Goal: Task Accomplishment & Management: Manage account settings

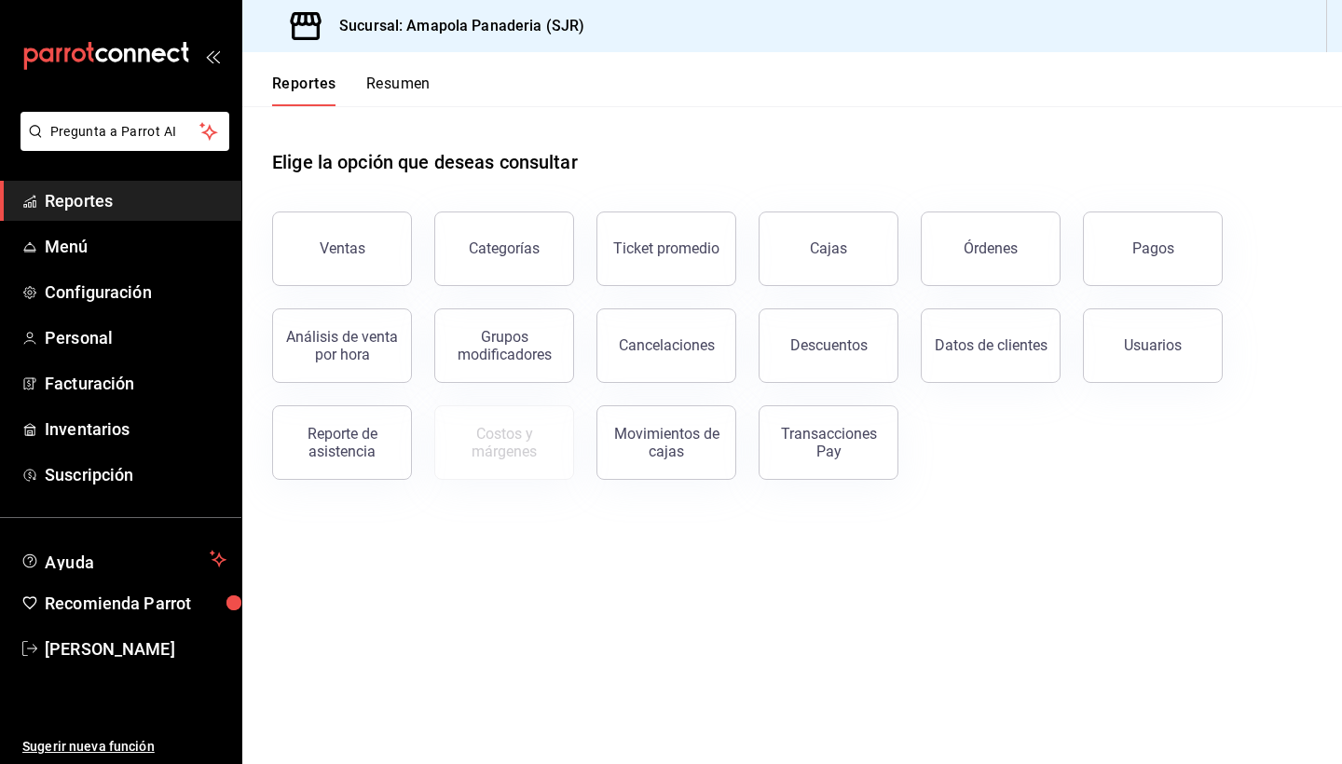
click at [78, 316] on ul "Reportes Menú Configuración Personal Facturación Inventarios Suscripción" at bounding box center [120, 338] width 241 height 314
click at [82, 295] on span "Configuración" at bounding box center [136, 292] width 182 height 25
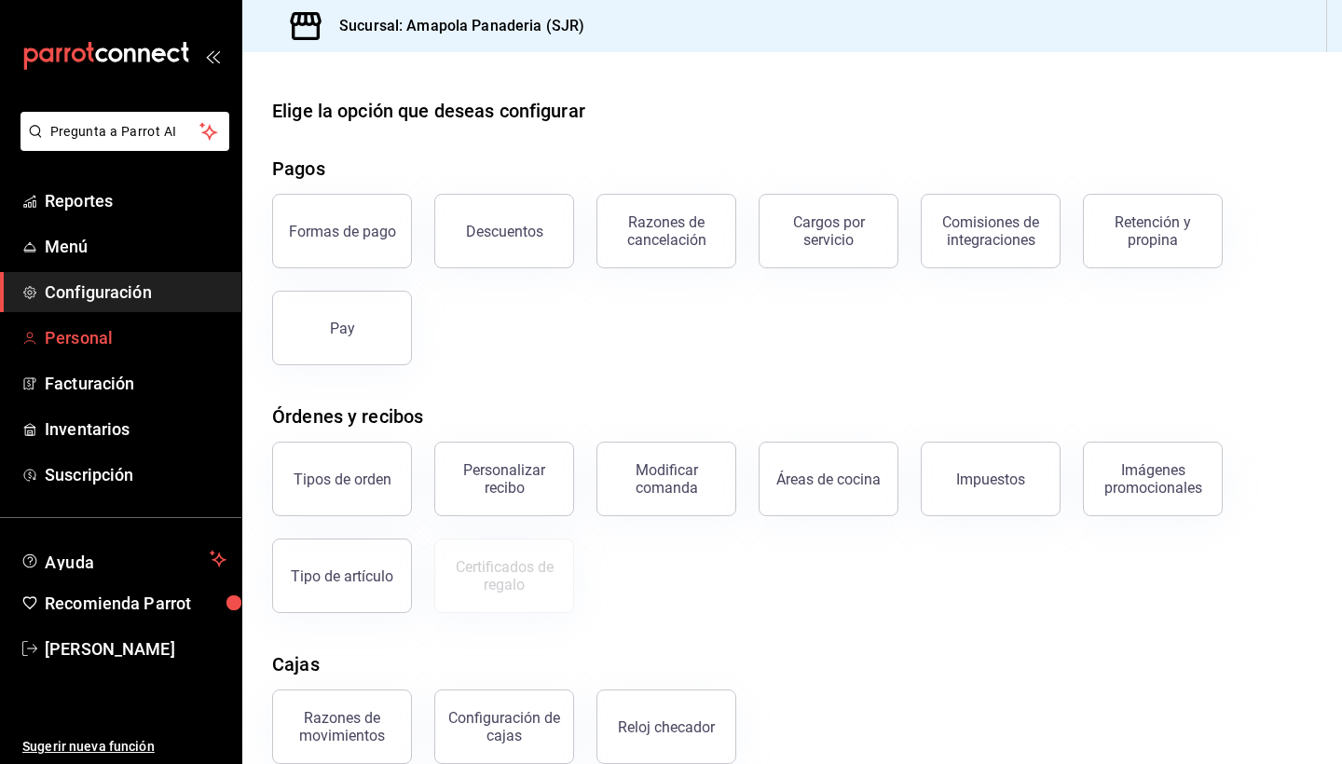
click at [158, 330] on span "Personal" at bounding box center [136, 337] width 182 height 25
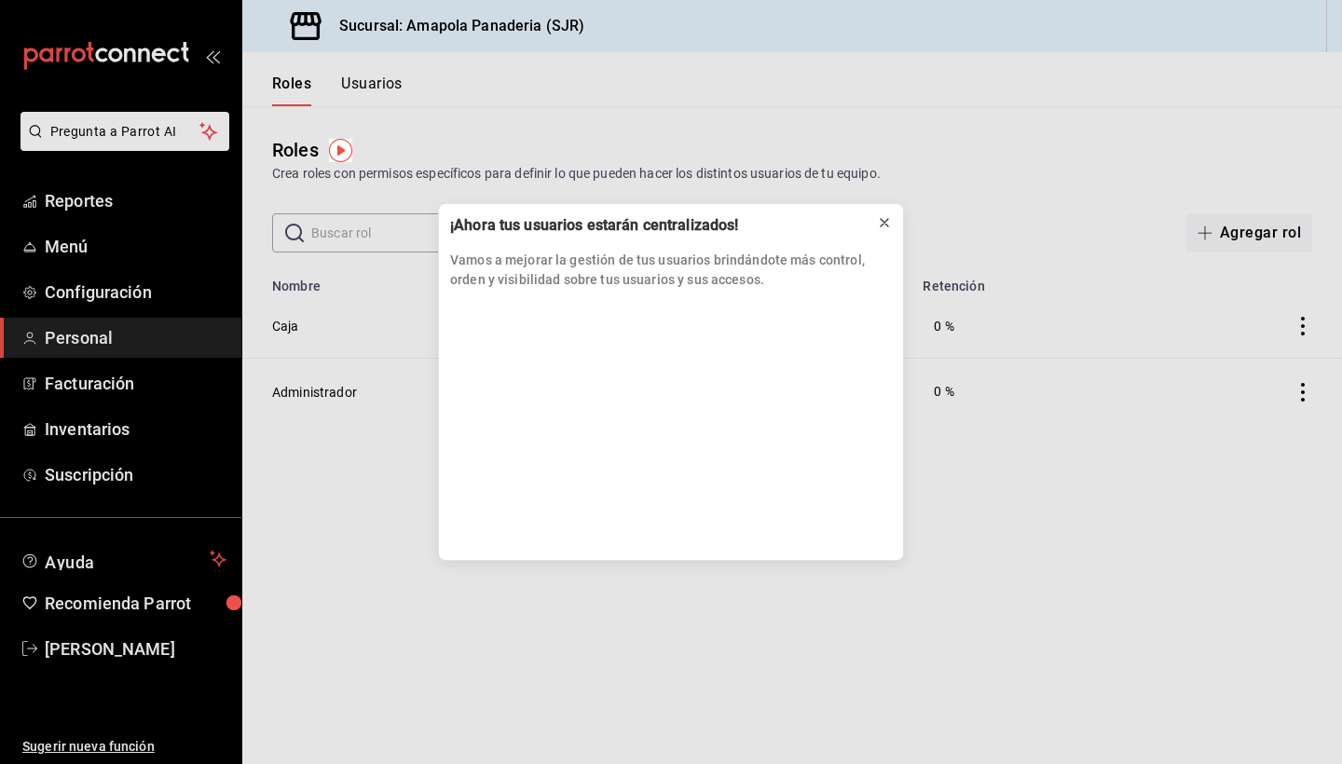
click at [887, 218] on icon at bounding box center [884, 222] width 15 height 15
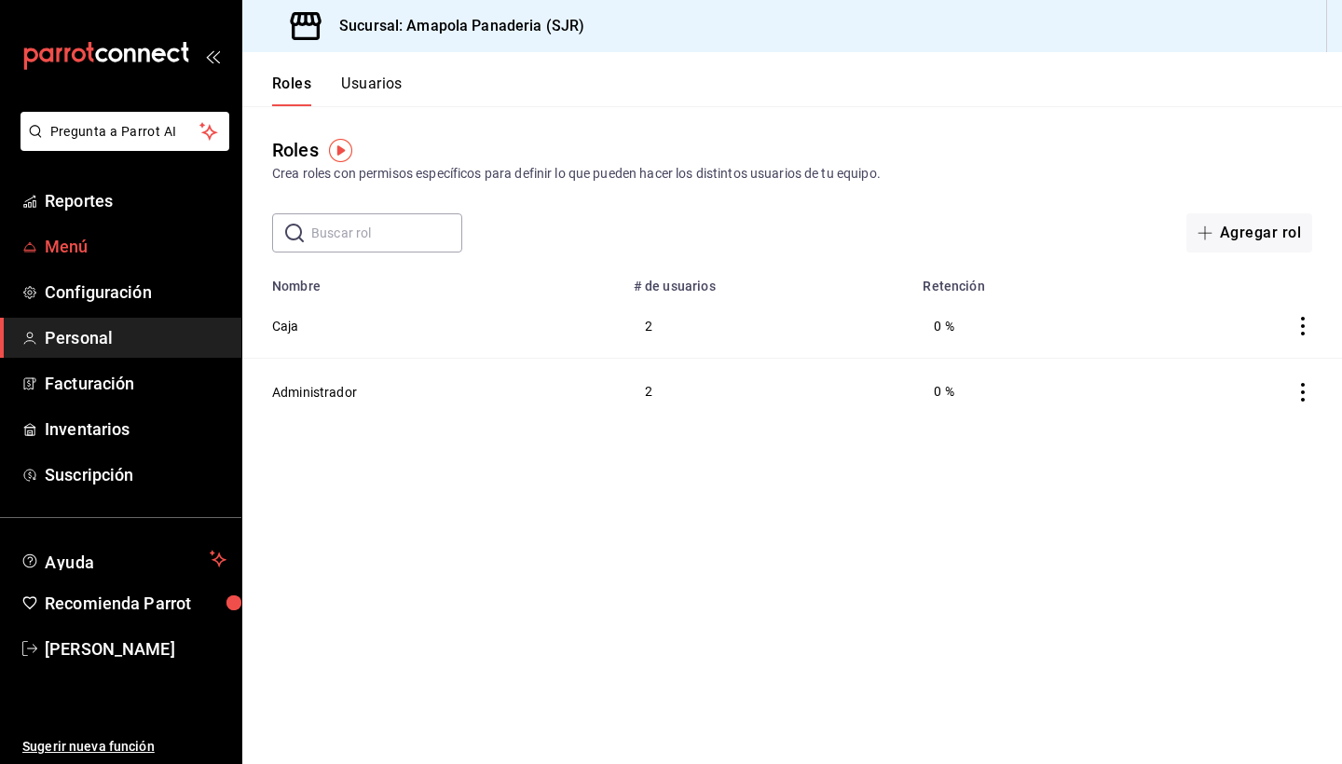
click at [111, 240] on span "Menú" at bounding box center [136, 246] width 182 height 25
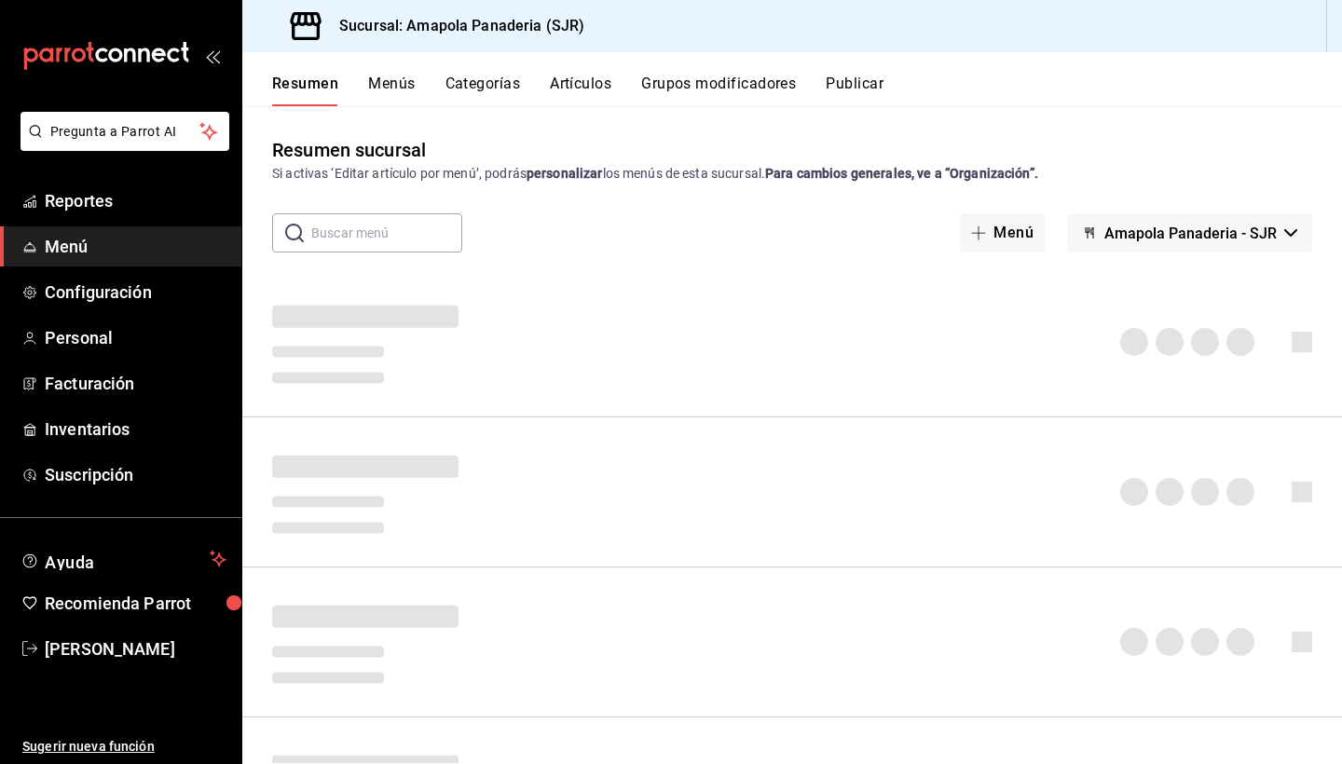
click at [488, 61] on div "Resumen Menús Categorías Artículos Grupos modificadores Publicar" at bounding box center [792, 79] width 1100 height 54
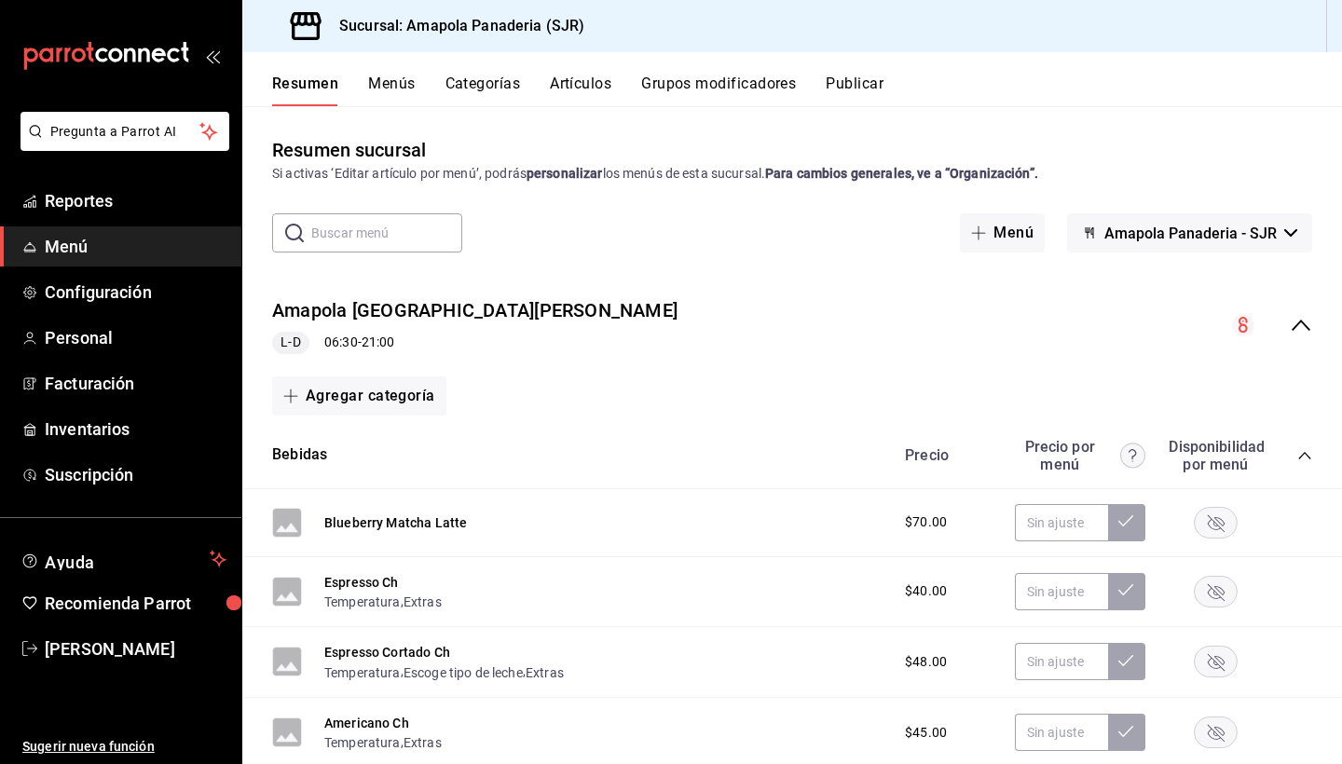
click at [486, 65] on div "Resumen Menús Categorías Artículos Grupos modificadores Publicar" at bounding box center [792, 79] width 1100 height 54
click at [486, 76] on button "Categorías" at bounding box center [482, 91] width 75 height 32
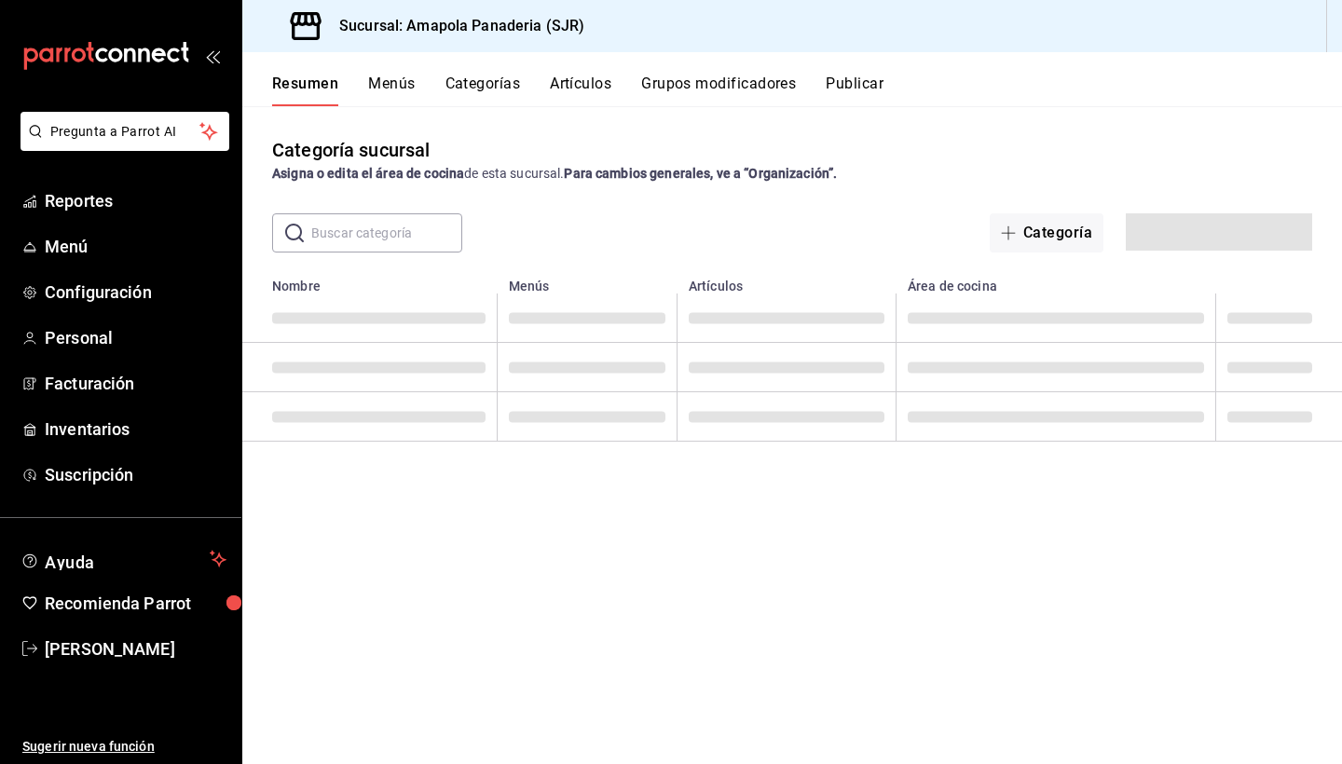
click at [486, 83] on button "Categorías" at bounding box center [482, 91] width 75 height 32
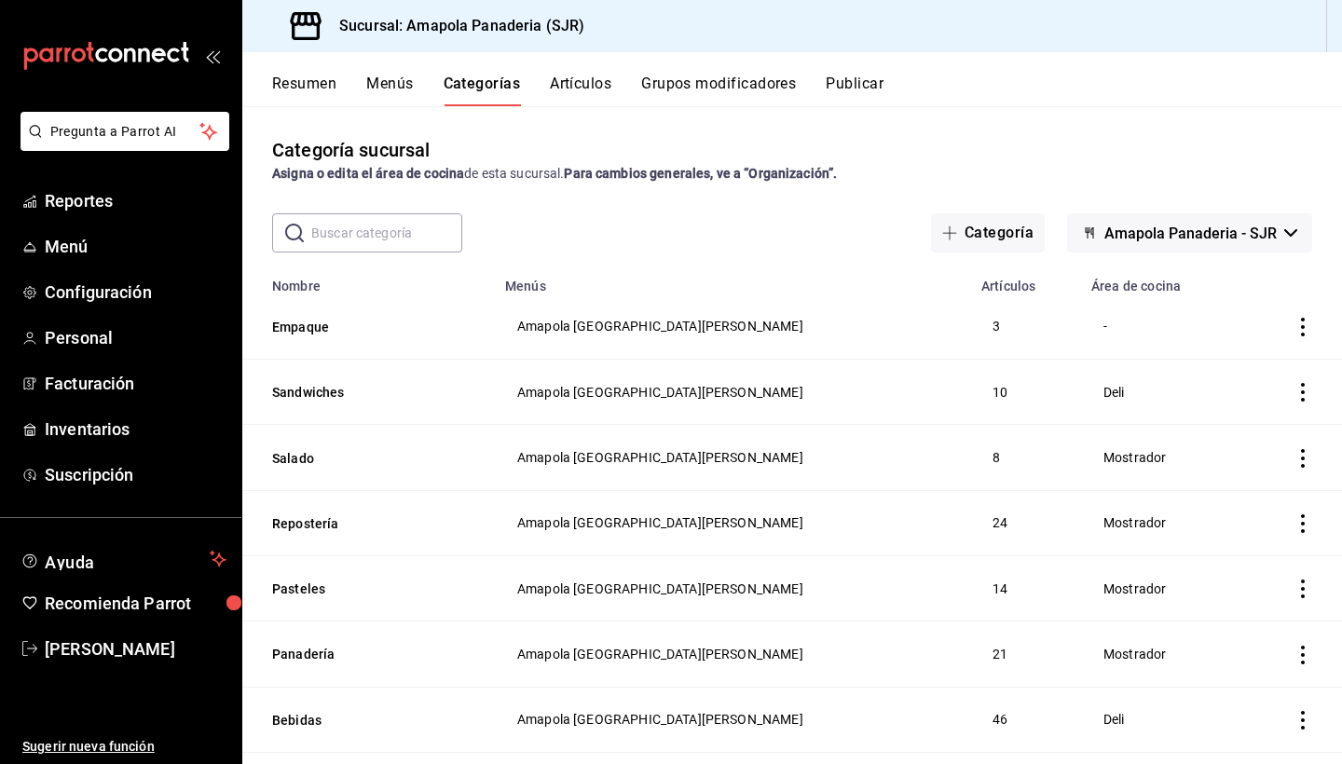
click at [572, 78] on button "Artículos" at bounding box center [581, 91] width 62 height 32
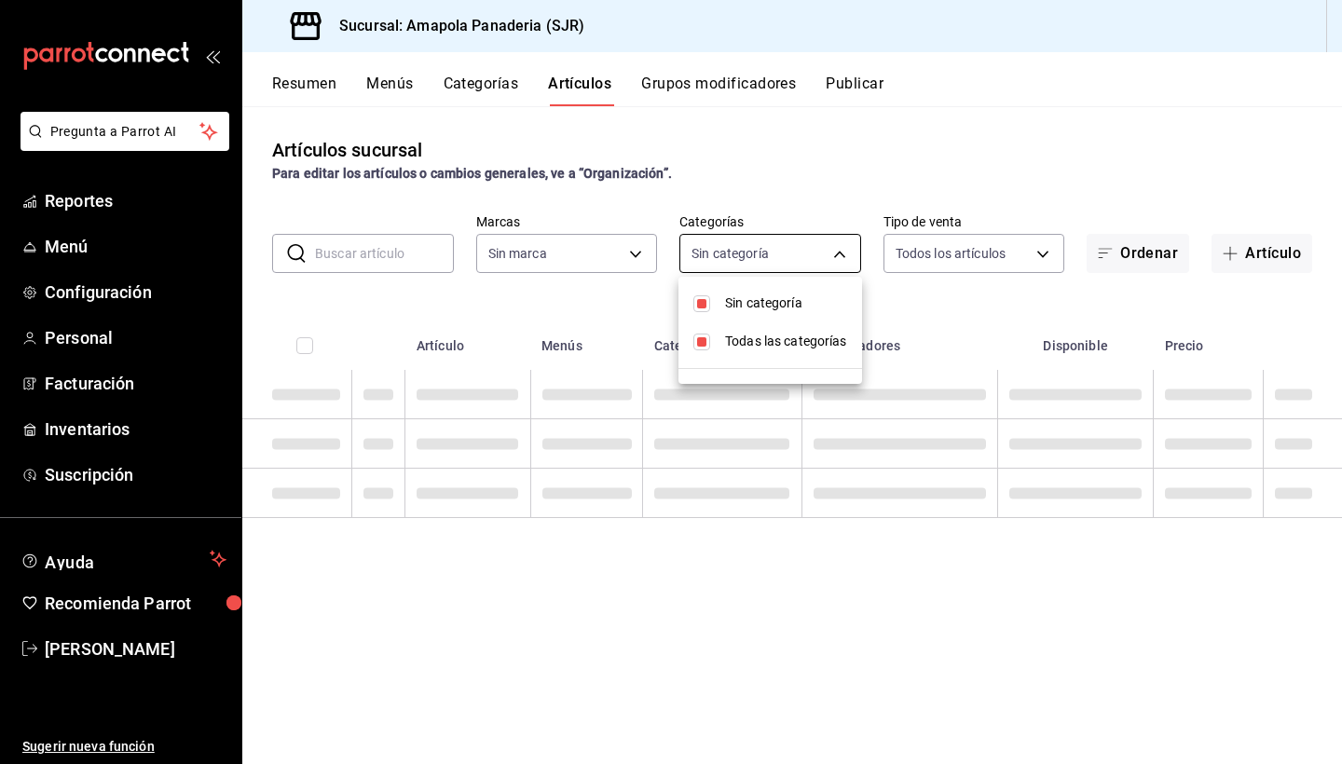
click at [739, 269] on body "Pregunta a Parrot AI Reportes Menú Configuración Personal Facturación Inventari…" at bounding box center [671, 382] width 1342 height 764
type input "fd167ea7-7224-4c5b-[DATE]-e03c65ddd71c"
click at [619, 245] on div at bounding box center [671, 382] width 1342 height 764
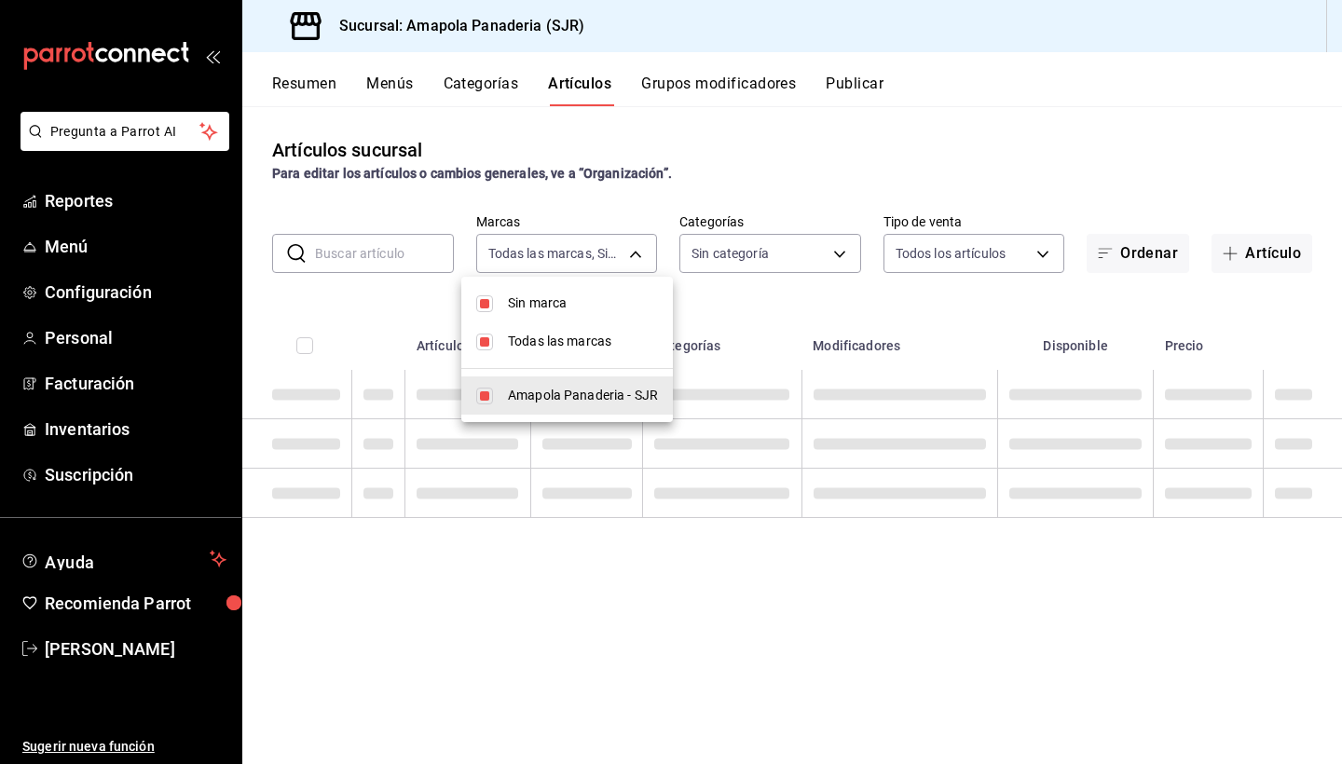
click at [630, 250] on body "Pregunta a Parrot AI Reportes Menú Configuración Personal Facturación Inventari…" at bounding box center [671, 382] width 1342 height 764
click at [569, 148] on div at bounding box center [671, 382] width 1342 height 764
click at [641, 255] on body "Pregunta a Parrot AI Reportes Menú Configuración Personal Facturación Inventari…" at bounding box center [671, 382] width 1342 height 764
click at [771, 262] on div at bounding box center [671, 382] width 1342 height 764
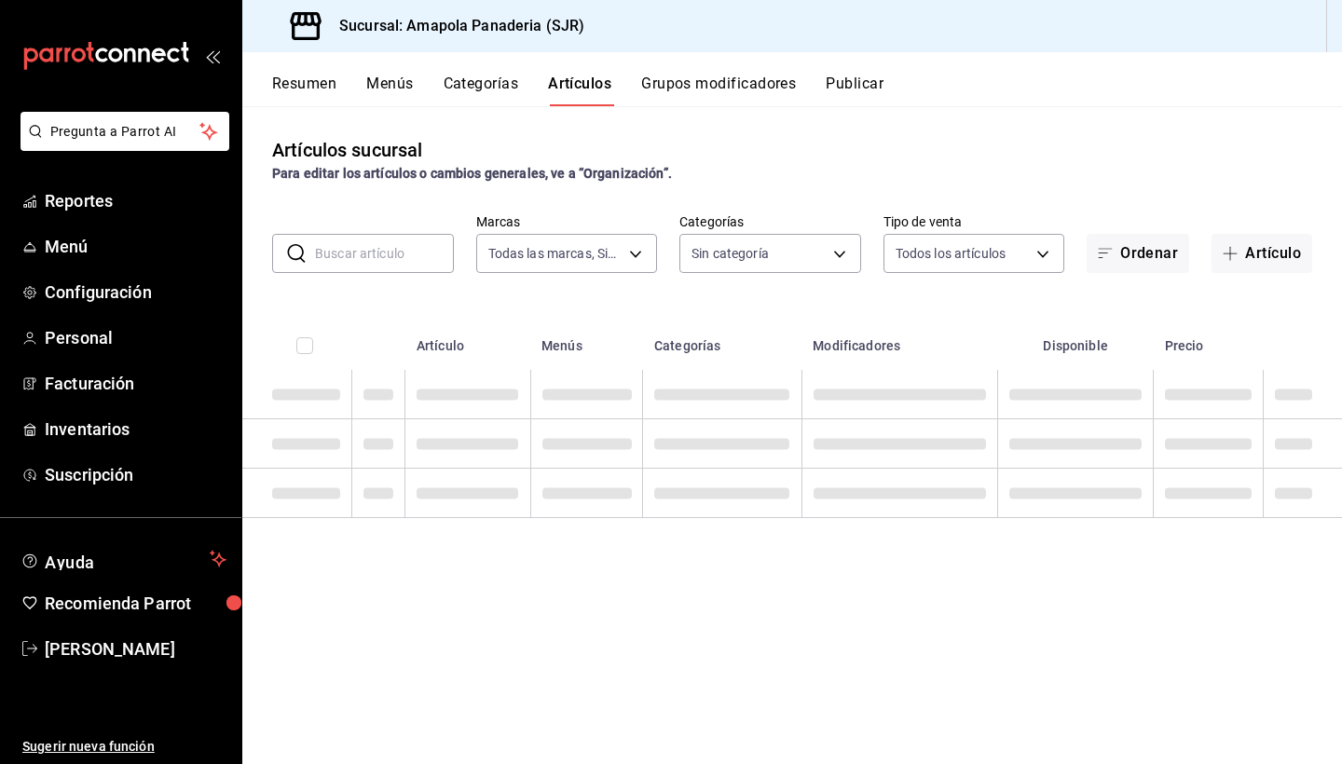
click at [802, 229] on div "Sin categoría" at bounding box center [770, 249] width 182 height 47
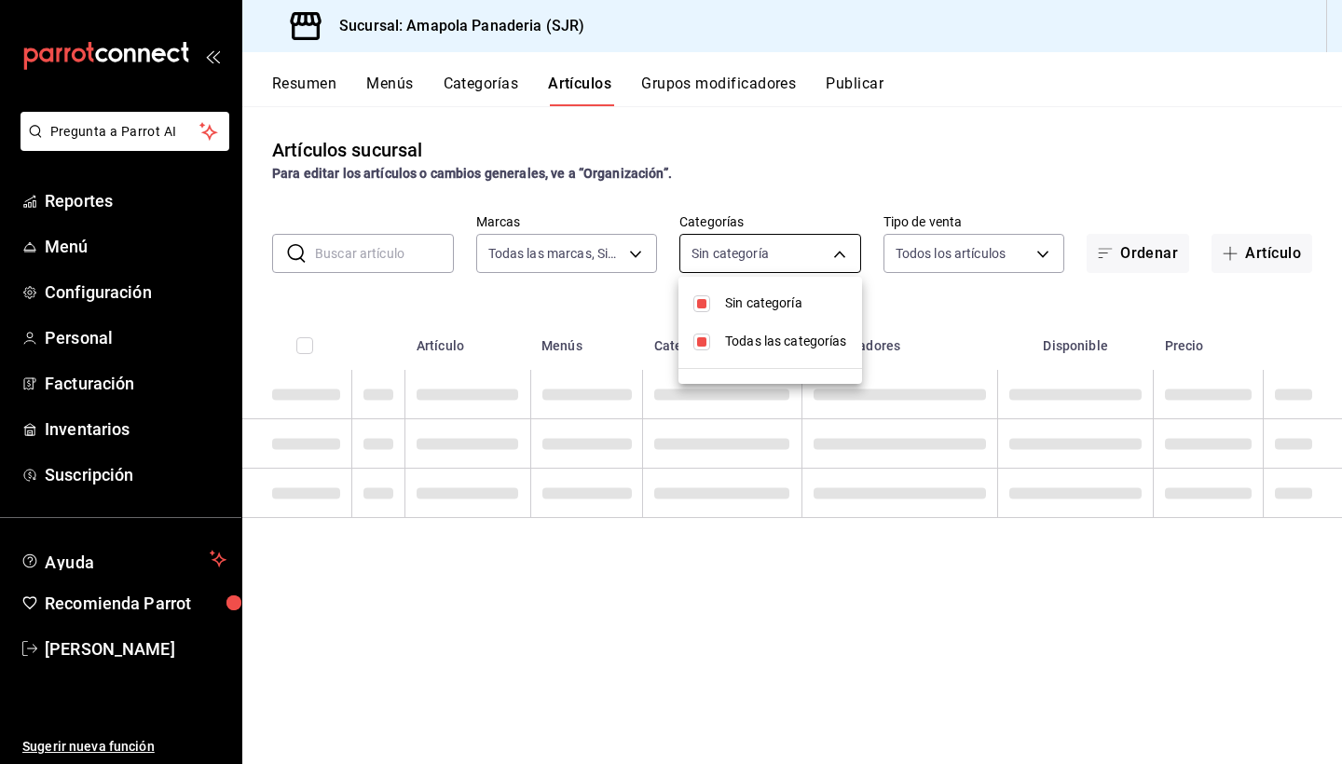
click at [800, 237] on body "Pregunta a Parrot AI Reportes Menú Configuración Personal Facturación Inventari…" at bounding box center [671, 382] width 1342 height 764
click at [777, 258] on div at bounding box center [671, 382] width 1342 height 764
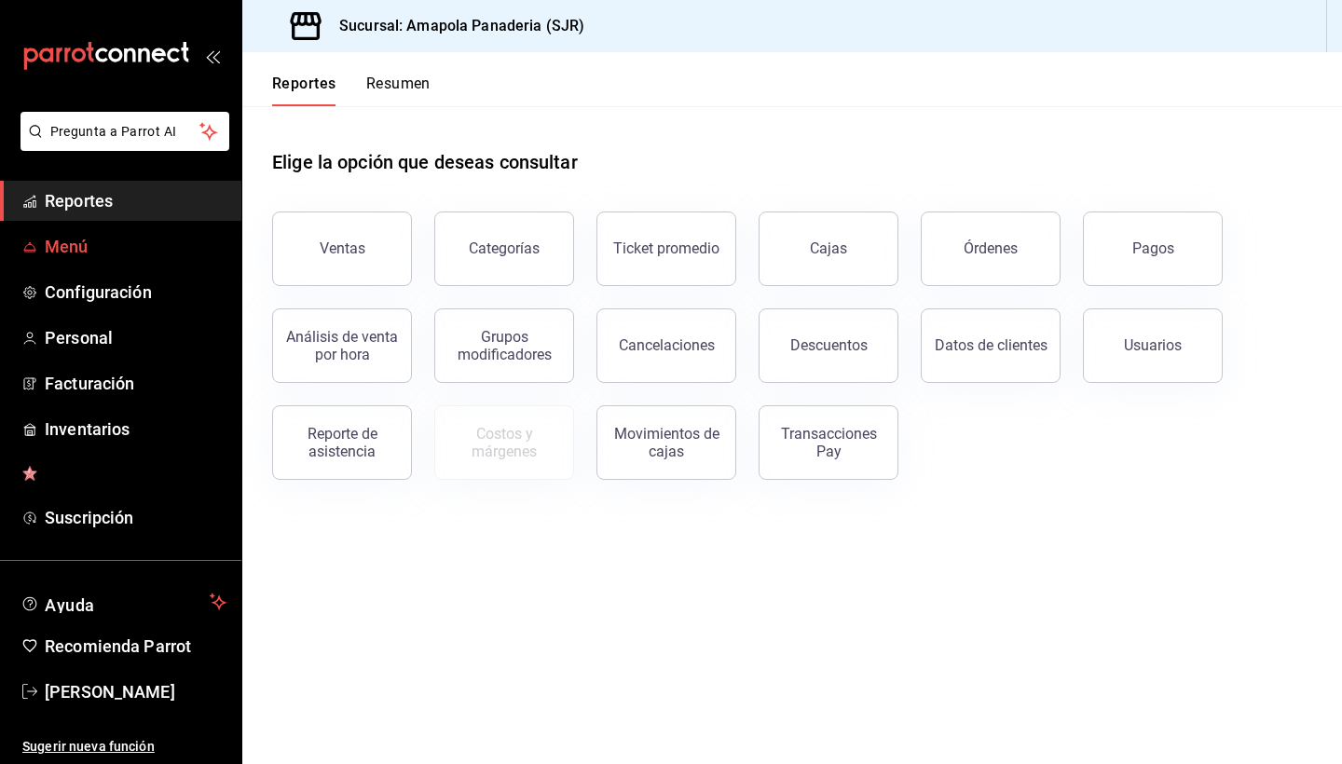
click at [97, 237] on span "Menú" at bounding box center [136, 246] width 182 height 25
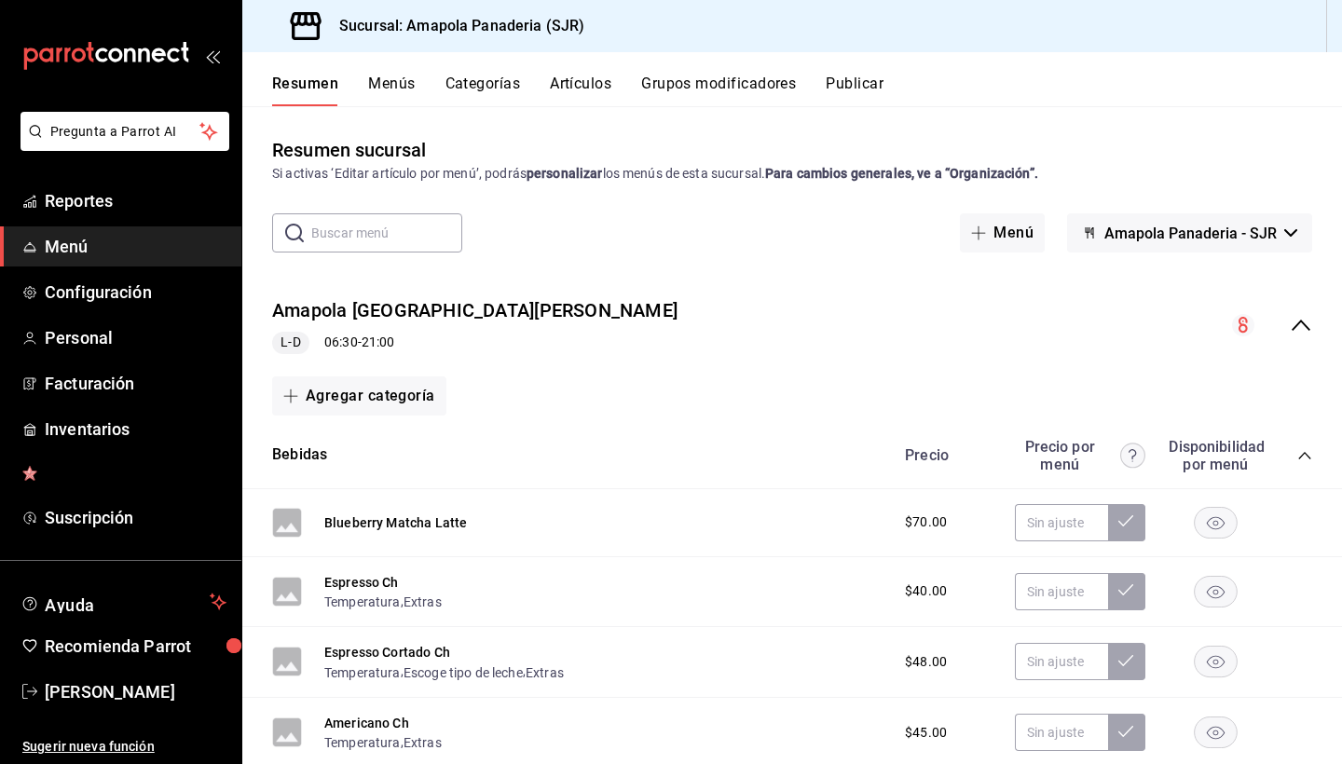
click at [465, 75] on button "Categorías" at bounding box center [482, 91] width 75 height 32
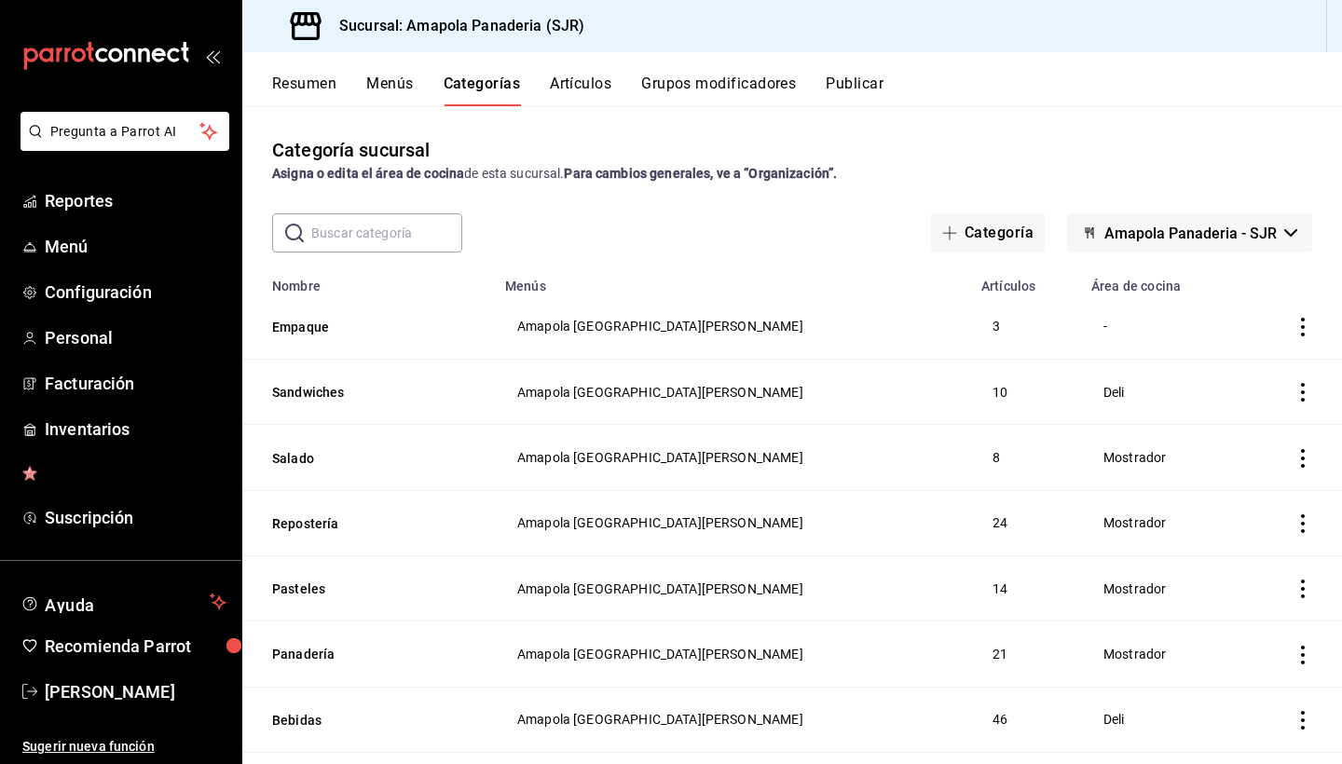
click at [584, 81] on button "Artículos" at bounding box center [581, 91] width 62 height 32
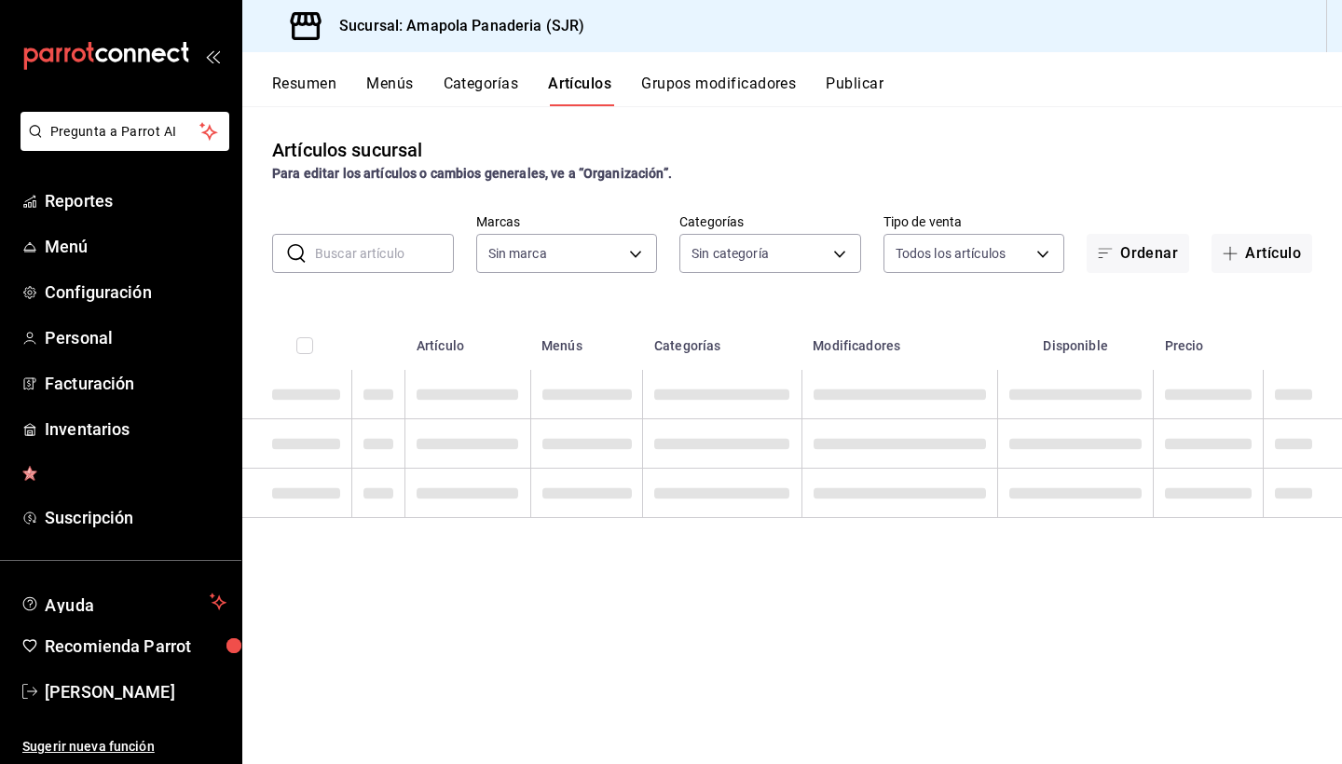
type input "fd167ea7-7224-4c5b-[DATE]-e03c65ddd71c"
type input "ac31a8d4-025f-41b4-ba04-54bf76937bf8,34f4e928-a9cc-4c3e-8621-91ef47076e68,fafb4…"
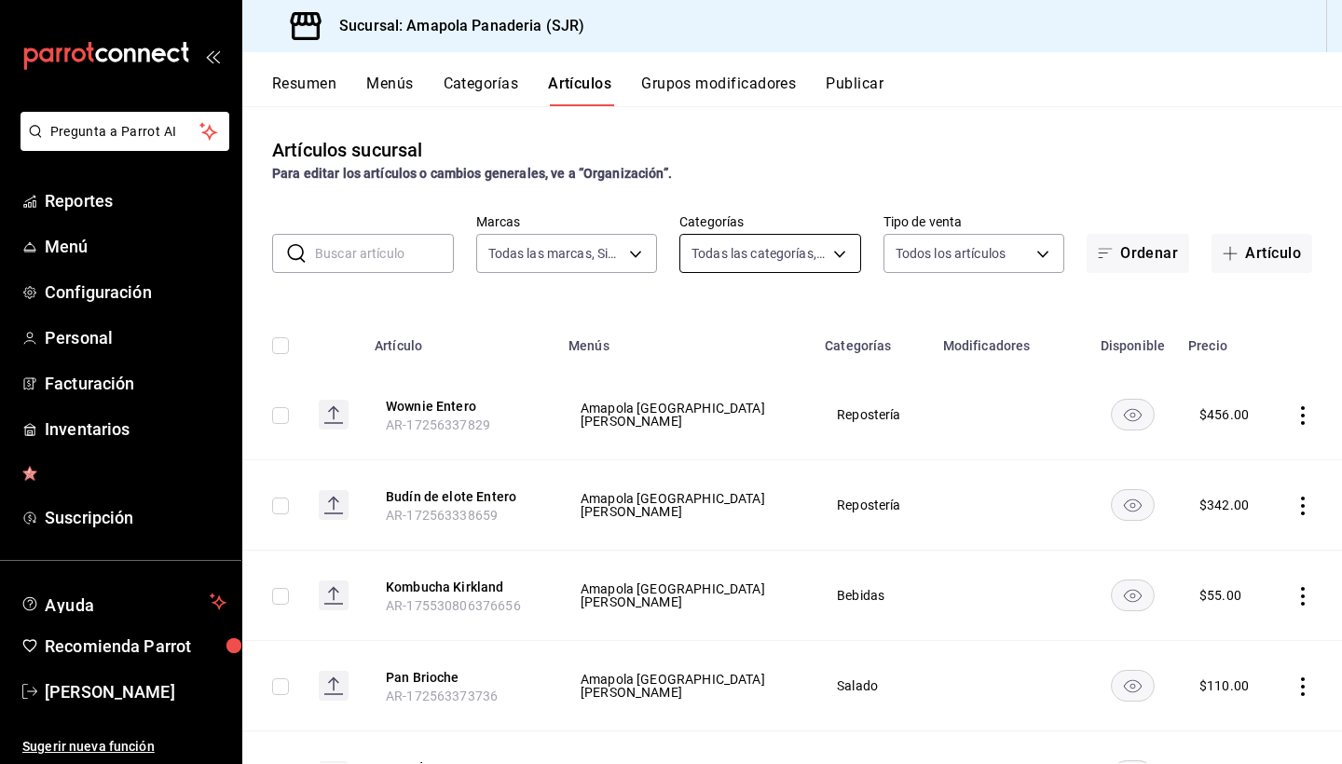
click at [766, 259] on body "Pregunta a Parrot AI Reportes Menú Configuración Personal Facturación Inventari…" at bounding box center [671, 382] width 1342 height 764
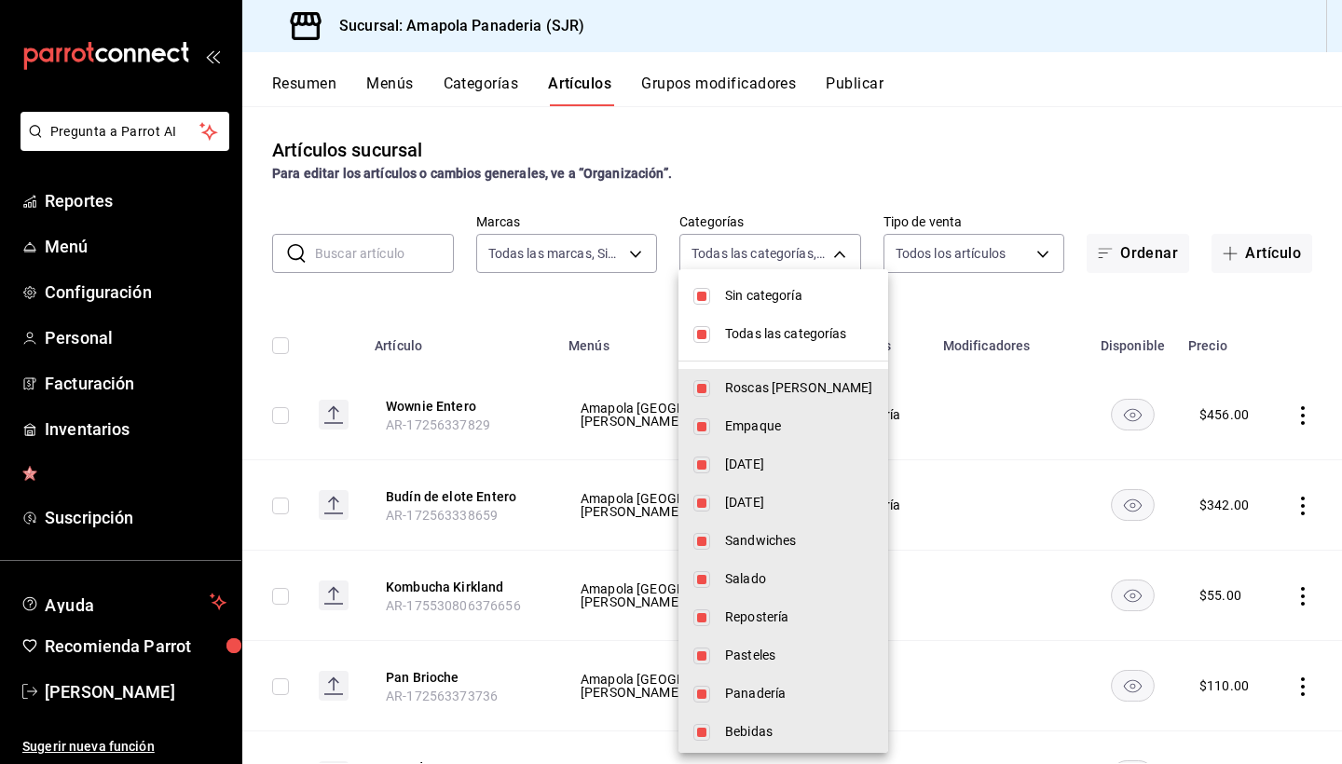
click at [738, 332] on span "Todas las categorías" at bounding box center [799, 334] width 148 height 20
checkbox input "false"
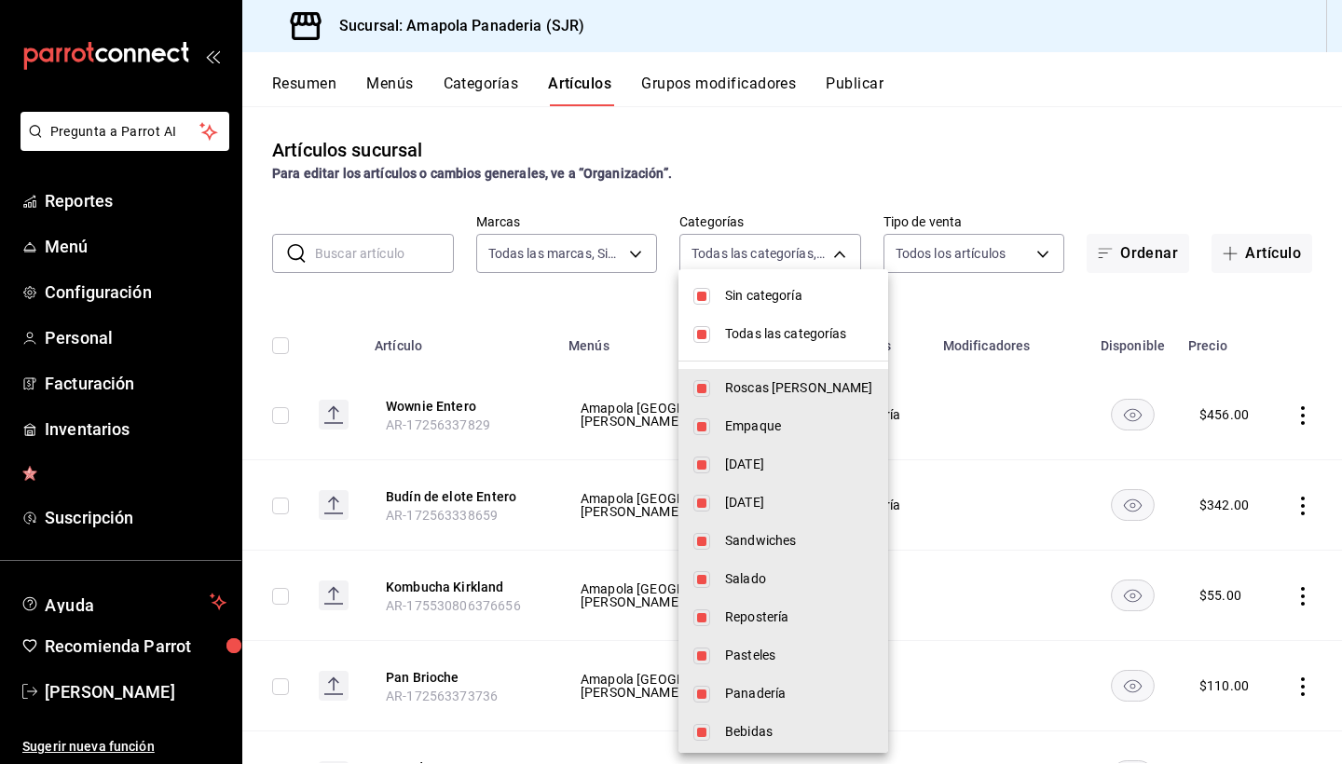
checkbox input "false"
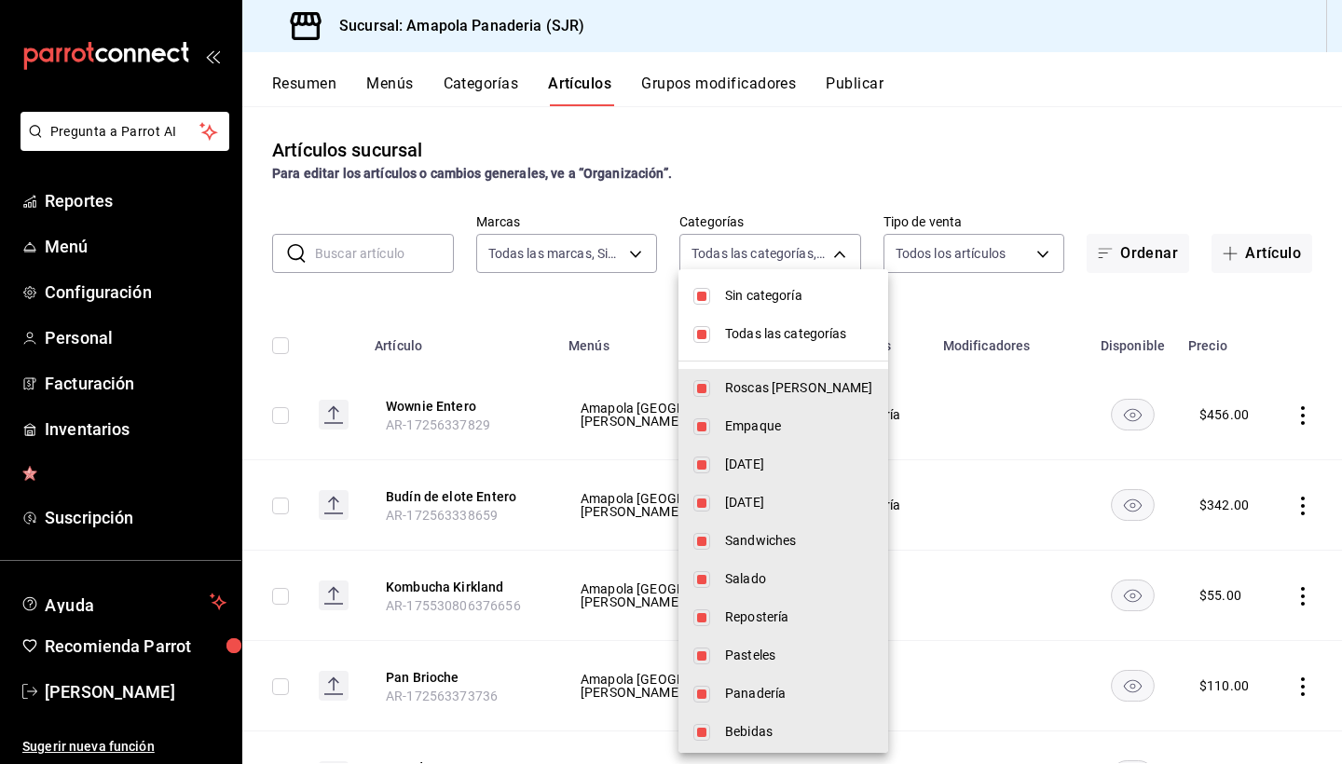
checkbox input "false"
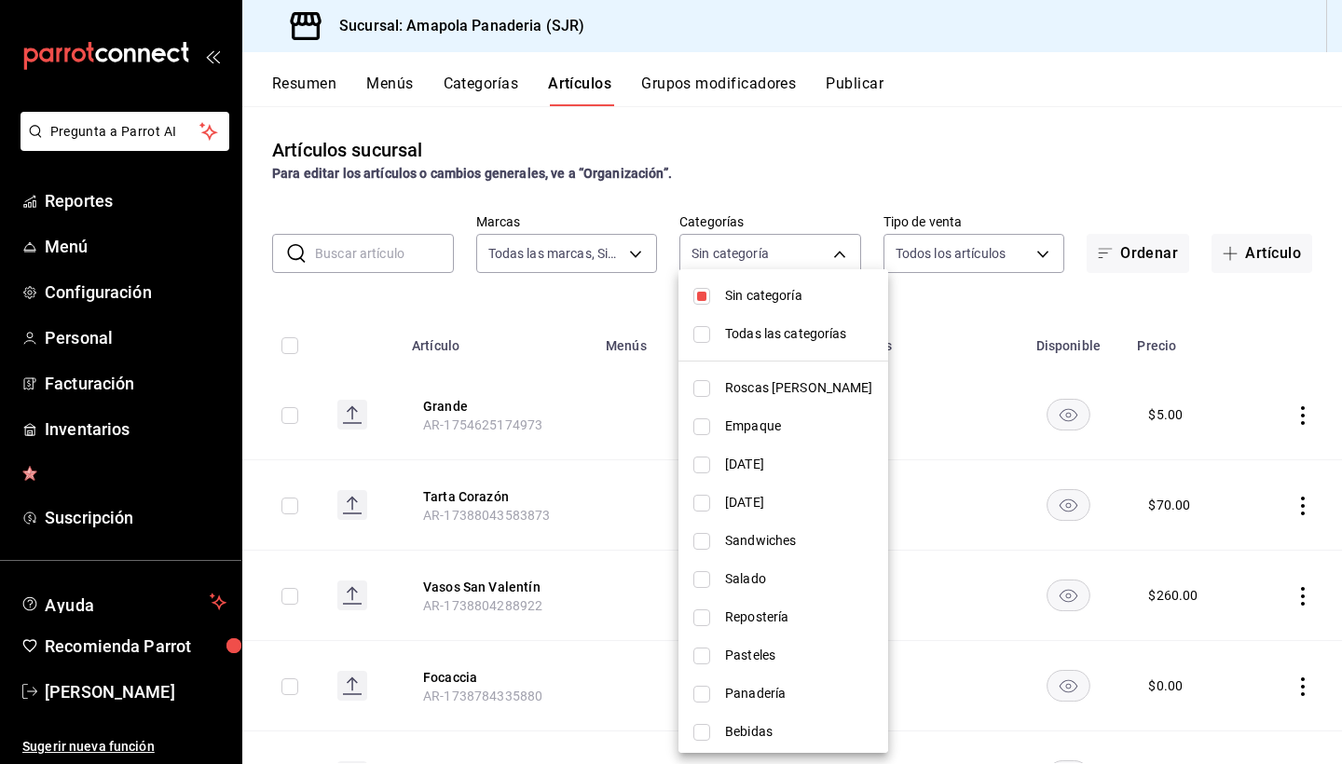
click at [774, 302] on span "Sin categoría" at bounding box center [799, 296] width 148 height 20
checkbox input "false"
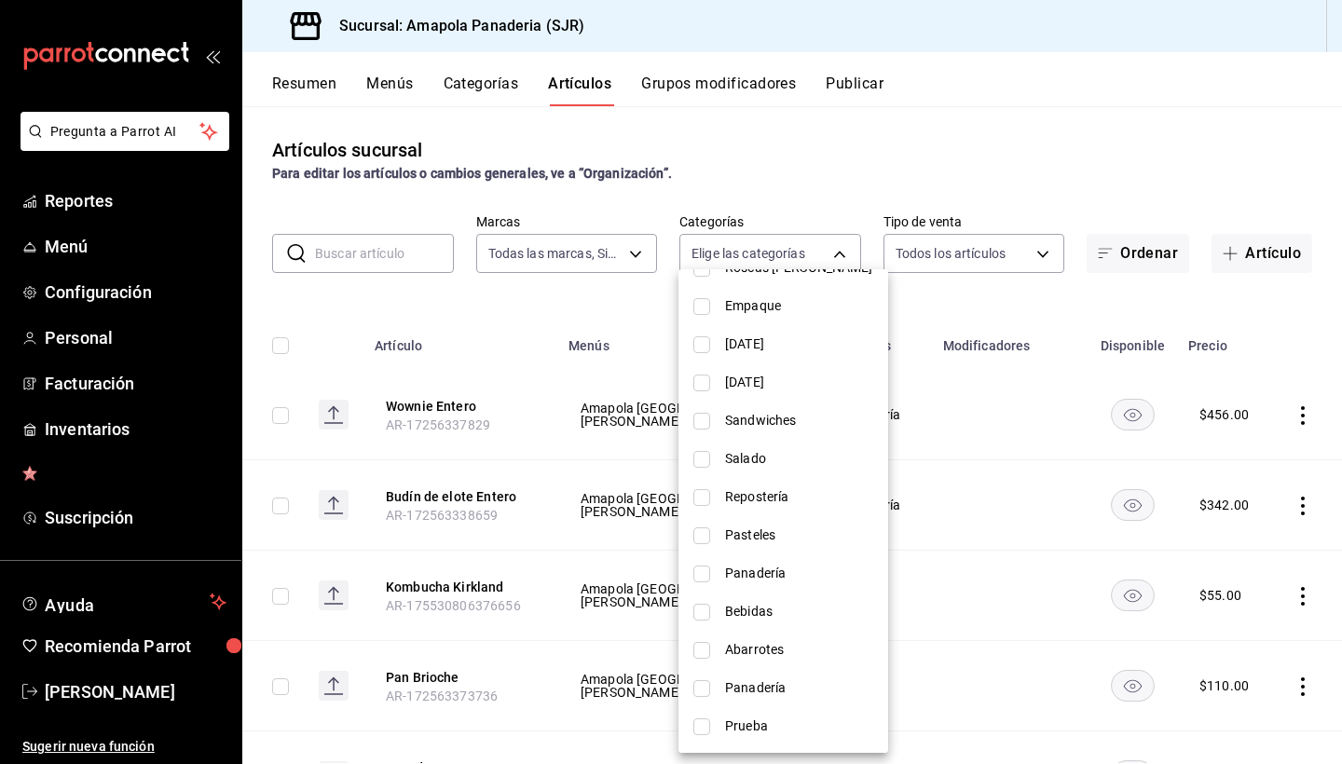
scroll to position [120, 0]
click at [747, 564] on span "Panadería" at bounding box center [799, 574] width 148 height 20
type input "879c2b56-0e34-47fd-b4a1-68a8f3d61abf"
checkbox input "true"
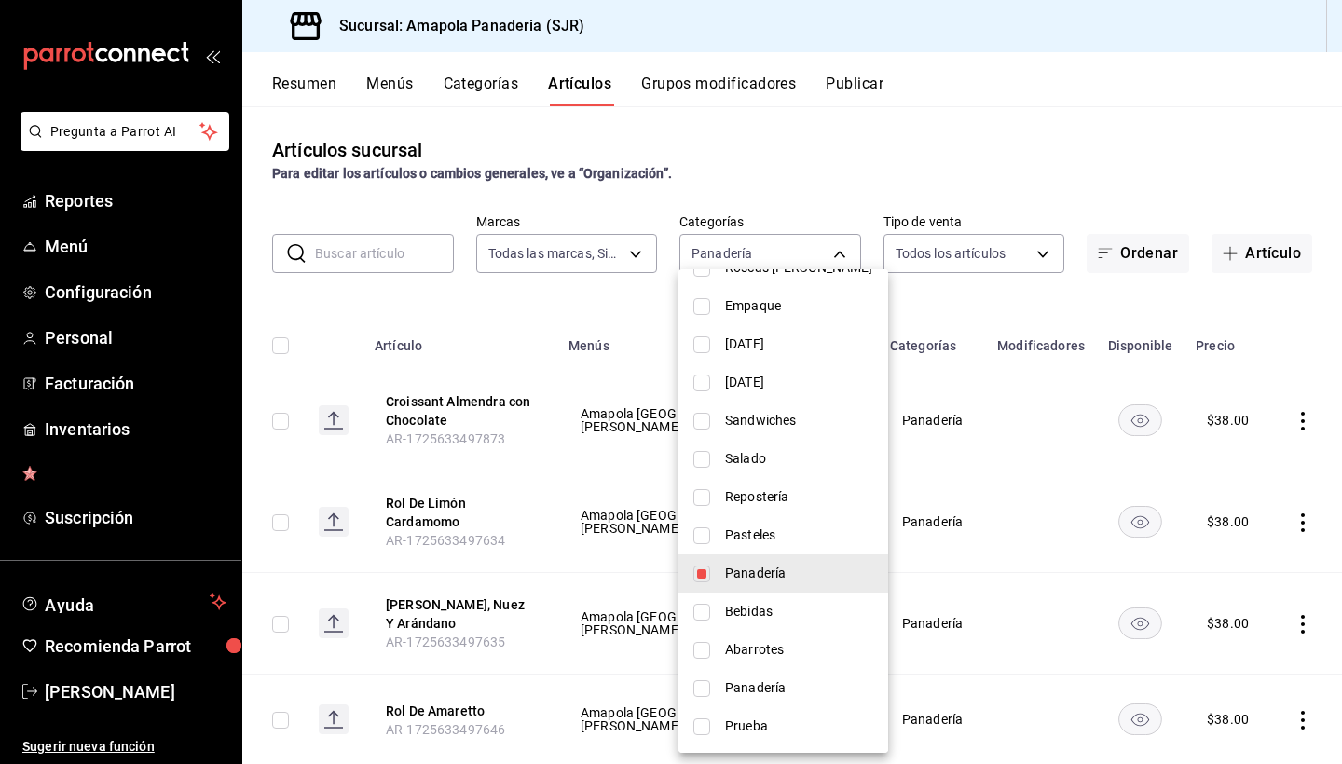
click at [1308, 409] on div at bounding box center [671, 382] width 1342 height 764
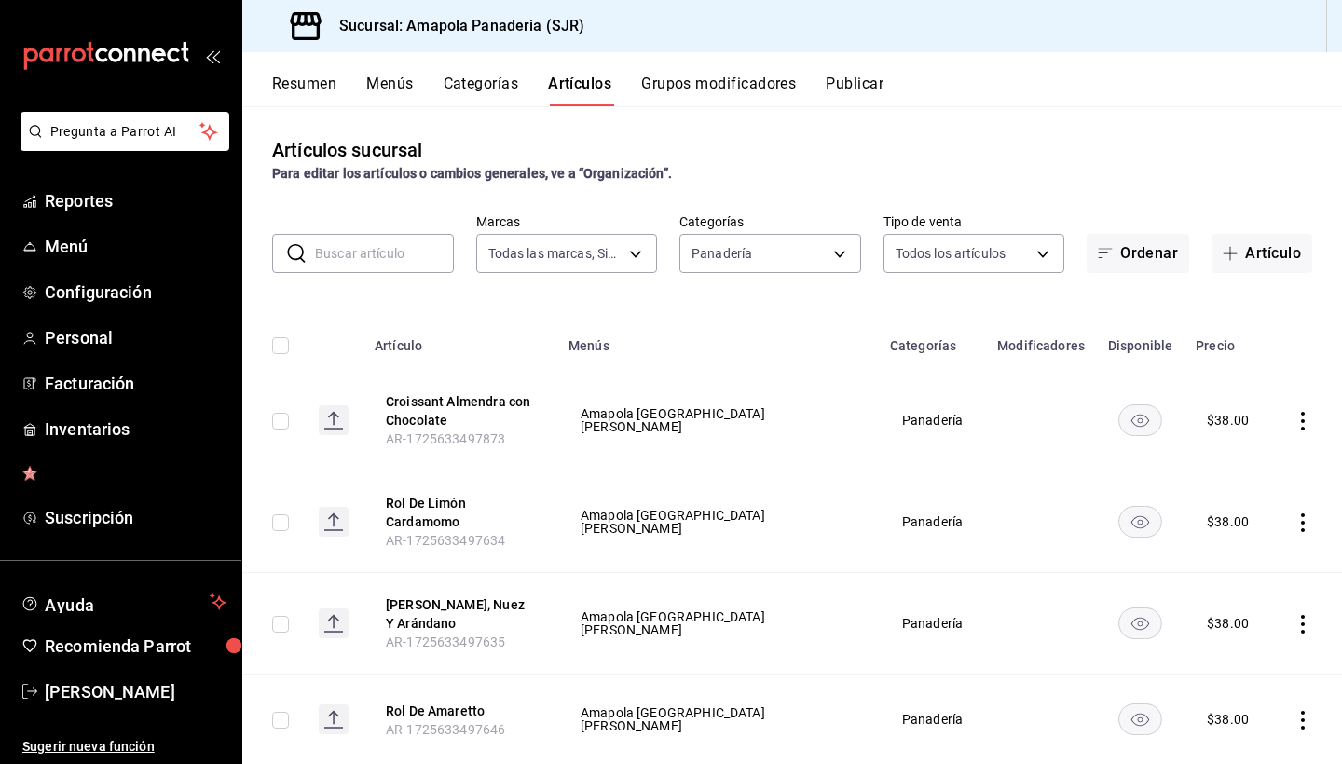
click at [1299, 418] on icon "actions" at bounding box center [1303, 421] width 19 height 19
click at [1237, 464] on span "Editar" at bounding box center [1247, 465] width 48 height 20
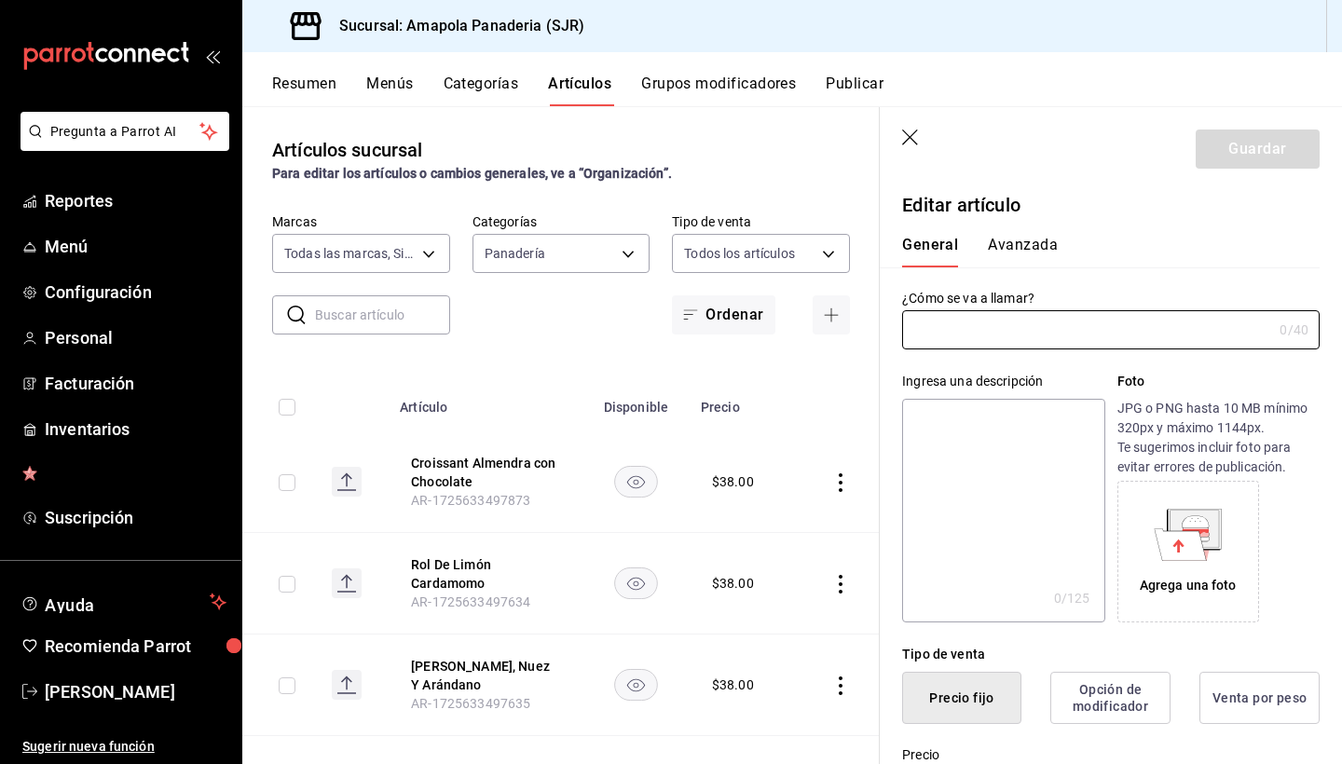
type input "Croissant Almendra con Chocolate"
type textarea "Relleno De Pasta De Almendra Y Chocolate Oscuro, Decorado Con Almendras Y Choco…"
type textarea "x"
type input "$38.00"
radio input "false"
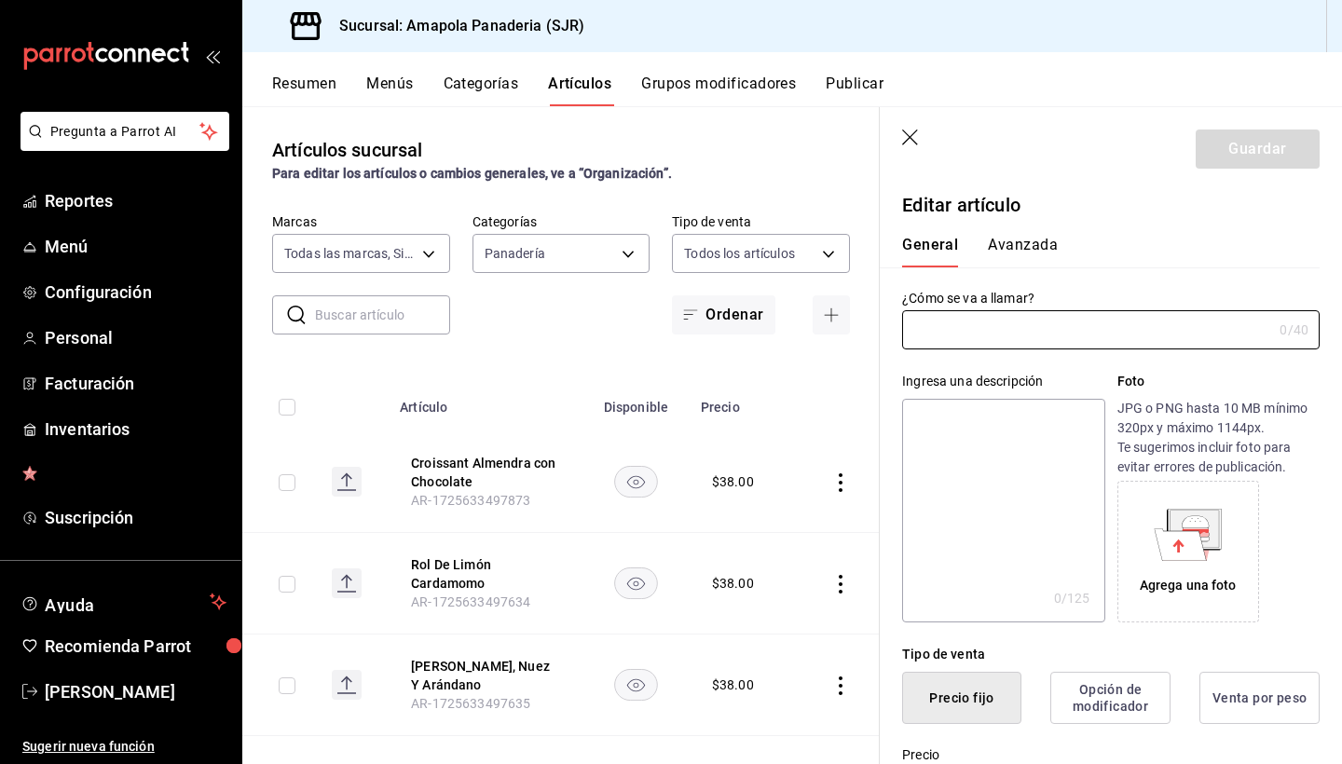
radio input "true"
type input "AR-1725633497873"
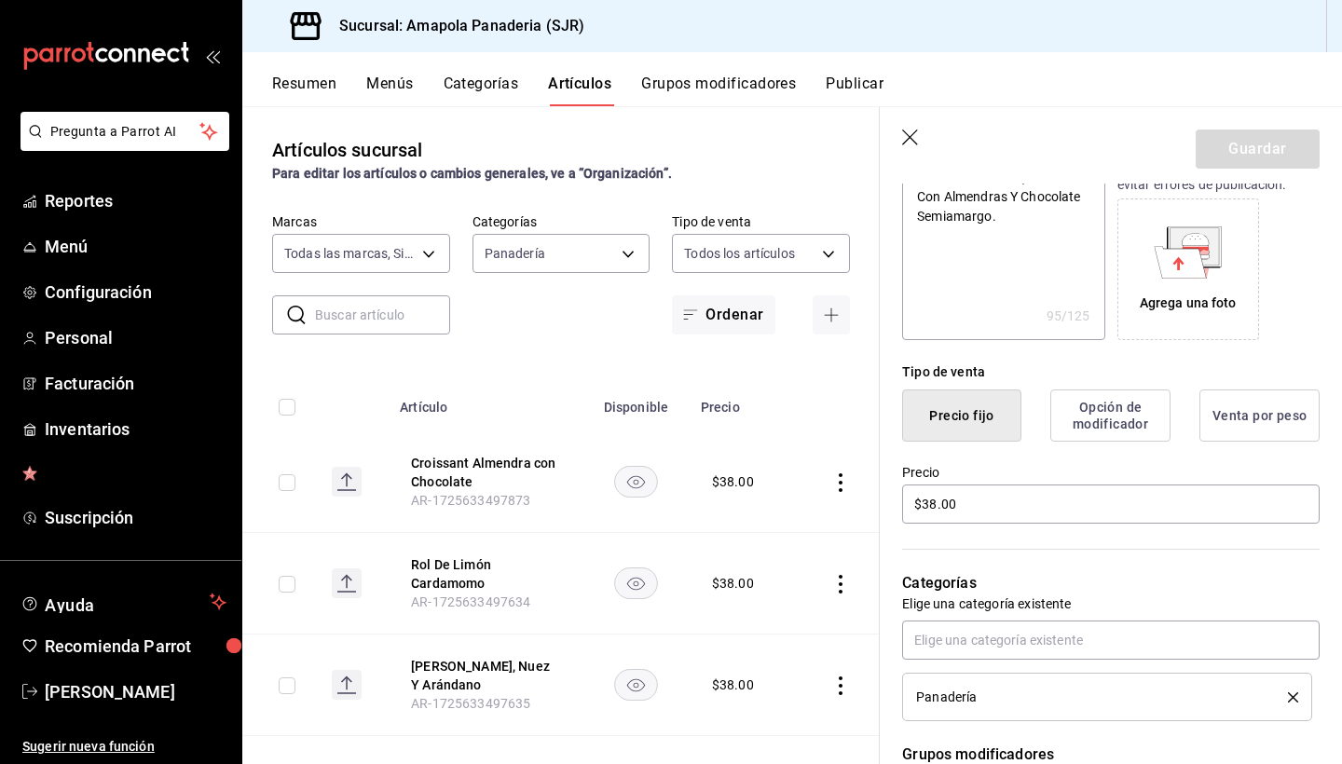
scroll to position [468, 0]
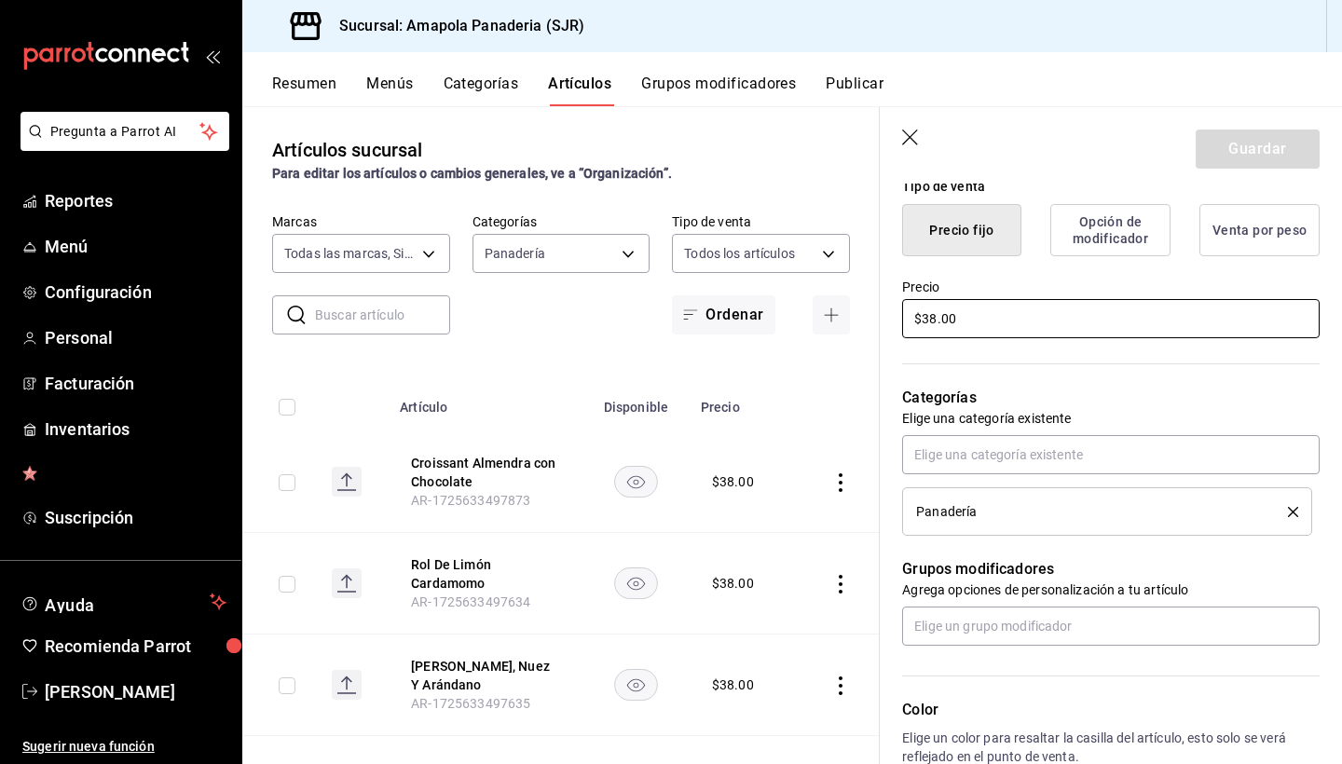
click at [944, 321] on input "$38.00" at bounding box center [1111, 318] width 418 height 39
type textarea "x"
type input "$4.00"
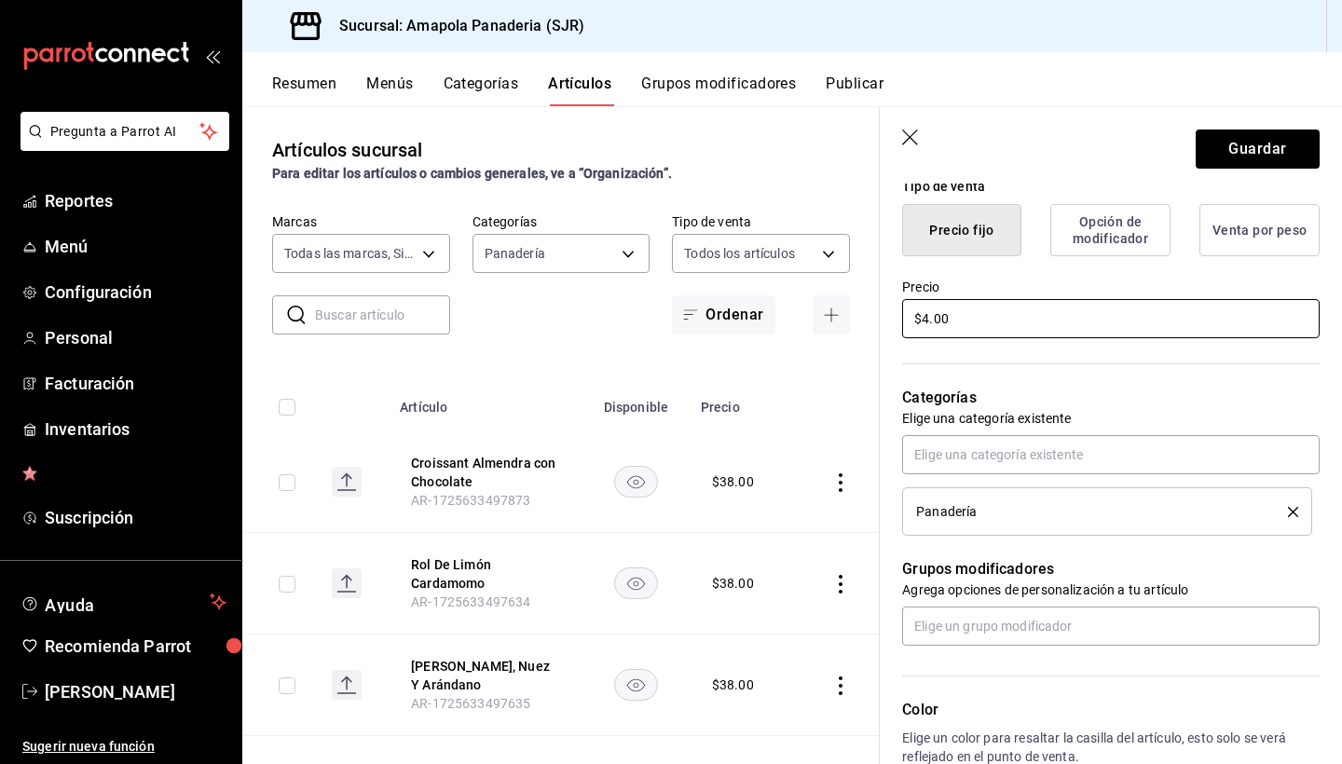
type textarea "x"
type input "$42.00"
click at [1290, 146] on button "Guardar" at bounding box center [1258, 149] width 124 height 39
type textarea "x"
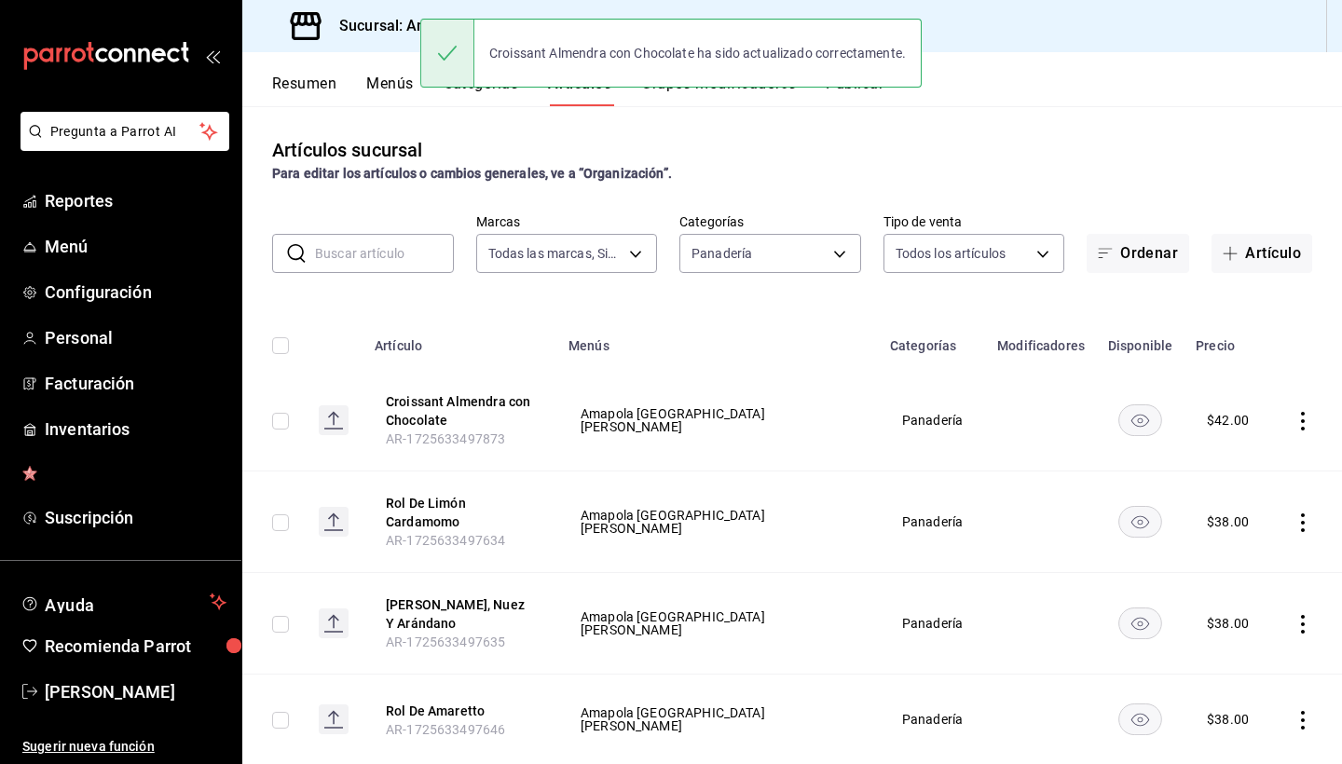
click at [1300, 518] on icon "actions" at bounding box center [1303, 523] width 19 height 19
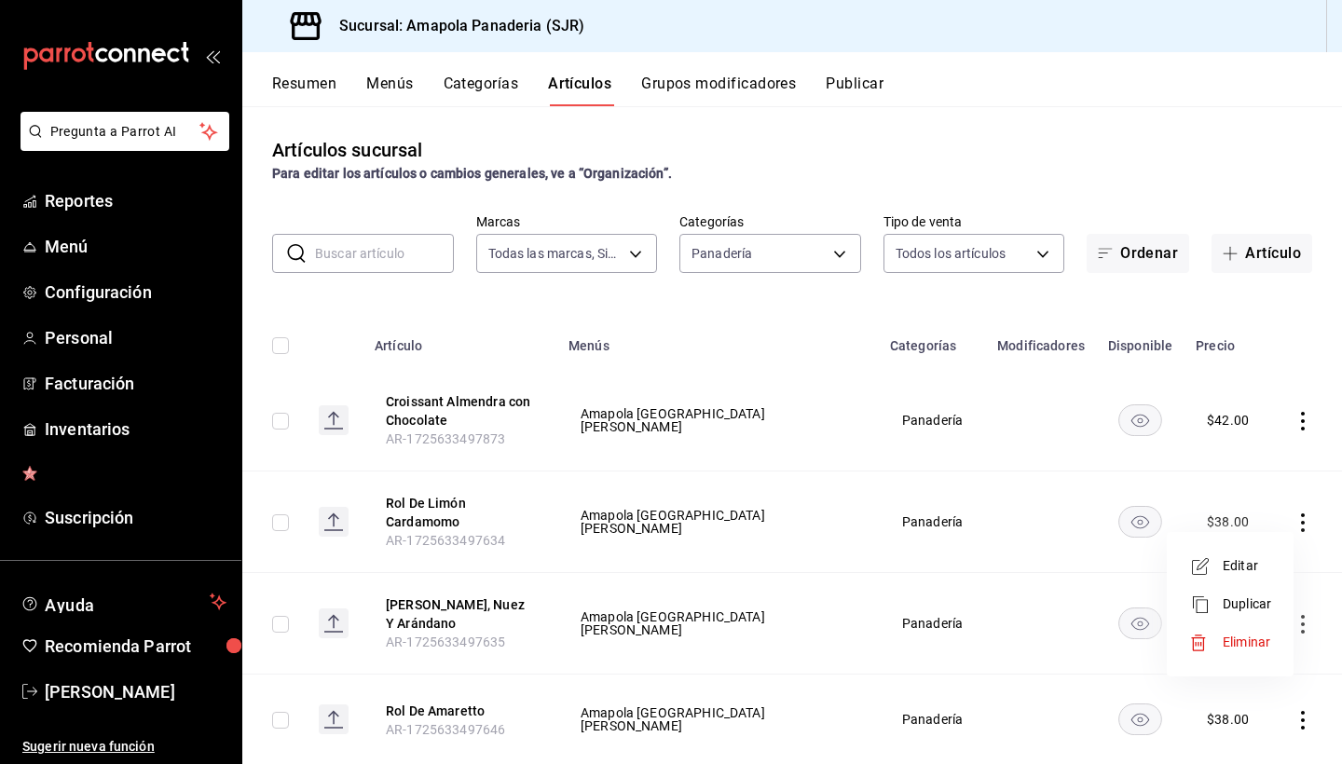
click at [1258, 557] on span "Editar" at bounding box center [1247, 566] width 48 height 20
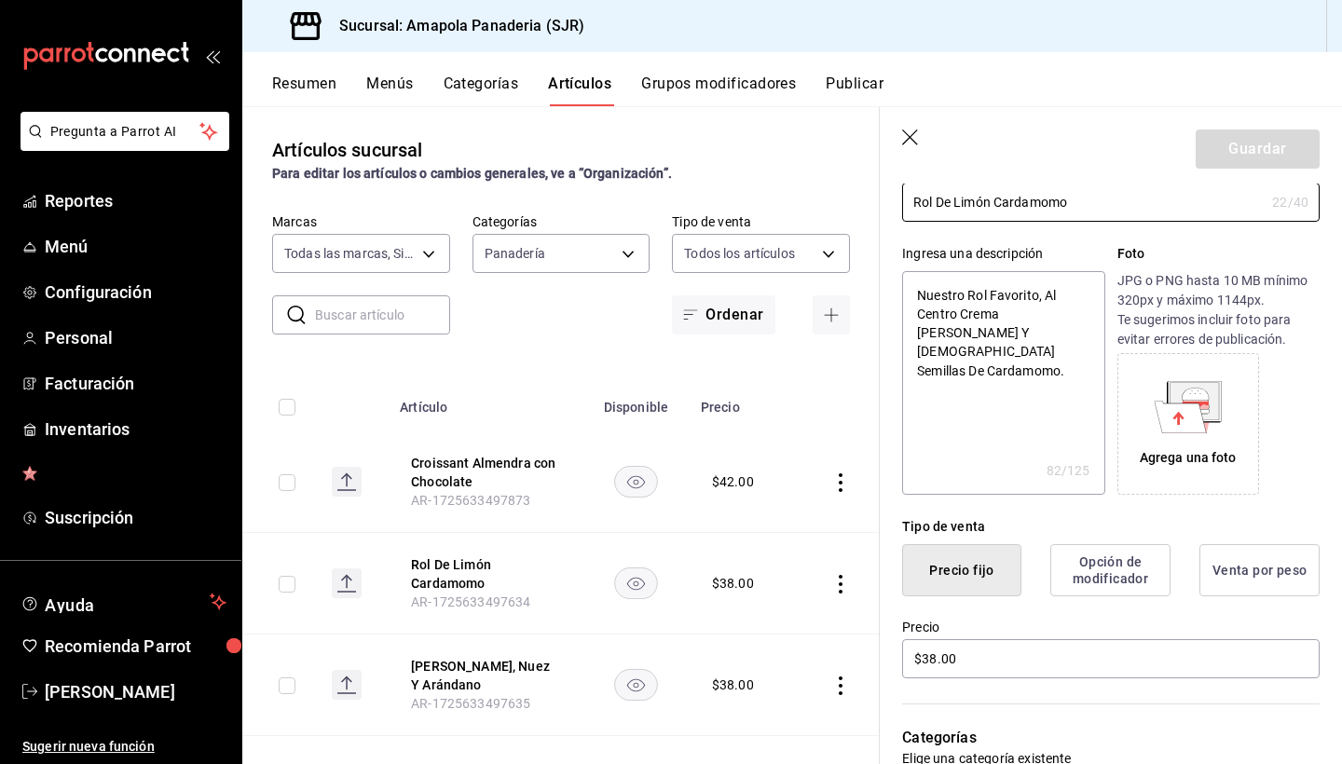
scroll to position [188, 0]
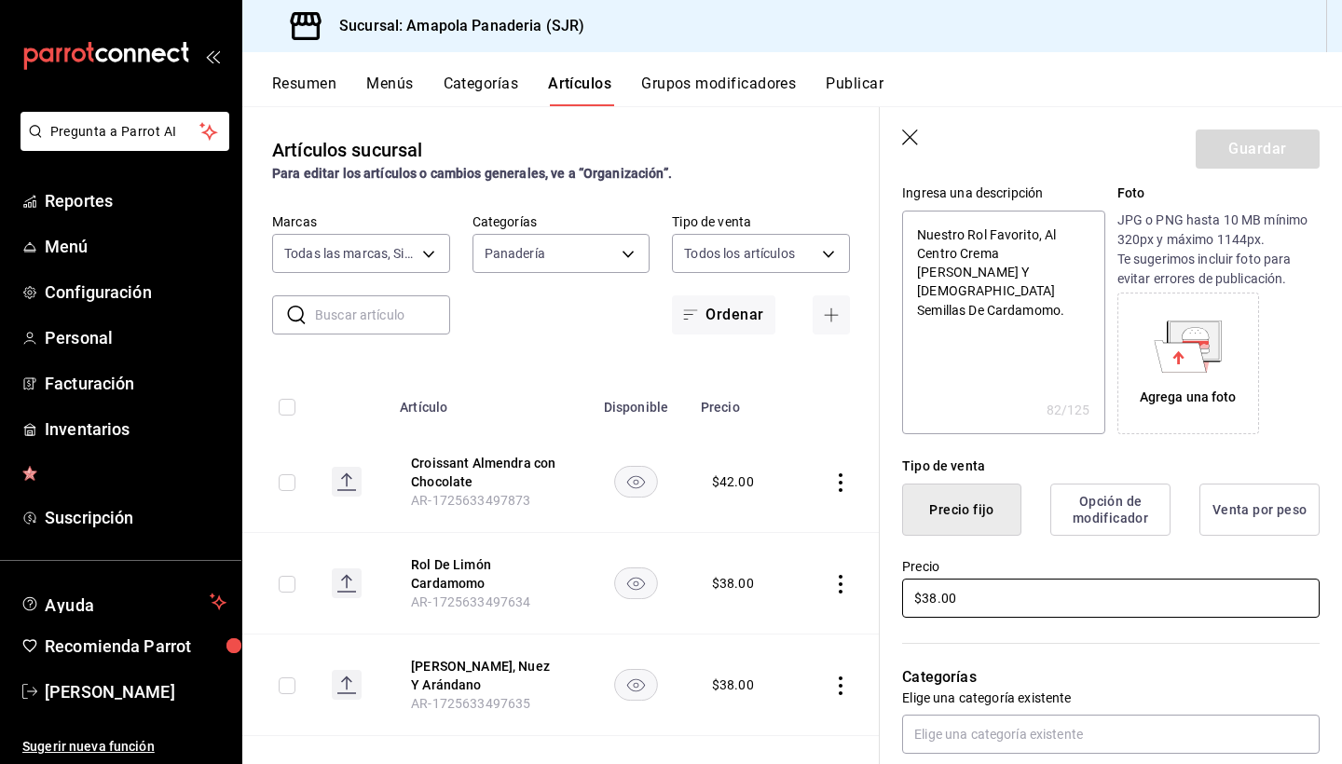
click at [993, 599] on input "$38.00" at bounding box center [1111, 598] width 418 height 39
type textarea "x"
type input "$4.00"
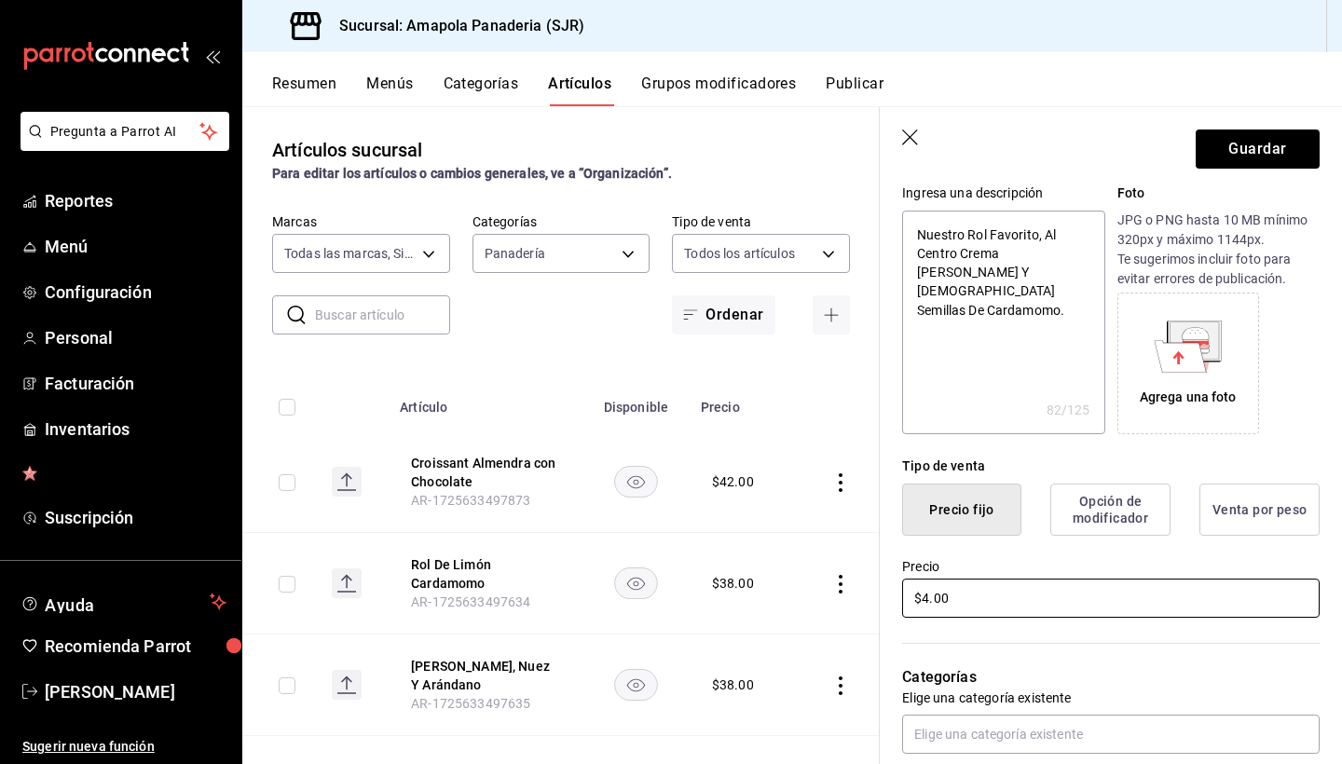
type textarea "x"
type input "$42.00"
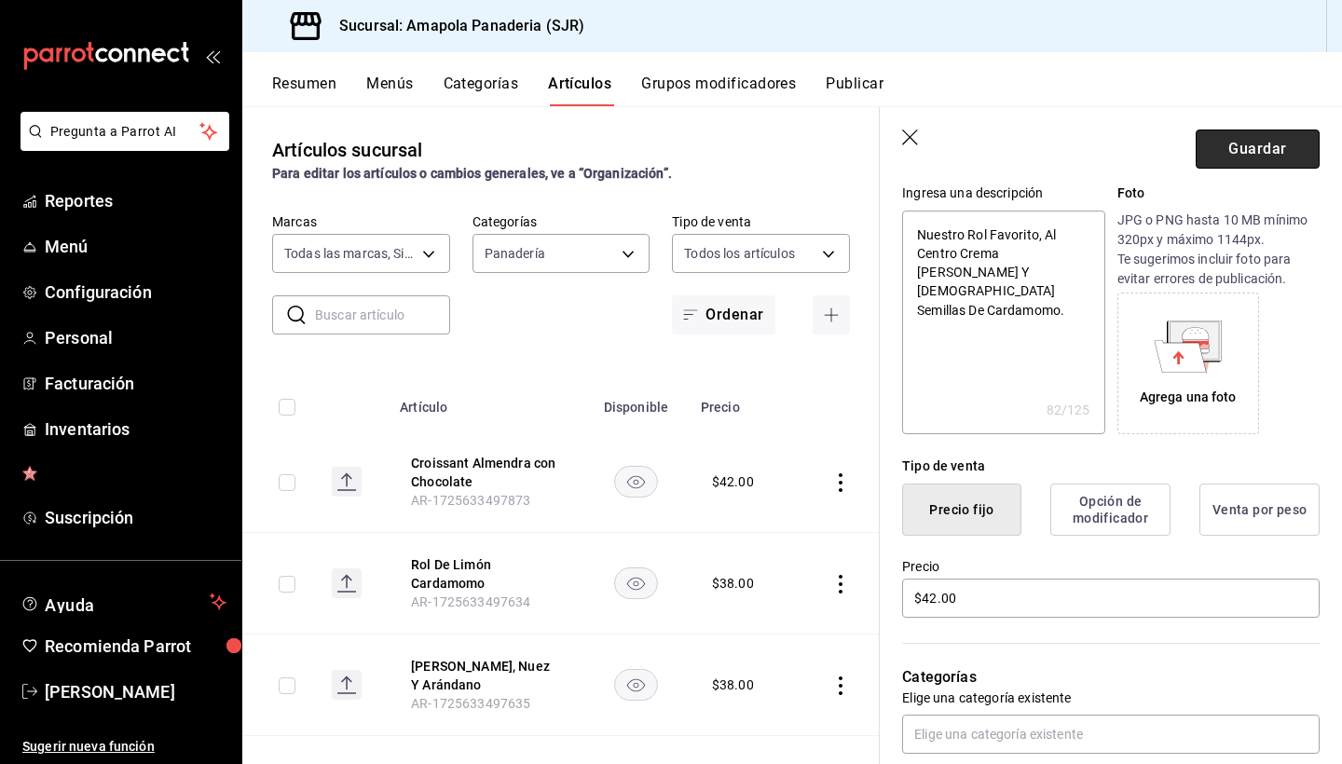
click at [1274, 135] on button "Guardar" at bounding box center [1258, 149] width 124 height 39
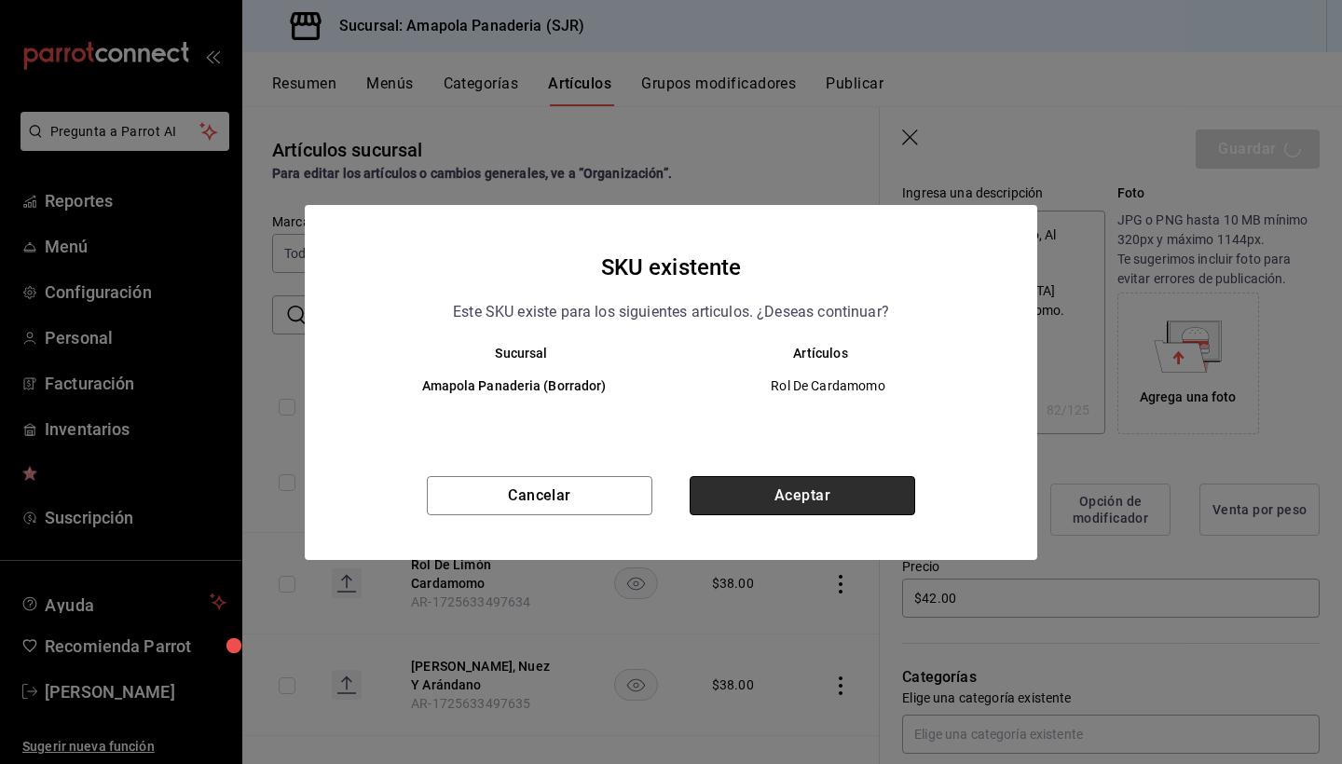
click at [839, 500] on button "Aceptar" at bounding box center [803, 495] width 226 height 39
type textarea "x"
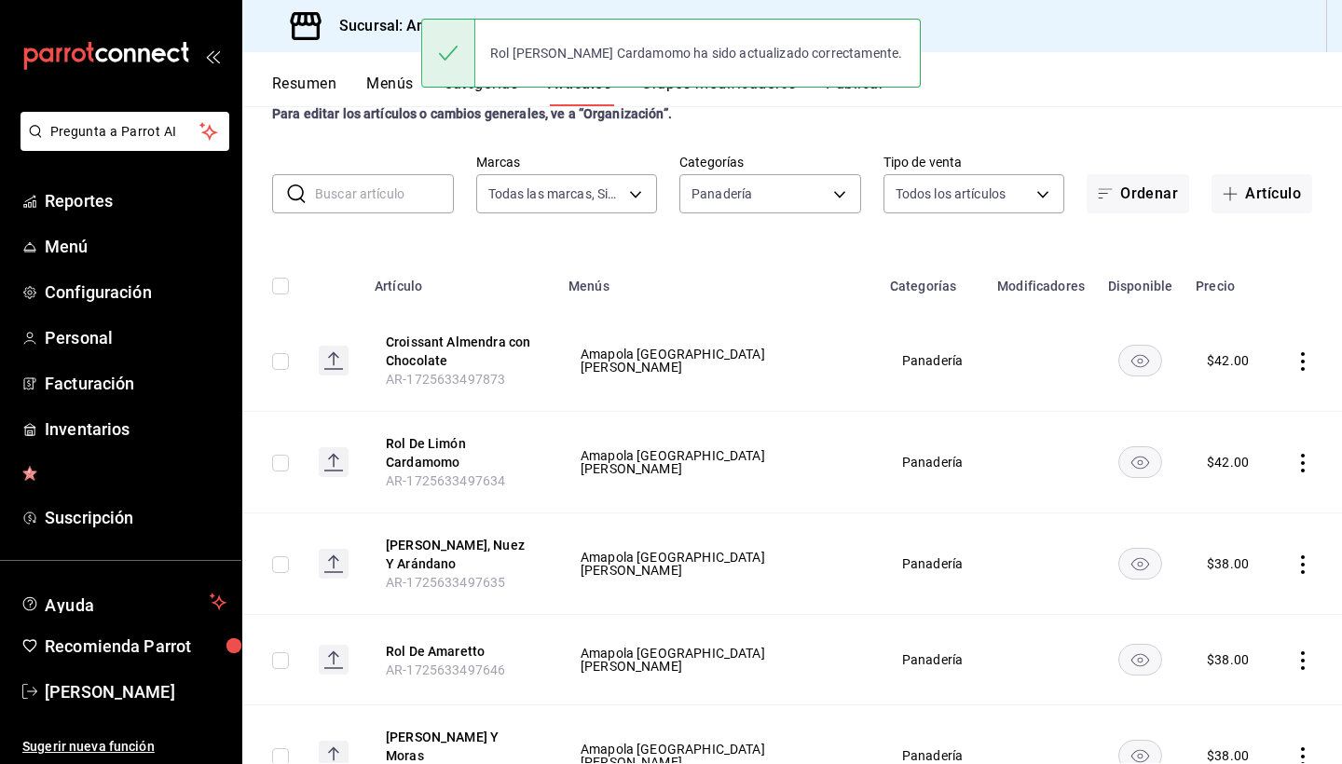
scroll to position [64, 0]
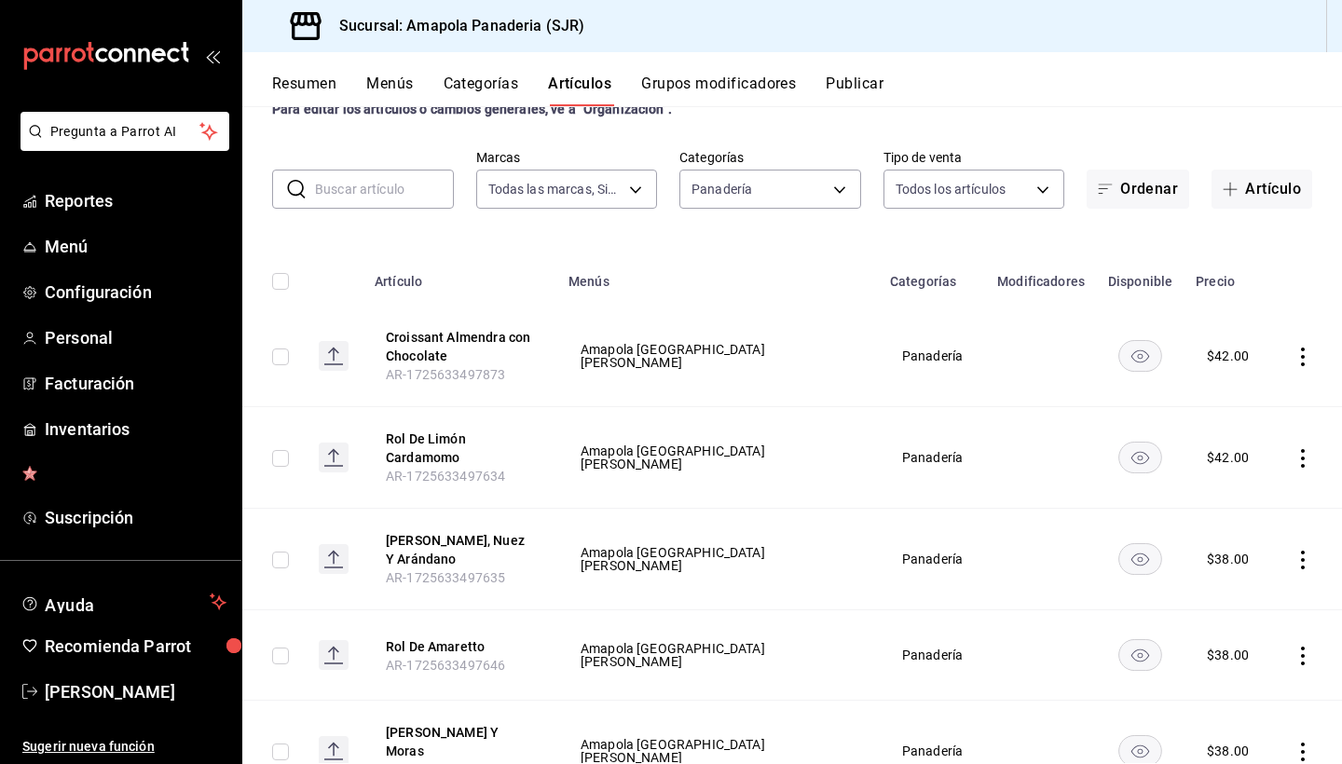
click at [1301, 554] on icon "actions" at bounding box center [1303, 560] width 19 height 19
click at [1274, 603] on li "Editar" at bounding box center [1230, 603] width 112 height 38
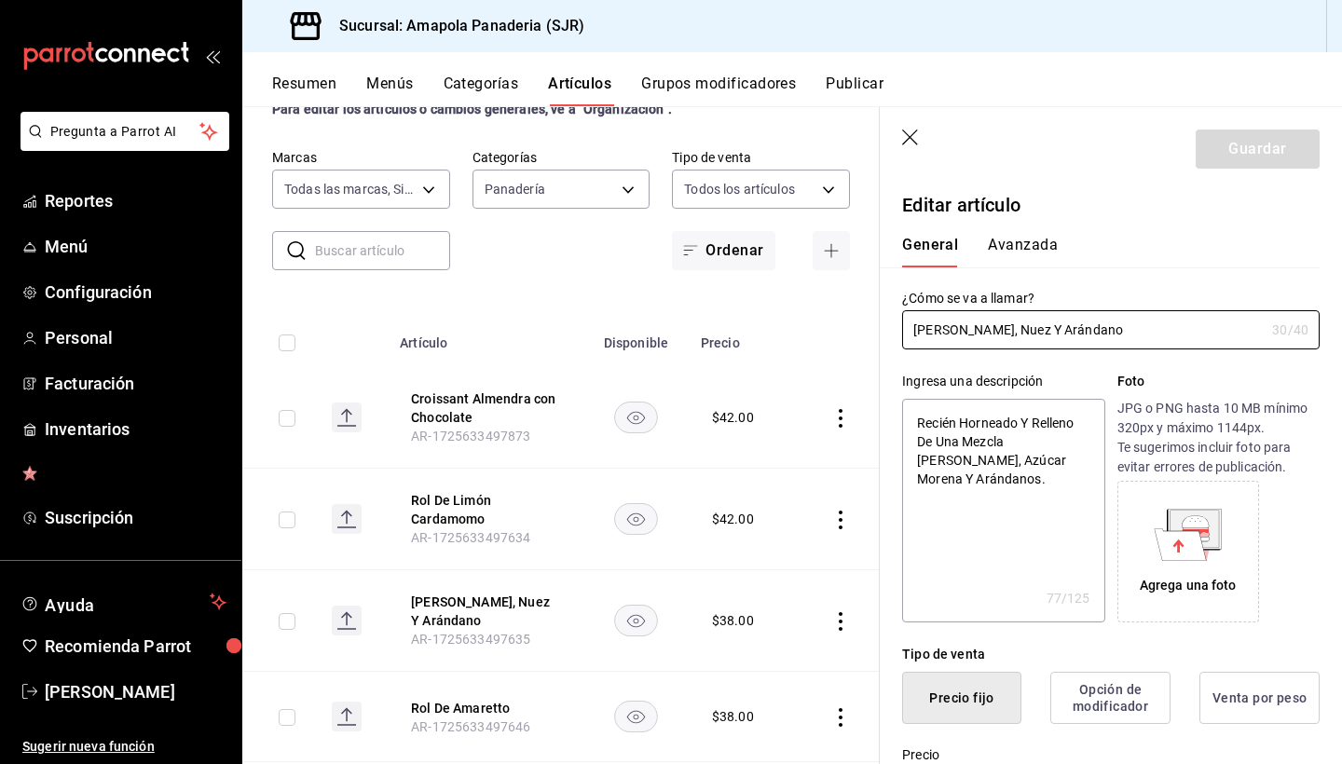
type textarea "x"
type input "$38.00"
radio input "false"
radio input "true"
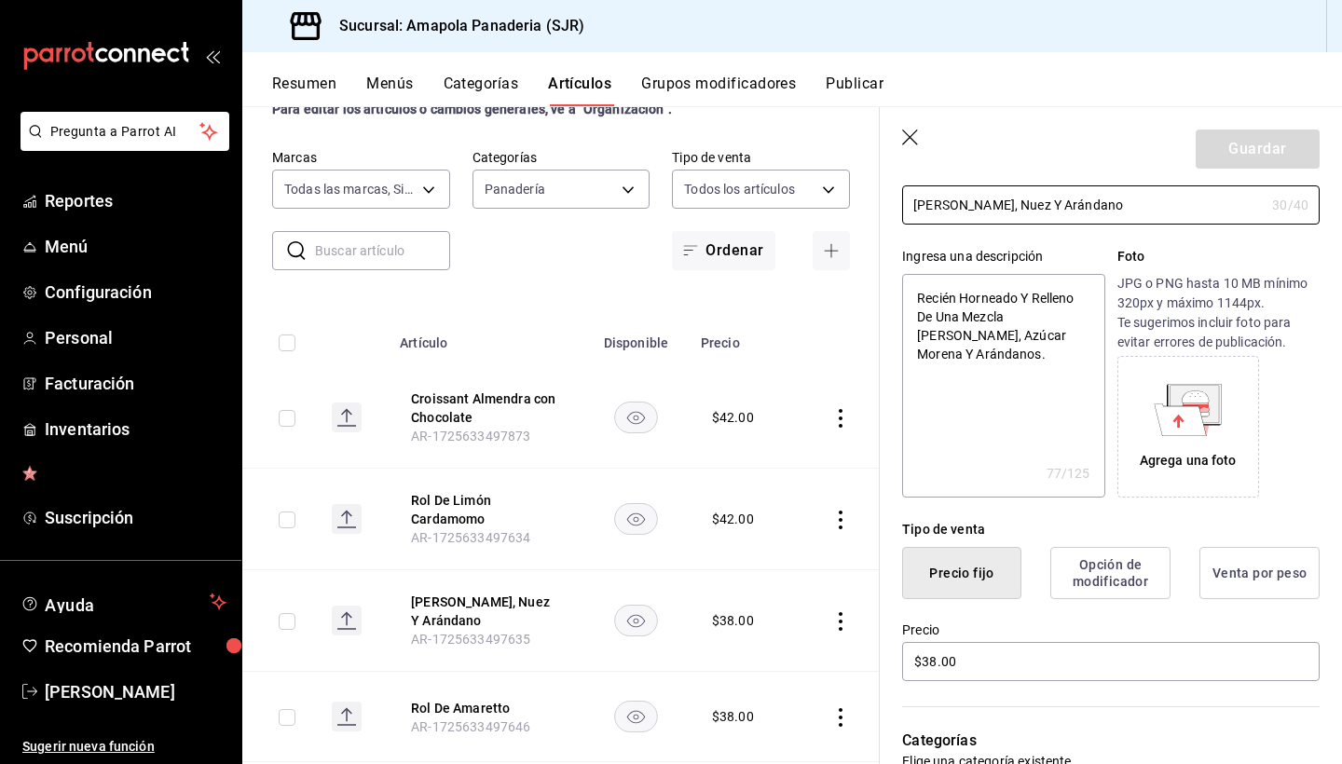
scroll to position [159, 0]
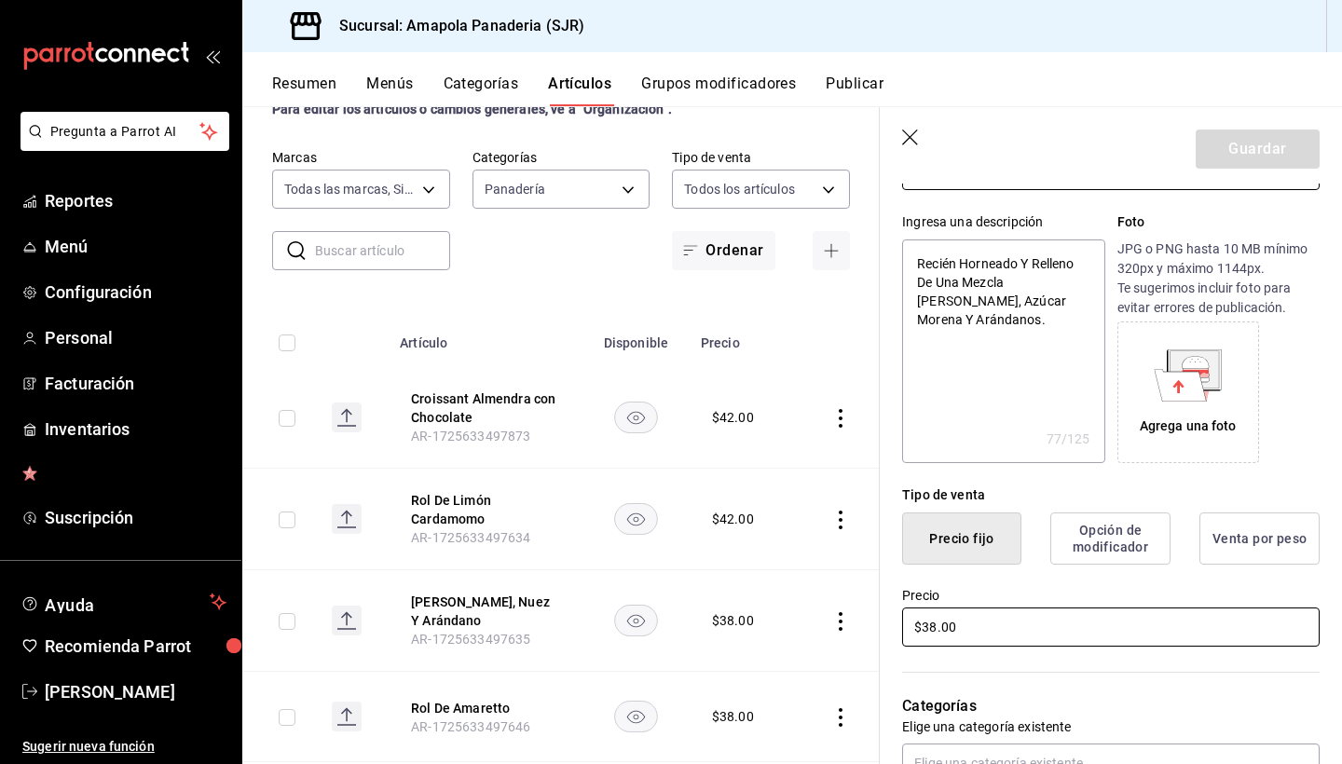
click at [994, 632] on input "$38.00" at bounding box center [1111, 627] width 418 height 39
type textarea "x"
type input "$4.00"
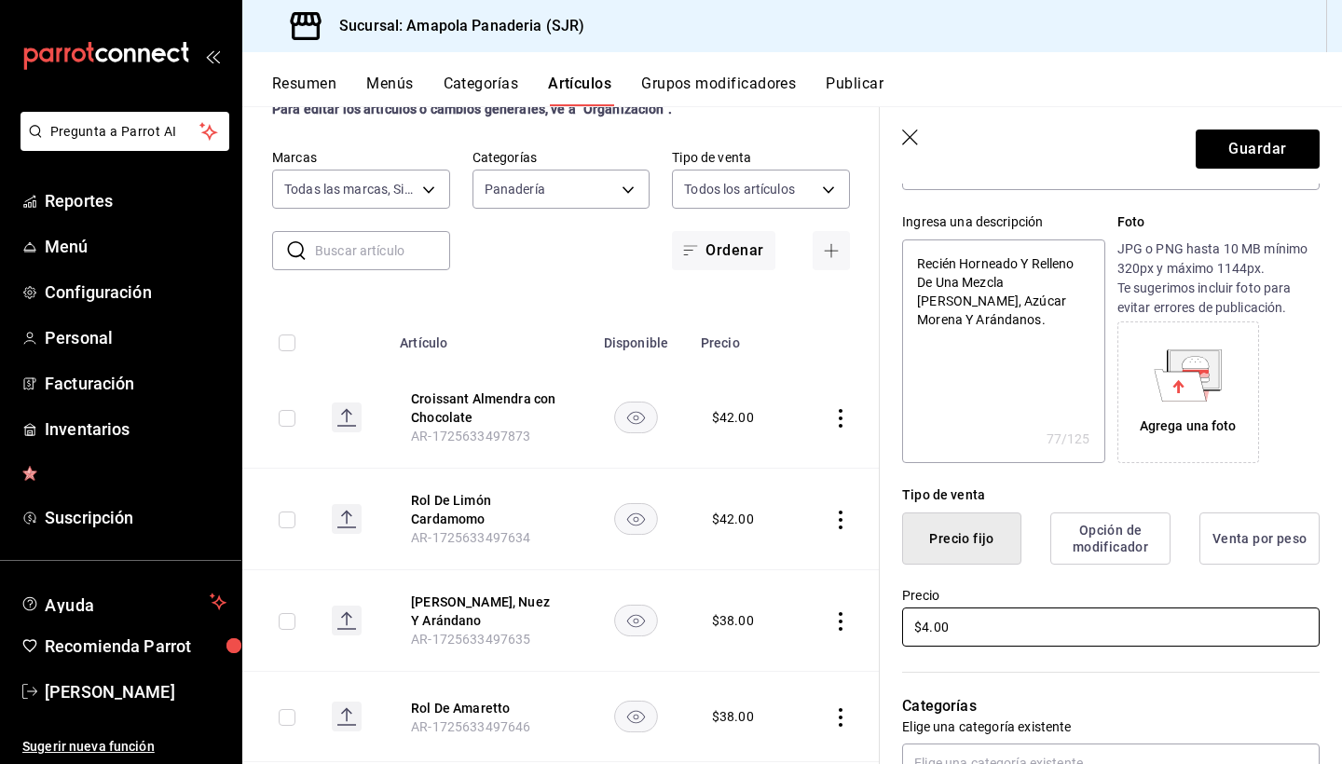
type textarea "x"
type input "$42.00"
click at [1268, 154] on button "Guardar" at bounding box center [1258, 149] width 124 height 39
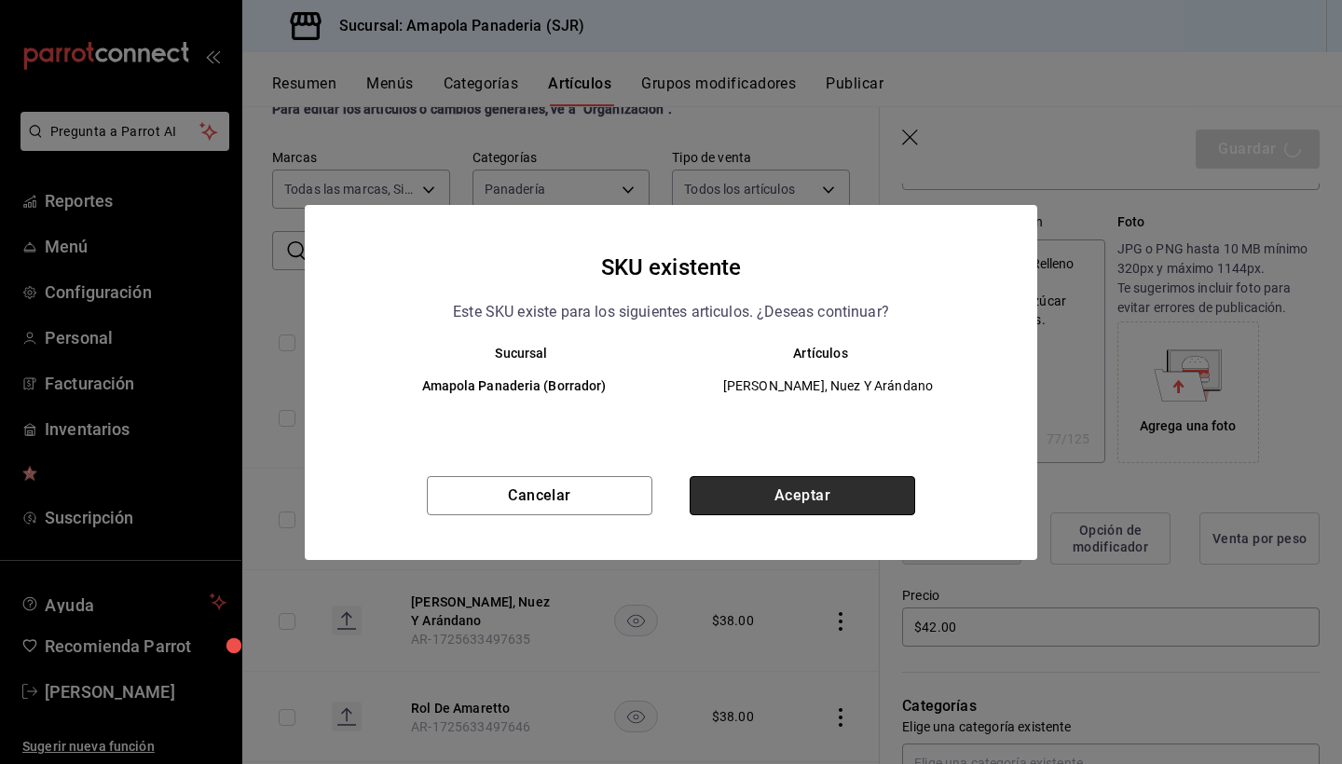
click at [844, 486] on button "Aceptar" at bounding box center [803, 495] width 226 height 39
type textarea "x"
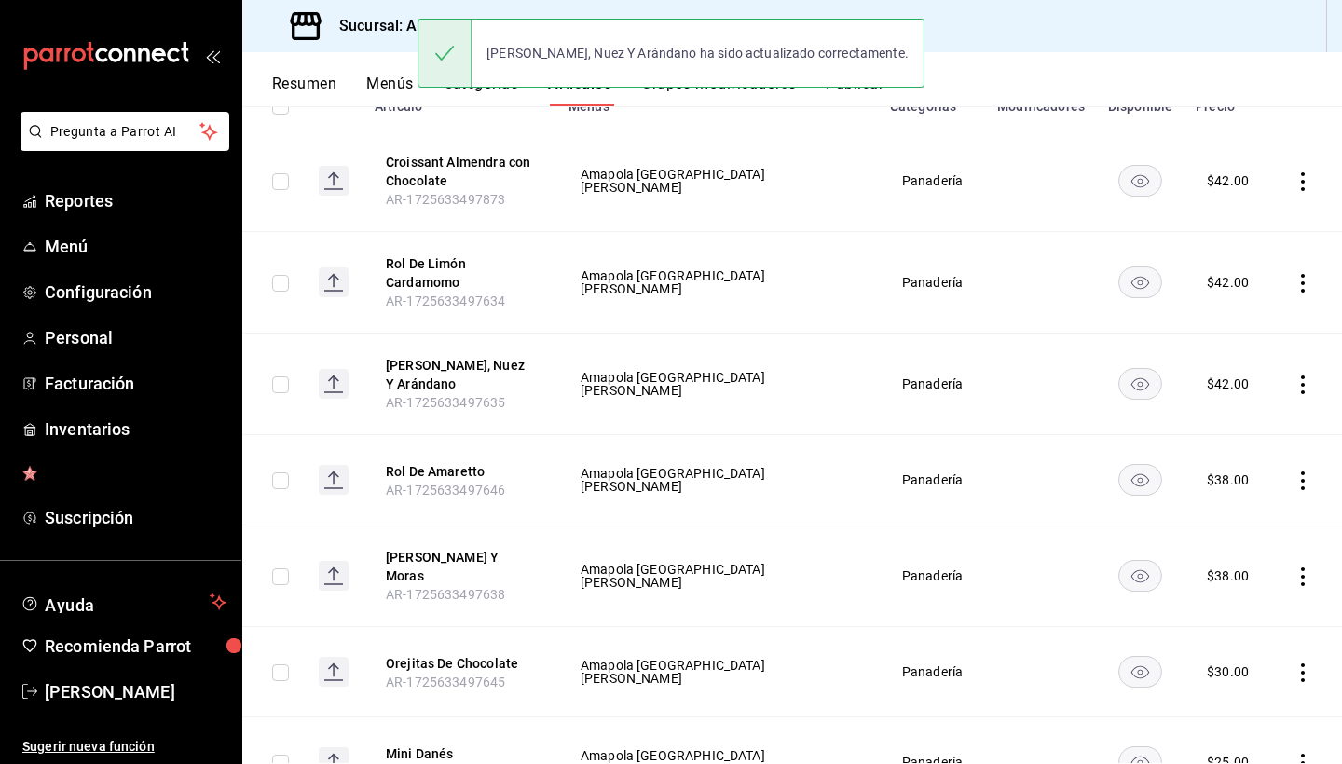
scroll to position [258, 0]
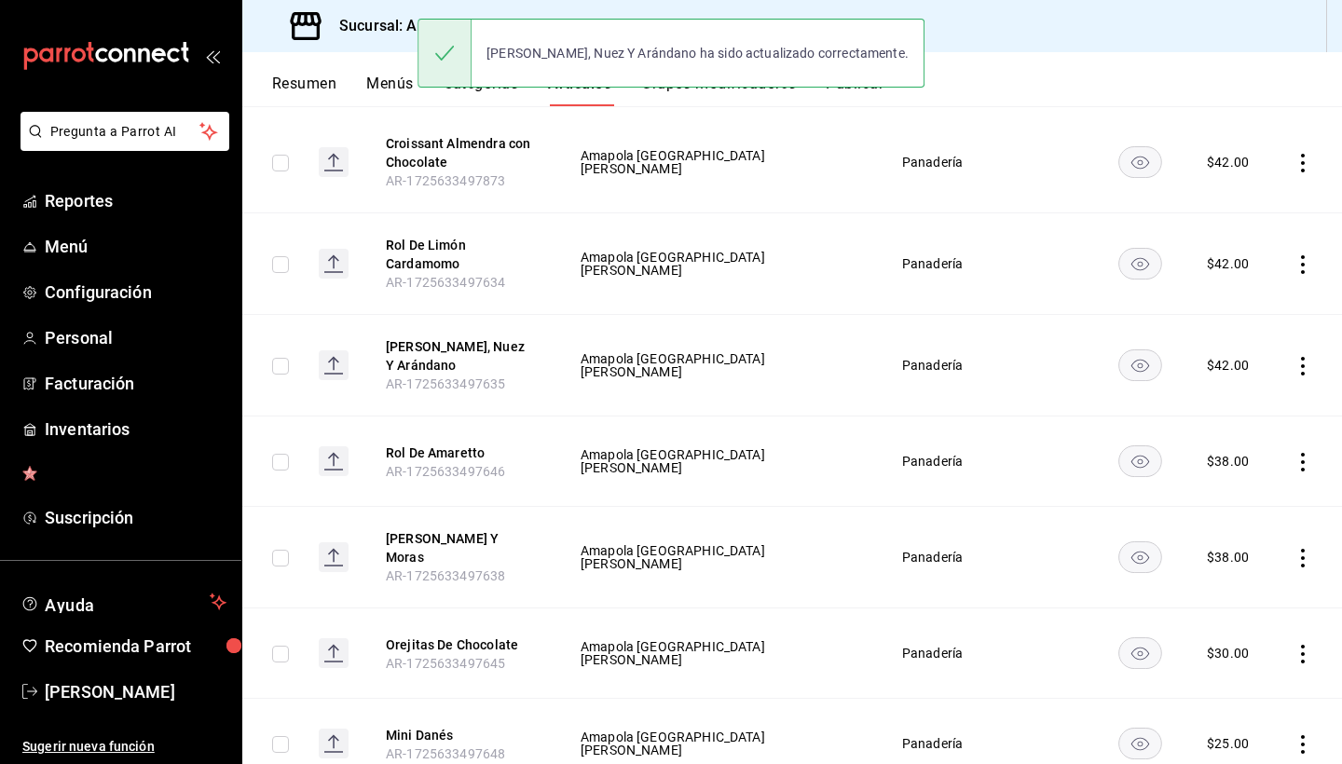
click at [1303, 461] on icon "actions" at bounding box center [1303, 462] width 4 height 19
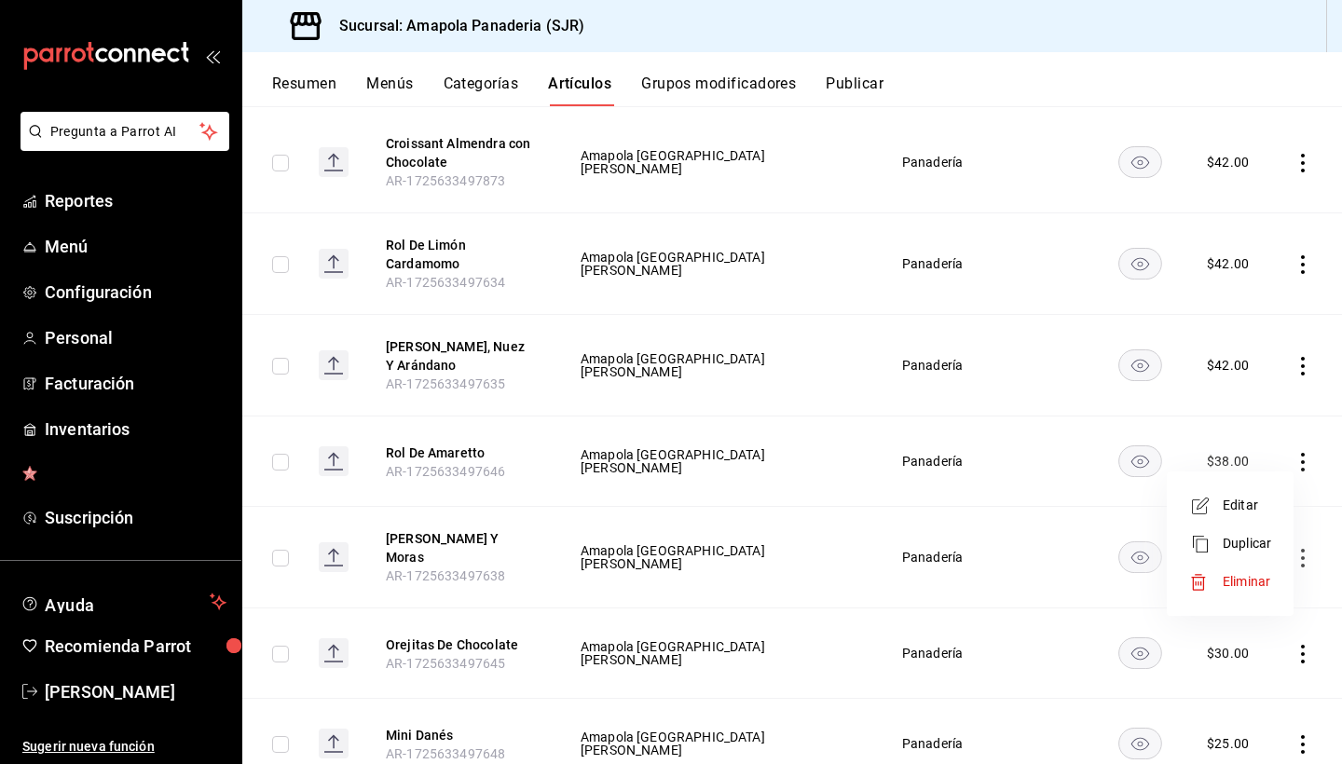
click at [1255, 510] on span "Editar" at bounding box center [1247, 506] width 48 height 20
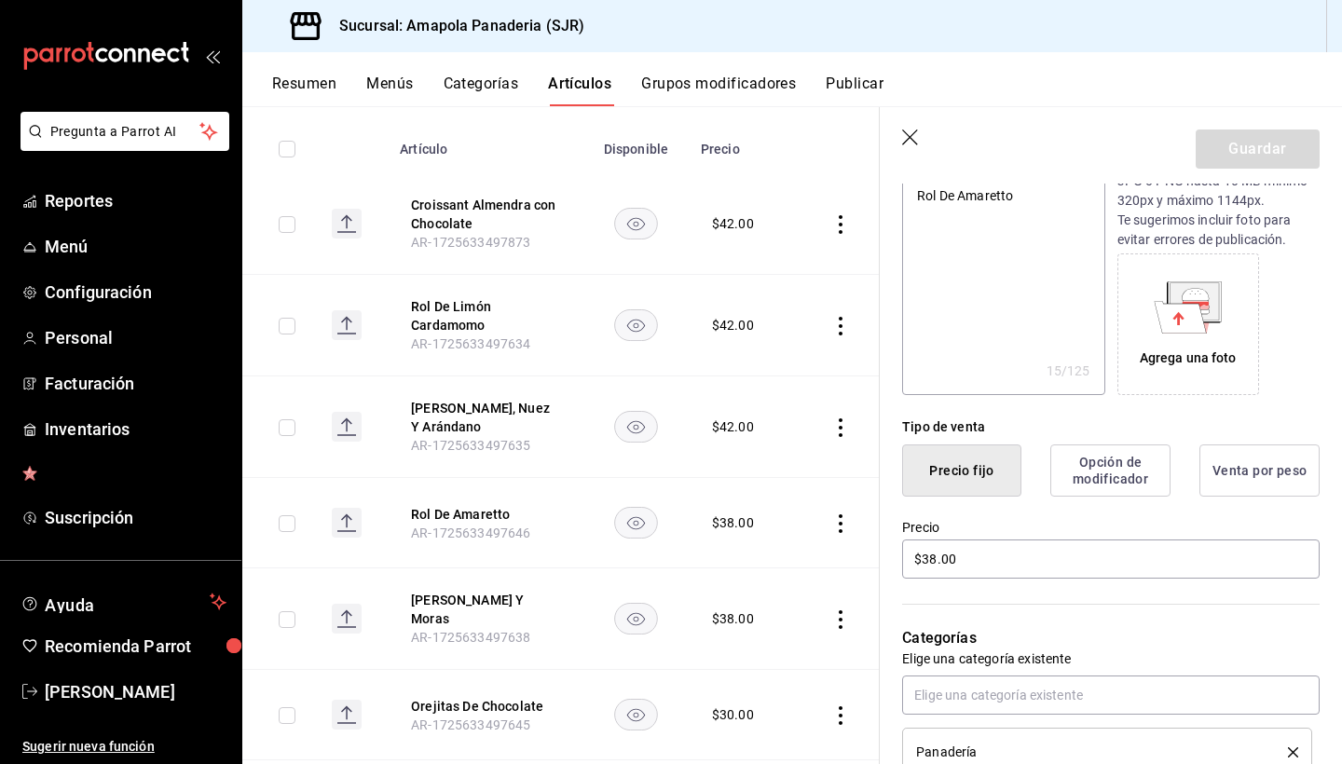
scroll to position [286, 0]
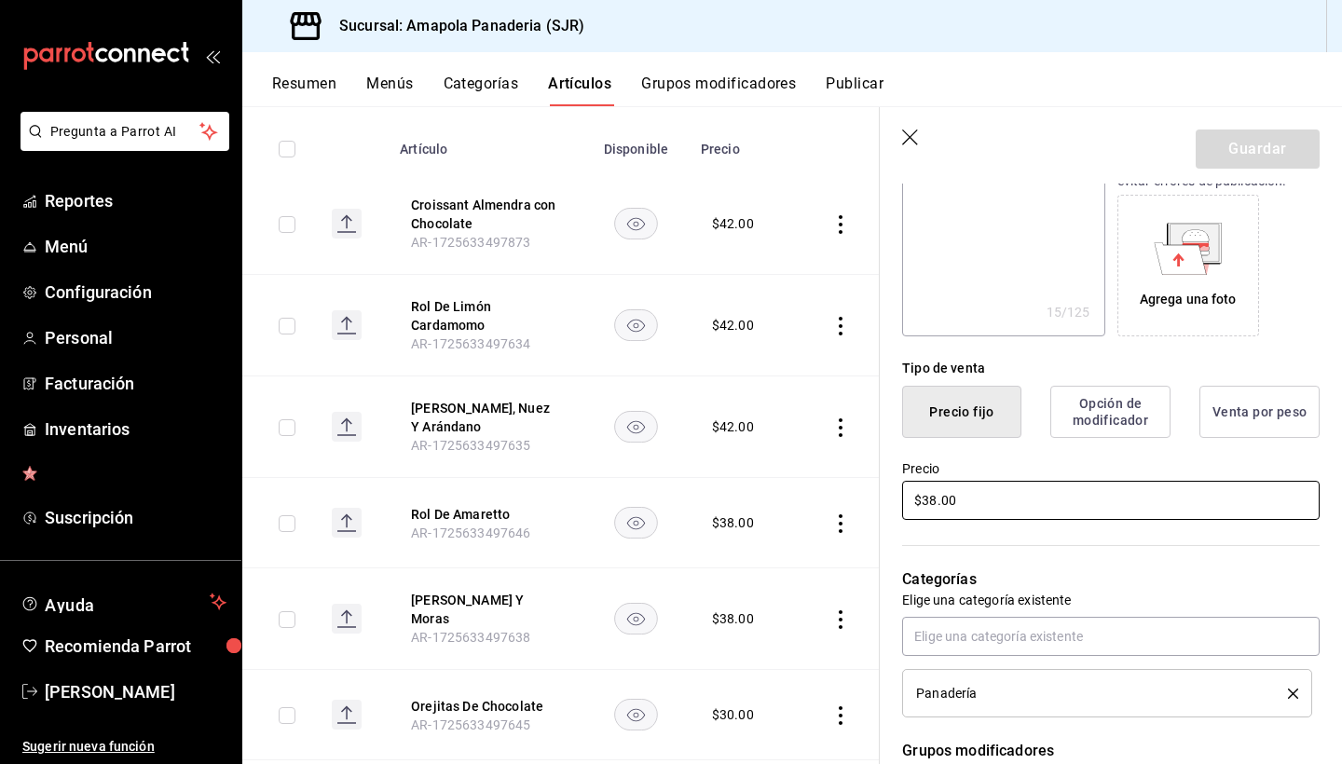
click at [972, 509] on input "$38.00" at bounding box center [1111, 500] width 418 height 39
type textarea "x"
type input "$4.00"
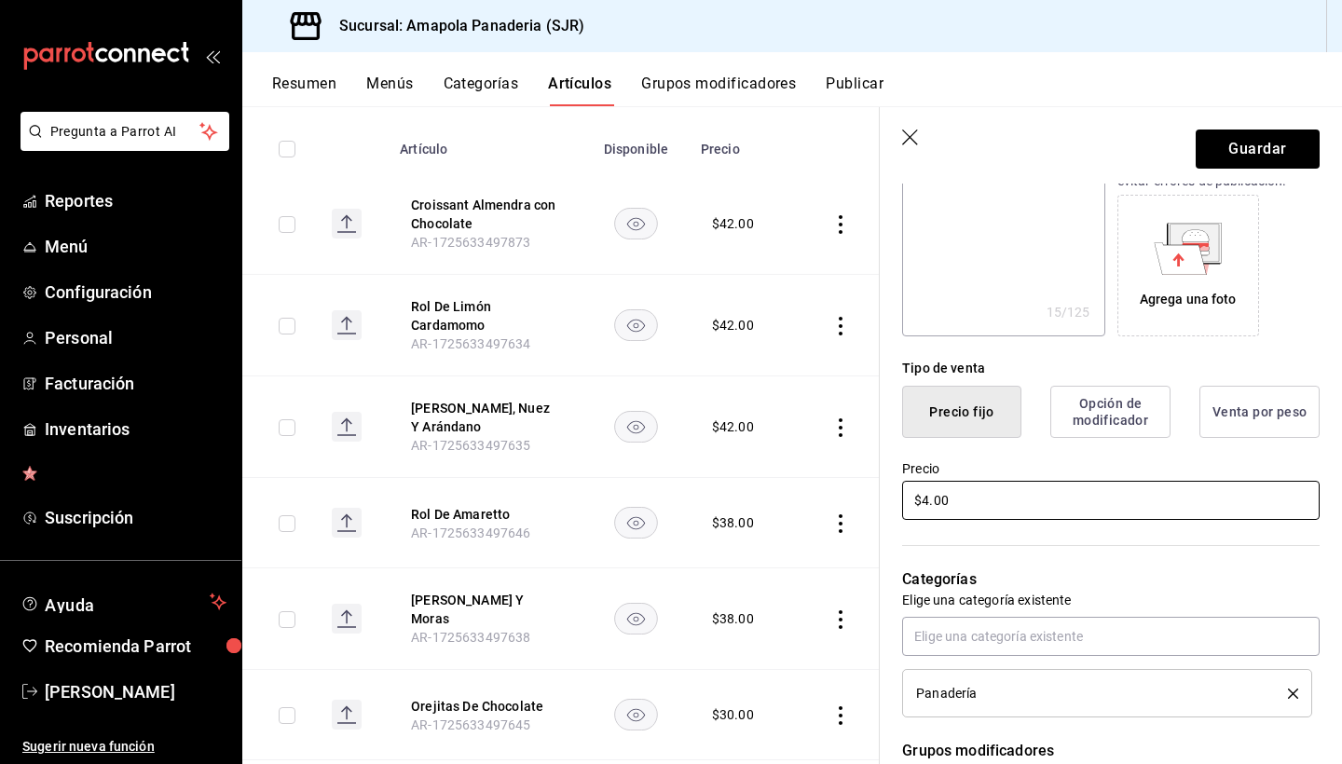
type textarea "x"
type input "$42.00"
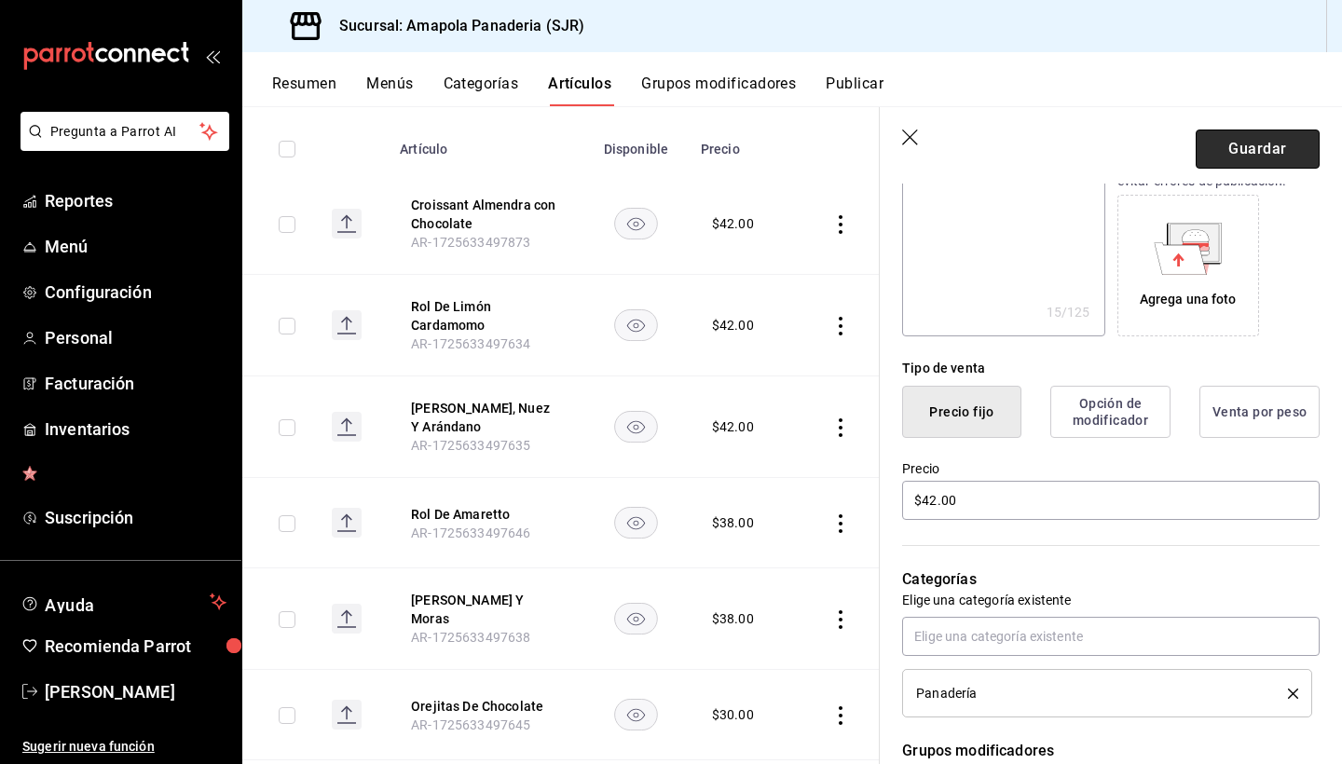
click at [1229, 158] on button "Guardar" at bounding box center [1258, 149] width 124 height 39
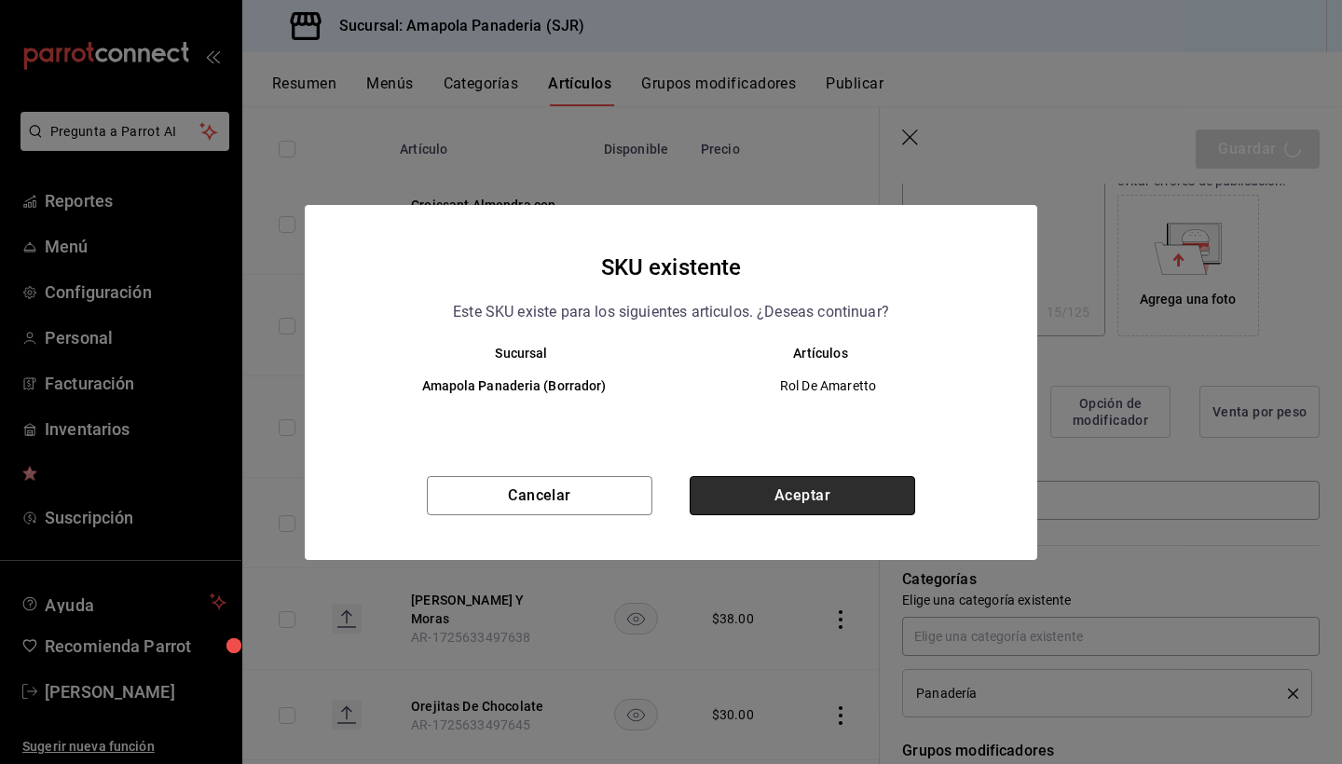
click at [808, 500] on button "Aceptar" at bounding box center [803, 495] width 226 height 39
type textarea "x"
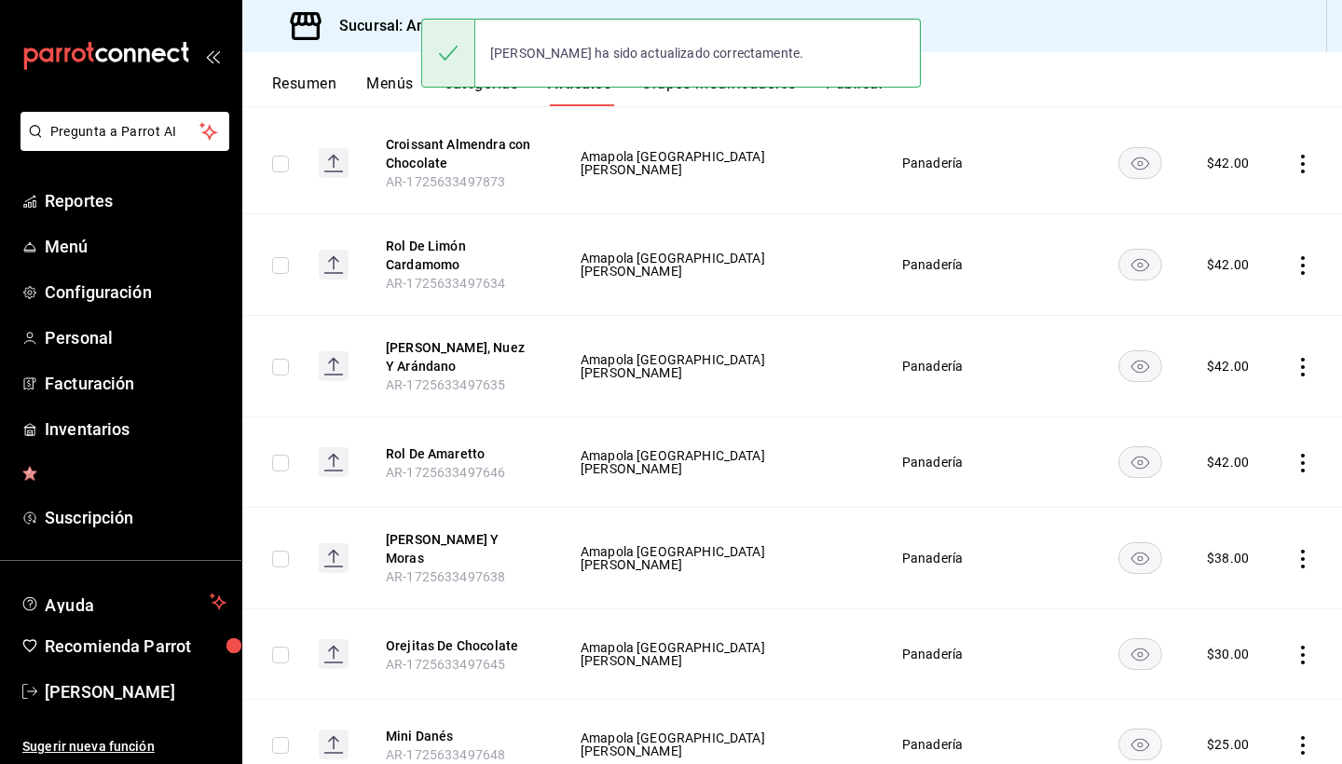
scroll to position [258, 0]
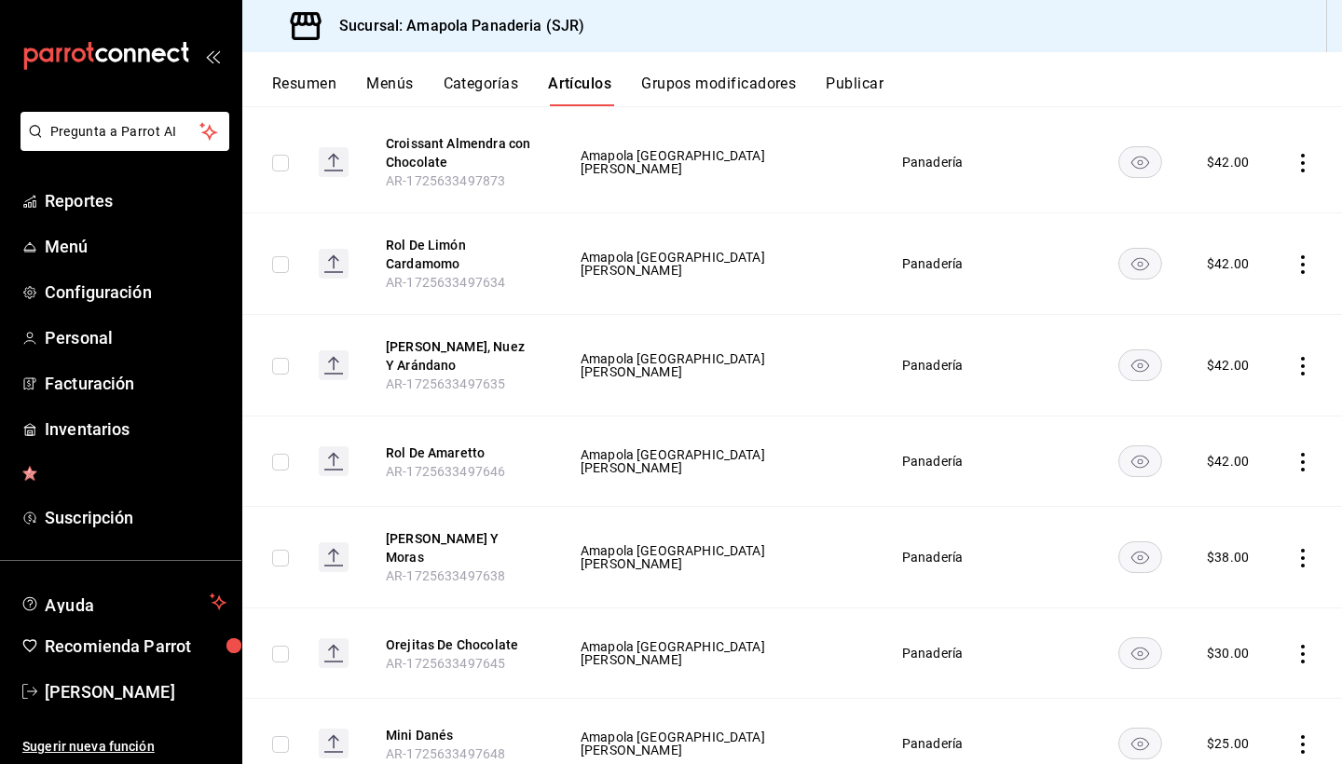
click at [1303, 557] on icon "actions" at bounding box center [1303, 558] width 4 height 19
click at [1255, 592] on span "Editar" at bounding box center [1247, 602] width 48 height 20
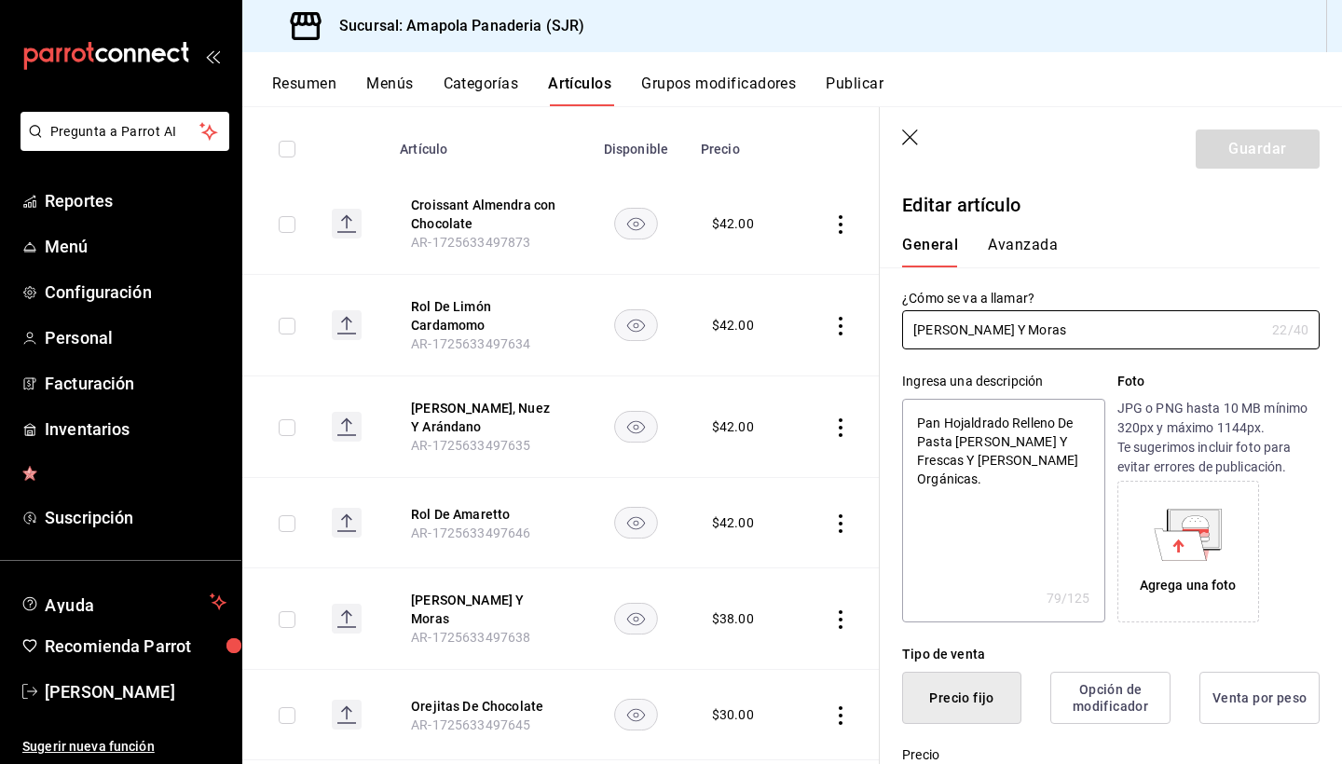
type textarea "x"
type input "$38.00"
radio input "false"
radio input "true"
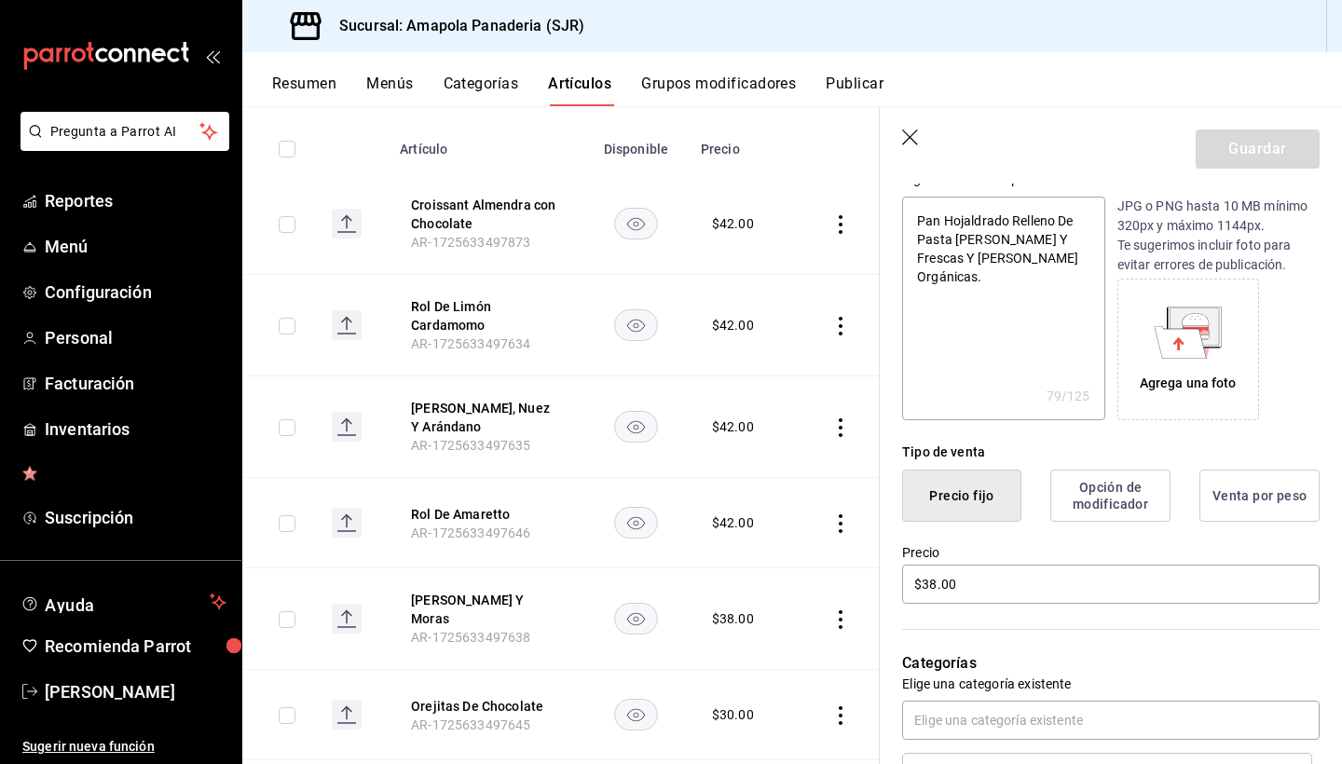
scroll to position [299, 0]
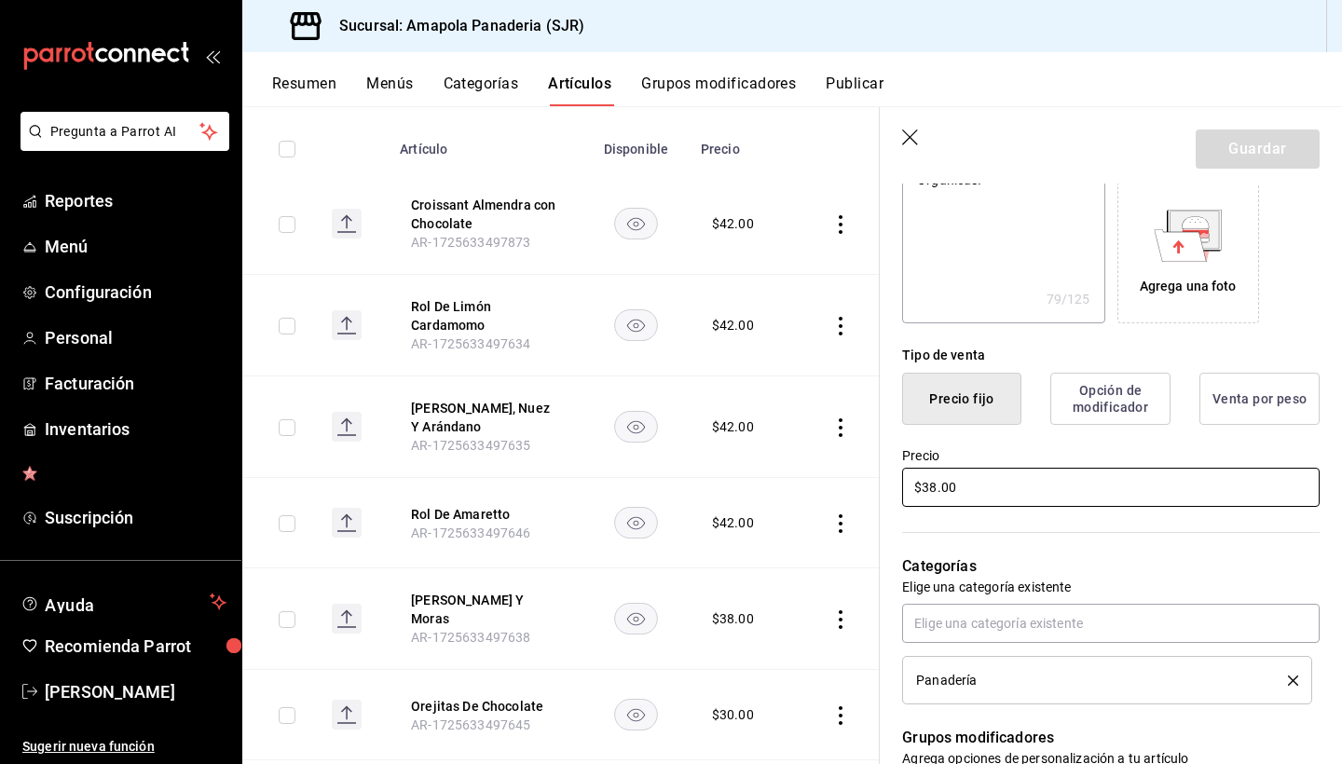
click at [1017, 482] on input "$38.00" at bounding box center [1111, 487] width 418 height 39
type textarea "x"
type input "$38.00"
type textarea "x"
type input "$38.00"
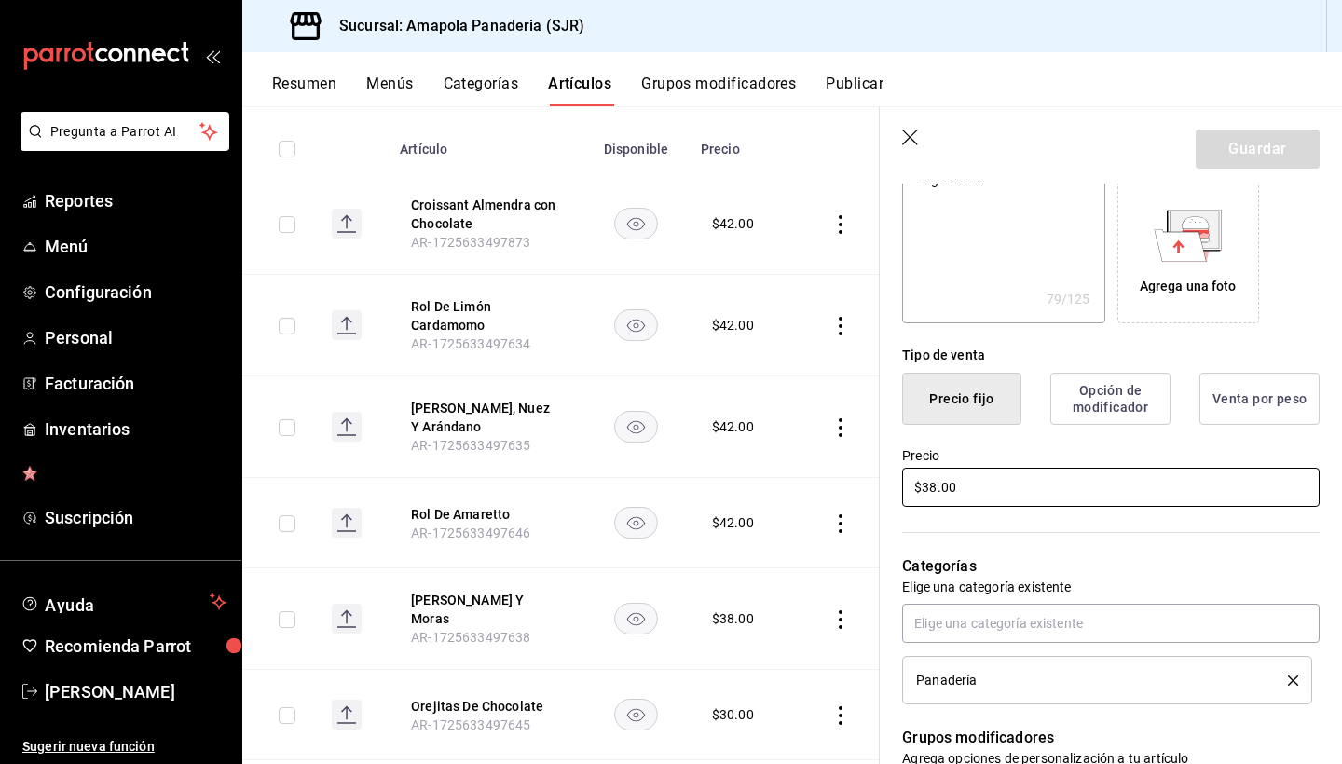
type textarea "x"
type input "$38.00"
type textarea "x"
type input "$3.00"
type textarea "x"
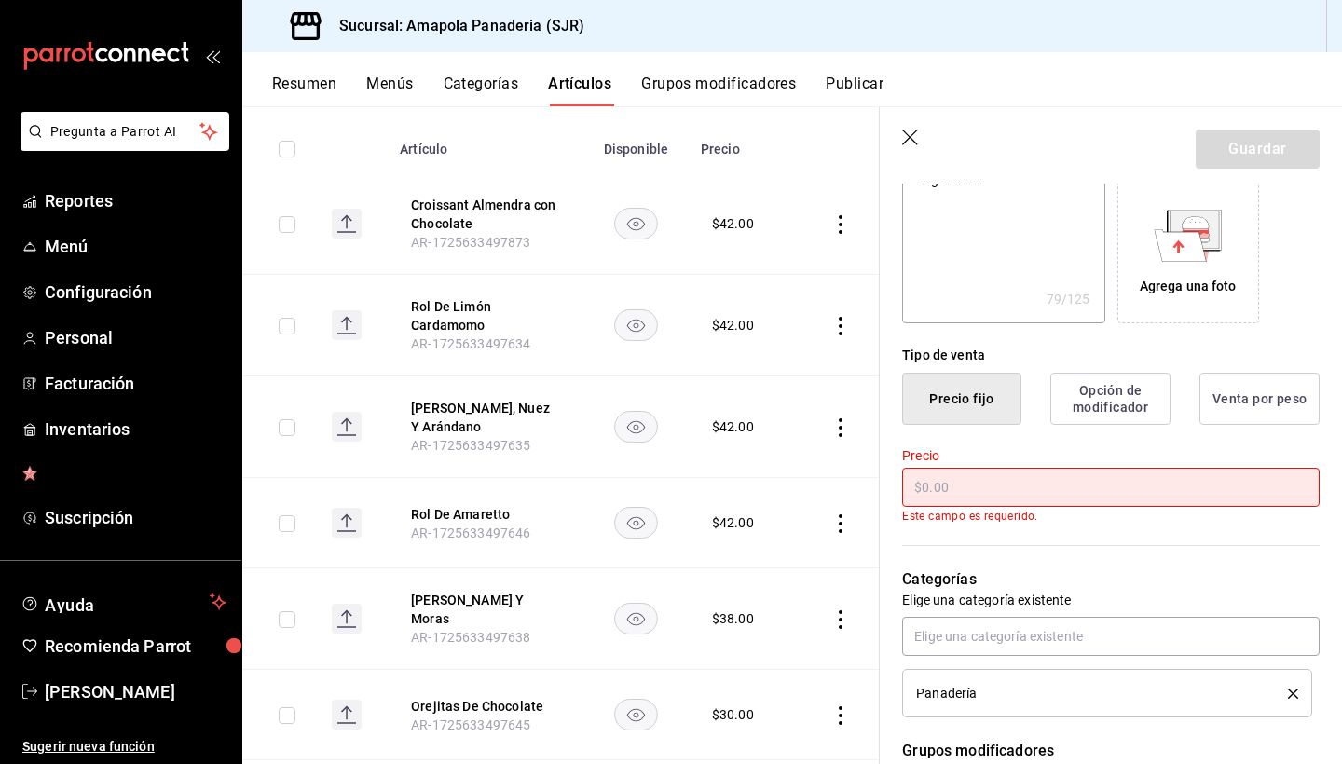
type textarea "x"
type input "$4.00"
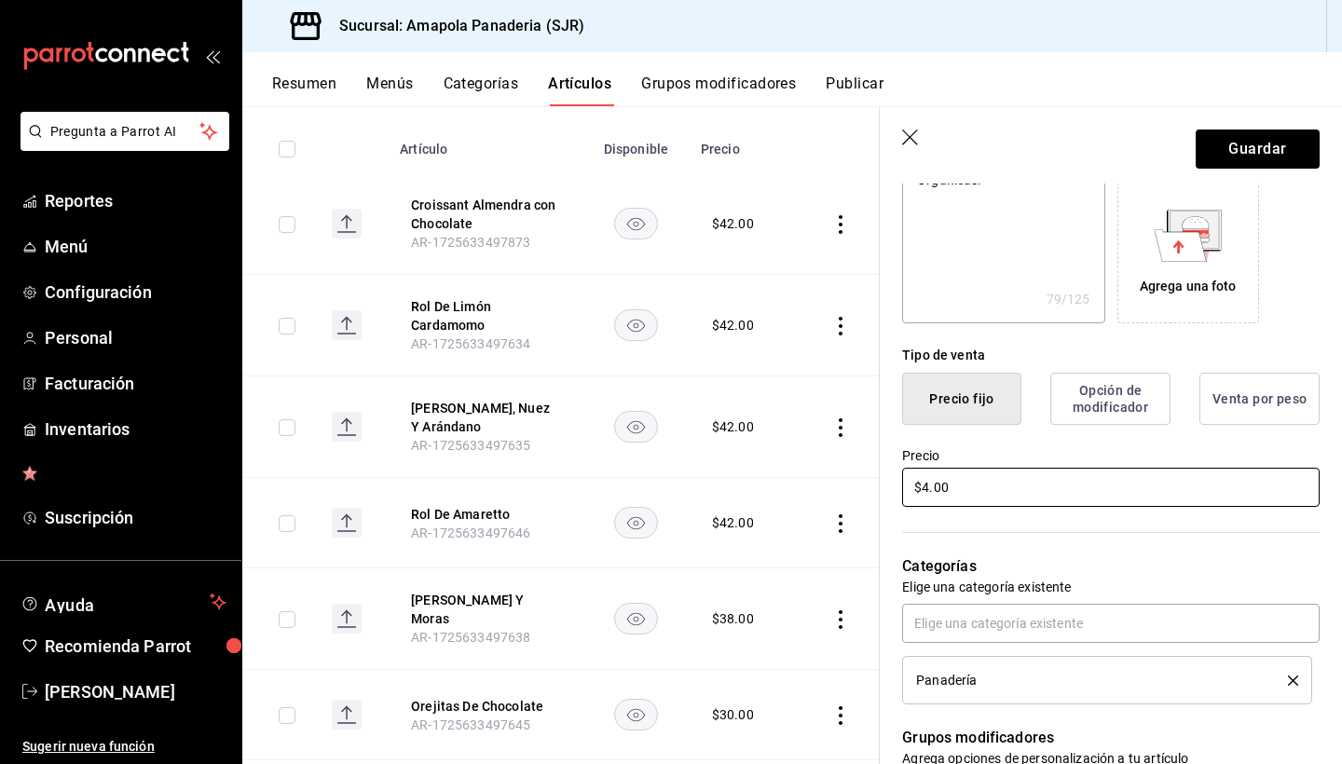
type textarea "x"
type input "$42.00"
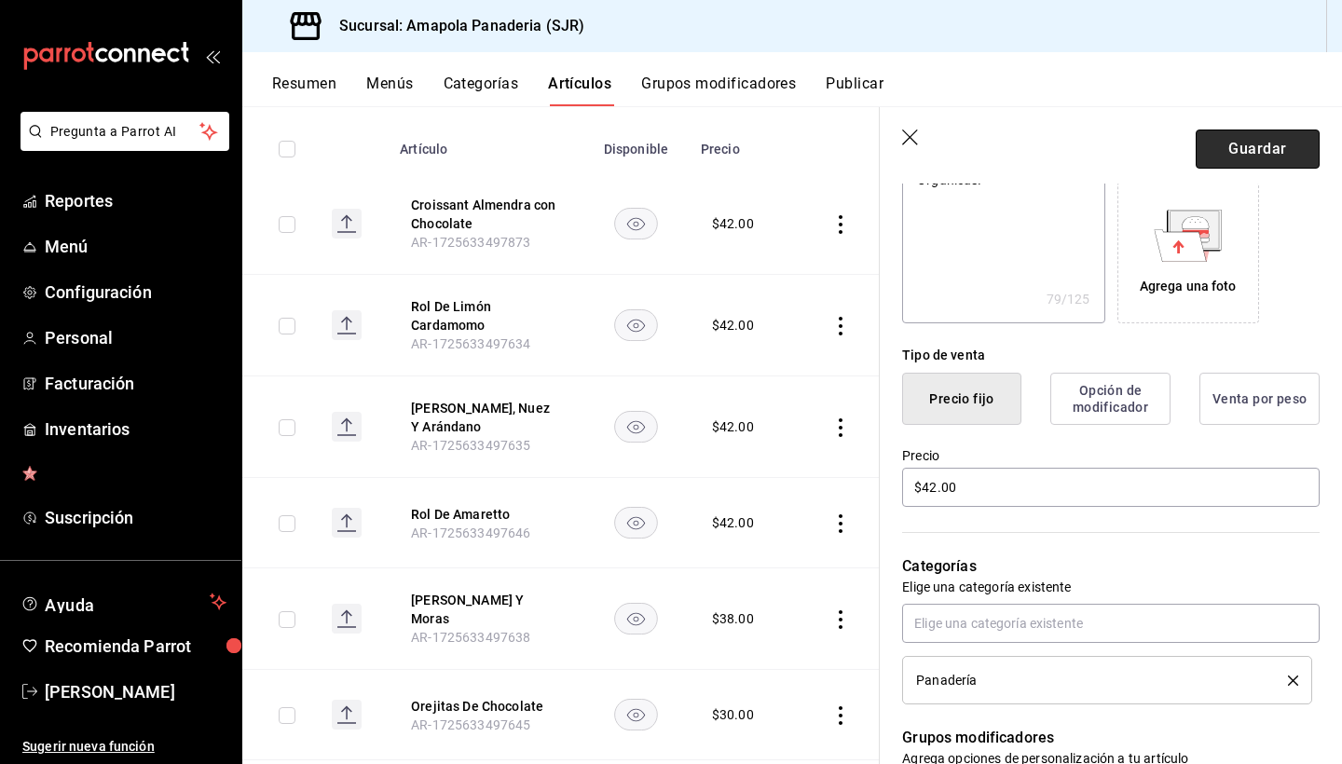
click at [1240, 144] on button "Guardar" at bounding box center [1258, 149] width 124 height 39
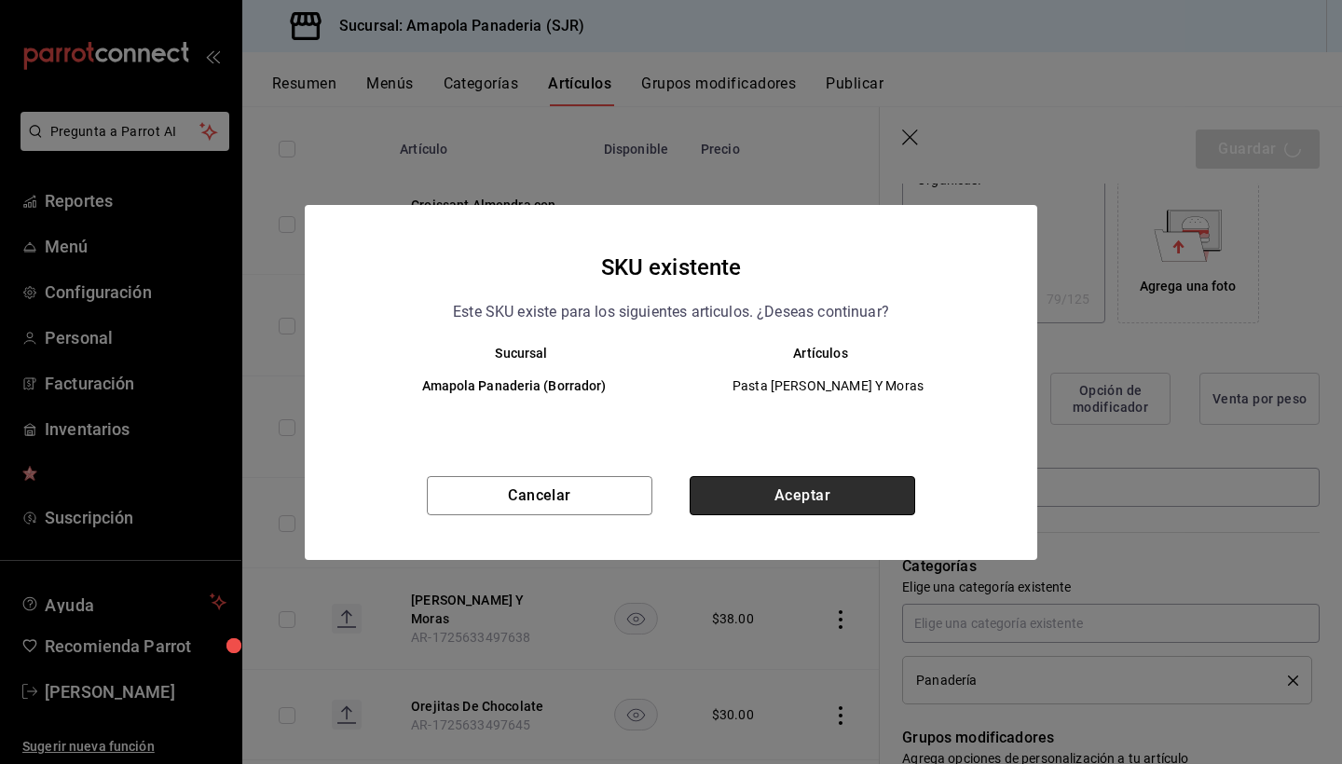
click at [802, 486] on button "Aceptar" at bounding box center [803, 495] width 226 height 39
type textarea "x"
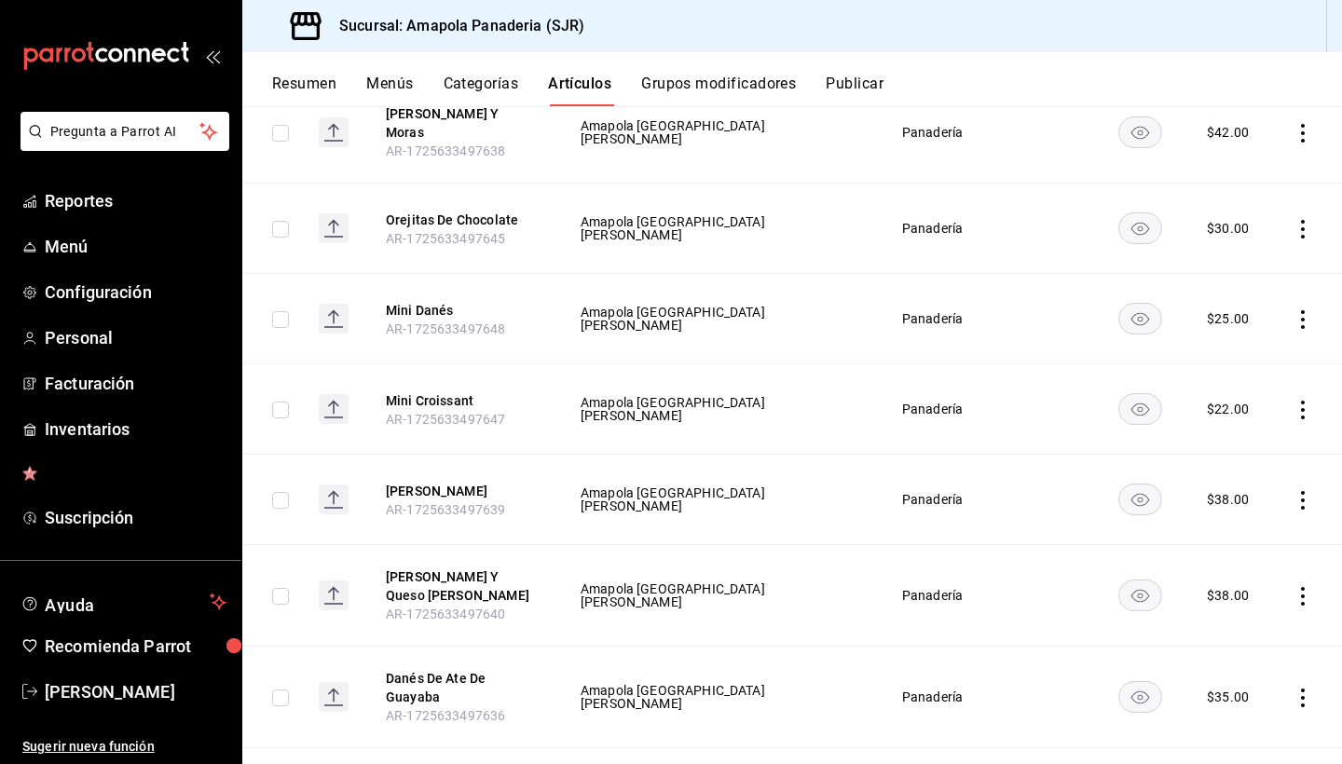
scroll to position [689, 0]
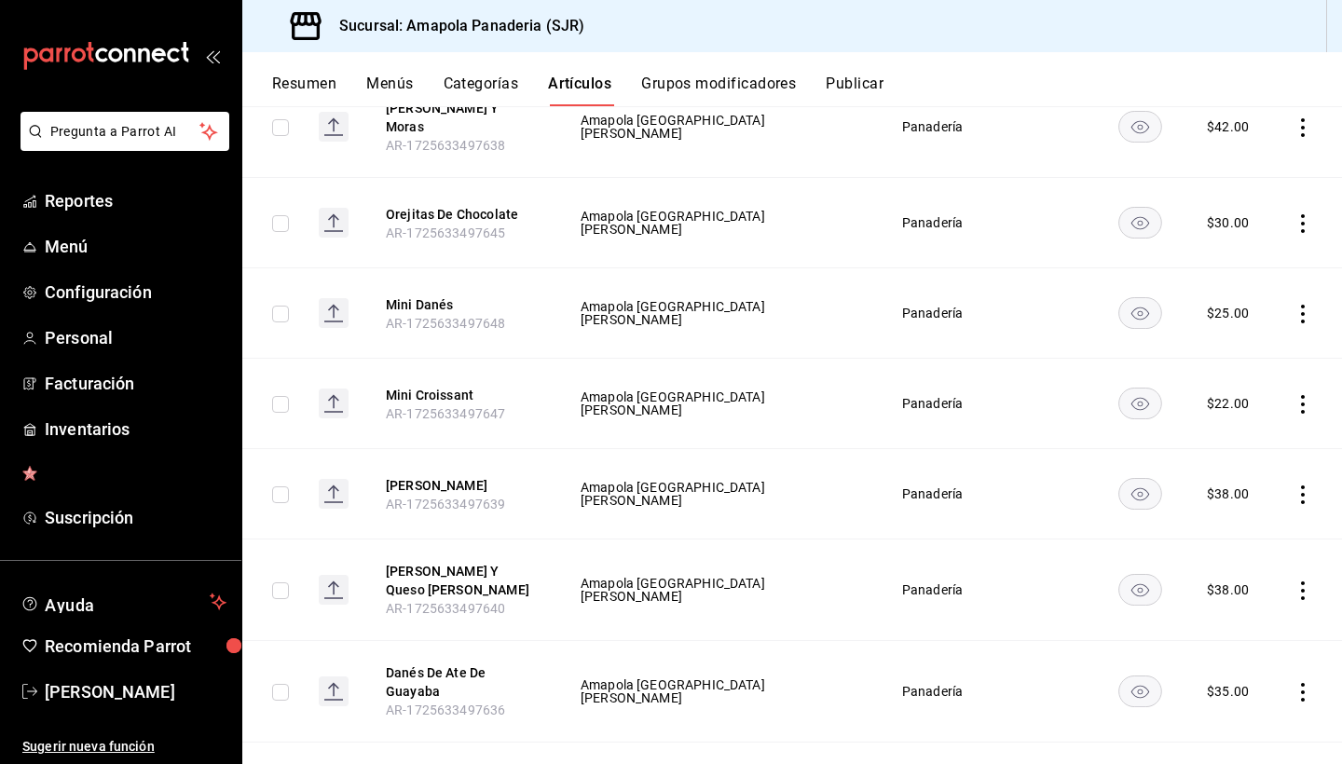
click at [1296, 493] on icon "actions" at bounding box center [1303, 495] width 19 height 19
click at [1235, 529] on span "Editar" at bounding box center [1247, 538] width 48 height 20
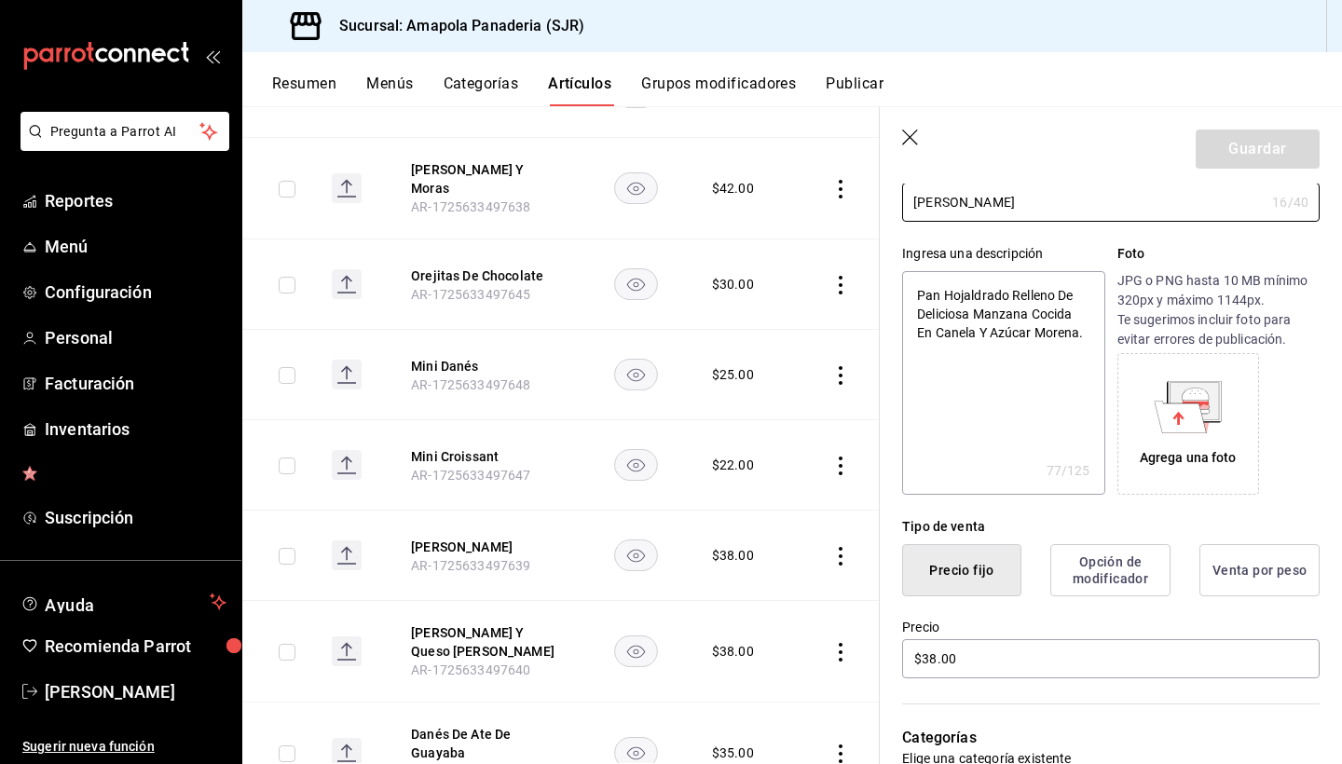
scroll to position [168, 0]
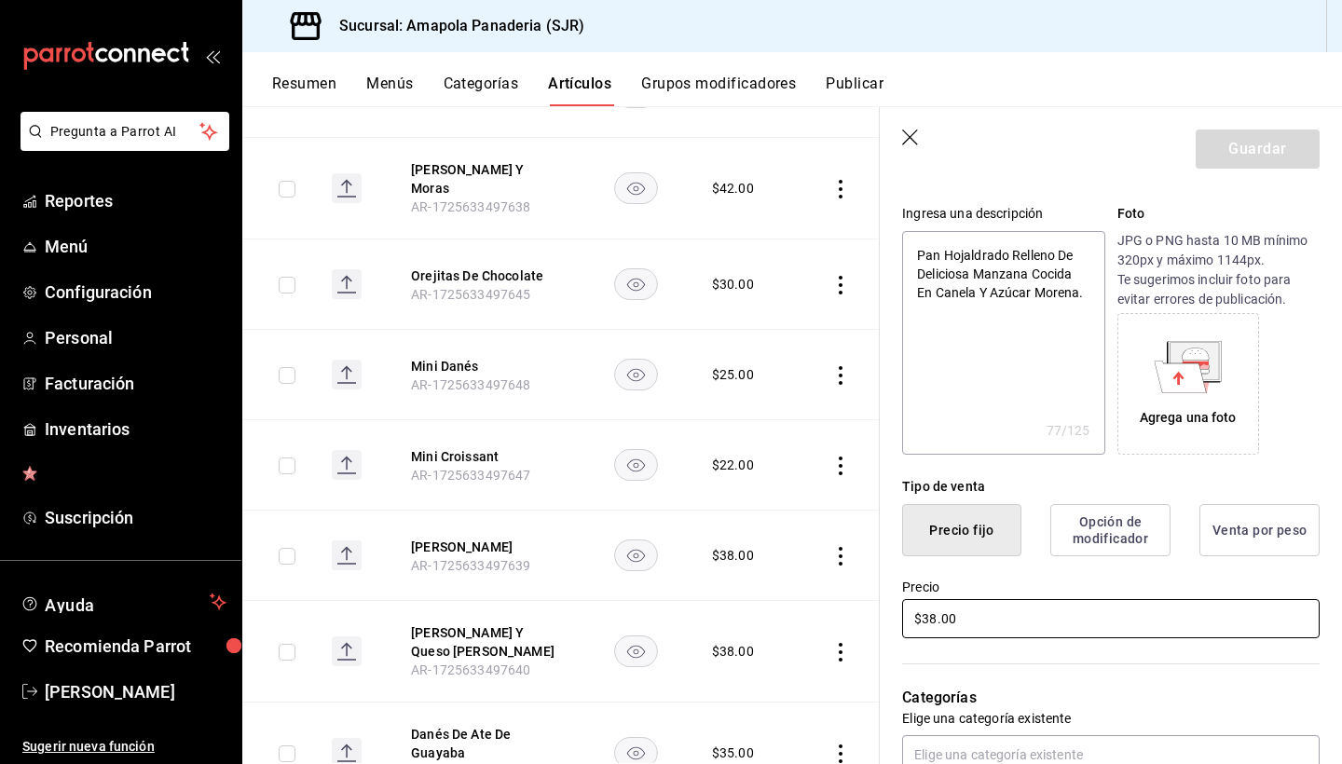
click at [1027, 615] on input "$38.00" at bounding box center [1111, 618] width 418 height 39
type textarea "x"
type input "$4.00"
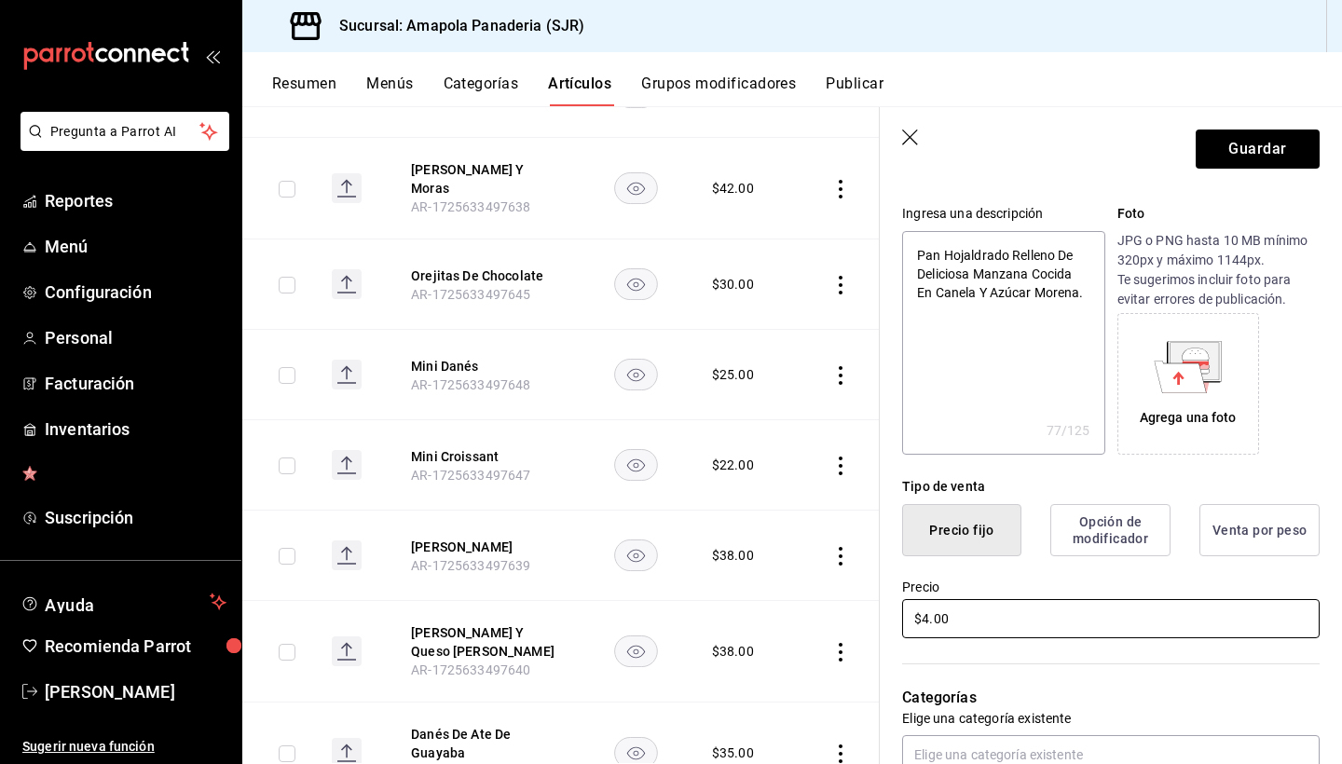
type textarea "x"
type input "$42.00"
click at [1234, 150] on button "Guardar" at bounding box center [1258, 149] width 124 height 39
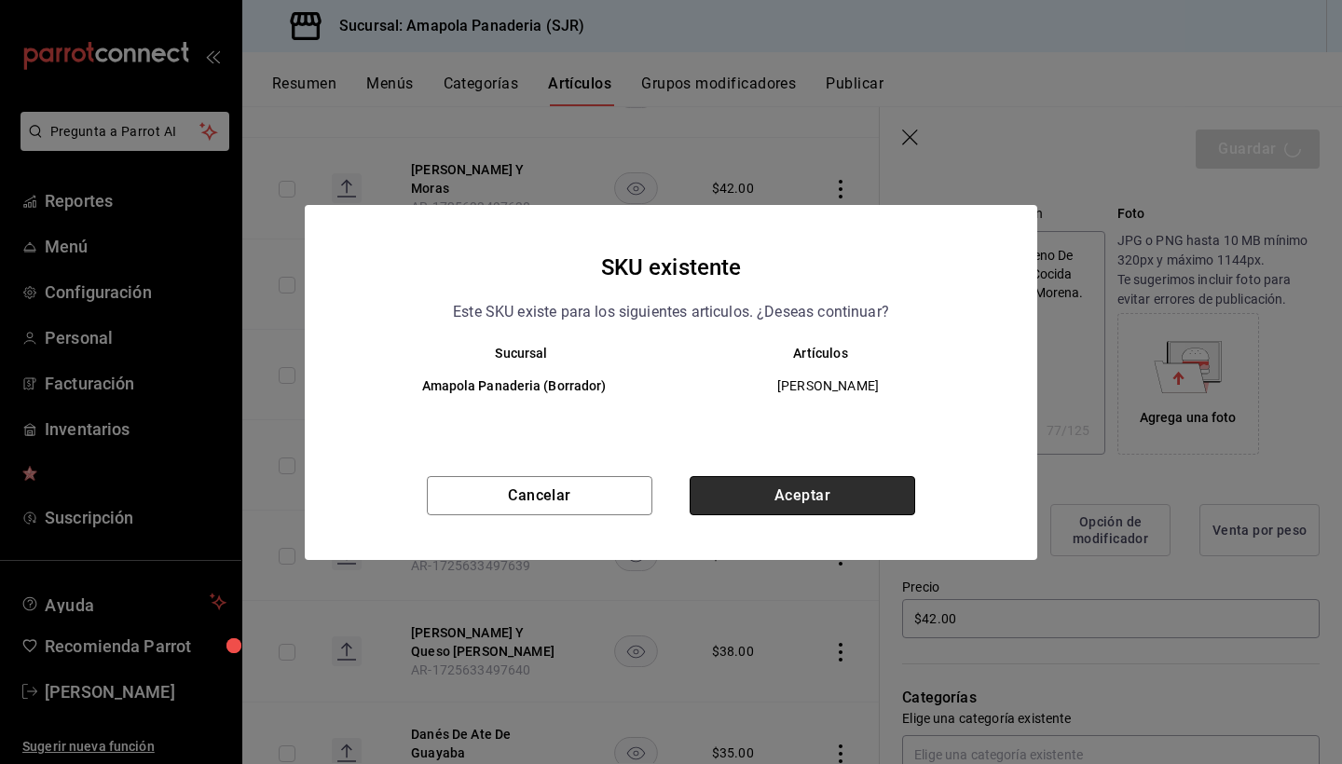
click at [864, 491] on button "Aceptar" at bounding box center [803, 495] width 226 height 39
type textarea "x"
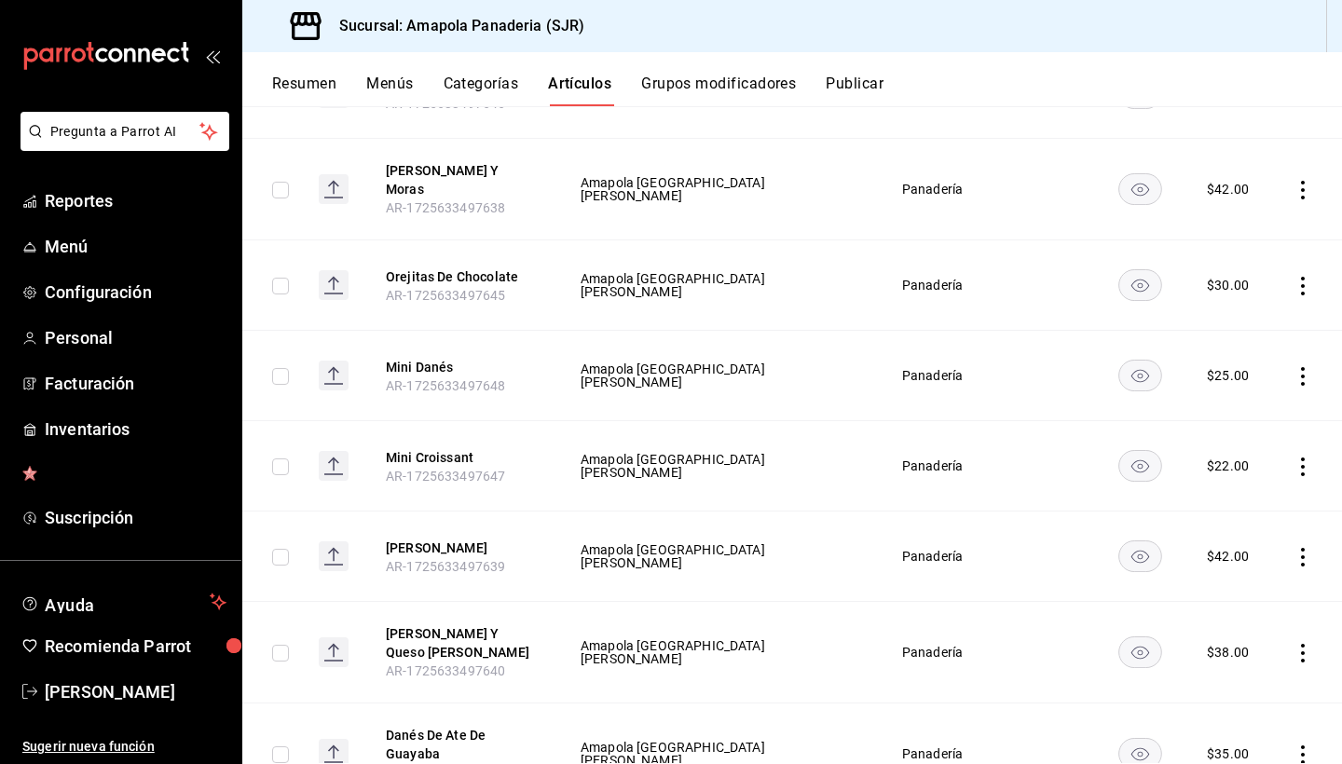
scroll to position [631, 0]
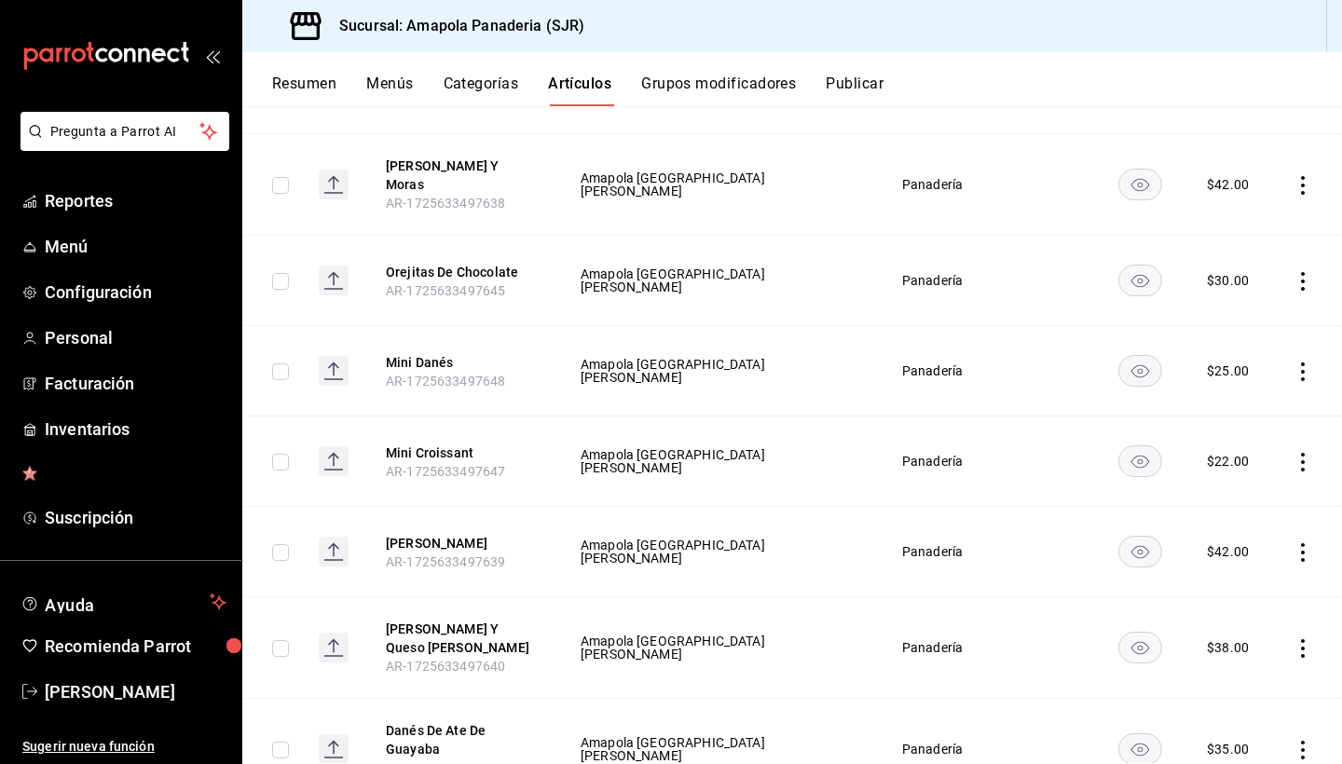
click at [1302, 643] on icon "actions" at bounding box center [1303, 648] width 19 height 19
click at [1218, 623] on li "Editar" at bounding box center [1230, 639] width 112 height 38
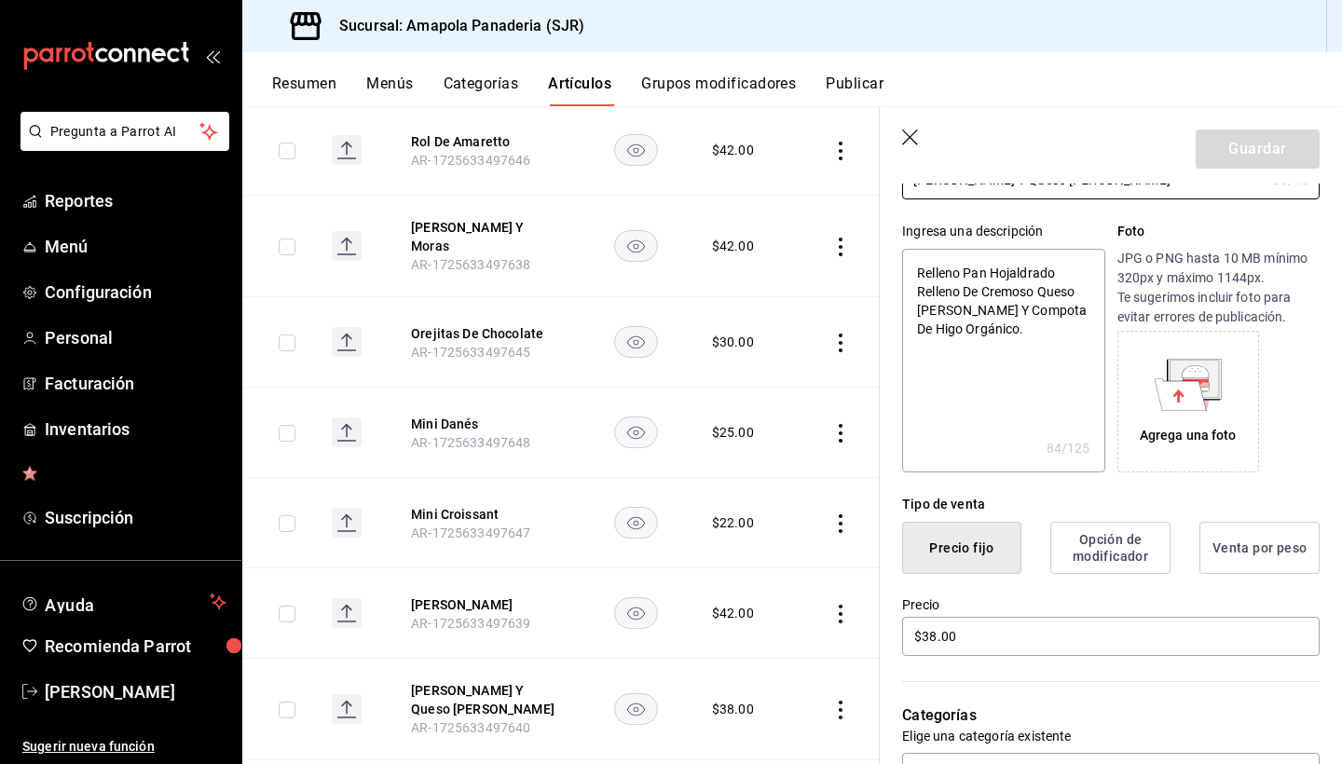
scroll to position [157, 0]
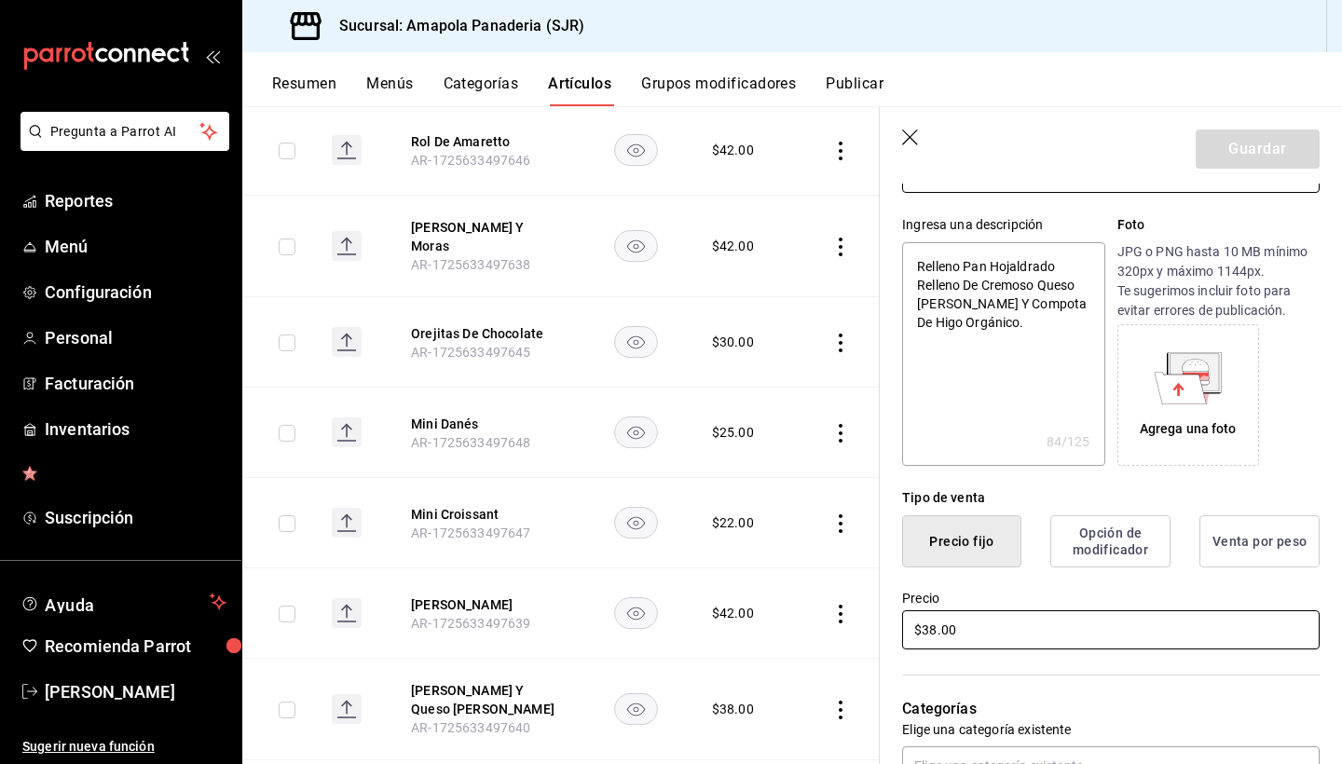
click at [1026, 623] on input "$38.00" at bounding box center [1111, 629] width 418 height 39
type textarea "x"
type input "$4.00"
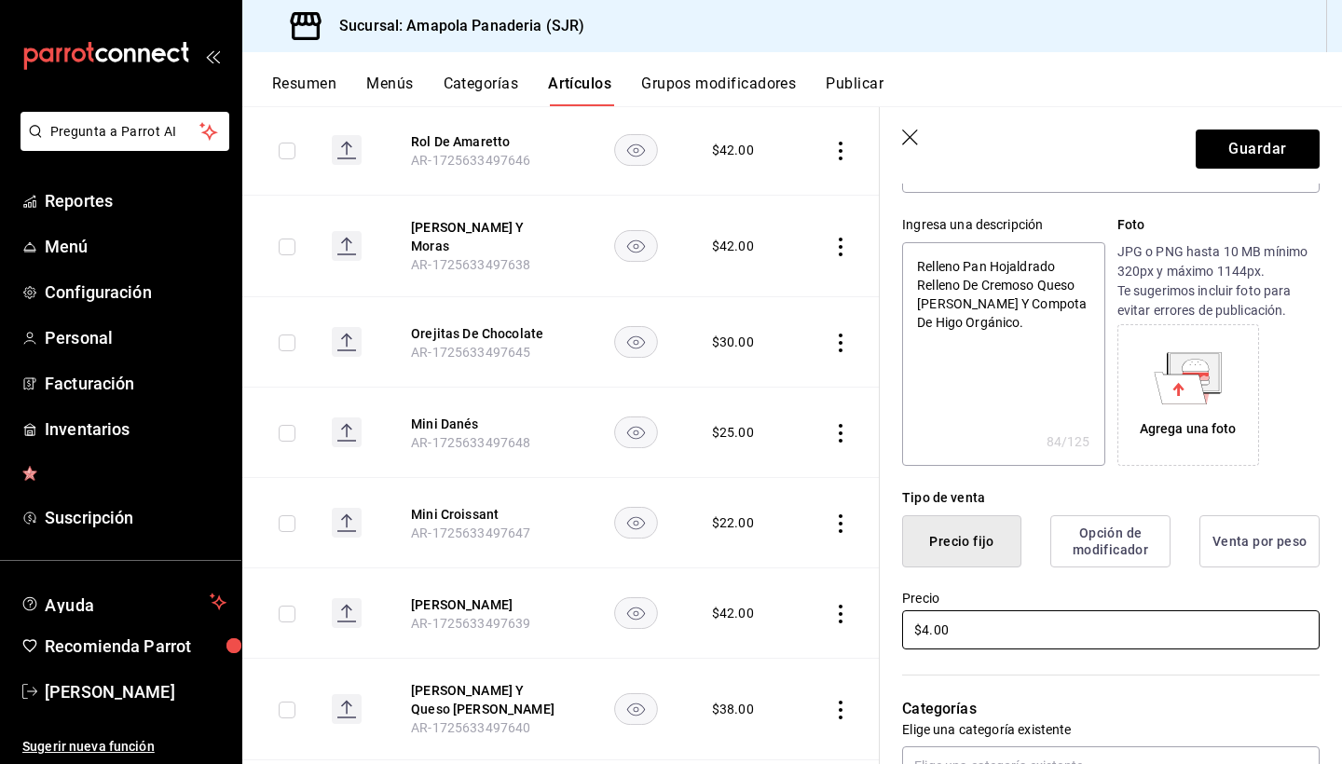
type textarea "x"
type input "$42.00"
click at [1226, 156] on button "Guardar" at bounding box center [1258, 149] width 124 height 39
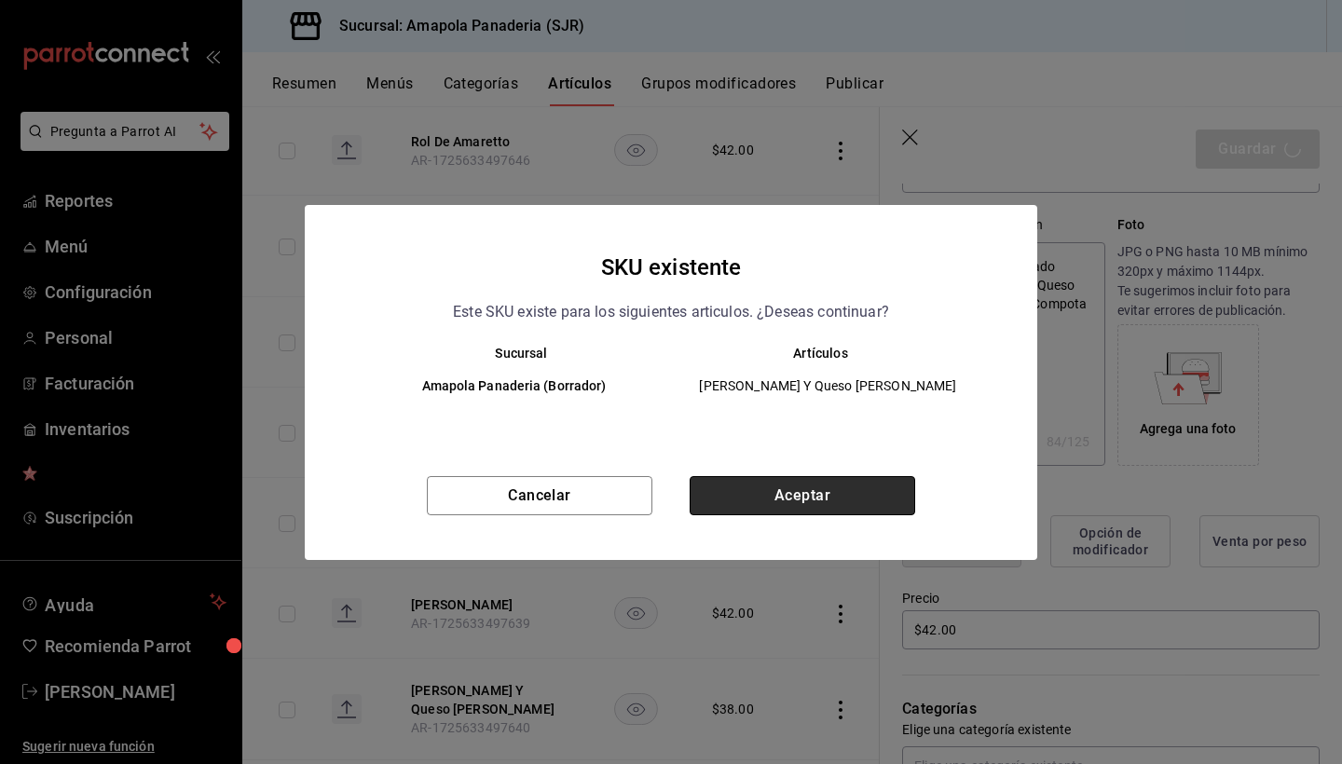
click at [803, 487] on button "Aceptar" at bounding box center [803, 495] width 226 height 39
type textarea "x"
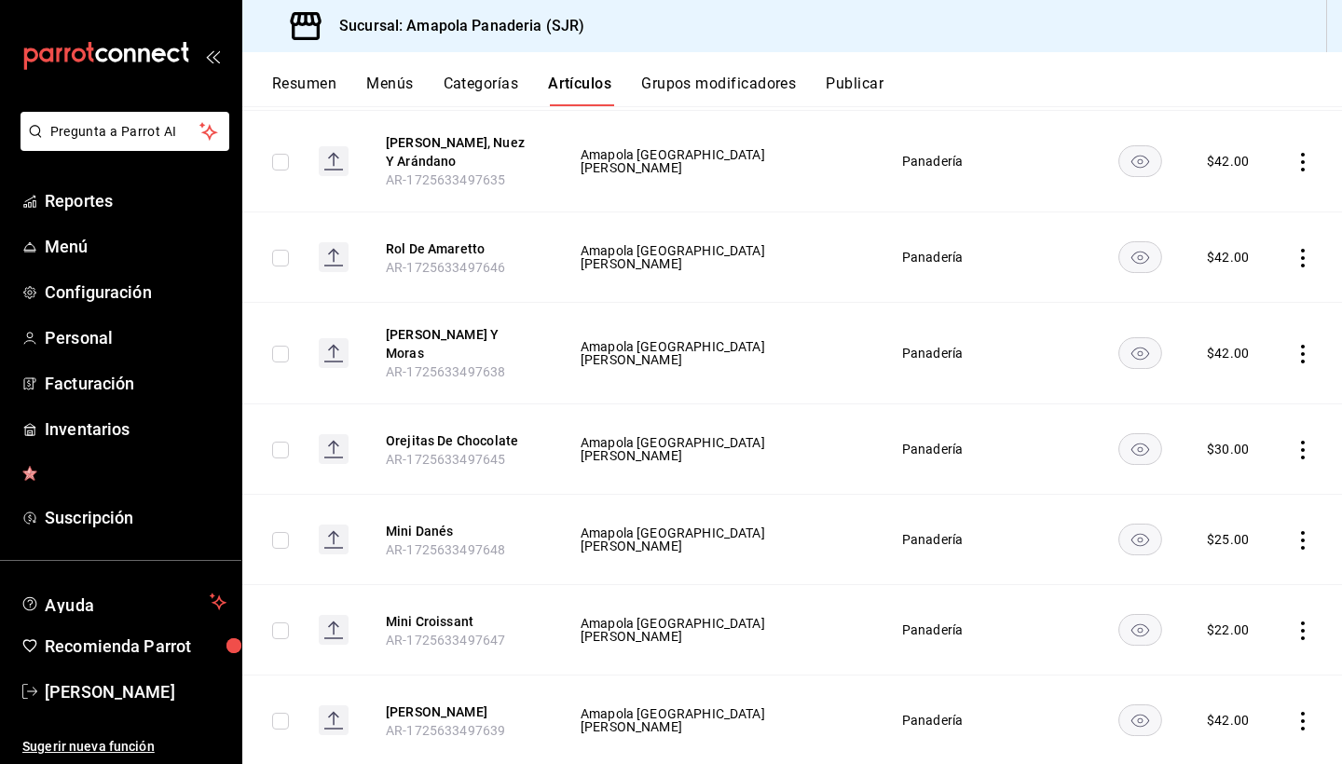
scroll to position [464, 0]
drag, startPoint x: 1185, startPoint y: 441, endPoint x: 1192, endPoint y: 447, distance: 9.9
click at [1207, 447] on div "$ 30.00" at bounding box center [1228, 447] width 42 height 19
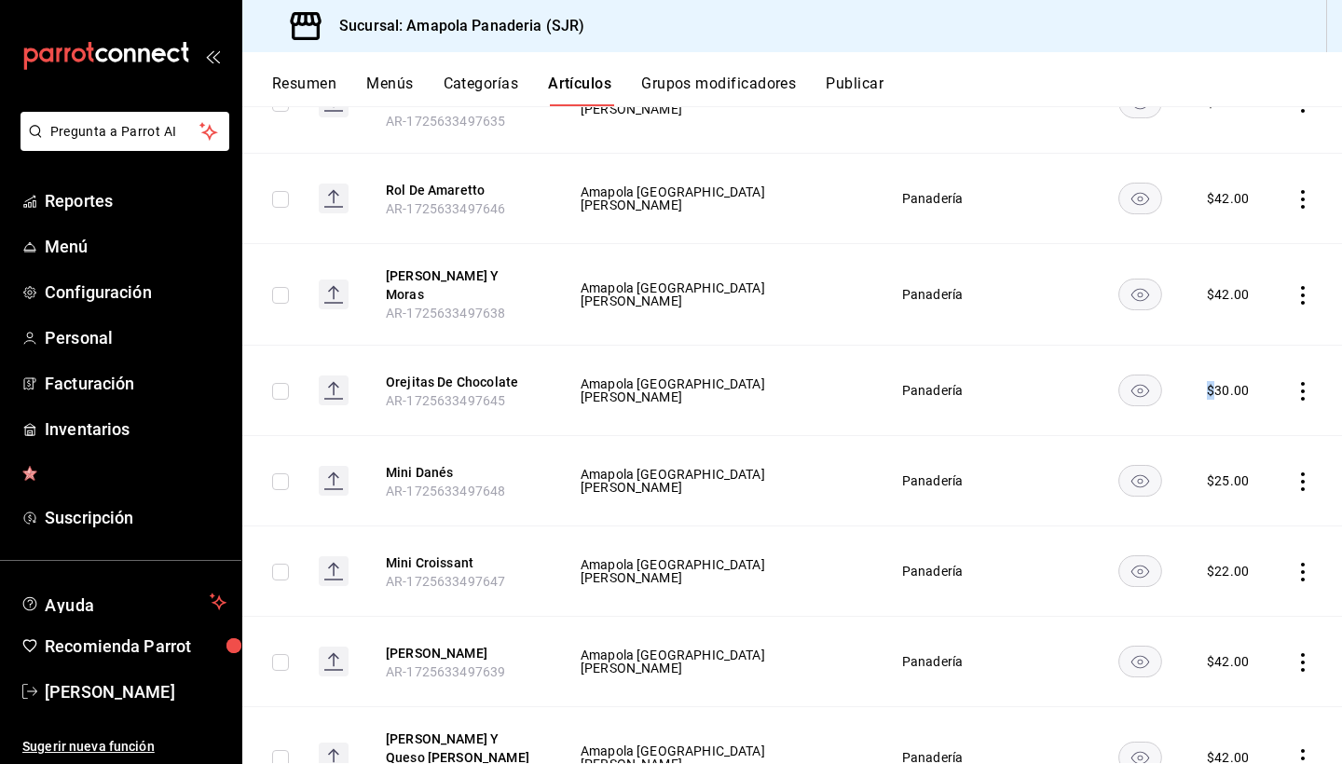
scroll to position [527, 0]
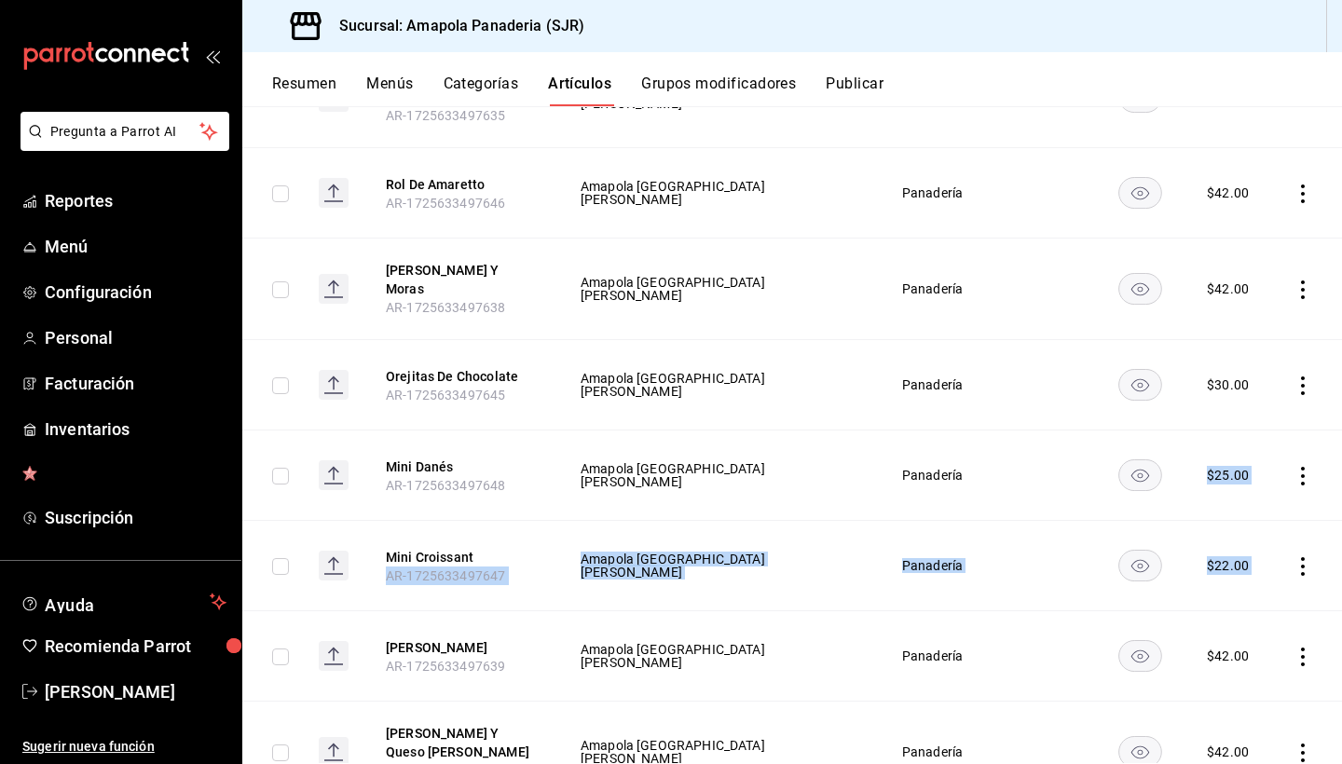
drag, startPoint x: 1179, startPoint y: 475, endPoint x: 1282, endPoint y: 561, distance: 134.4
click at [1301, 563] on icon "actions" at bounding box center [1303, 566] width 19 height 19
click at [1267, 602] on span "Editar" at bounding box center [1247, 610] width 48 height 20
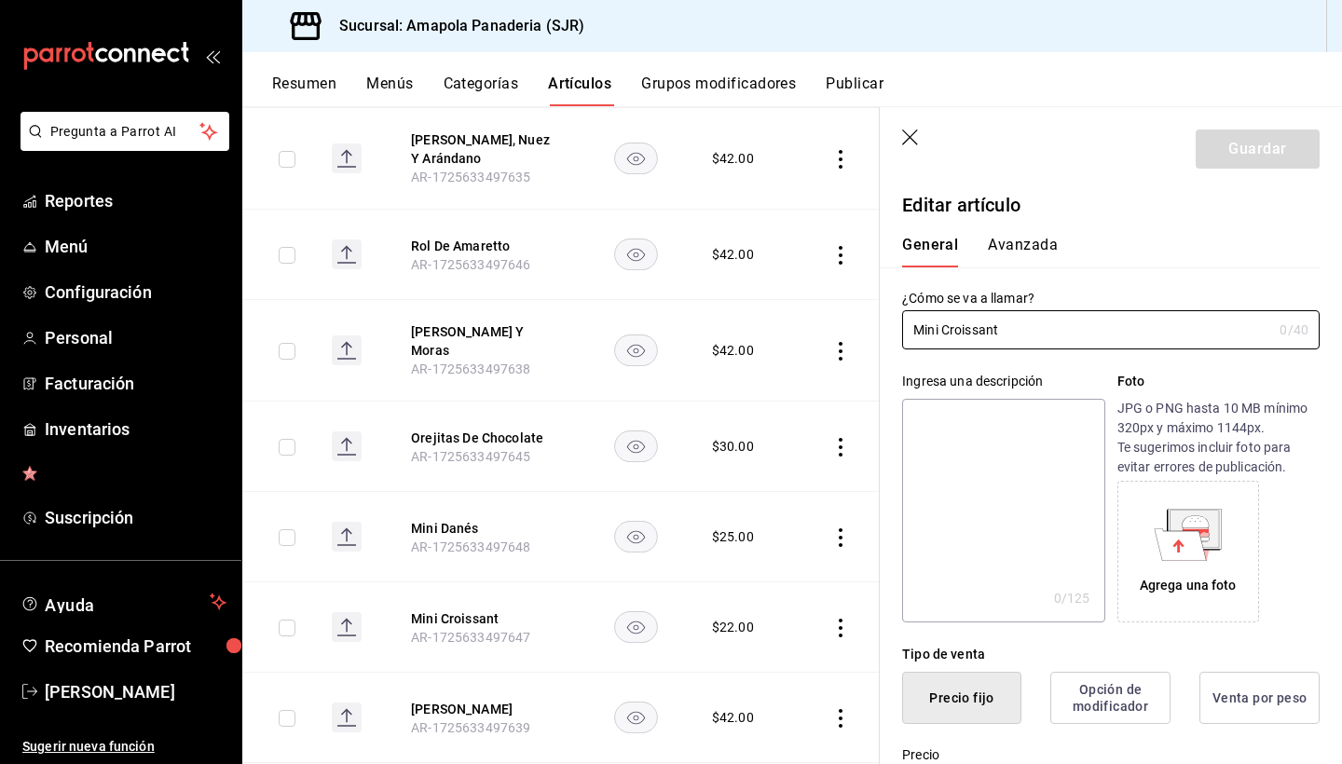
type input "Mini Croissant3"
type textarea "Mini Croissant"
type textarea "x"
type input "$22.00"
type input "AR-1725633497647"
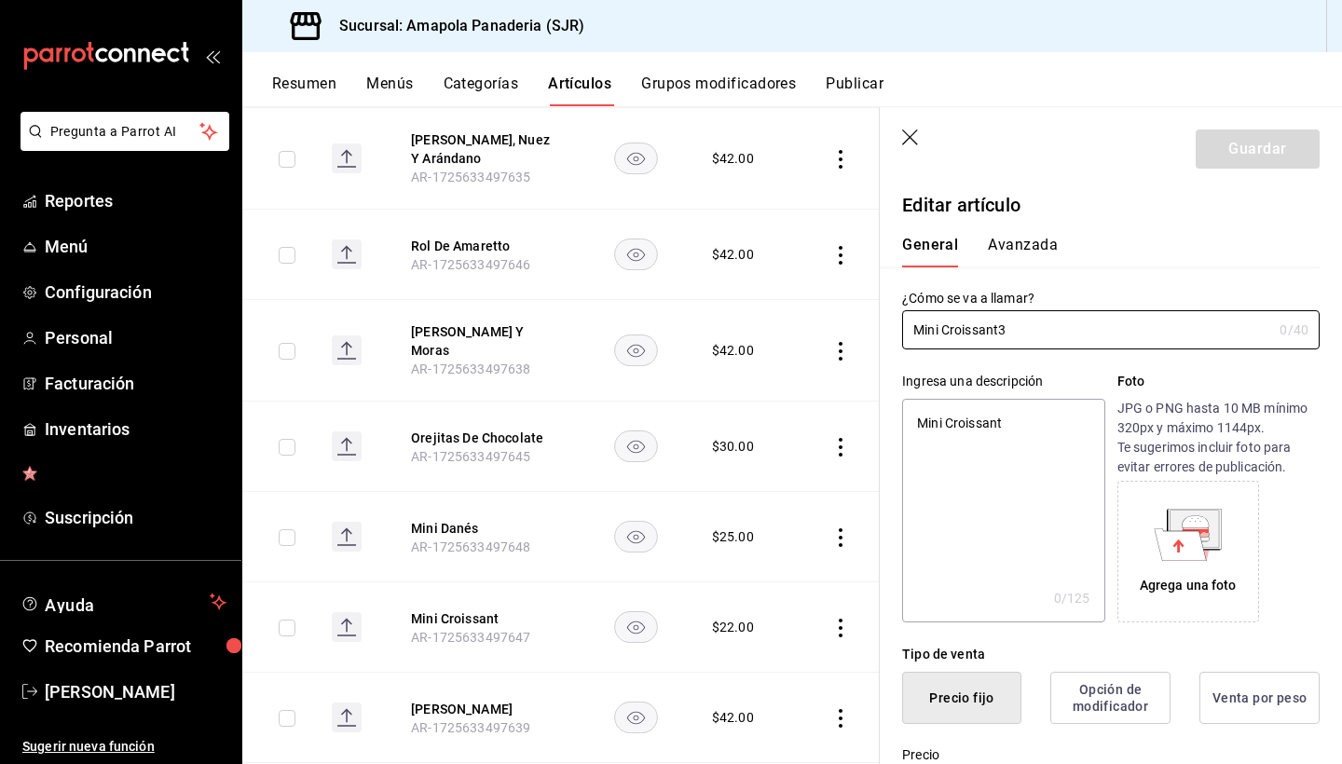
type textarea "x"
type input "Mini Croissant"
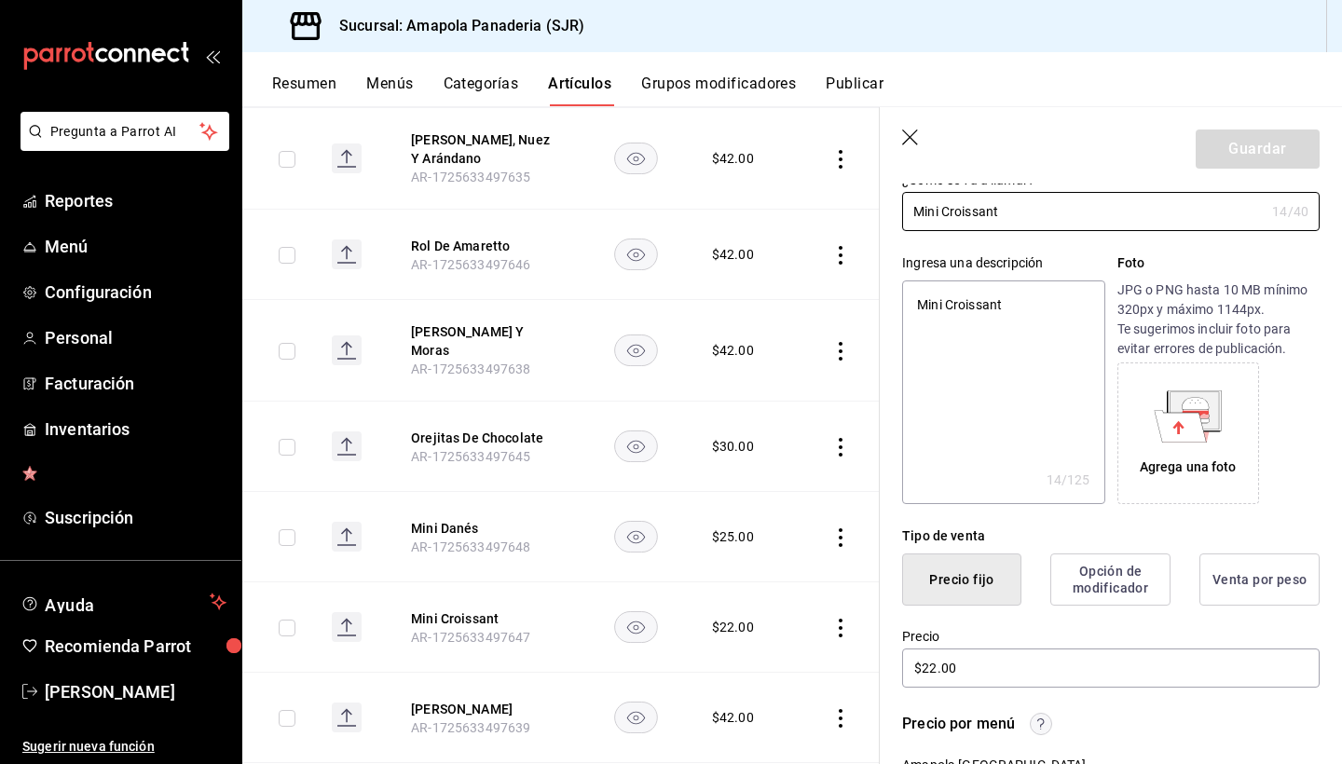
scroll to position [128, 0]
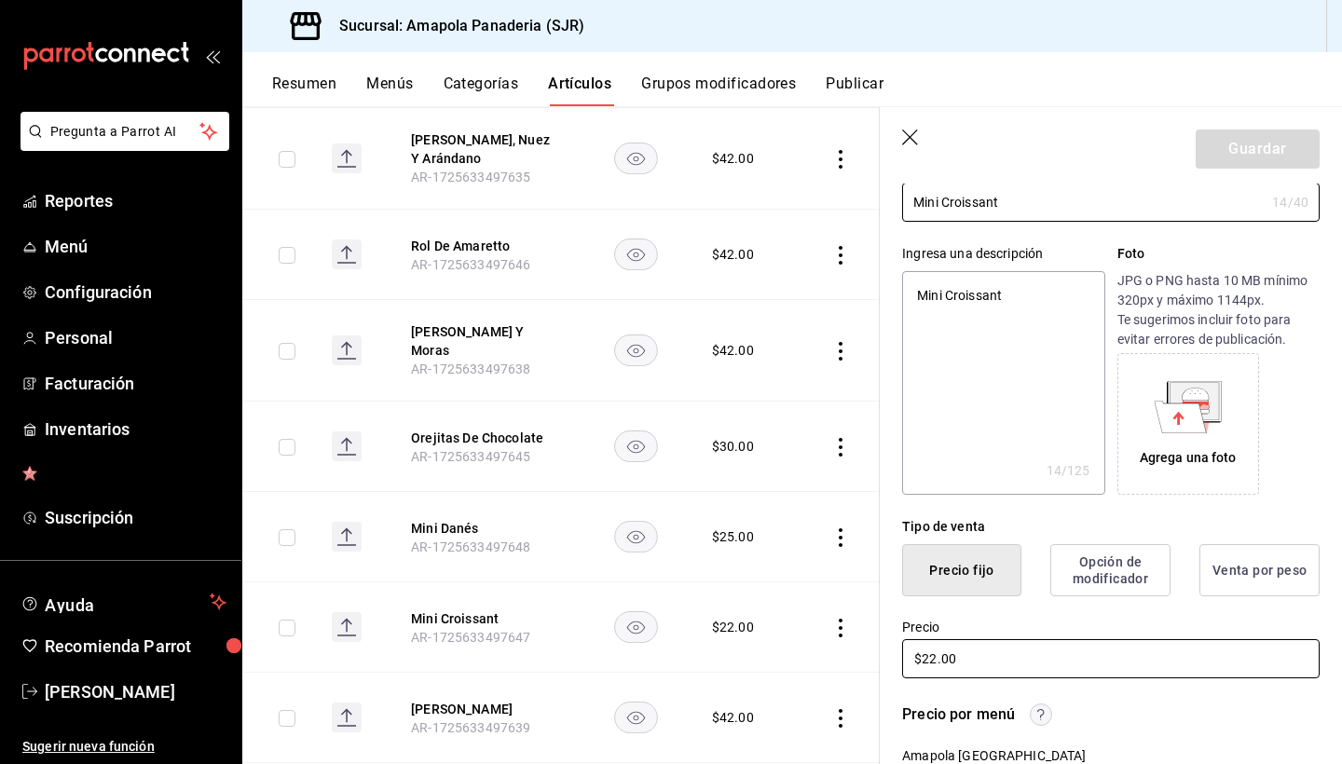
click at [1107, 653] on input "$22.00" at bounding box center [1111, 658] width 418 height 39
type textarea "x"
type input "$2.00"
type textarea "x"
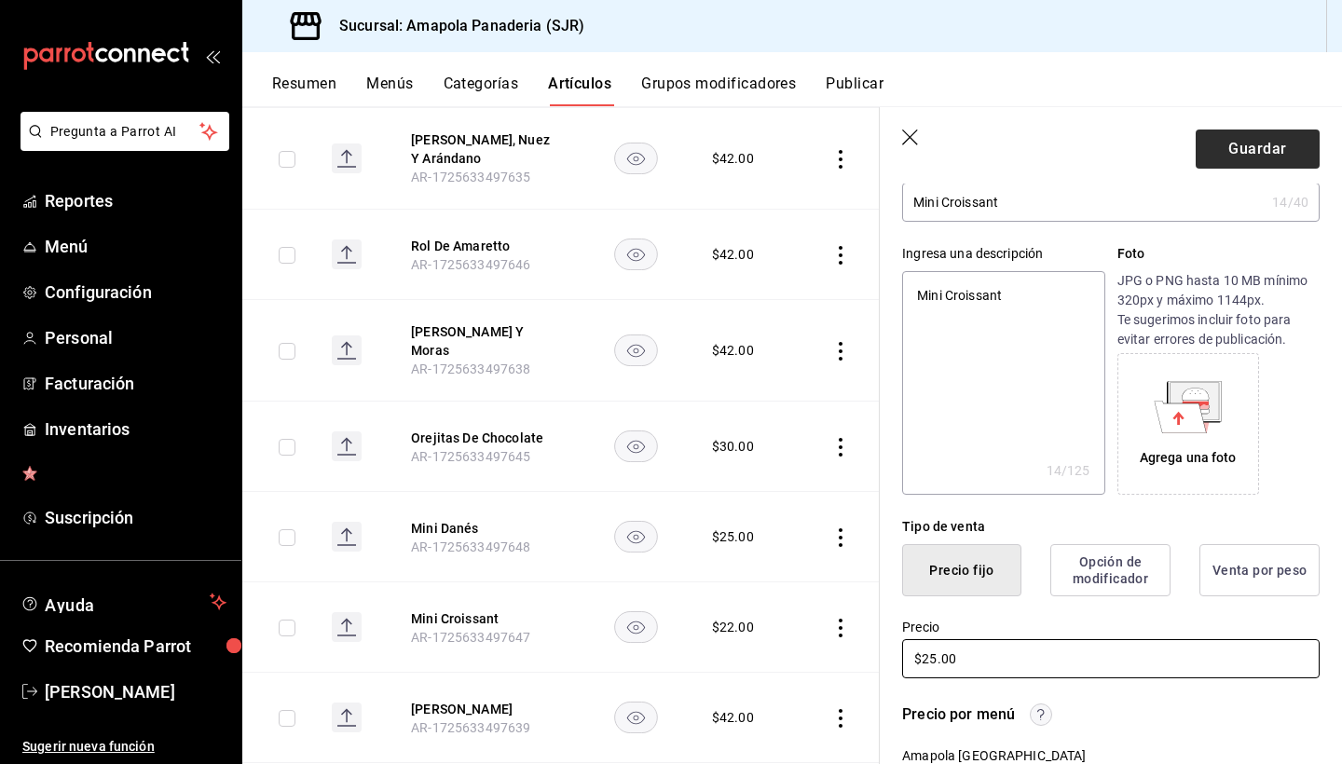
type input "$25.00"
click at [1263, 156] on button "Guardar" at bounding box center [1258, 149] width 124 height 39
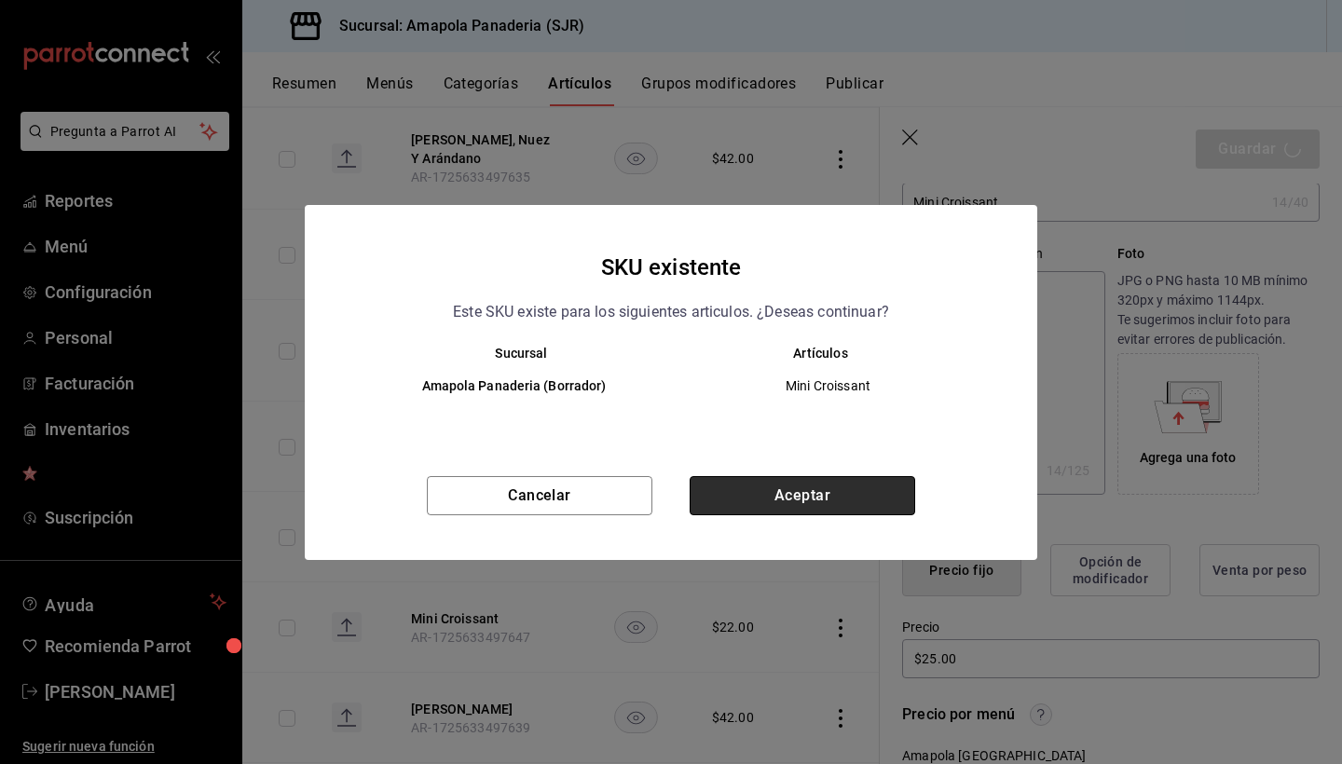
click at [874, 485] on button "Aceptar" at bounding box center [803, 495] width 226 height 39
type textarea "x"
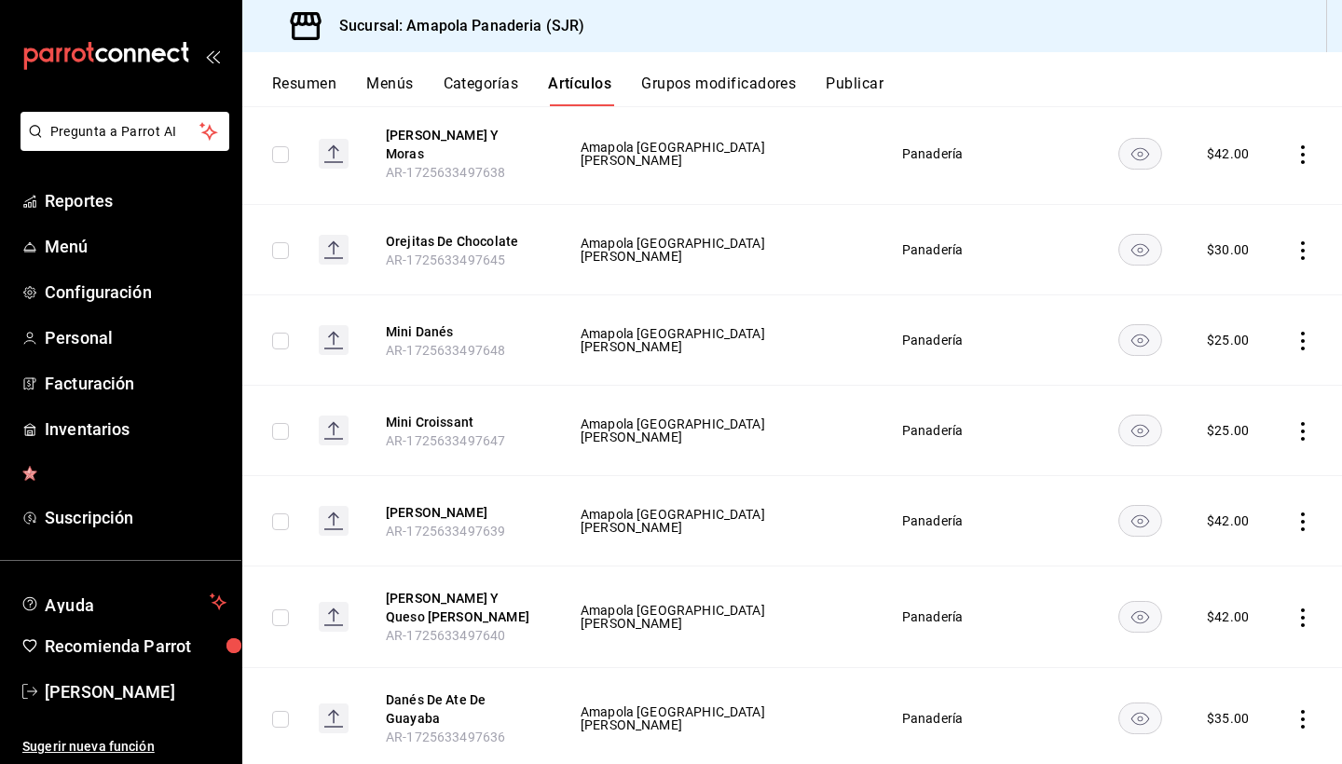
scroll to position [663, 0]
click at [1300, 333] on icon "actions" at bounding box center [1303, 340] width 19 height 19
click at [1273, 381] on li "Editar" at bounding box center [1230, 383] width 112 height 38
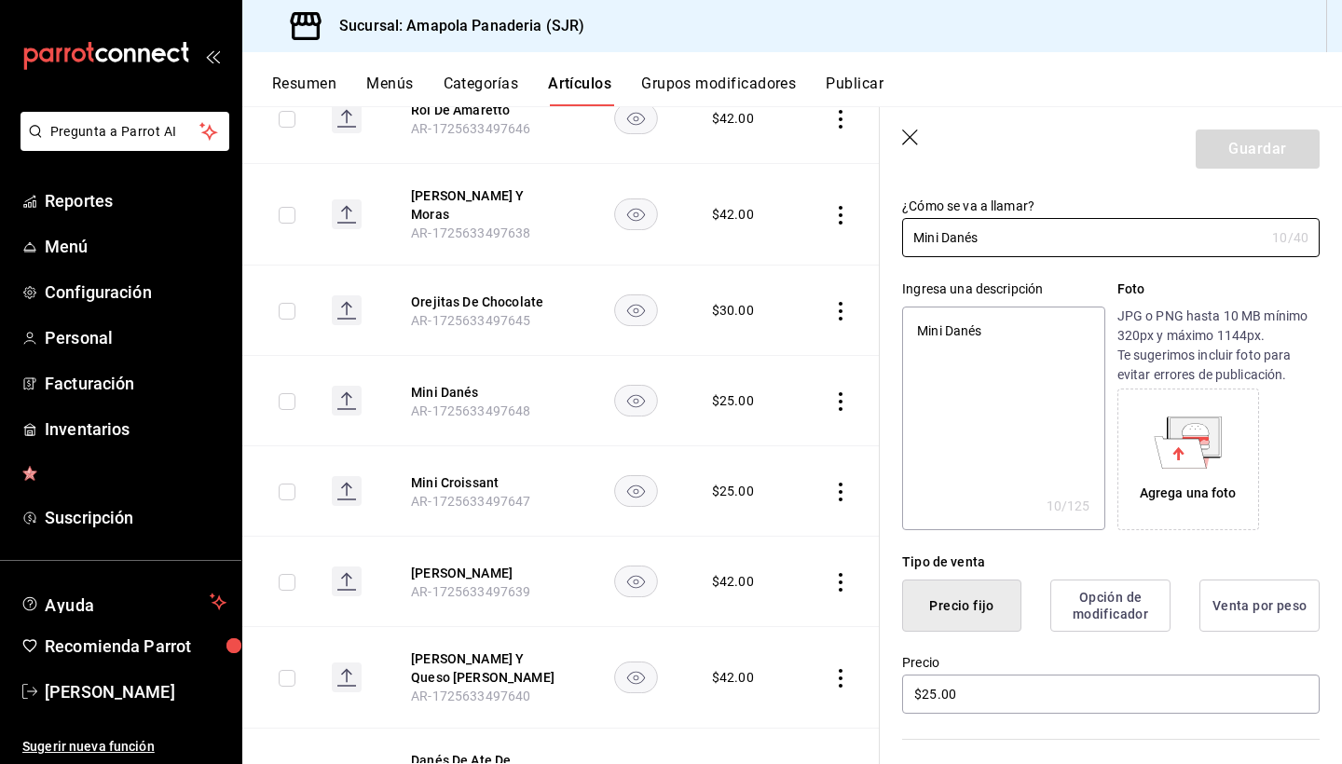
scroll to position [212, 0]
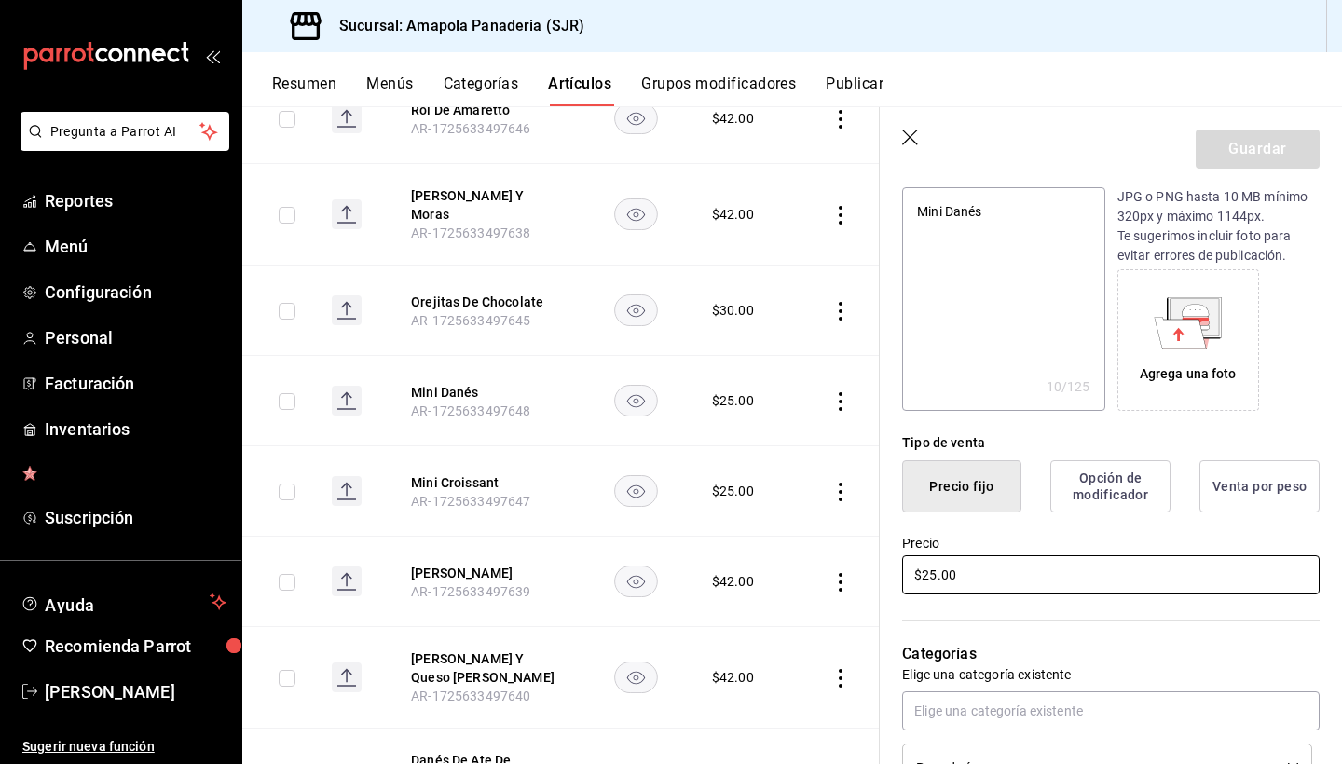
click at [1108, 582] on input "$25.00" at bounding box center [1111, 574] width 418 height 39
type textarea "x"
type input "$2.00"
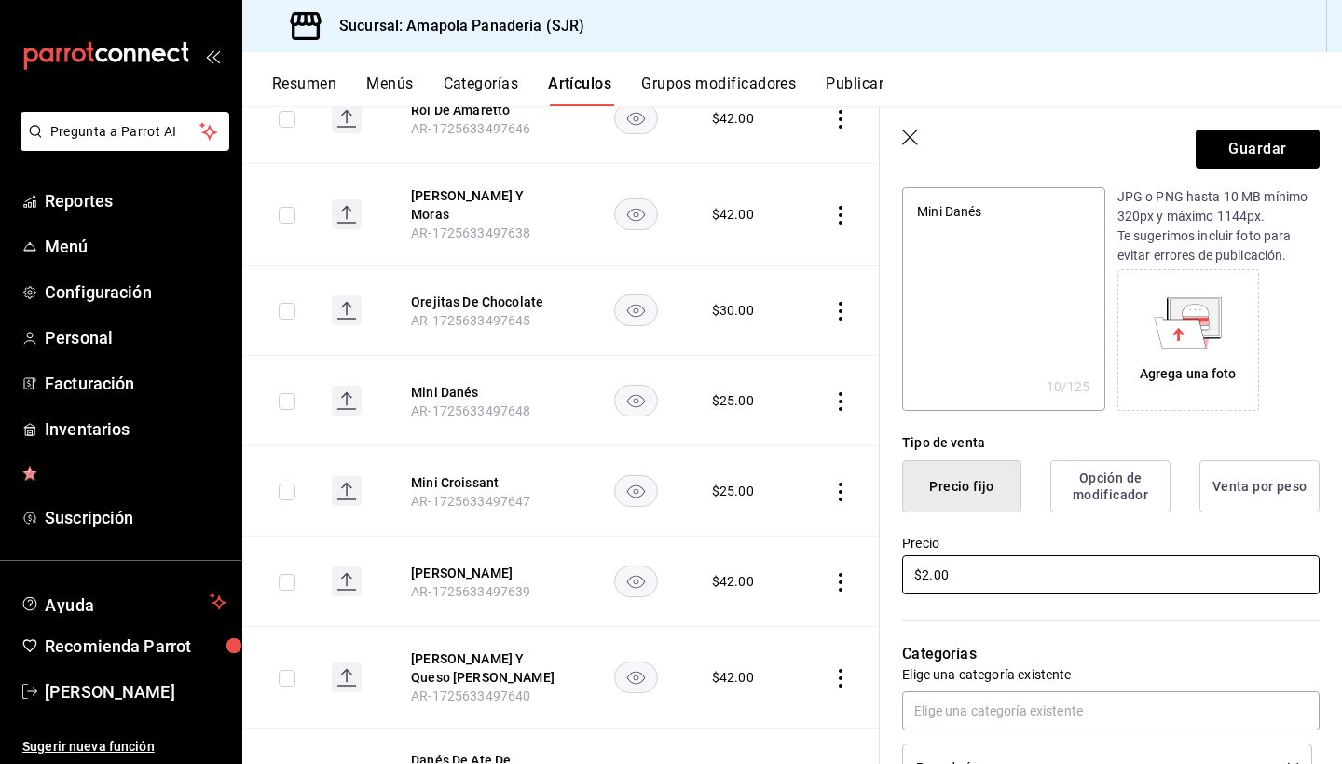
type textarea "x"
type input "$28.00"
click at [1257, 142] on button "Guardar" at bounding box center [1258, 149] width 124 height 39
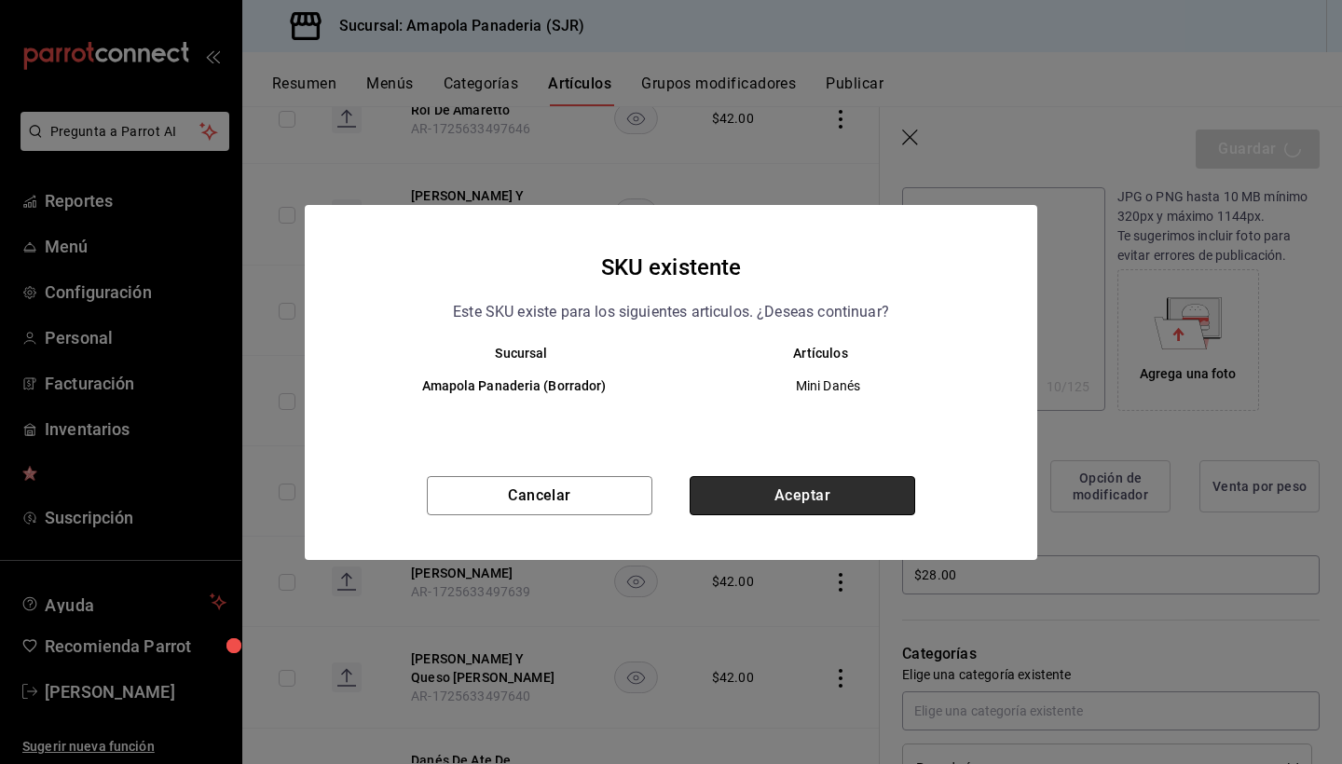
click at [839, 504] on button "Aceptar" at bounding box center [803, 495] width 226 height 39
type textarea "x"
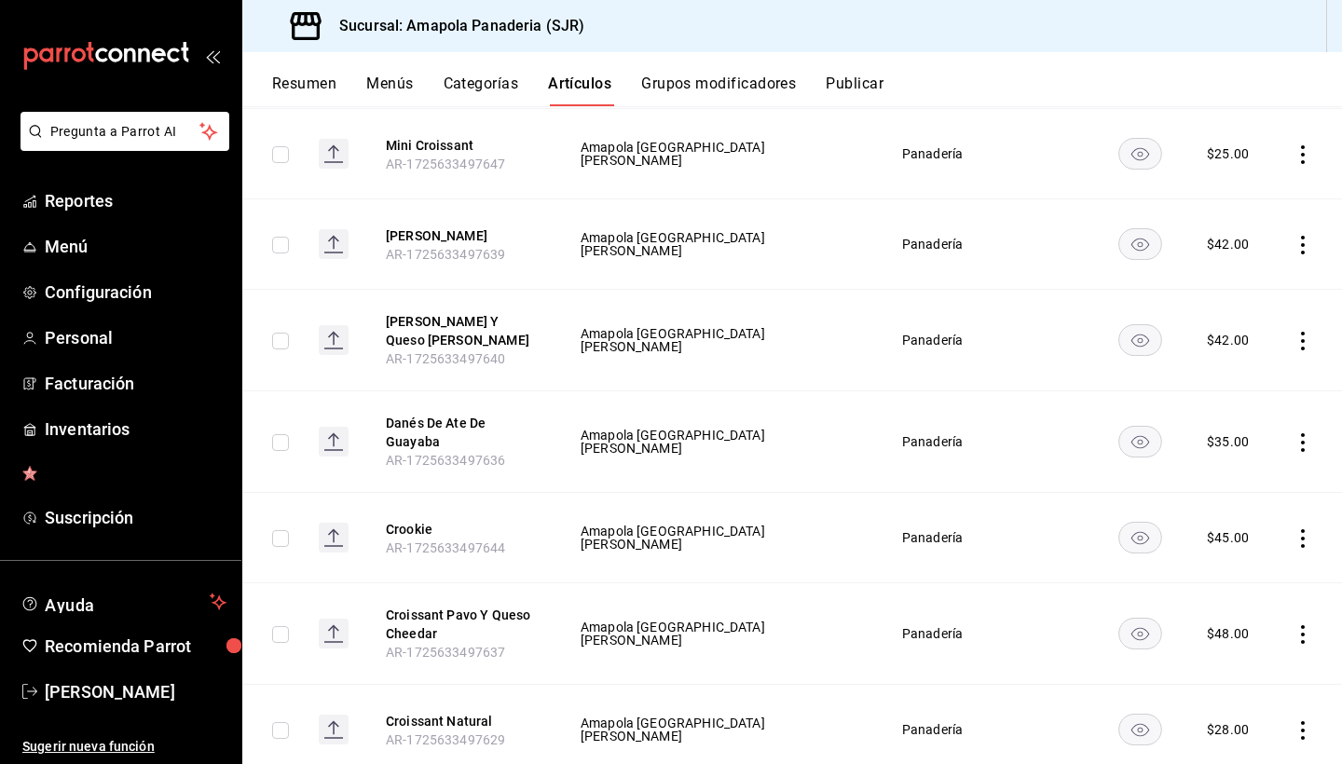
scroll to position [934, 0]
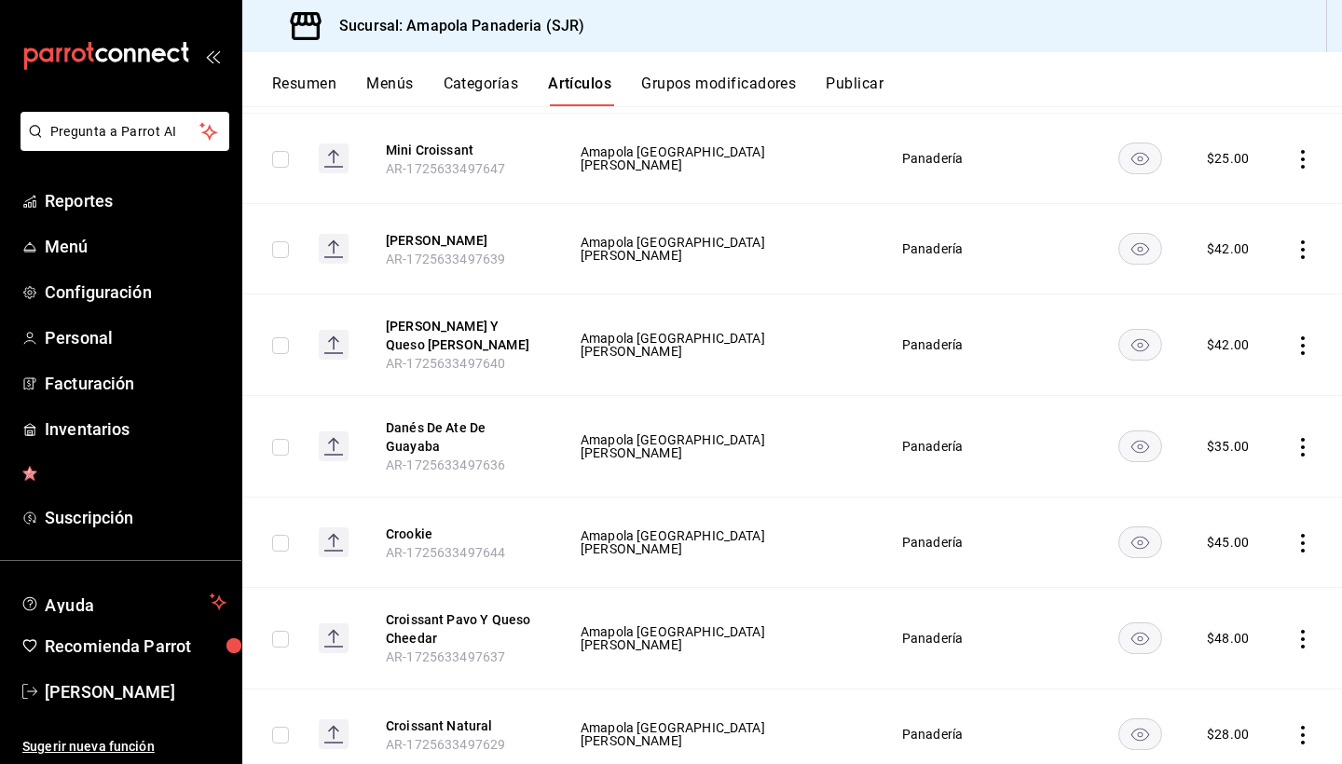
click at [1305, 449] on icon "actions" at bounding box center [1303, 447] width 19 height 19
click at [1260, 493] on span "Editar" at bounding box center [1247, 491] width 48 height 20
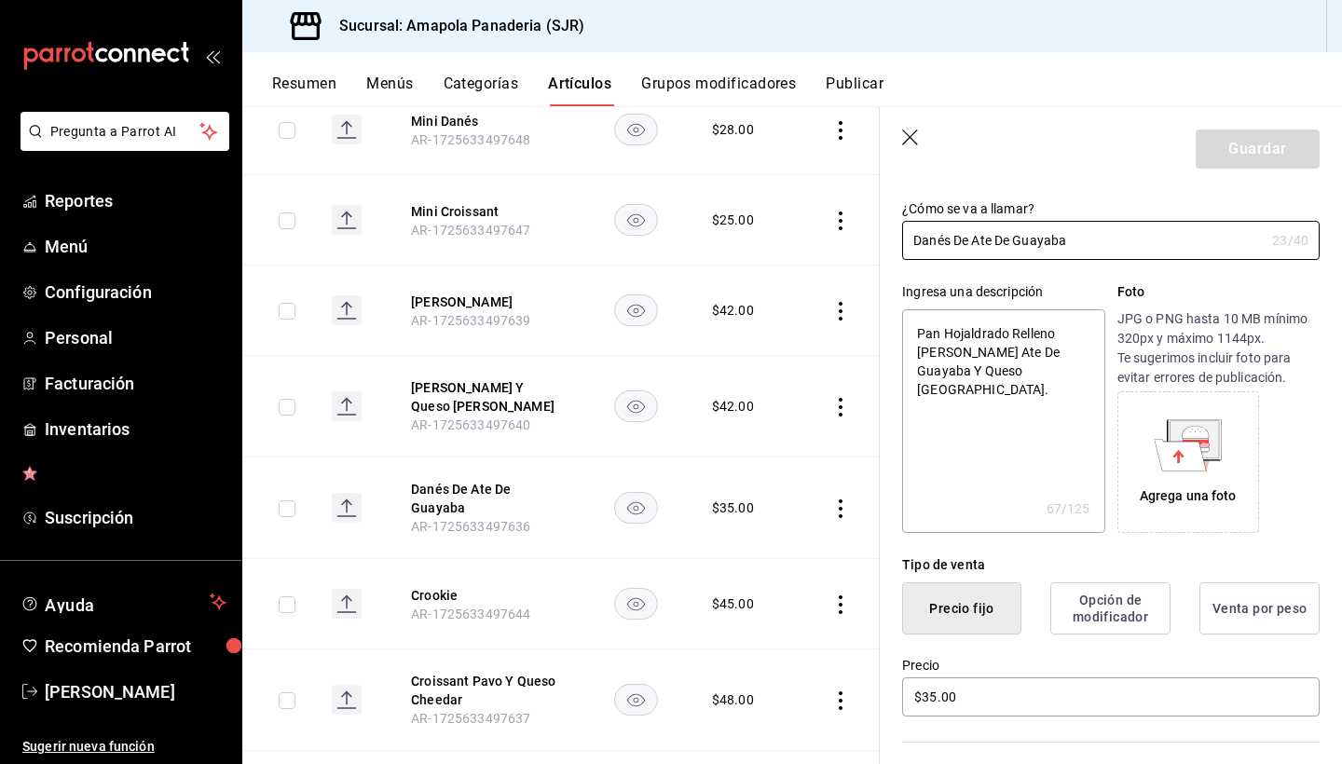
scroll to position [140, 0]
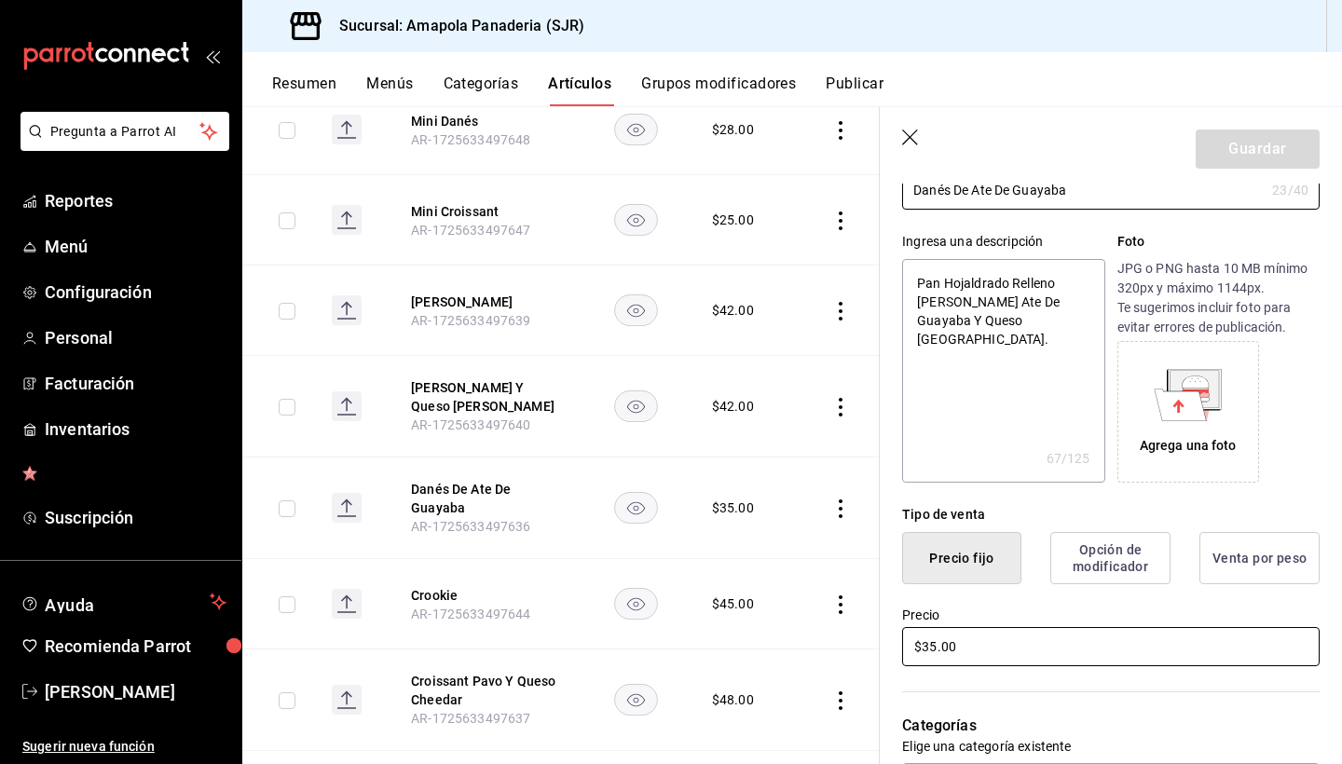
click at [1074, 651] on input "$35.00" at bounding box center [1111, 646] width 418 height 39
type textarea "x"
type input "$3.00"
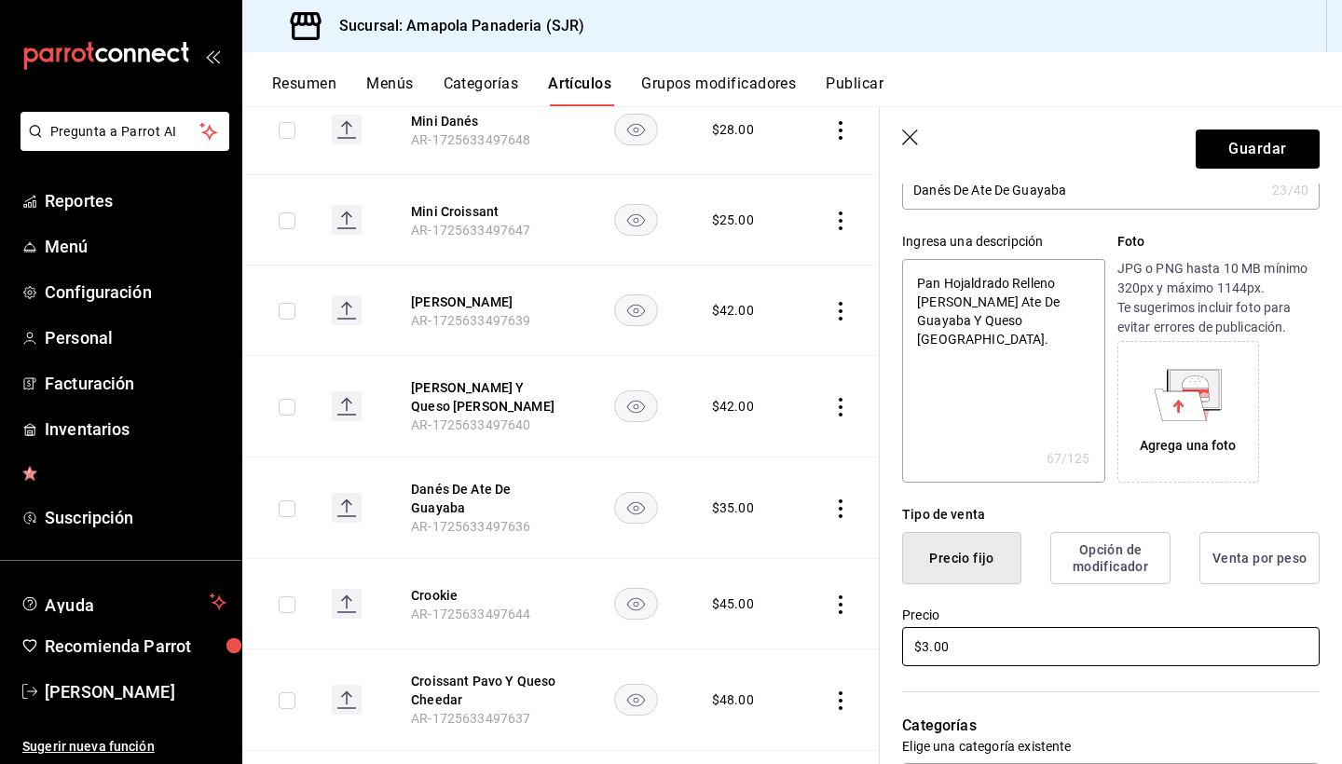
type textarea "x"
type input "$38.00"
click at [1244, 157] on button "Guardar" at bounding box center [1258, 149] width 124 height 39
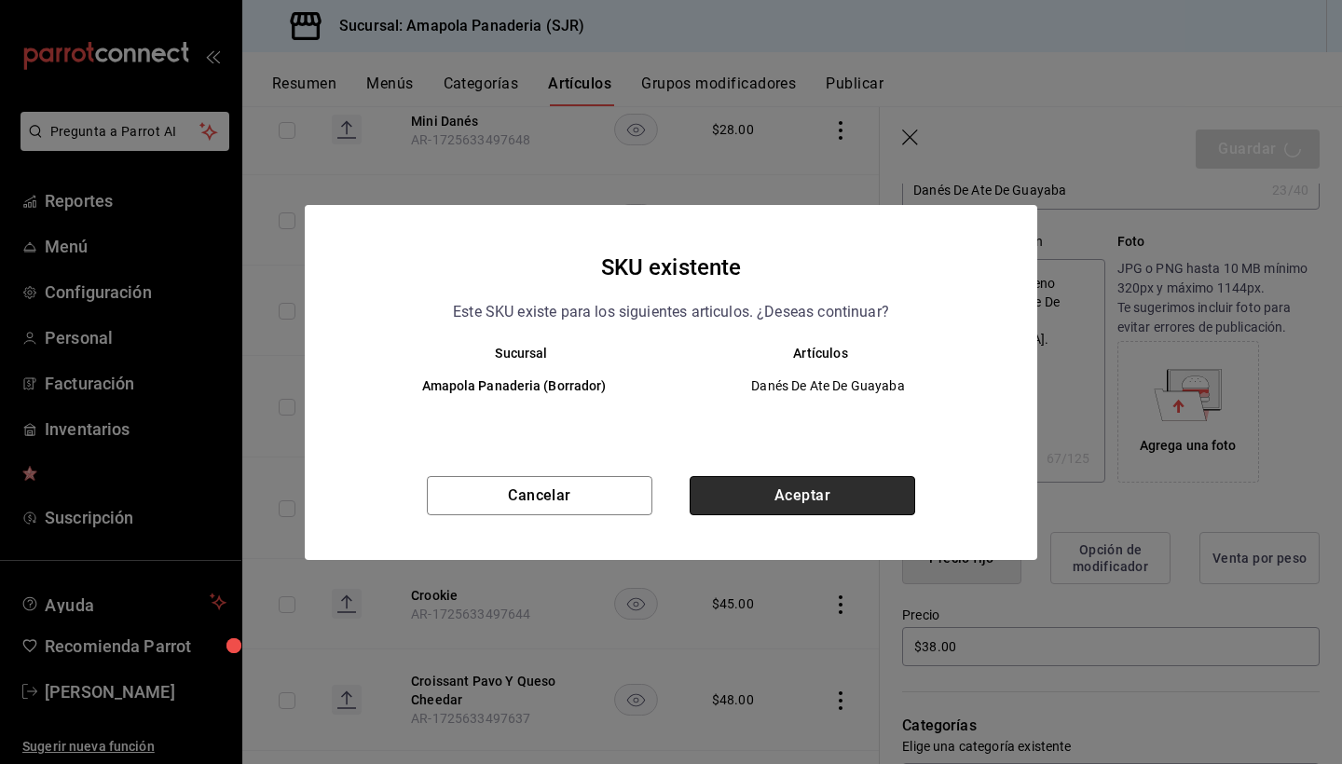
click at [825, 480] on button "Aceptar" at bounding box center [803, 495] width 226 height 39
type textarea "x"
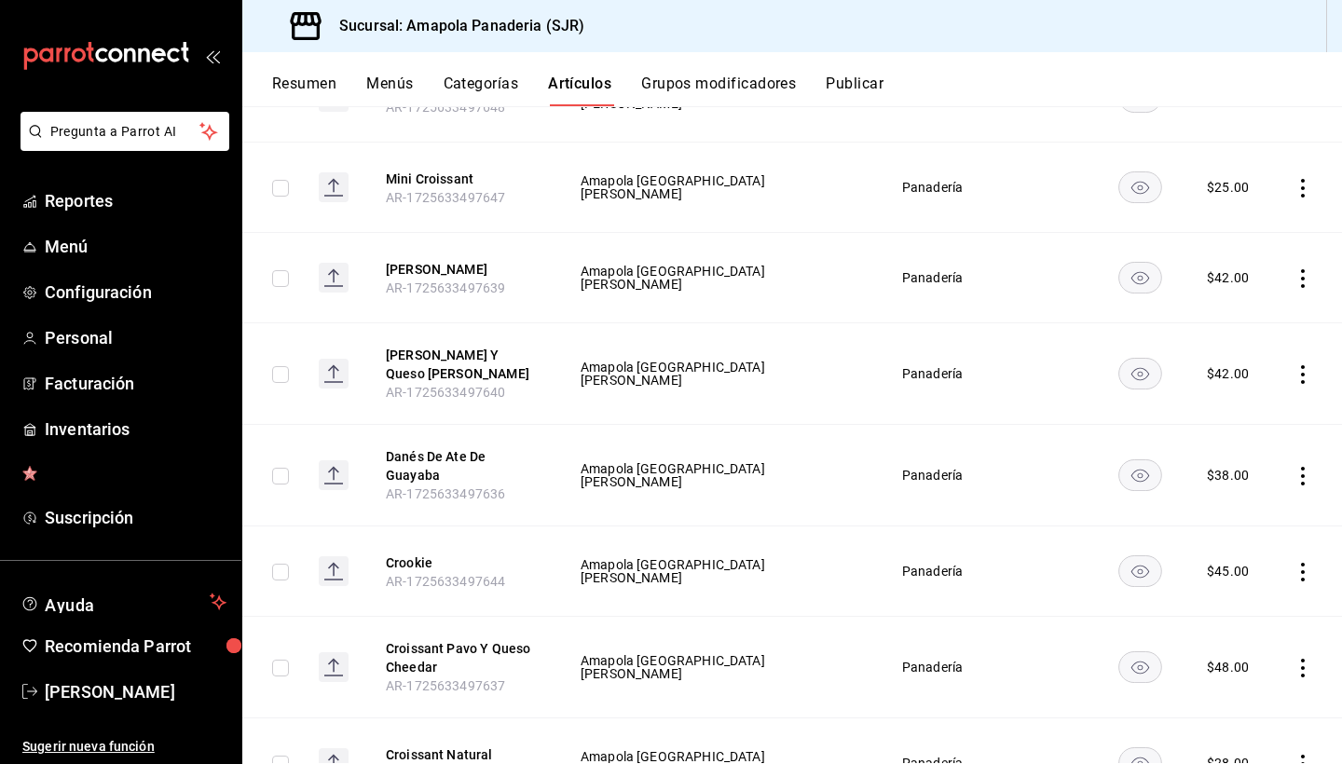
scroll to position [901, 0]
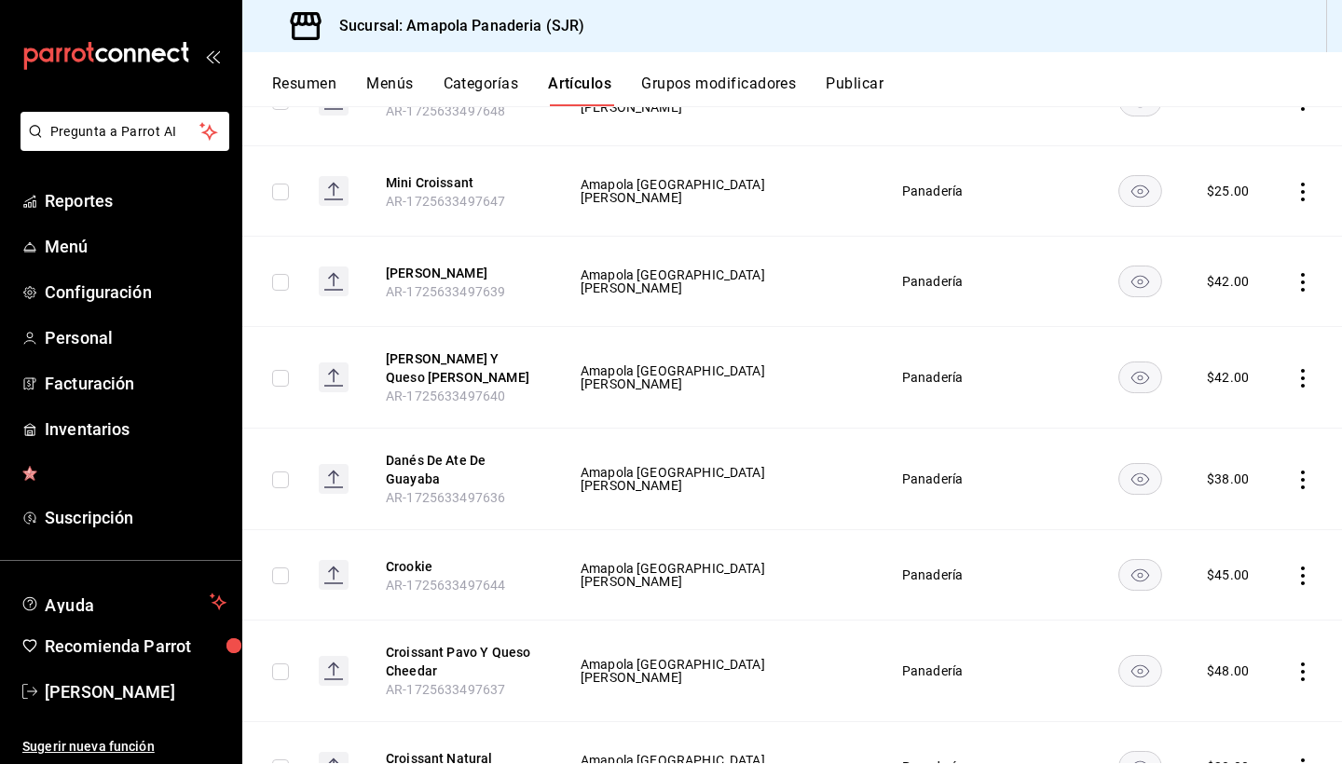
click at [1298, 571] on icon "actions" at bounding box center [1303, 576] width 19 height 19
click at [1263, 498] on div at bounding box center [671, 382] width 1342 height 764
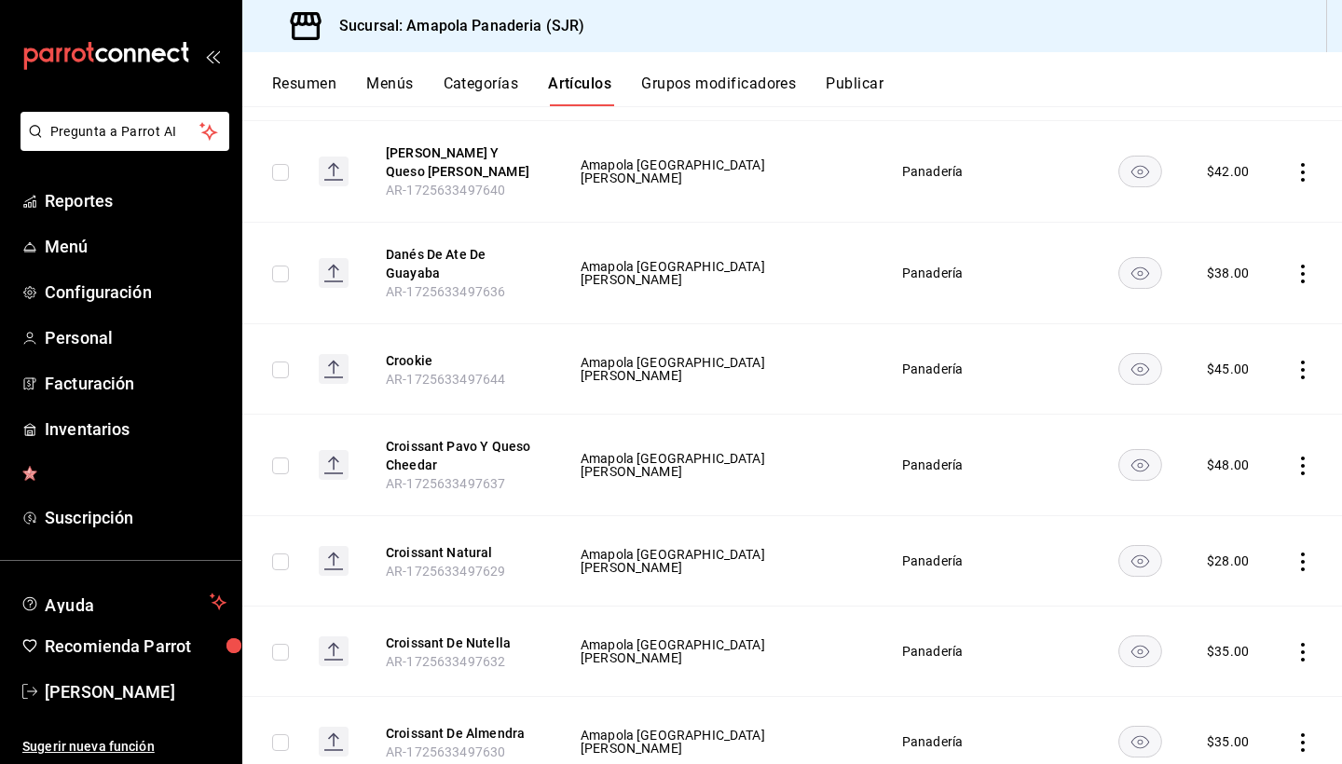
scroll to position [1102, 0]
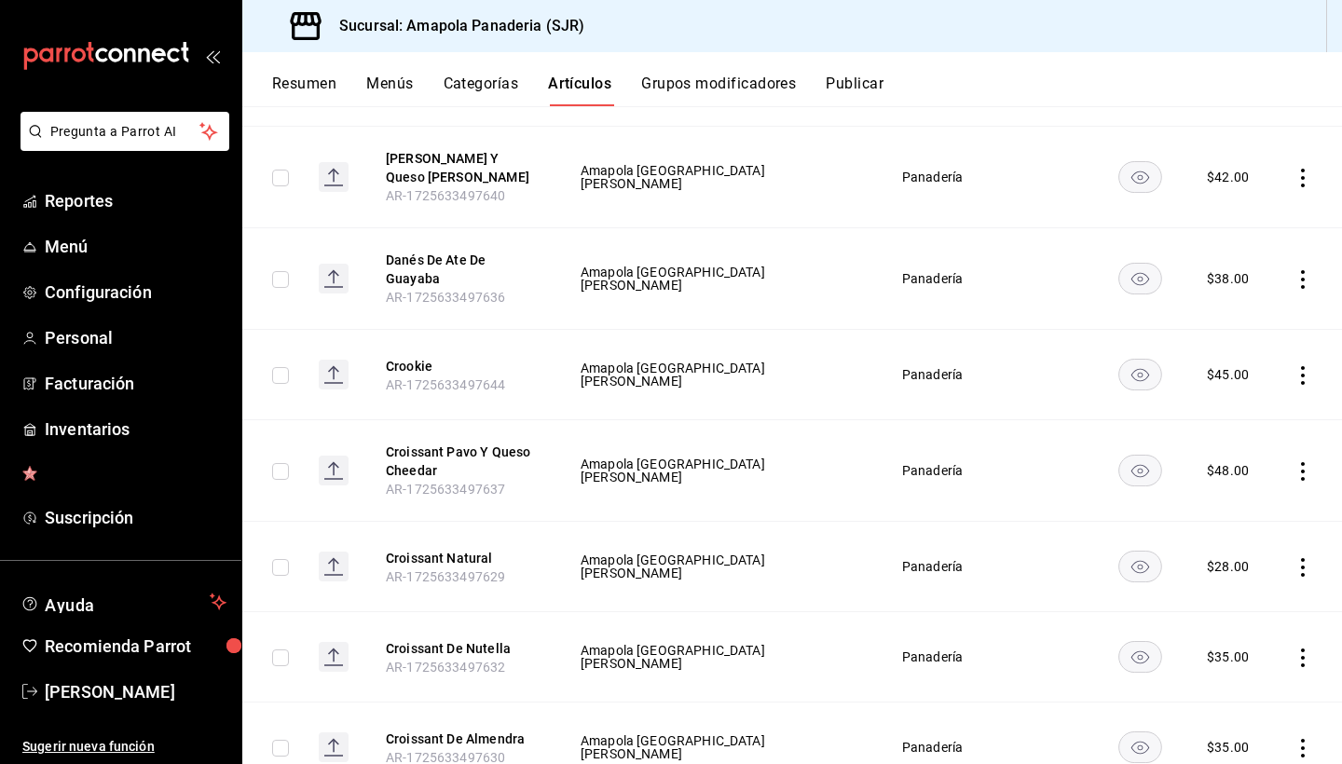
click at [1305, 384] on icon "actions" at bounding box center [1303, 375] width 19 height 19
click at [1268, 422] on span "Editar" at bounding box center [1247, 419] width 48 height 20
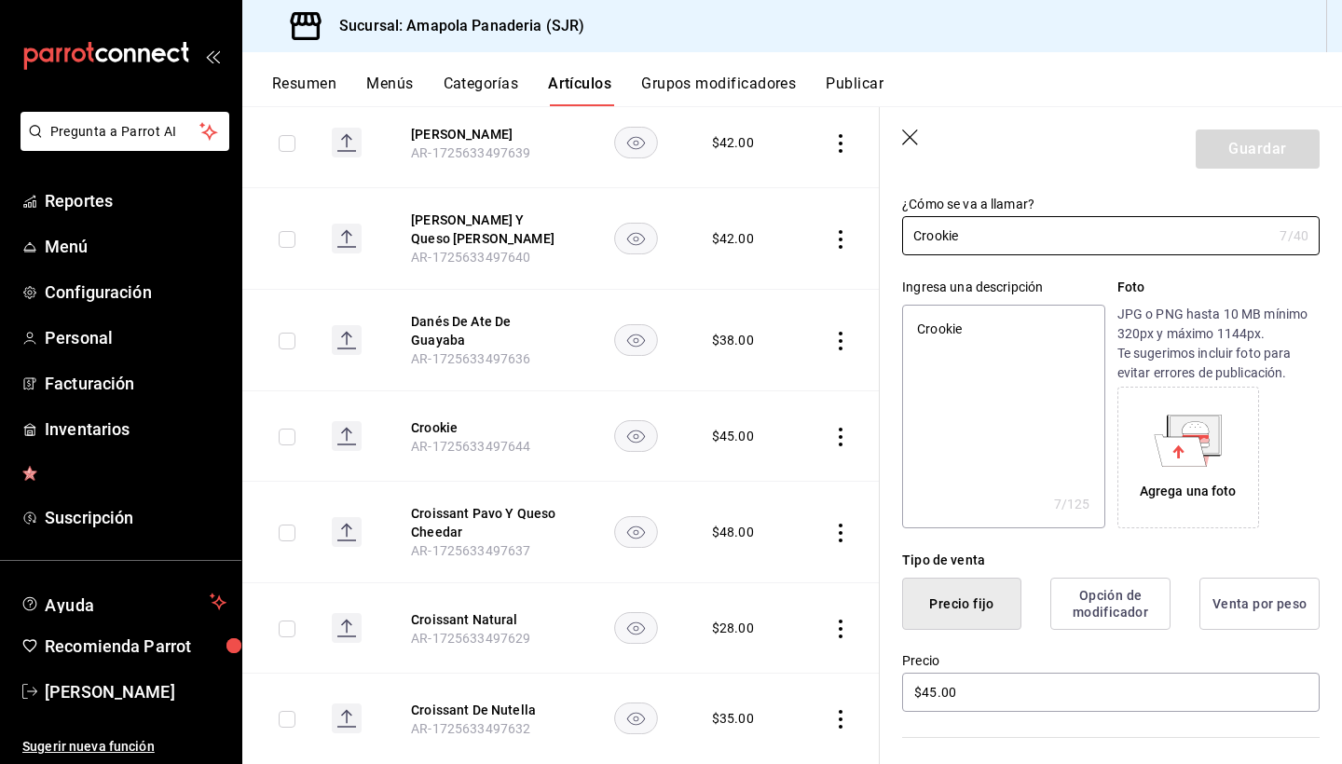
scroll to position [189, 0]
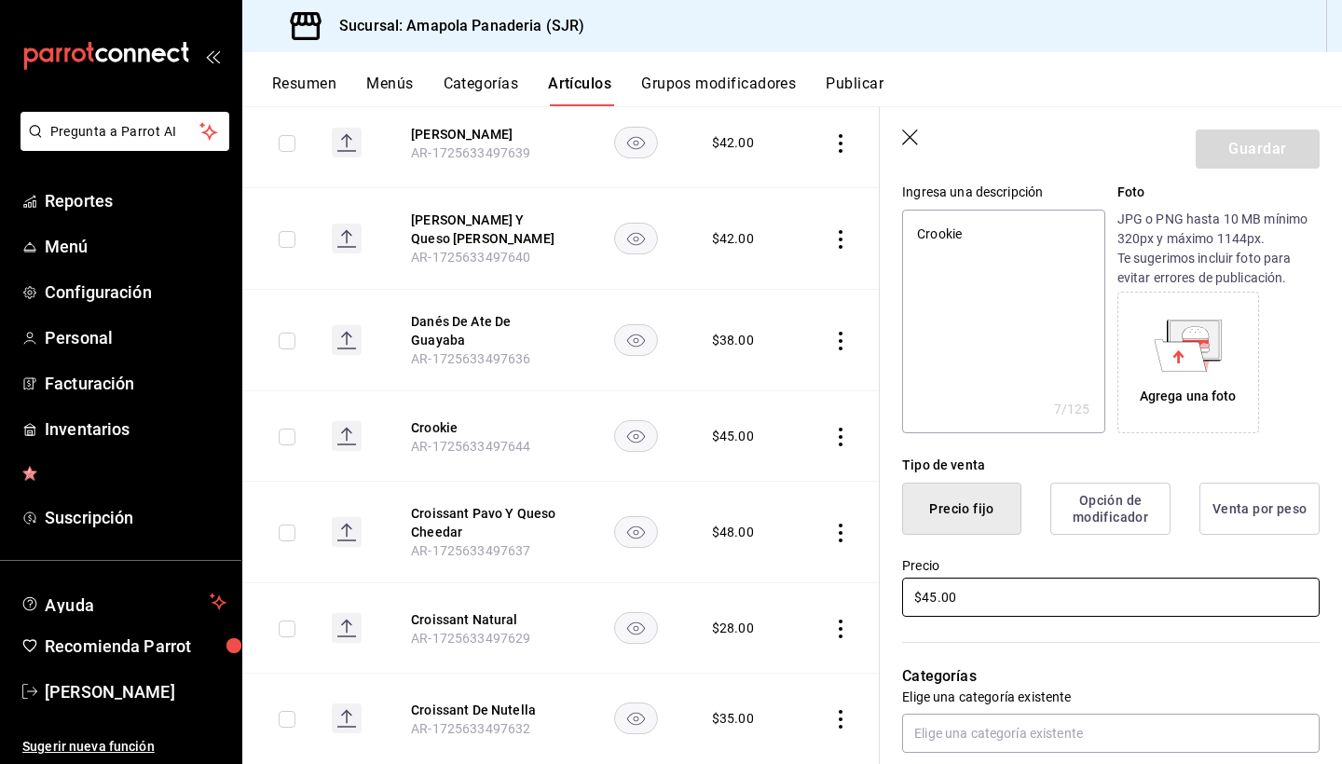
click at [1056, 603] on input "$45.00" at bounding box center [1111, 597] width 418 height 39
type textarea "x"
type input "$4.00"
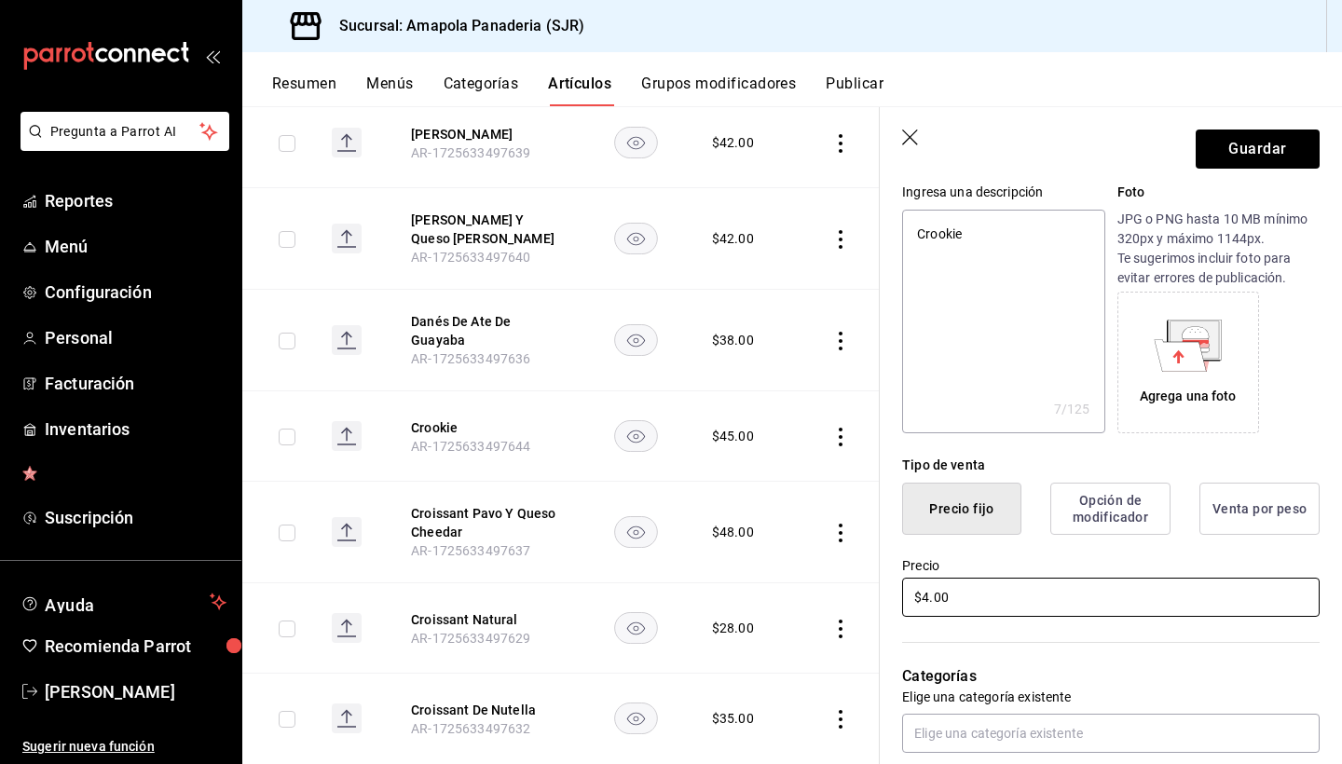
type textarea "x"
type input "$45.00"
type textarea "x"
type input "$4.00"
type textarea "x"
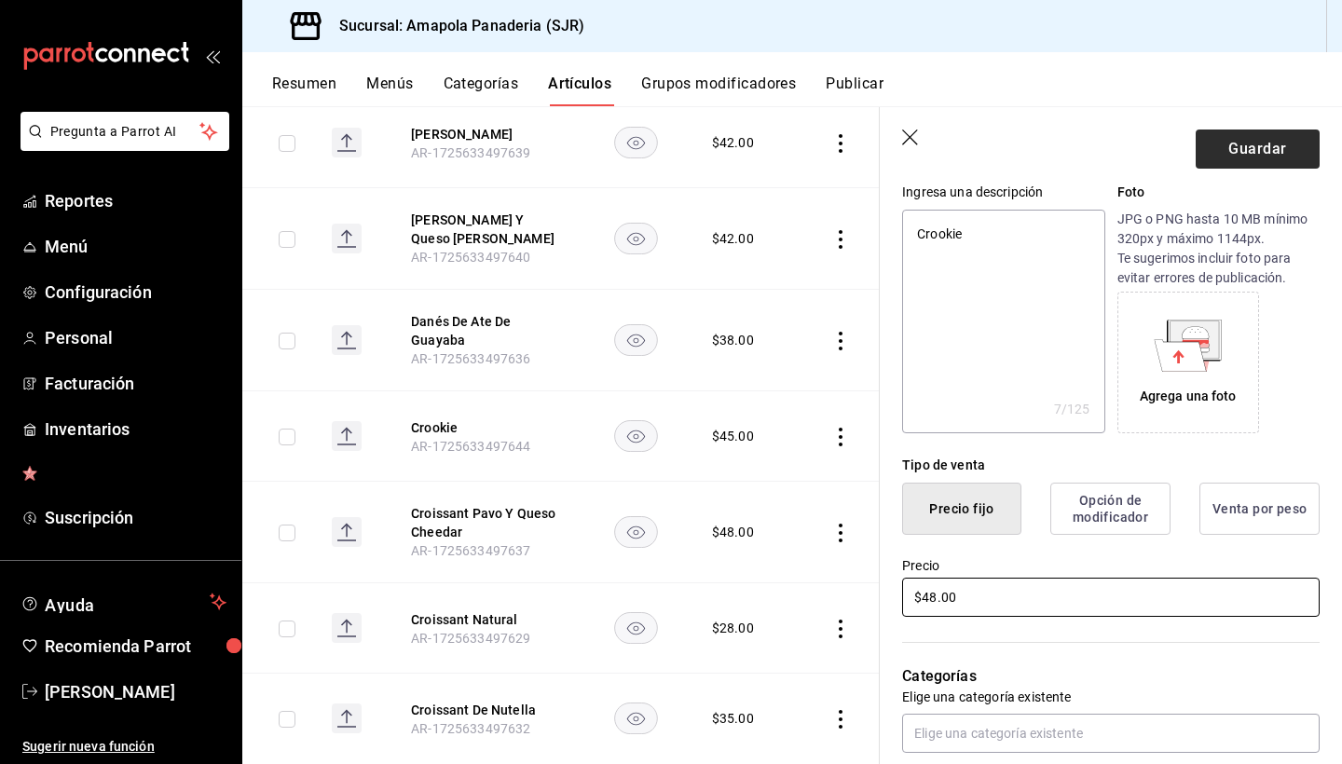
type input "$48.00"
click at [1266, 150] on button "Guardar" at bounding box center [1258, 149] width 124 height 39
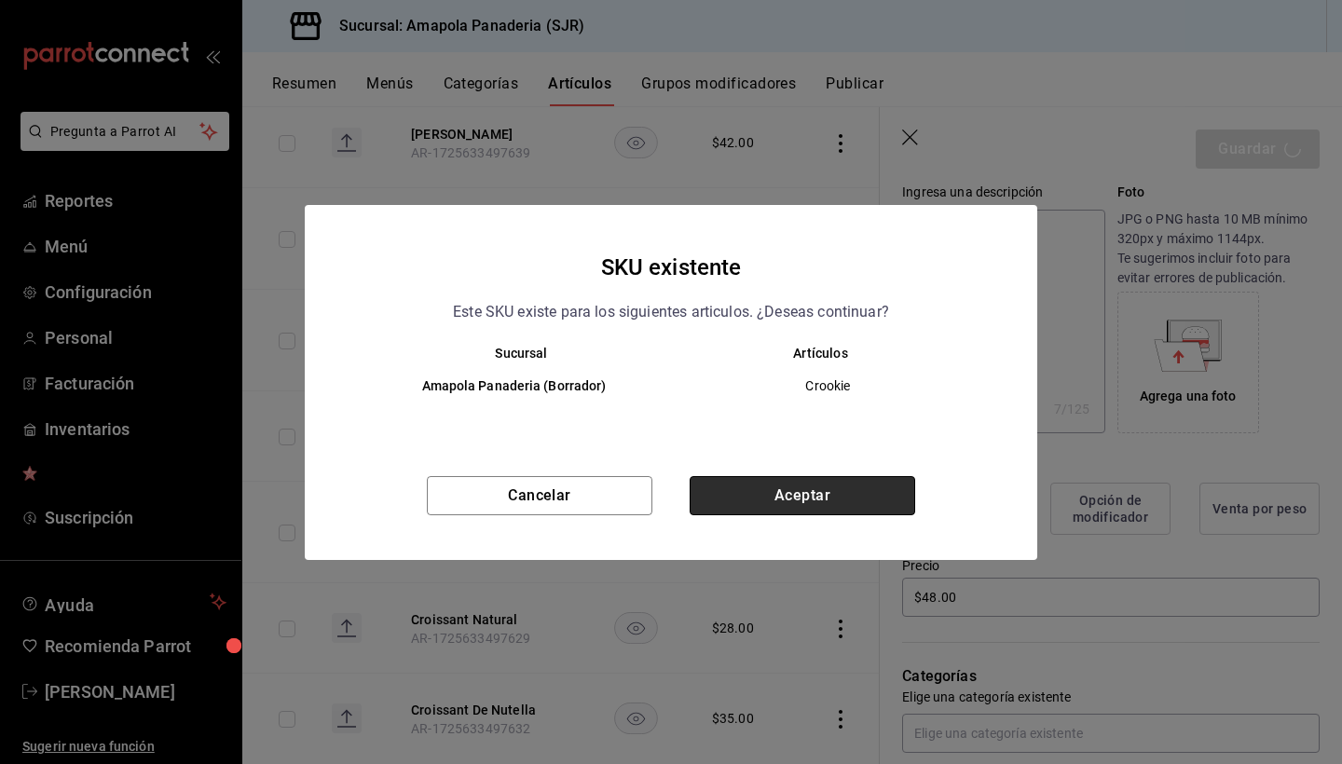
click at [838, 494] on button "Aceptar" at bounding box center [803, 495] width 226 height 39
type textarea "x"
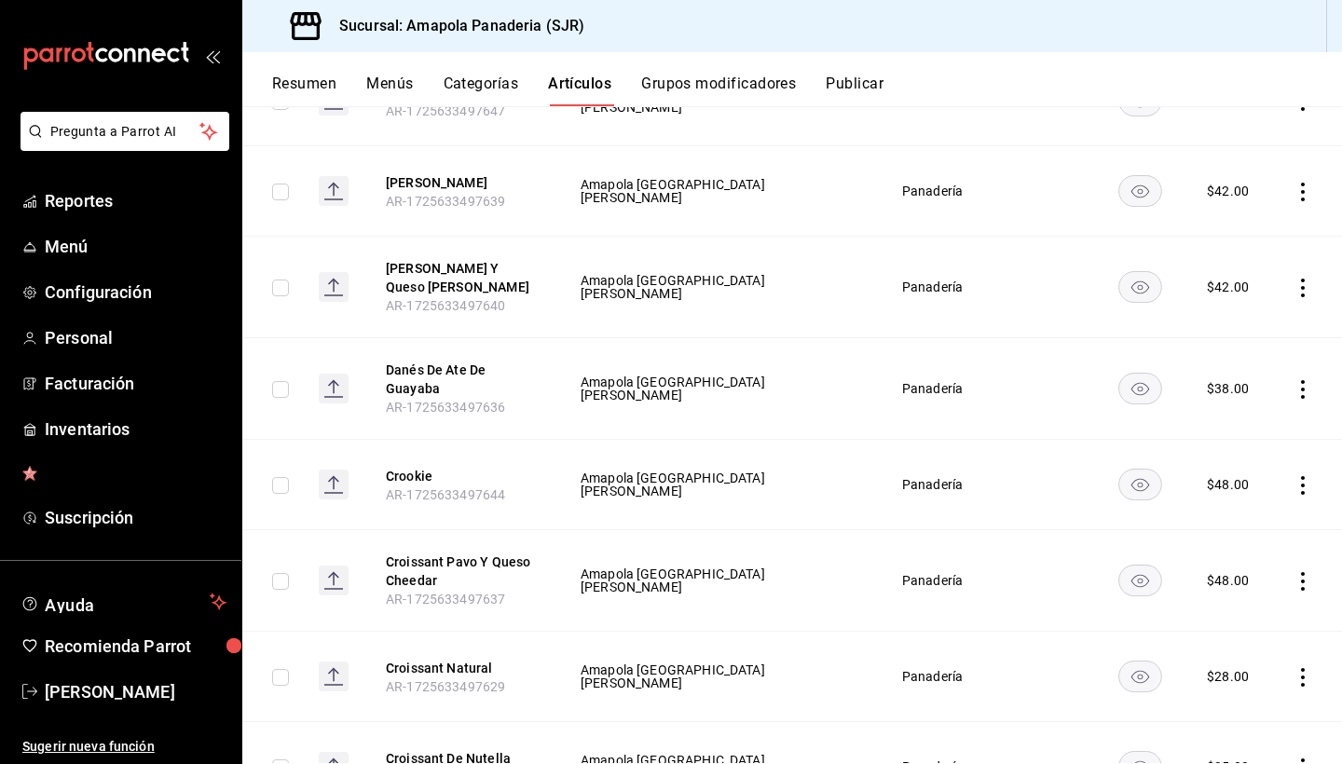
scroll to position [993, 0]
click at [1303, 583] on icon "actions" at bounding box center [1303, 580] width 19 height 19
click at [1240, 609] on li "Editar" at bounding box center [1230, 624] width 112 height 38
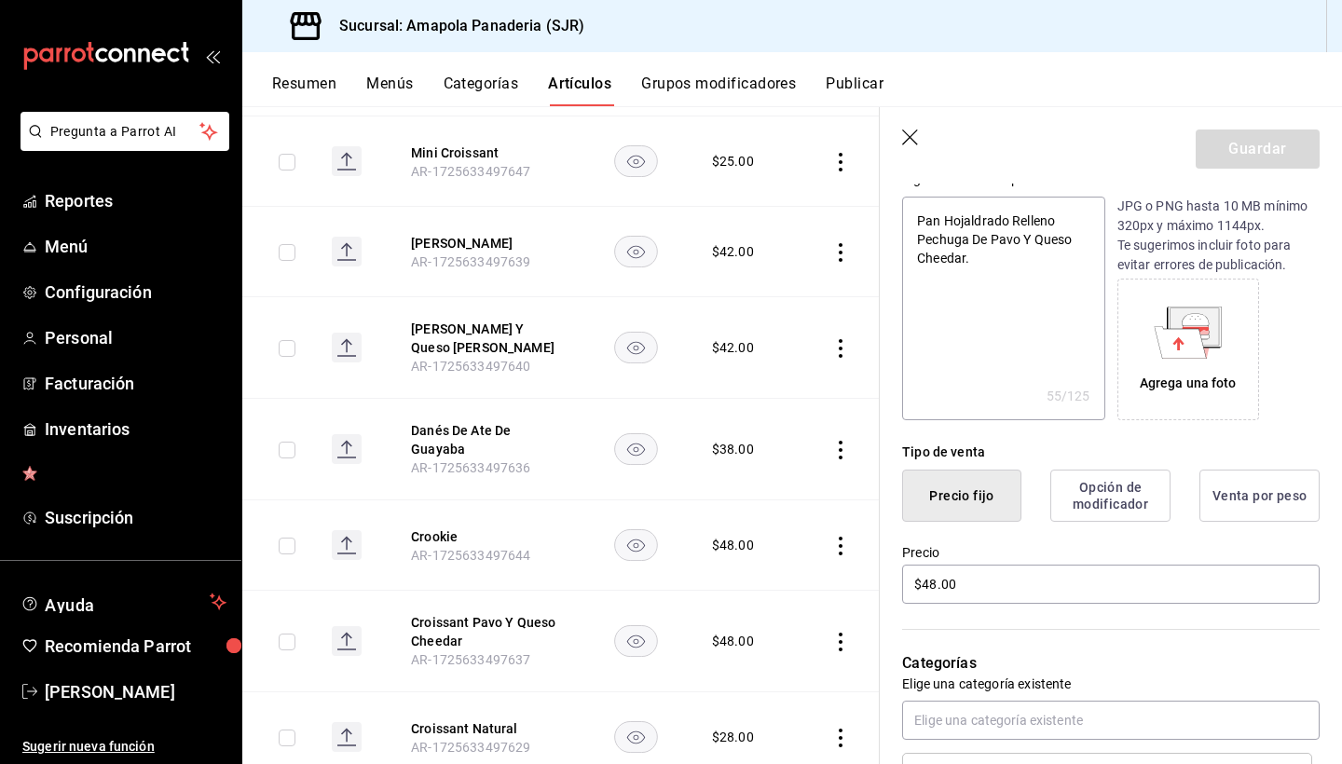
scroll to position [226, 0]
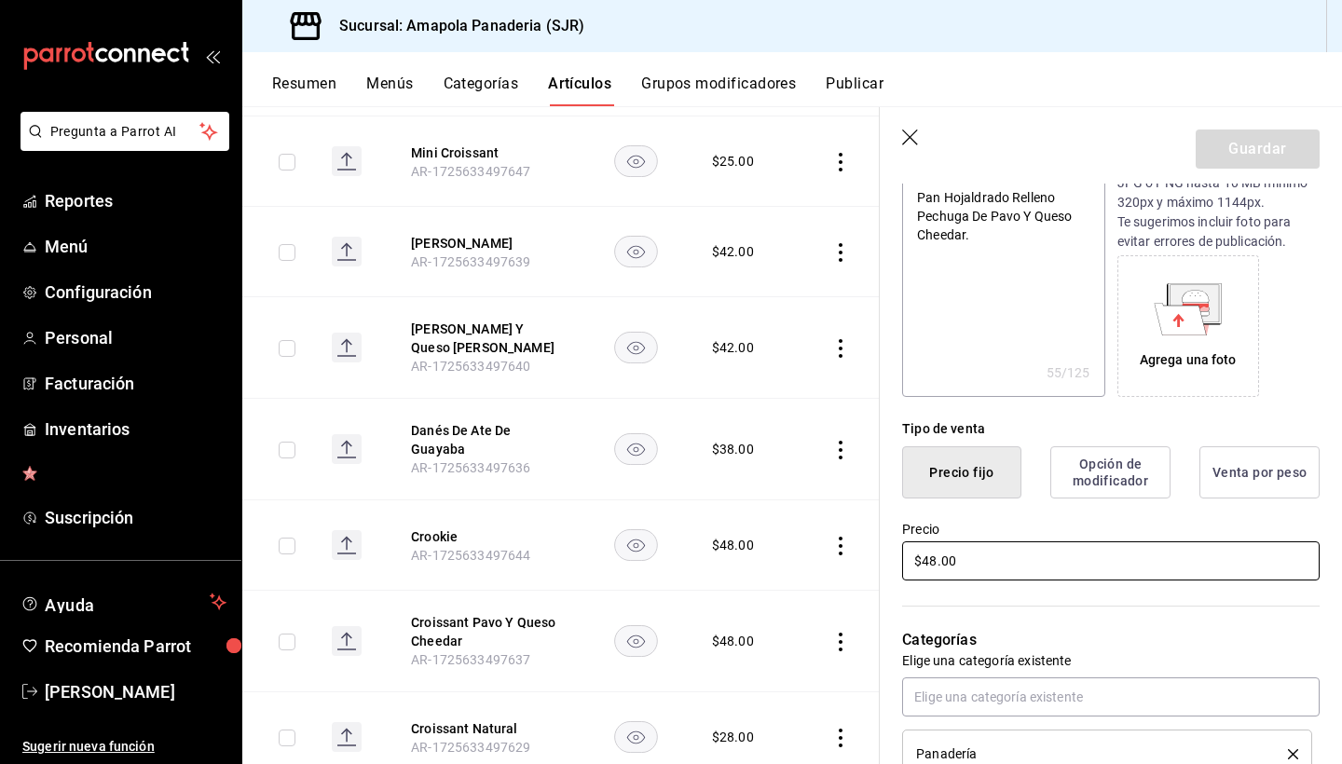
click at [1021, 570] on input "$48.00" at bounding box center [1111, 560] width 418 height 39
type textarea "x"
type input "$48.00"
type textarea "x"
type input "$48.00"
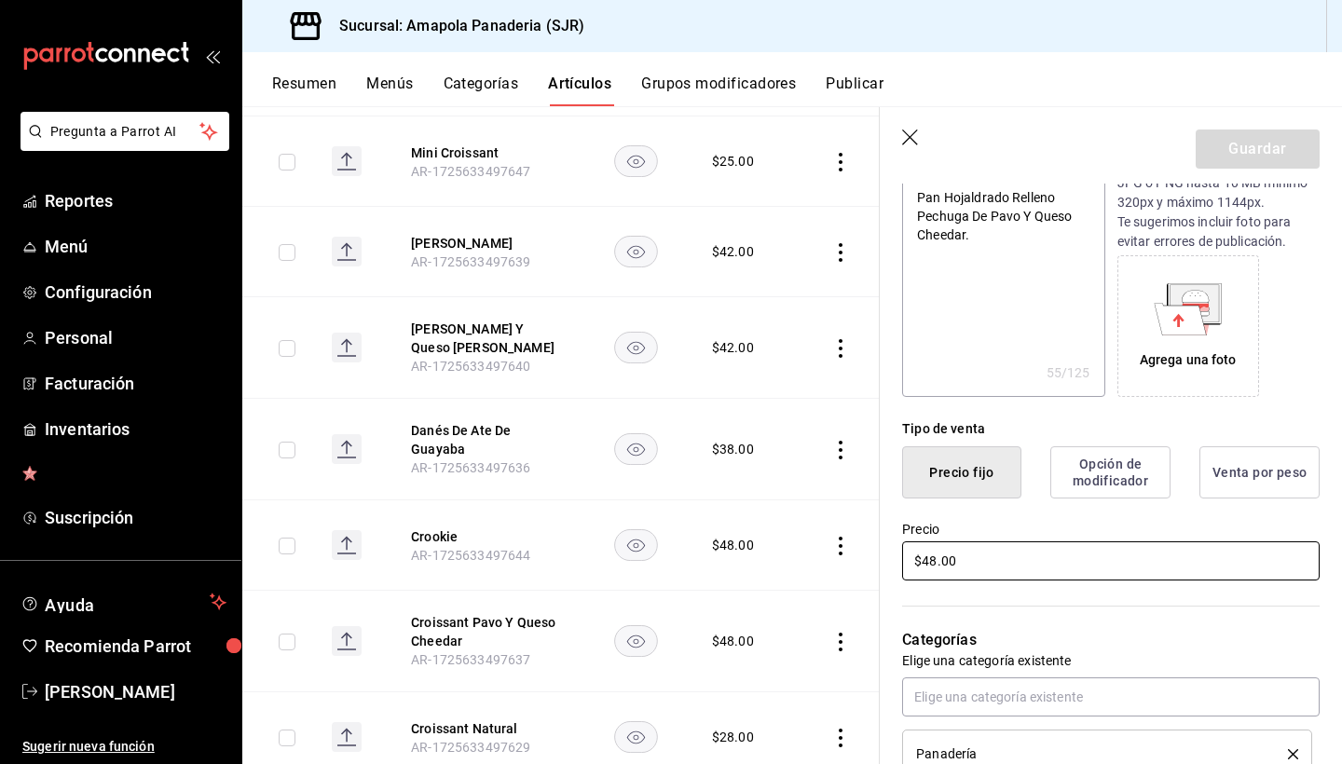
type textarea "x"
type input "$48.00"
type textarea "x"
type input "$4.00"
type textarea "x"
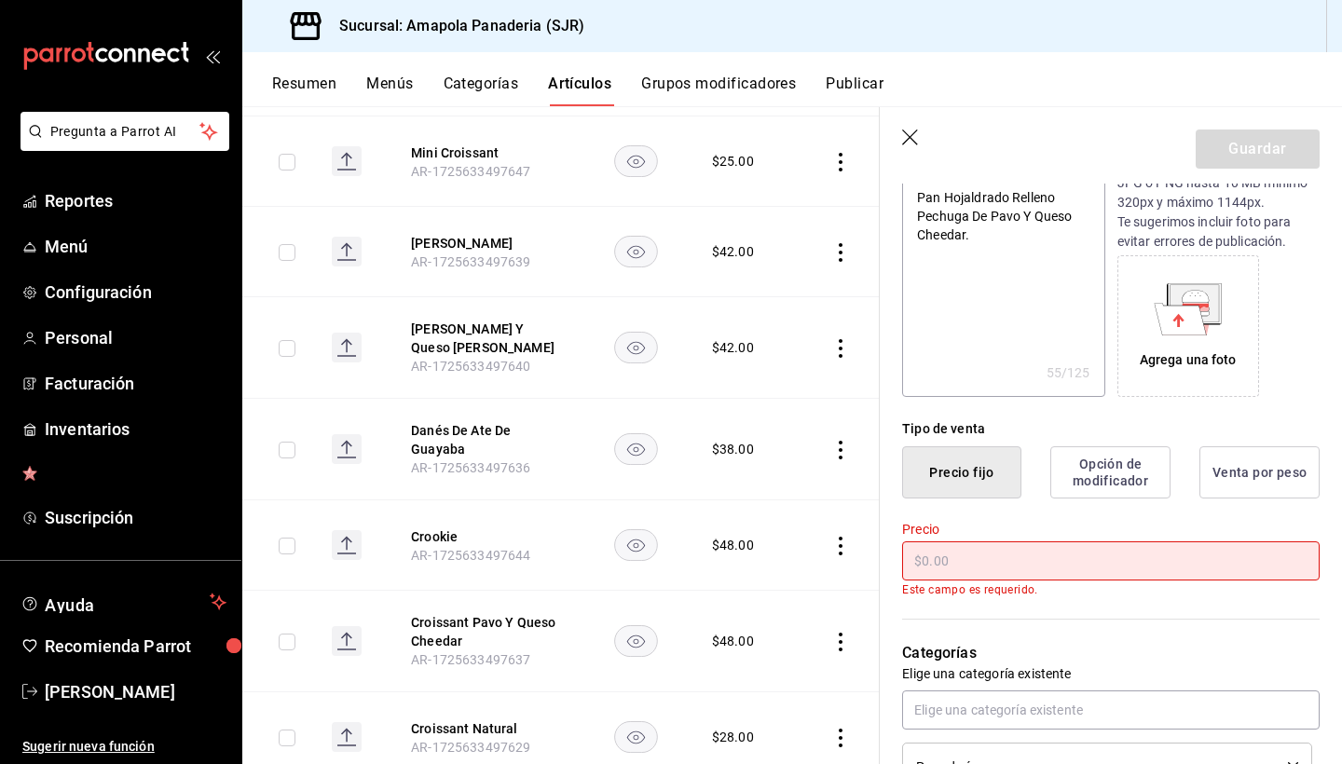
type textarea "x"
type input "$5.00"
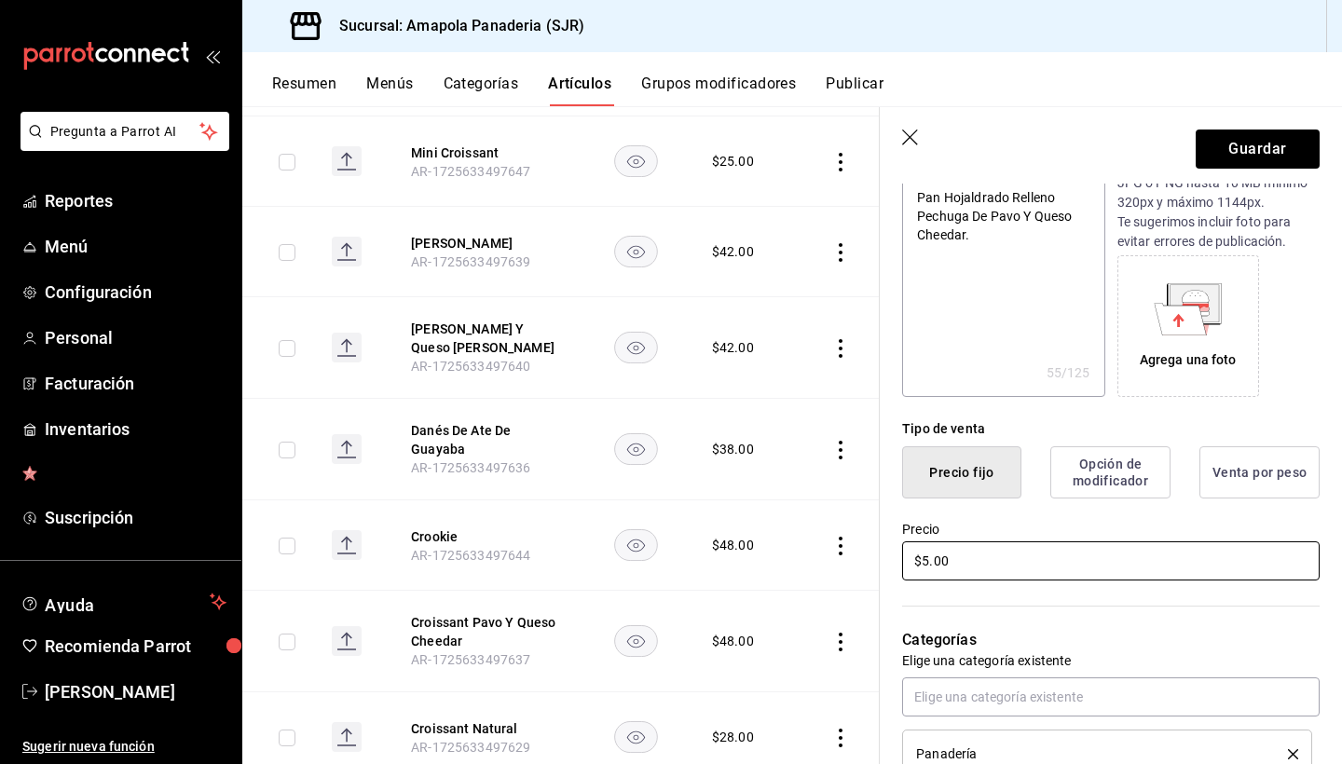
type textarea "x"
type input "$52.00"
click at [1237, 155] on button "Guardar" at bounding box center [1258, 149] width 124 height 39
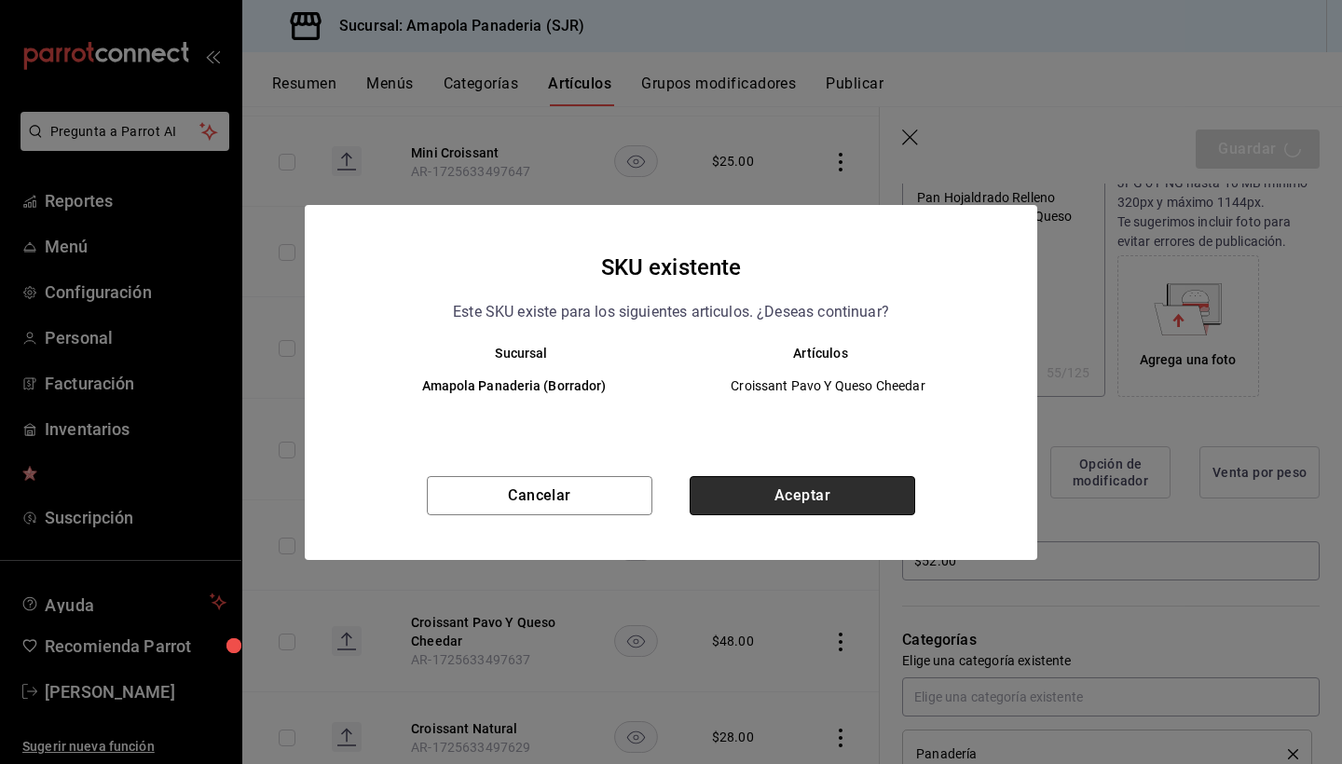
click at [849, 501] on button "Aceptar" at bounding box center [803, 495] width 226 height 39
type textarea "x"
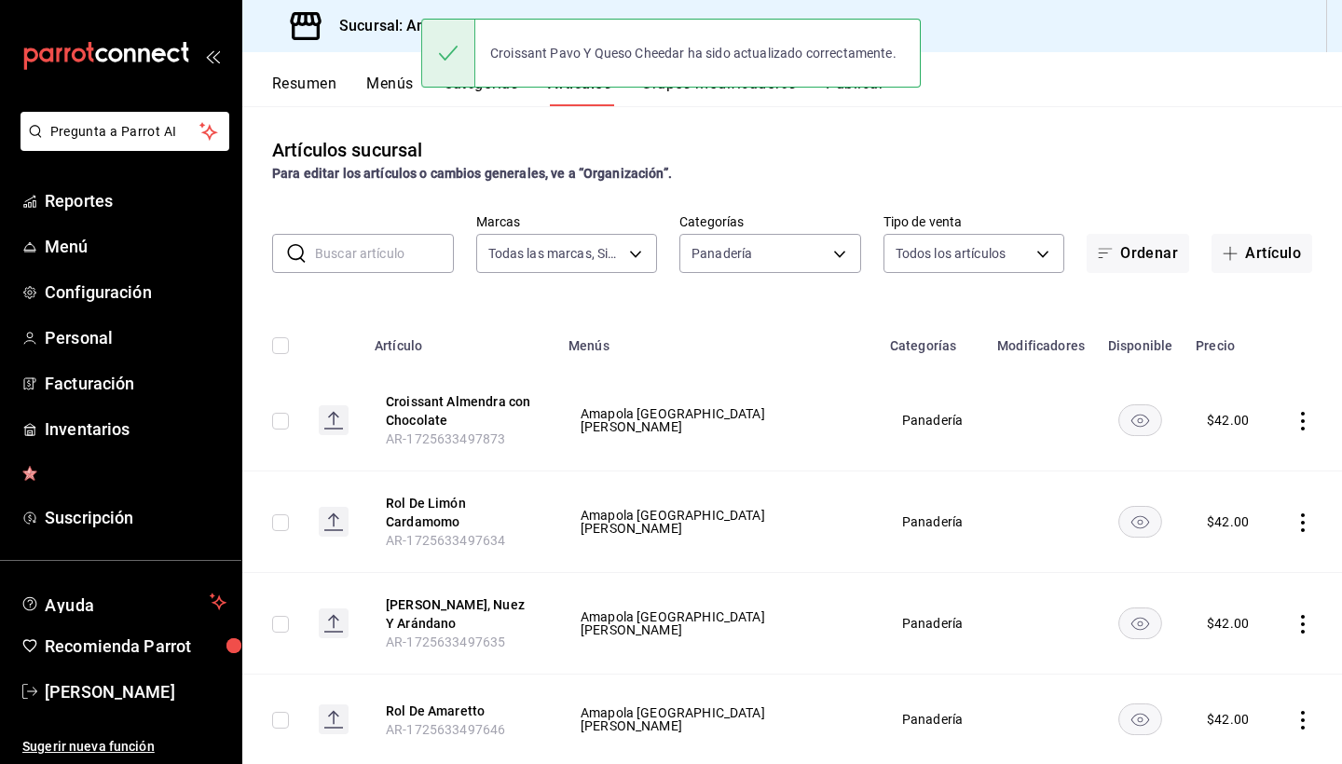
click at [1295, 412] on icon "actions" at bounding box center [1303, 421] width 19 height 19
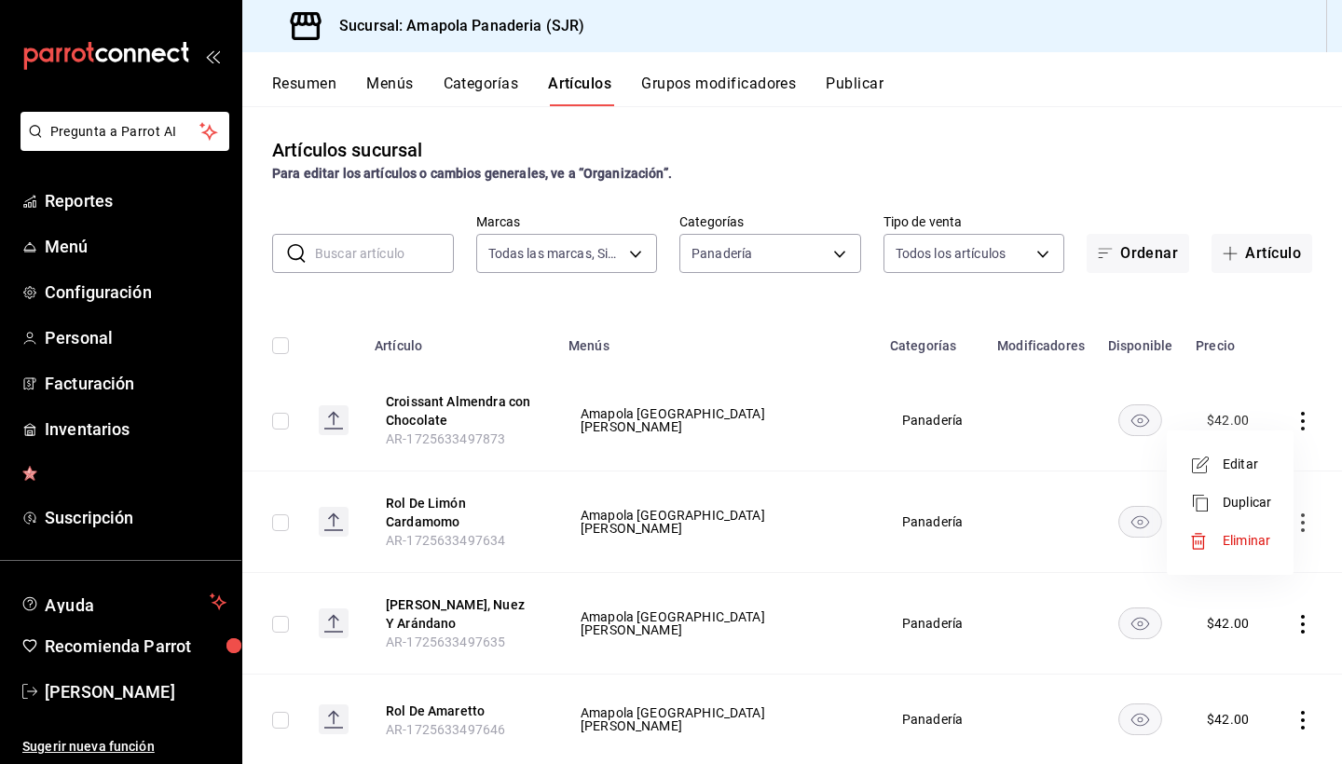
click at [1204, 506] on icon at bounding box center [1200, 503] width 22 height 22
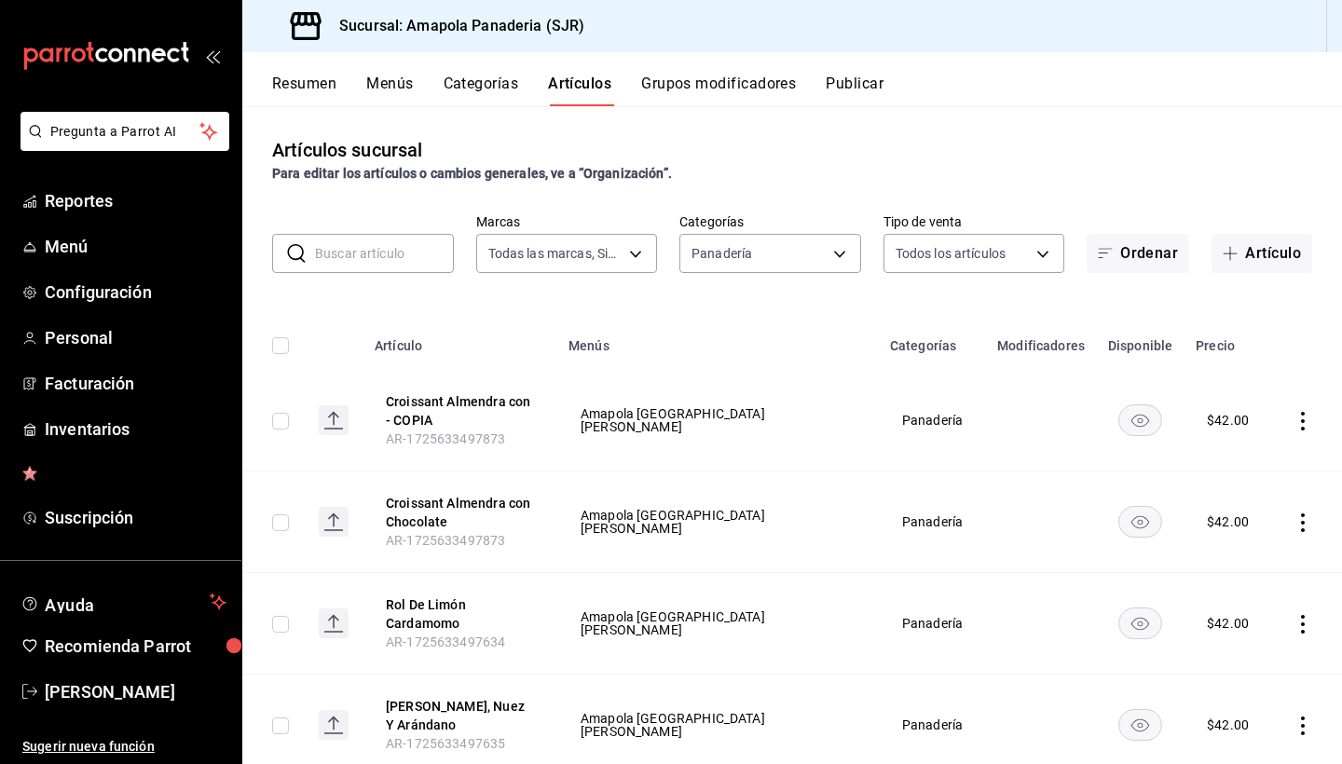
click at [1306, 421] on icon "actions" at bounding box center [1303, 421] width 19 height 19
click at [1234, 548] on span "Eliminar" at bounding box center [1247, 541] width 48 height 20
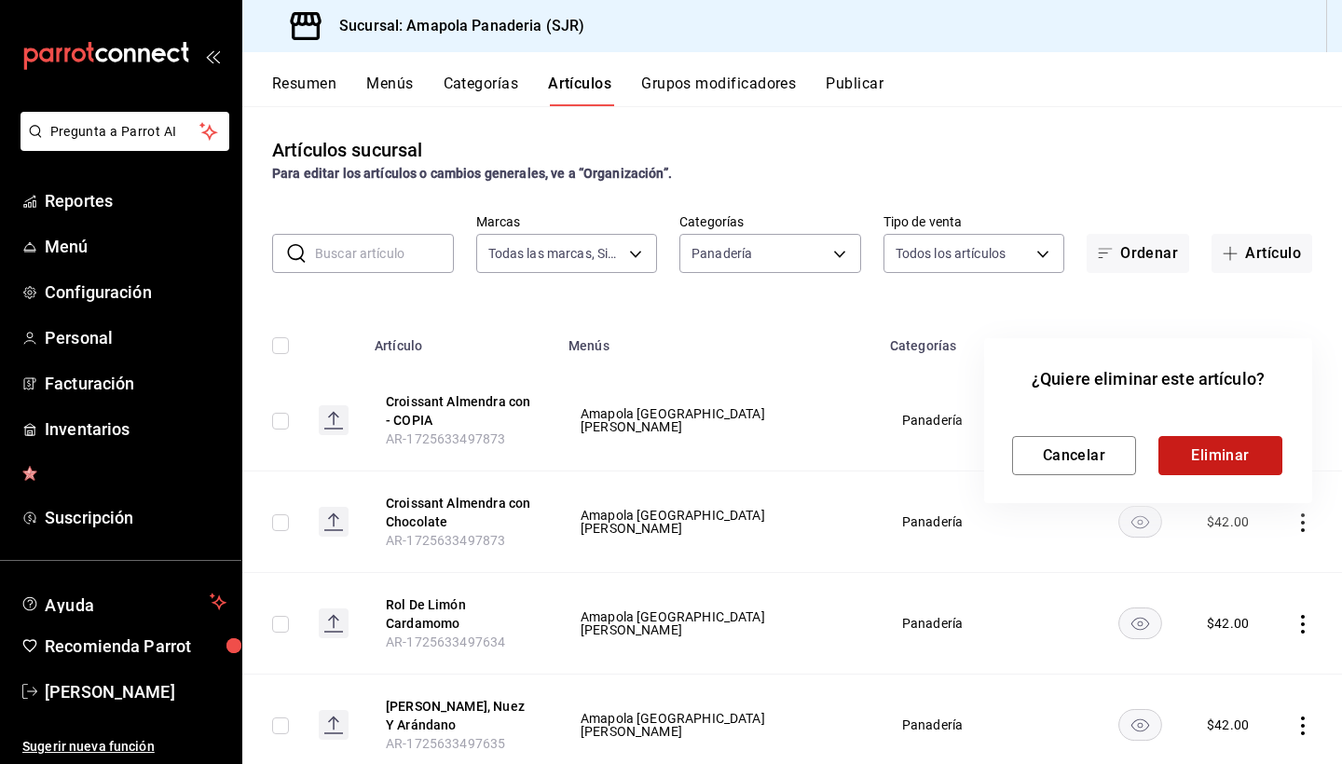
click at [1236, 438] on button "Eliminar" at bounding box center [1220, 455] width 124 height 39
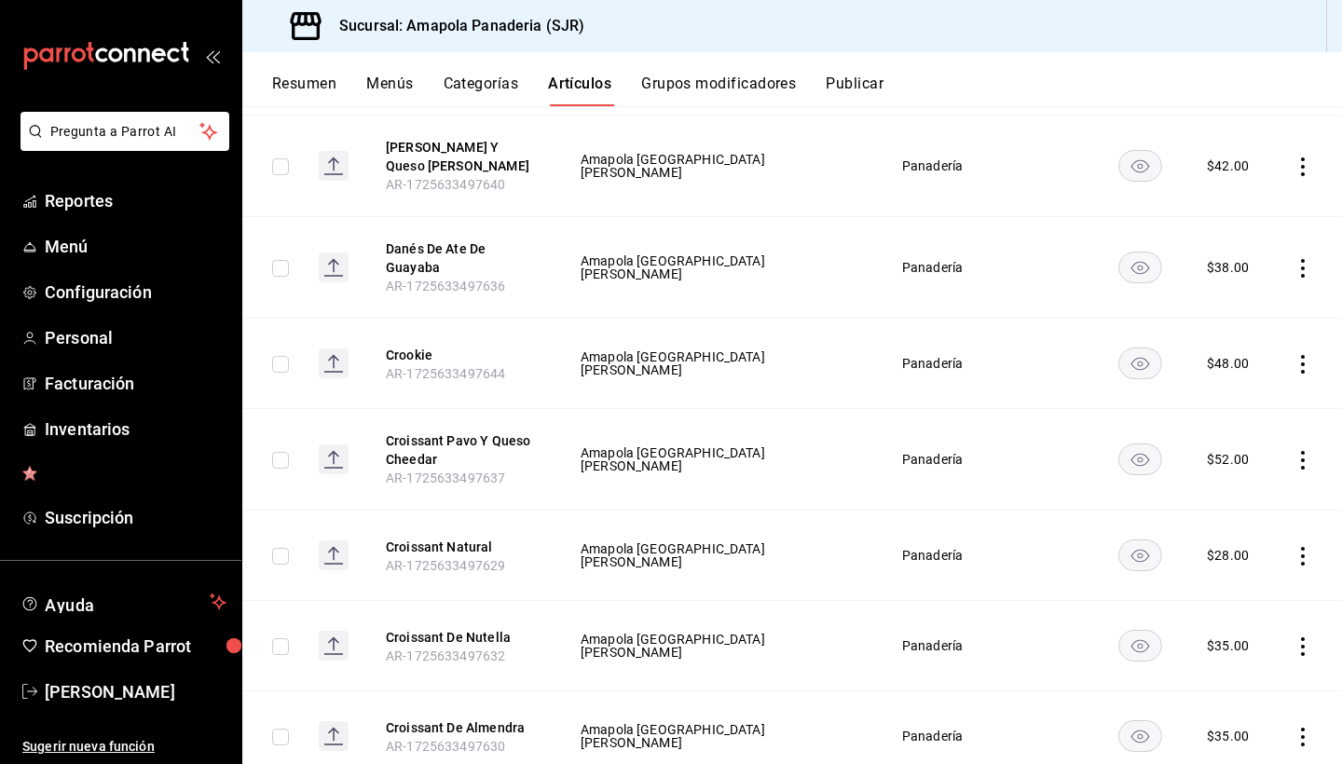
scroll to position [1356, 0]
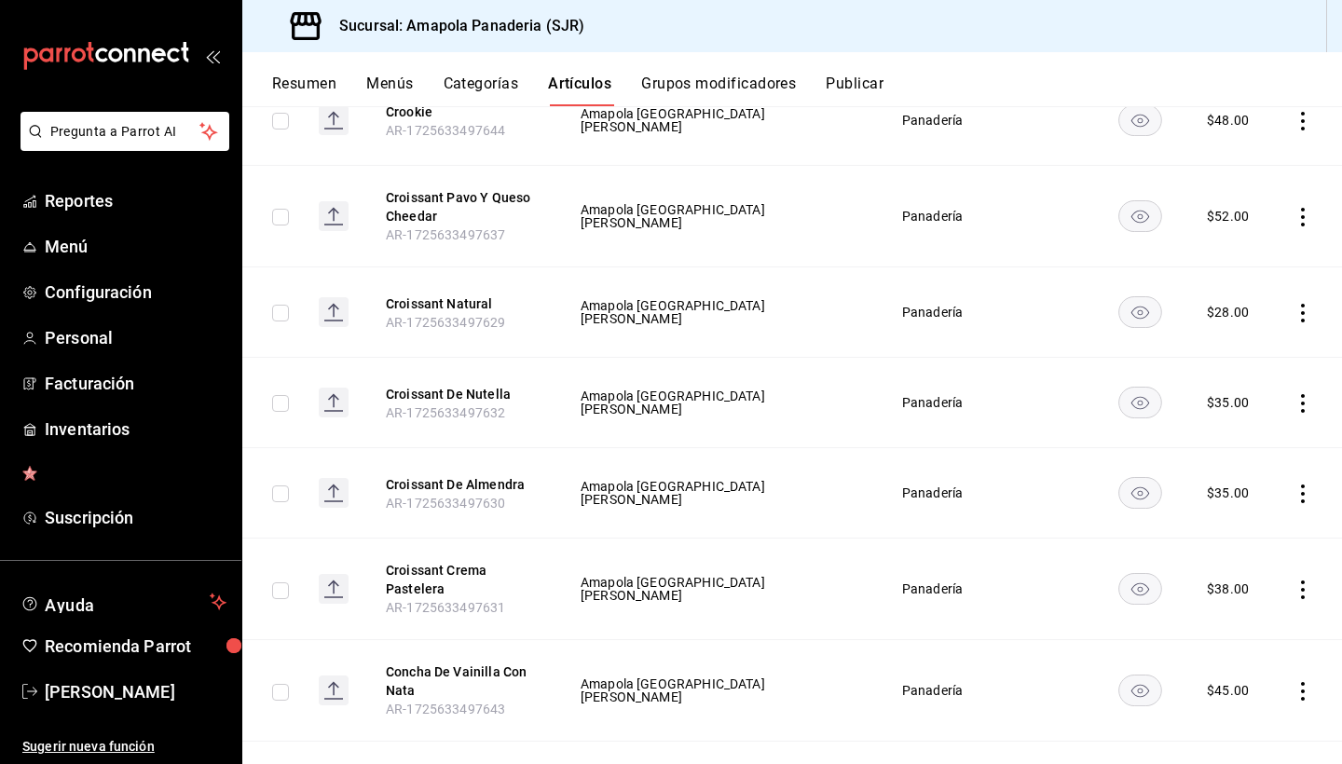
click at [1304, 209] on icon "actions" at bounding box center [1303, 217] width 4 height 19
click at [1264, 295] on span "Duplicar" at bounding box center [1247, 299] width 48 height 20
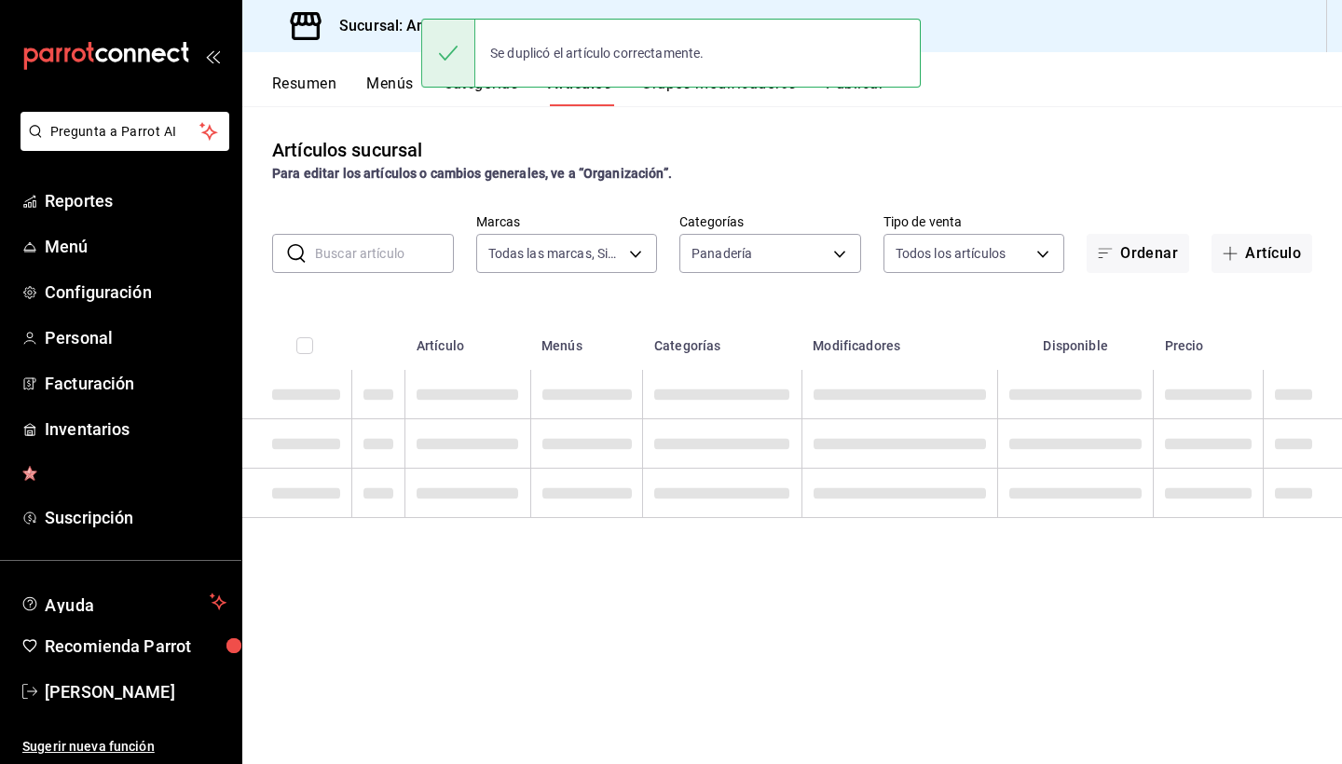
scroll to position [0, 0]
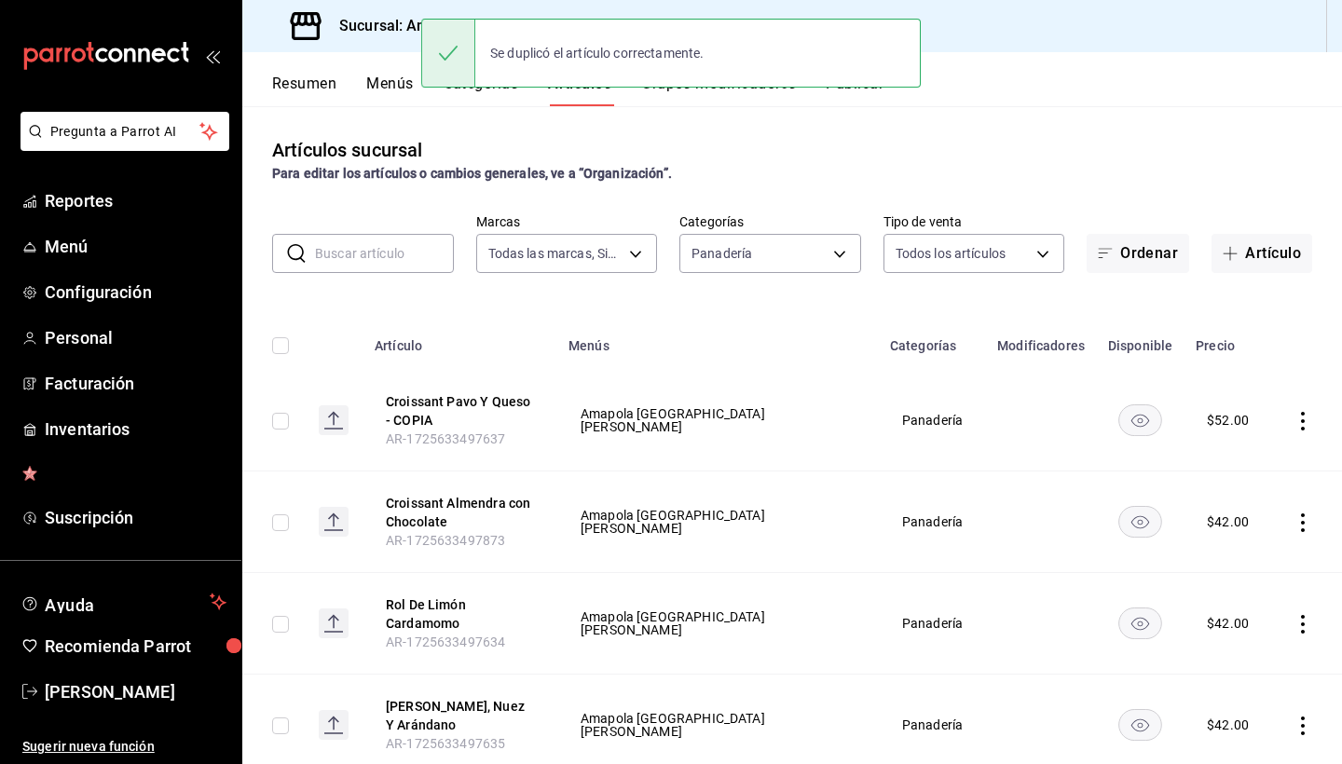
click at [1303, 422] on icon "actions" at bounding box center [1303, 421] width 4 height 19
click at [1262, 460] on span "Editar" at bounding box center [1247, 465] width 48 height 20
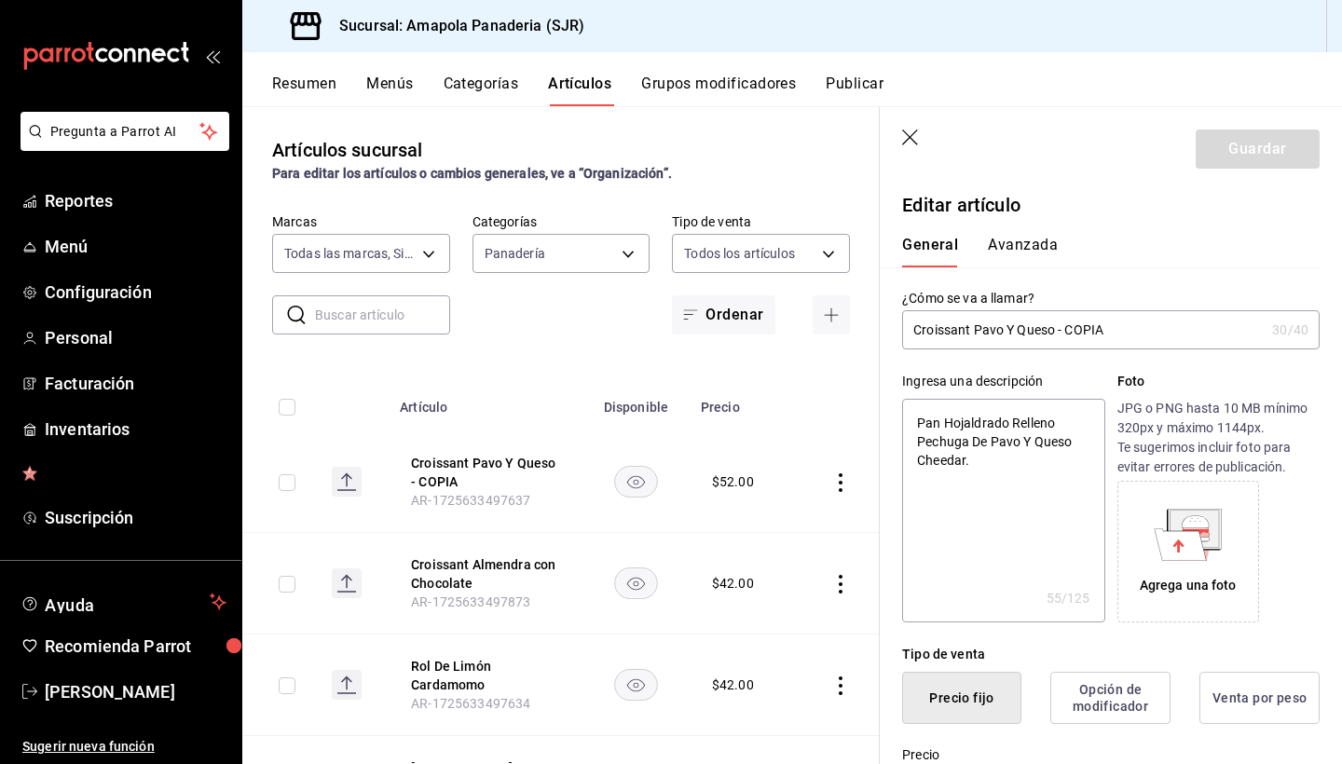
click at [941, 326] on input "Croissant Pavo Y Queso - COPIA" at bounding box center [1083, 329] width 363 height 37
type input "D Pavo Y Queso - COPIA"
type textarea "x"
type input "Da Pavo Y Queso - COPIA"
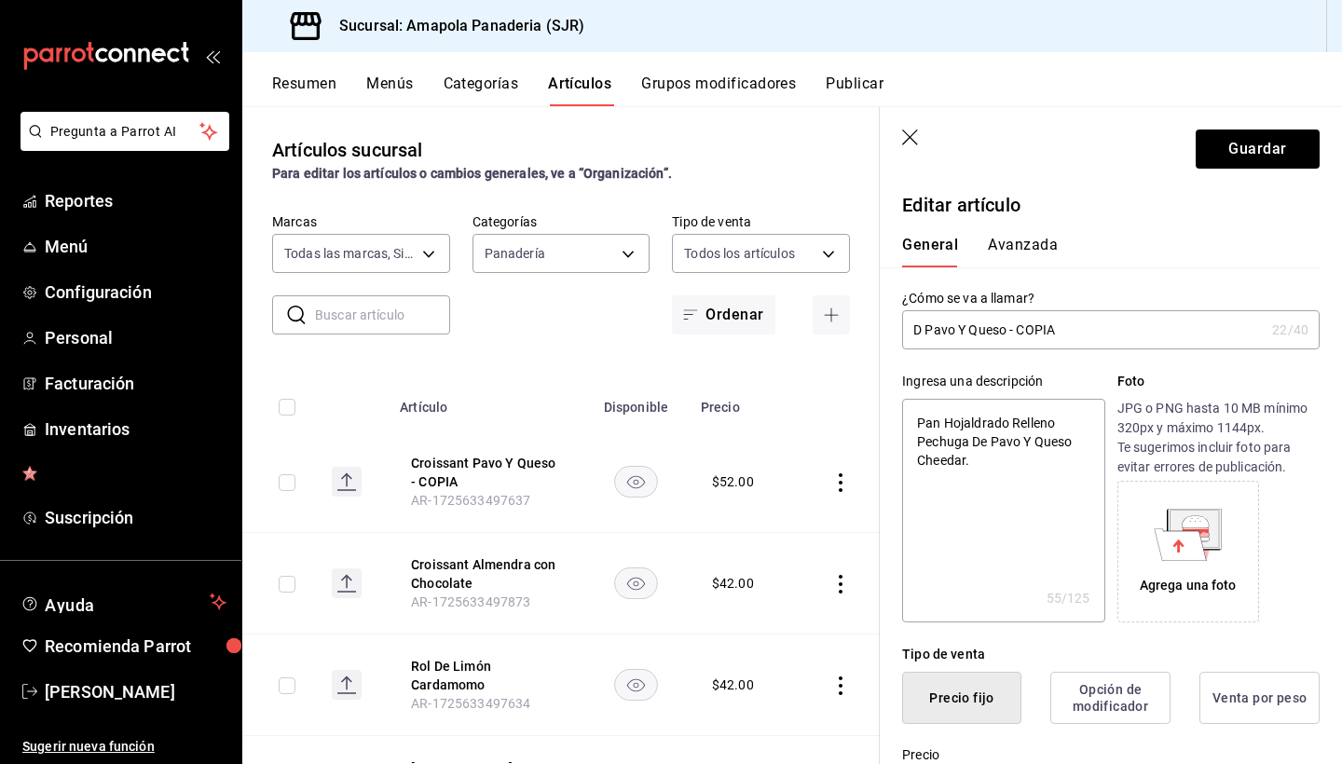
type textarea "x"
type input "Dan Pavo Y Queso - COPIA"
type textarea "x"
type input "Dane Pavo Y Queso - COPIA"
type textarea "x"
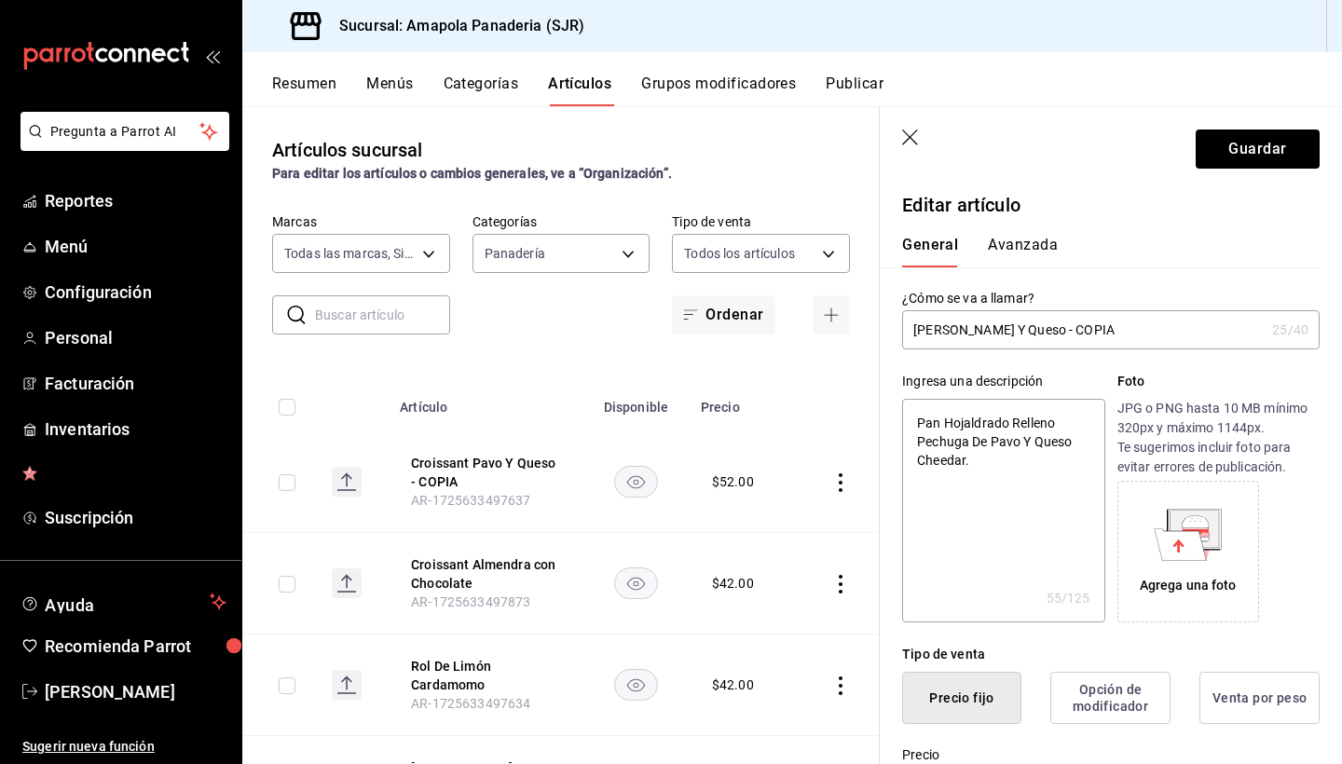
type input "Danes Pavo Y Queso - COPIA"
type textarea "x"
click at [965, 327] on input "Danes Pavo Y Queso - COPIA" at bounding box center [1083, 329] width 363 height 37
type input "Danes T Y Queso - COPIA"
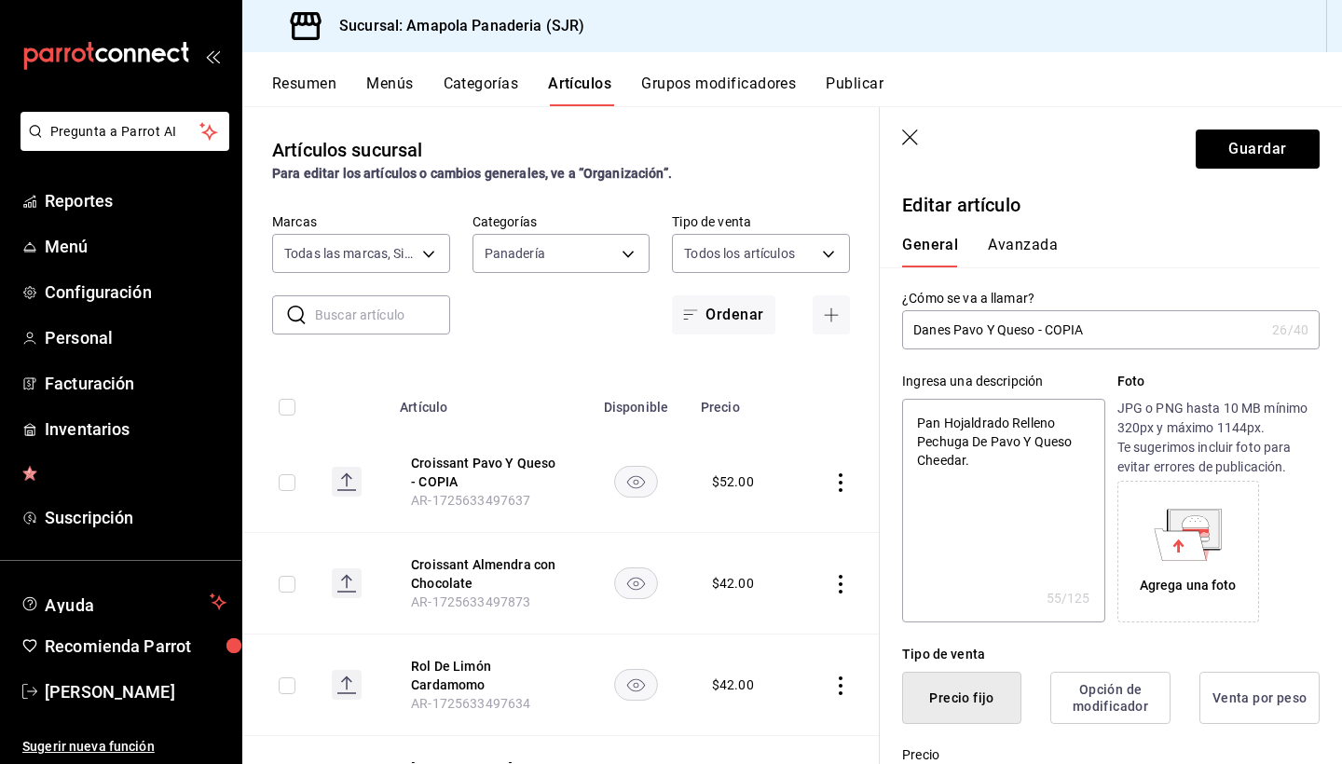
type textarea "x"
type input "Danes To Y Queso - COPIA"
type textarea "x"
type input "Danes Toc Y Queso - COPIA"
type textarea "x"
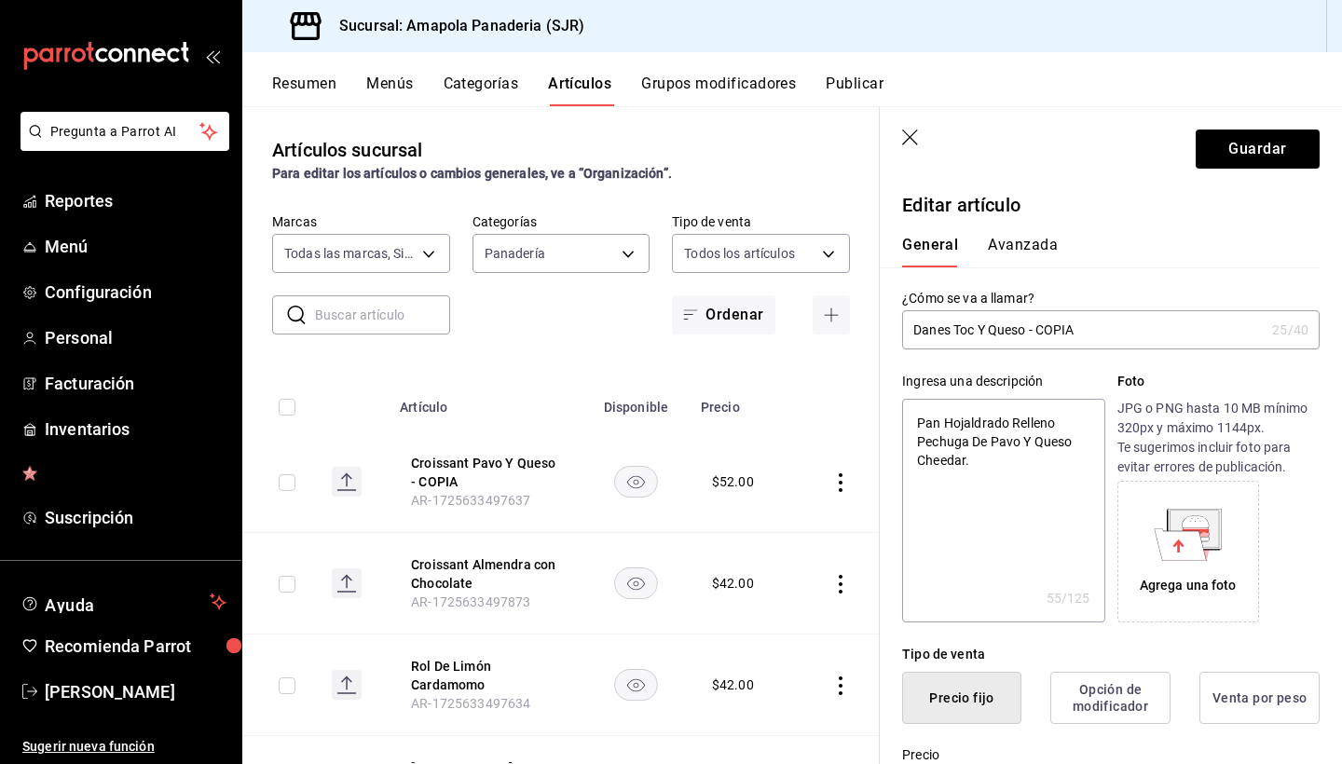
type input "Danes Toci Y Queso - COPIA"
type textarea "x"
type input "Danes Tocin Y Queso - COPIA"
type textarea "x"
type input "Danes Tocino Y Queso - COPIA"
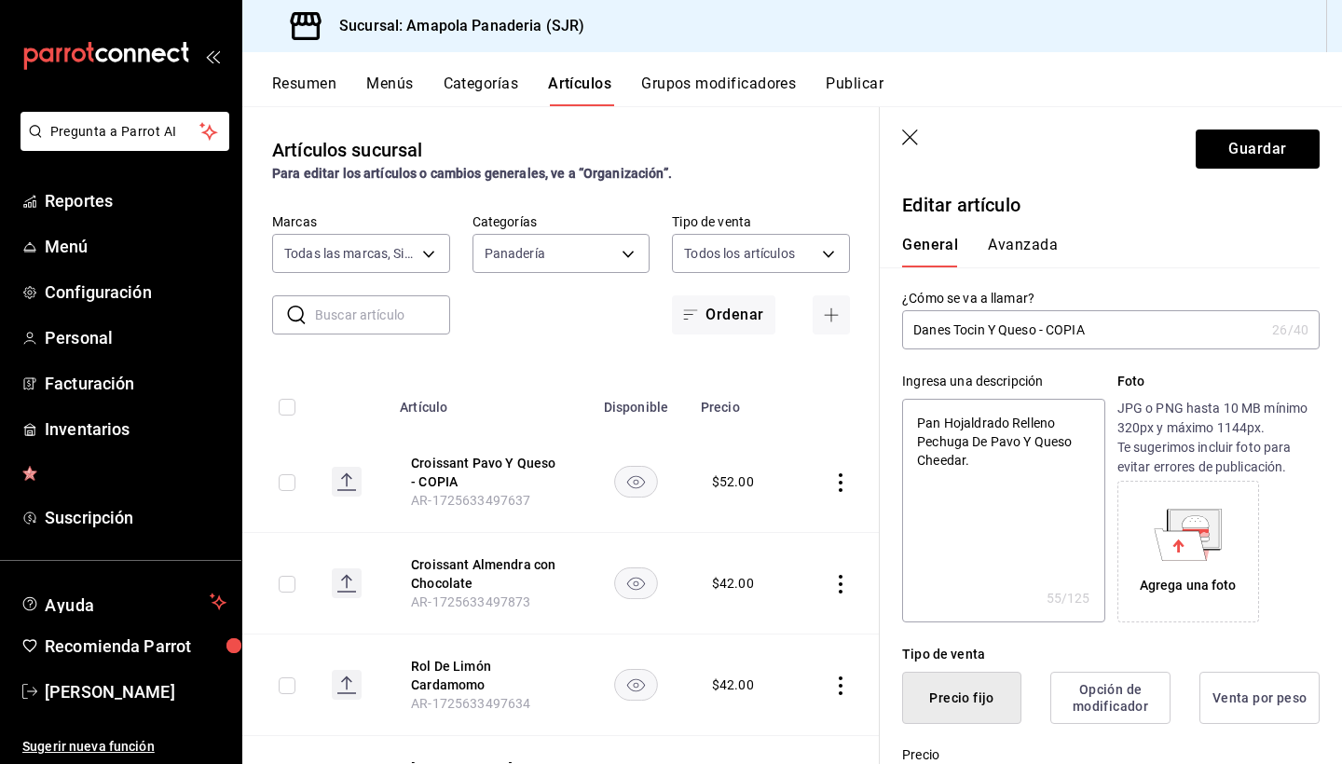
type textarea "x"
click at [1021, 329] on input "Danes Tocino Y Queso - COPIA" at bounding box center [1083, 329] width 363 height 37
click at [1108, 331] on input "Danes Tocino Y Queso - COPIA" at bounding box center [1083, 329] width 363 height 37
type input "Danes Tocino Y Queso - COPI"
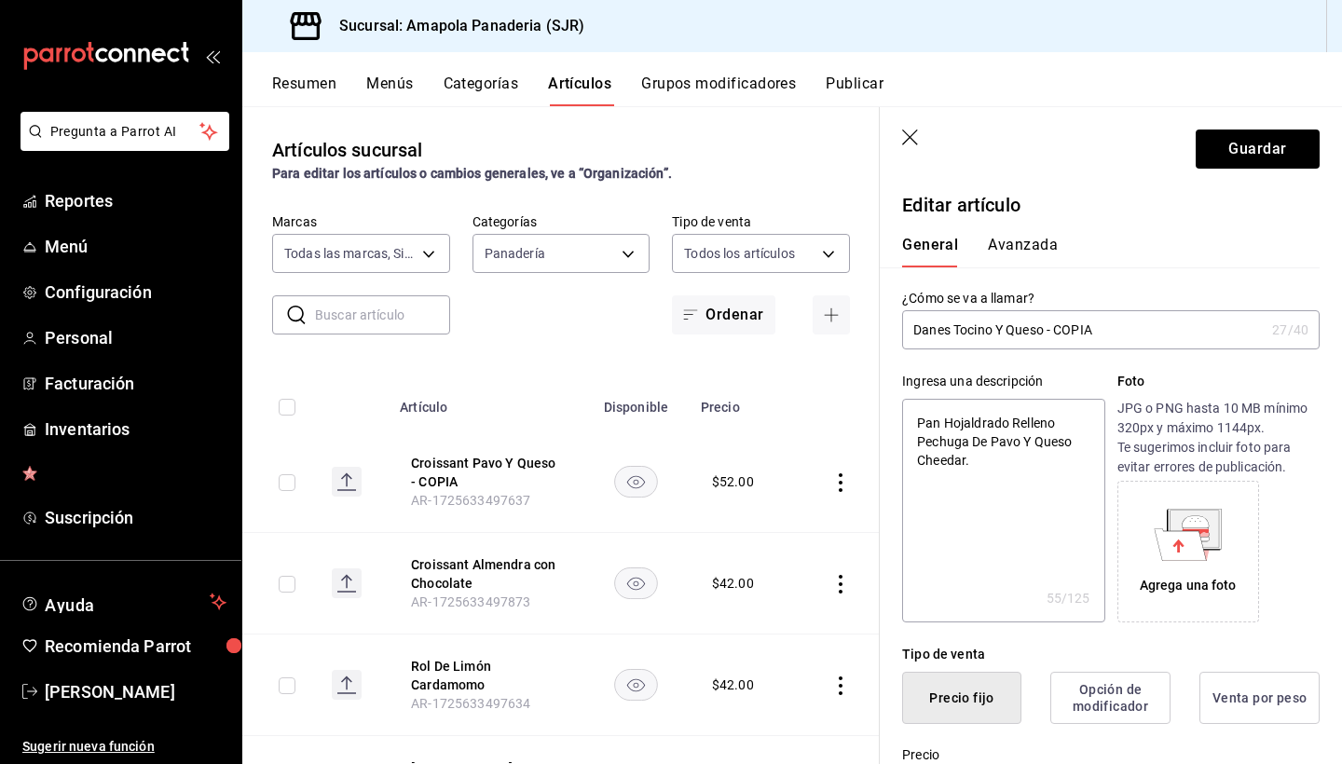
type textarea "x"
type input "Danes Tocino Y Queso - COP"
type textarea "x"
type input "Danes Tocino Y Queso - CO"
type textarea "x"
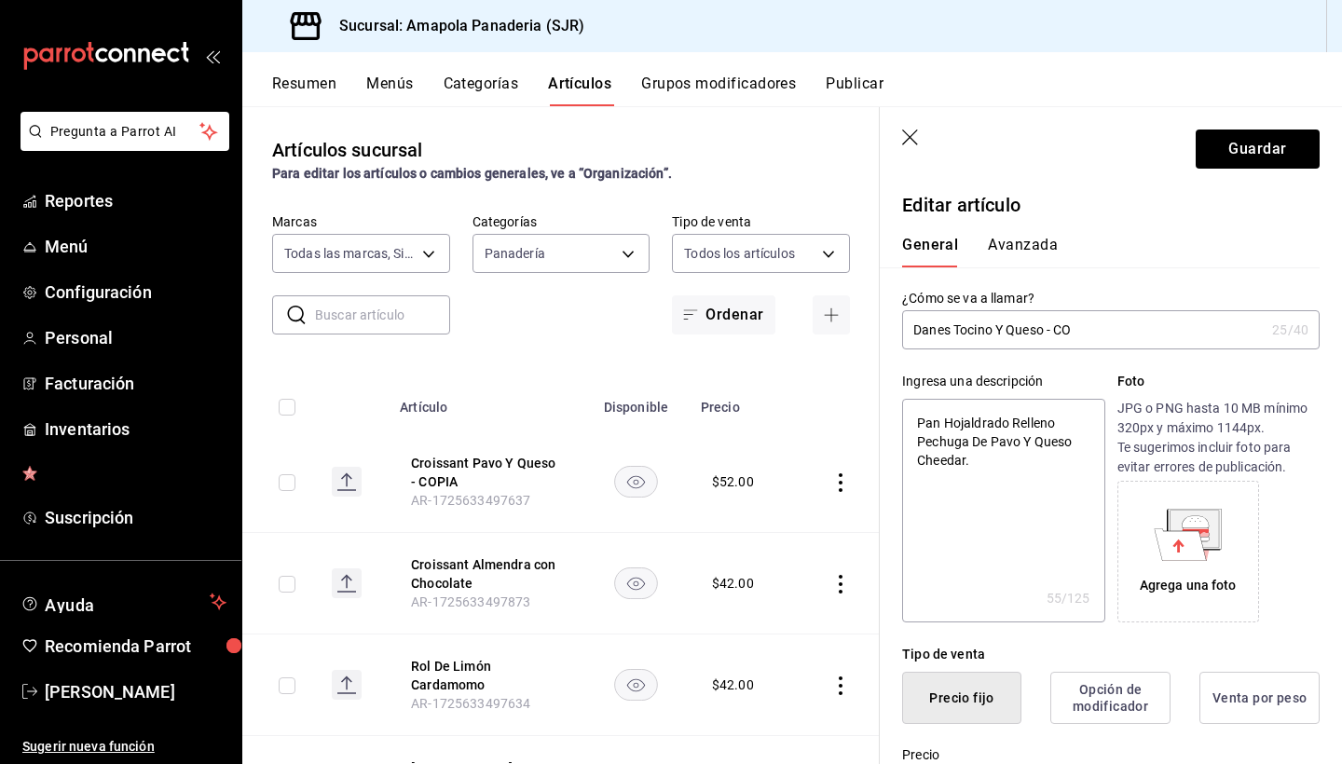
type input "Danes Tocino Y Queso - C"
type textarea "x"
type input "Danes Tocino Y Queso -"
type textarea "x"
type input "Danes Tocino Y Queso -"
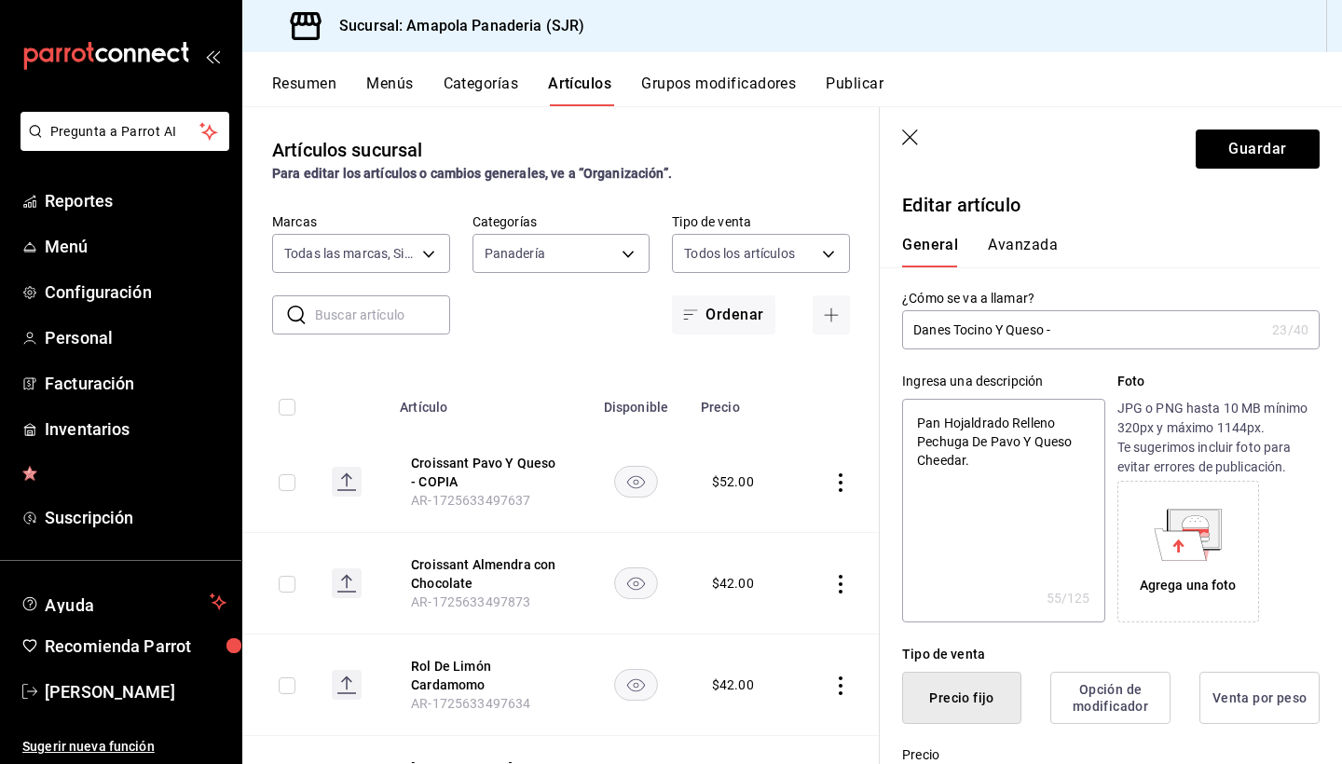
type textarea "x"
type input "Danes Tocino Y Queso"
type textarea "x"
type input "Danes Tocino Y Queso"
type textarea "x"
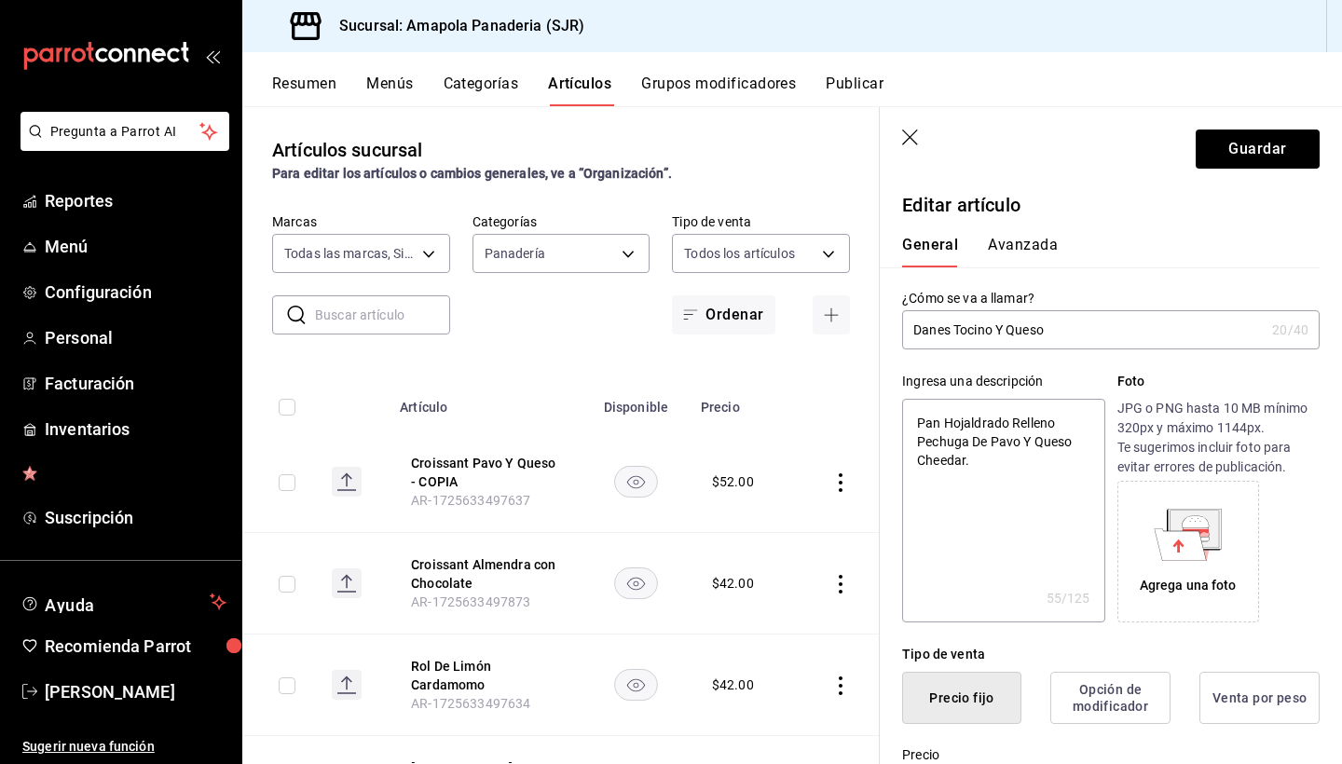
type input "Danes Tocino Y Queso"
type textarea "x"
type input "Danes Tocino Y Queso e"
type textarea "x"
type input "Danes Tocino Y Queso es"
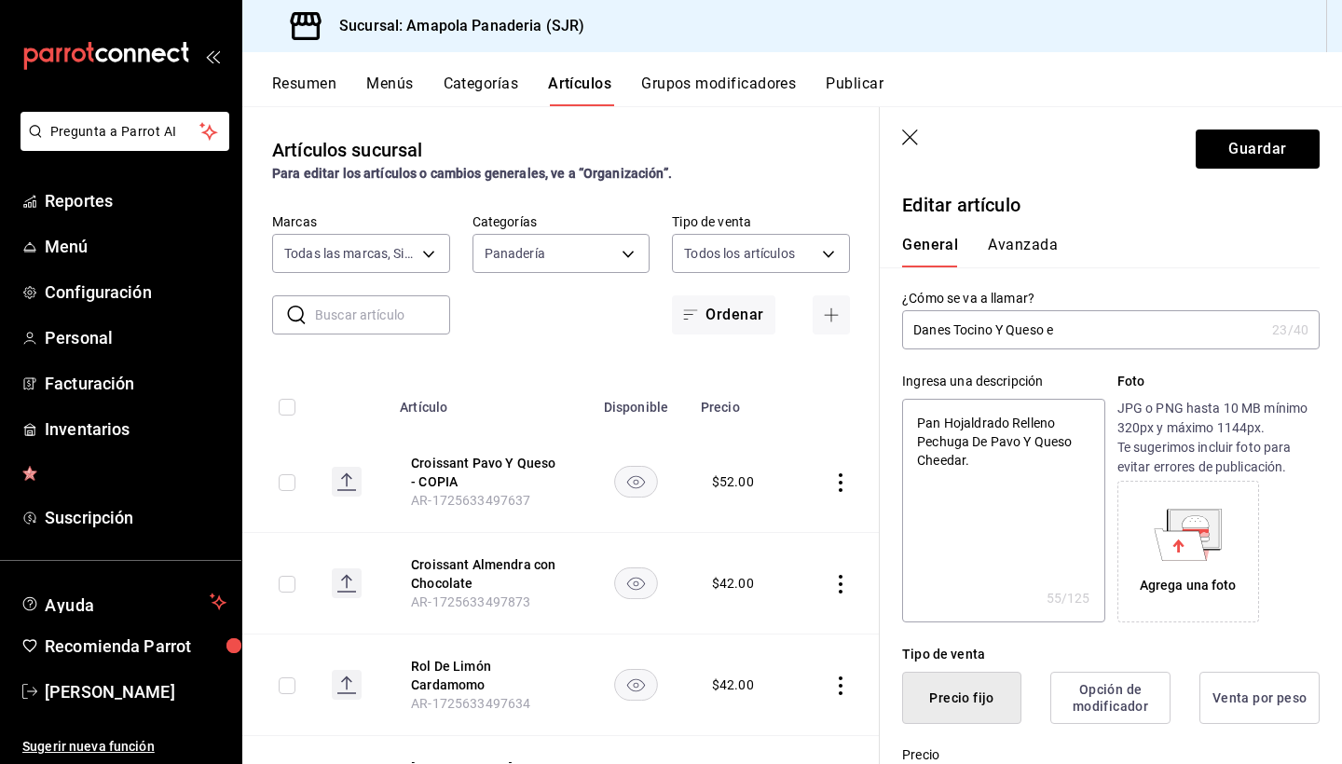
type textarea "x"
type input "Danes Tocino Y Queso esp"
type textarea "x"
type input "Danes Tocino Y Queso espe"
type textarea "x"
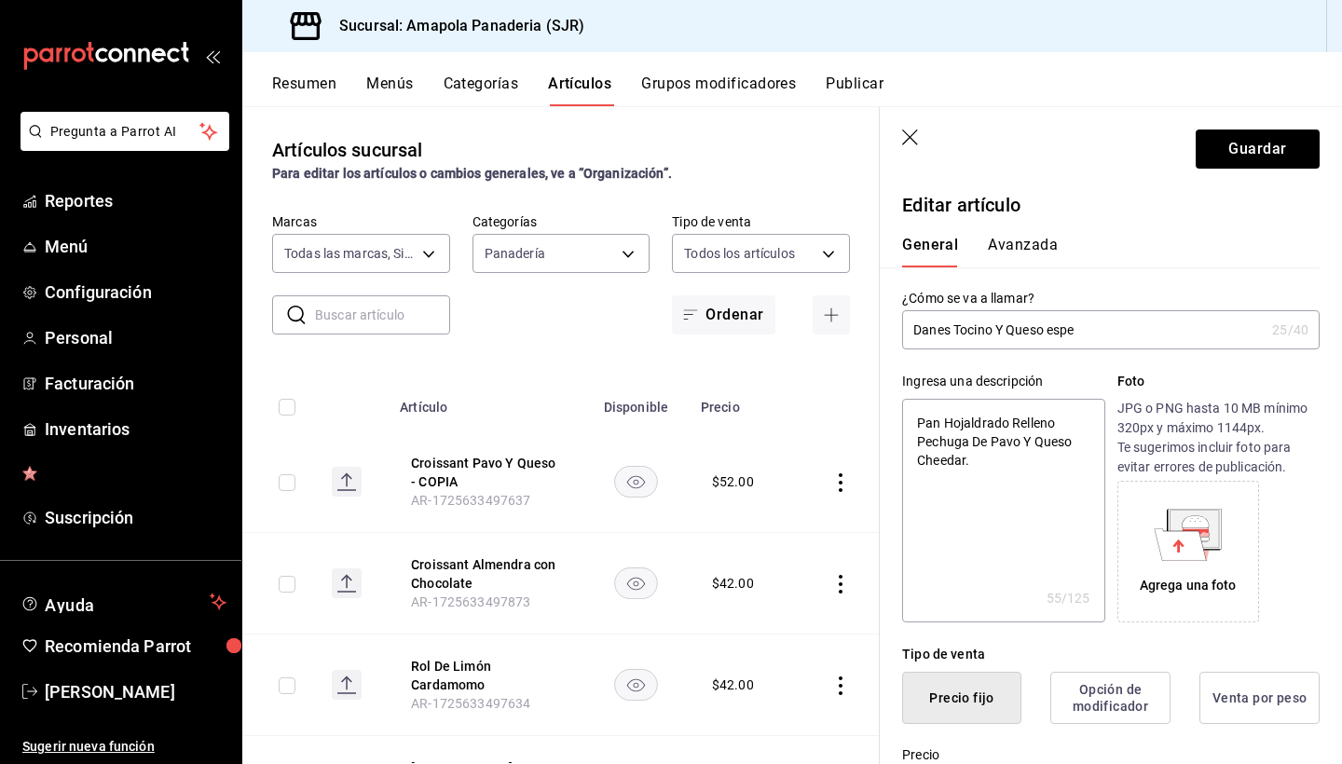
type input "Danes Tocino Y Queso espes"
type textarea "x"
type input "Danes Tocino Y Queso espe"
type textarea "x"
type input "Danes Tocino Y Queso espec"
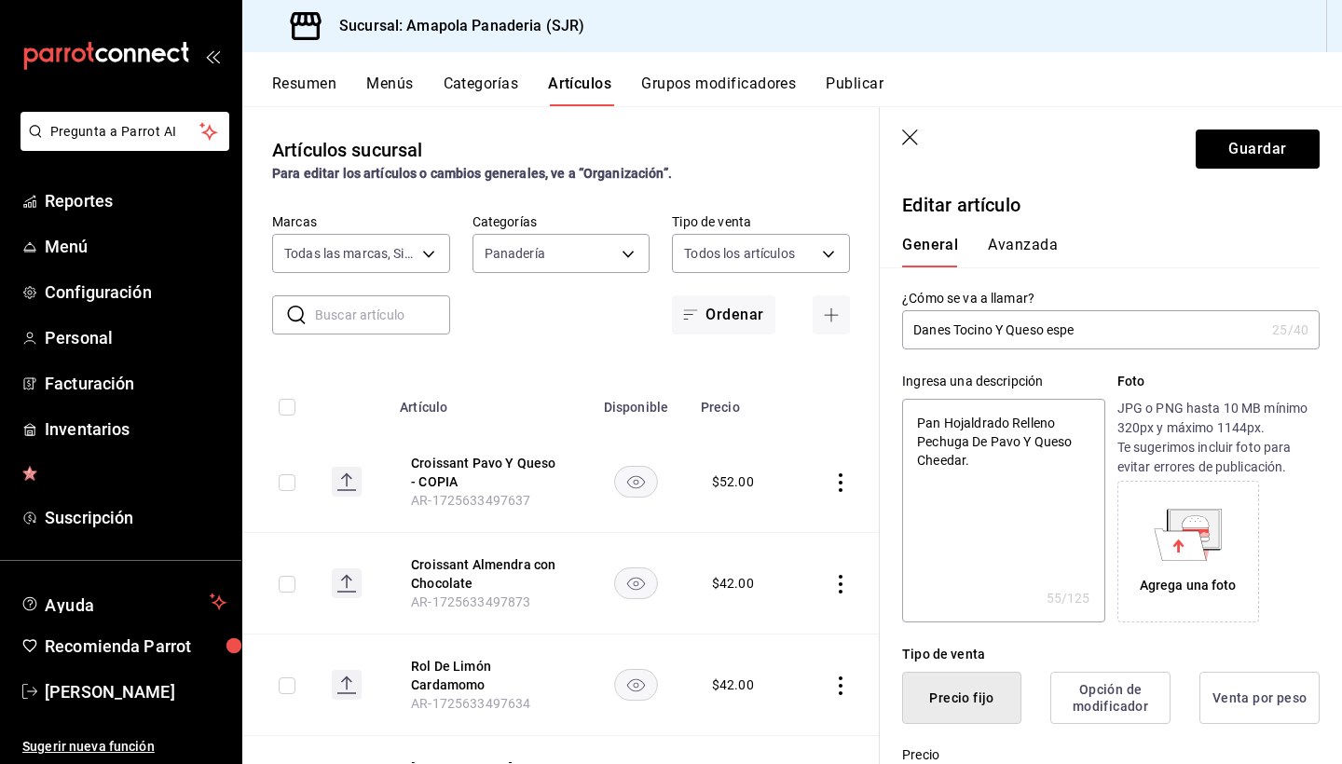
type textarea "x"
type input "Danes Tocino Y Queso especi"
type textarea "x"
type input "Danes Tocino Y Queso especia"
type textarea "x"
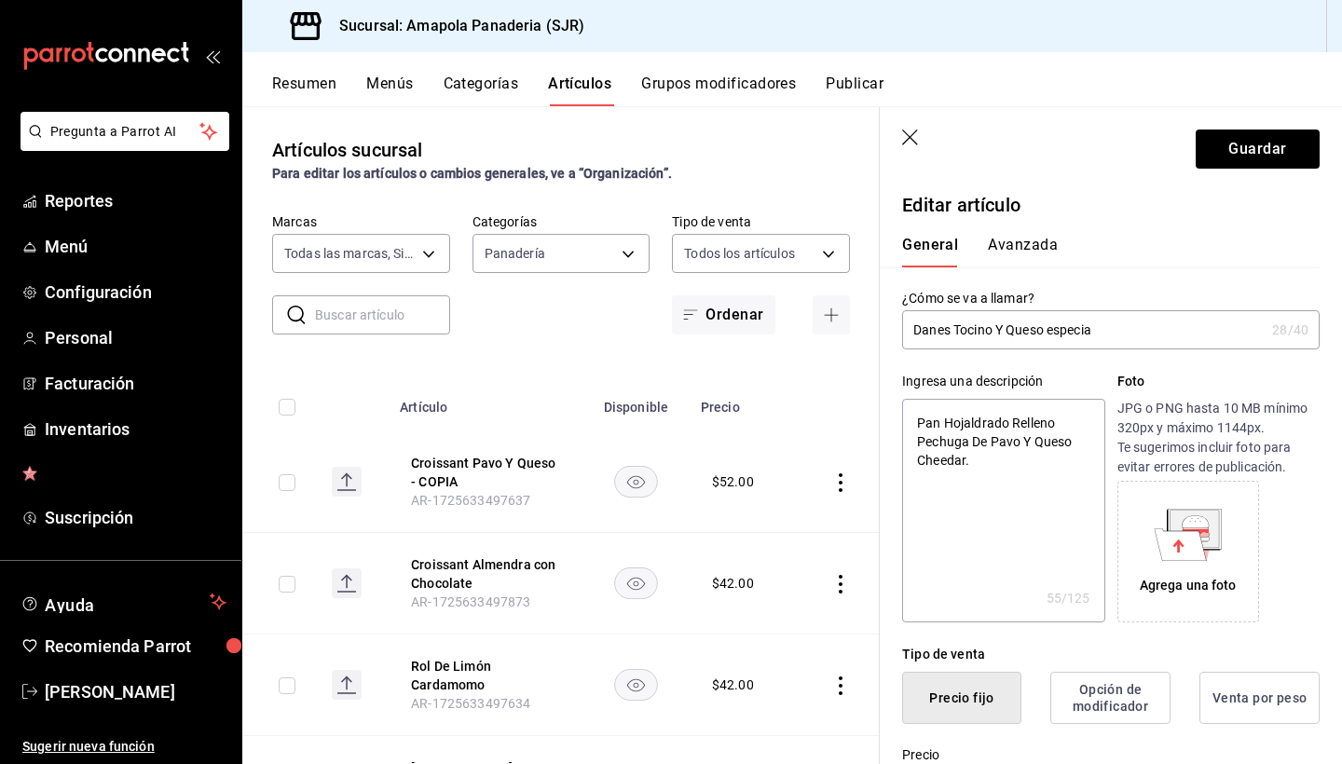
type input "Danes Tocino Y Queso especiad"
type textarea "x"
type input "Danes Tocino Y Queso especiado"
type textarea "x"
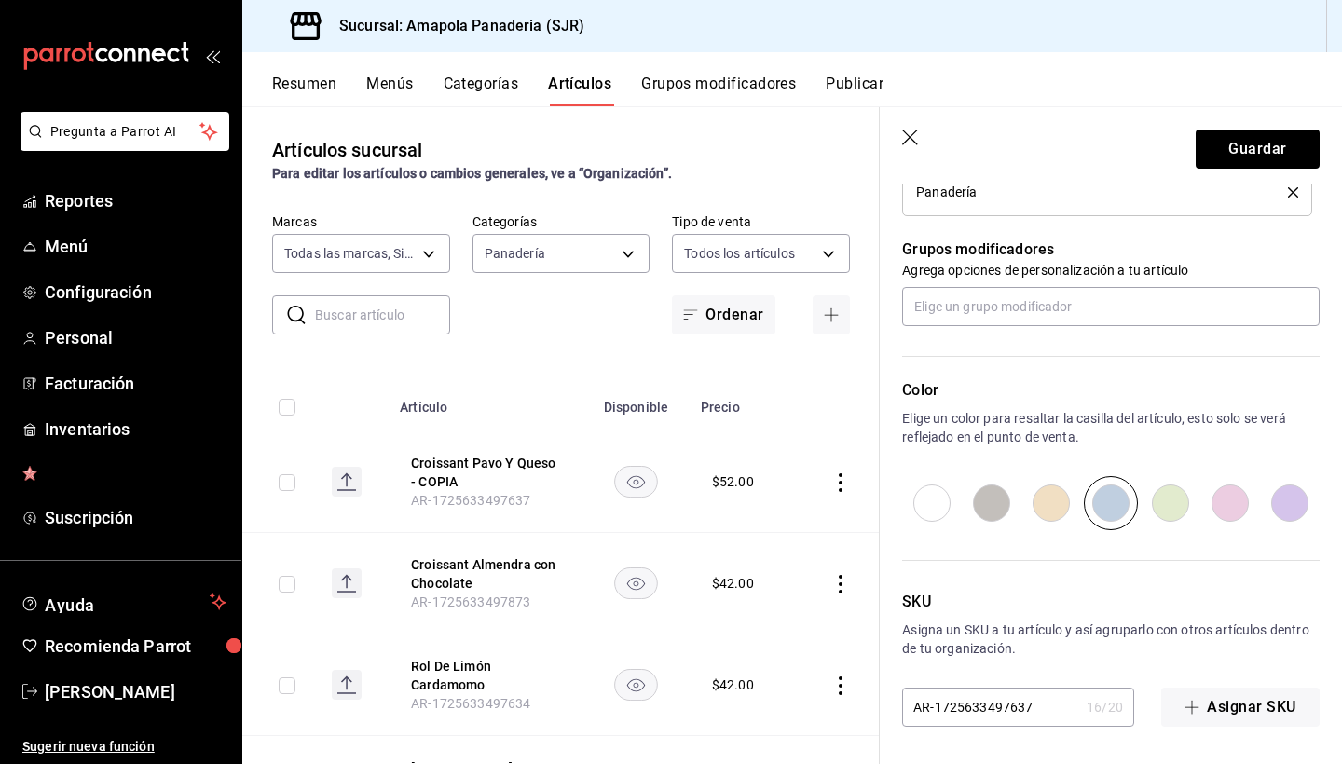
scroll to position [788, 0]
type input "Danes Tocino Y Queso especiado"
click at [1039, 707] on input "AR-1725633497637" at bounding box center [990, 707] width 177 height 37
type textarea "x"
type input "AR-172563349763"
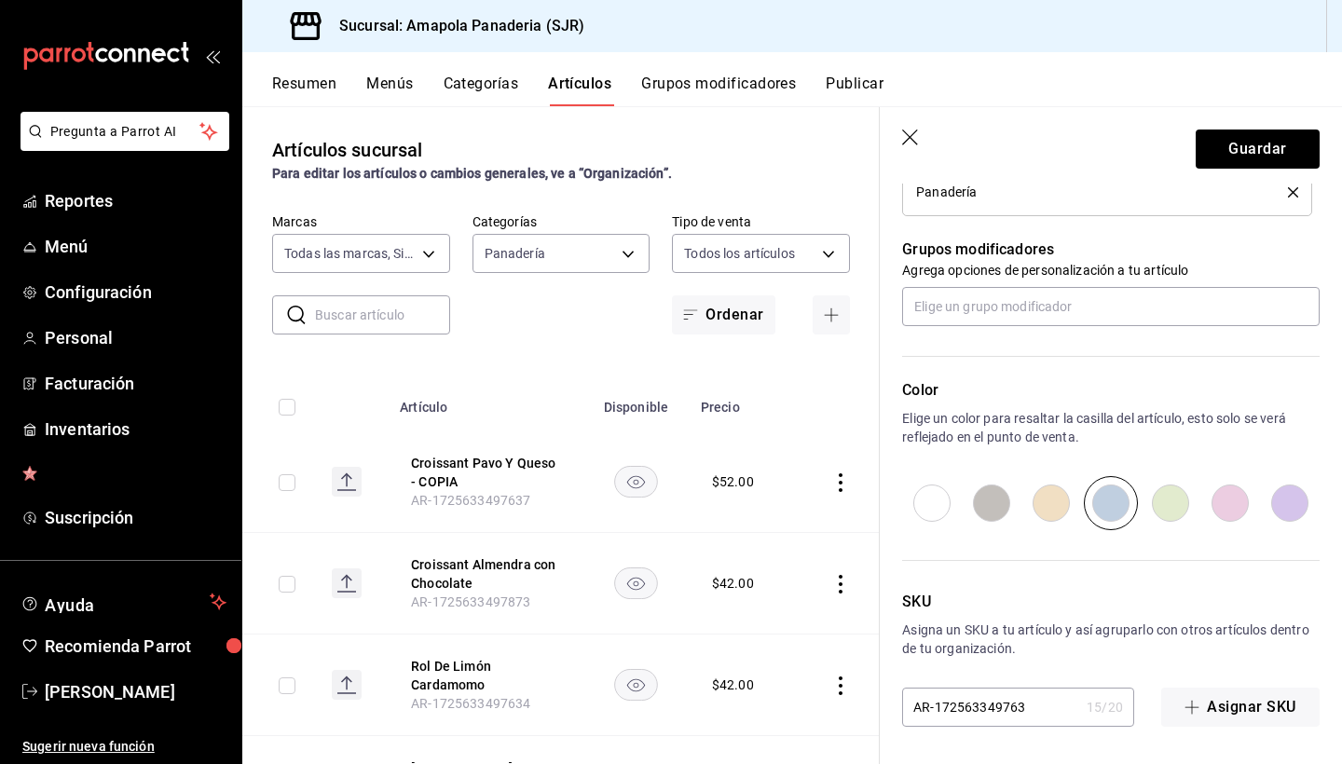
type textarea "x"
type input "AR-17256334976"
type textarea "x"
type input "AR-1725633497"
type textarea "x"
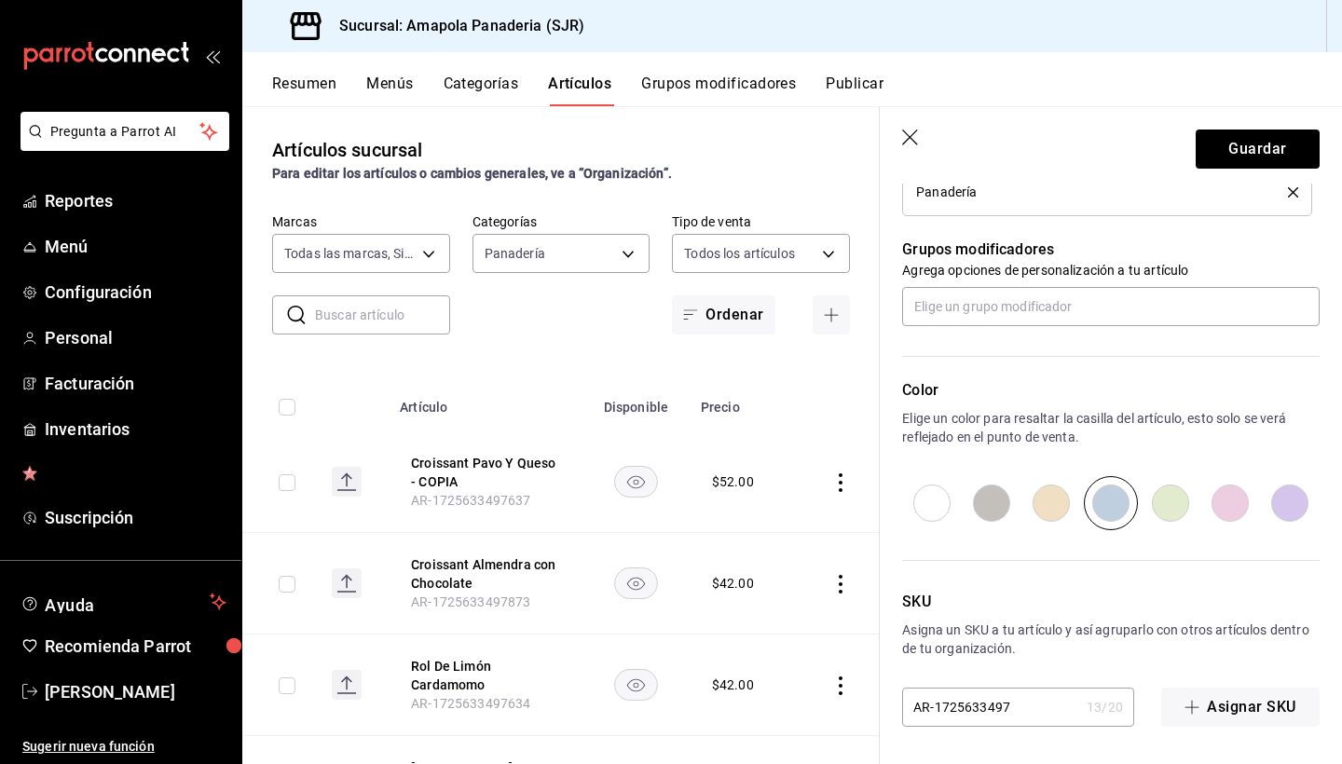
type input "AR-172563349"
type textarea "x"
type input "AR-1725633498"
type textarea "x"
click at [1291, 148] on button "Guardar" at bounding box center [1258, 149] width 124 height 39
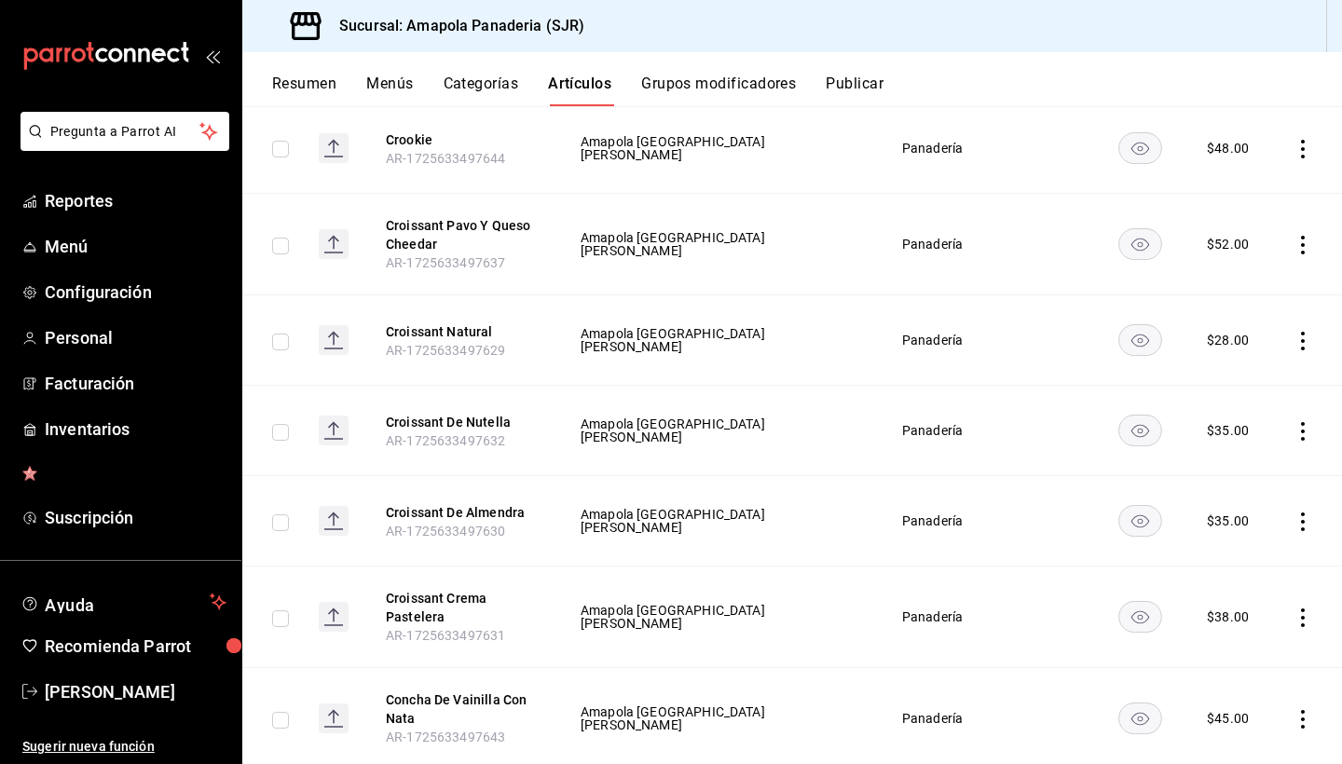
scroll to position [1427, 0]
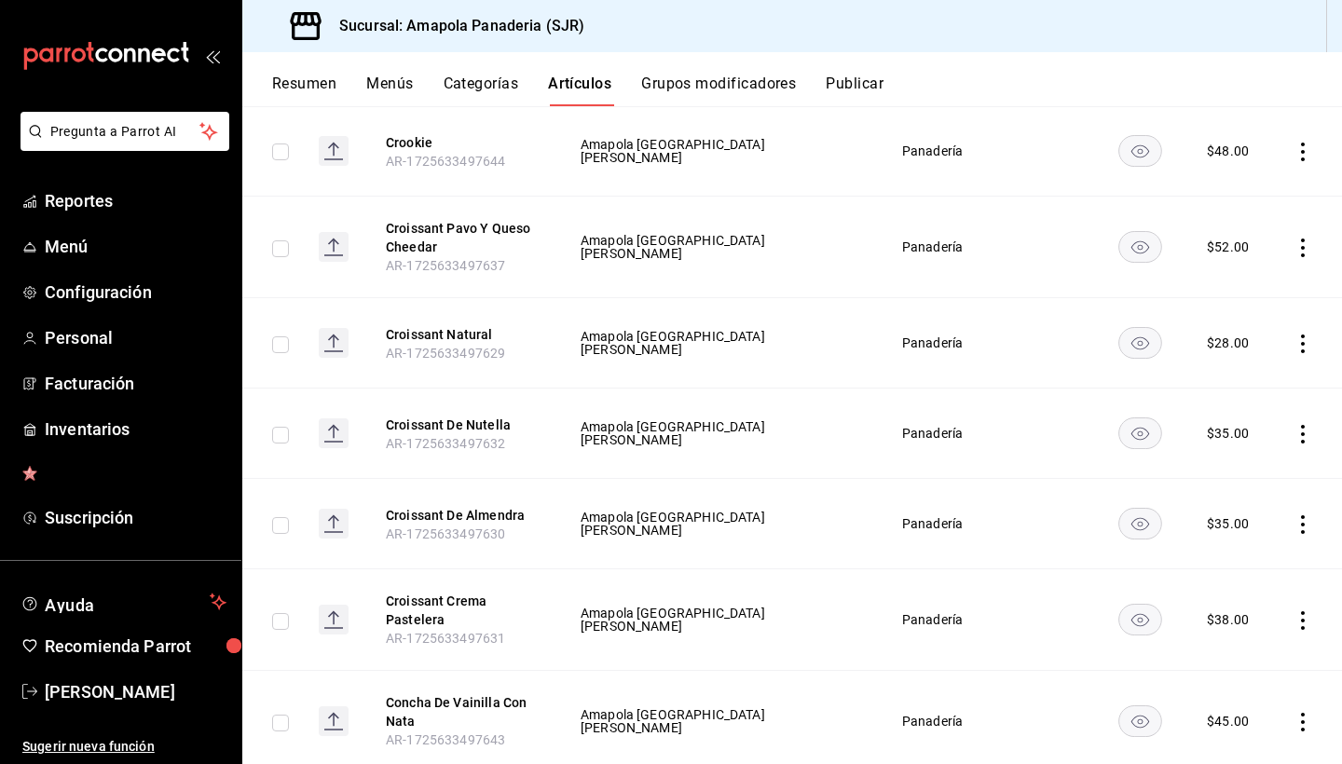
click at [1297, 341] on icon "actions" at bounding box center [1303, 344] width 19 height 19
click at [1257, 377] on li "Editar" at bounding box center [1230, 387] width 112 height 38
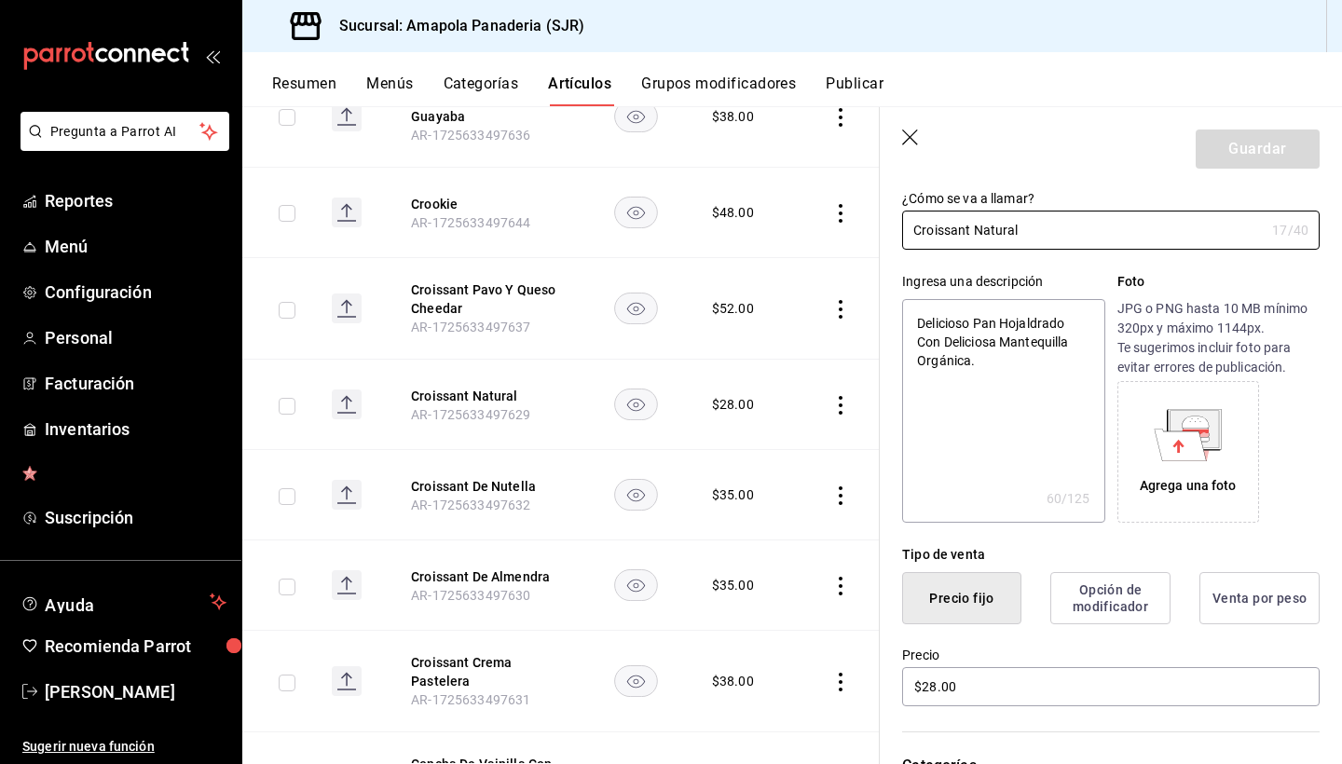
scroll to position [128, 0]
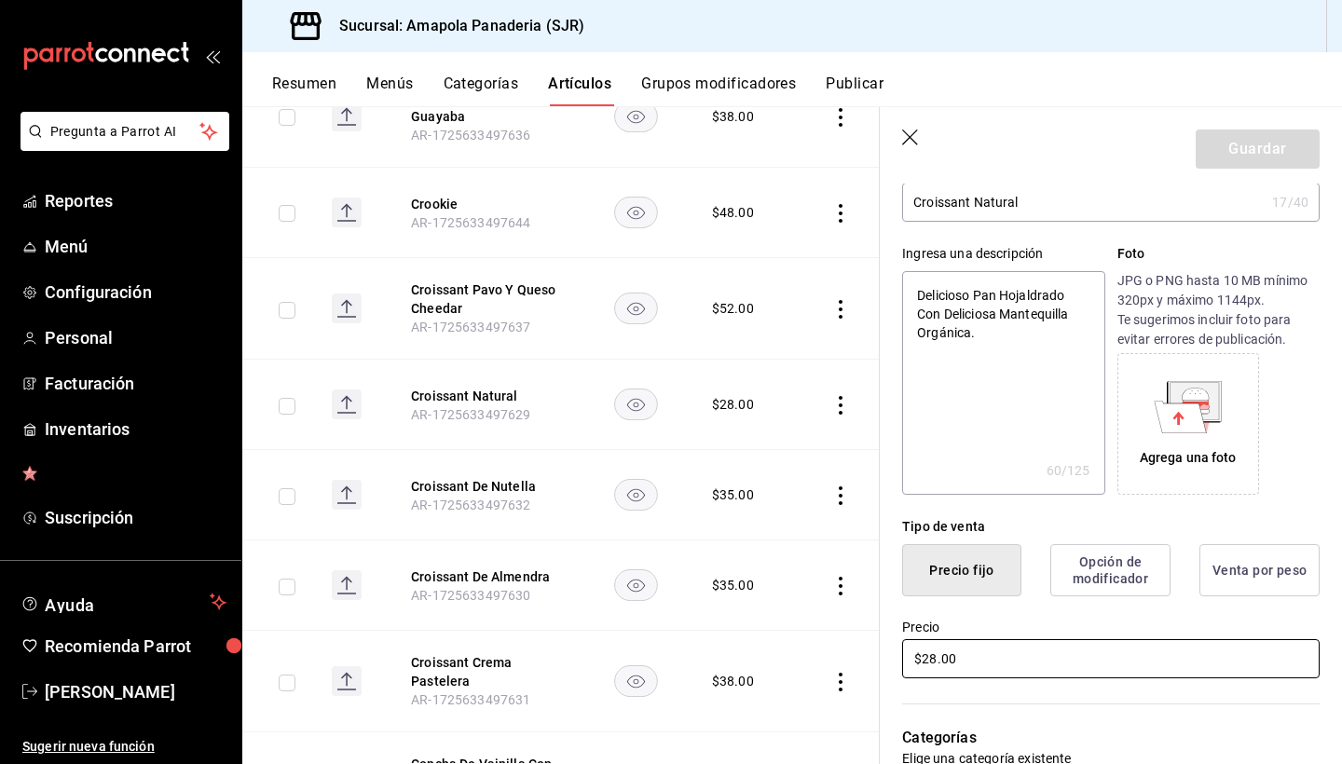
click at [958, 669] on input "$28.00" at bounding box center [1111, 658] width 418 height 39
click at [954, 669] on input "$28.00" at bounding box center [1111, 658] width 418 height 39
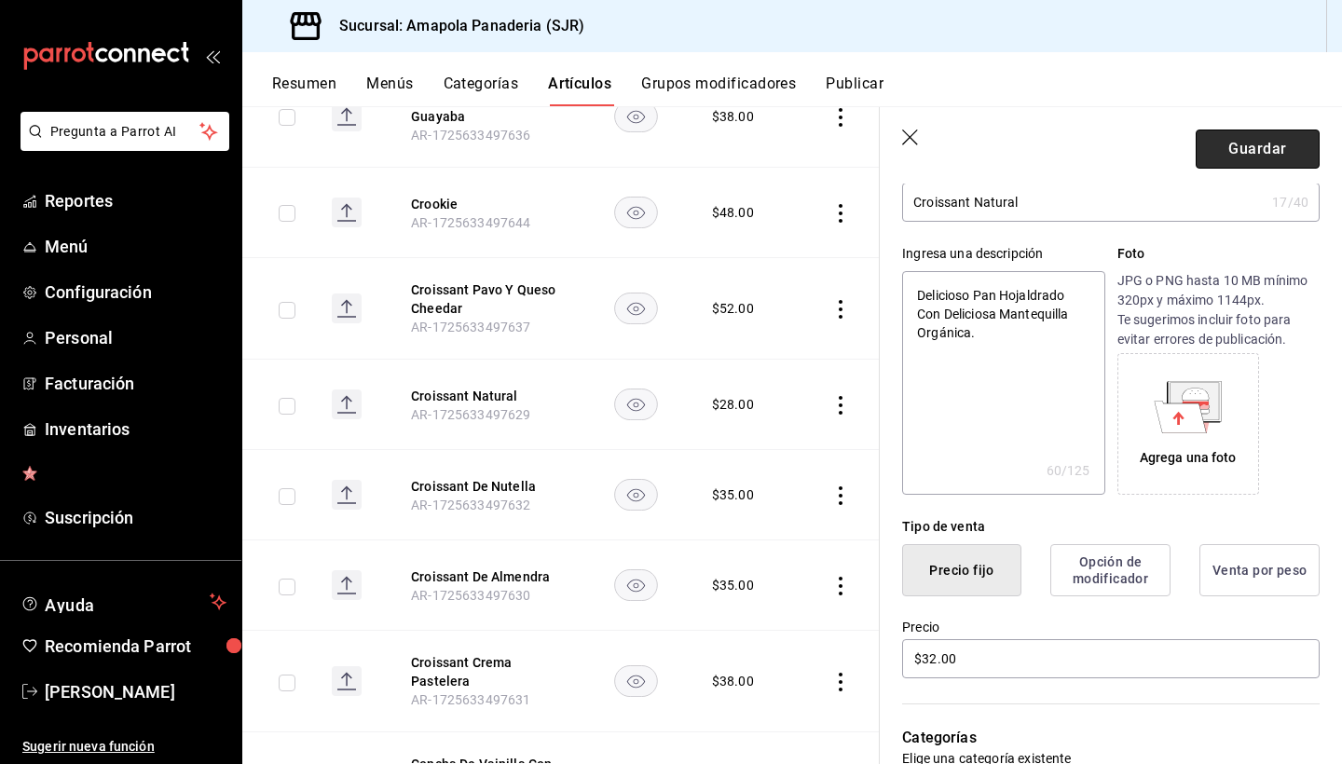
click at [1300, 144] on button "Guardar" at bounding box center [1258, 149] width 124 height 39
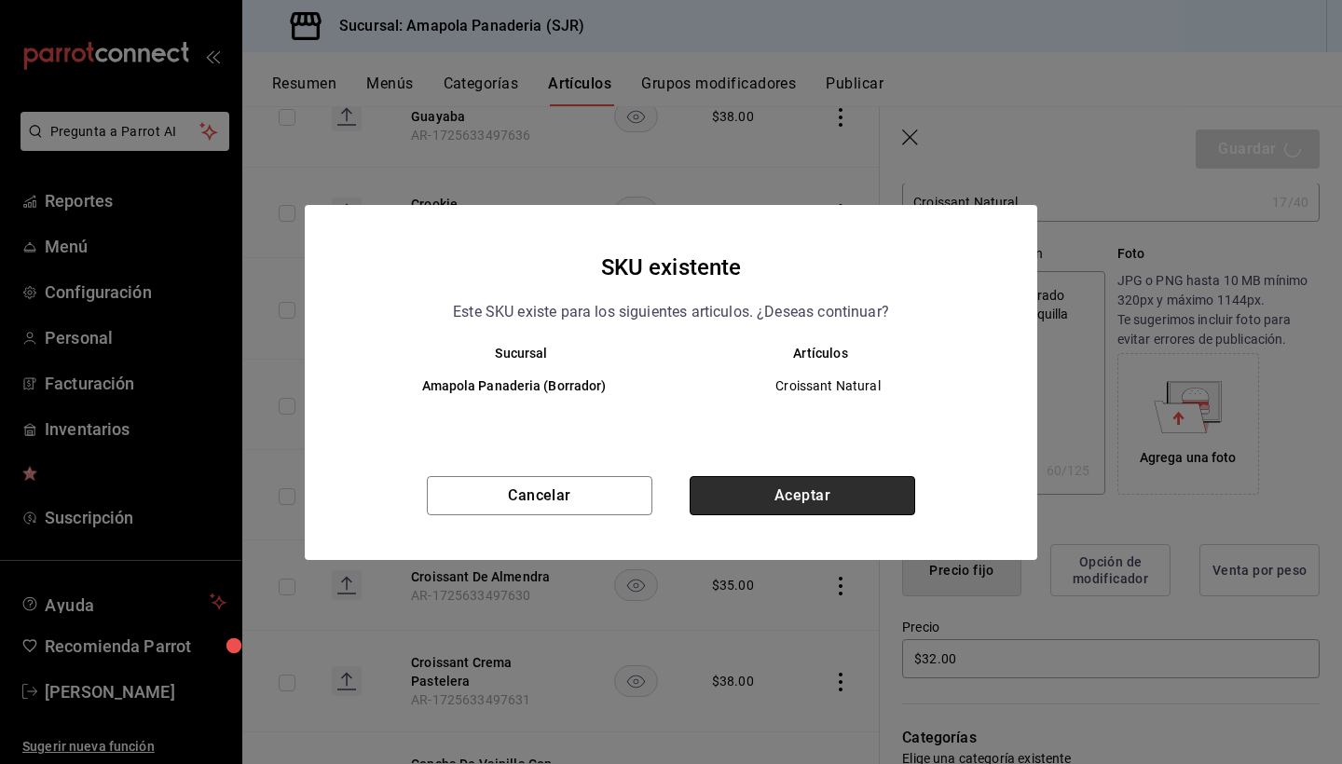
click at [870, 500] on button "Aceptar" at bounding box center [803, 495] width 226 height 39
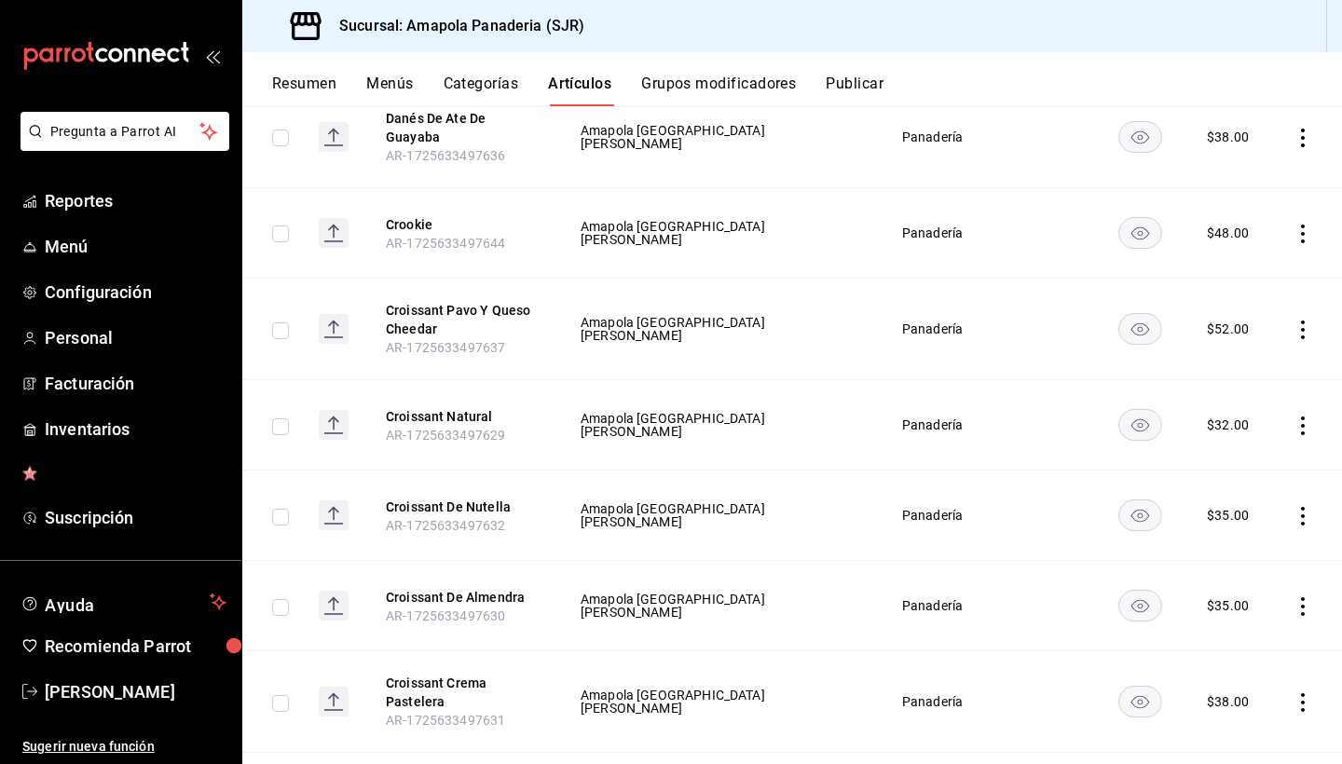
scroll to position [1346, 0]
click at [1293, 514] on td at bounding box center [1306, 515] width 71 height 90
click at [1297, 513] on icon "actions" at bounding box center [1303, 515] width 19 height 19
click at [1242, 553] on span "Editar" at bounding box center [1247, 559] width 48 height 20
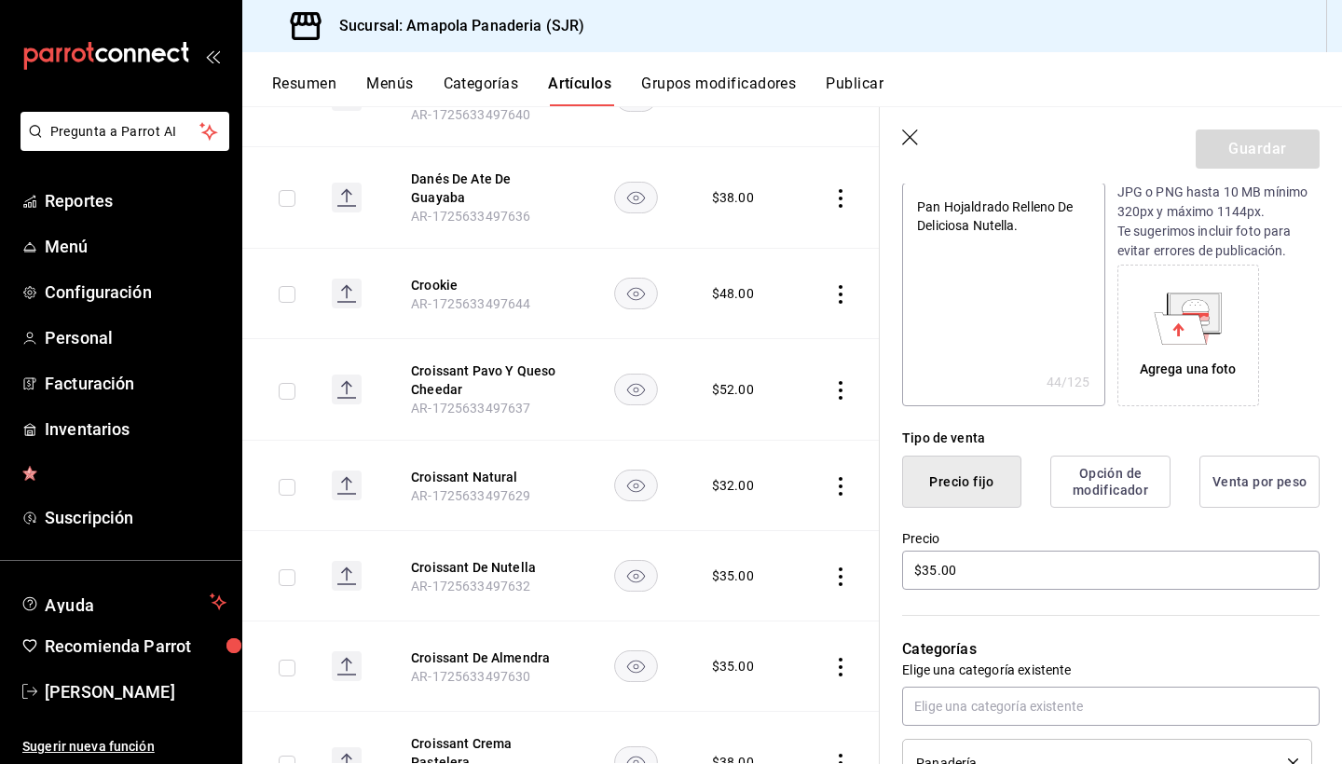
scroll to position [294, 0]
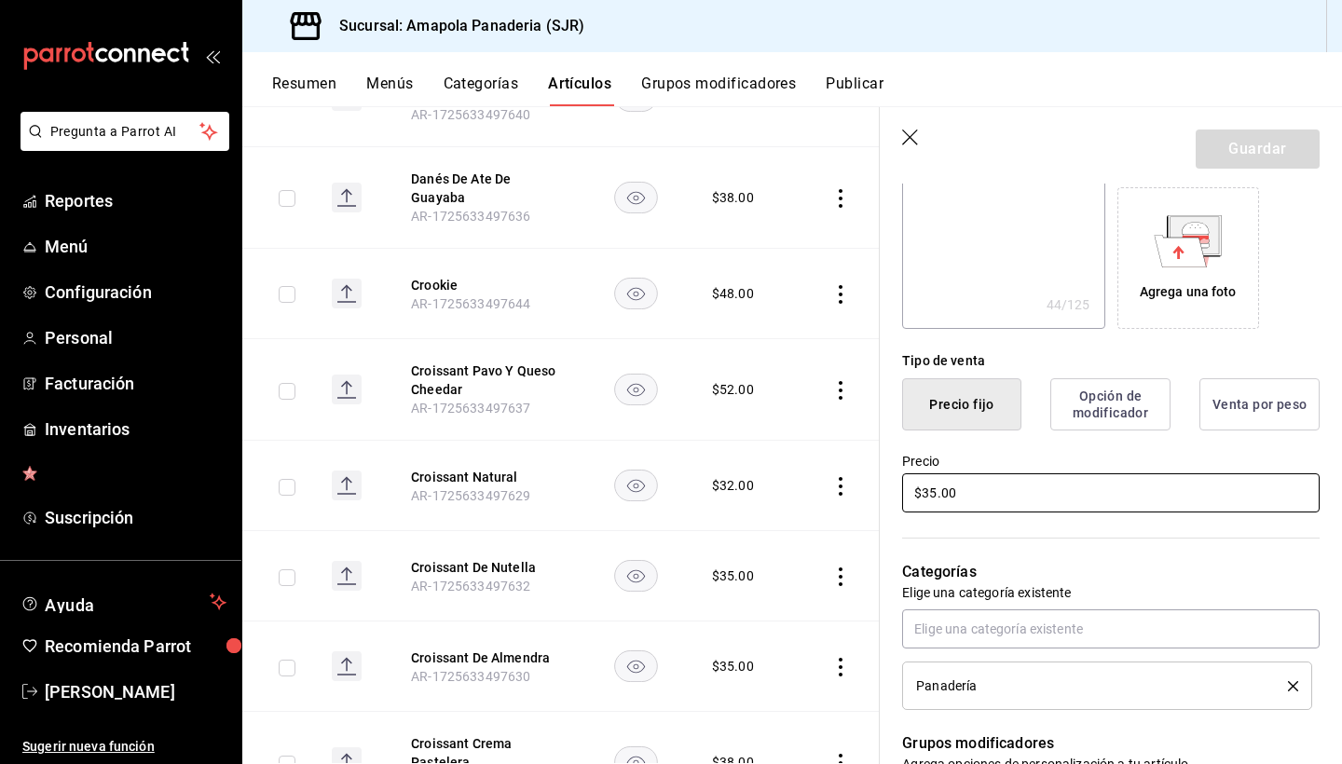
click at [993, 494] on input "$35.00" at bounding box center [1111, 492] width 418 height 39
click at [1253, 156] on button "Guardar" at bounding box center [1258, 149] width 124 height 39
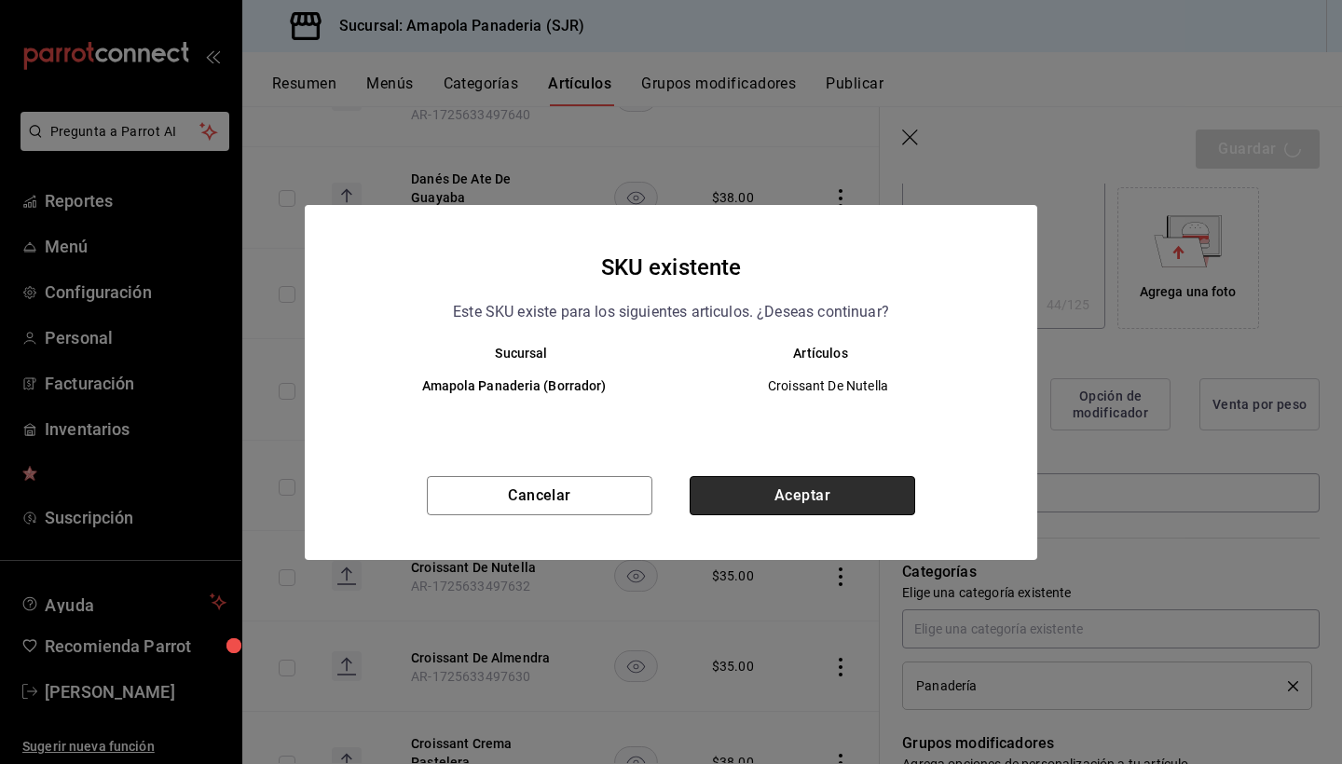
click at [890, 490] on button "Aceptar" at bounding box center [803, 495] width 226 height 39
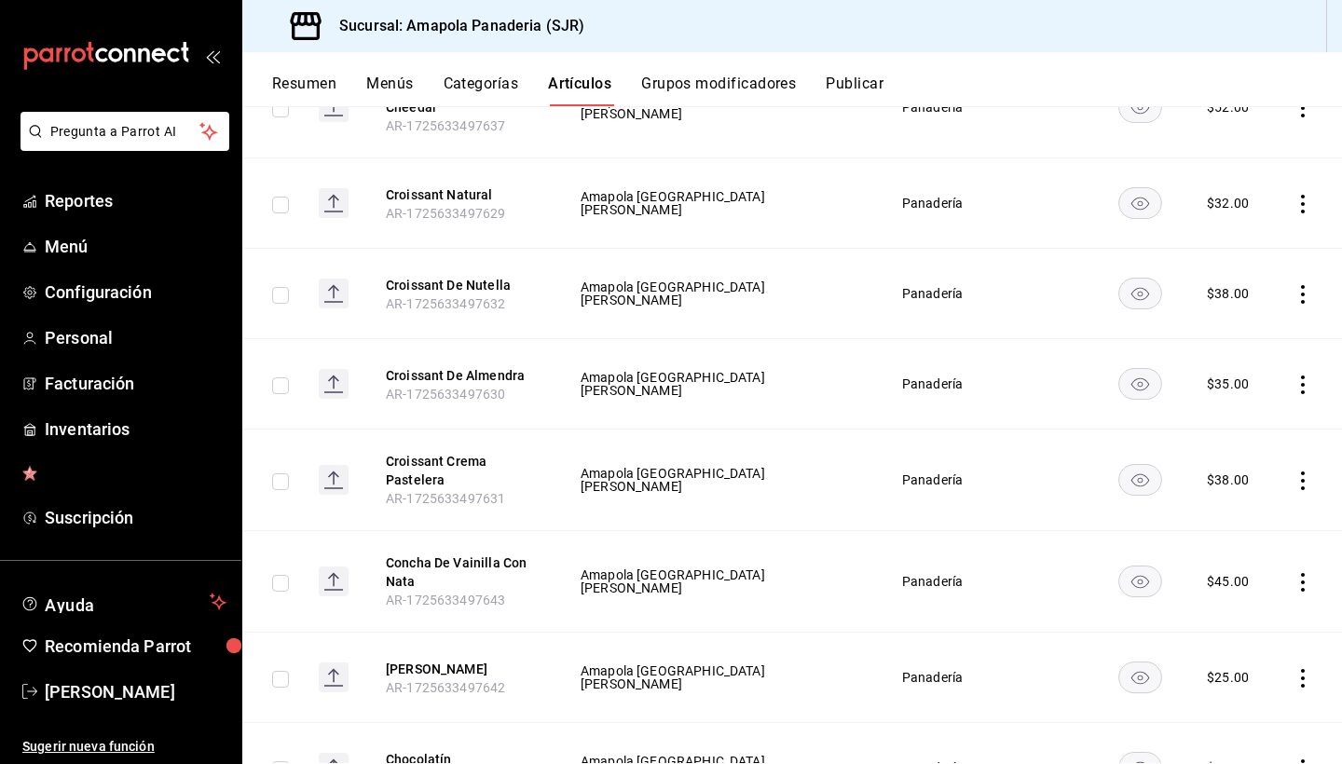
scroll to position [1561, 0]
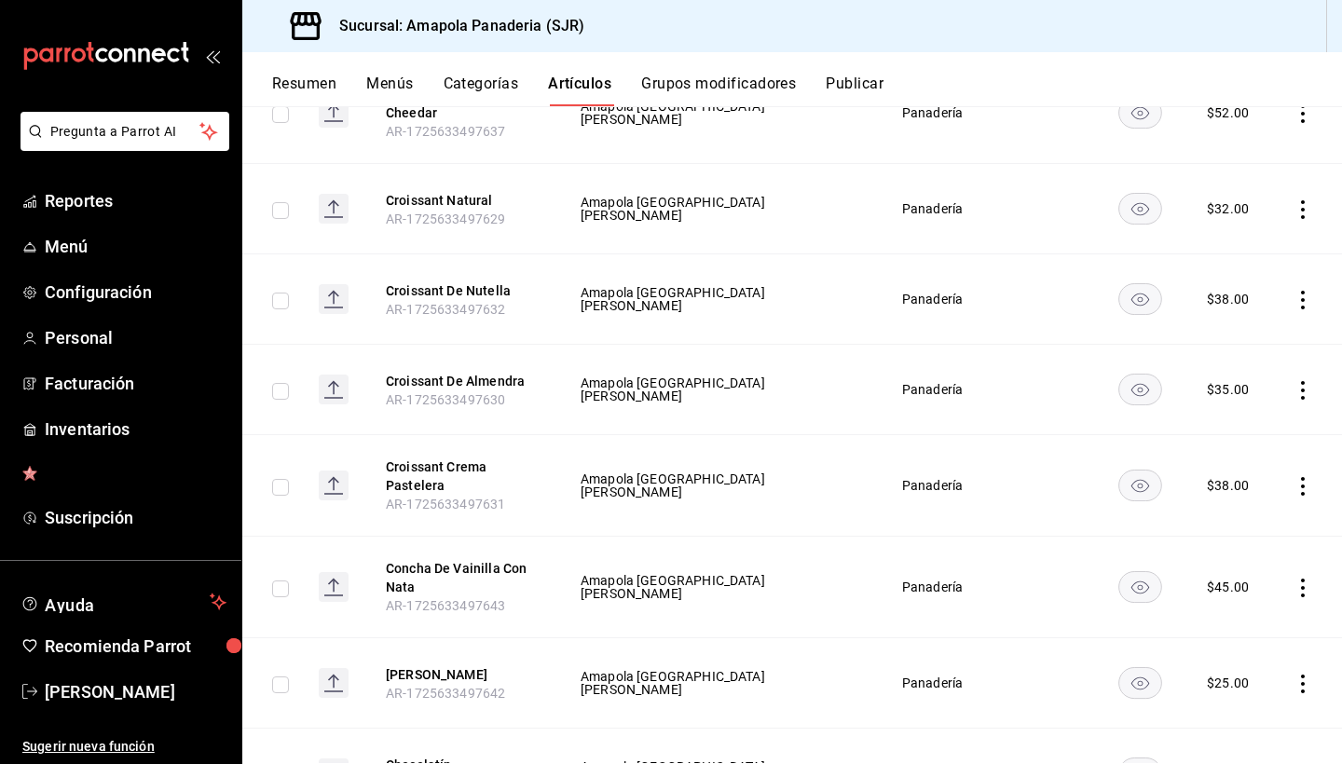
click at [1301, 392] on icon "actions" at bounding box center [1303, 390] width 19 height 19
click at [1253, 433] on span "Editar" at bounding box center [1247, 434] width 48 height 20
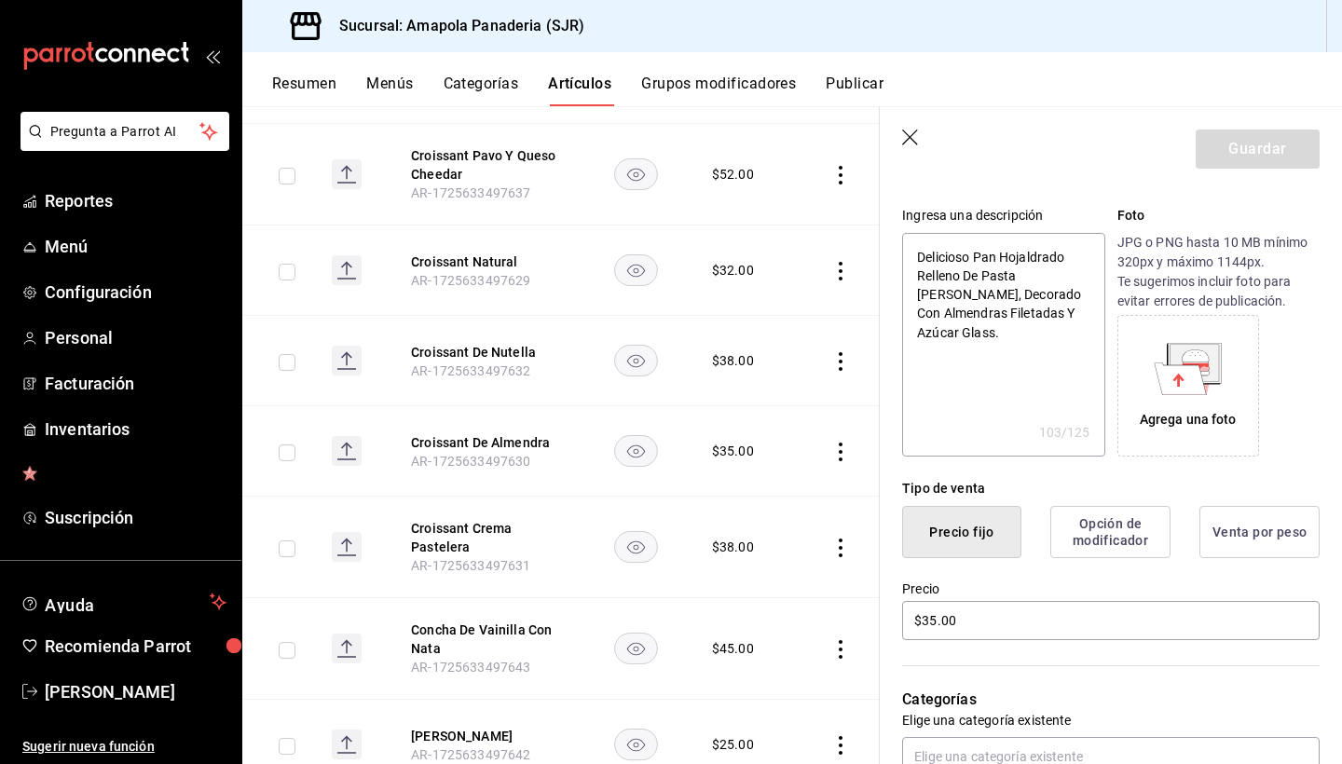
scroll to position [175, 0]
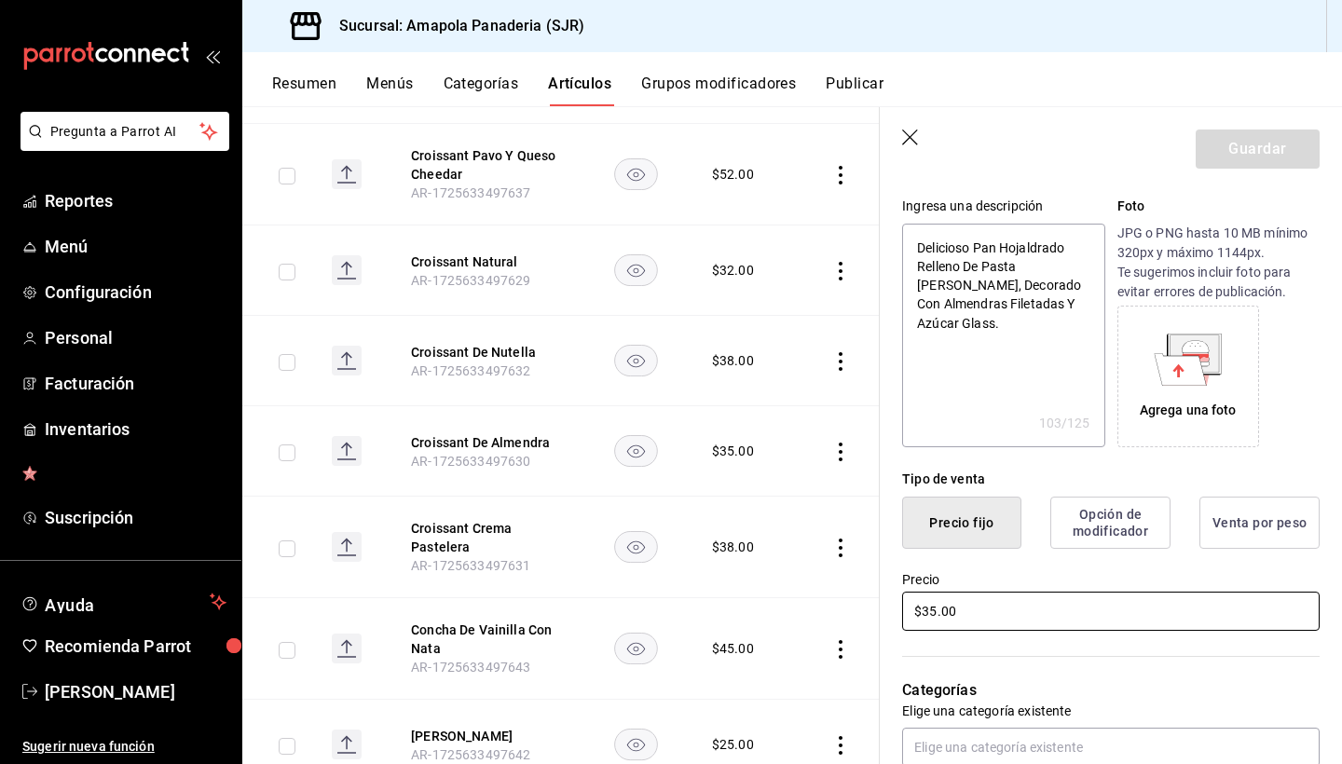
click at [1021, 620] on input "$35.00" at bounding box center [1111, 611] width 418 height 39
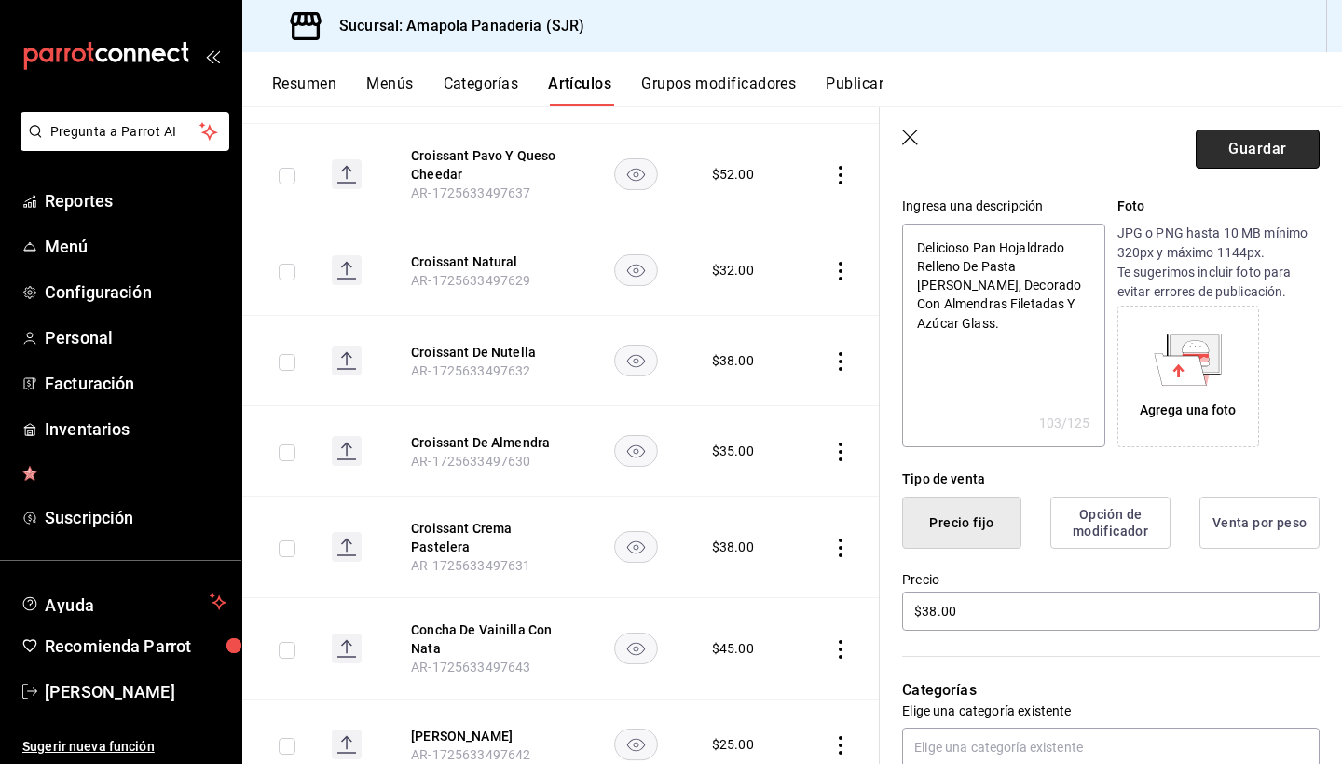
click at [1222, 144] on button "Guardar" at bounding box center [1258, 149] width 124 height 39
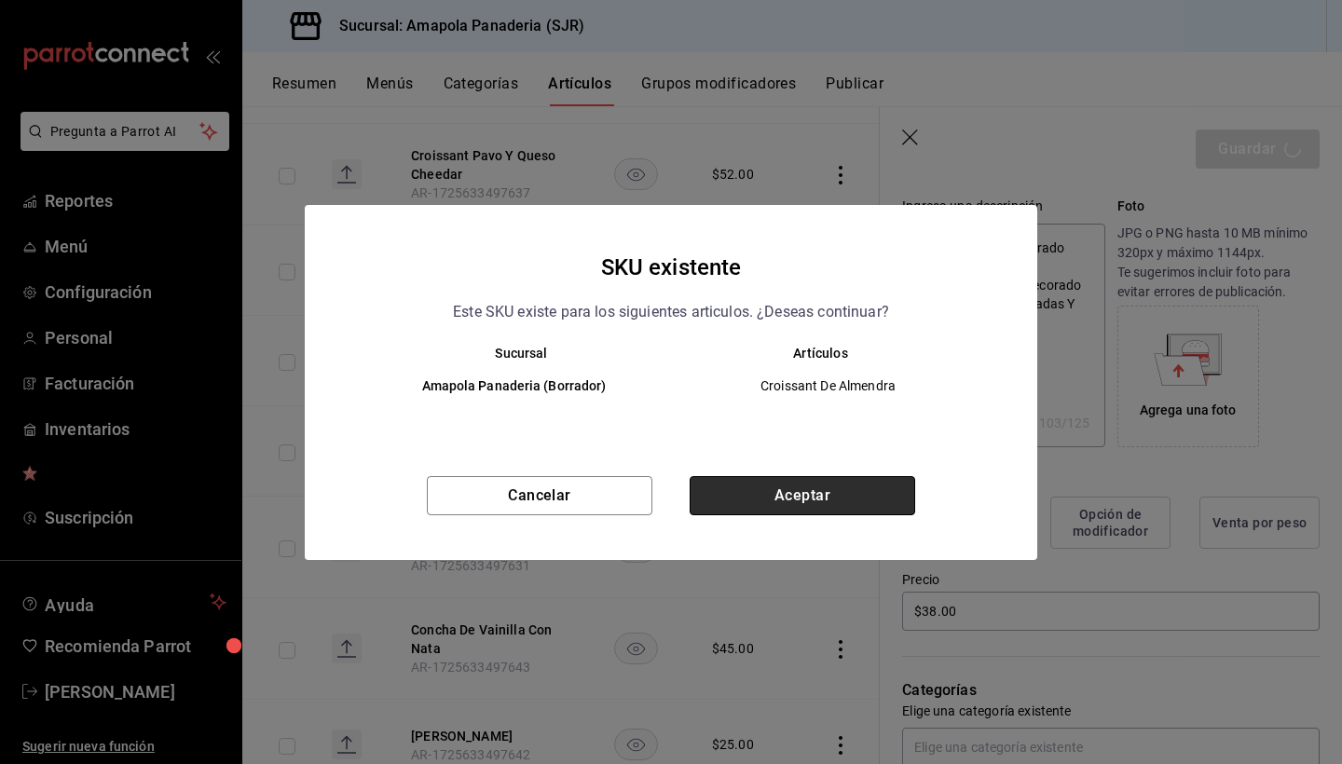
click at [878, 492] on button "Aceptar" at bounding box center [803, 495] width 226 height 39
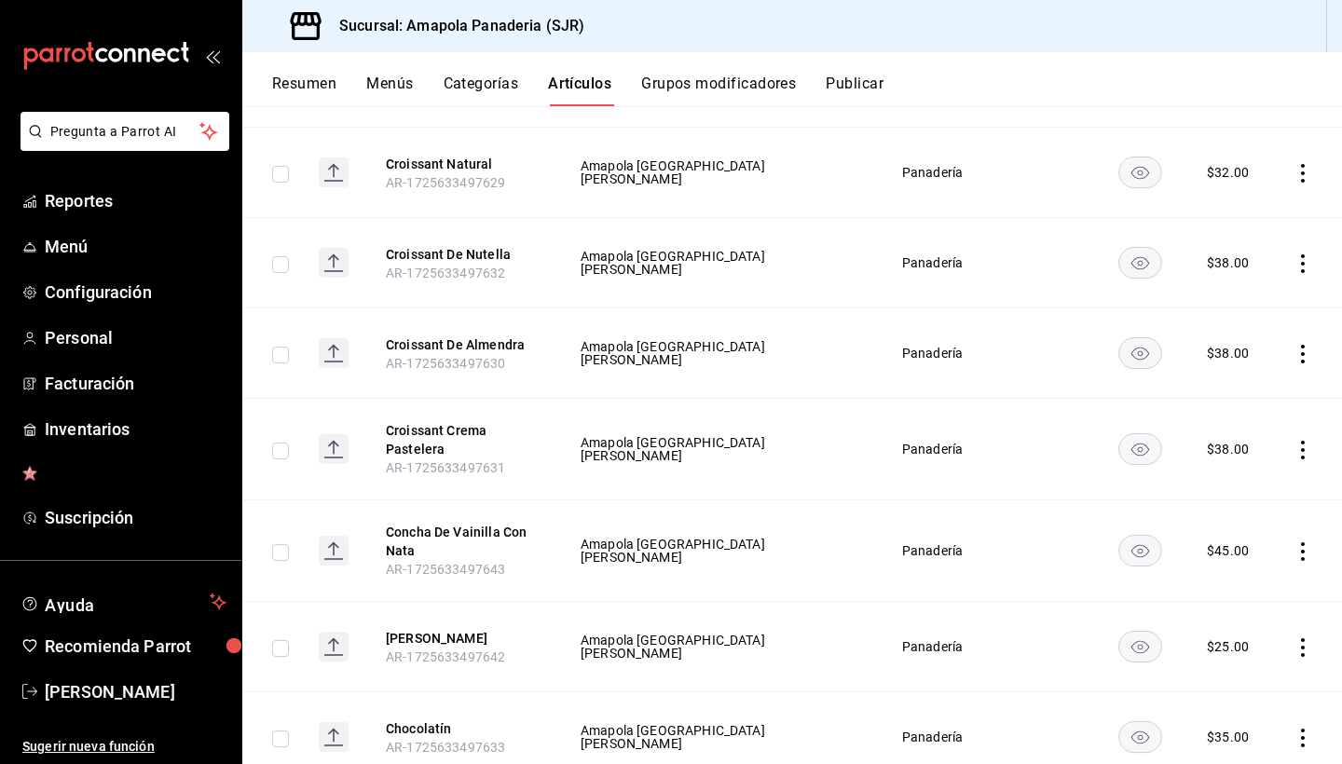
scroll to position [1596, 0]
click at [1302, 452] on icon "actions" at bounding box center [1303, 452] width 4 height 19
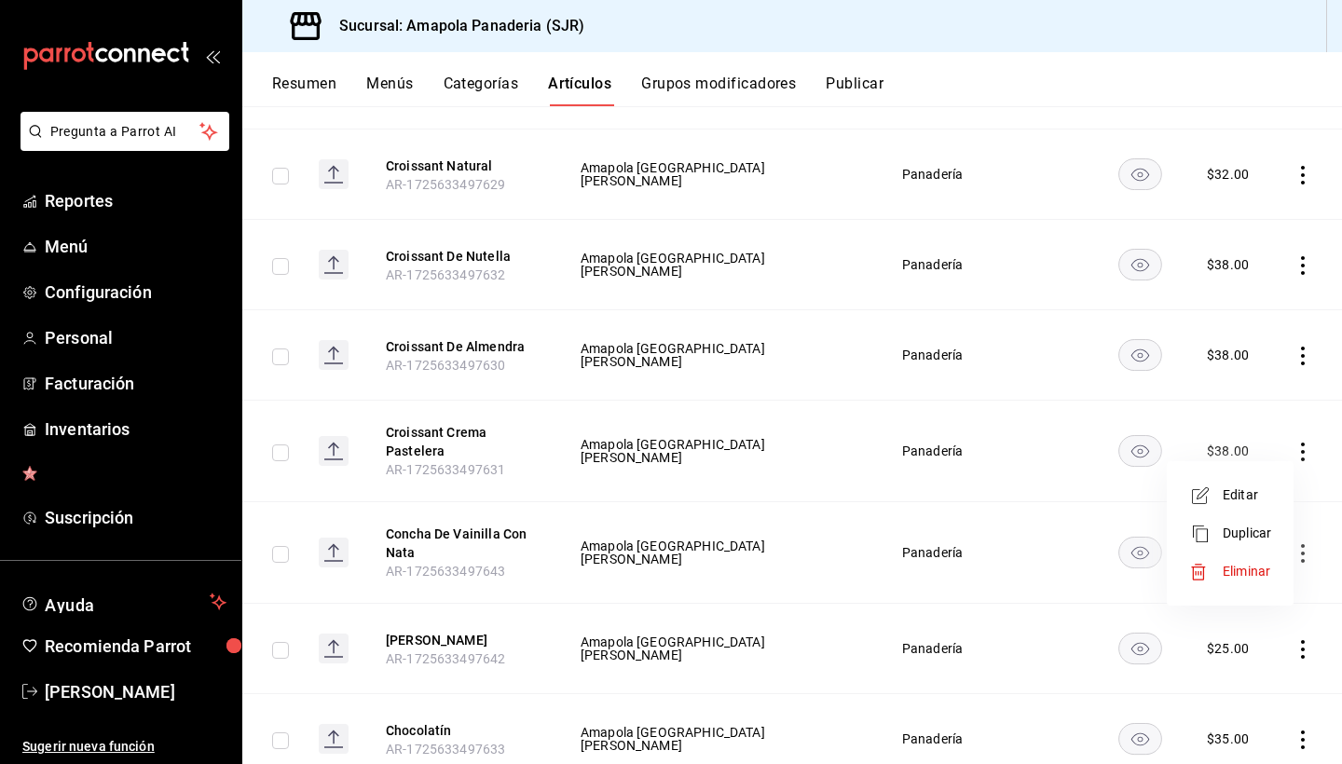
click at [1228, 493] on span "Editar" at bounding box center [1247, 496] width 48 height 20
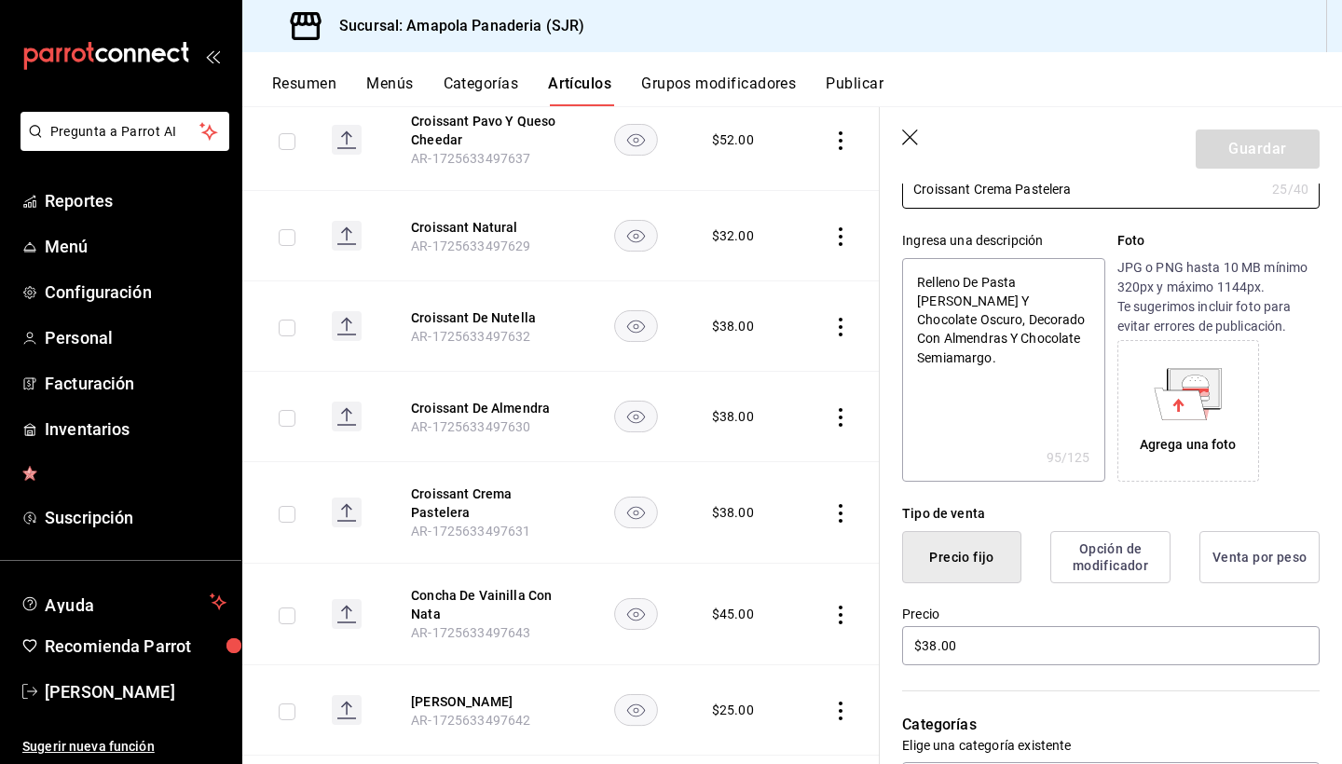
scroll to position [160, 0]
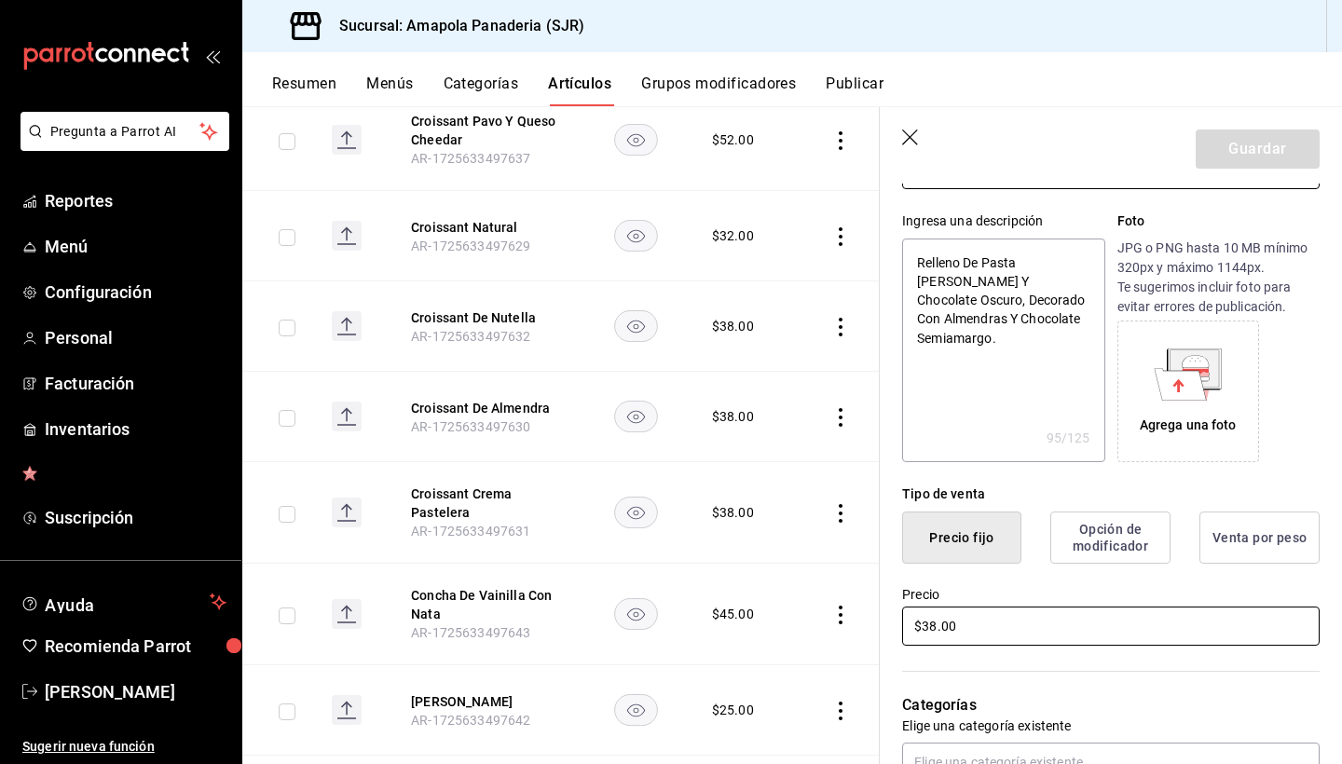
click at [934, 623] on input "$38.00" at bounding box center [1111, 626] width 418 height 39
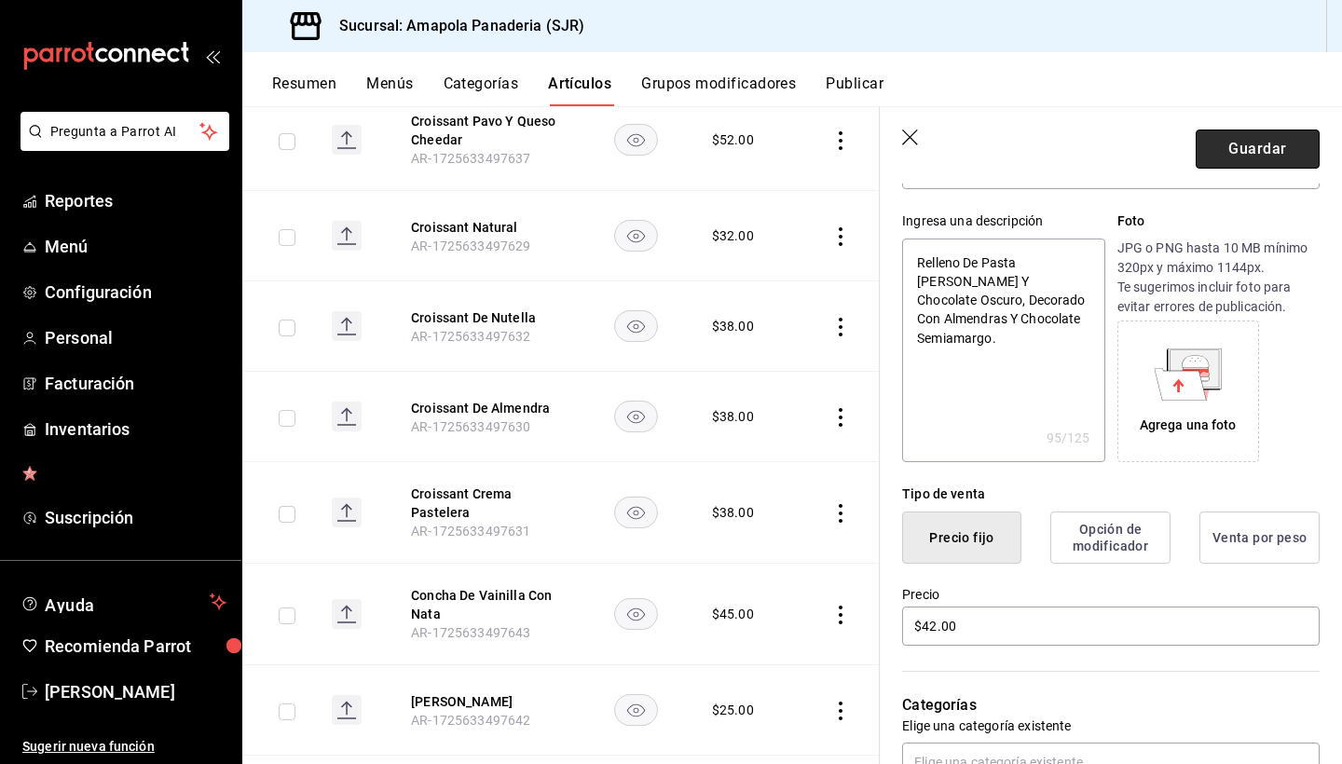
click at [1260, 140] on button "Guardar" at bounding box center [1258, 149] width 124 height 39
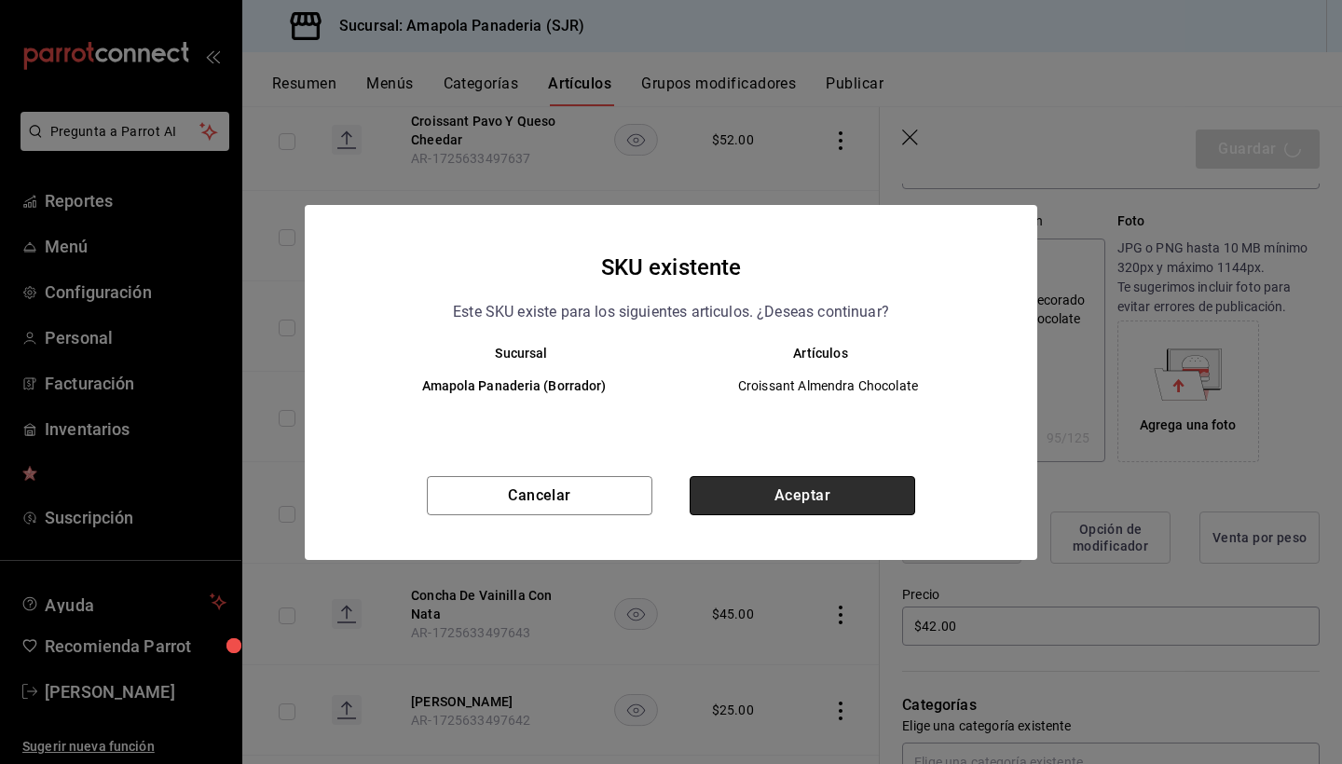
click at [844, 486] on button "Aceptar" at bounding box center [803, 495] width 226 height 39
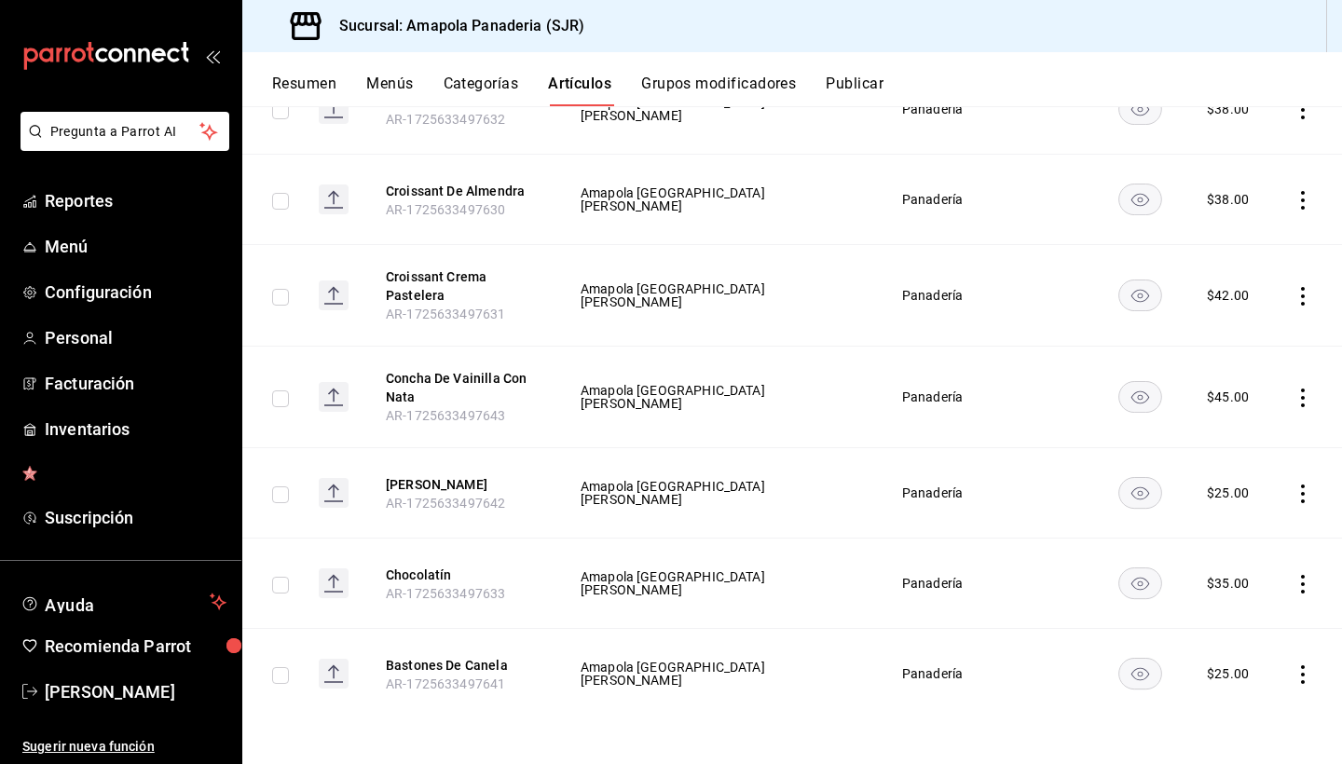
click at [1306, 496] on icon "actions" at bounding box center [1303, 494] width 19 height 19
click at [1263, 527] on li "Editar" at bounding box center [1230, 537] width 112 height 38
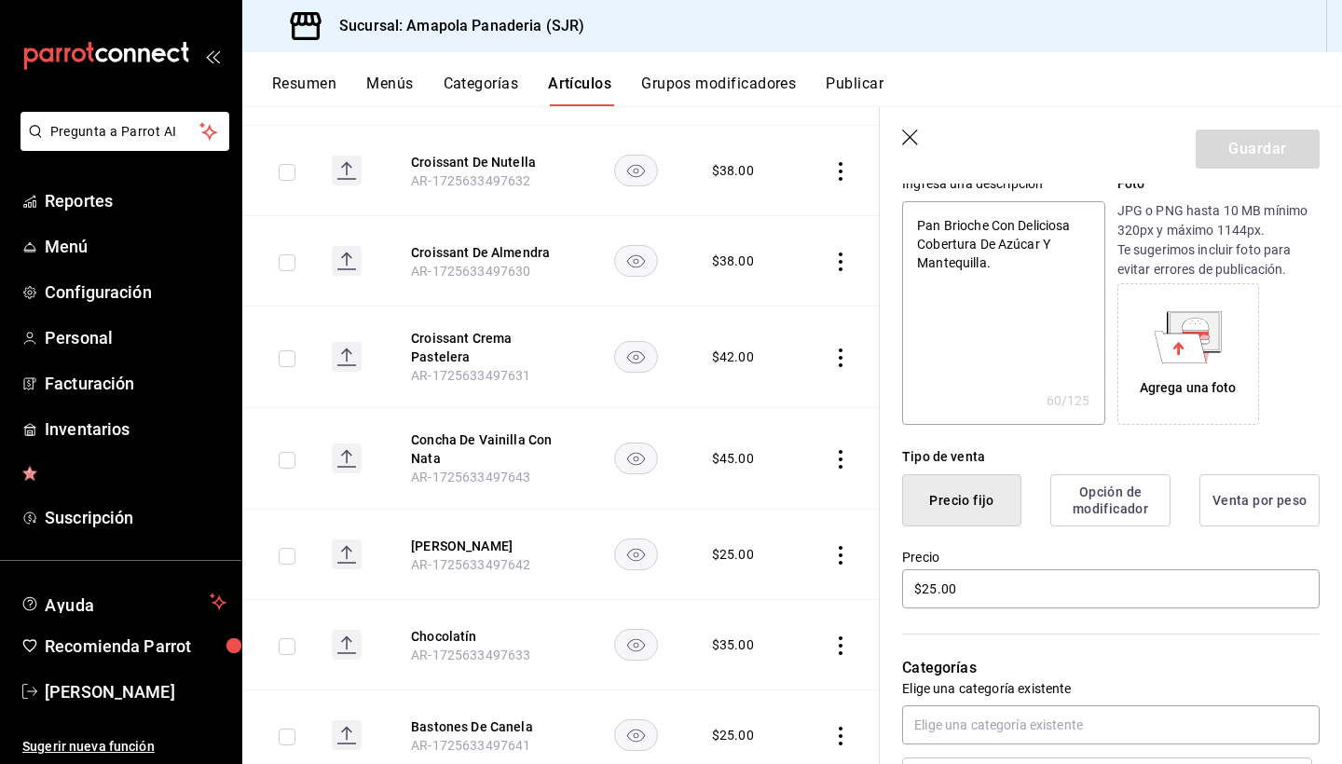
scroll to position [280, 0]
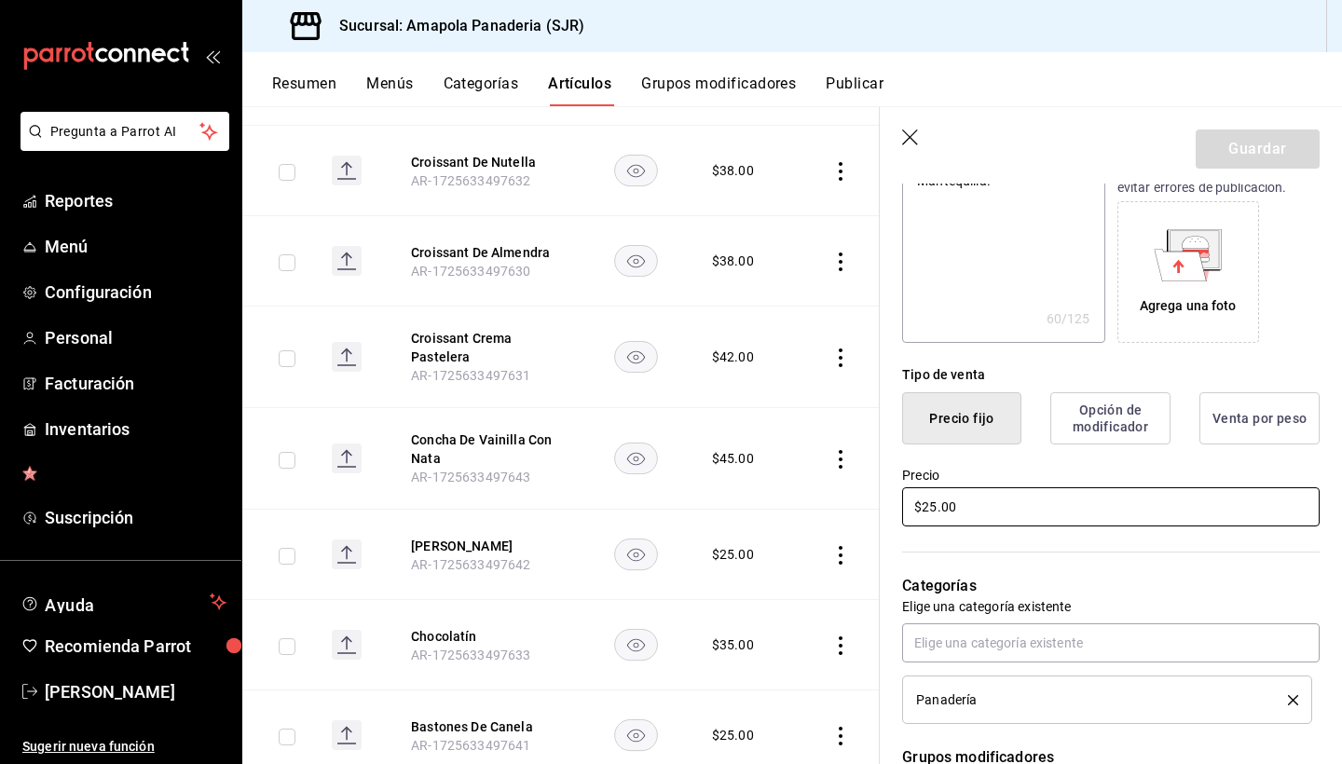
click at [1077, 488] on input "$25.00" at bounding box center [1111, 506] width 418 height 39
click at [1077, 489] on input "$25.00" at bounding box center [1111, 506] width 418 height 39
click at [1279, 150] on button "Guardar" at bounding box center [1258, 149] width 124 height 39
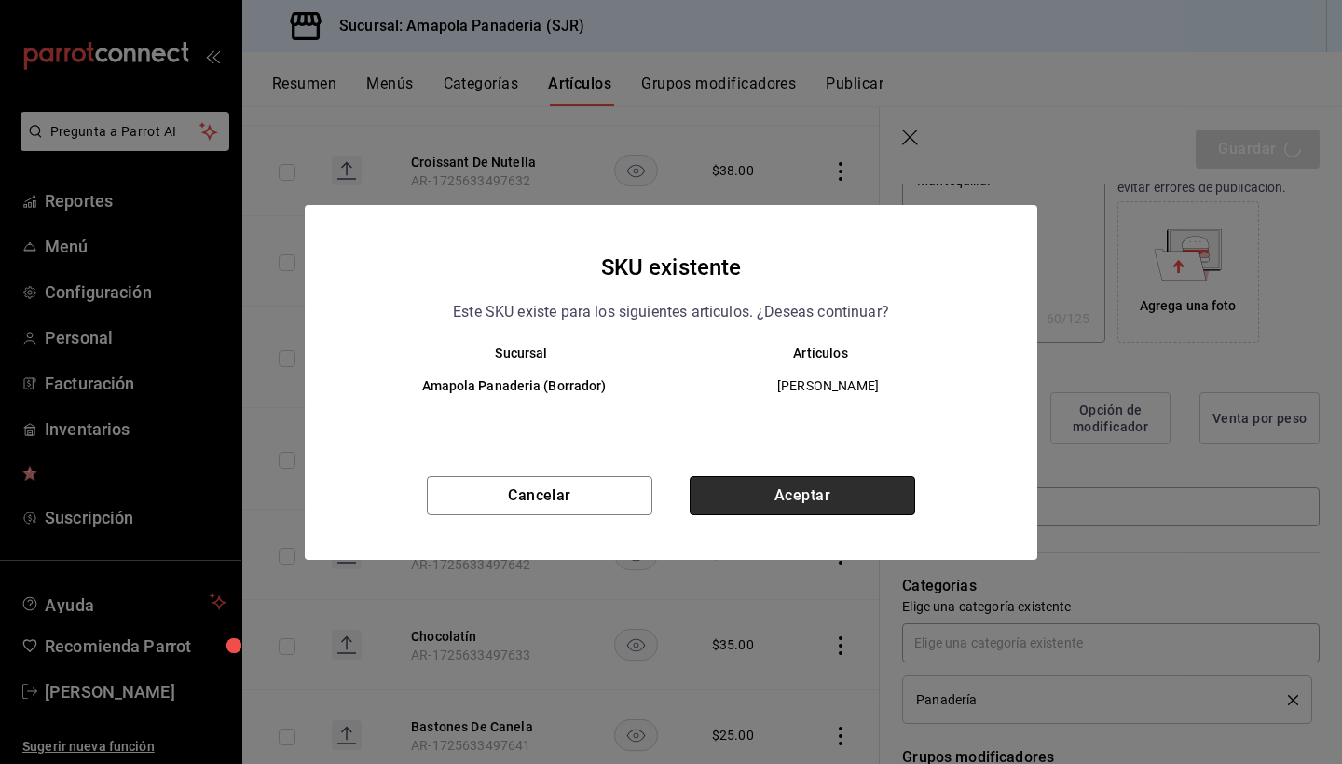
click at [843, 483] on button "Aceptar" at bounding box center [803, 495] width 226 height 39
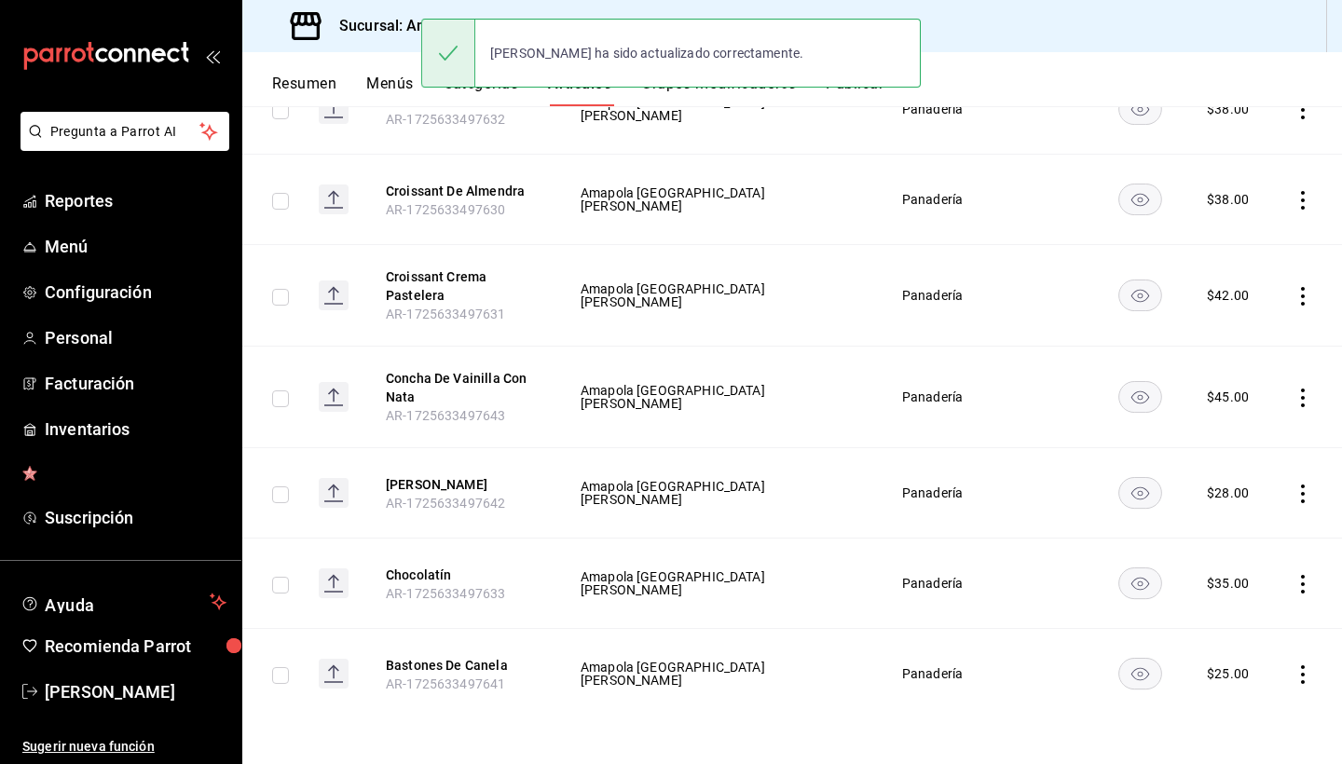
scroll to position [1751, 0]
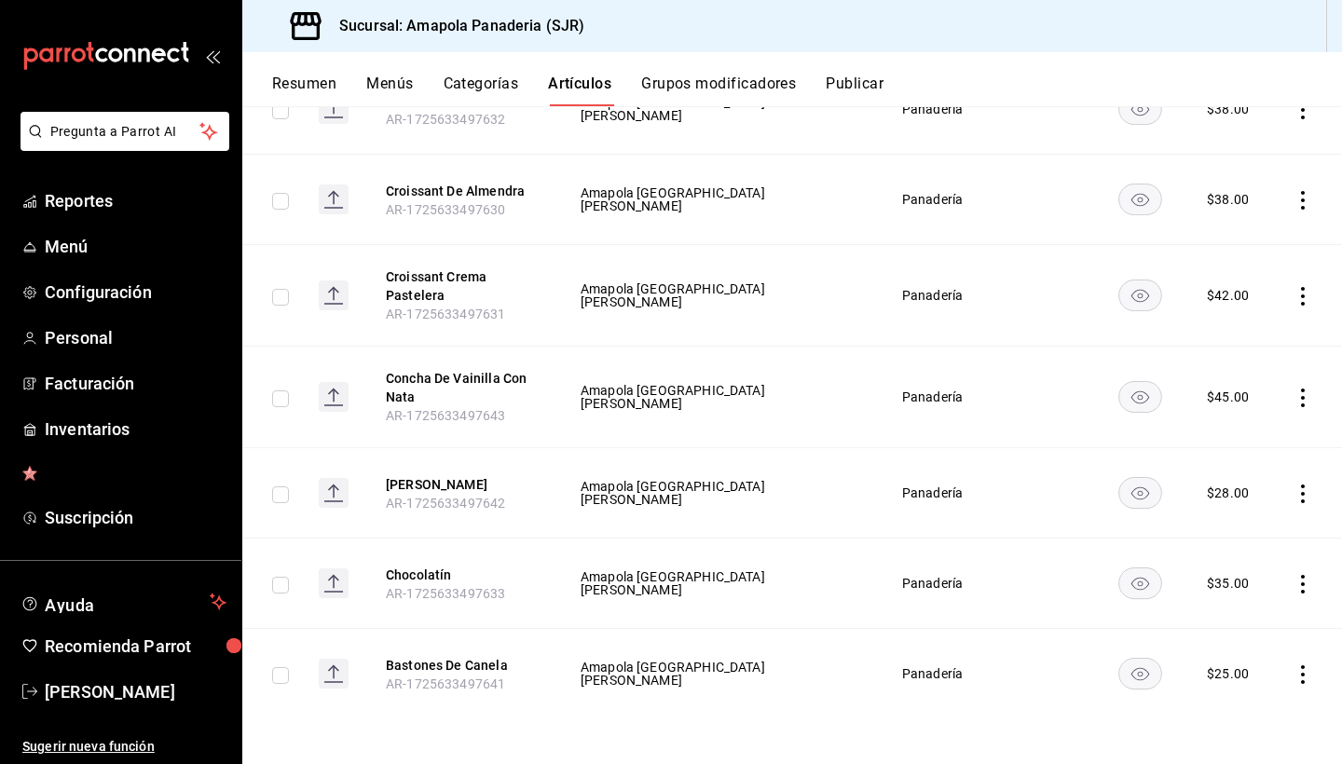
click at [1305, 580] on icon "actions" at bounding box center [1303, 584] width 19 height 19
click at [1257, 619] on span "Editar" at bounding box center [1247, 628] width 48 height 20
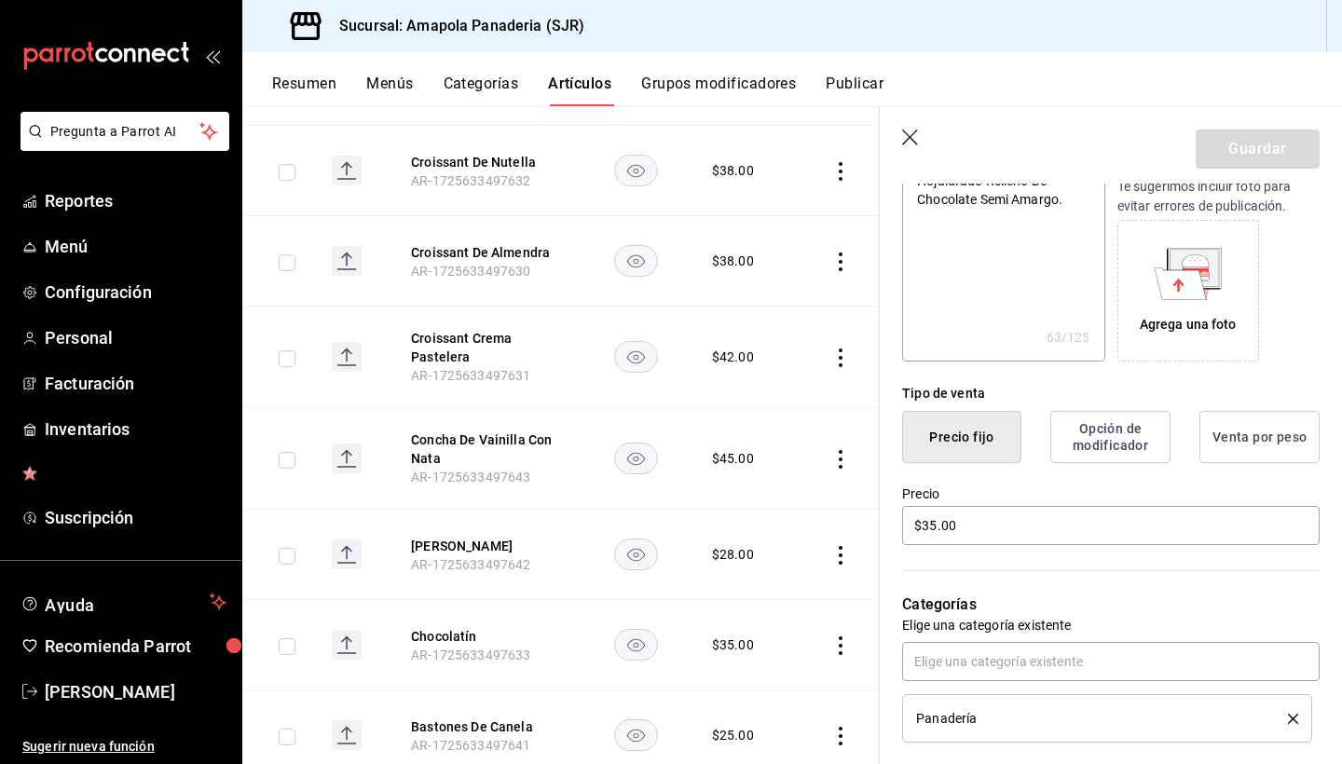
scroll to position [571, 0]
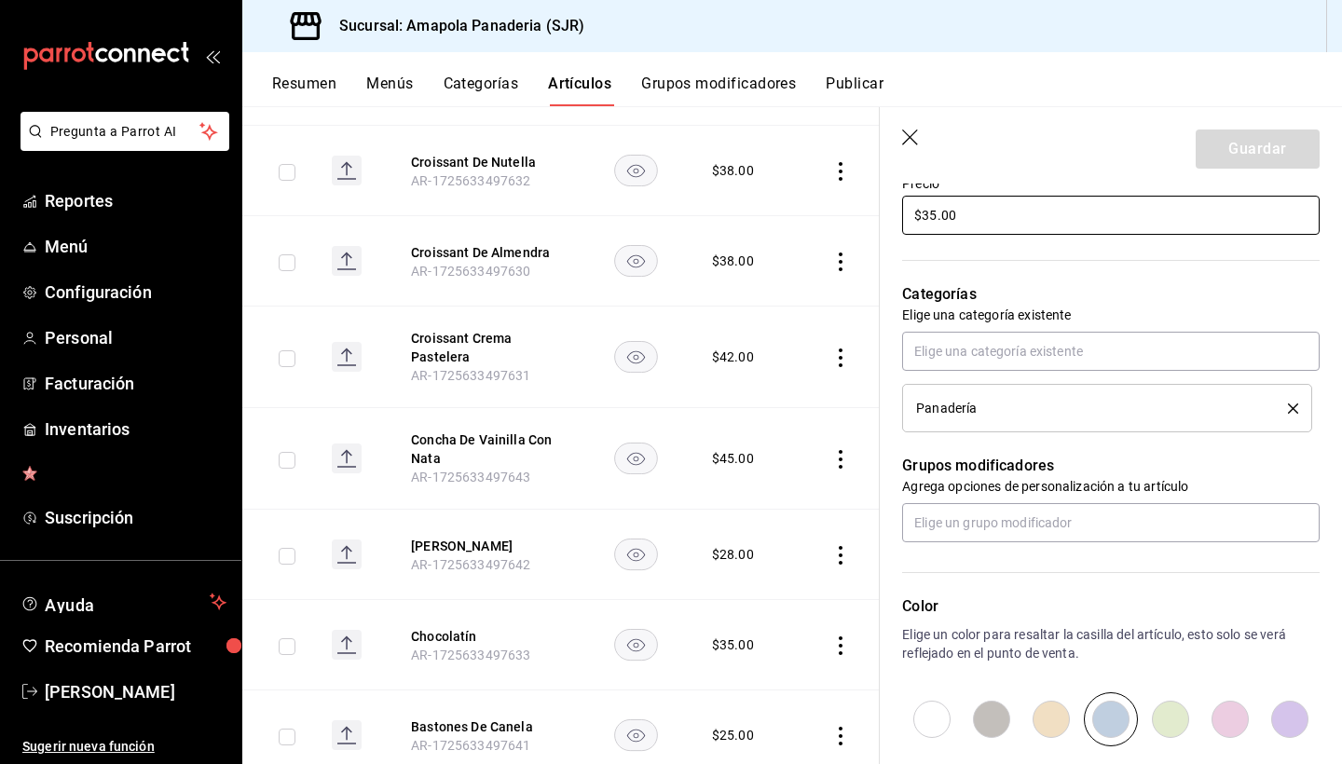
click at [1044, 216] on input "$35.00" at bounding box center [1111, 215] width 418 height 39
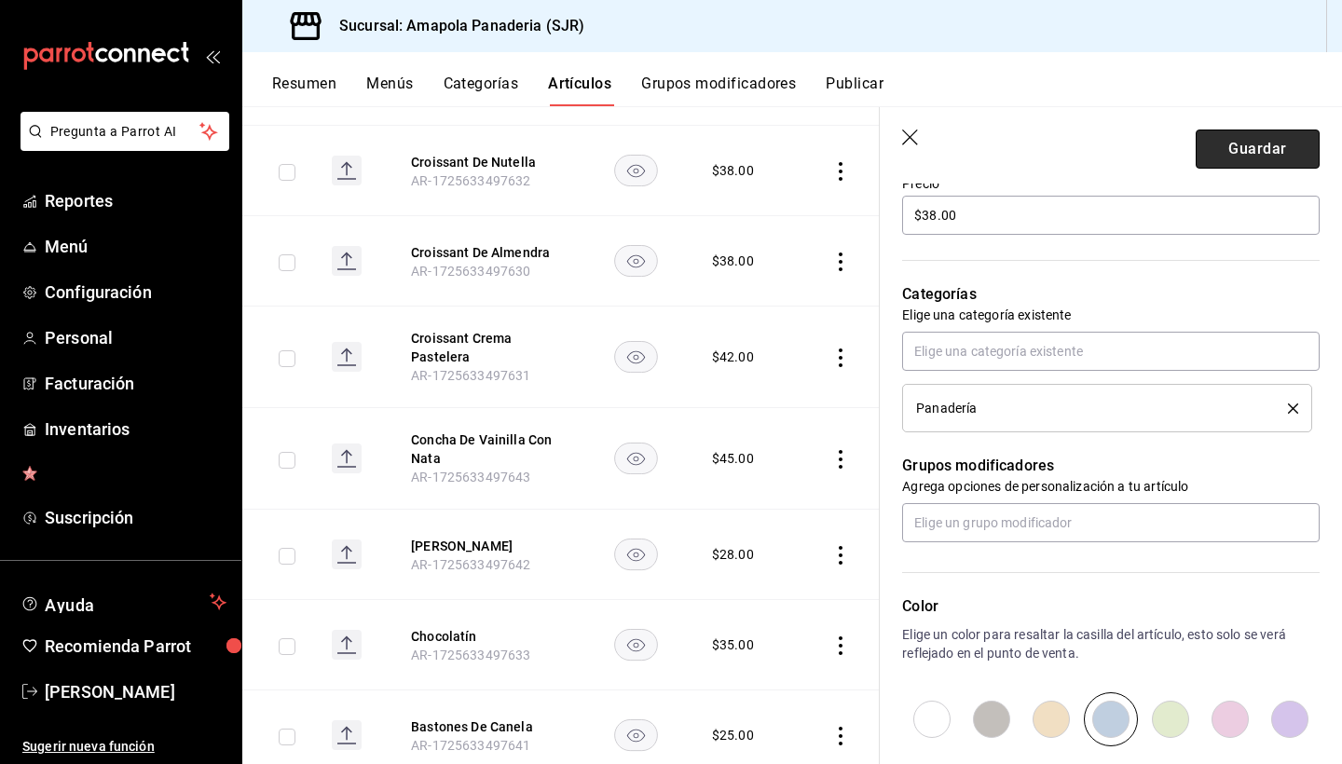
click at [1240, 155] on button "Guardar" at bounding box center [1258, 149] width 124 height 39
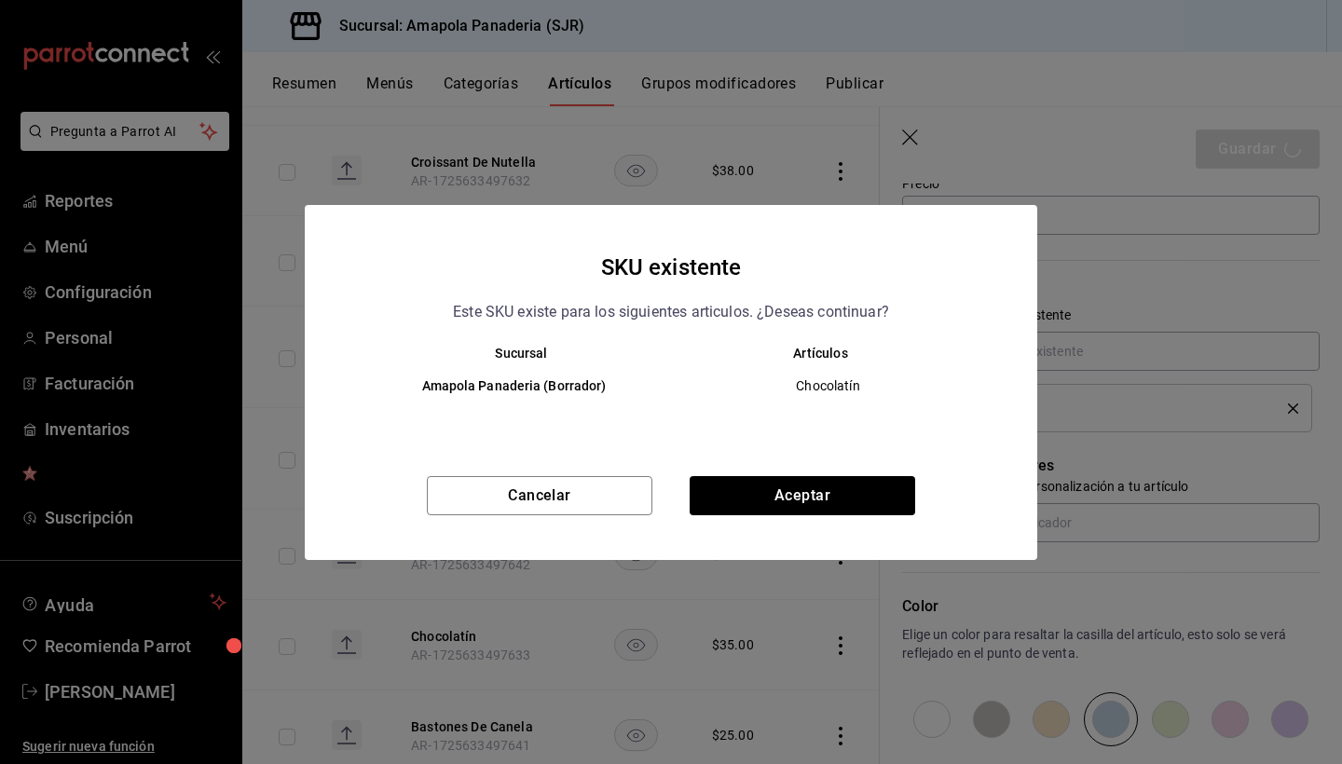
click at [861, 514] on div "Cancelar Aceptar" at bounding box center [671, 518] width 733 height 84
click at [863, 498] on button "Aceptar" at bounding box center [803, 495] width 226 height 39
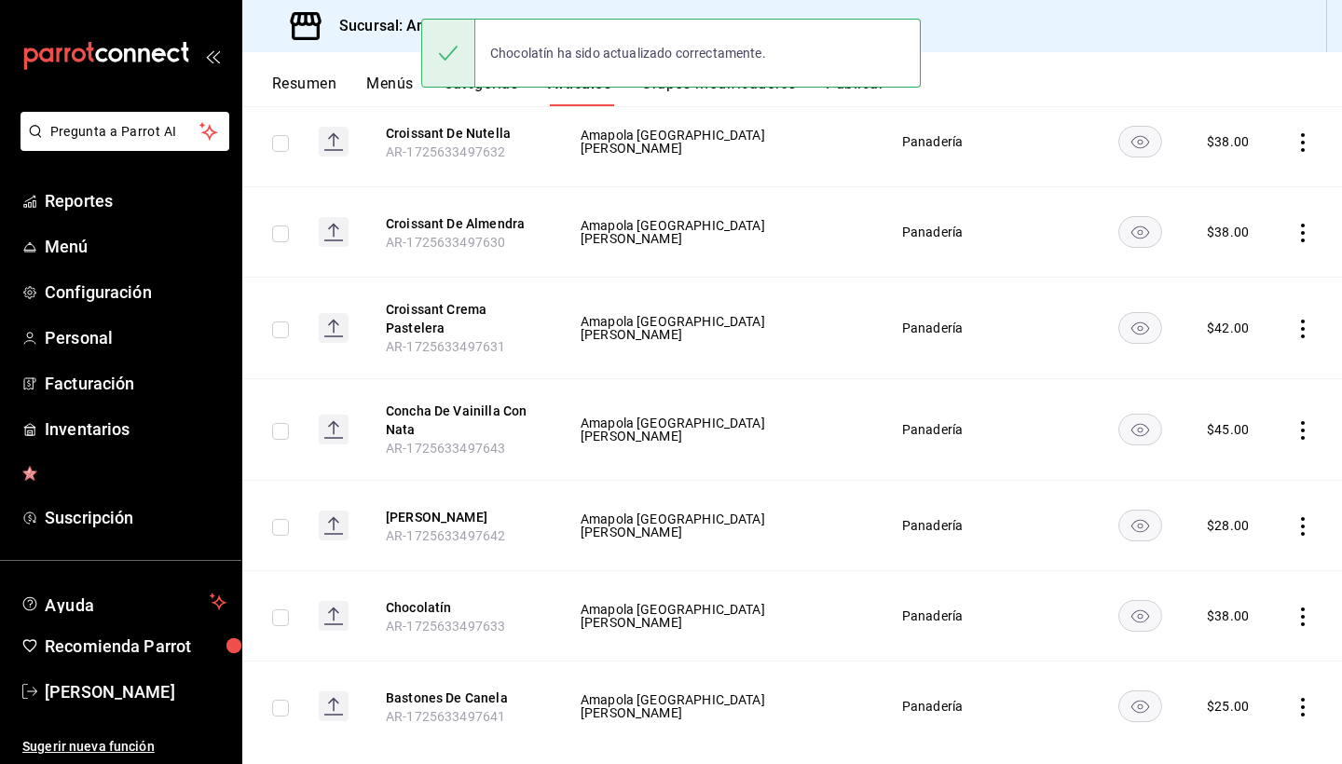
click at [1298, 706] on icon "actions" at bounding box center [1303, 707] width 19 height 19
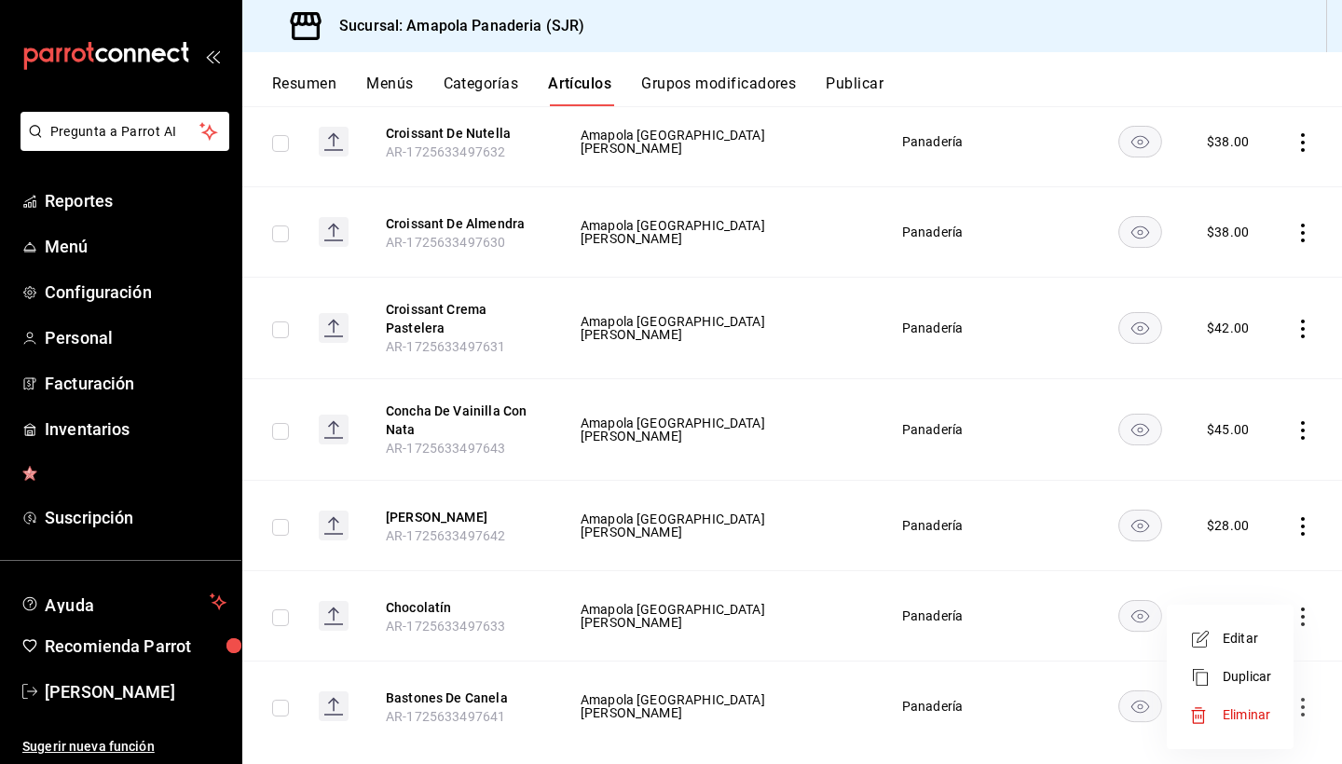
click at [1262, 638] on span "Editar" at bounding box center [1247, 639] width 48 height 20
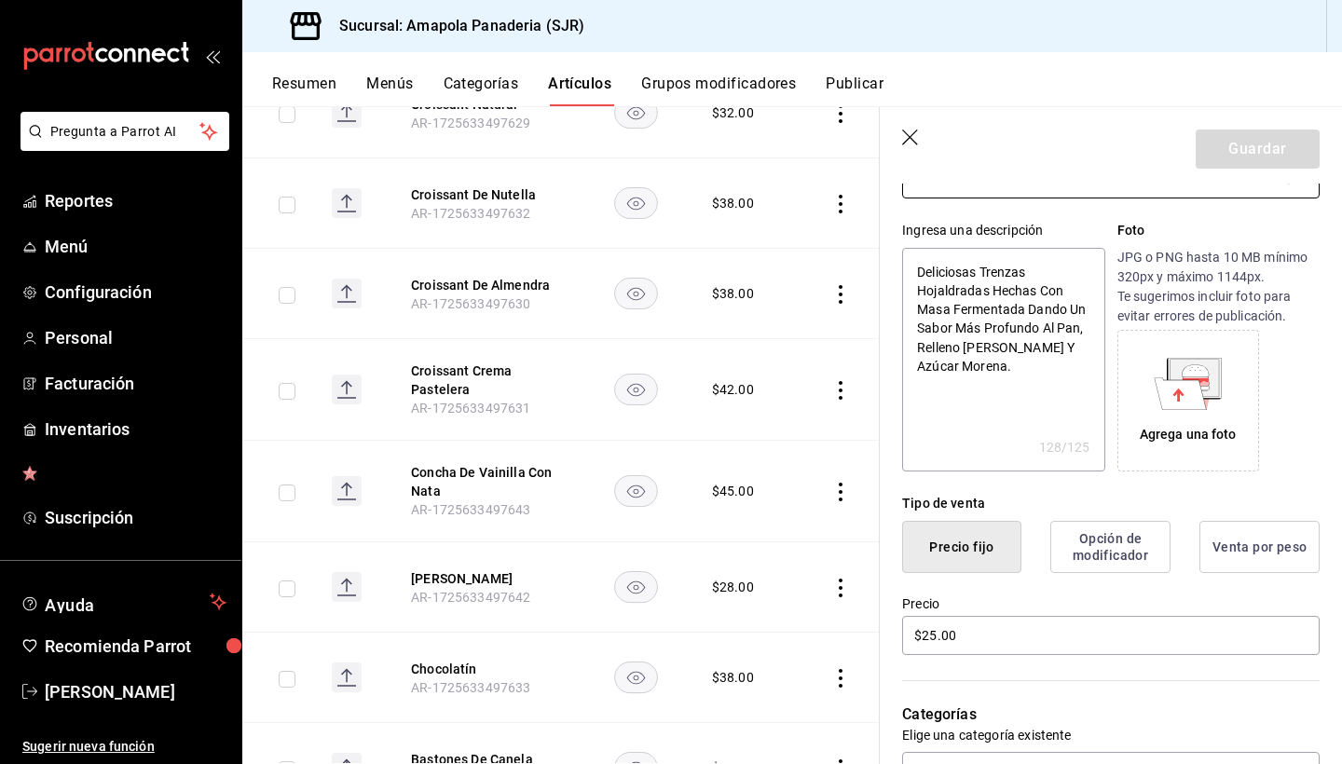
scroll to position [226, 0]
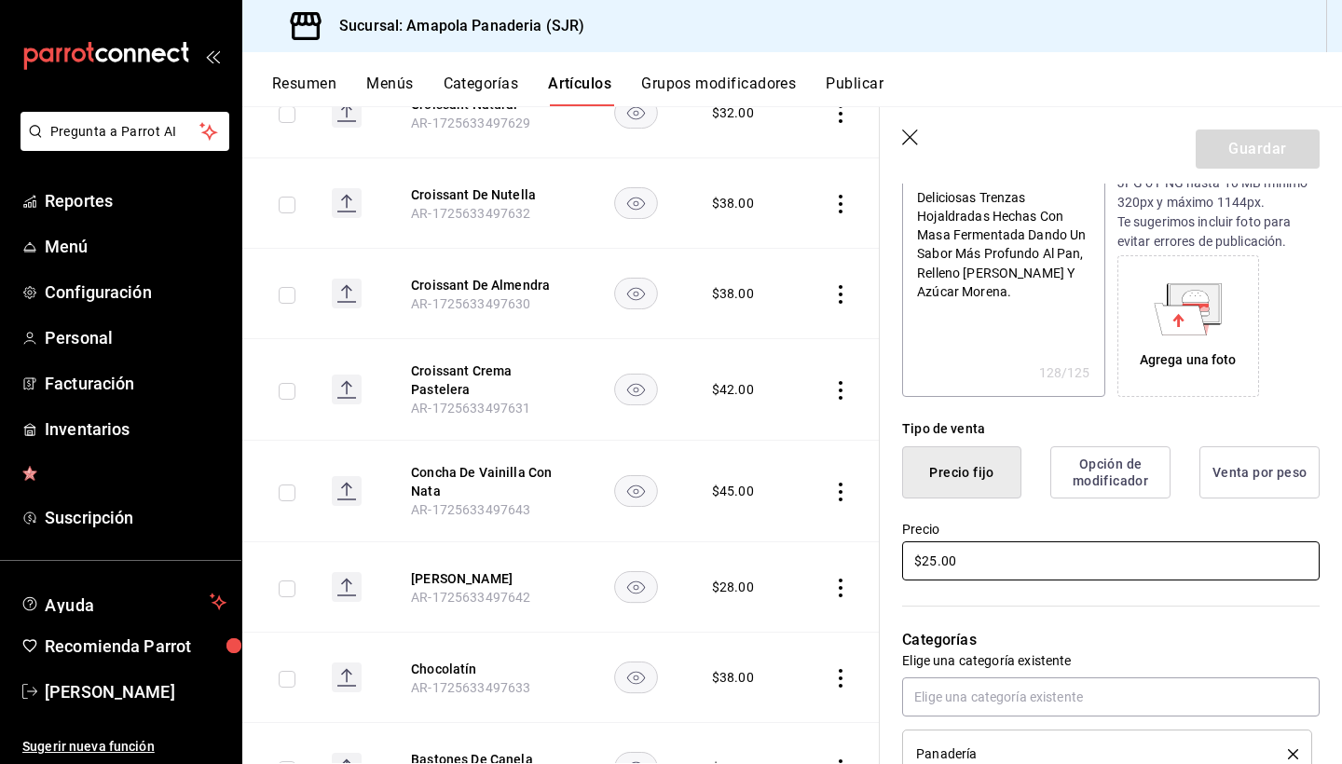
click at [1076, 573] on input "$25.00" at bounding box center [1111, 560] width 418 height 39
click at [1082, 573] on input "$25.00" at bounding box center [1111, 560] width 418 height 39
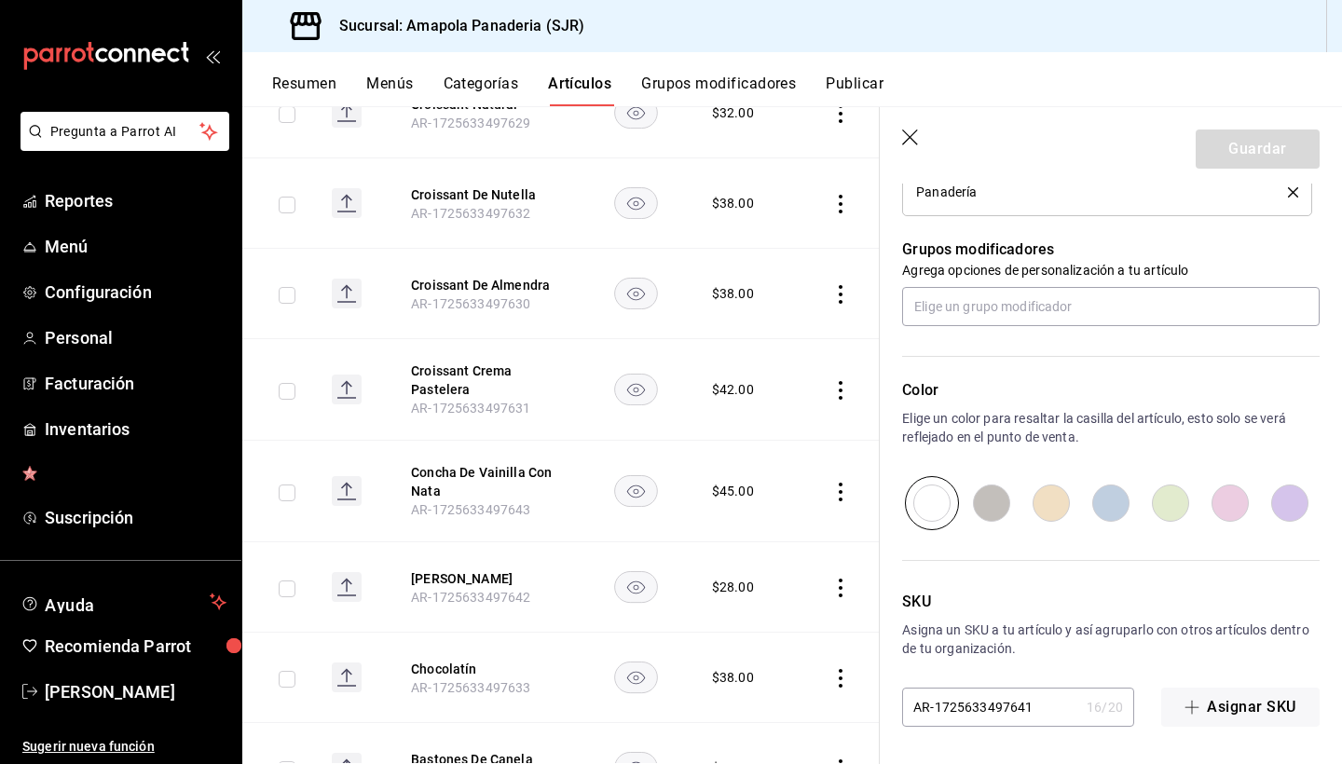
scroll to position [788, 0]
click at [1019, 701] on input "AR-1725633497641" at bounding box center [990, 707] width 177 height 37
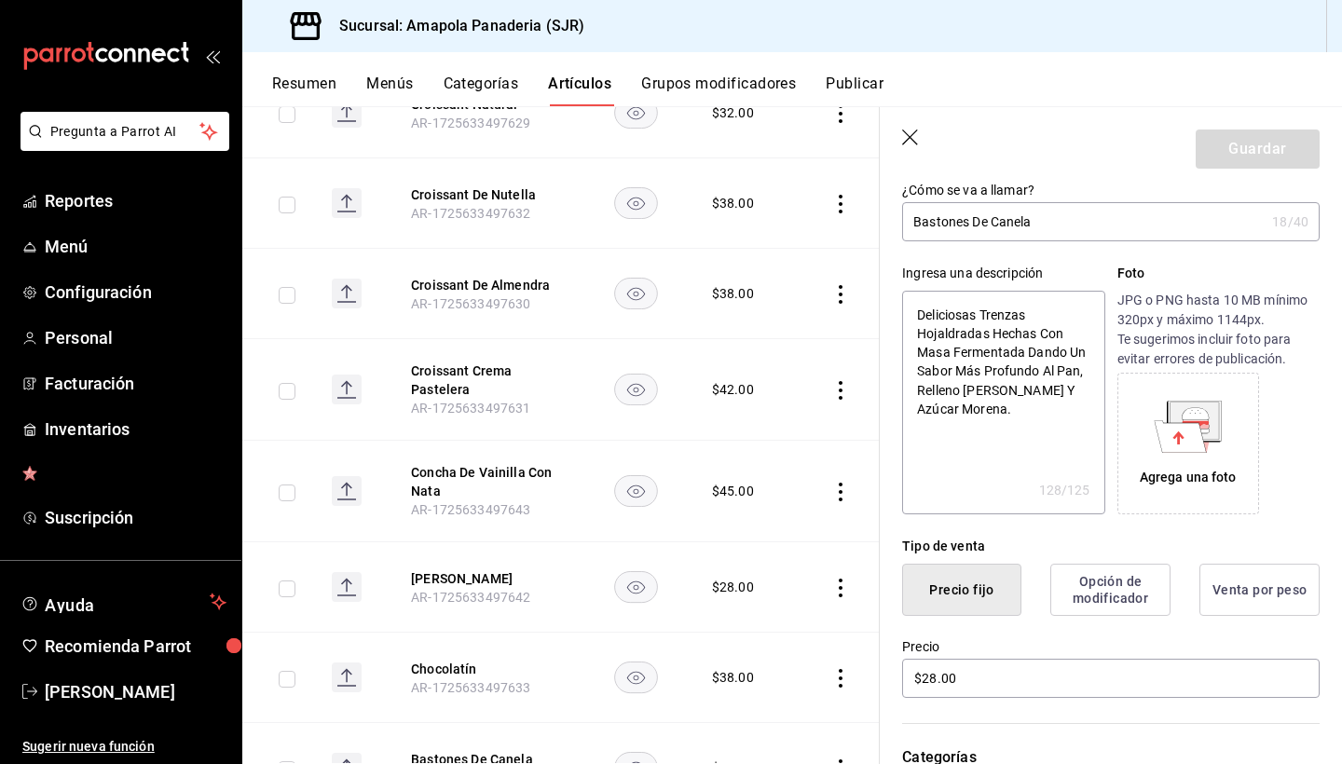
scroll to position [93, 0]
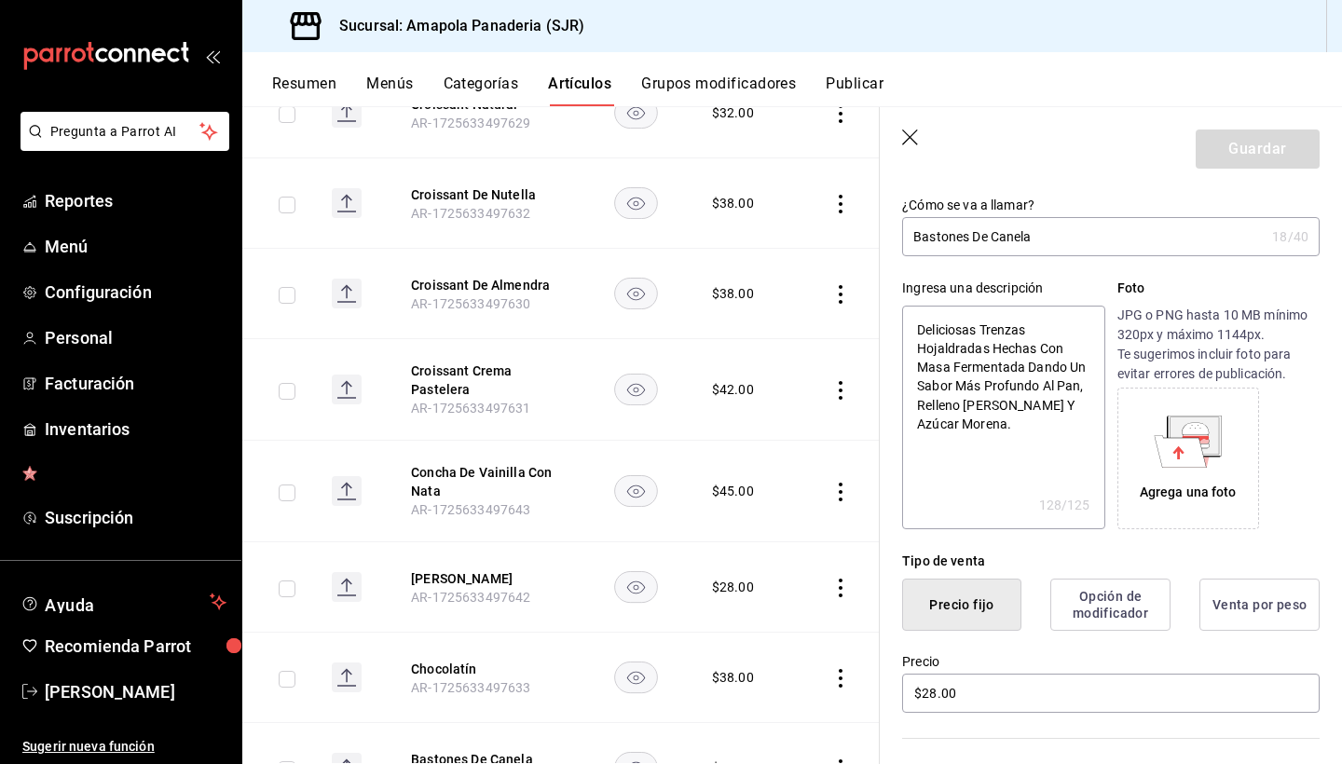
click at [907, 144] on icon "button" at bounding box center [911, 139] width 19 height 19
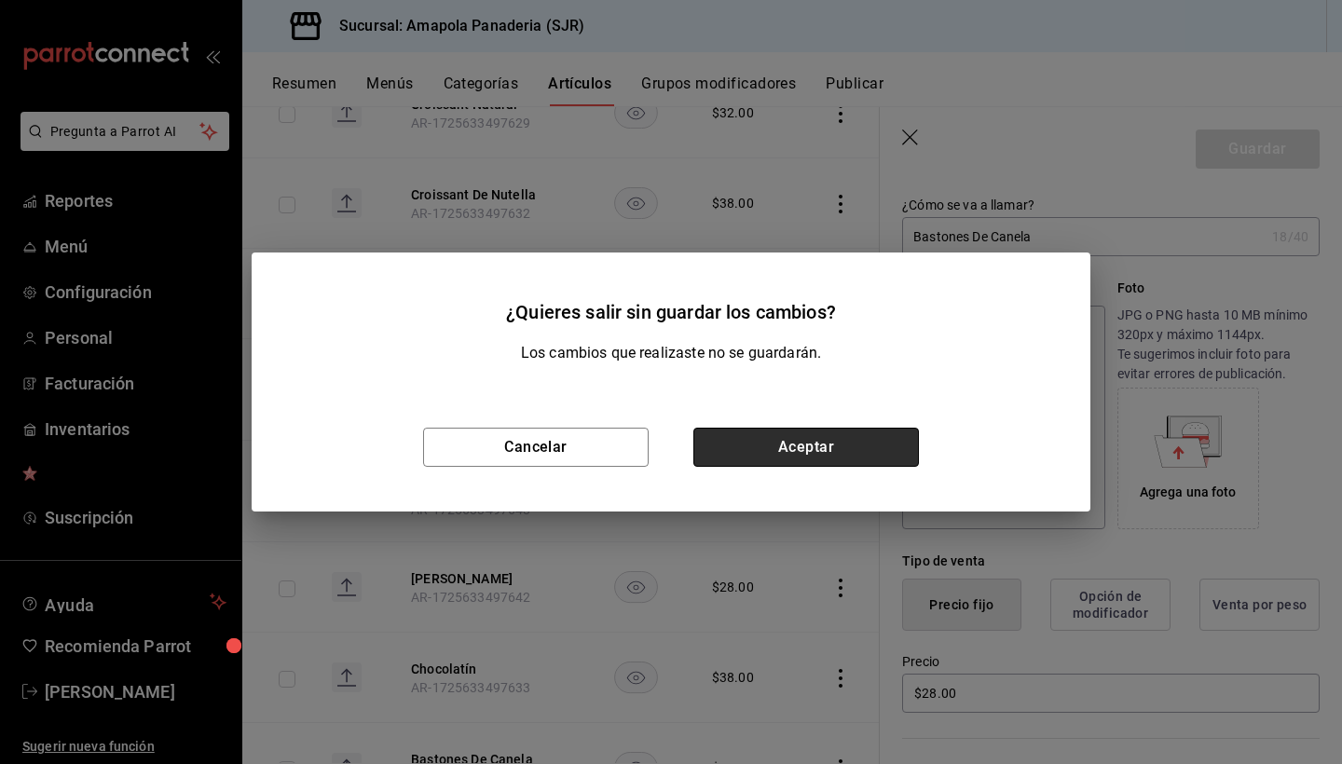
click at [801, 442] on button "Aceptar" at bounding box center [806, 447] width 226 height 39
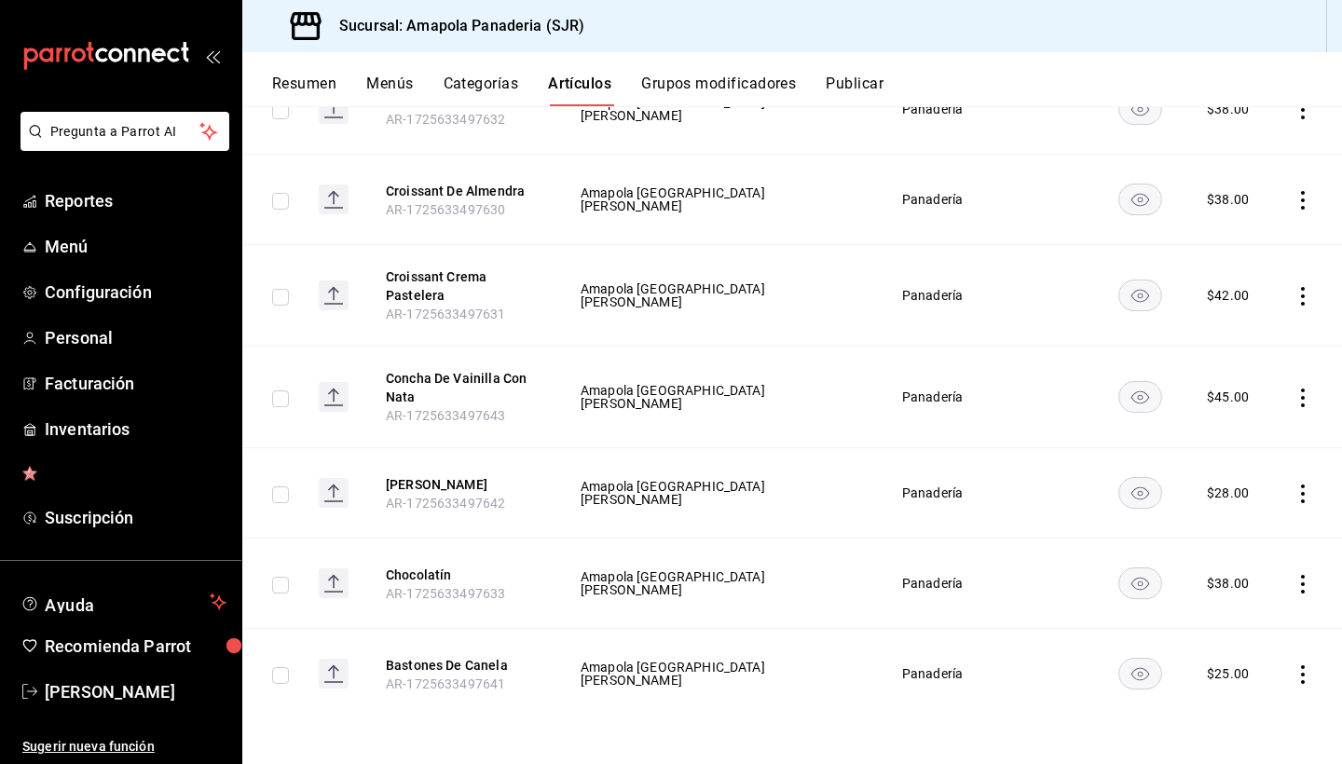
scroll to position [1751, 0]
click at [1296, 677] on icon "actions" at bounding box center [1303, 674] width 19 height 19
click at [1272, 640] on li "Editar" at bounding box center [1230, 639] width 112 height 38
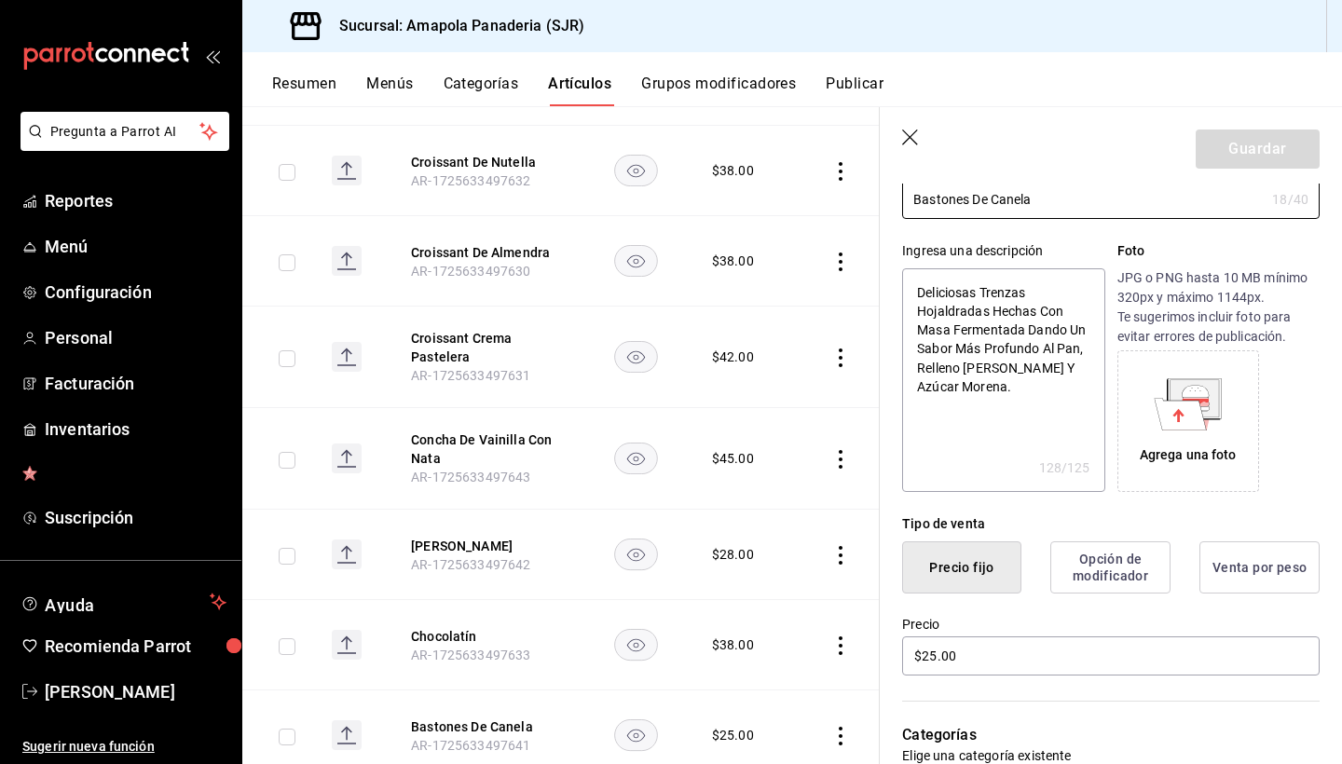
scroll to position [254, 0]
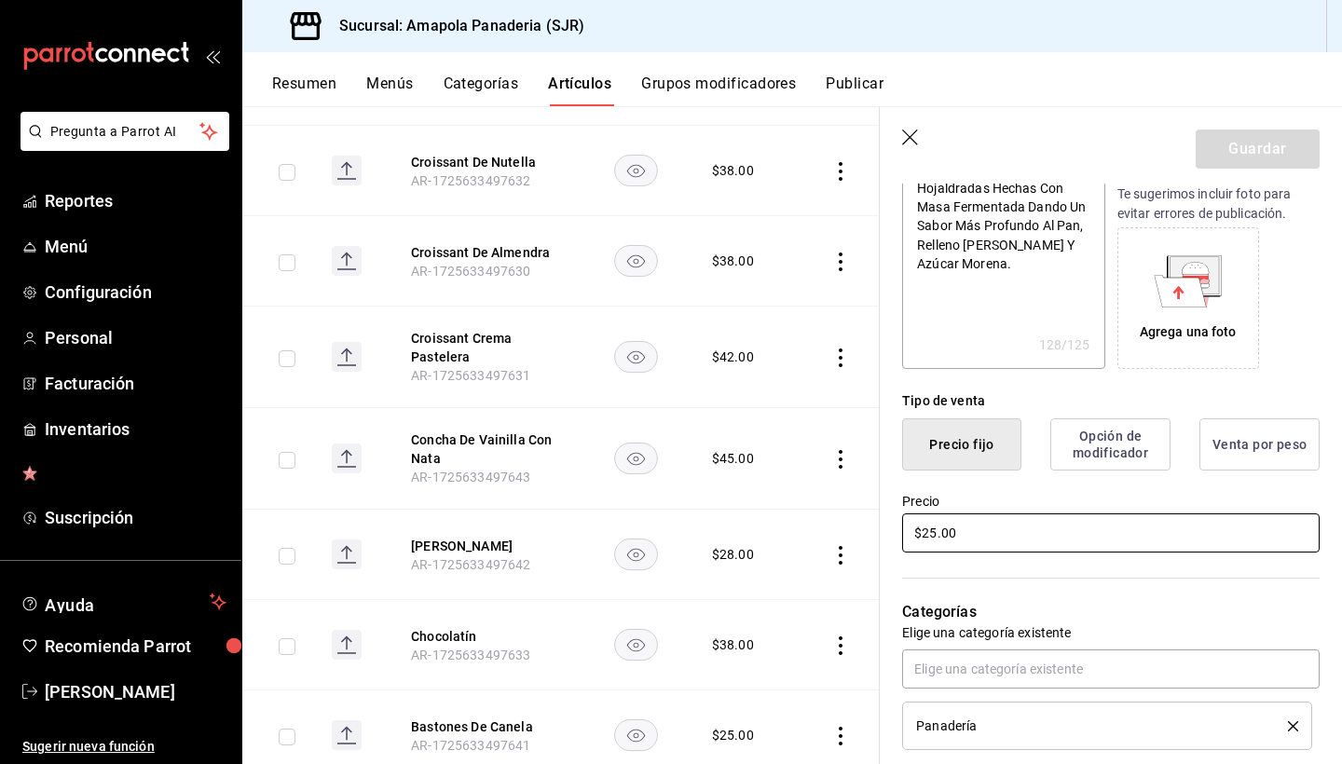
click at [1063, 521] on input "$25.00" at bounding box center [1111, 533] width 418 height 39
click at [1029, 277] on textarea "Deliciosas Trenzas Hojaldradas Hechas Con Masa Fermentada Dando Un Sabor Más Pr…" at bounding box center [1003, 257] width 202 height 224
click at [1275, 142] on button "Guardar" at bounding box center [1258, 149] width 124 height 39
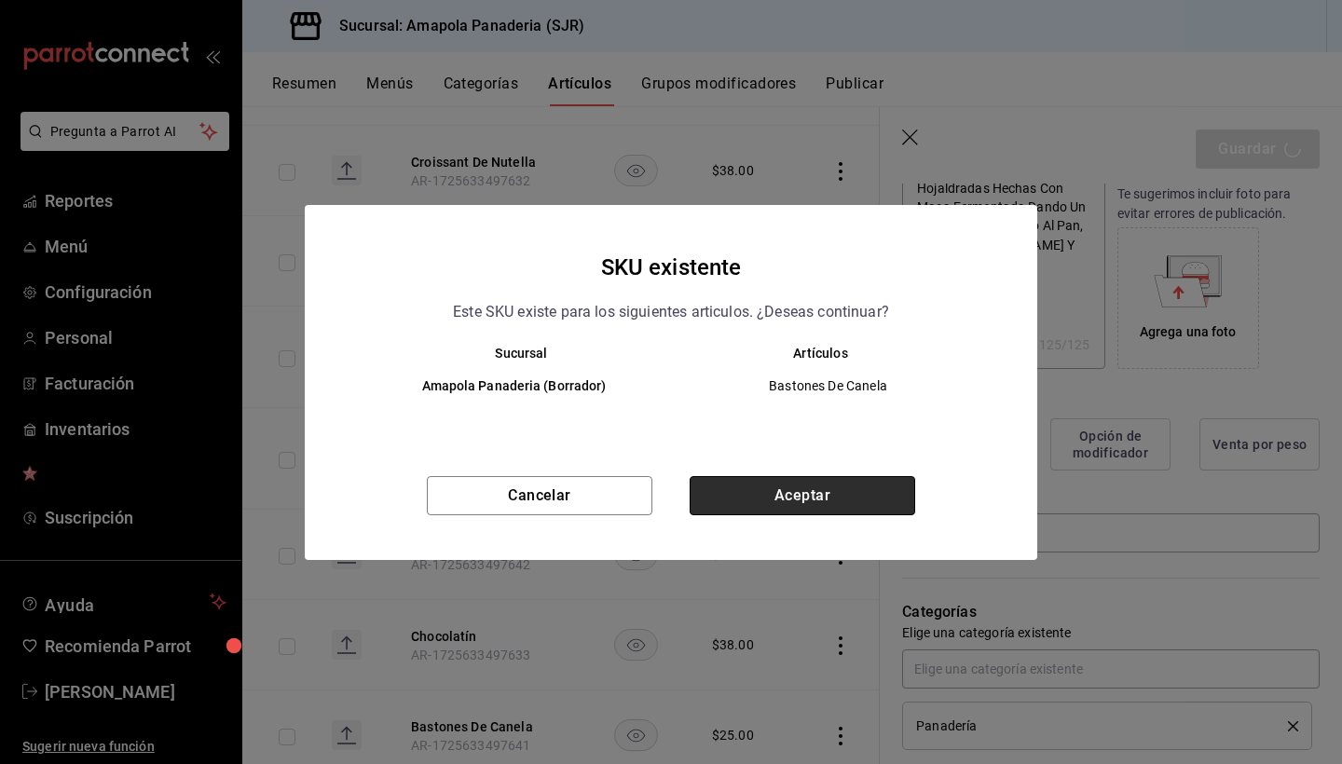
click at [825, 488] on button "Aceptar" at bounding box center [803, 495] width 226 height 39
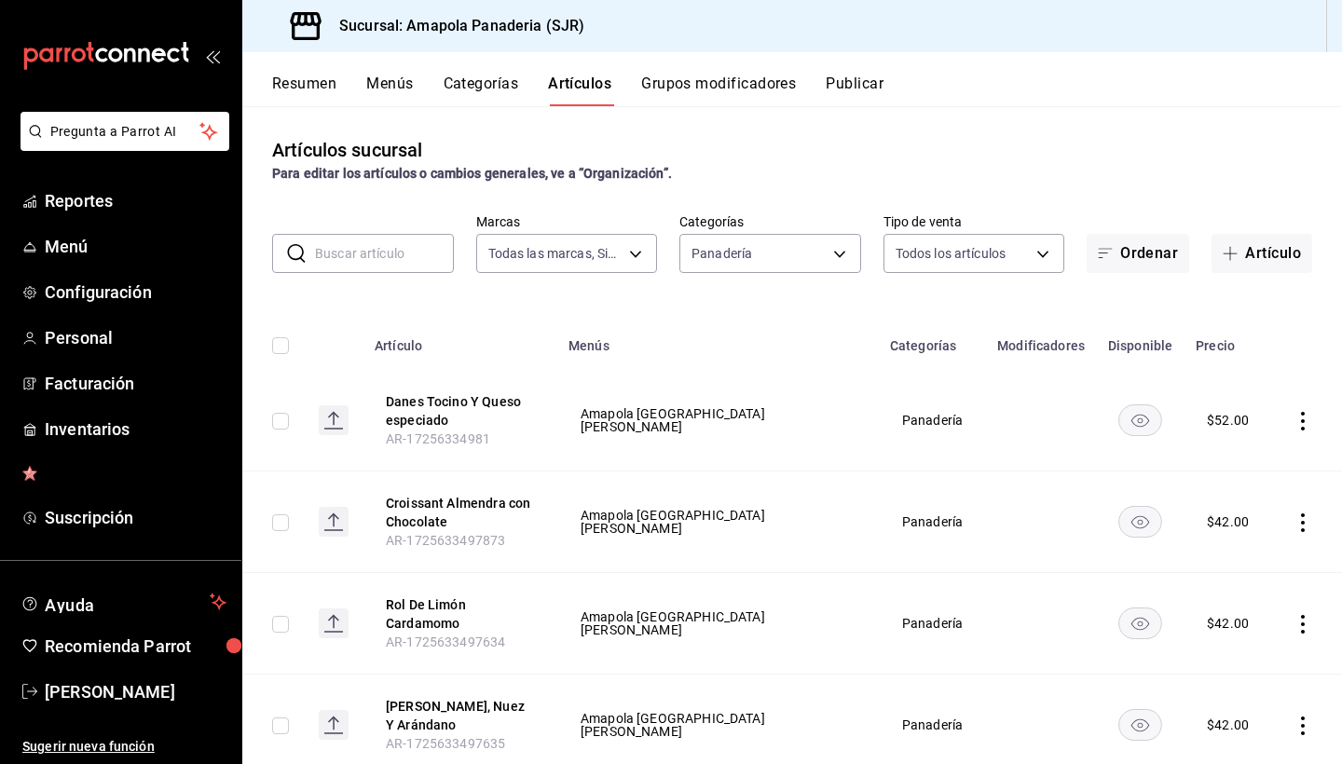
click at [495, 77] on button "Categorías" at bounding box center [481, 91] width 75 height 32
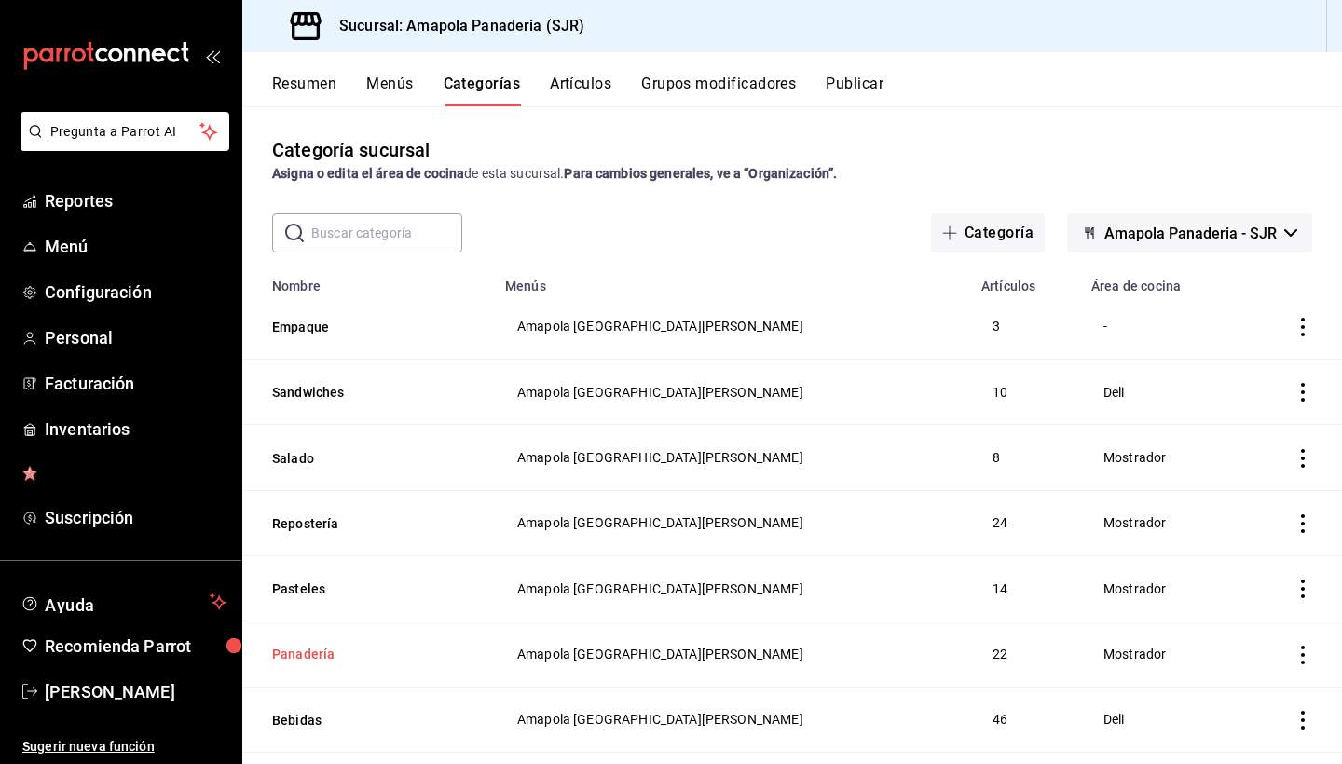
click at [298, 648] on button "Panadería" at bounding box center [365, 654] width 186 height 19
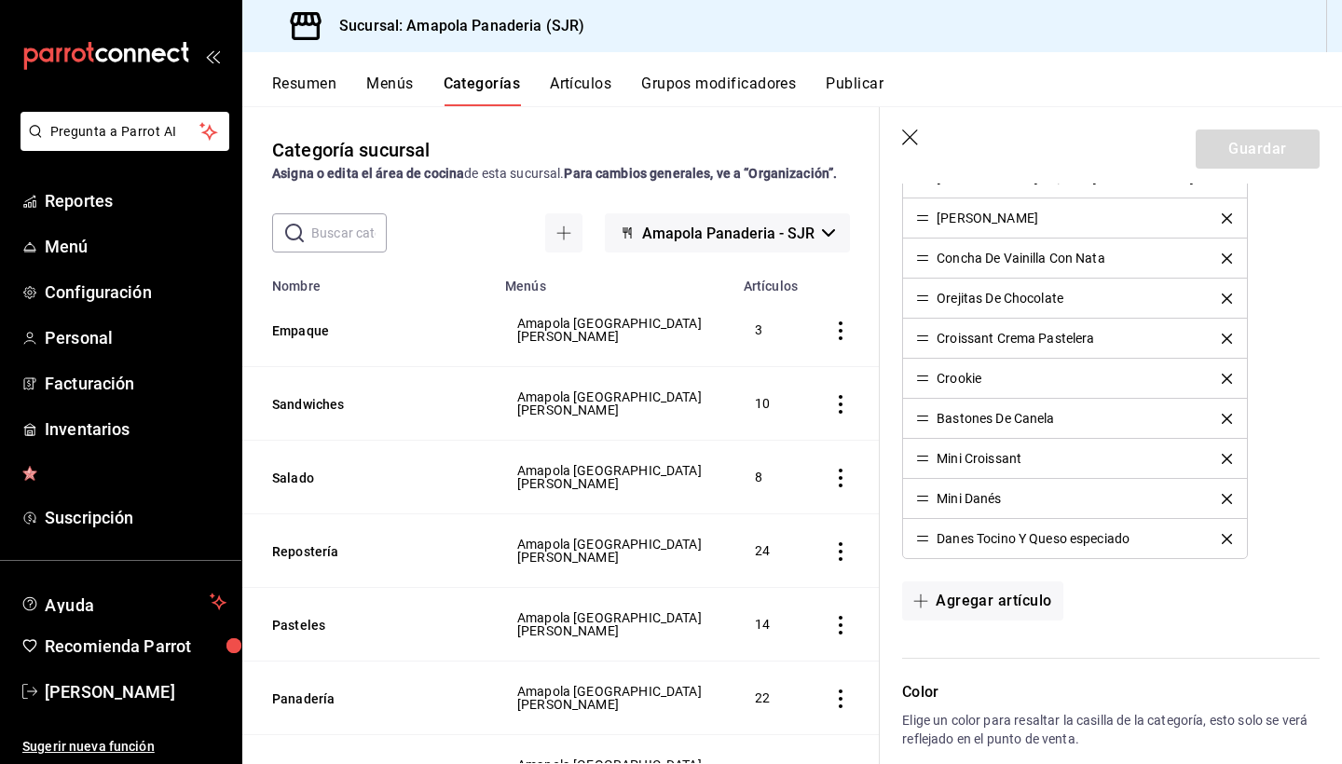
scroll to position [1007, 0]
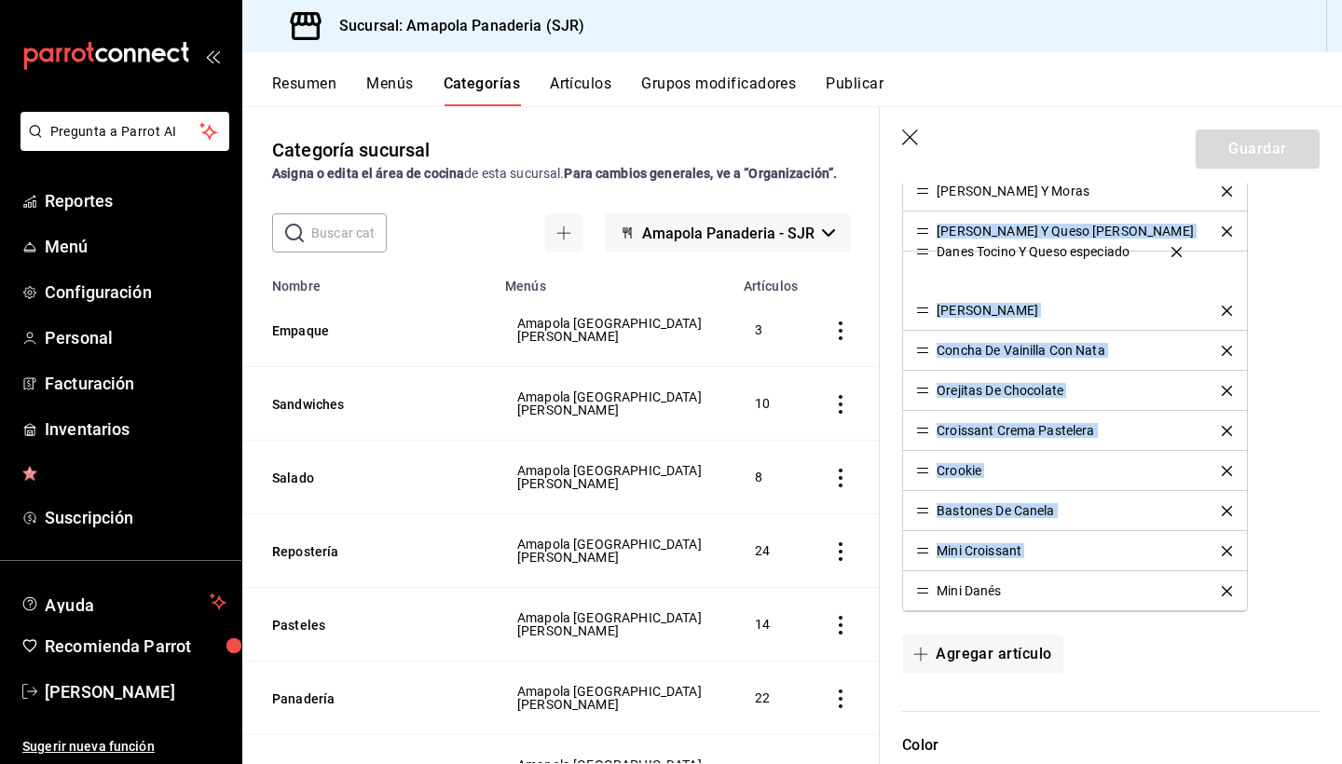
drag, startPoint x: 925, startPoint y: 595, endPoint x: 946, endPoint y: 251, distance: 344.5
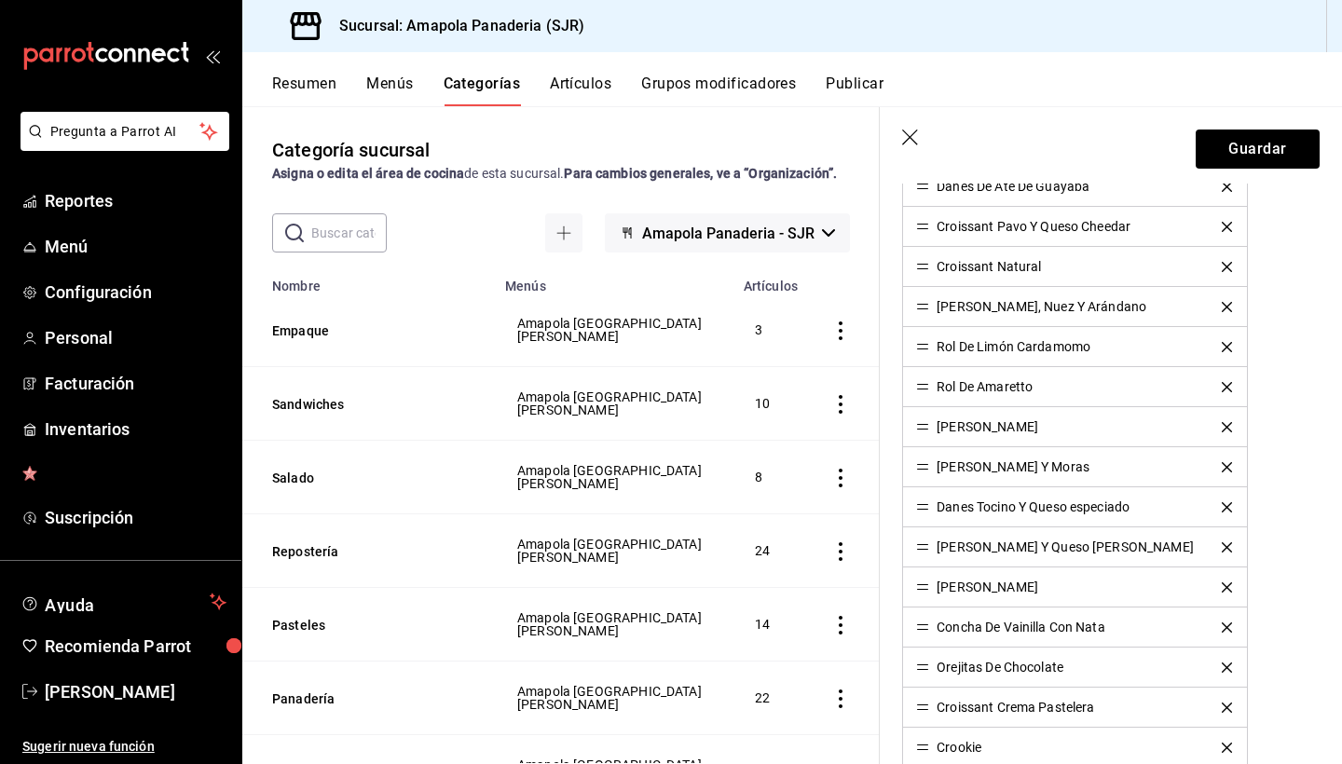
scroll to position [701, 0]
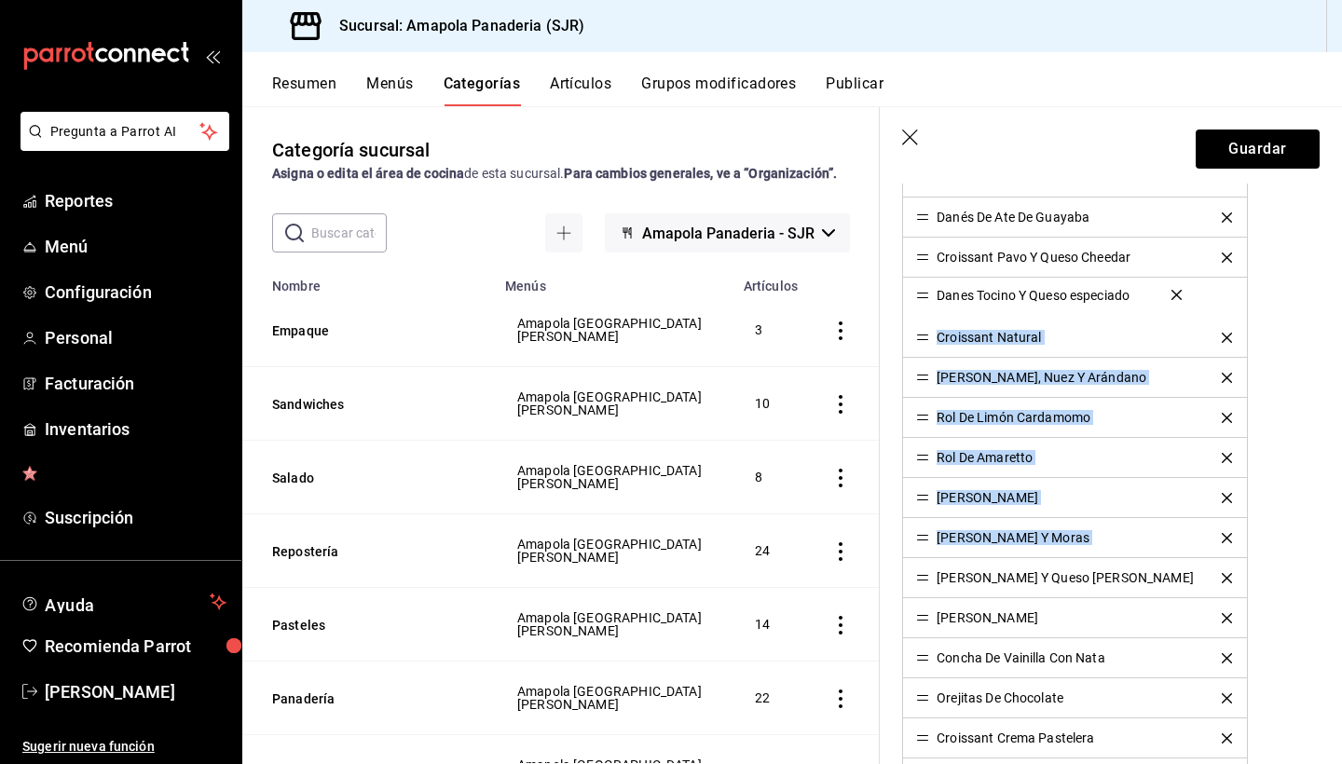
drag, startPoint x: 922, startPoint y: 536, endPoint x: 907, endPoint y: 292, distance: 244.6
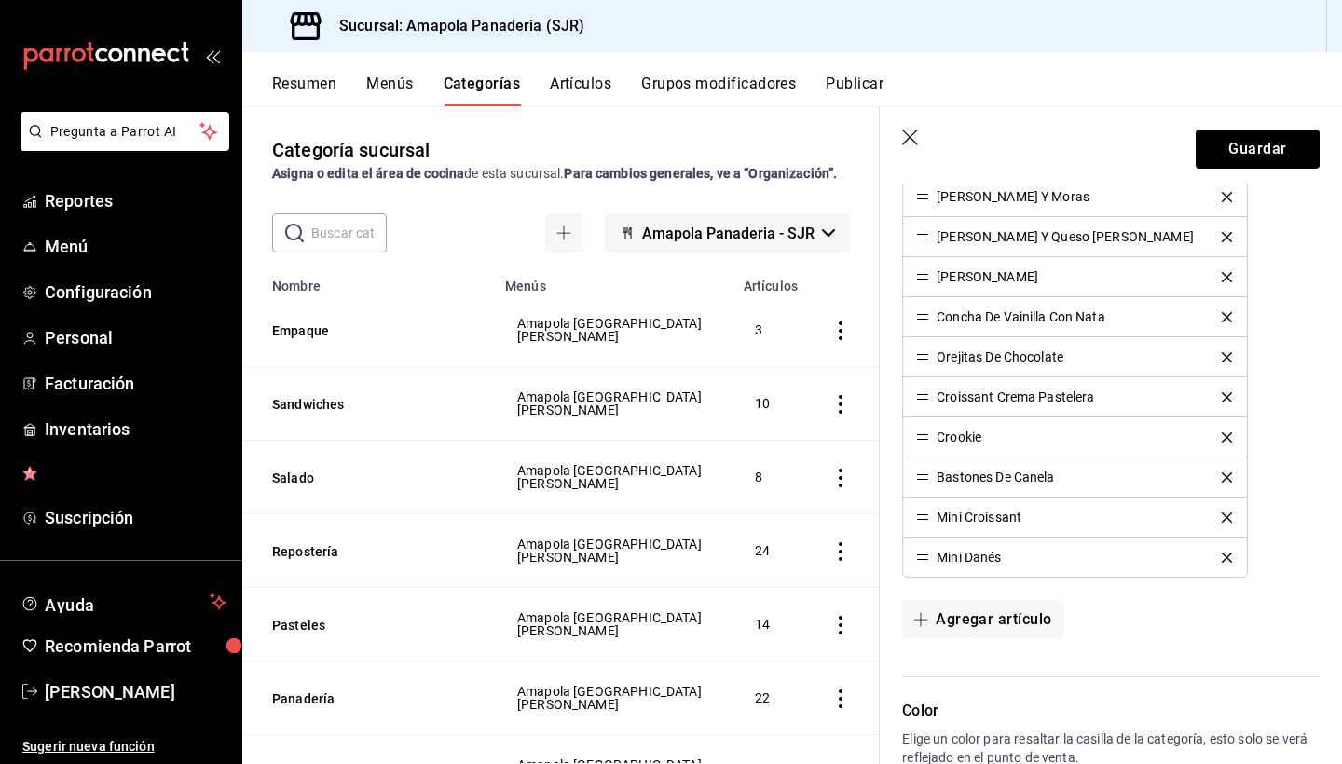
scroll to position [1047, 0]
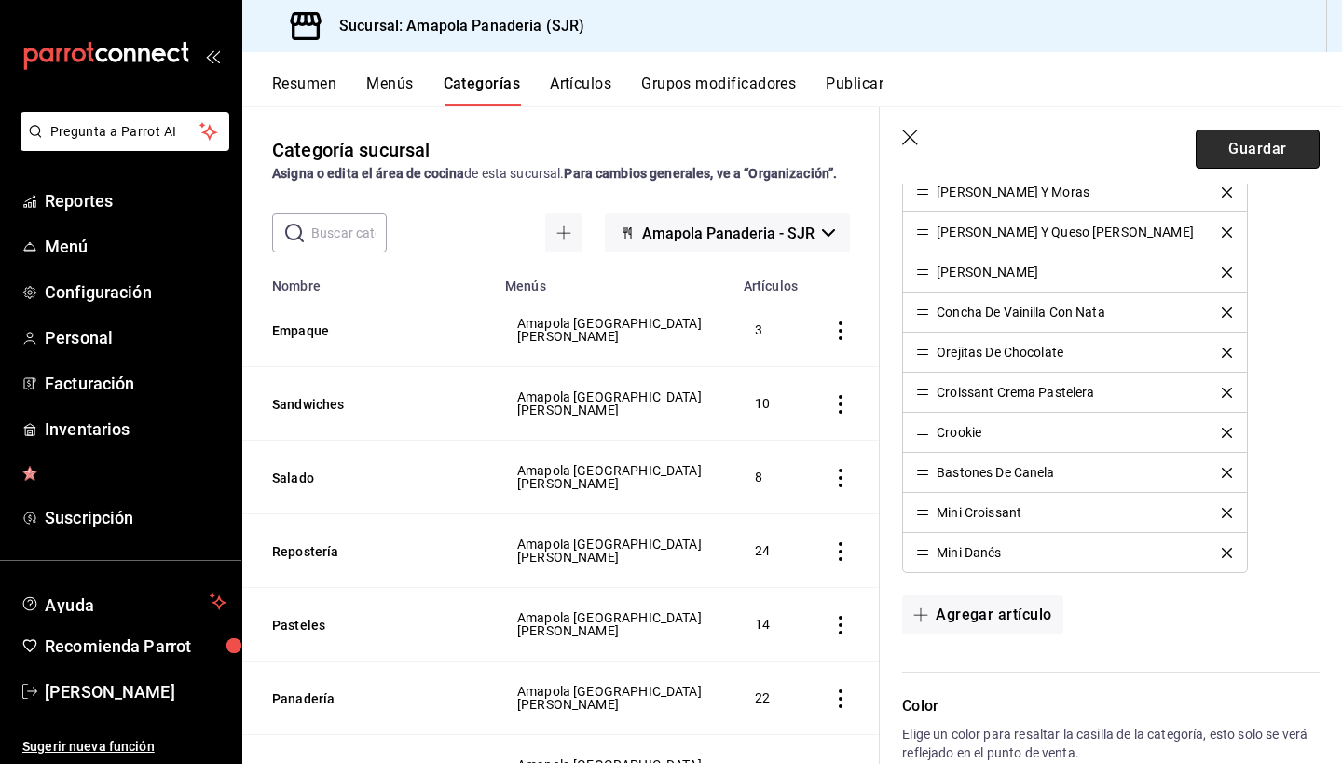
click at [1224, 148] on button "Guardar" at bounding box center [1258, 149] width 124 height 39
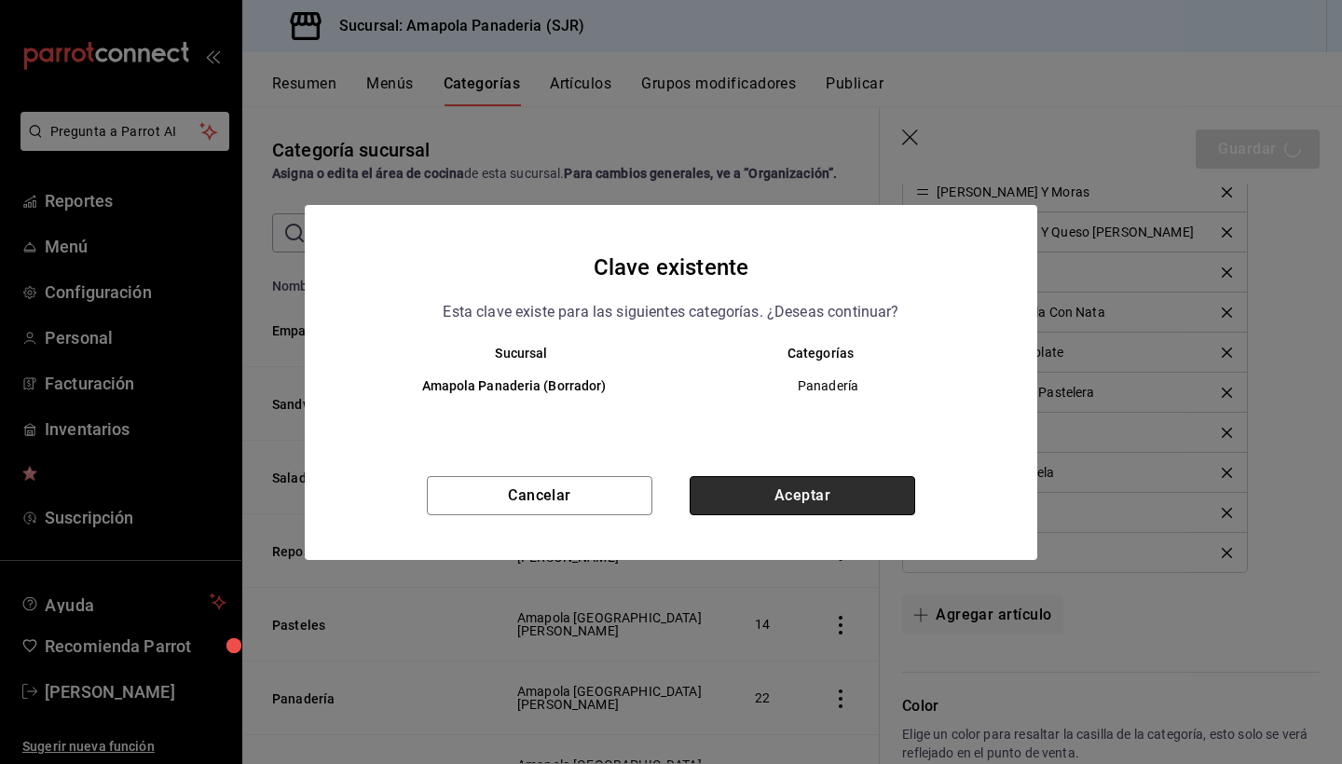
click at [793, 508] on button "Aceptar" at bounding box center [803, 495] width 226 height 39
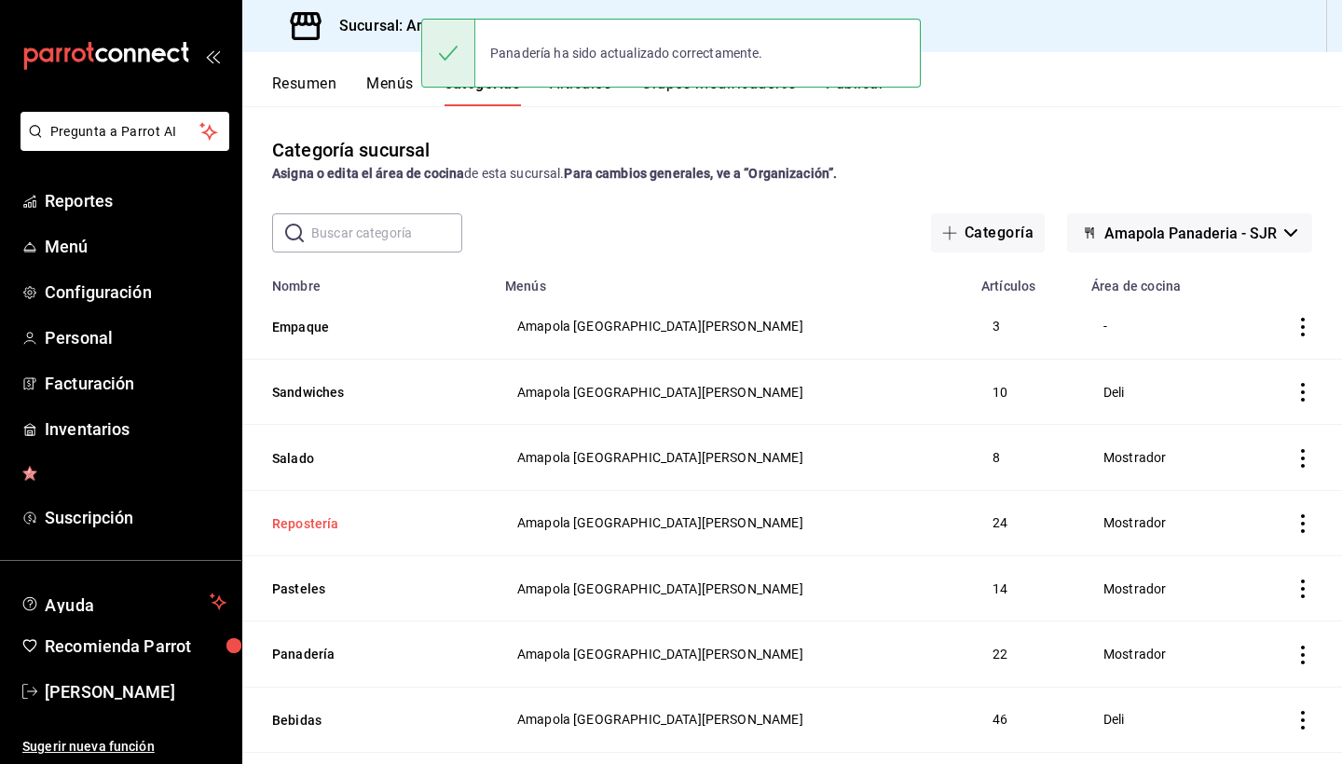
click at [309, 522] on button "Repostería" at bounding box center [365, 523] width 186 height 19
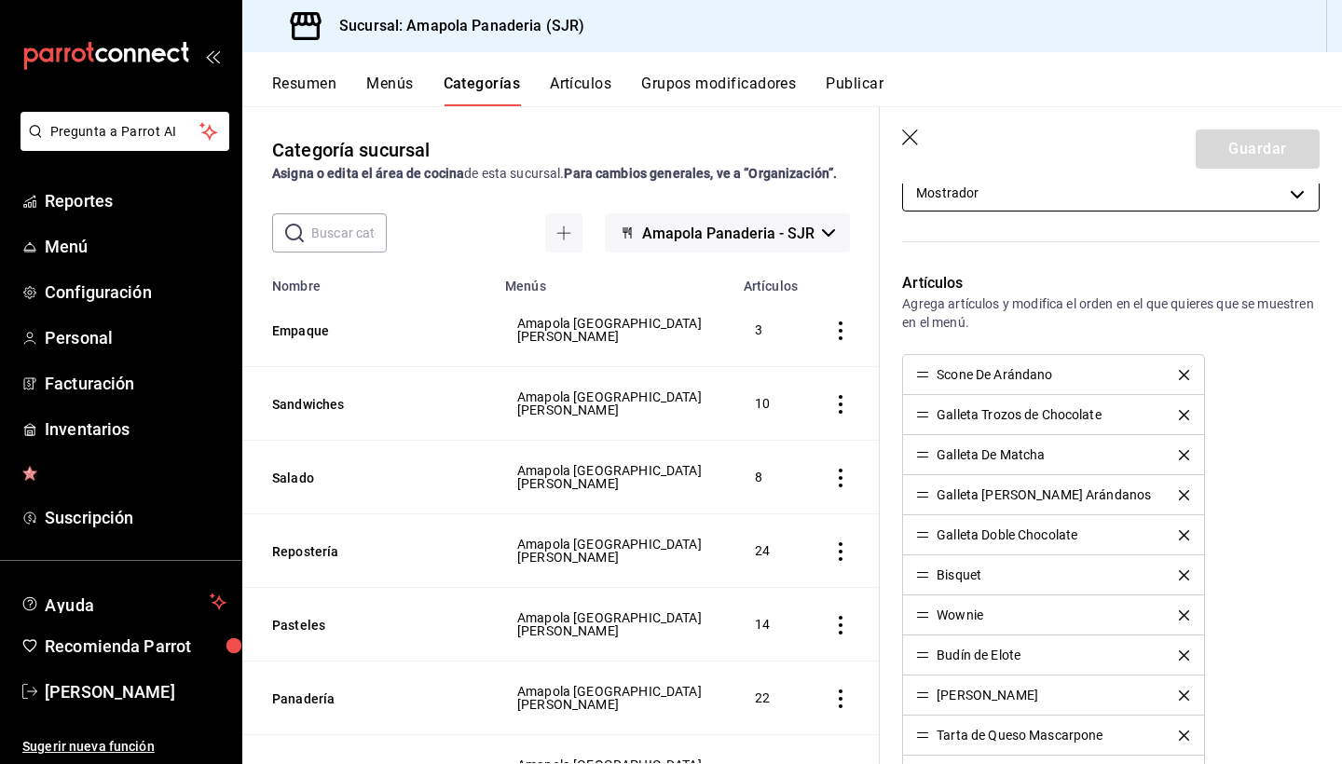
scroll to position [426, 0]
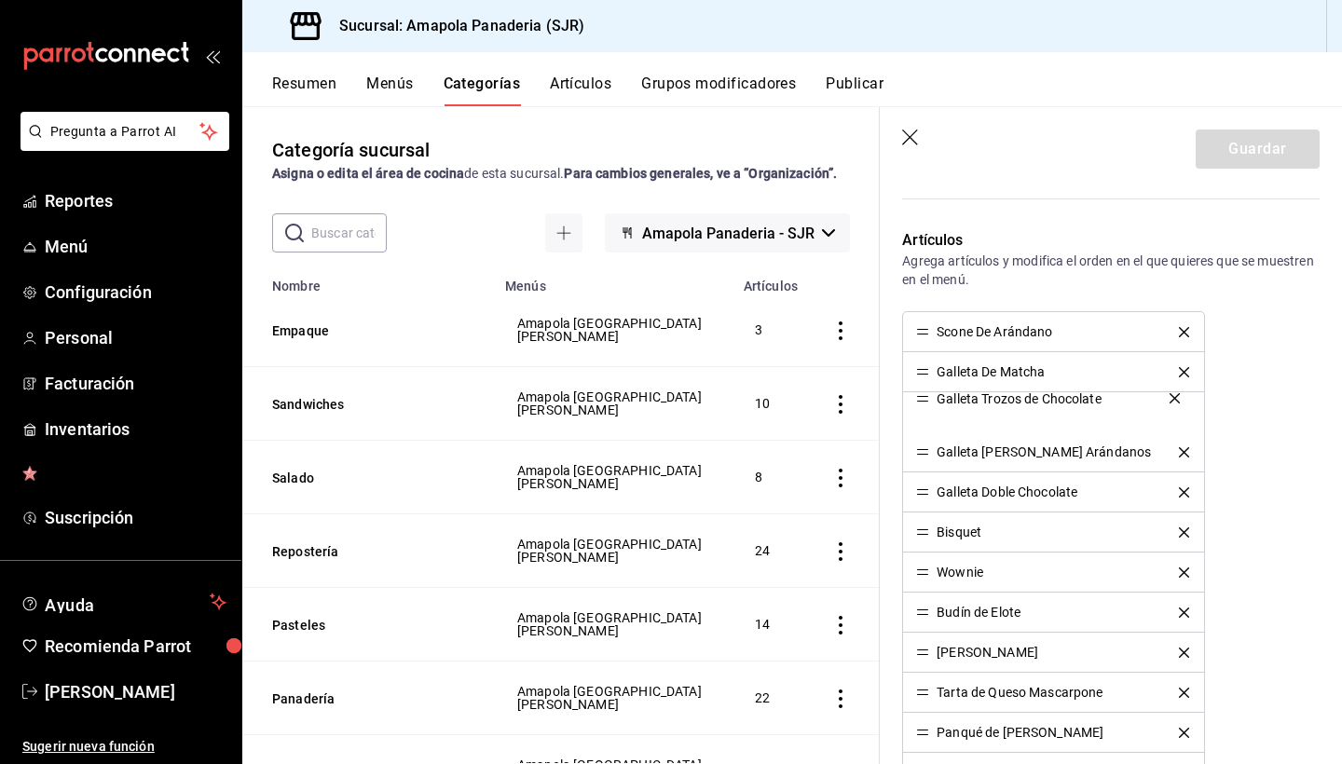
drag, startPoint x: 925, startPoint y: 375, endPoint x: 925, endPoint y: 417, distance: 41.9
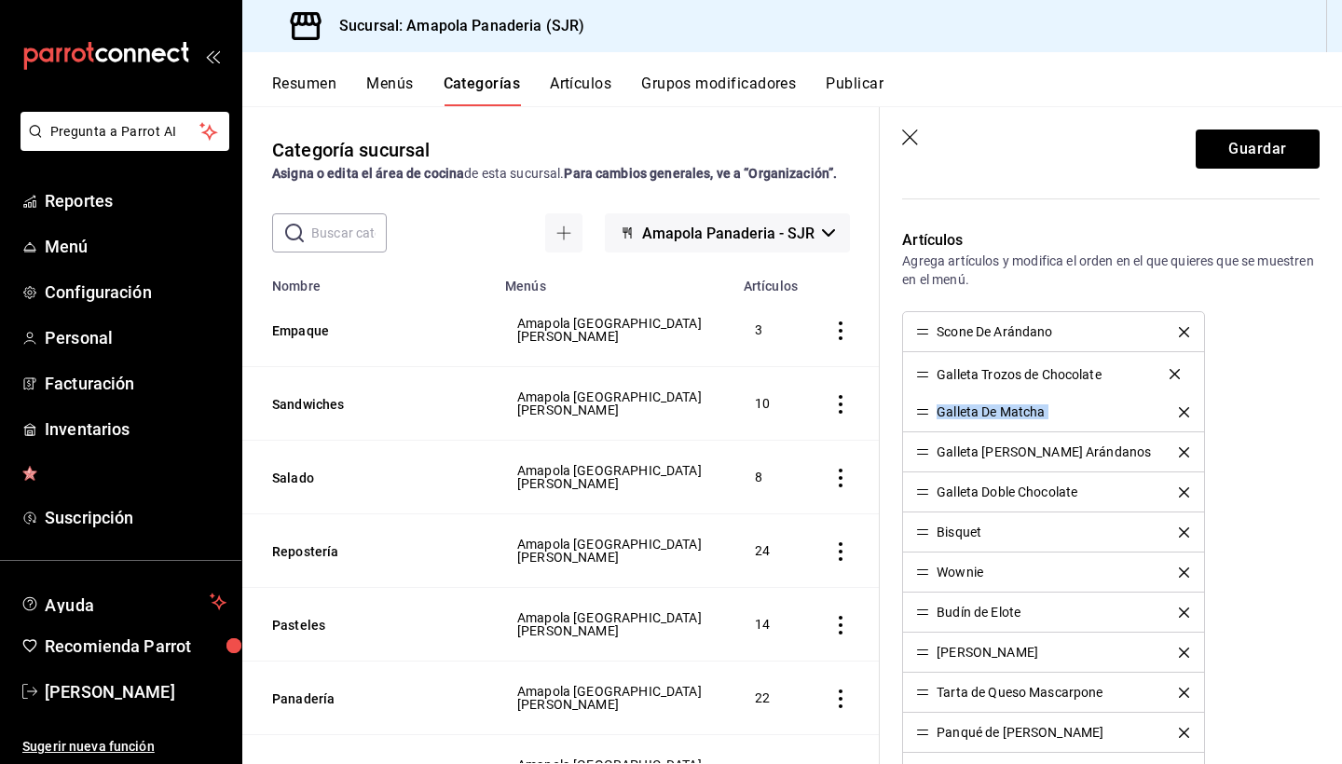
drag, startPoint x: 925, startPoint y: 417, endPoint x: 922, endPoint y: 377, distance: 40.2
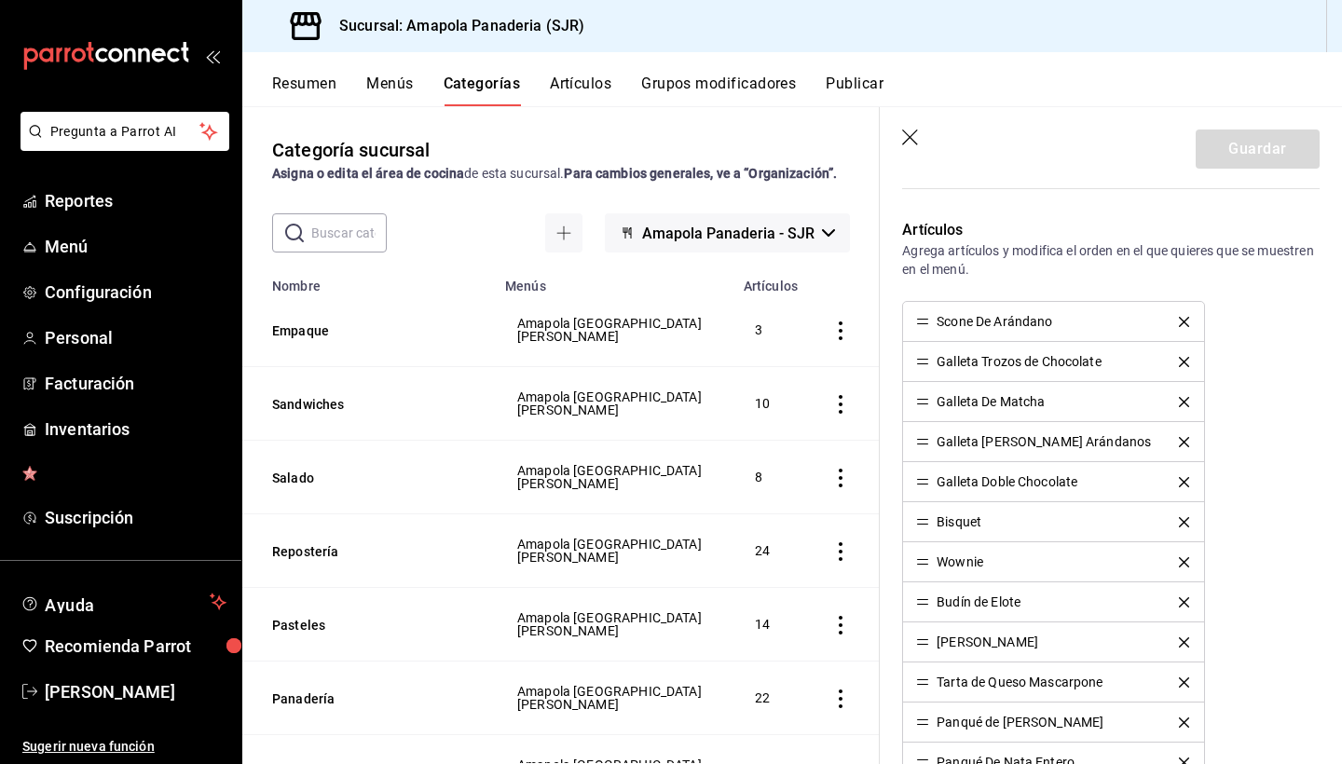
scroll to position [302, 0]
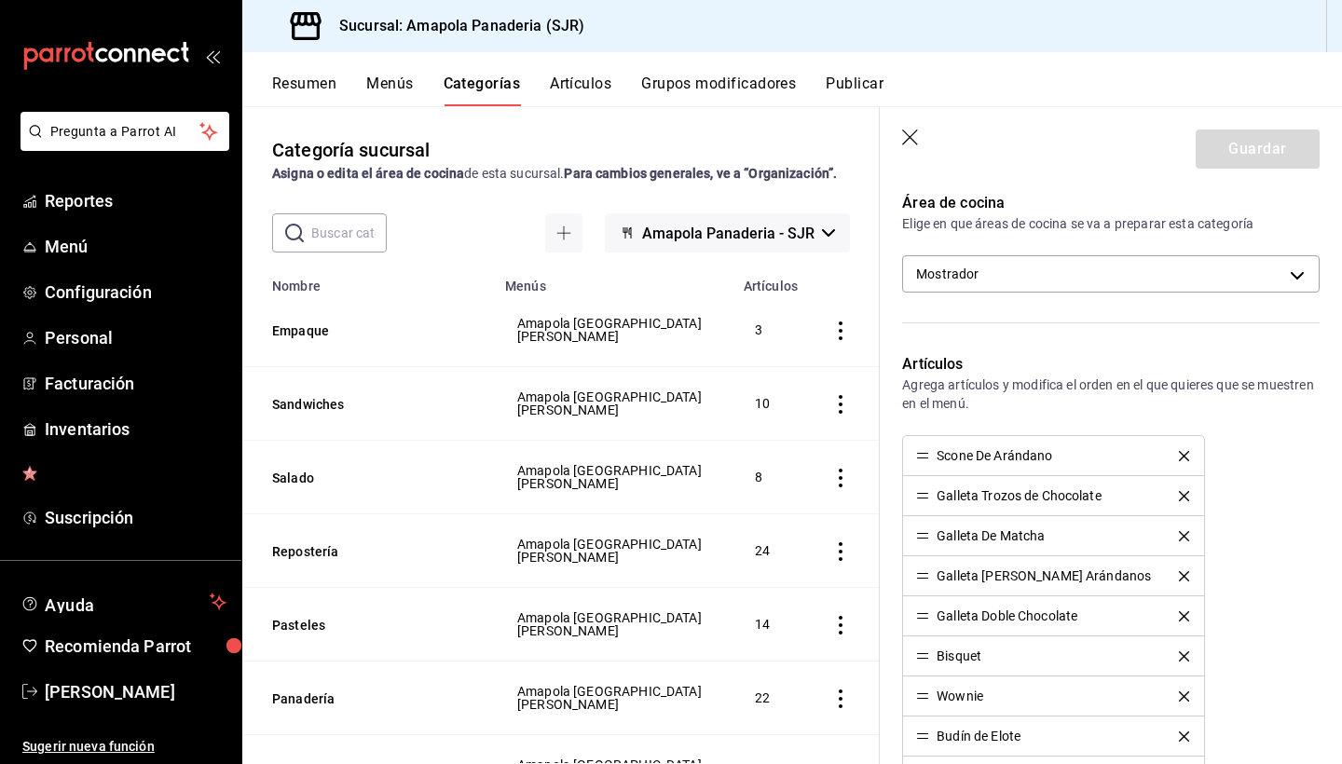
click at [911, 138] on icon "button" at bounding box center [910, 138] width 16 height 16
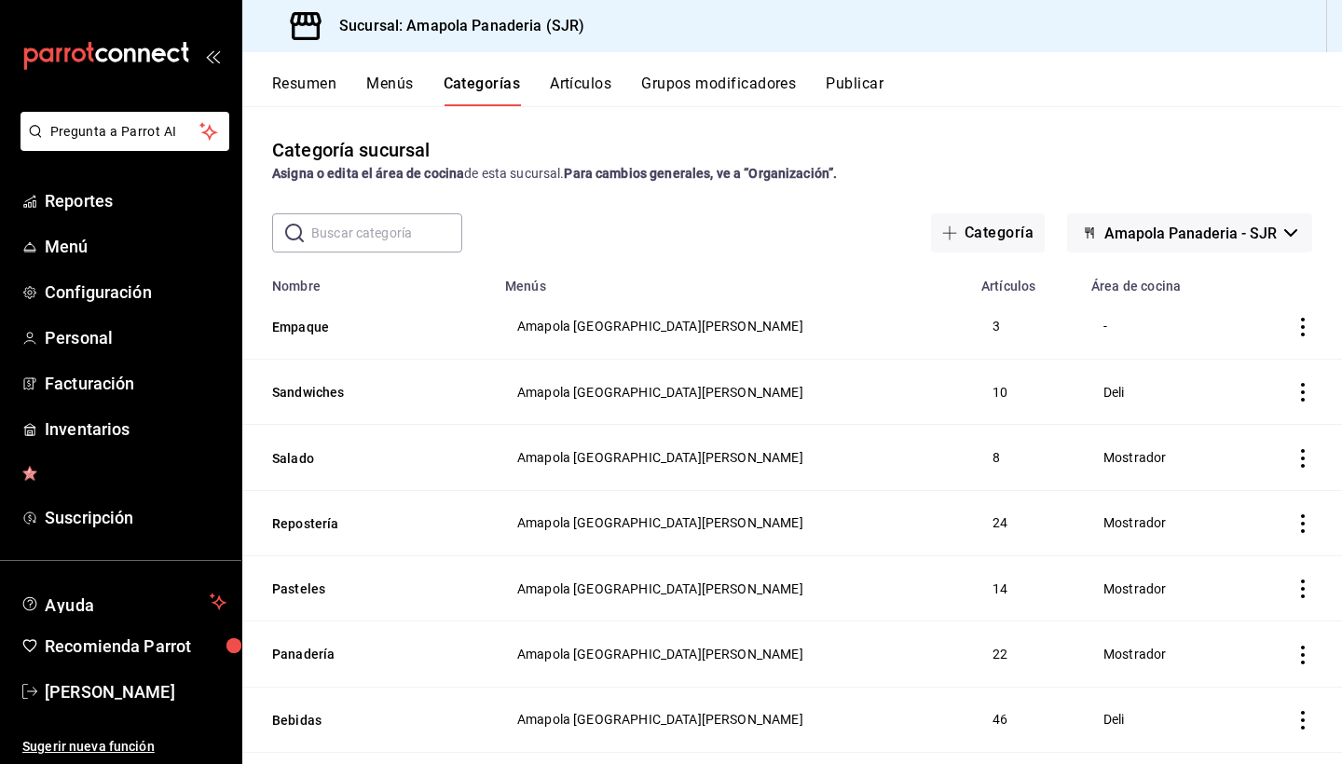
click at [742, 78] on button "Grupos modificadores" at bounding box center [718, 91] width 155 height 32
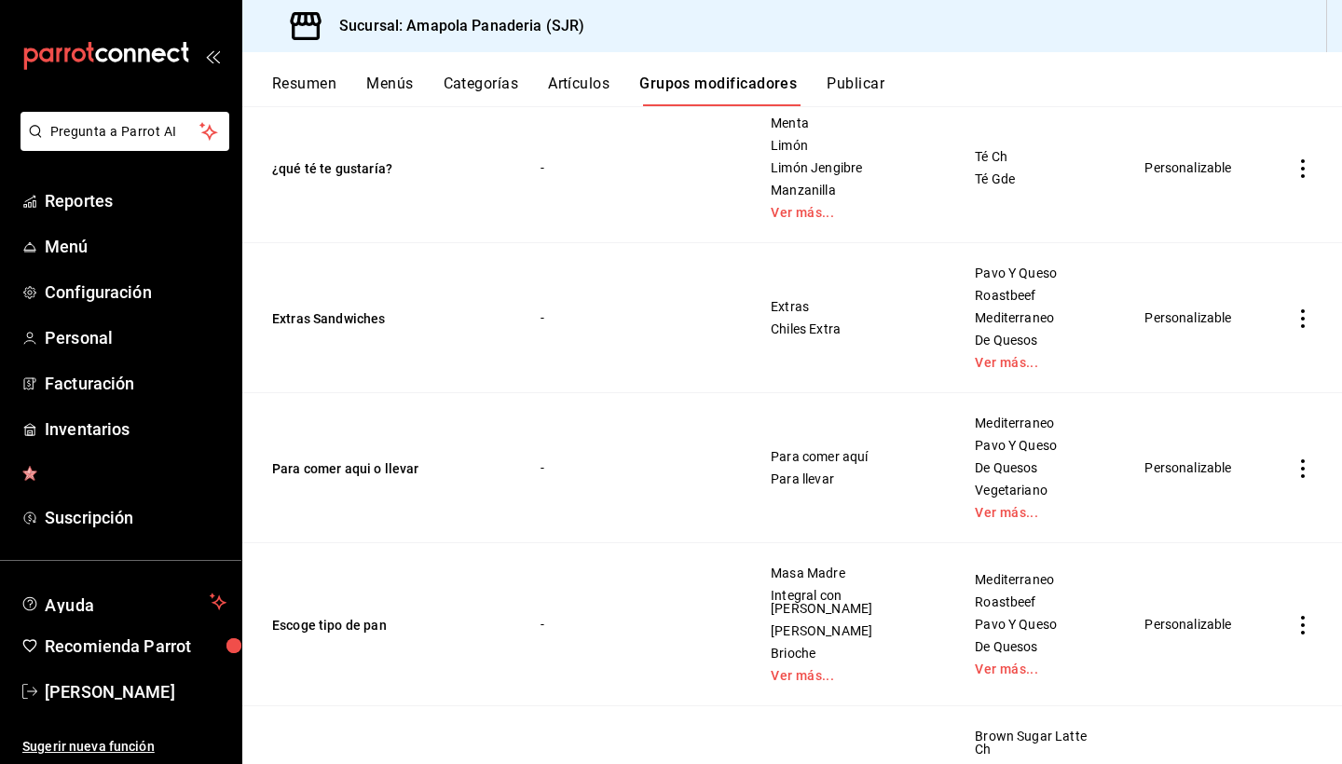
scroll to position [598, 0]
click at [1304, 326] on icon "actions" at bounding box center [1303, 317] width 4 height 19
click at [1258, 412] on span "Duplicar" at bounding box center [1247, 412] width 48 height 20
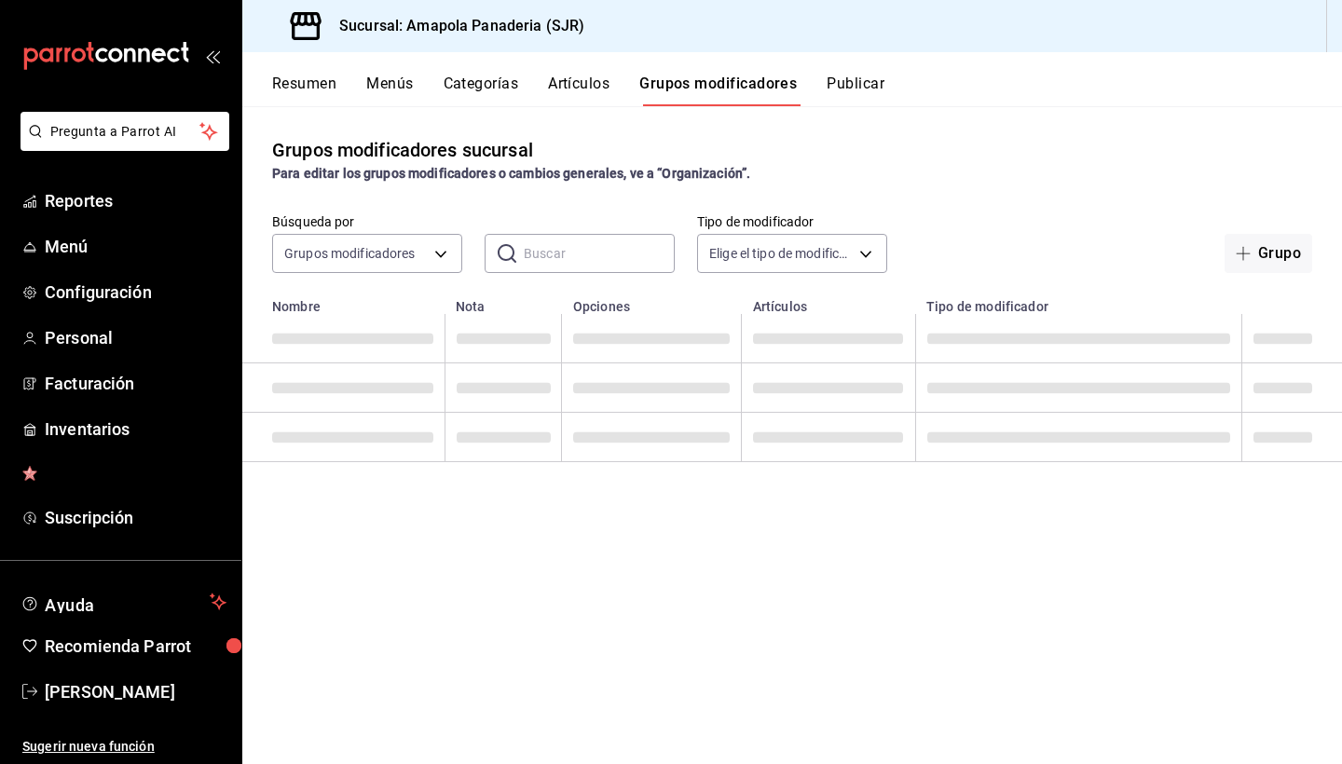
scroll to position [0, 0]
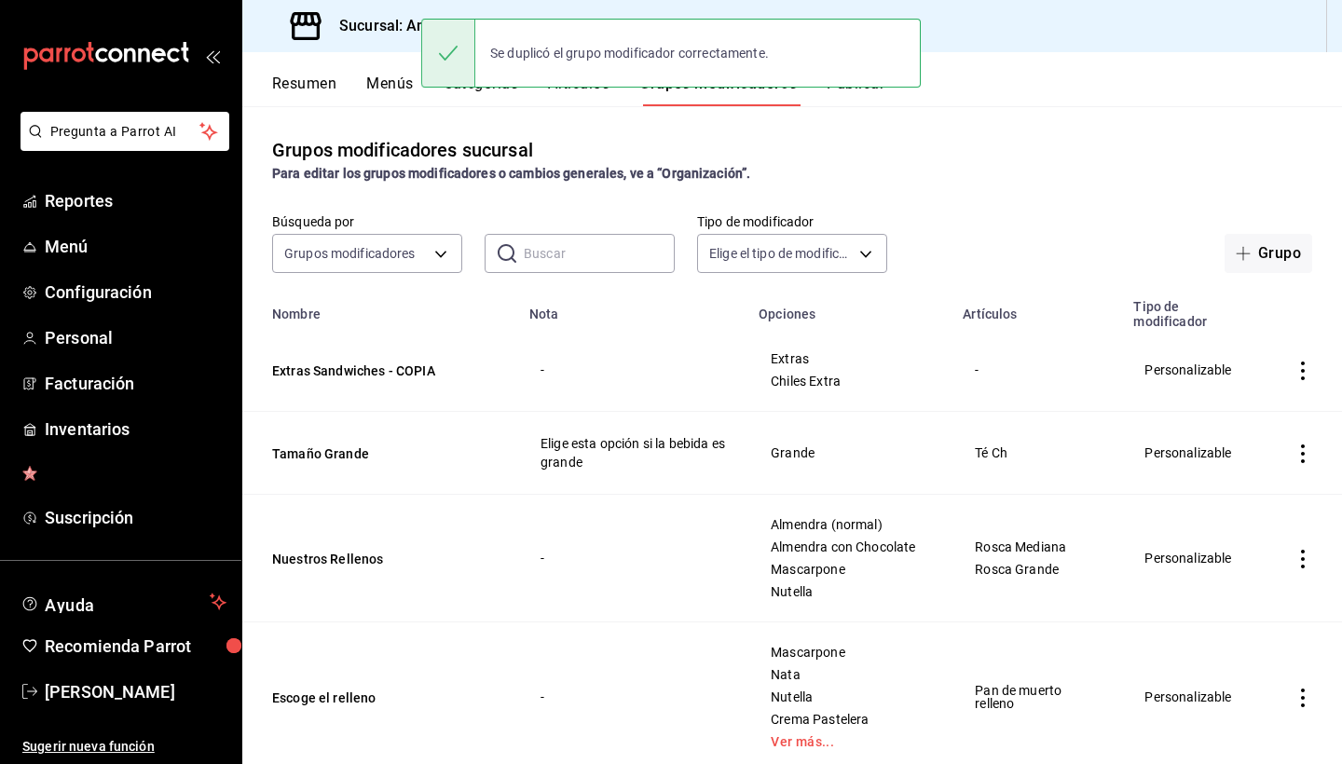
click at [1300, 369] on icon "actions" at bounding box center [1303, 371] width 19 height 19
click at [1269, 425] on li "Editar" at bounding box center [1230, 414] width 112 height 38
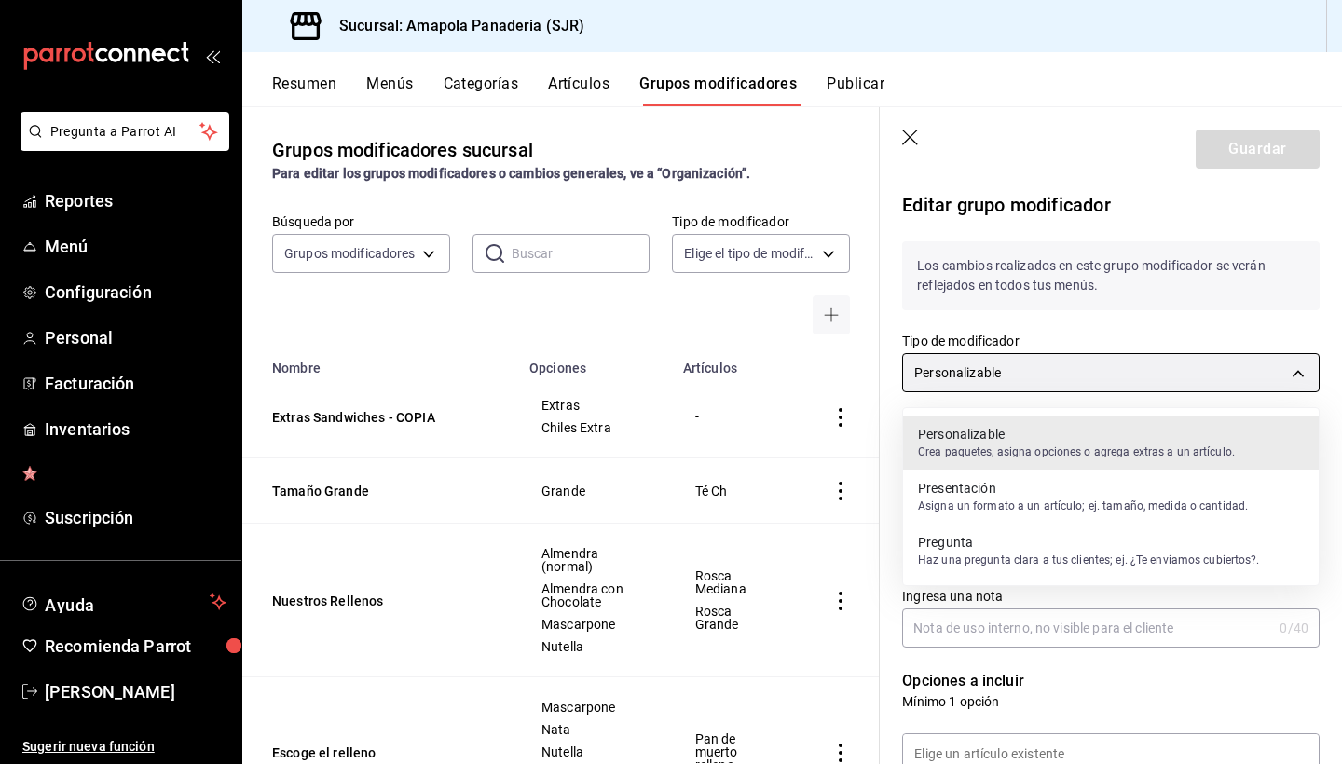
click at [1164, 379] on body "Pregunta a Parrot AI Reportes Menú Configuración Personal Facturación Inventari…" at bounding box center [671, 382] width 1342 height 764
click at [1137, 495] on p "Presentación" at bounding box center [1083, 488] width 330 height 19
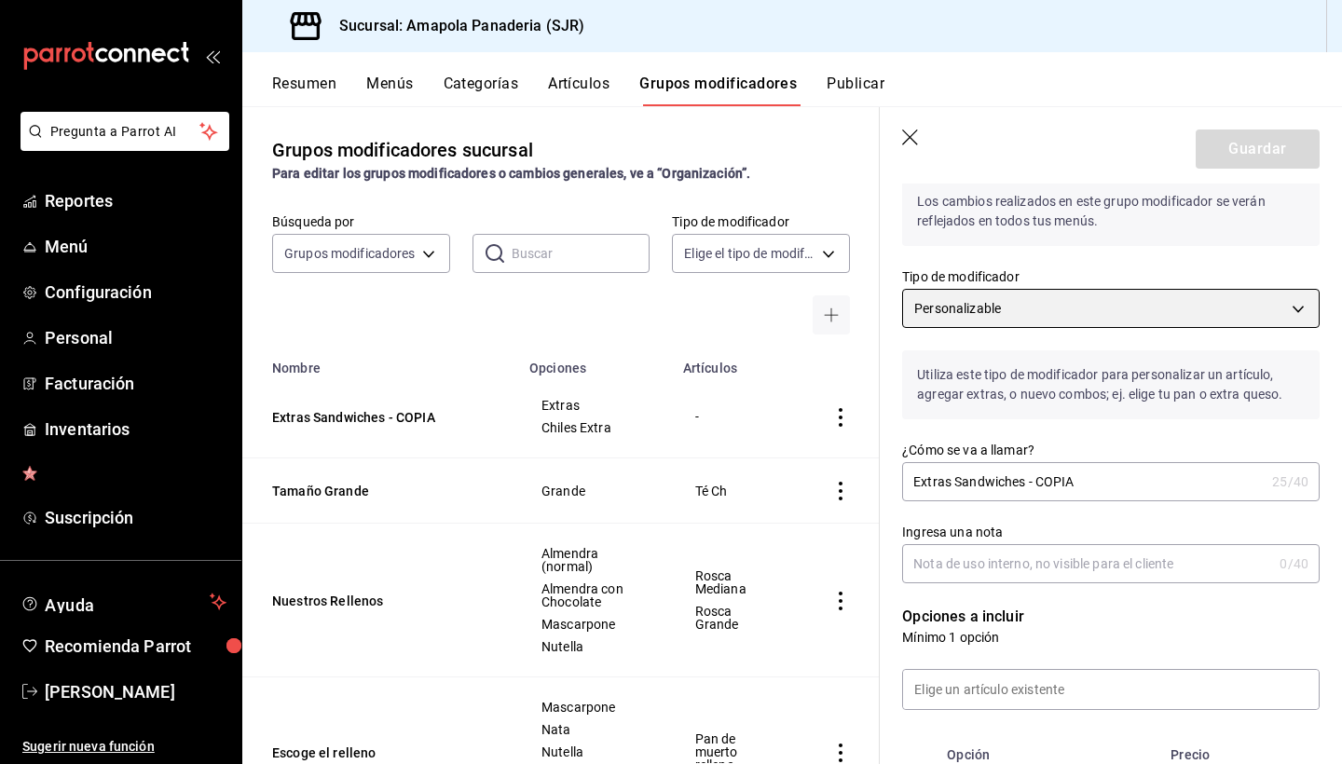
scroll to position [70, 0]
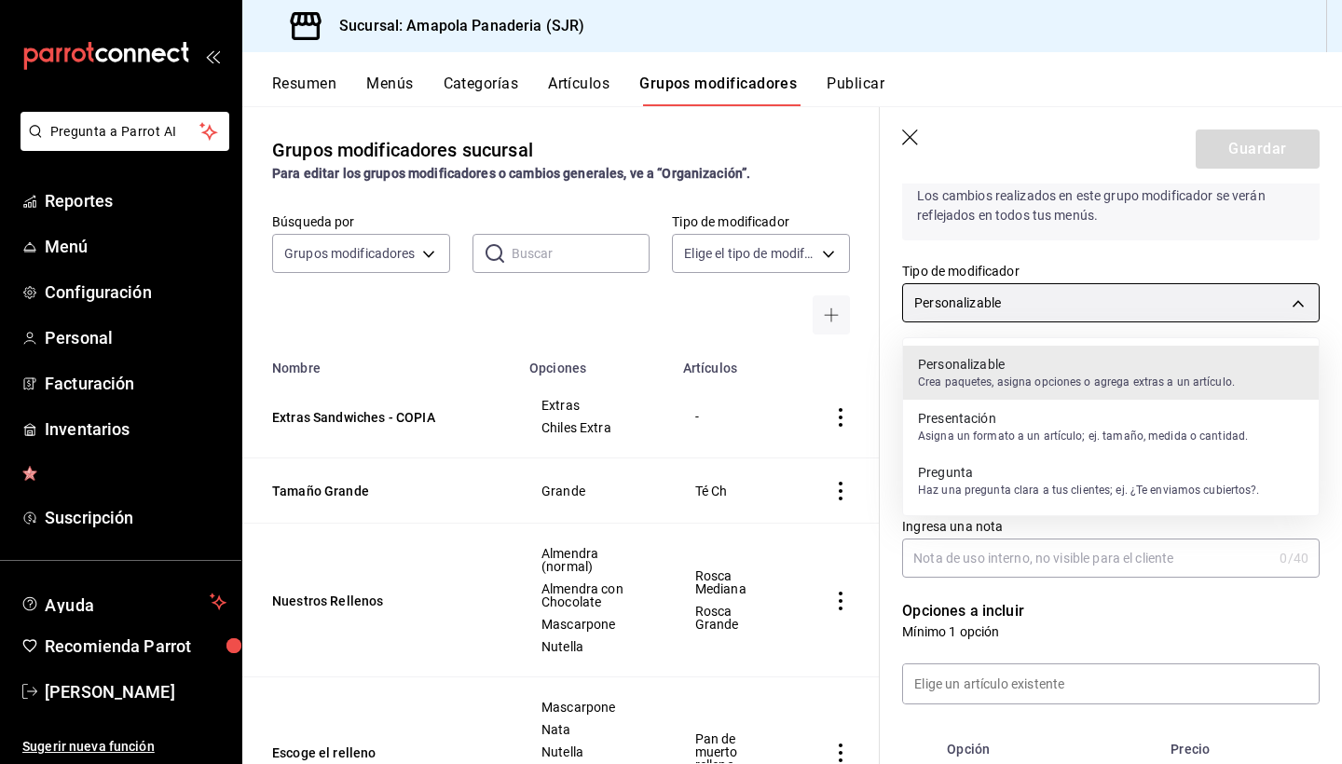
click at [1195, 295] on body "Pregunta a Parrot AI Reportes Menú Configuración Personal Facturación Inventari…" at bounding box center [671, 382] width 1342 height 764
click at [1151, 445] on div "Presentación Asigna un formato a un artículo; ej. tamaño, medida o cantidad." at bounding box center [1083, 426] width 330 height 43
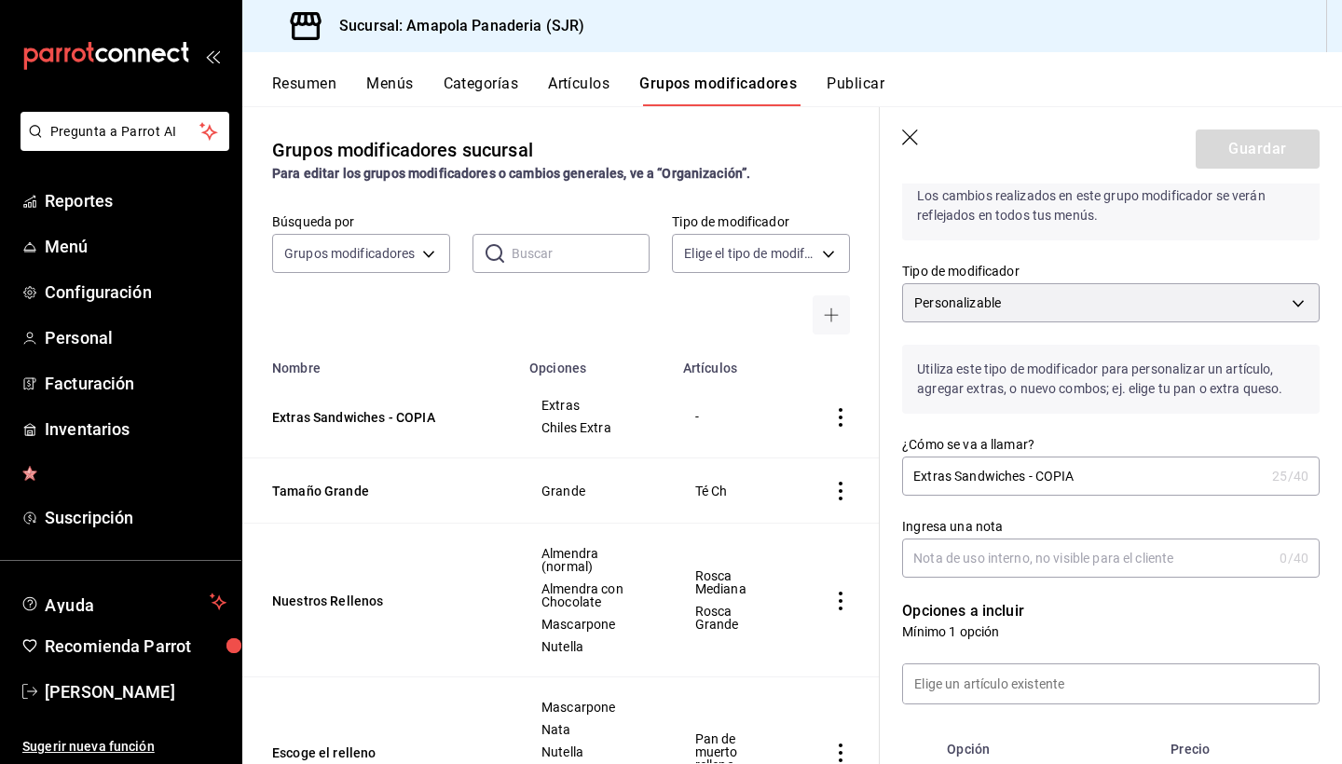
click at [1155, 335] on div "Utiliza este tipo de modificador para personalizar un artículo, agregar extras,…" at bounding box center [1100, 367] width 440 height 91
click at [1155, 323] on div "Utiliza este tipo de modificador para personalizar un artículo, agregar extras,…" at bounding box center [1100, 367] width 440 height 91
click at [1155, 308] on body "Pregunta a Parrot AI Reportes Menú Configuración Personal Facturación Inventari…" at bounding box center [671, 382] width 1342 height 764
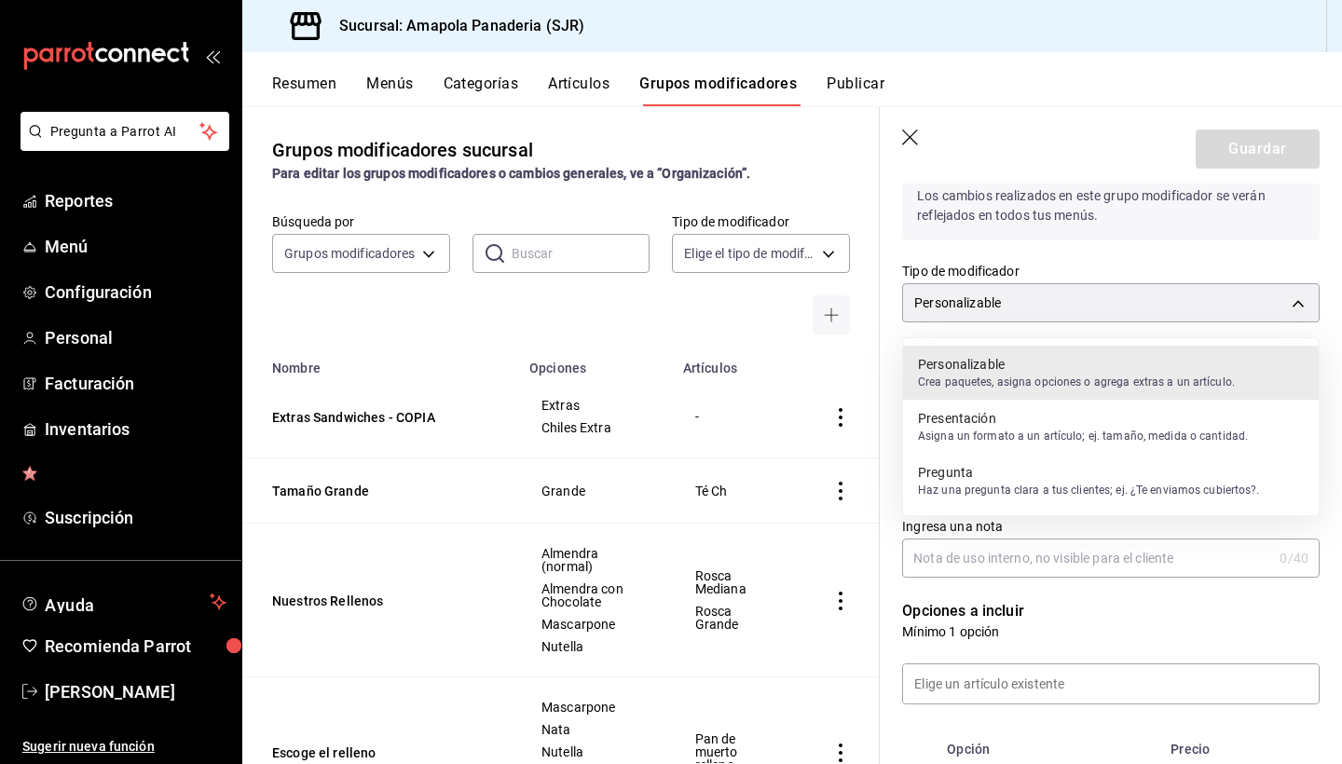
click at [1117, 428] on p "Asigna un formato a un artículo; ej. tamaño, medida o cantidad." at bounding box center [1083, 436] width 330 height 17
click at [1122, 299] on body "Pregunta a Parrot AI Reportes Menú Configuración Personal Facturación Inventari…" at bounding box center [671, 382] width 1342 height 764
click at [1102, 492] on p "Haz una pregunta clara a tus clientes; ej. ¿Te enviamos cubiertos?." at bounding box center [1089, 490] width 342 height 17
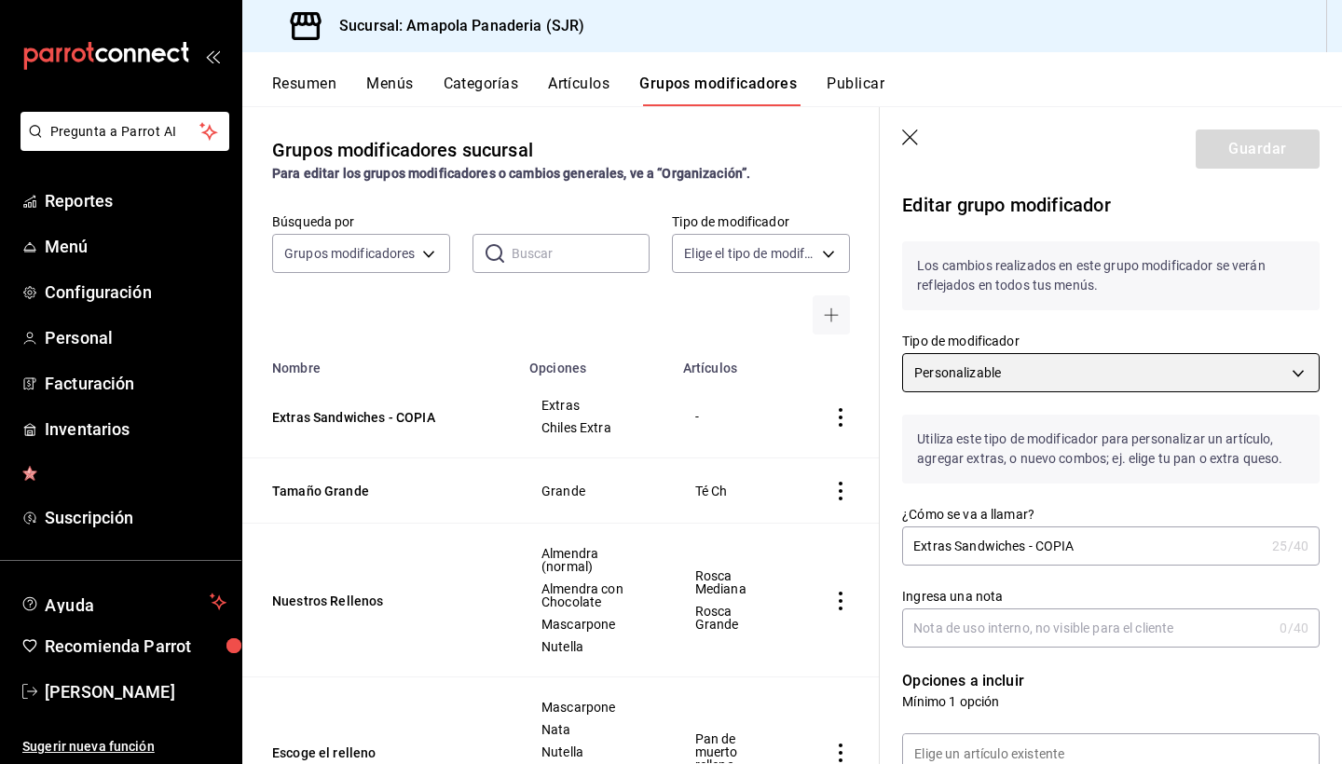
scroll to position [0, 0]
click at [1132, 299] on p "Los cambios realizados en este grupo modificador se verán reflejados en todos t…" at bounding box center [1111, 275] width 418 height 69
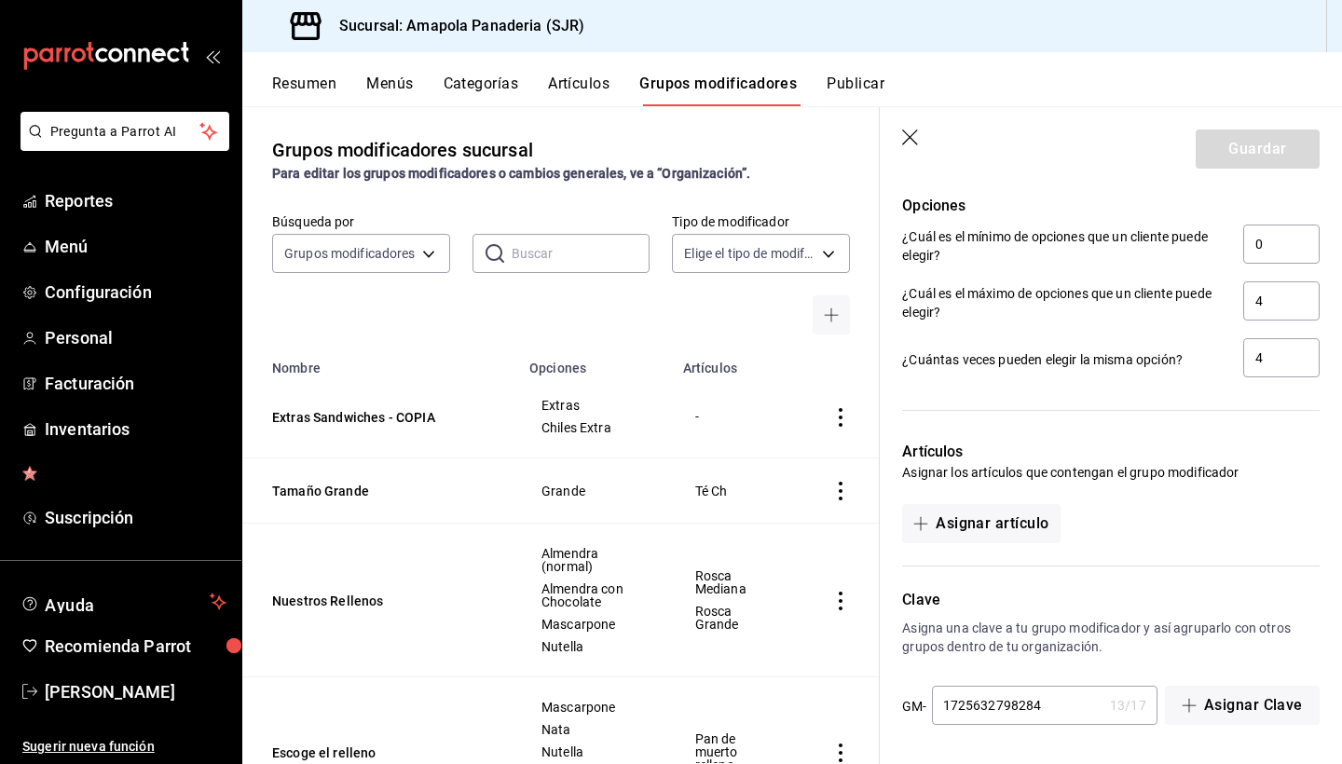
scroll to position [995, 0]
click at [914, 142] on icon "button" at bounding box center [910, 138] width 16 height 16
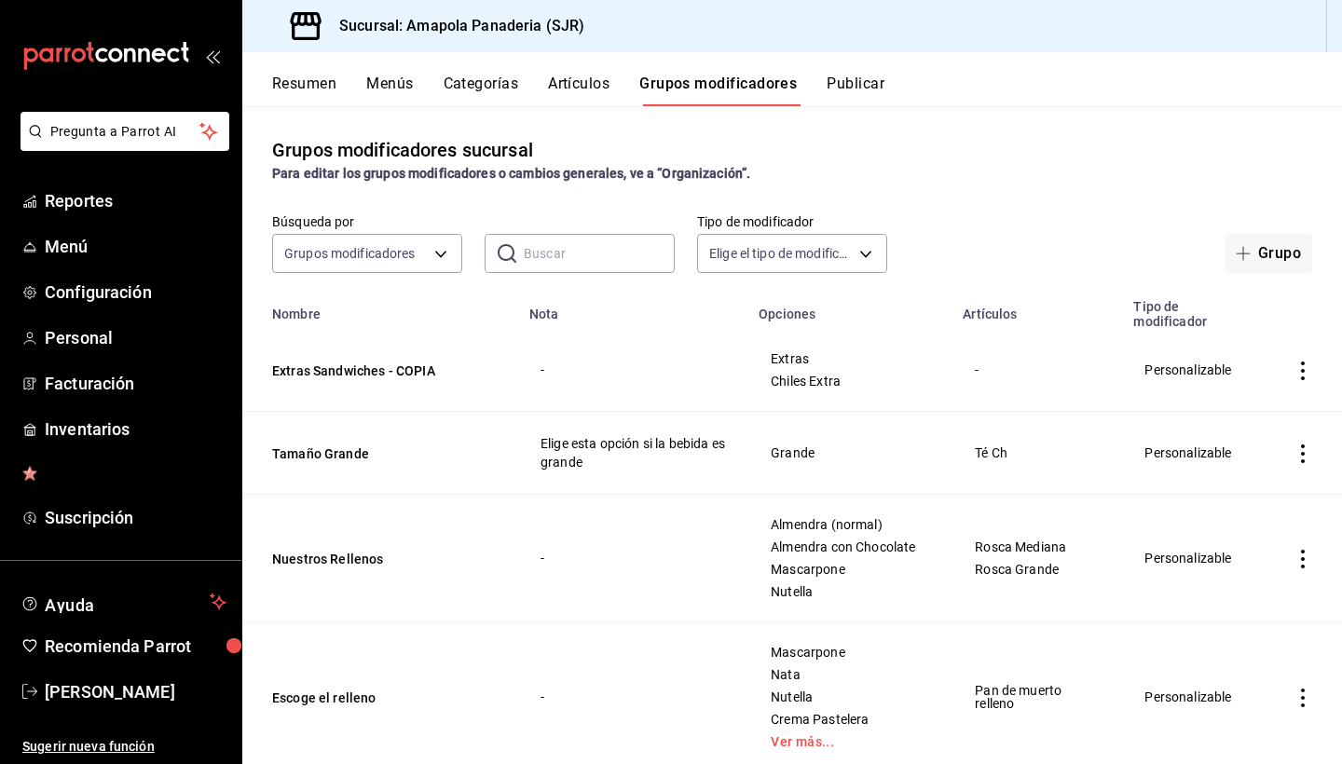
click at [1306, 366] on icon "actions" at bounding box center [1303, 371] width 19 height 19
click at [1233, 486] on span "Eliminar" at bounding box center [1247, 490] width 48 height 15
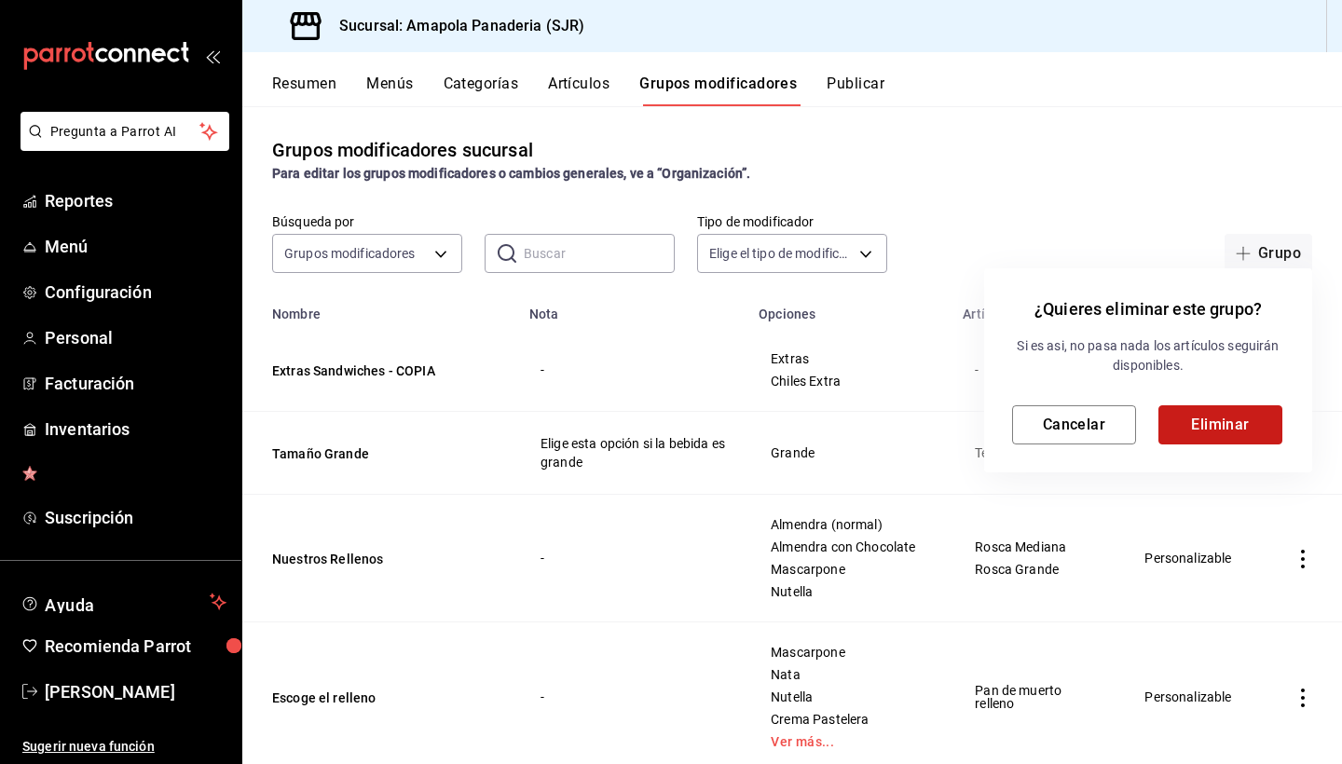
click at [1230, 422] on button "Eliminar" at bounding box center [1220, 424] width 124 height 39
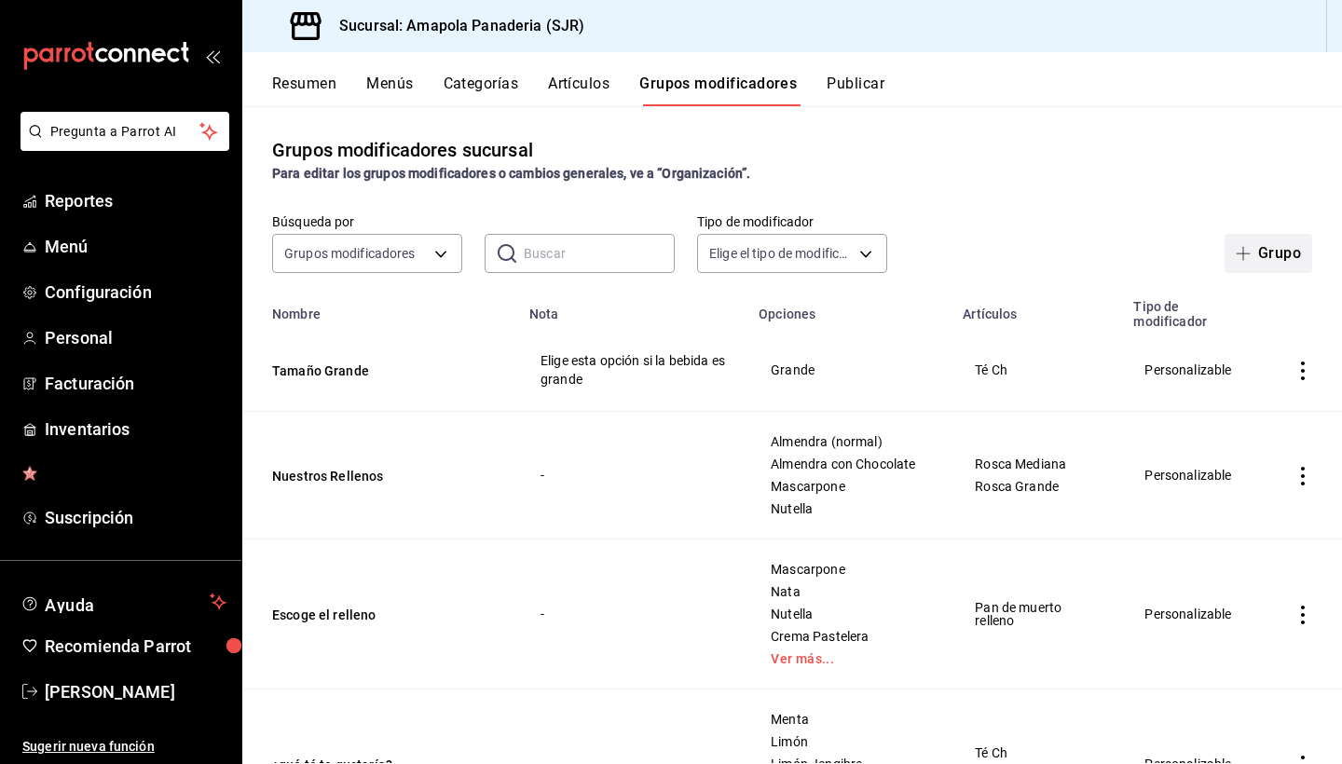
click at [1254, 254] on span "button" at bounding box center [1247, 253] width 22 height 15
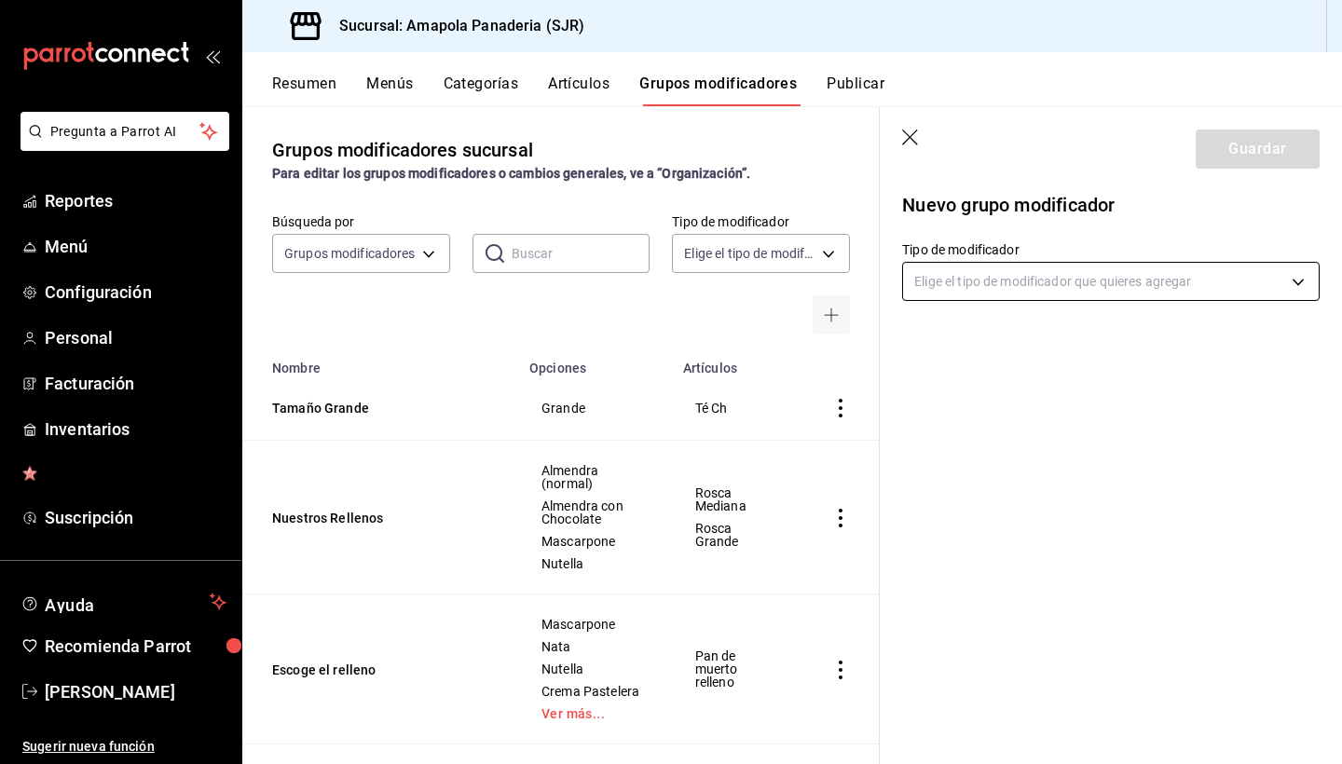
click at [1233, 281] on body "Pregunta a Parrot AI Reportes Menú Configuración Personal Facturación Inventari…" at bounding box center [671, 382] width 1342 height 764
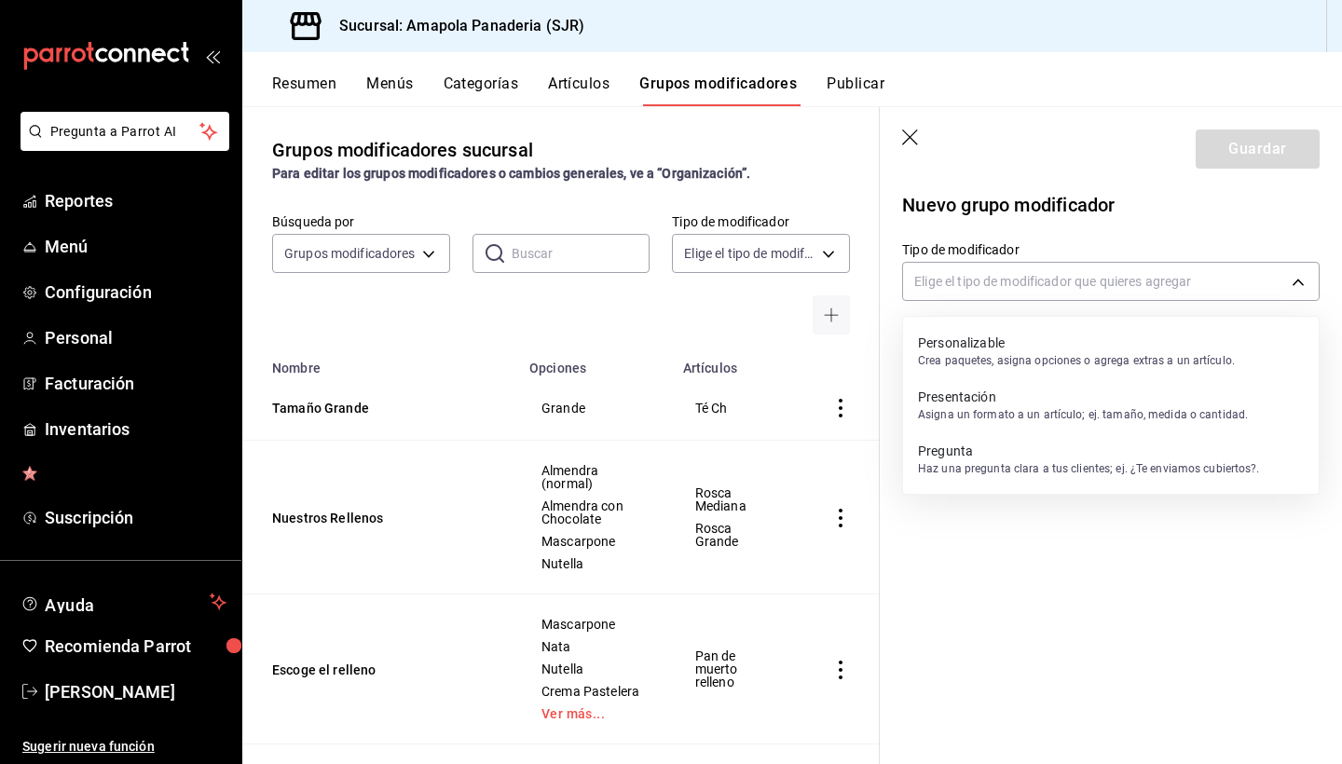
click at [1147, 396] on p "Presentación" at bounding box center [1083, 397] width 330 height 19
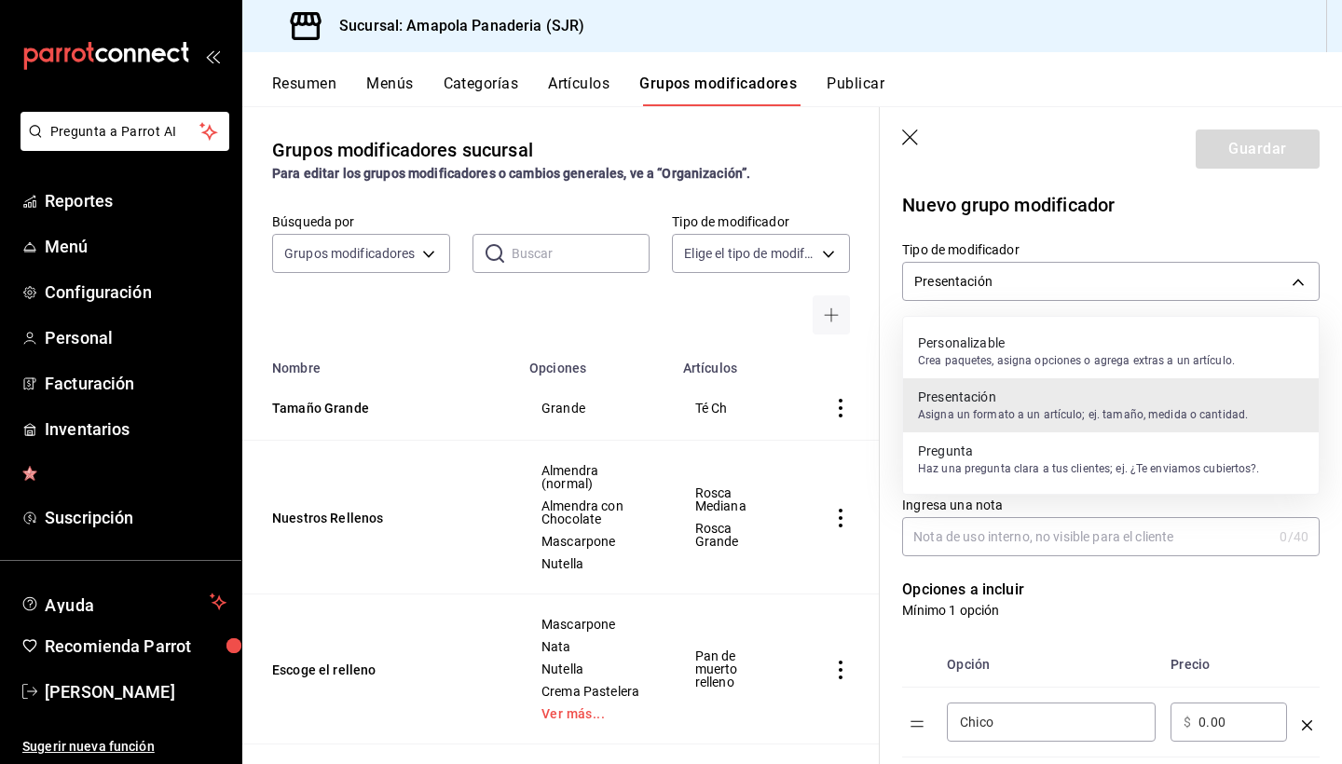
click at [1150, 278] on body "Pregunta a Parrot AI Reportes Menú Configuración Personal Facturación Inventari…" at bounding box center [671, 382] width 1342 height 764
click at [989, 413] on p "Asigna un formato a un artículo; ej. tamaño, medida o cantidad." at bounding box center [1083, 414] width 330 height 17
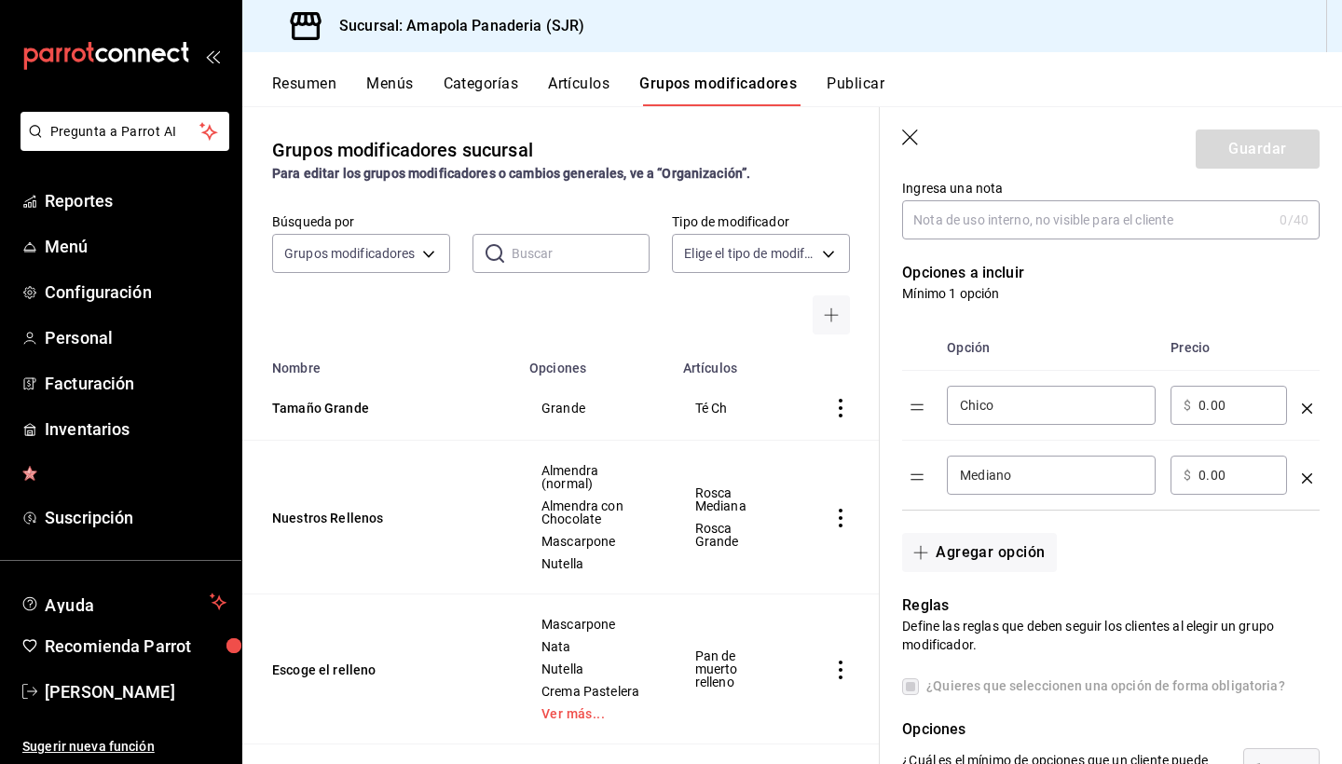
click at [911, 138] on icon "button" at bounding box center [910, 138] width 16 height 16
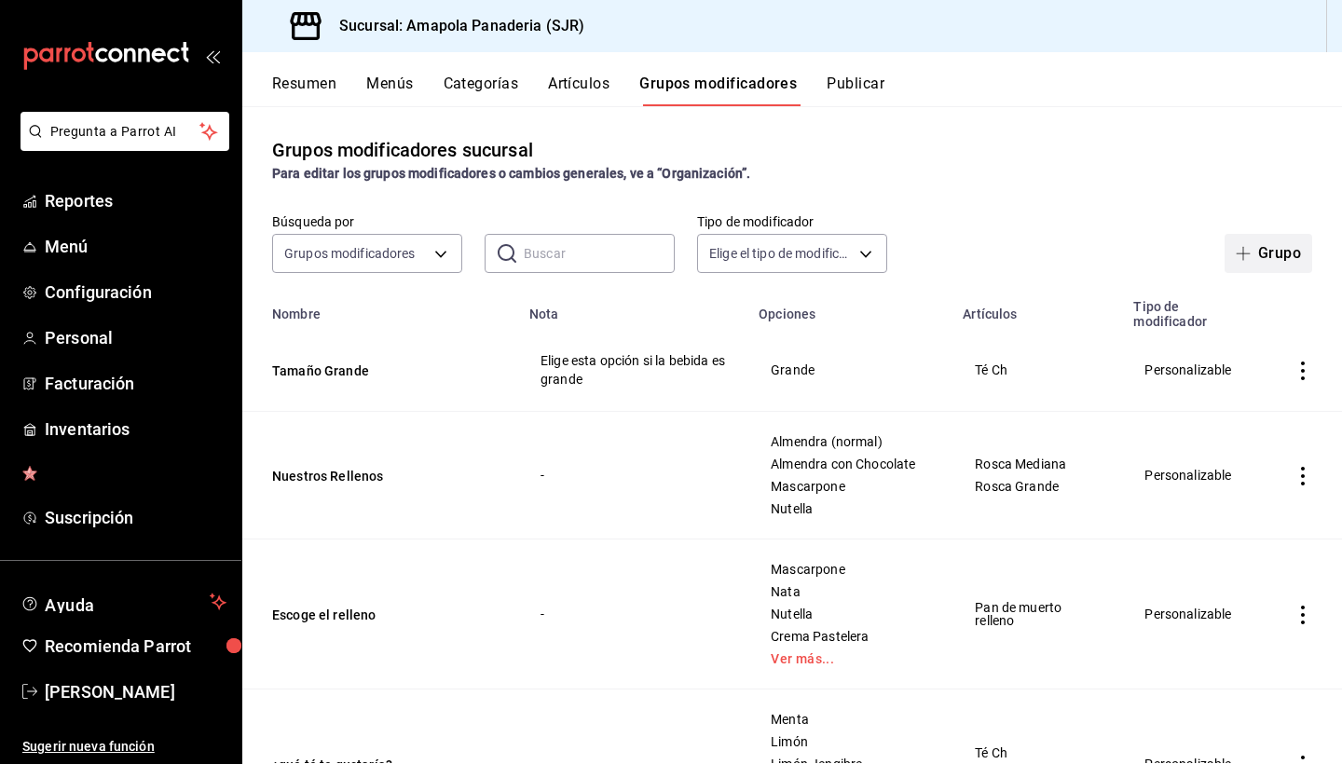
click at [1269, 254] on button "Grupo" at bounding box center [1269, 253] width 88 height 39
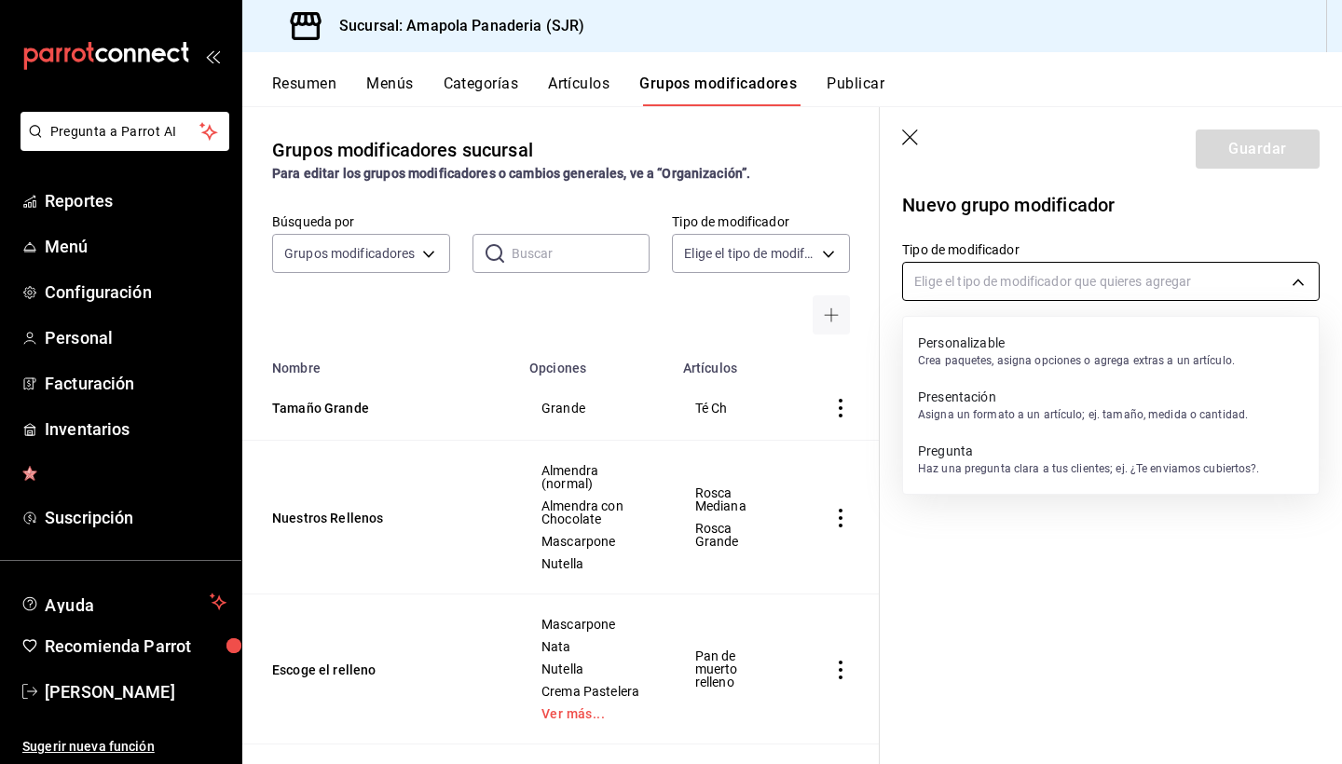
click at [1125, 270] on body "Pregunta a Parrot AI Reportes Menú Configuración Personal Facturación Inventari…" at bounding box center [671, 382] width 1342 height 764
click at [1073, 396] on p "Presentación" at bounding box center [1083, 397] width 330 height 19
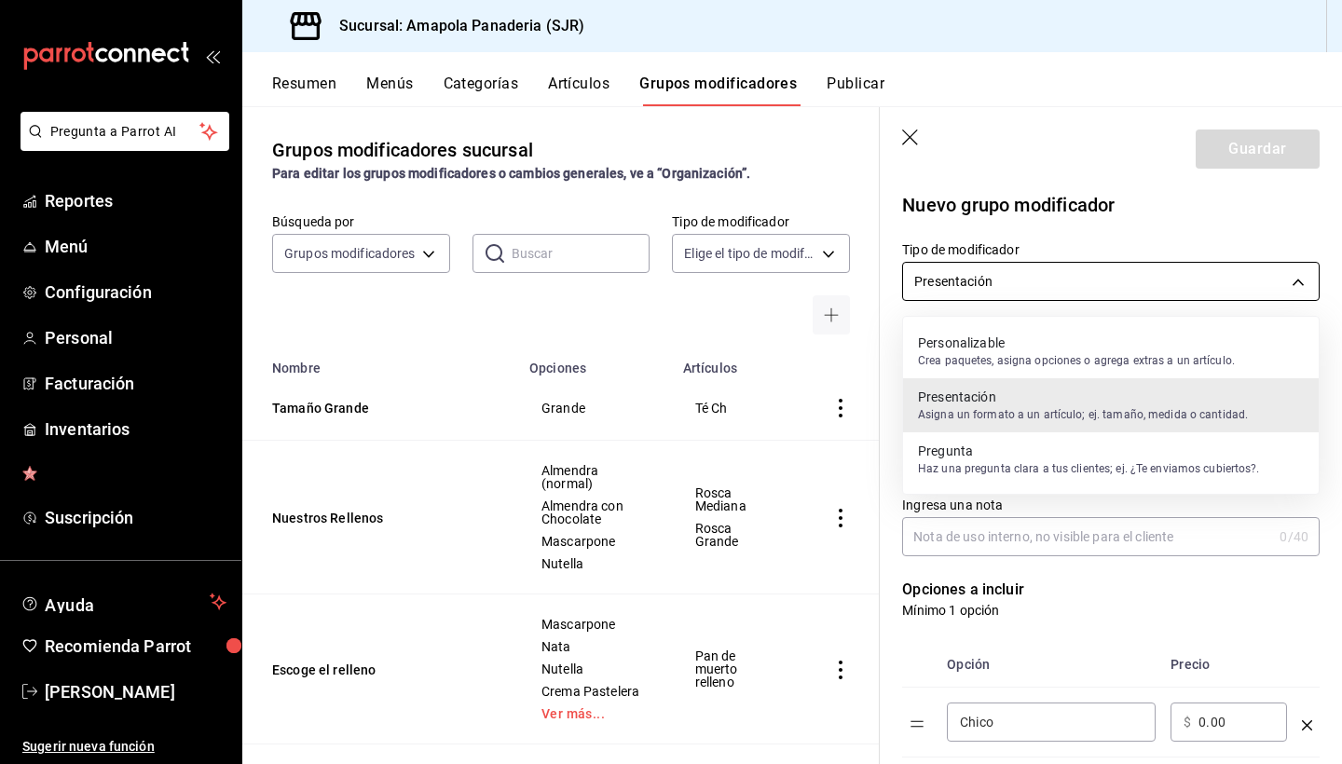
click at [1054, 276] on body "Pregunta a Parrot AI Reportes Menú Configuración Personal Facturación Inventari…" at bounding box center [671, 382] width 1342 height 764
click at [1039, 346] on p "Personalizable" at bounding box center [1076, 343] width 317 height 19
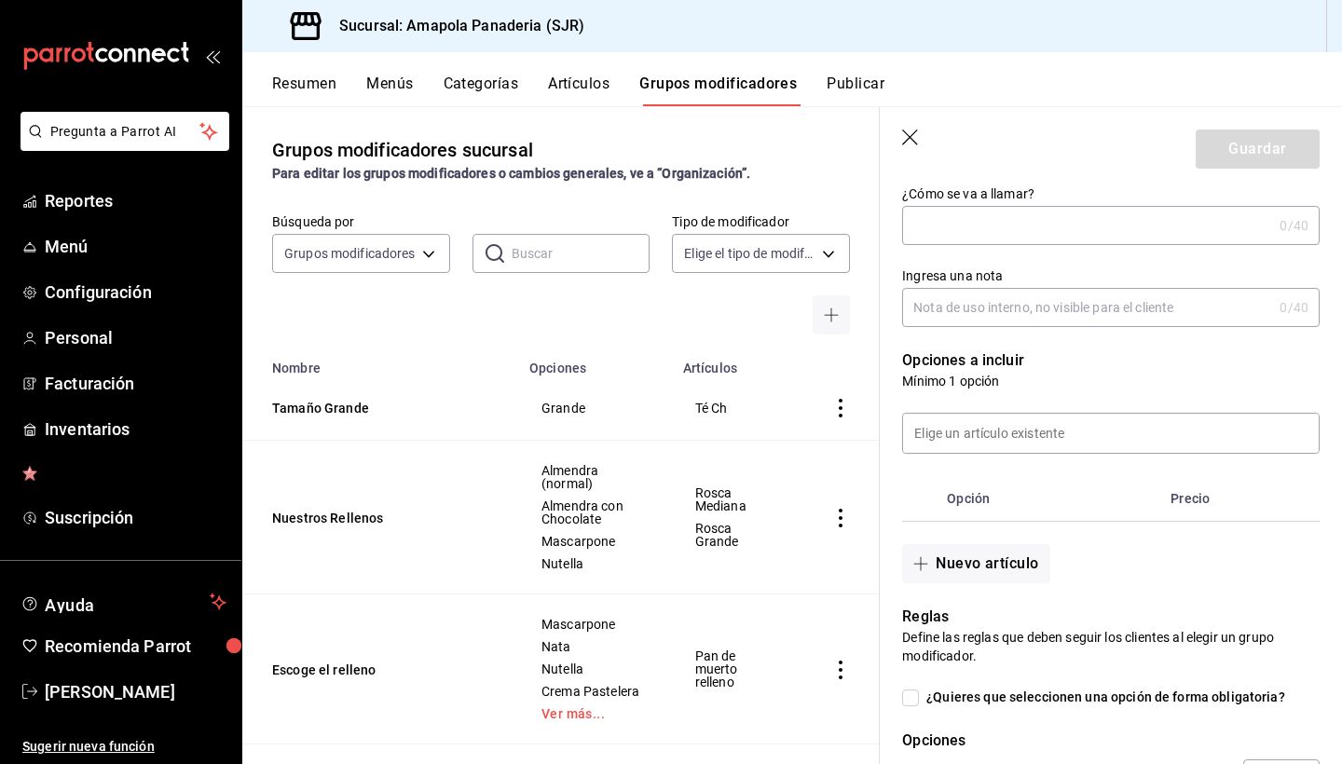
scroll to position [233, 0]
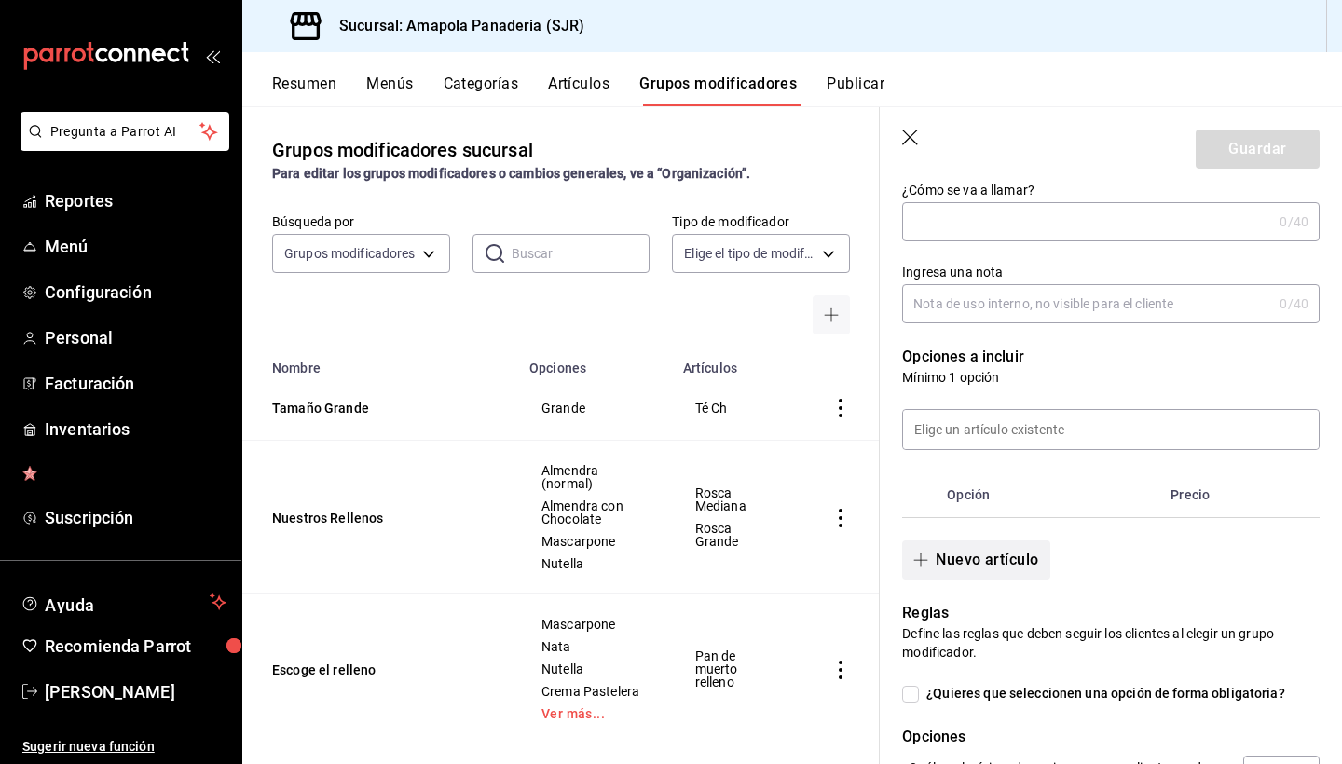
click at [1011, 573] on button "Nuevo artículo" at bounding box center [975, 560] width 147 height 39
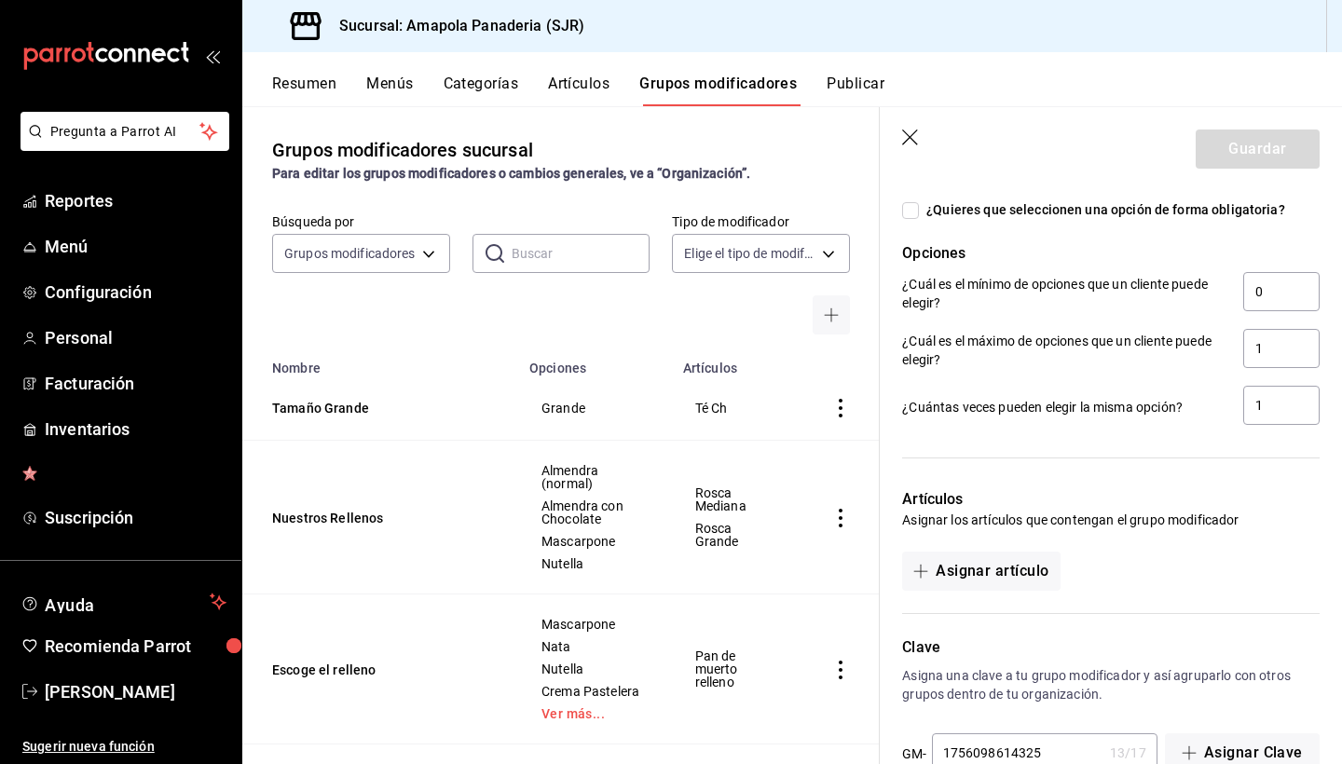
scroll to position [829, 0]
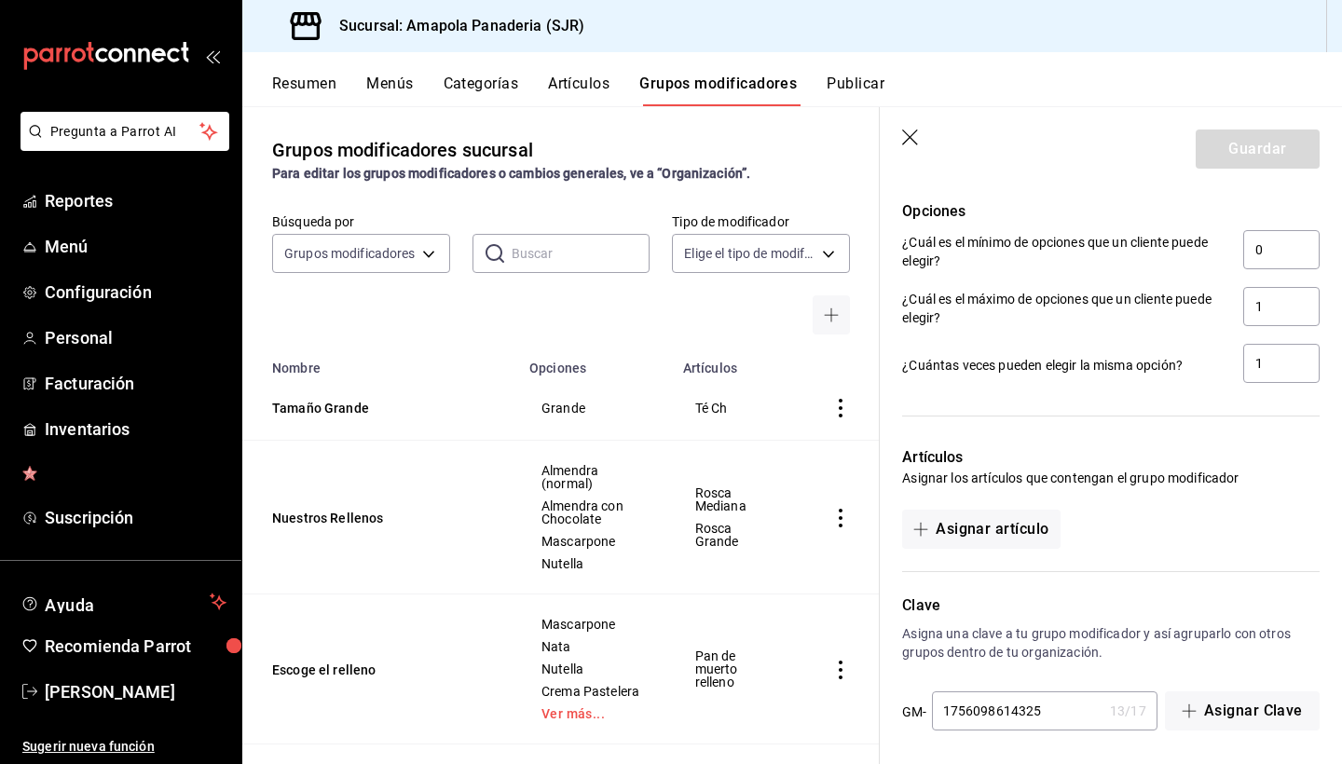
click at [911, 139] on icon "button" at bounding box center [910, 138] width 16 height 16
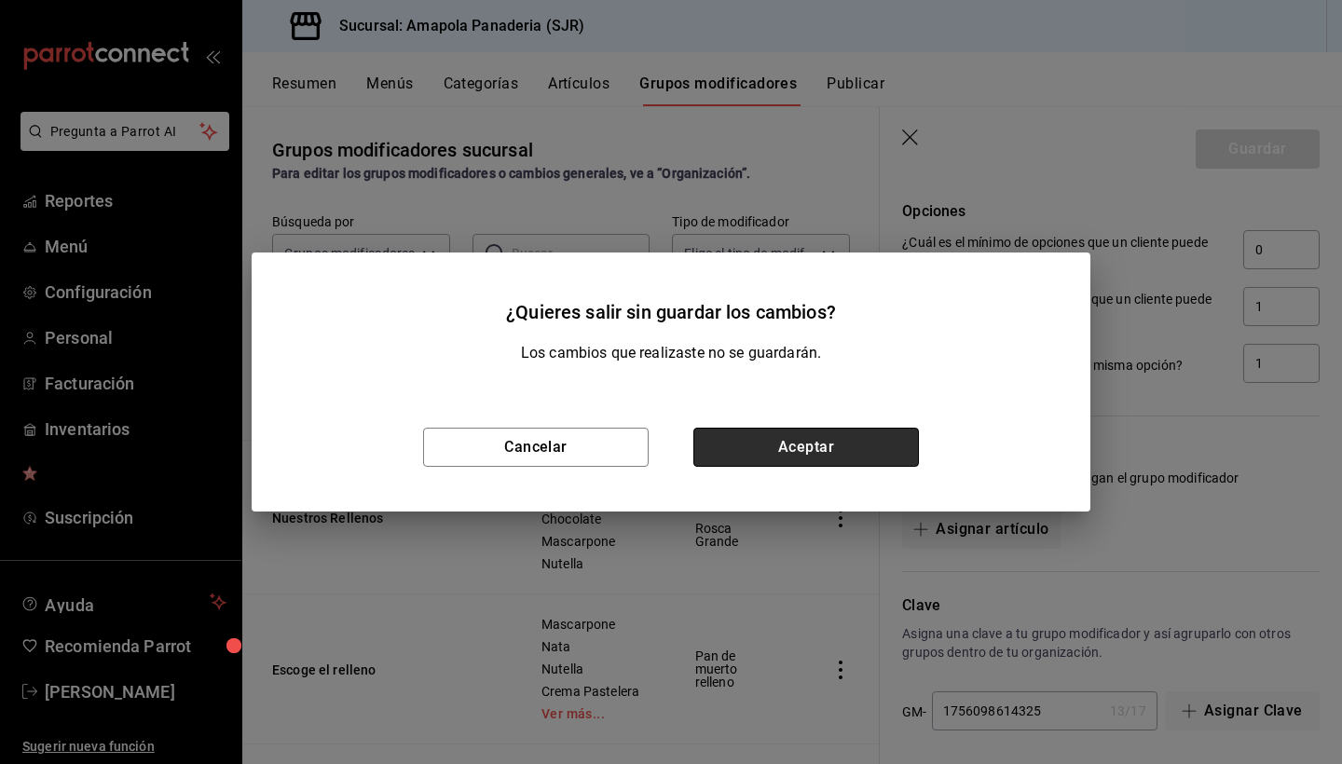
click at [788, 460] on button "Aceptar" at bounding box center [806, 447] width 226 height 39
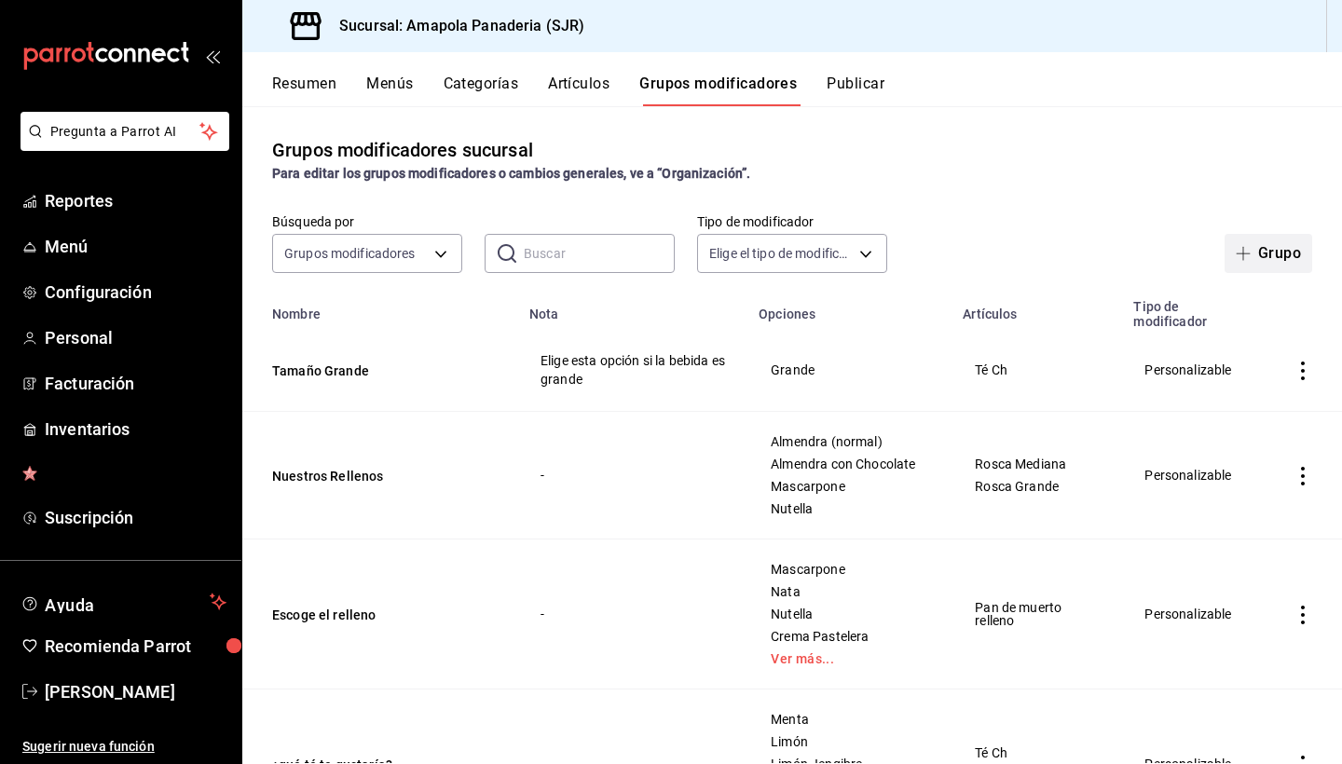
click at [1271, 260] on button "Grupo" at bounding box center [1269, 253] width 88 height 39
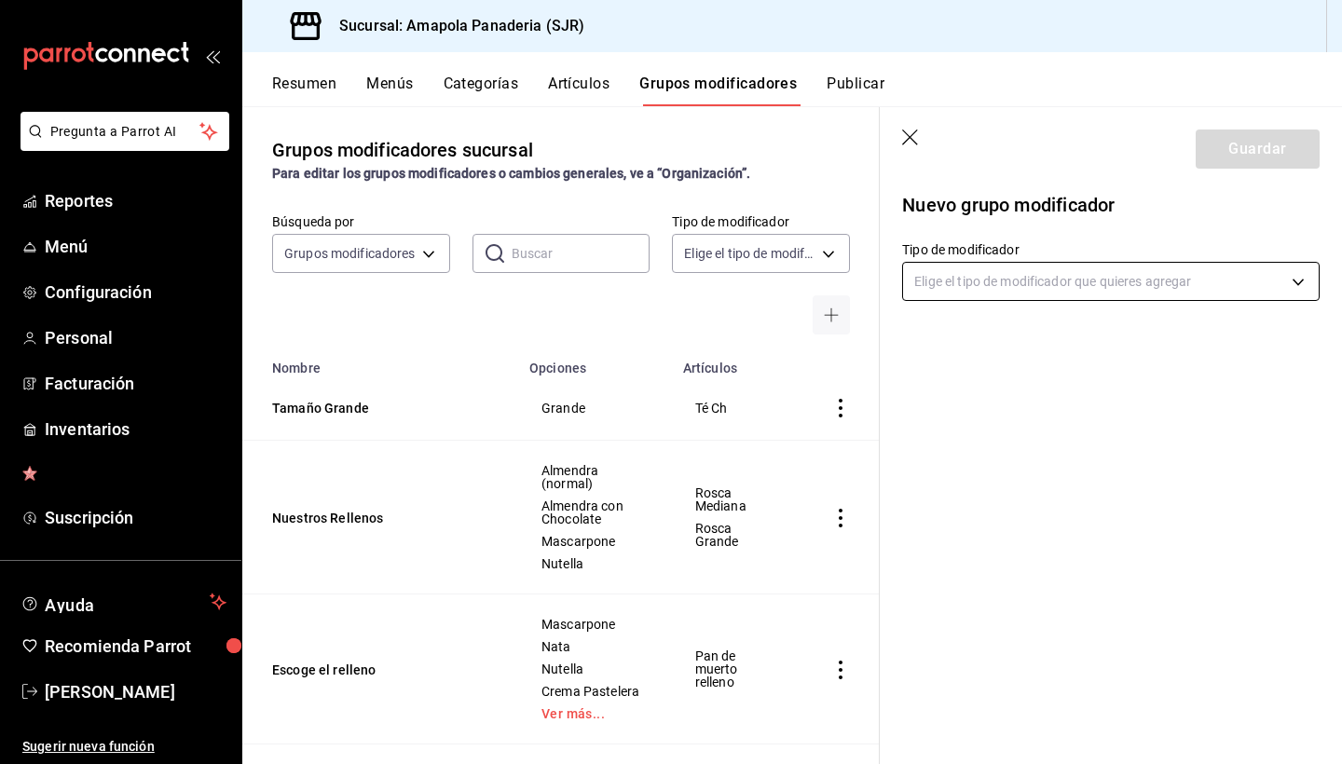
click at [1174, 273] on body "Pregunta a Parrot AI Reportes Menú Configuración Personal Facturación Inventari…" at bounding box center [671, 382] width 1342 height 764
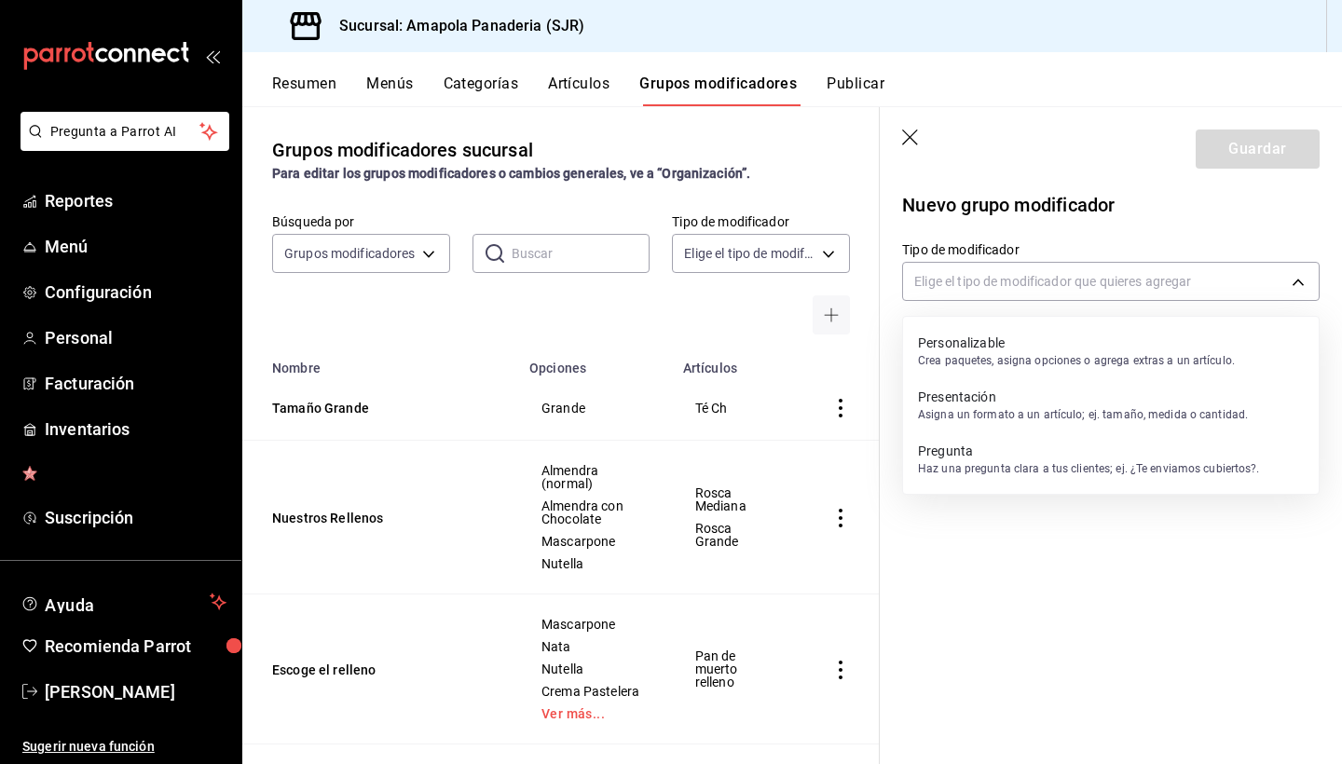
click at [1158, 355] on p "Crea paquetes, asigna opciones o agrega extras a un artículo." at bounding box center [1076, 360] width 317 height 17
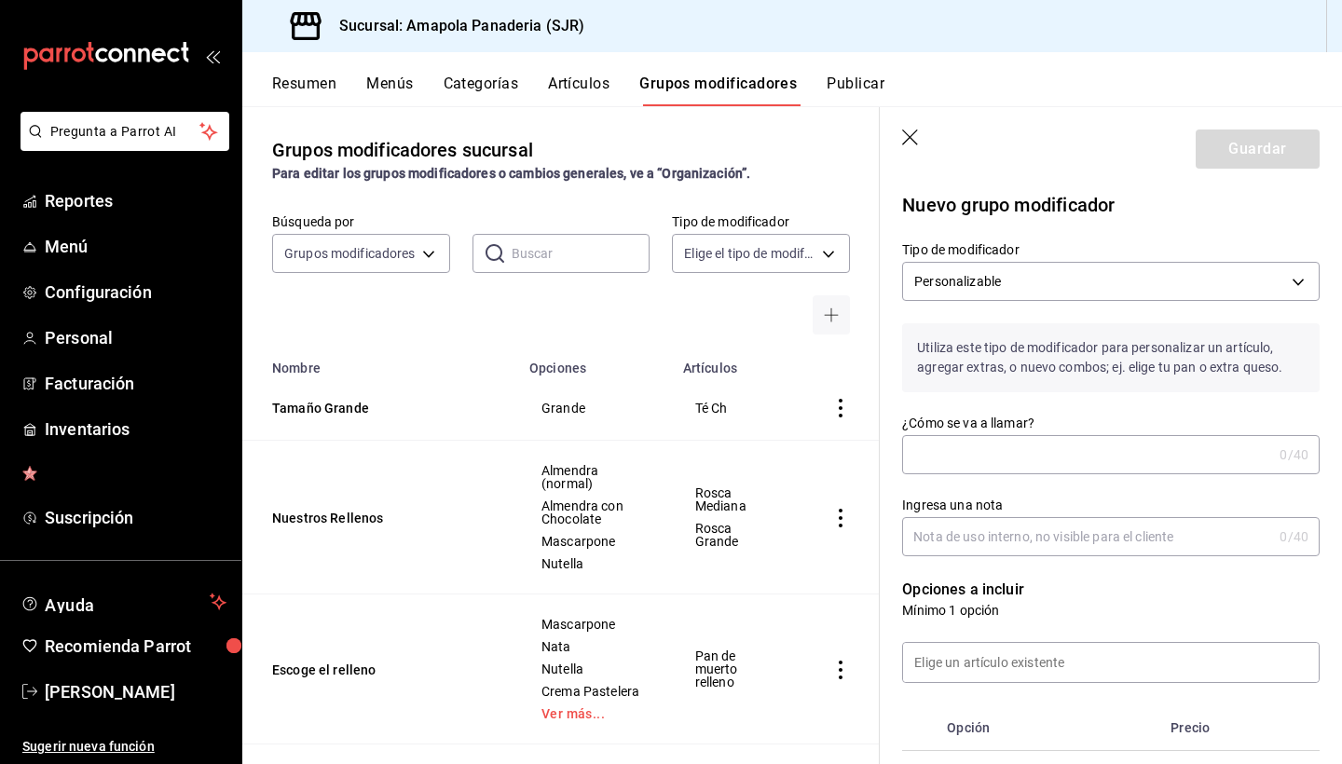
click at [1042, 462] on input "¿Cómo se va a llamar?" at bounding box center [1087, 454] width 370 height 37
click at [1052, 547] on input "Ingresa una nota" at bounding box center [1087, 536] width 370 height 37
click at [1023, 450] on input "Numero de orden" at bounding box center [1083, 454] width 363 height 37
click at [1040, 530] on input "Para entregar el" at bounding box center [1083, 536] width 363 height 37
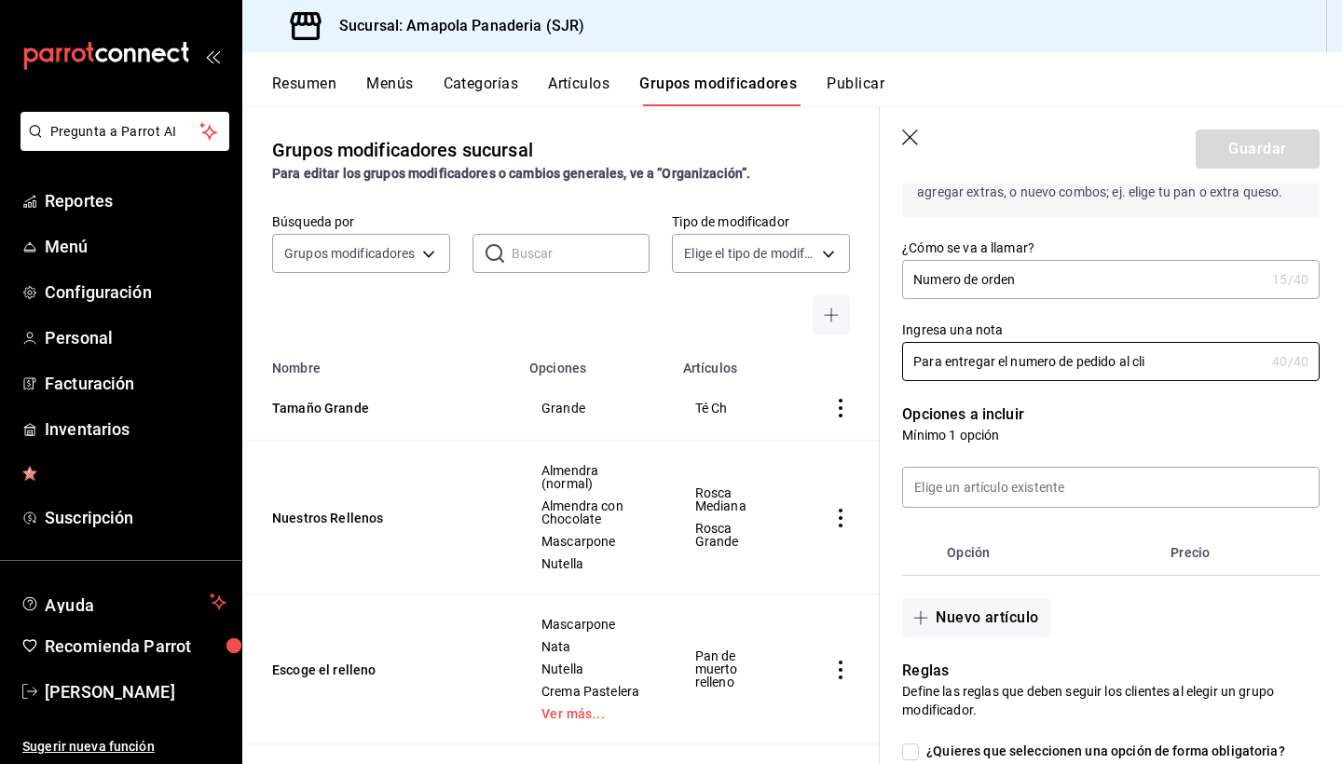
scroll to position [256, 0]
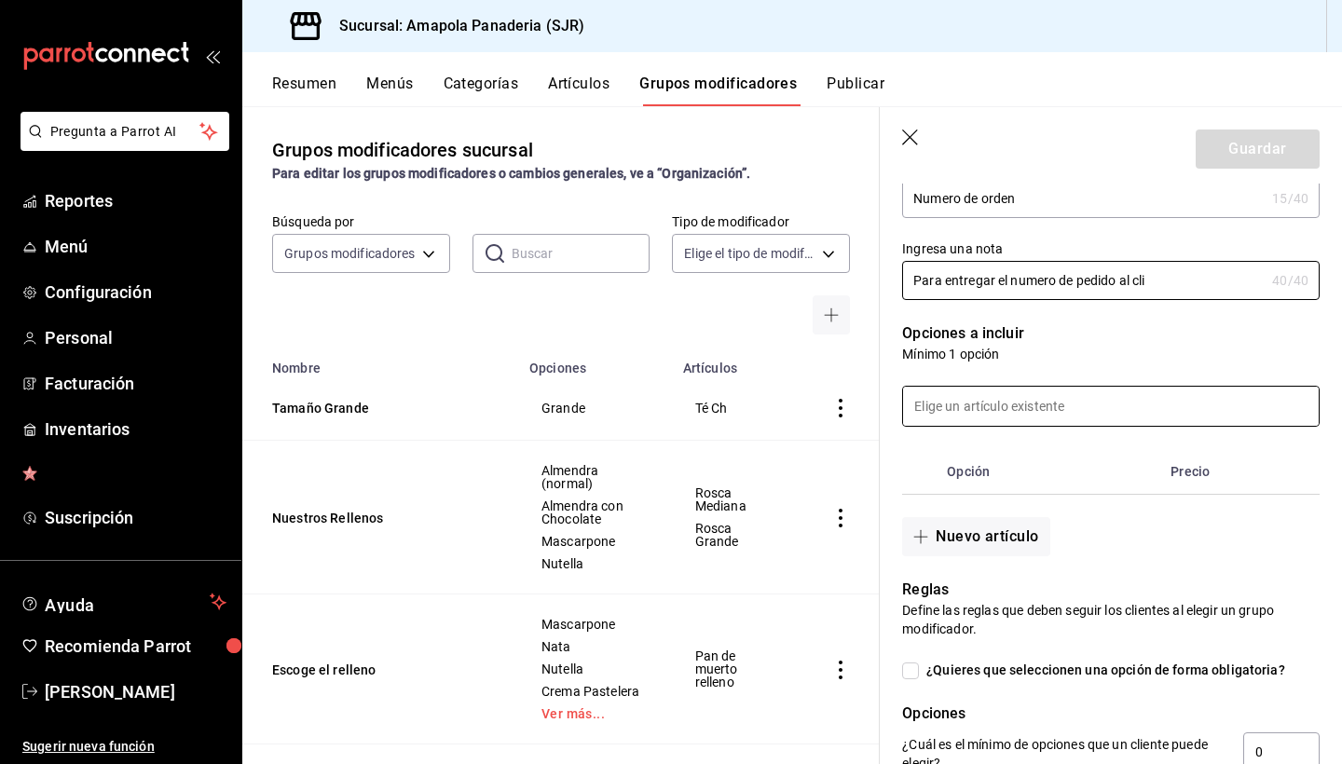
click at [1032, 415] on input at bounding box center [1111, 406] width 416 height 39
click at [1027, 375] on div at bounding box center [1100, 394] width 440 height 63
click at [952, 508] on div "Nuevo artículo" at bounding box center [1100, 526] width 440 height 62
click at [952, 518] on button "Nuevo artículo" at bounding box center [975, 536] width 147 height 39
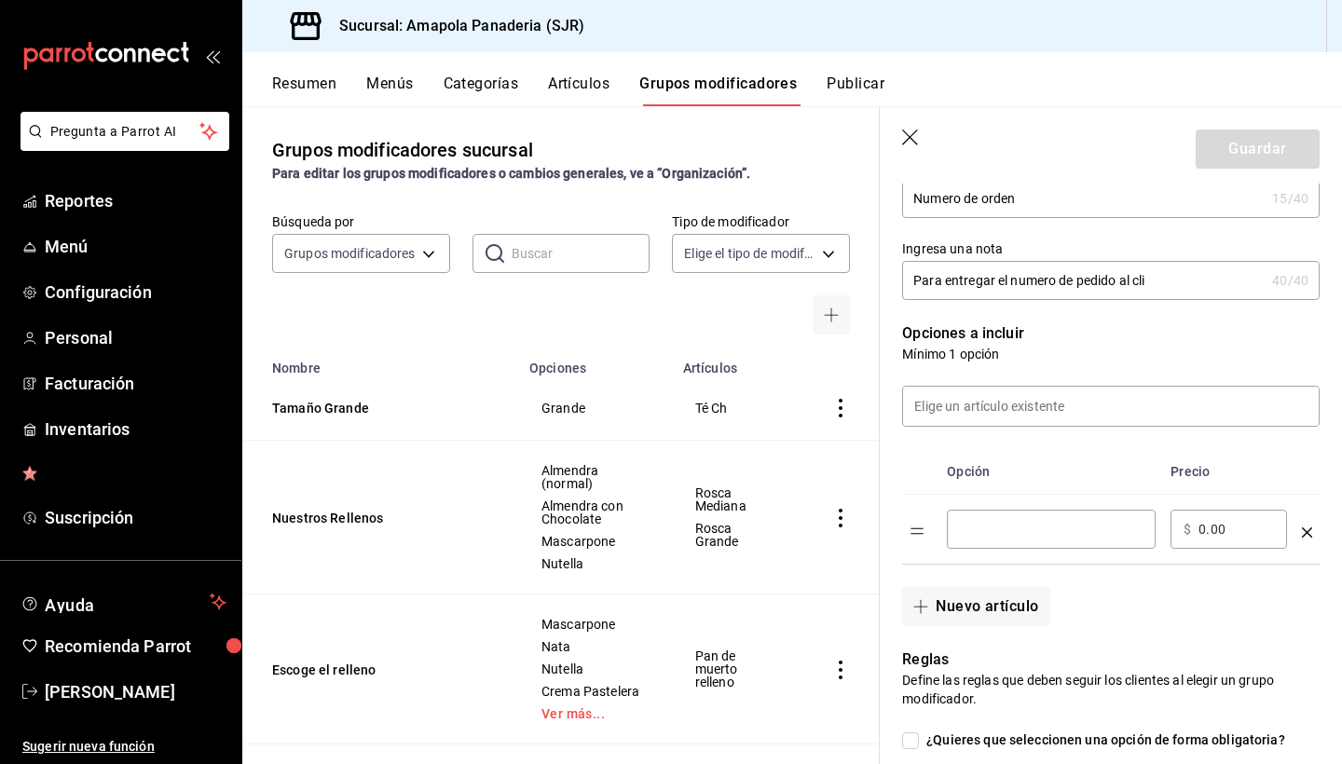
click at [983, 527] on input "optionsTable" at bounding box center [1051, 529] width 183 height 19
click at [952, 602] on button "Nuevo artículo" at bounding box center [975, 606] width 147 height 39
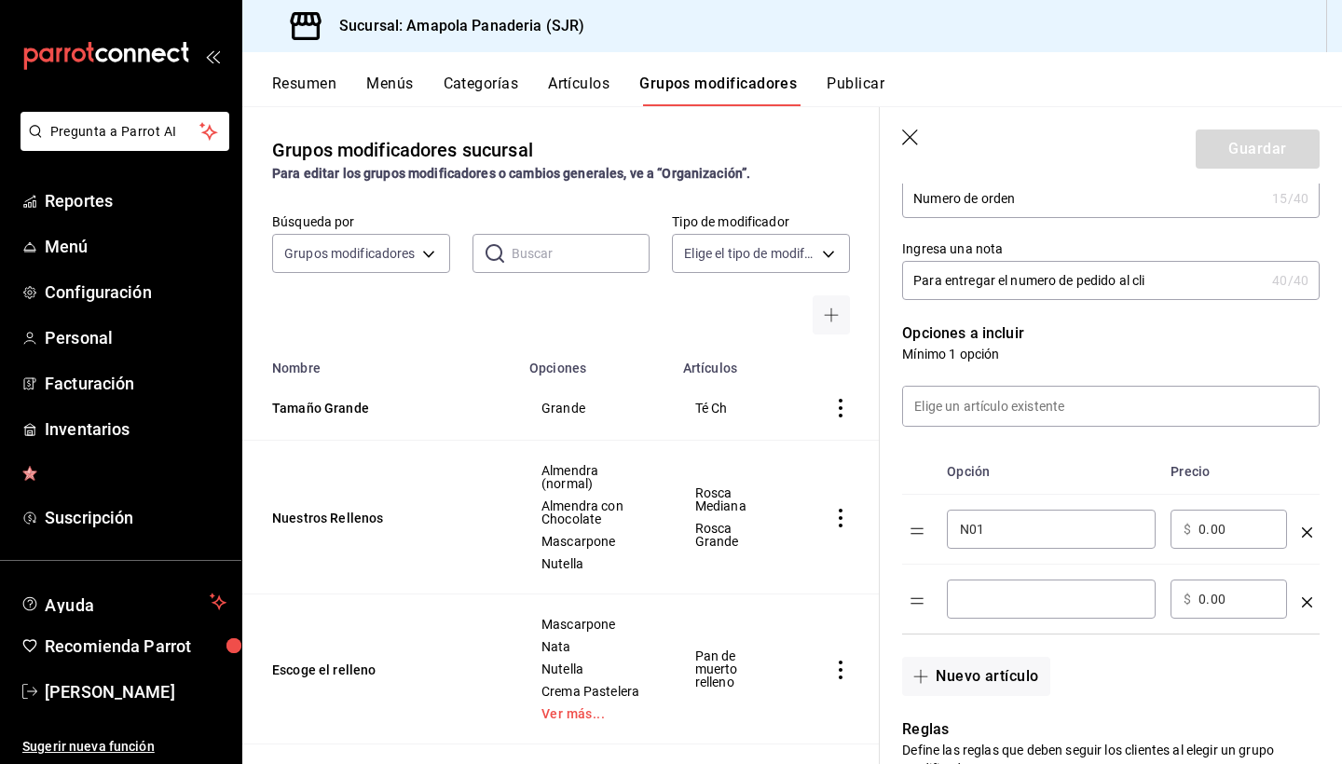
click at [980, 601] on input "optionsTable" at bounding box center [1051, 599] width 183 height 19
click at [926, 666] on button "Nuevo artículo" at bounding box center [975, 676] width 147 height 39
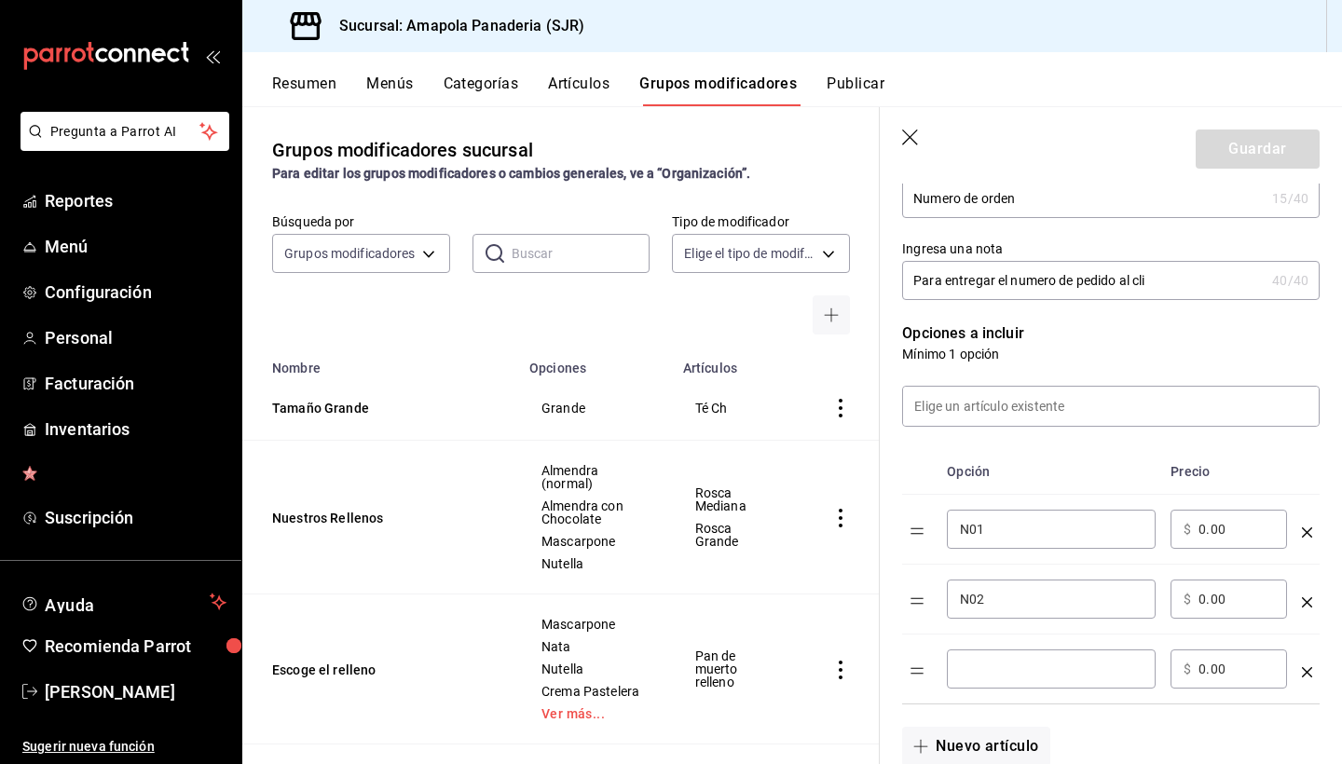
click at [966, 686] on div "​" at bounding box center [1051, 669] width 209 height 39
click at [993, 747] on button "Nuevo artículo" at bounding box center [975, 746] width 147 height 39
click at [993, 747] on input "optionsTable" at bounding box center [1051, 739] width 183 height 19
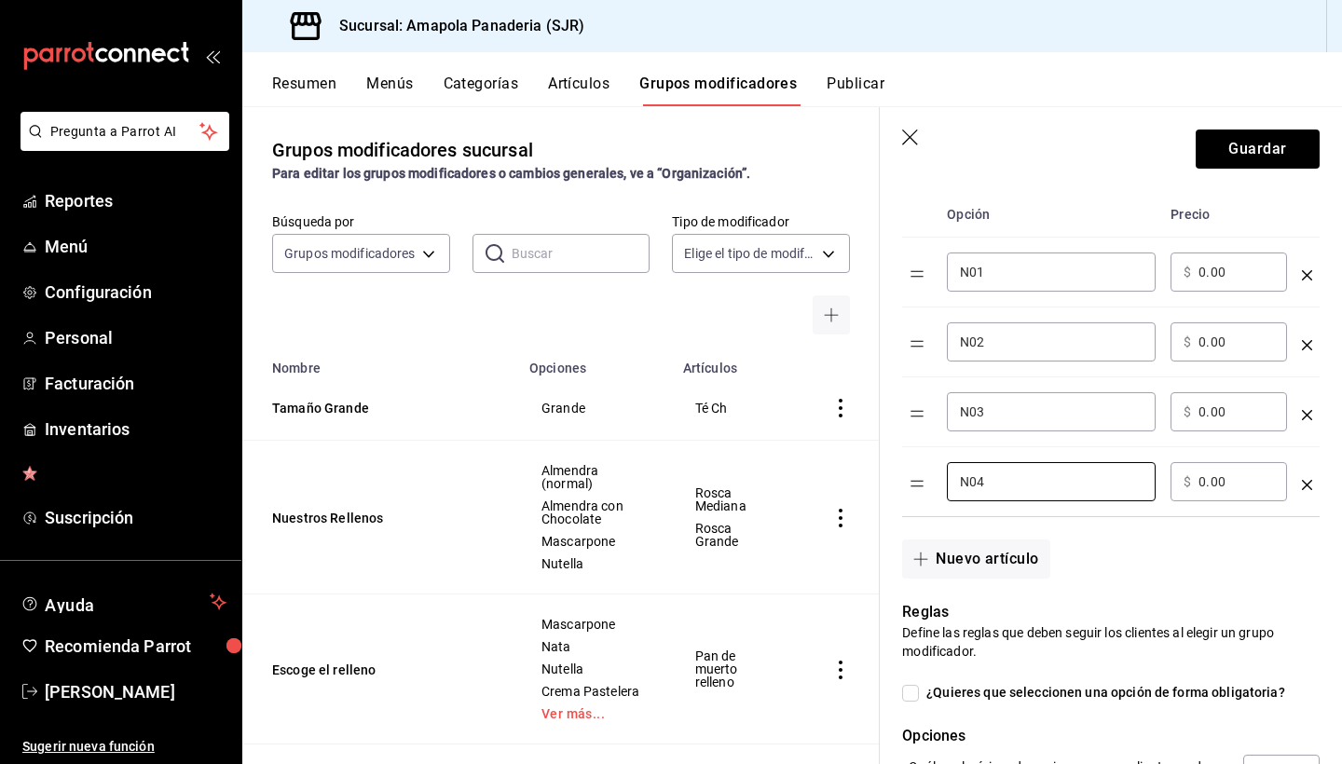
scroll to position [554, 0]
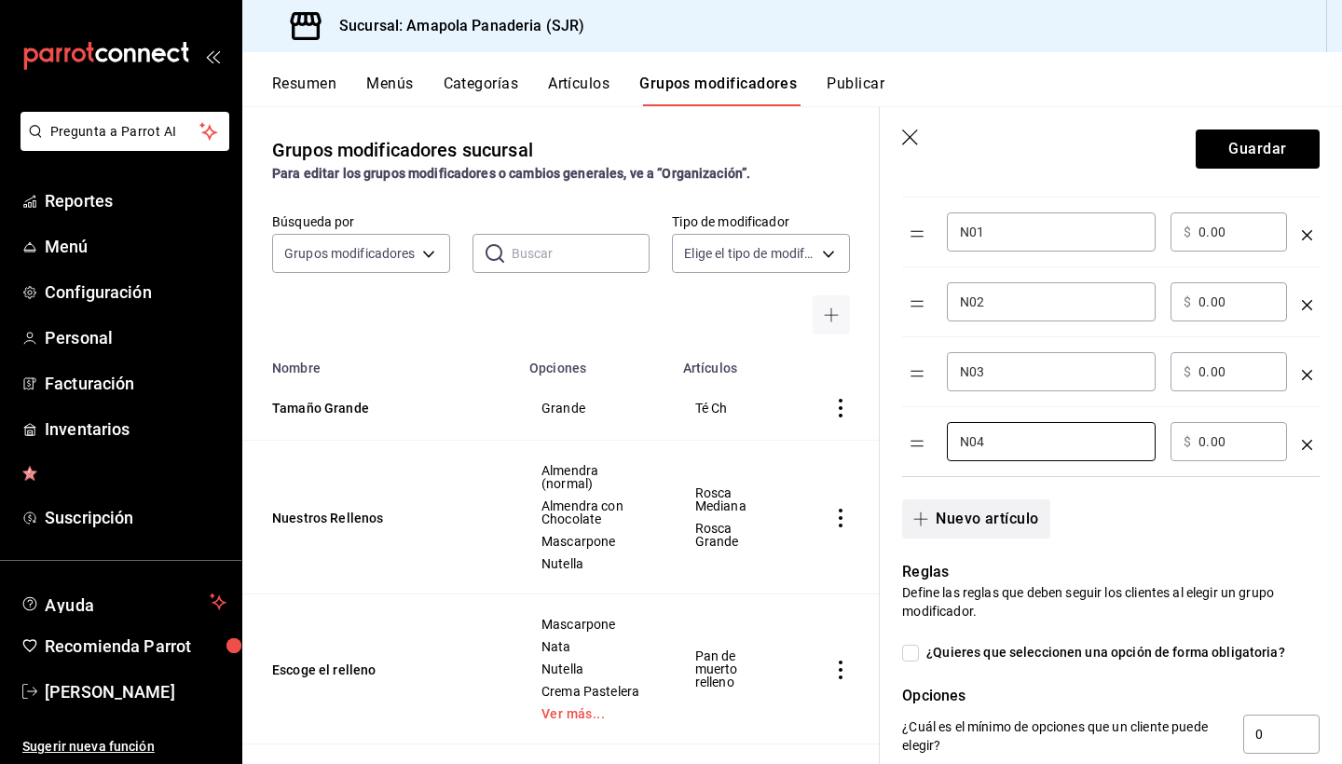
click at [990, 514] on button "Nuevo artículo" at bounding box center [975, 519] width 147 height 39
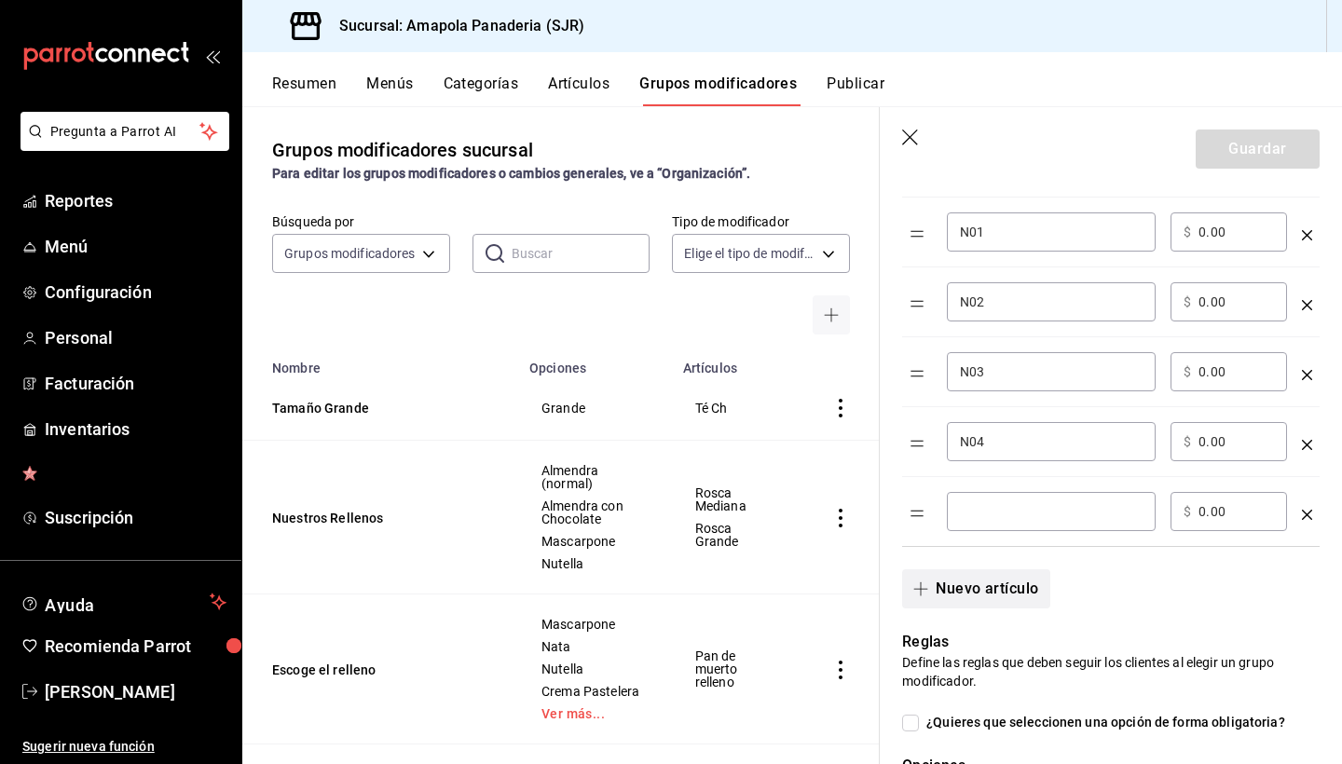
click at [990, 514] on input "optionsTable" at bounding box center [1051, 511] width 183 height 19
click at [969, 587] on button "Nuevo artículo" at bounding box center [975, 588] width 147 height 39
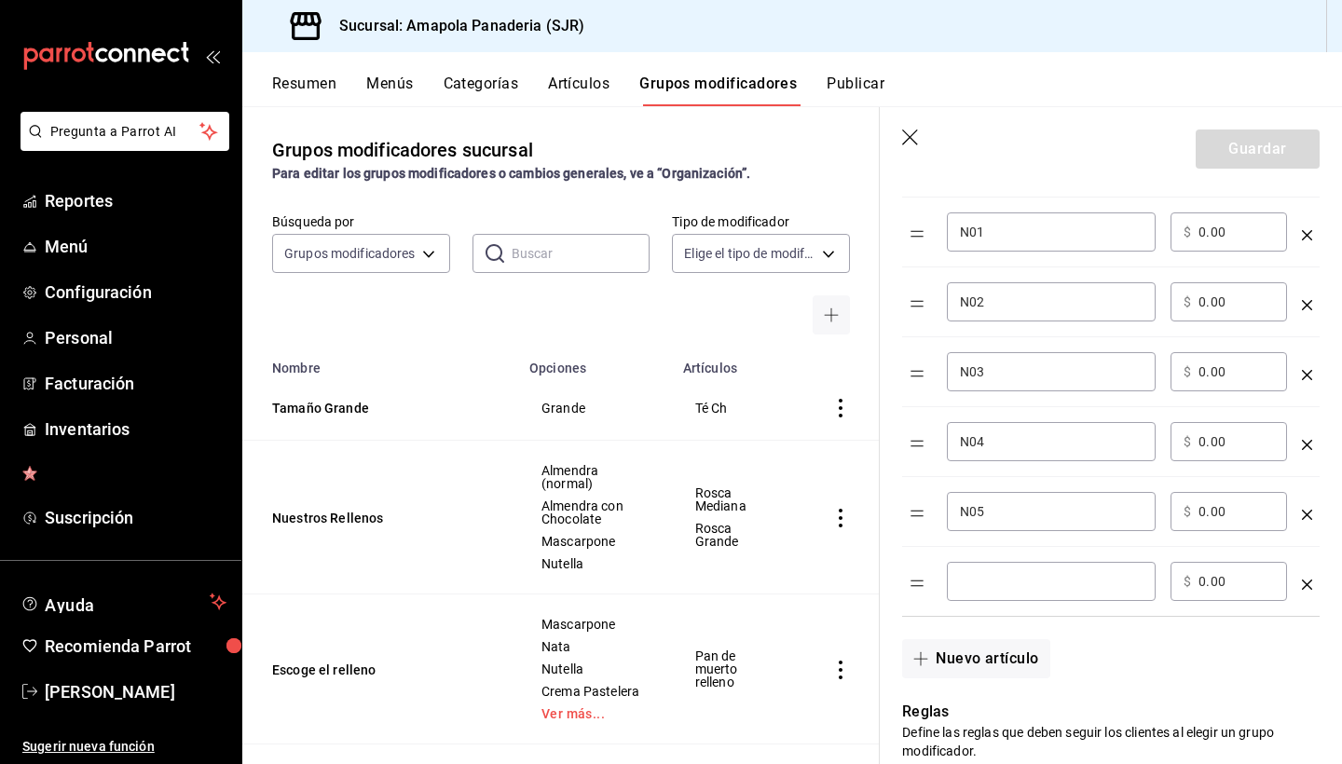
click at [983, 582] on input "optionsTable" at bounding box center [1051, 581] width 183 height 19
click at [979, 653] on button "Nuevo artículo" at bounding box center [975, 658] width 147 height 39
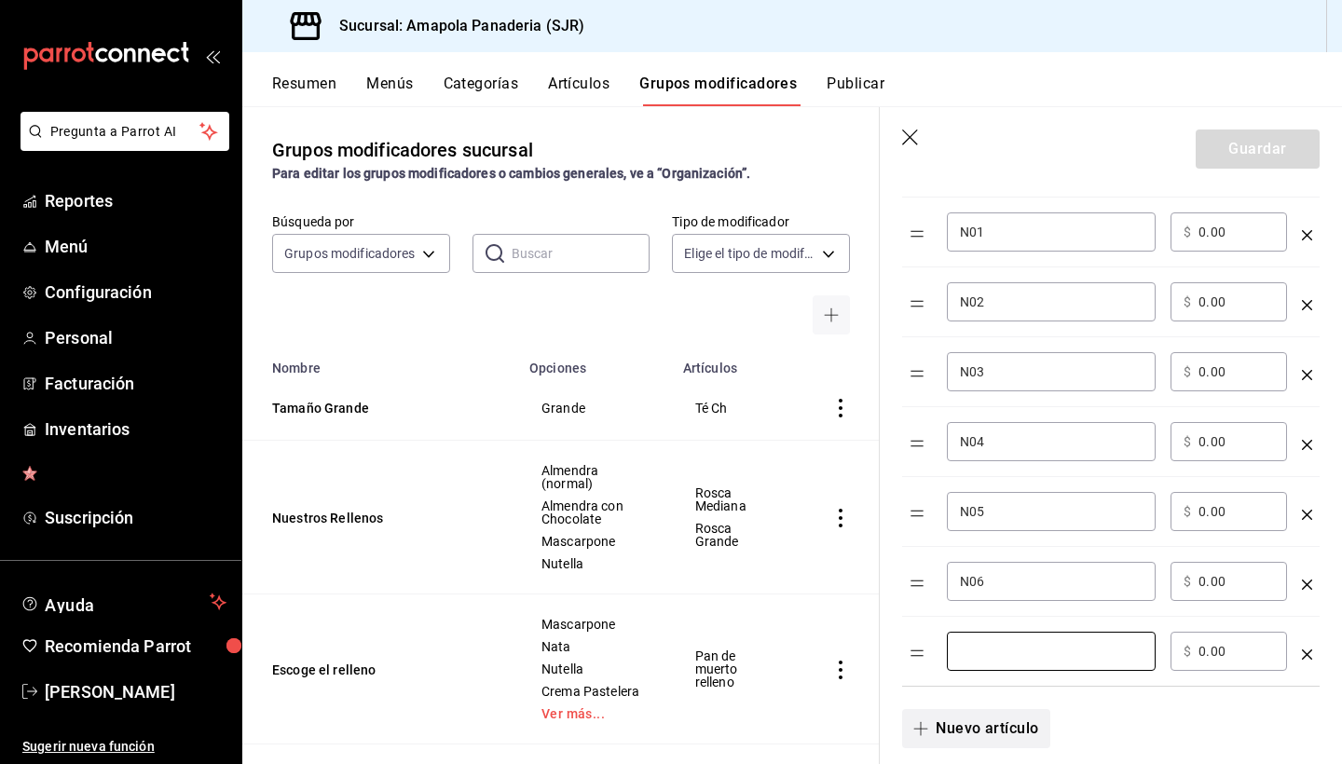
click at [979, 653] on input "optionsTable" at bounding box center [1051, 651] width 183 height 19
click at [959, 715] on button "Nuevo artículo" at bounding box center [975, 728] width 147 height 39
click at [959, 715] on div "​" at bounding box center [1051, 721] width 209 height 39
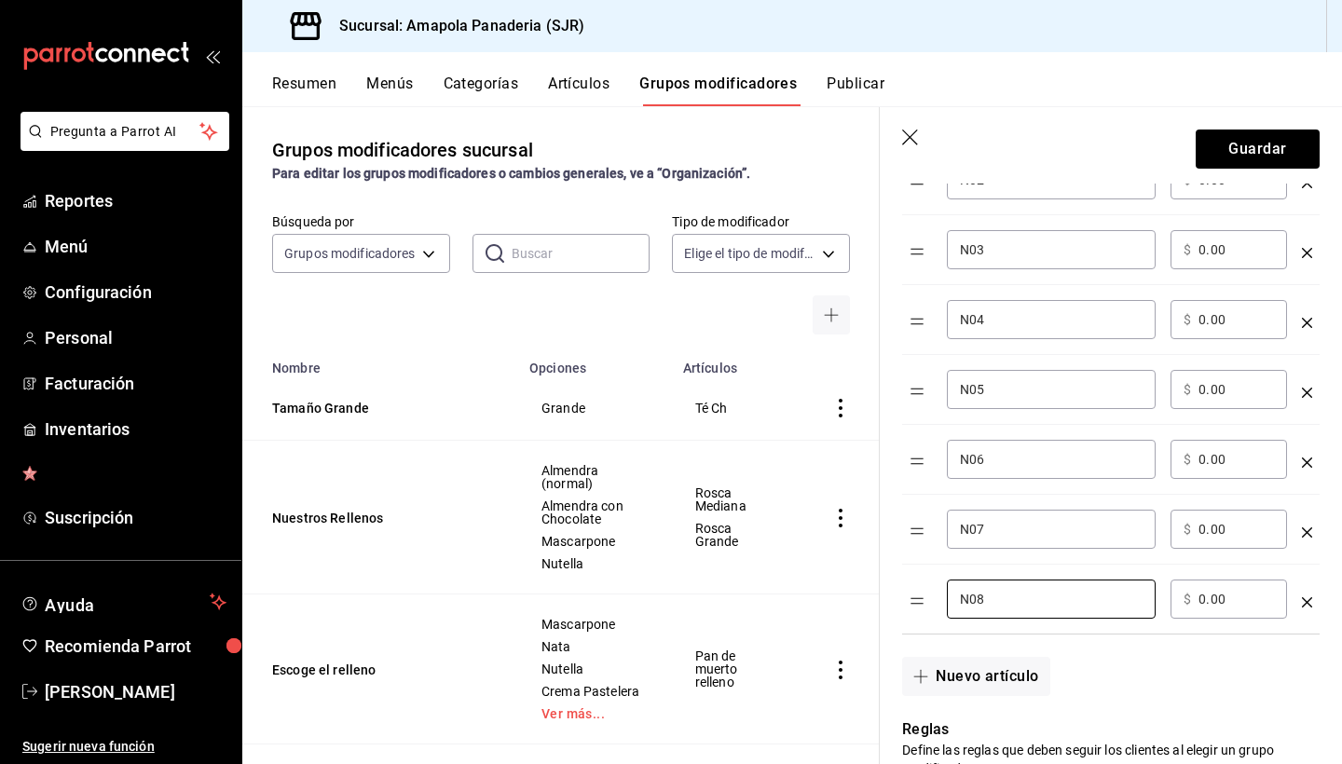
scroll to position [724, 0]
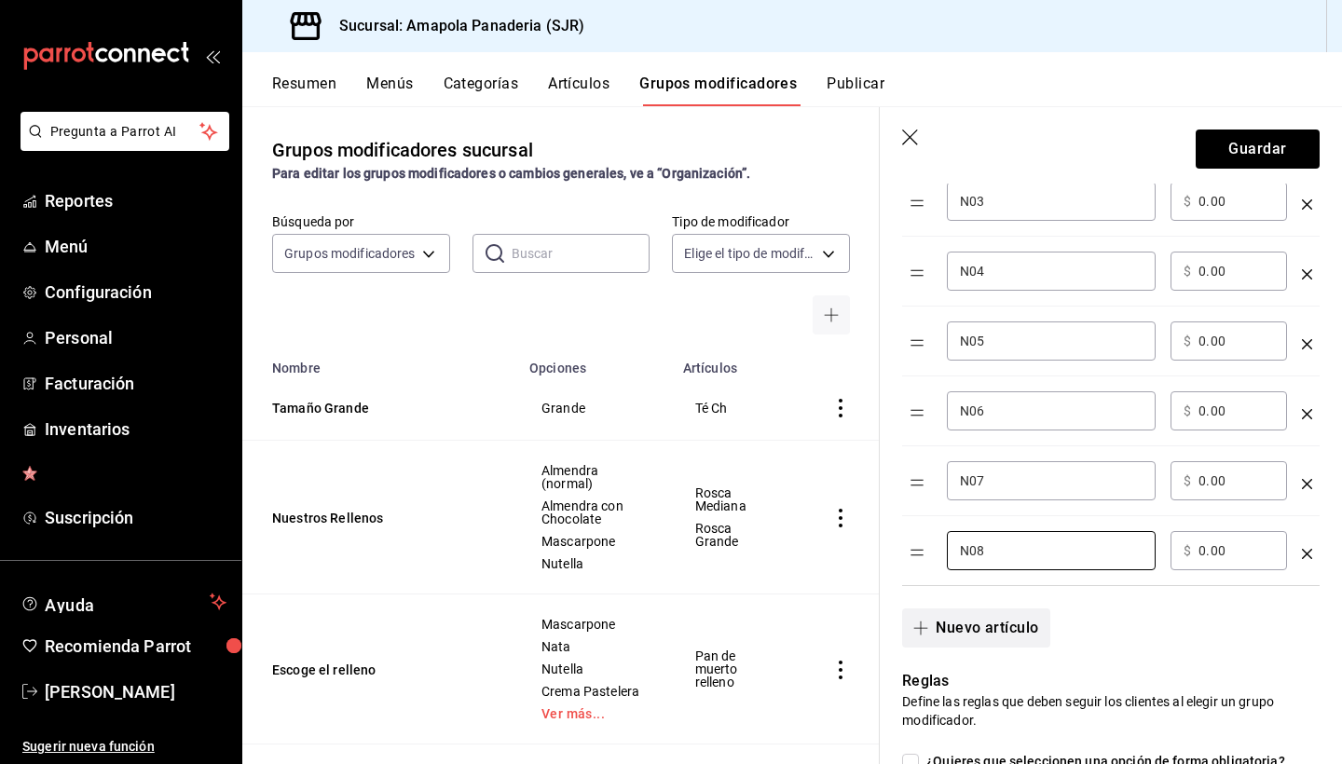
click at [980, 630] on button "Nuevo artículo" at bounding box center [975, 628] width 147 height 39
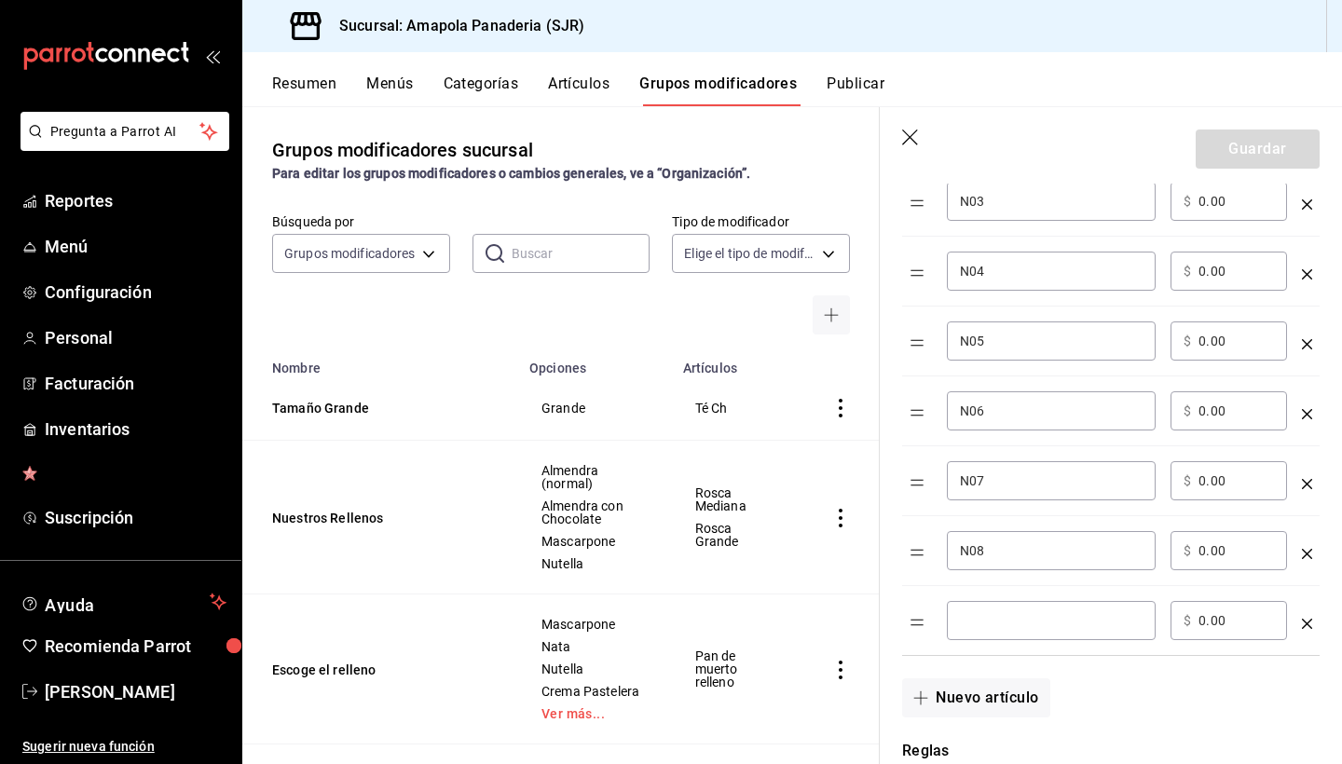
click at [979, 638] on div "​" at bounding box center [1051, 620] width 209 height 39
click at [965, 690] on button "Nuevo artículo" at bounding box center [975, 697] width 147 height 39
click at [986, 686] on input "optionsTable" at bounding box center [1051, 690] width 183 height 19
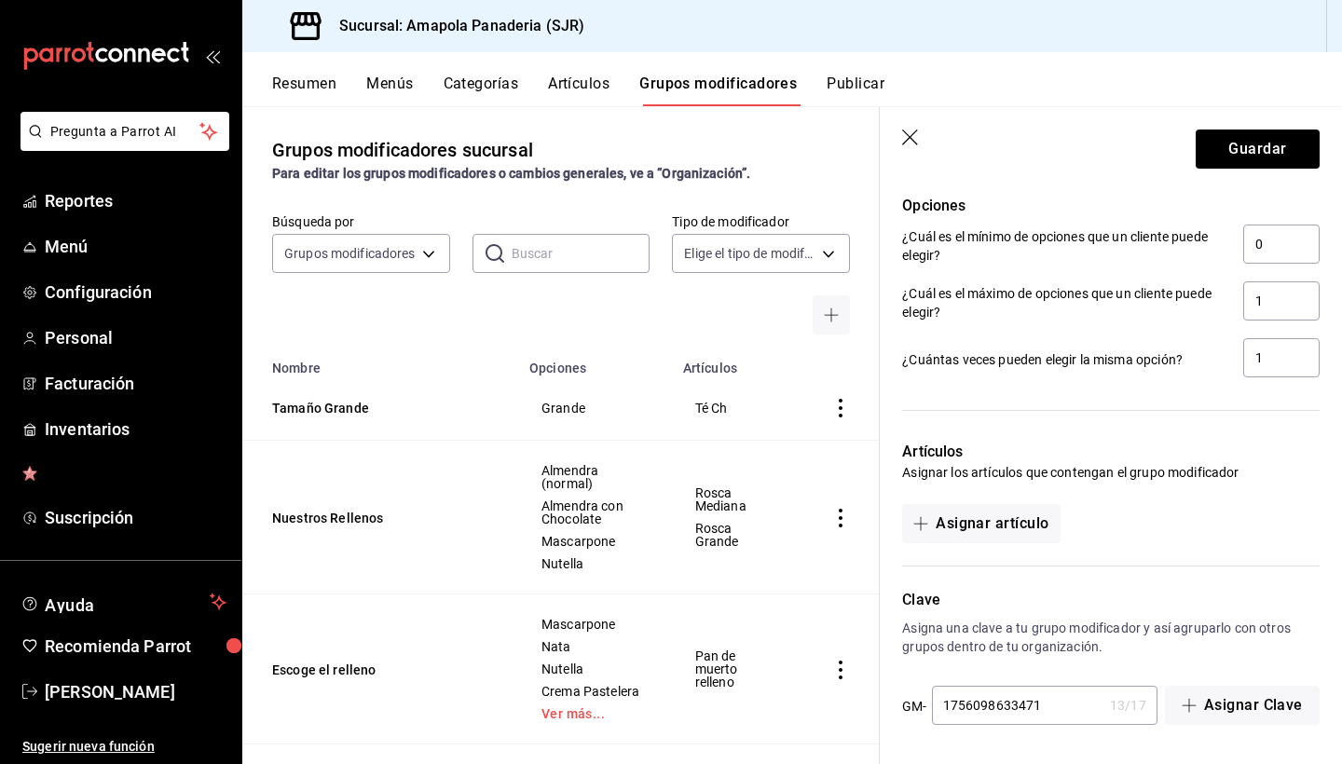
scroll to position [1463, 0]
click at [1047, 522] on button "Asignar artículo" at bounding box center [981, 523] width 158 height 39
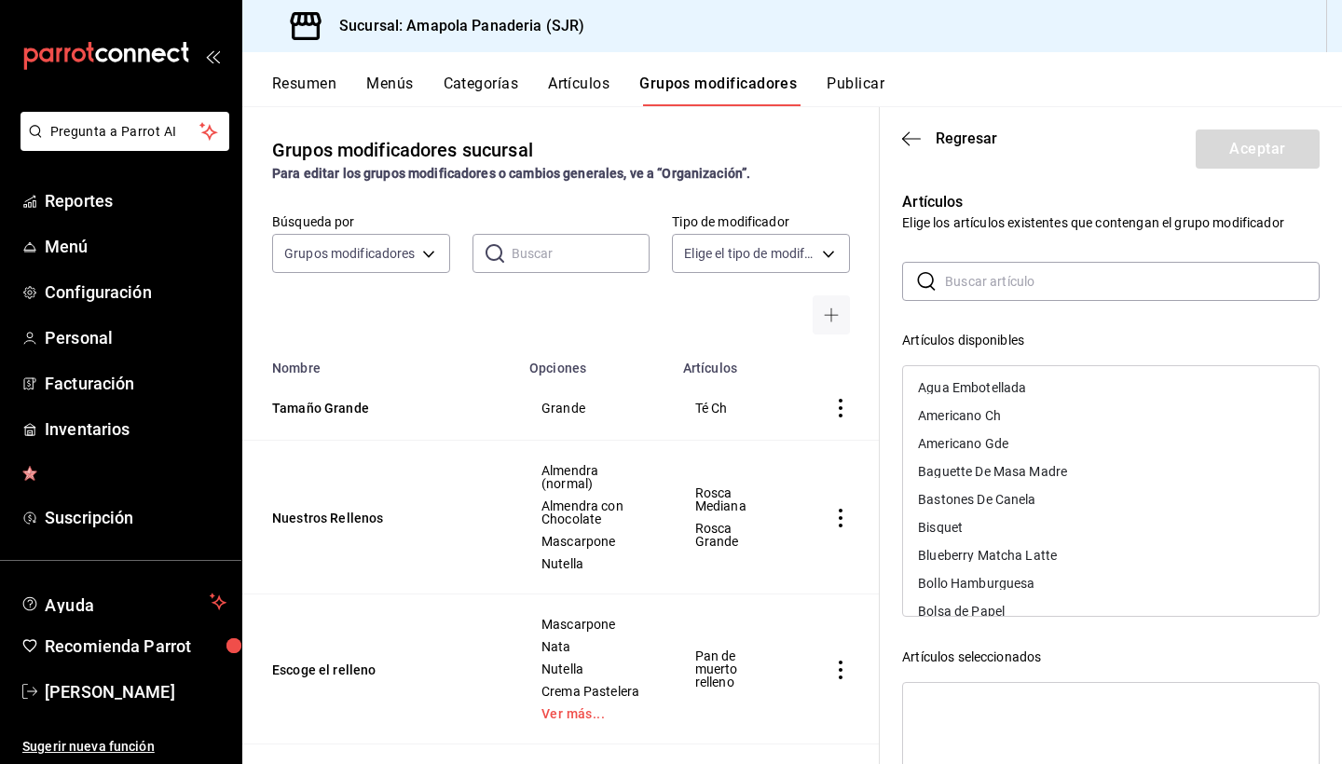
click at [1062, 279] on input "text" at bounding box center [1132, 281] width 375 height 37
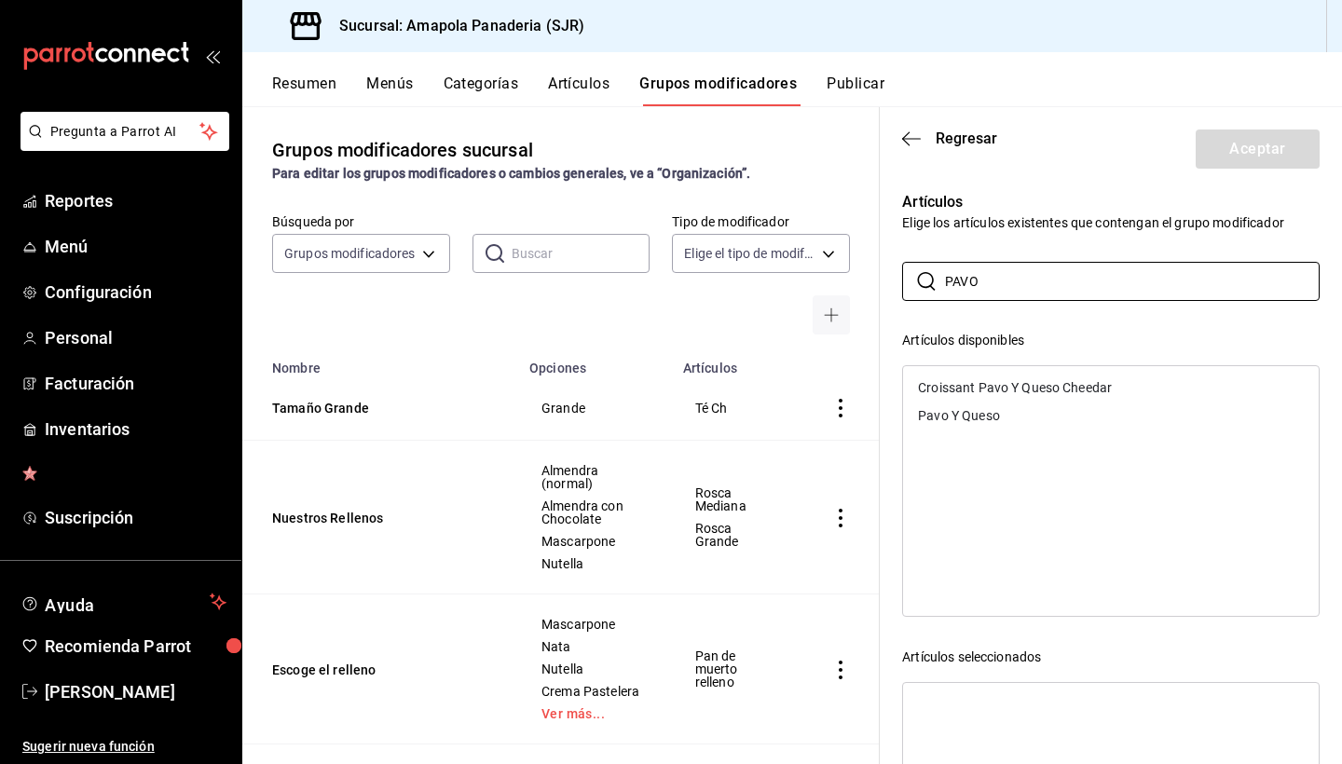
click at [1039, 410] on div "Pavo Y Queso" at bounding box center [1111, 416] width 416 height 28
click at [1041, 276] on input "PAVO" at bounding box center [1132, 281] width 375 height 37
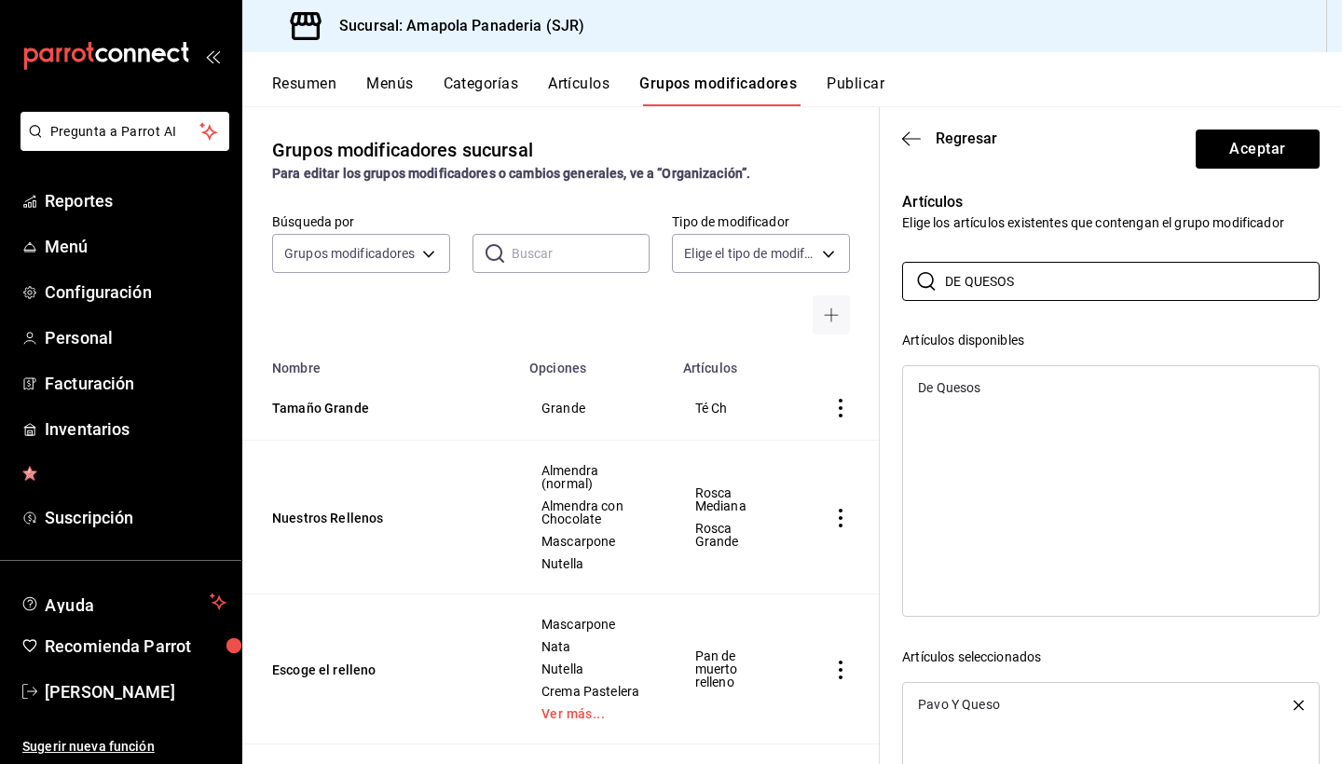
click at [1006, 379] on div "De Quesos" at bounding box center [1111, 388] width 416 height 28
click at [1014, 275] on input "DE QUESOS" at bounding box center [1132, 281] width 375 height 37
click at [994, 391] on div "Vegetariano" at bounding box center [1111, 388] width 416 height 28
click at [1019, 276] on input "VEGE" at bounding box center [1132, 281] width 375 height 37
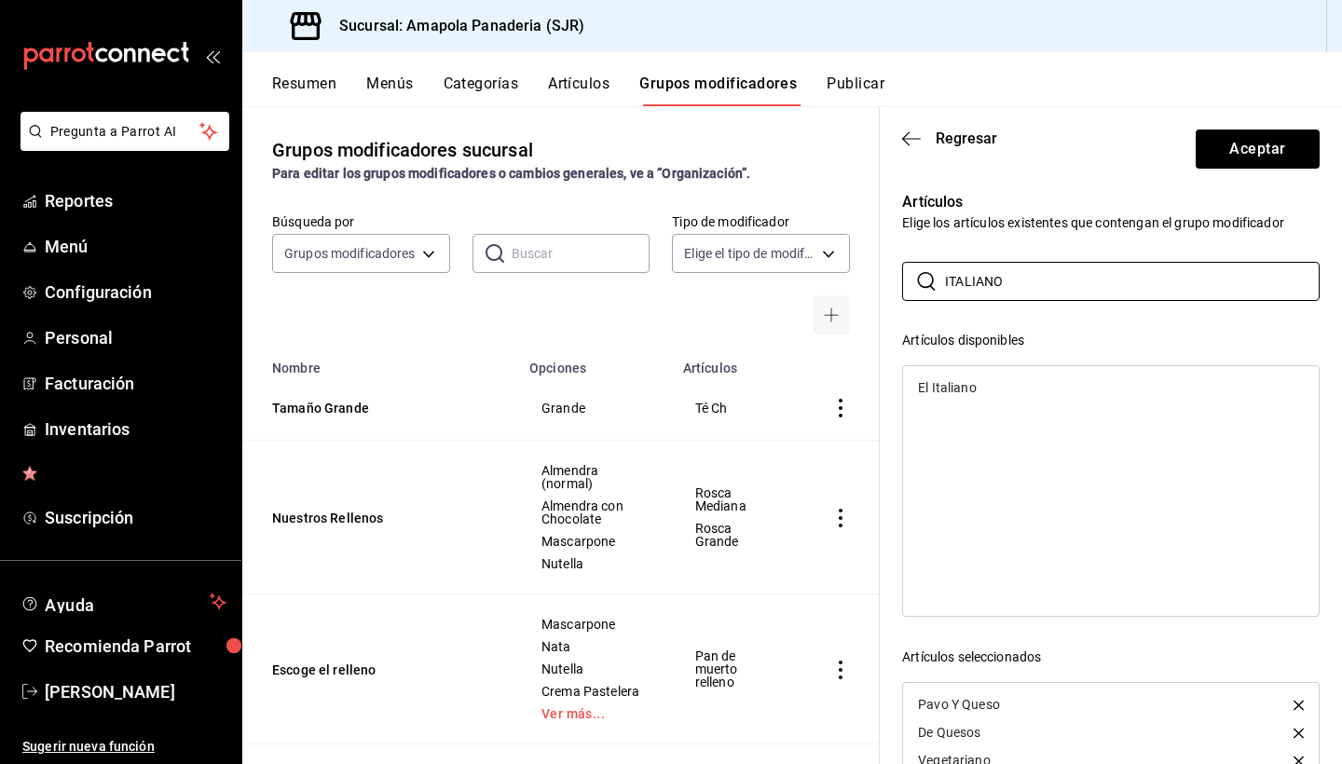
click at [1005, 383] on div "El Italiano" at bounding box center [1111, 388] width 416 height 28
click at [1013, 290] on input "ITALIANO" at bounding box center [1132, 281] width 375 height 37
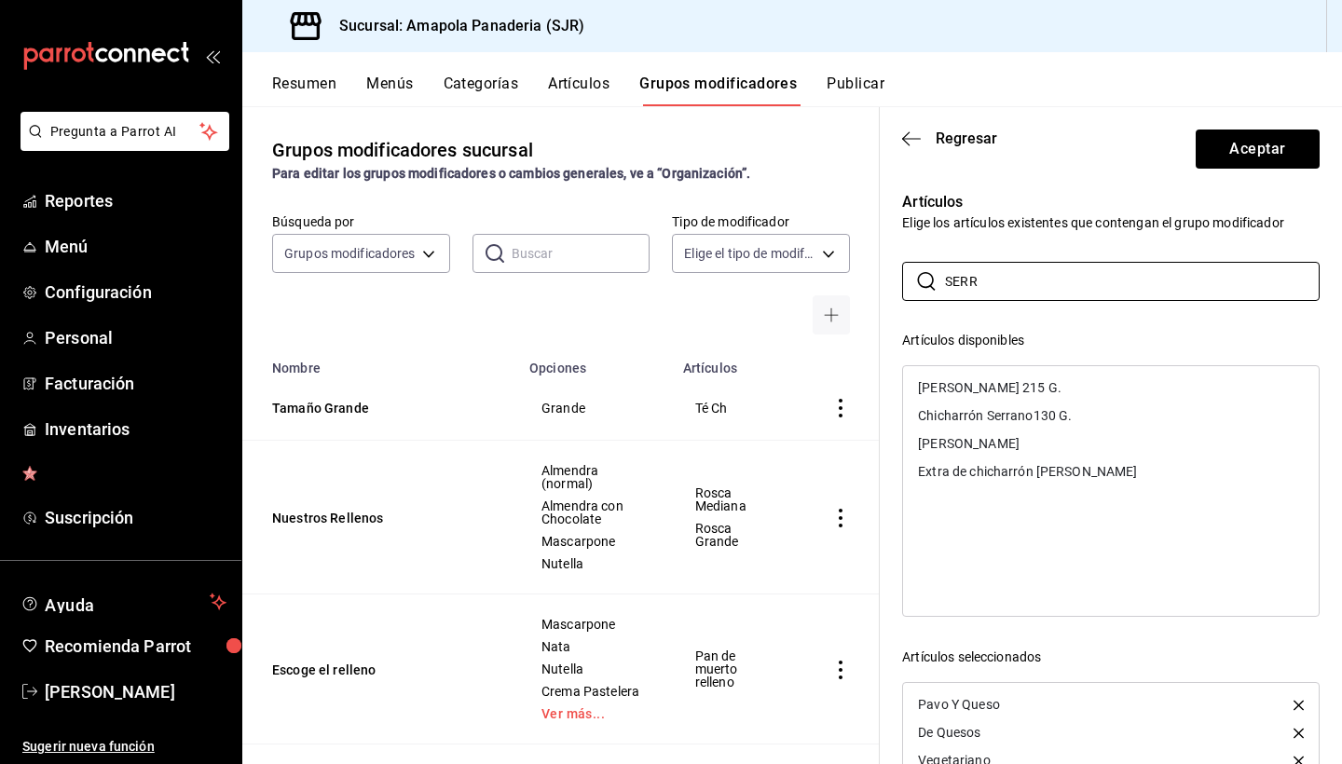
click at [1008, 442] on div "[PERSON_NAME]" at bounding box center [1111, 444] width 416 height 28
click at [1026, 279] on input "SERR" at bounding box center [1132, 281] width 375 height 37
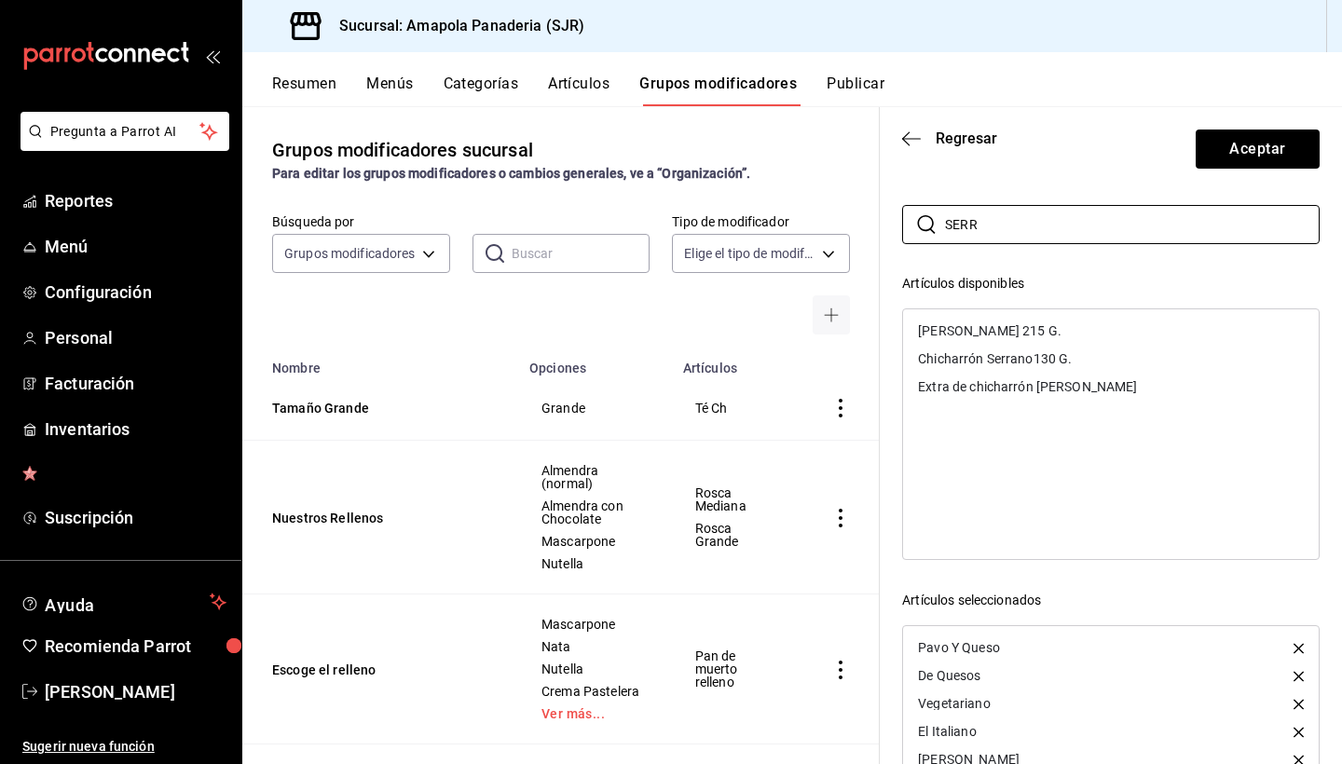
scroll to position [54, 0]
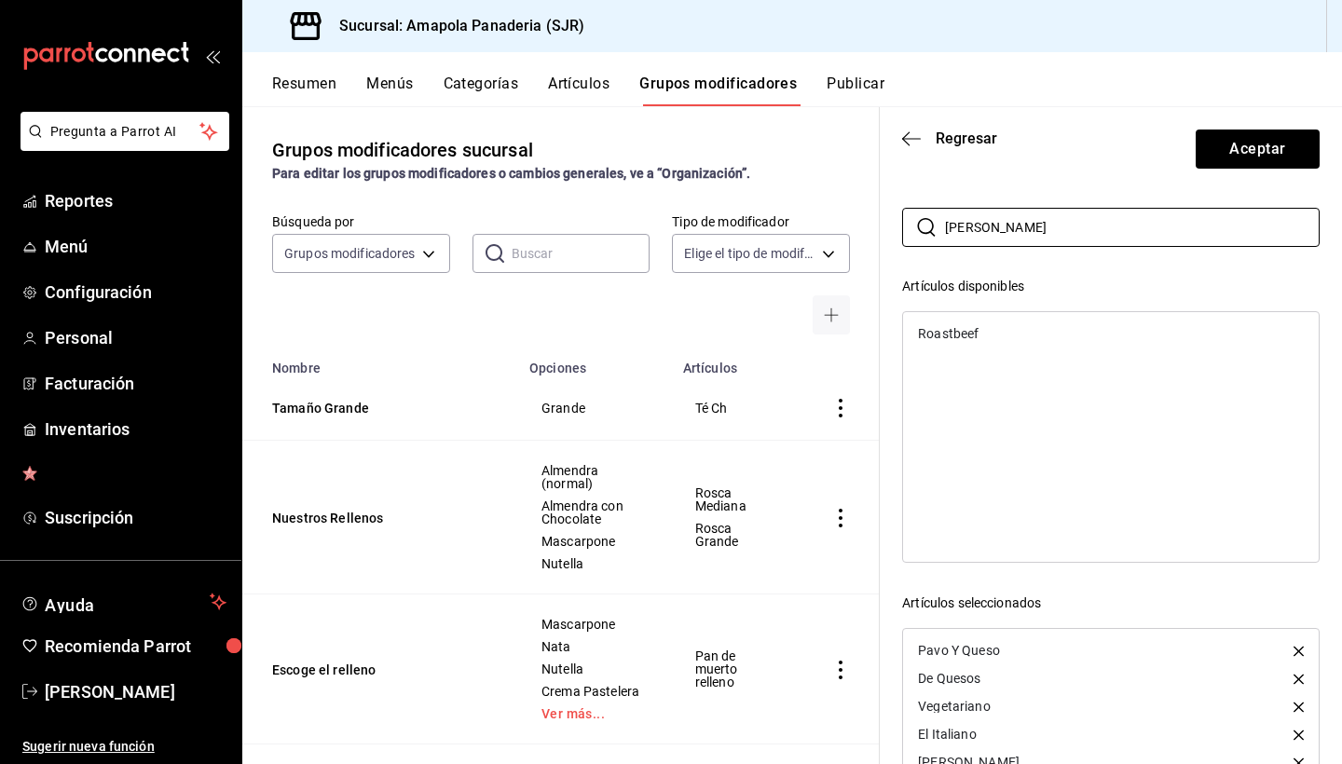
click at [1003, 332] on div "Roastbeef" at bounding box center [1111, 334] width 416 height 28
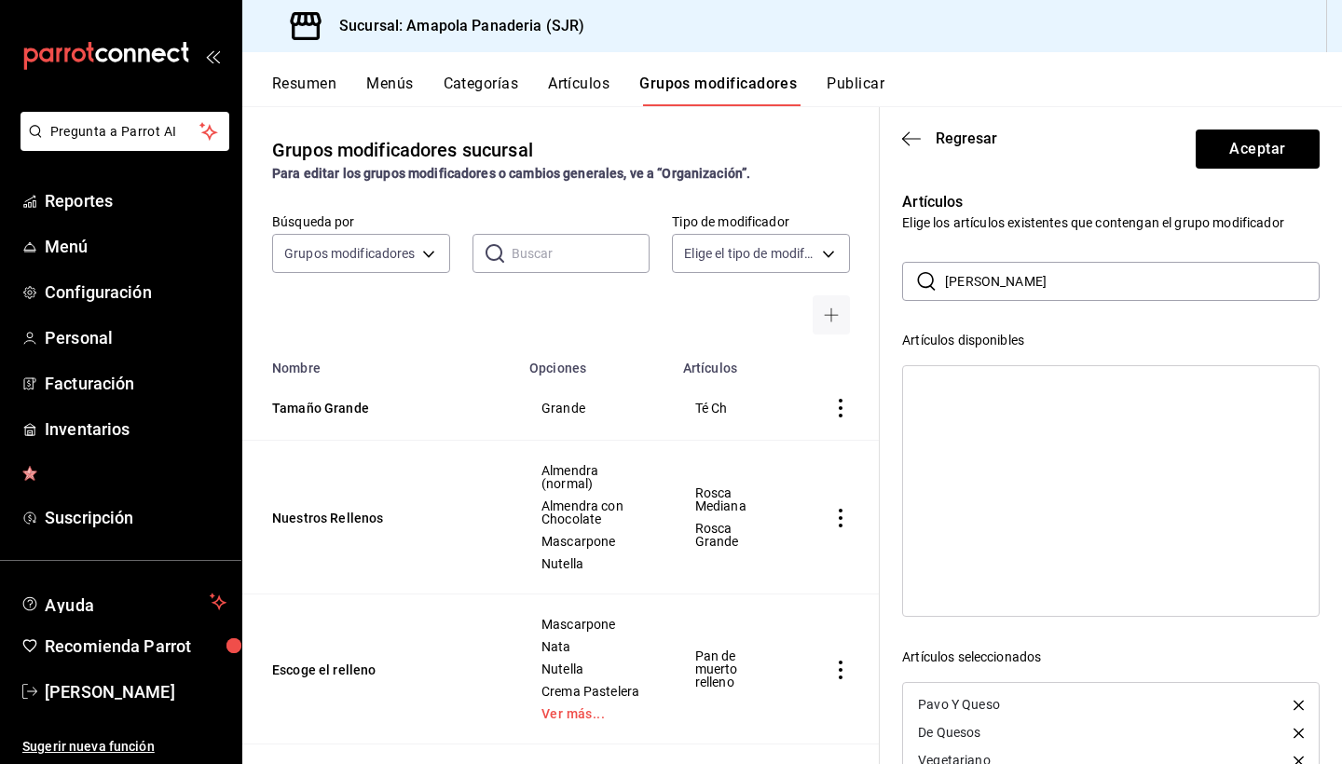
scroll to position [0, 0]
click at [981, 281] on input "ROA" at bounding box center [1132, 281] width 375 height 37
click at [979, 382] on div "Mediterraneo" at bounding box center [957, 387] width 79 height 13
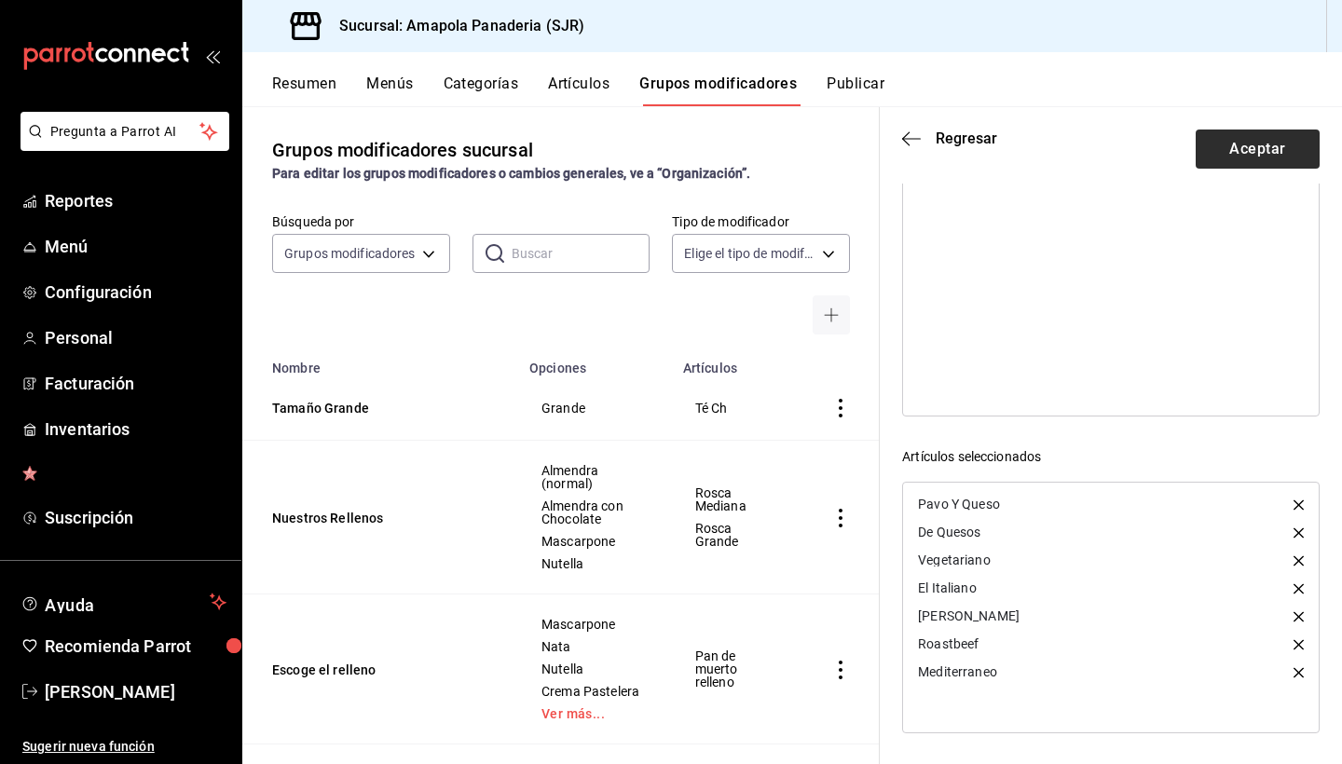
scroll to position [200, 0]
click at [1242, 145] on button "Aceptar" at bounding box center [1258, 149] width 124 height 39
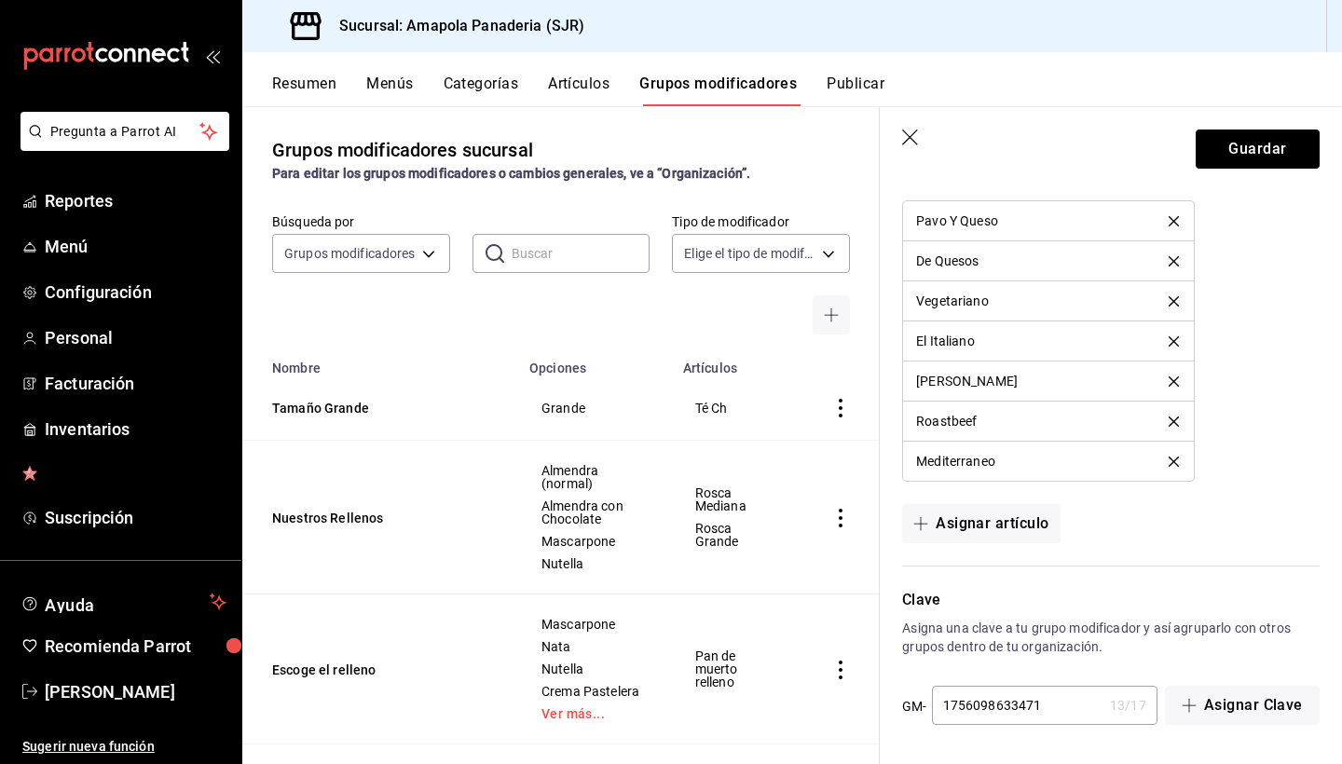
scroll to position [0, 0]
click at [1006, 715] on input "1756098633471" at bounding box center [1017, 705] width 171 height 37
click at [1268, 152] on button "Guardar" at bounding box center [1258, 149] width 124 height 39
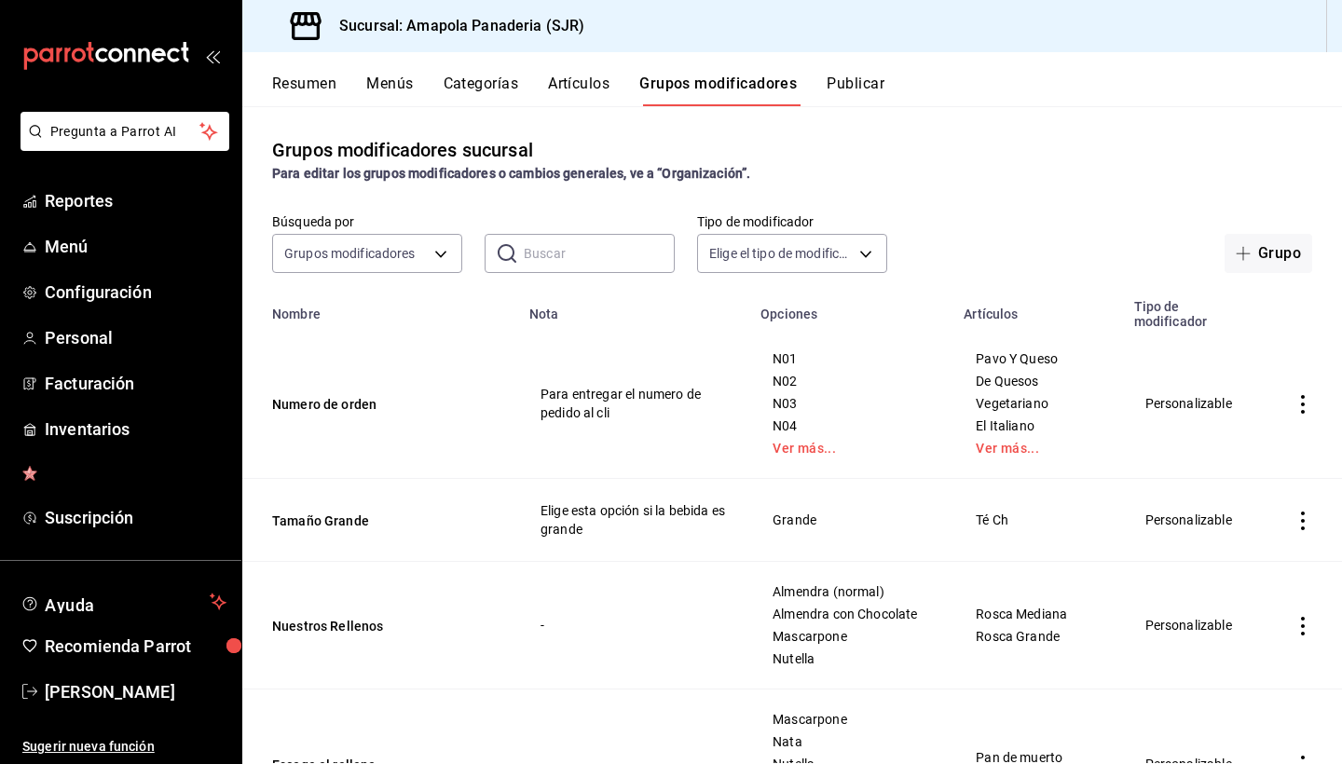
click at [589, 89] on button "Artículos" at bounding box center [579, 91] width 62 height 32
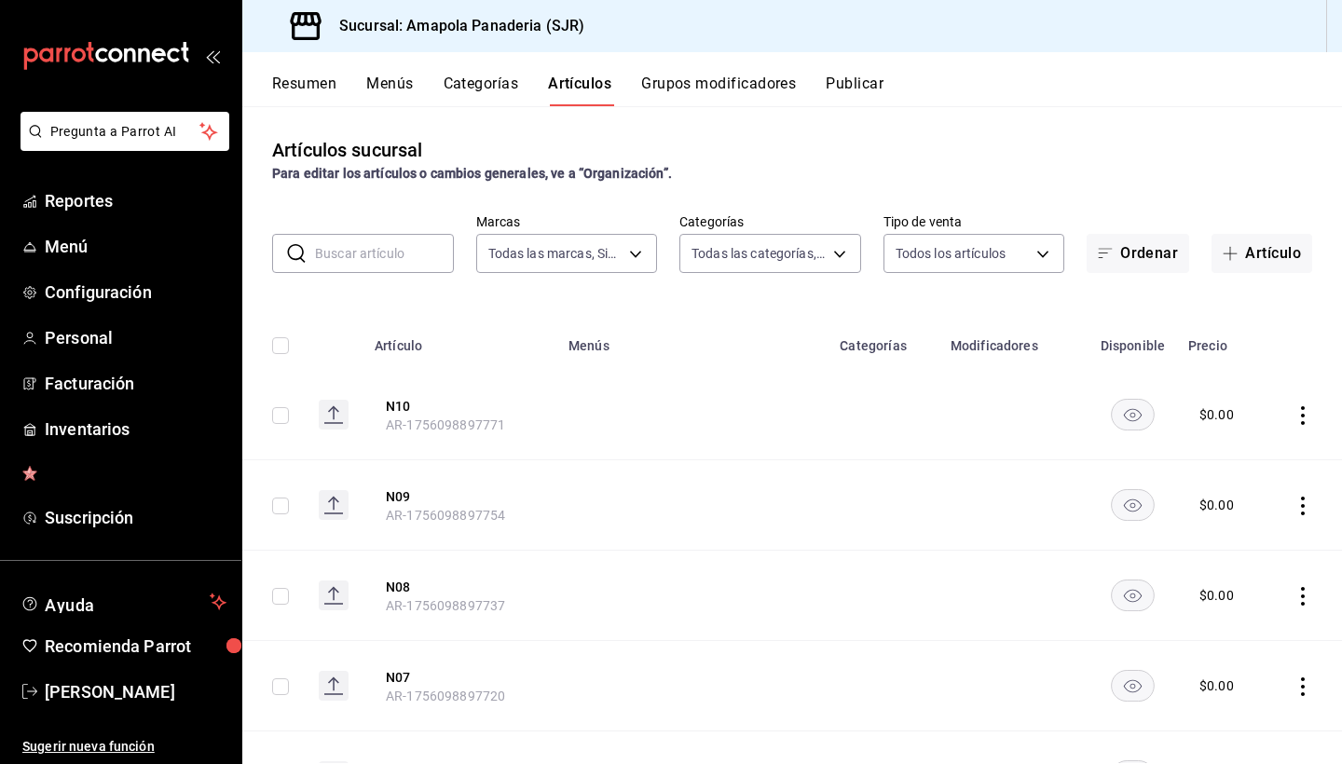
click at [349, 253] on input "text" at bounding box center [384, 253] width 139 height 37
click at [469, 88] on button "Categorías" at bounding box center [481, 91] width 75 height 32
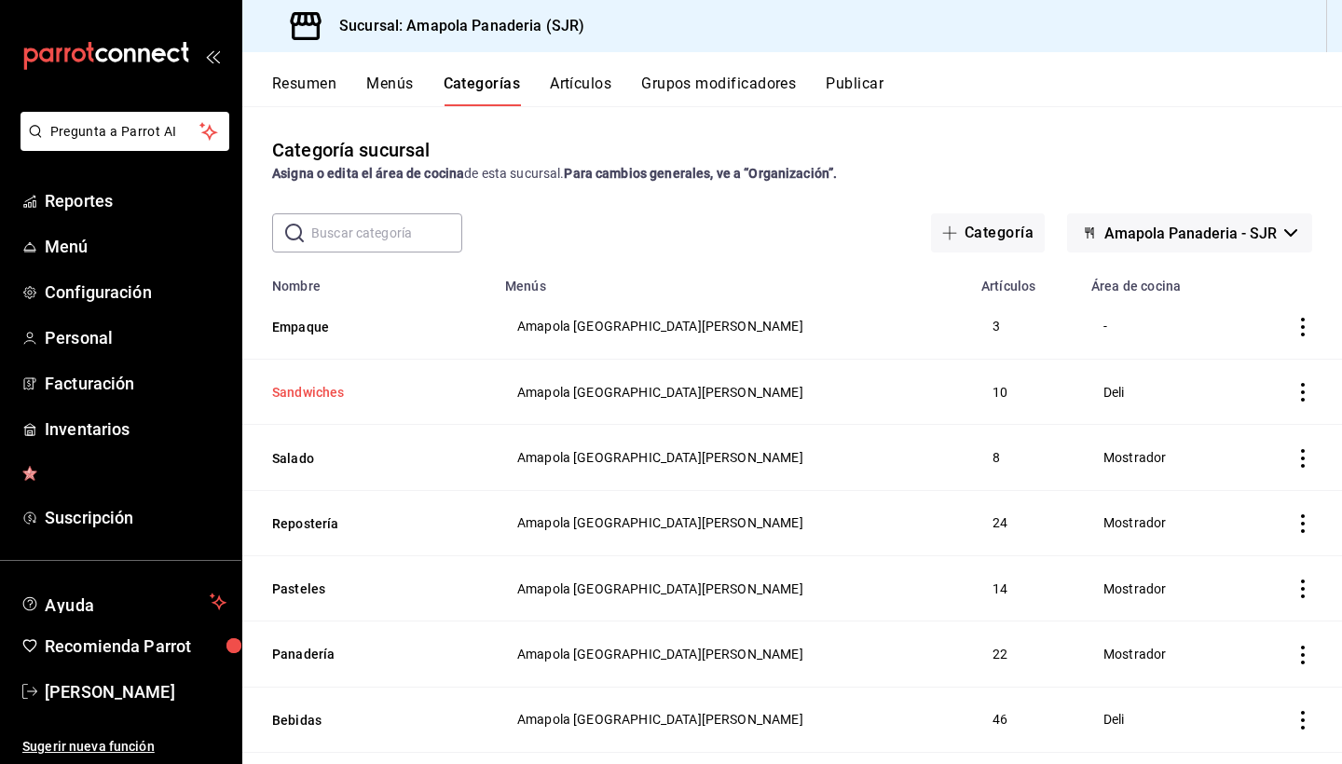
click at [334, 384] on button "Sandwiches" at bounding box center [365, 392] width 186 height 19
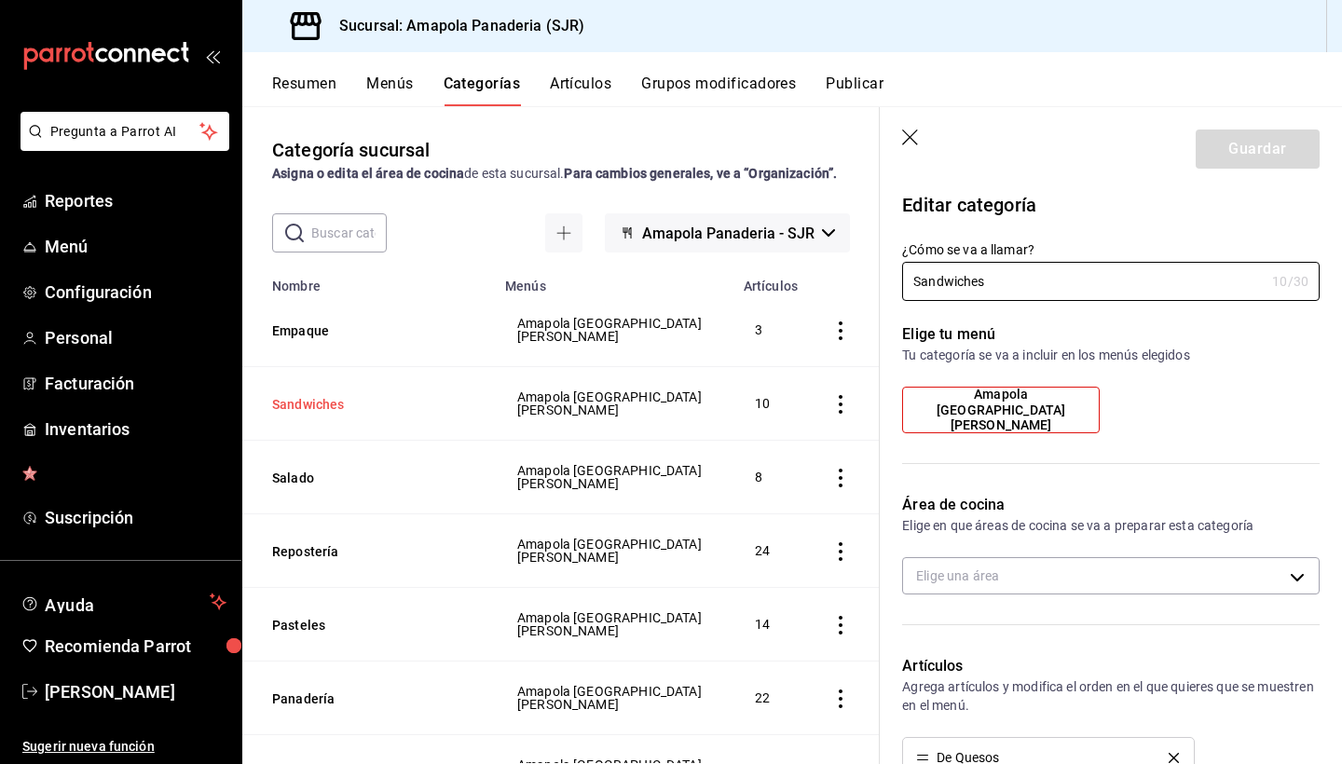
type input "cc166b72-5d0c-4e88-992f-0b0002994bd3"
click at [914, 130] on icon "button" at bounding box center [911, 139] width 19 height 19
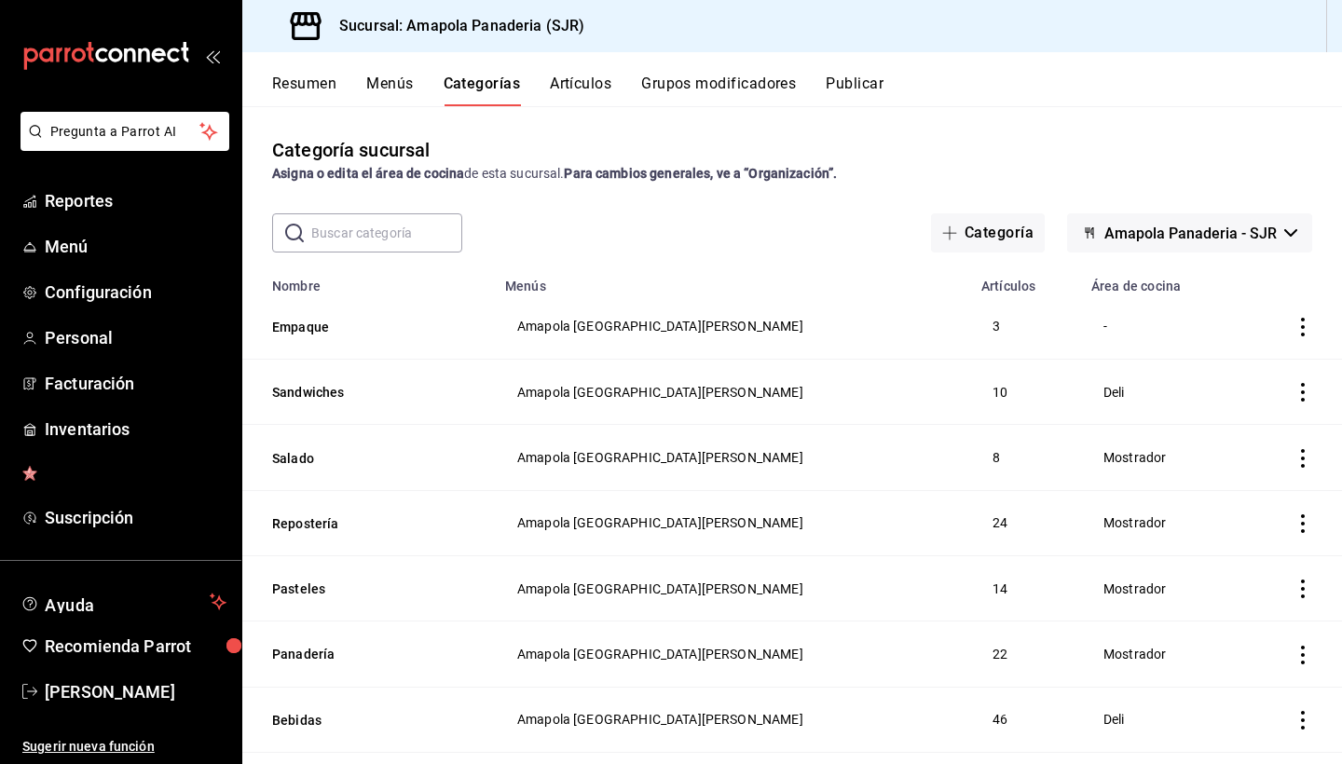
click at [591, 74] on div "Resumen Menús Categorías Artículos Grupos modificadores Publicar" at bounding box center [792, 79] width 1100 height 54
click at [584, 94] on button "Artículos" at bounding box center [581, 91] width 62 height 32
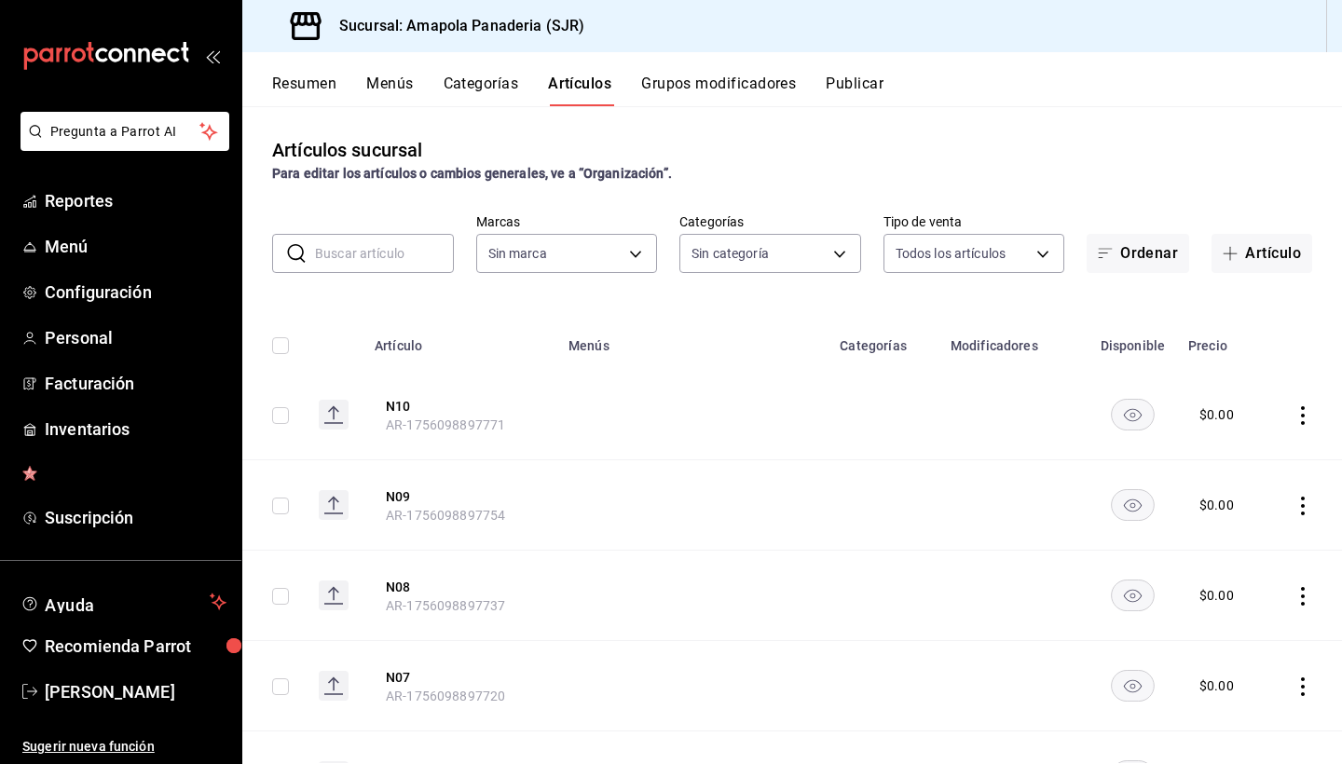
type input "fd167ea7-7224-4c5b-[DATE]-e03c65ddd71c"
type input "ac31a8d4-025f-41b4-ba04-54bf76937bf8,34f4e928-a9cc-4c3e-8621-91ef47076e68,fafb4…"
click at [414, 235] on input "text" at bounding box center [384, 253] width 139 height 37
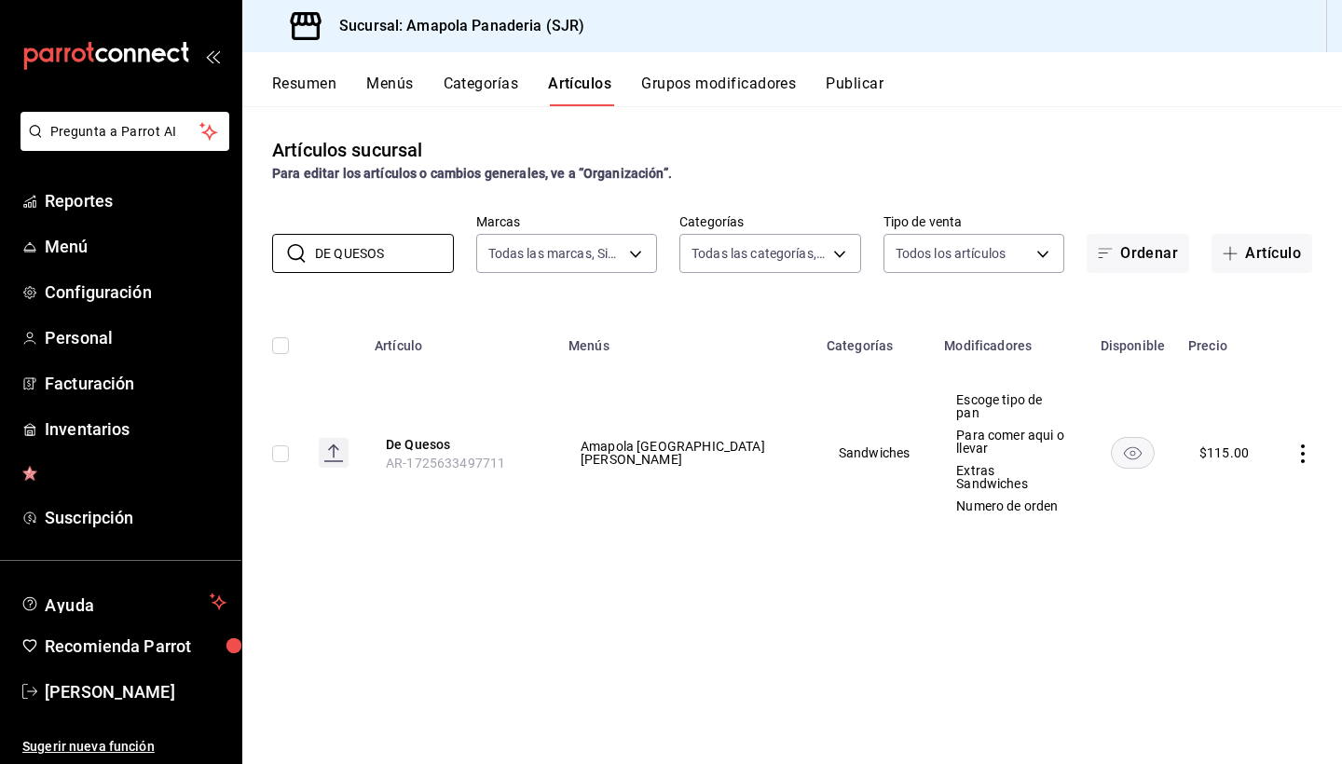
type input "DE QUESOS"
click at [1300, 445] on icon "actions" at bounding box center [1303, 454] width 19 height 19
click at [814, 701] on div at bounding box center [671, 382] width 1342 height 764
click at [1308, 445] on icon "actions" at bounding box center [1303, 454] width 19 height 19
click at [1265, 473] on span "Editar" at bounding box center [1247, 478] width 48 height 20
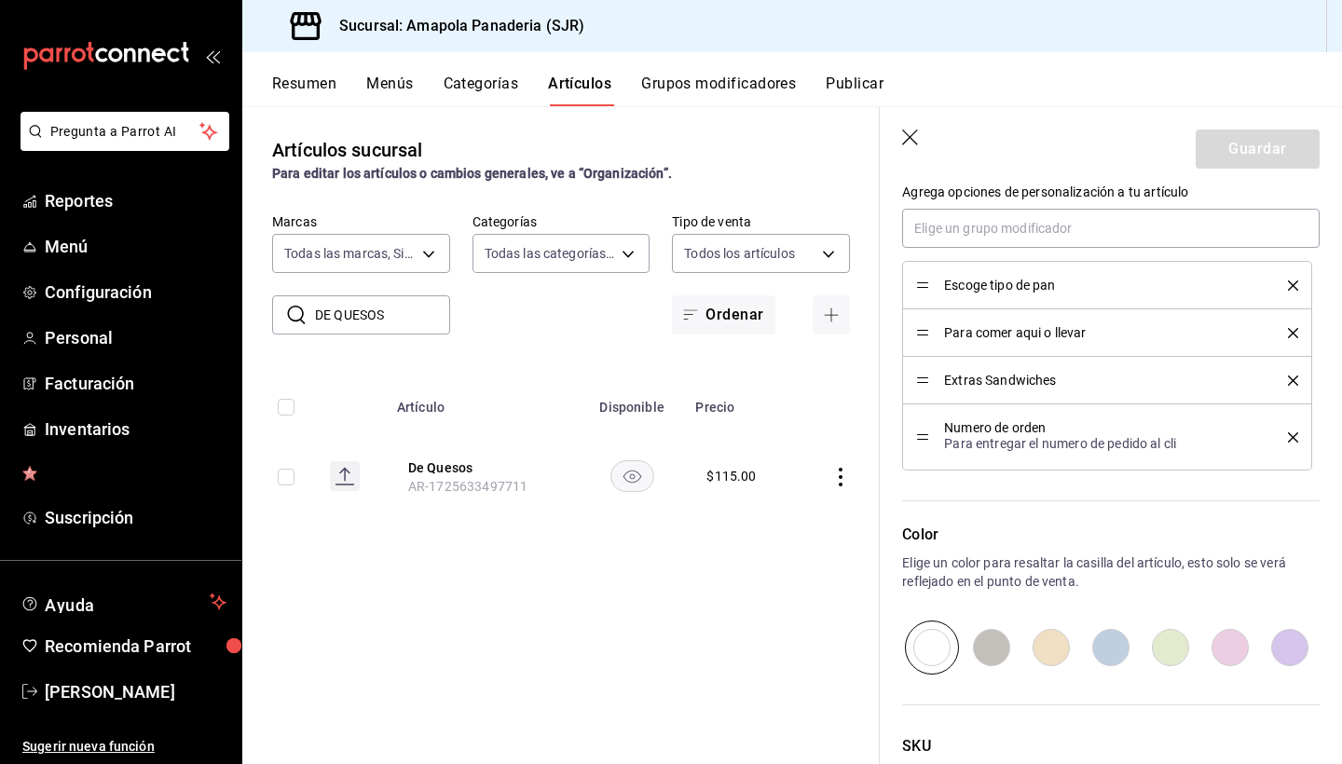
scroll to position [856, 0]
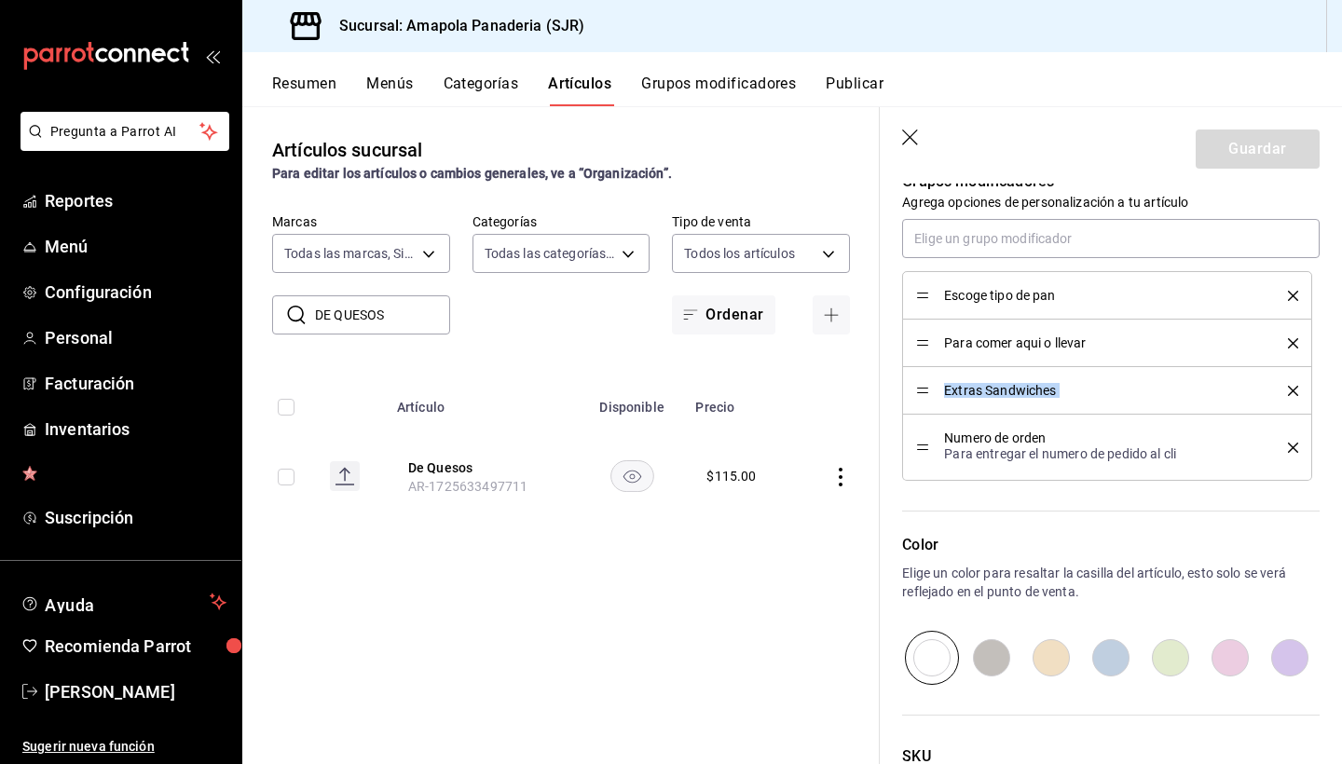
drag, startPoint x: 921, startPoint y: 458, endPoint x: 922, endPoint y: 400, distance: 57.8
click at [922, 400] on ul "Escoge tipo de pan Para comer aqui o llevar Extras Sandwiches Numero de orden P…" at bounding box center [1111, 376] width 418 height 210
click at [919, 454] on div "Numero de orden Para entregar el numero de pedido al cli" at bounding box center [1107, 447] width 382 height 39
drag, startPoint x: 921, startPoint y: 444, endPoint x: 913, endPoint y: 391, distance: 53.6
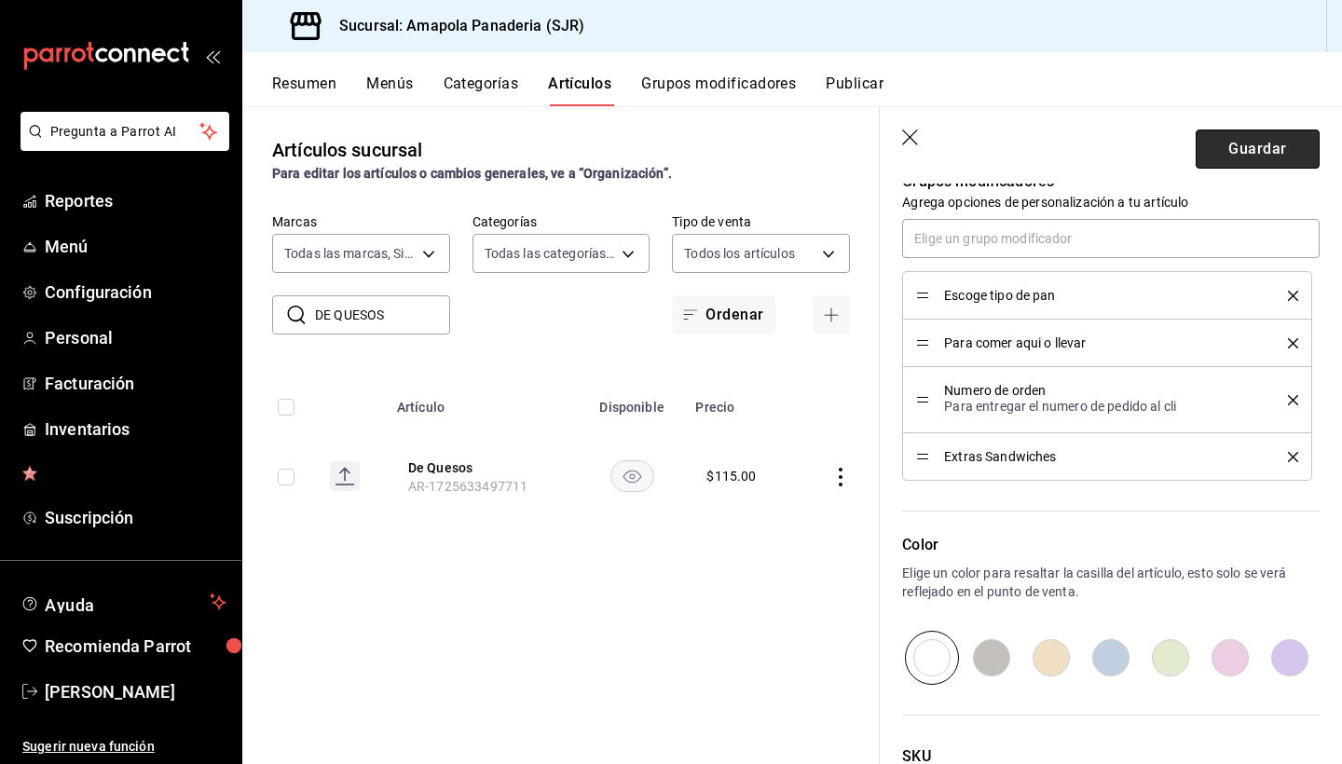
click at [1226, 154] on button "Guardar" at bounding box center [1258, 149] width 124 height 39
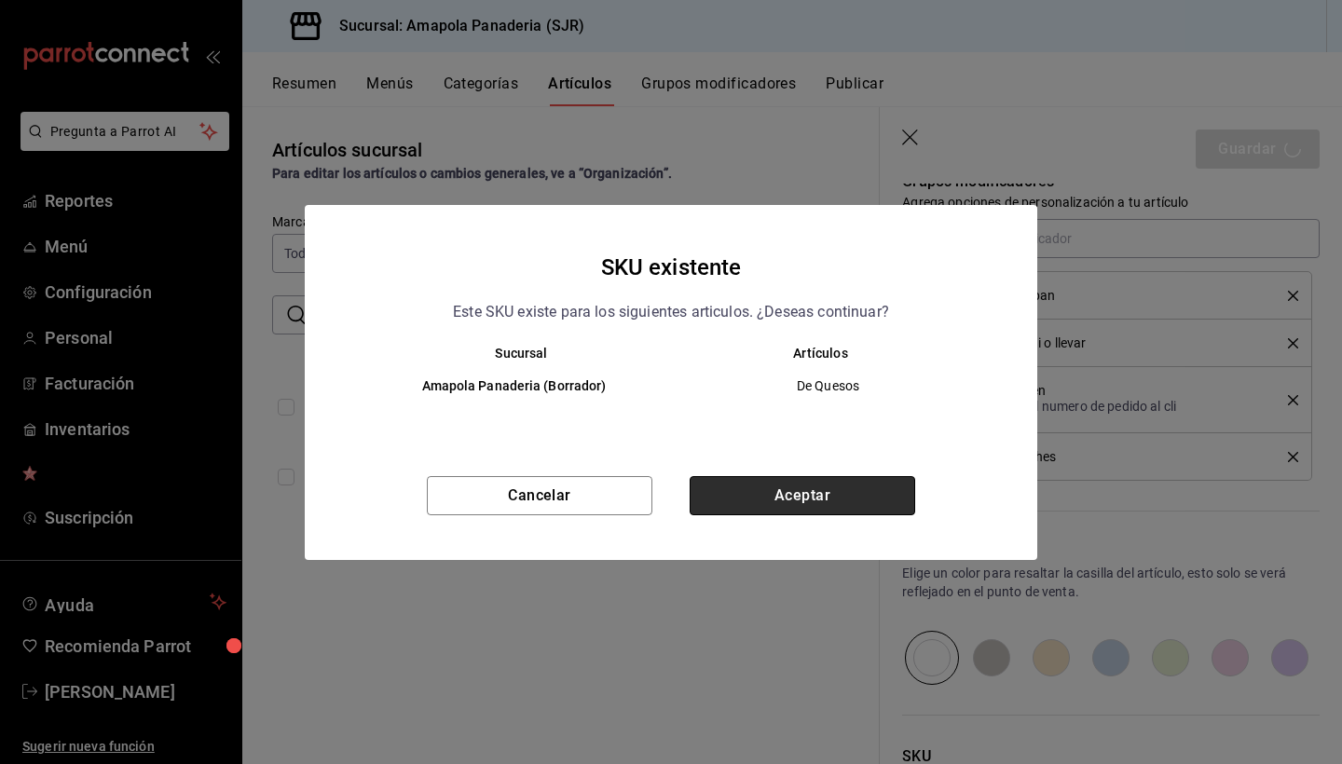
click at [804, 503] on button "Aceptar" at bounding box center [803, 495] width 226 height 39
type textarea "x"
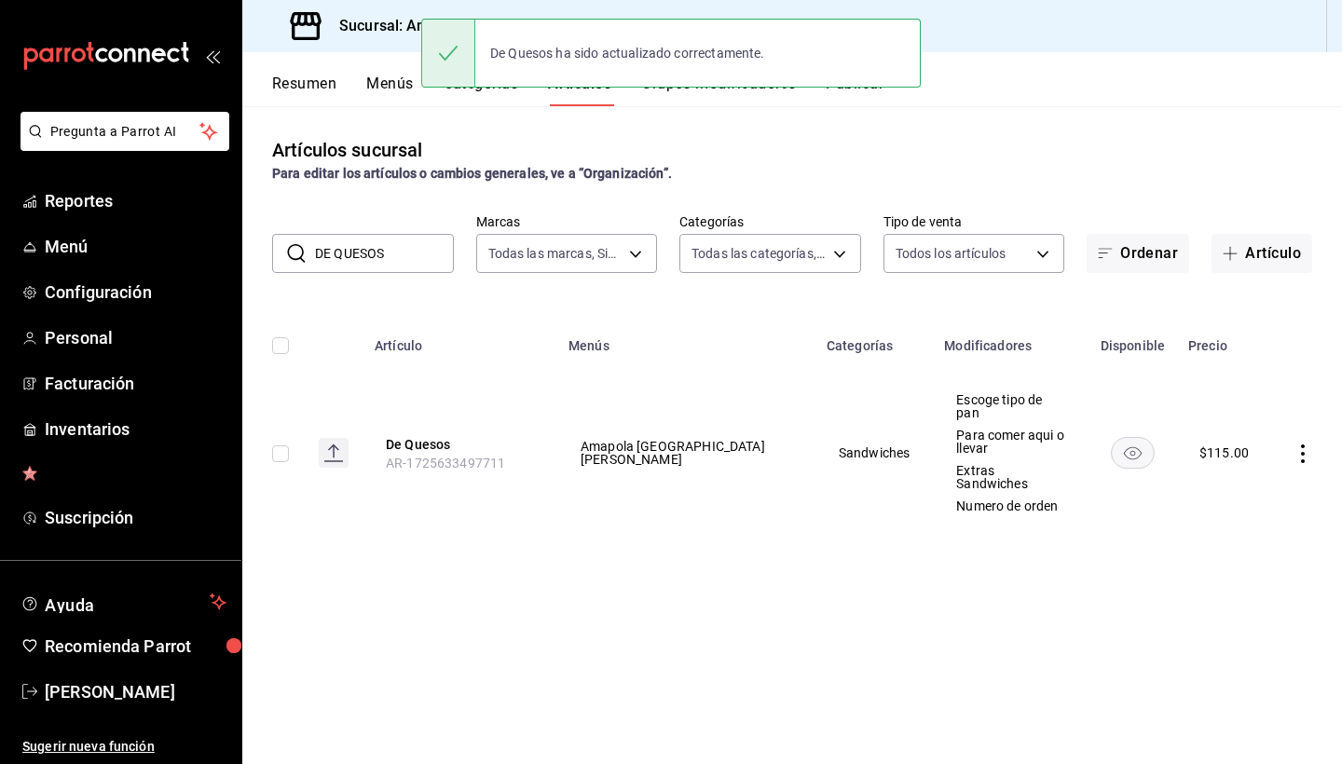
click at [397, 246] on input "DE QUESOS" at bounding box center [384, 253] width 139 height 37
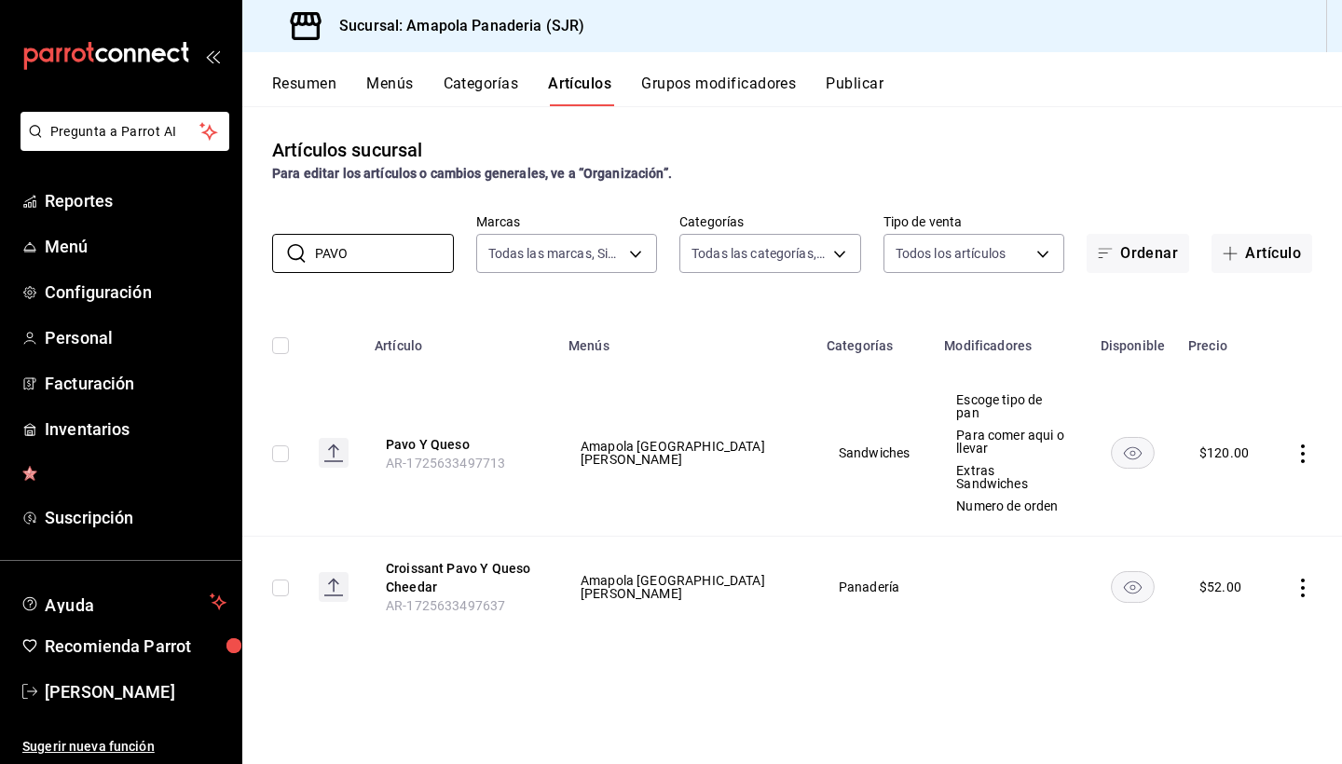
type input "PAVO"
click at [1297, 445] on icon "actions" at bounding box center [1303, 454] width 19 height 19
click at [1244, 467] on li "Editar" at bounding box center [1230, 478] width 112 height 38
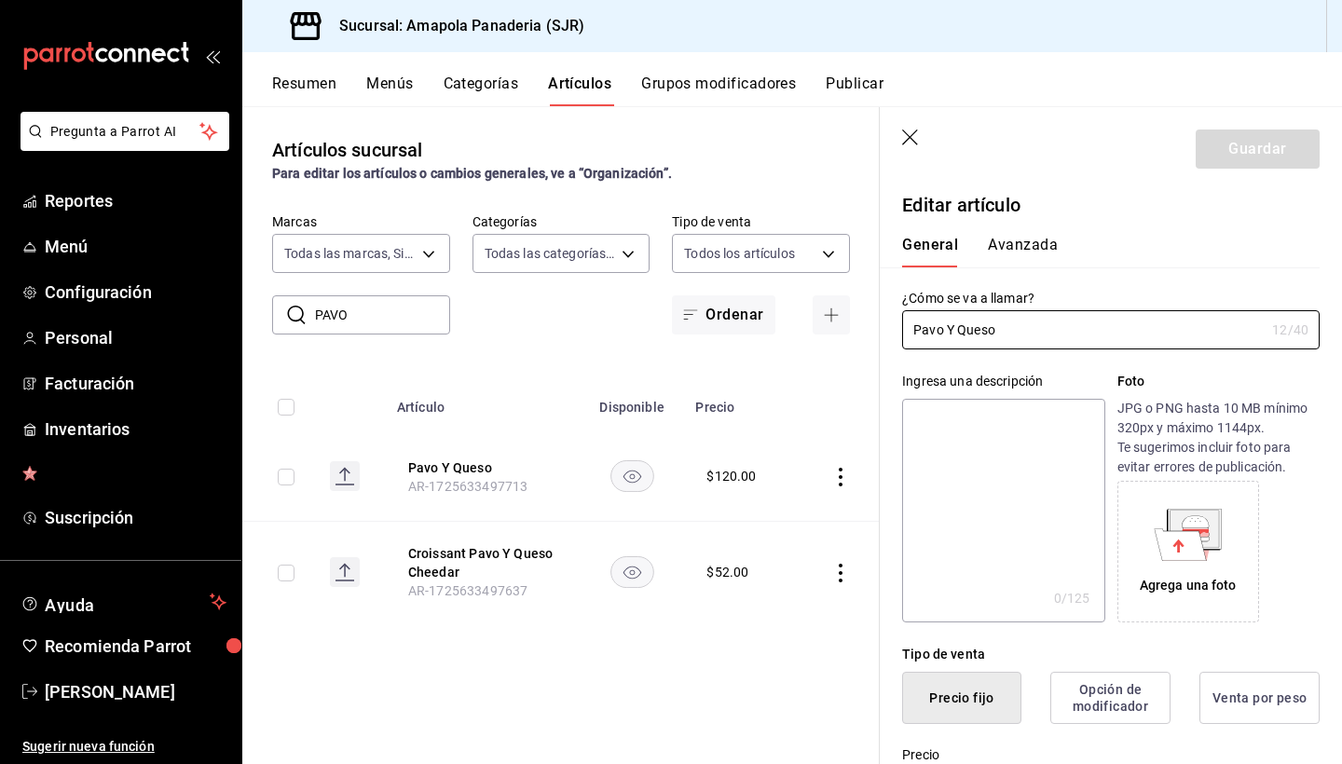
type input "$120.00"
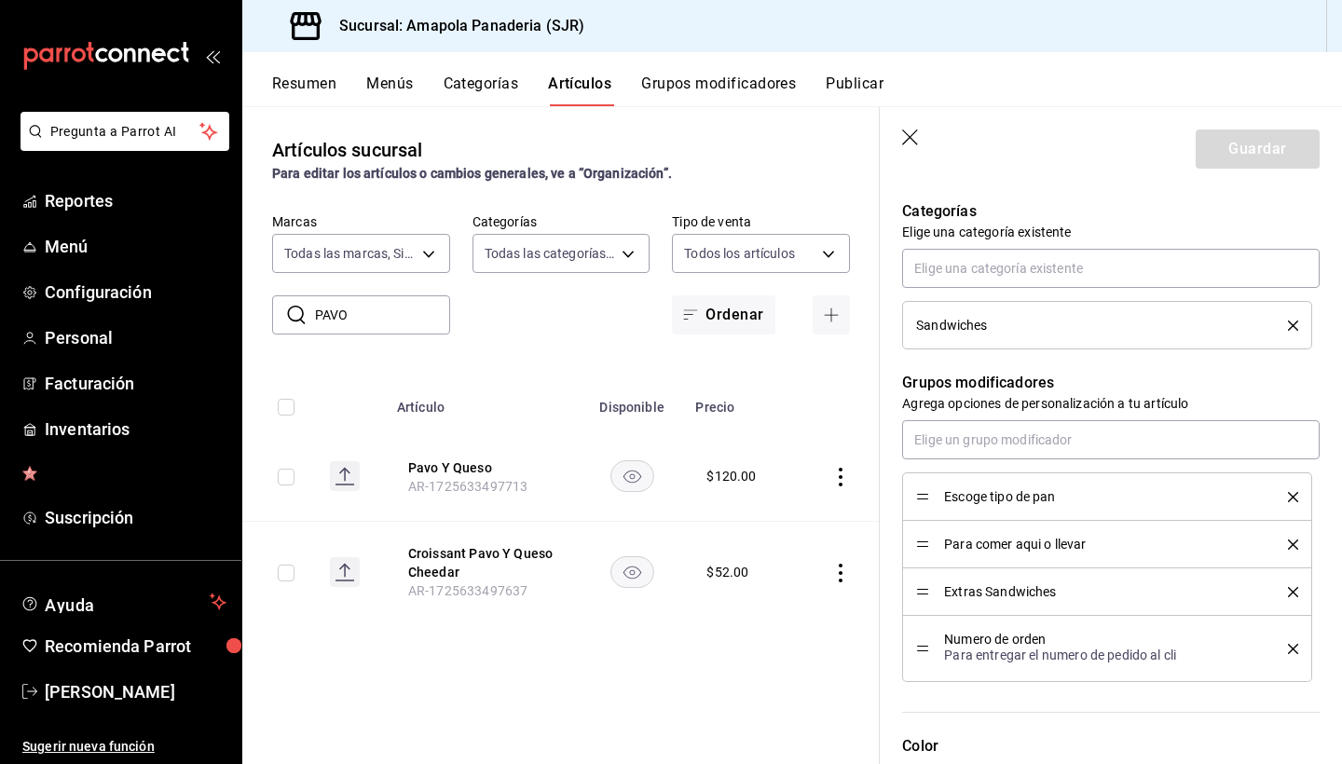
scroll to position [655, 0]
click at [925, 661] on div "Numero de orden Para entregar el numero de pedido al cli" at bounding box center [1107, 647] width 382 height 39
drag, startPoint x: 923, startPoint y: 642, endPoint x: 921, endPoint y: 594, distance: 48.5
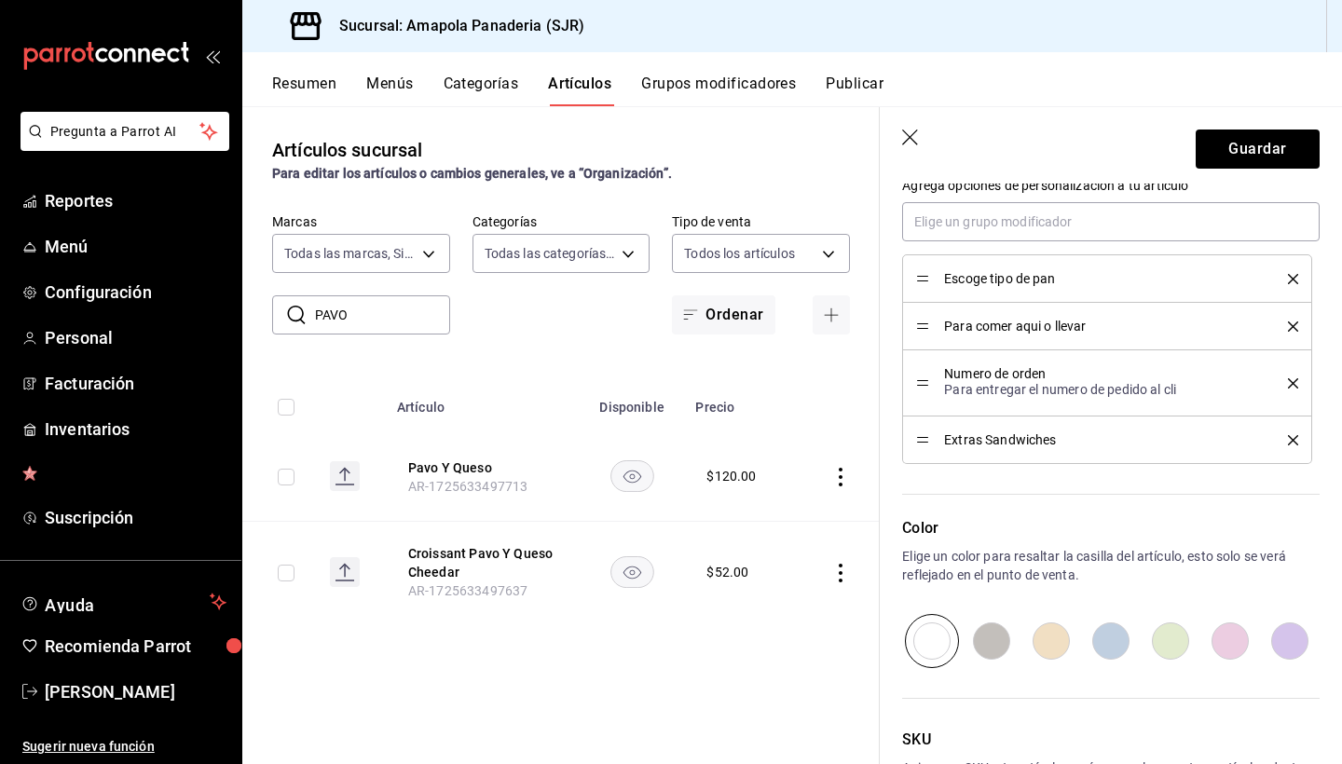
scroll to position [944, 0]
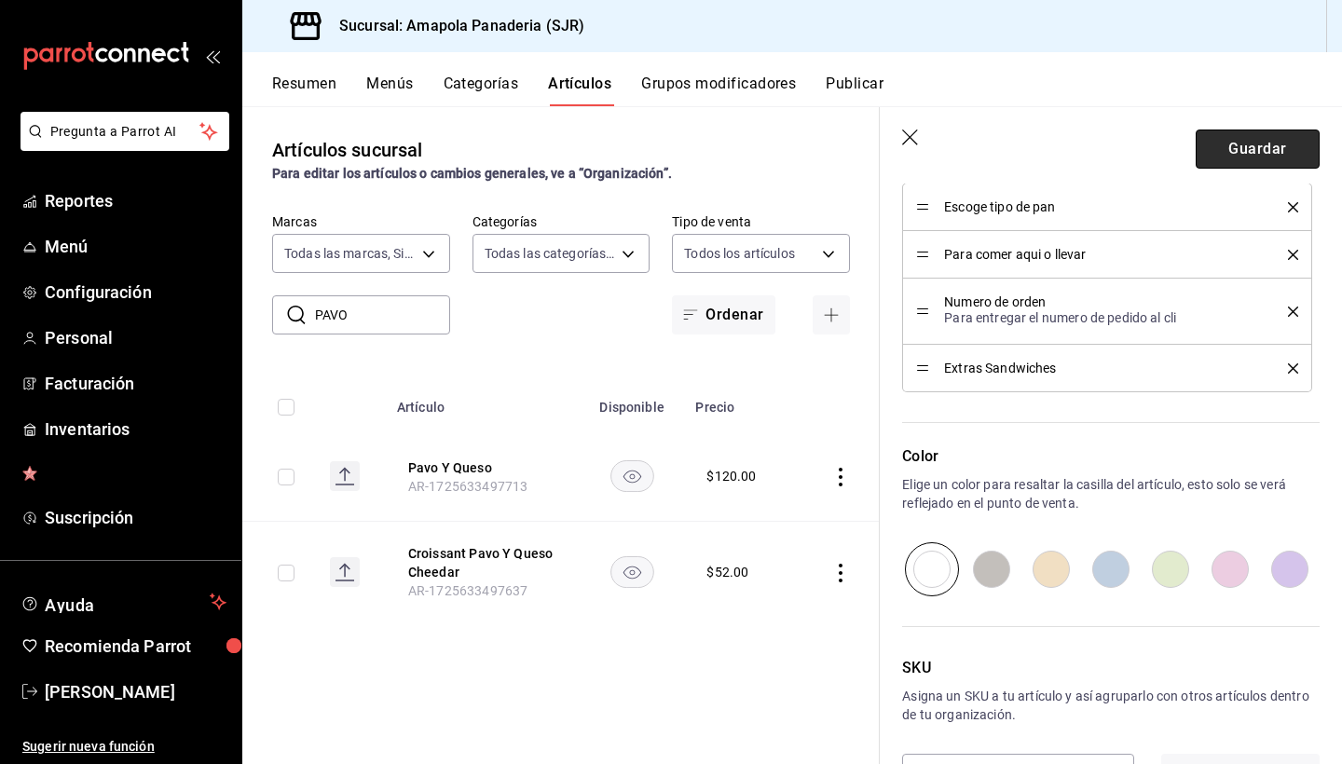
click at [1262, 141] on button "Guardar" at bounding box center [1258, 149] width 124 height 39
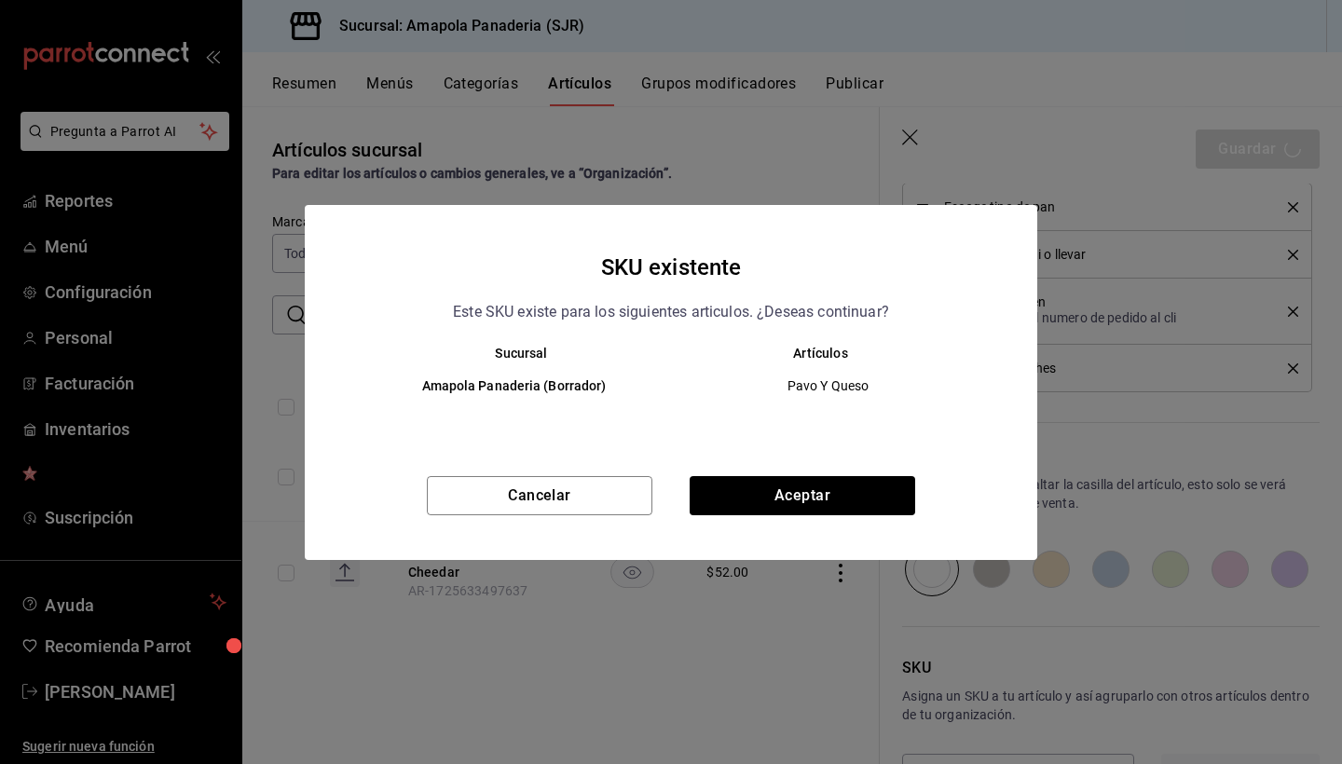
click at [872, 514] on div "Cancelar Aceptar" at bounding box center [671, 518] width 733 height 84
click at [877, 493] on button "Aceptar" at bounding box center [803, 495] width 226 height 39
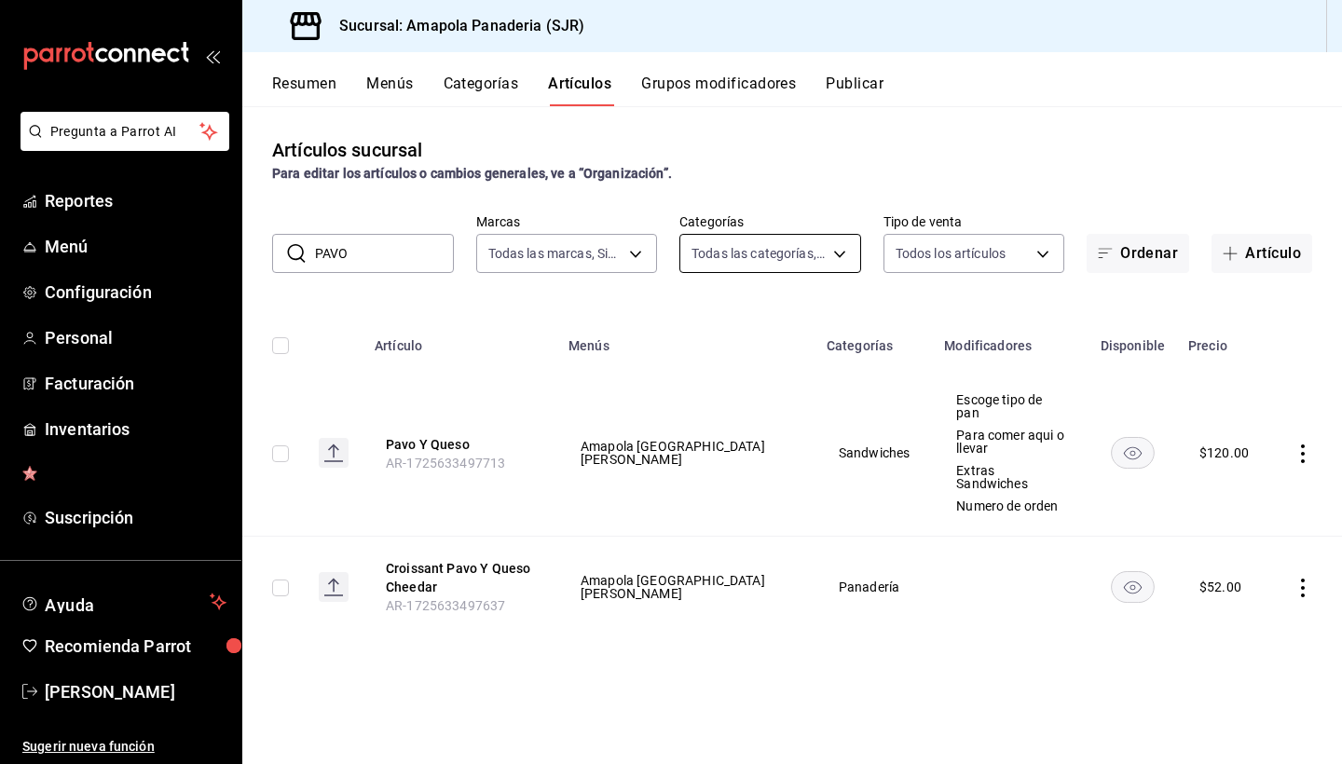
click at [792, 263] on body "Pregunta a Parrot AI Reportes Menú Configuración Personal Facturación Inventari…" at bounding box center [671, 382] width 1342 height 764
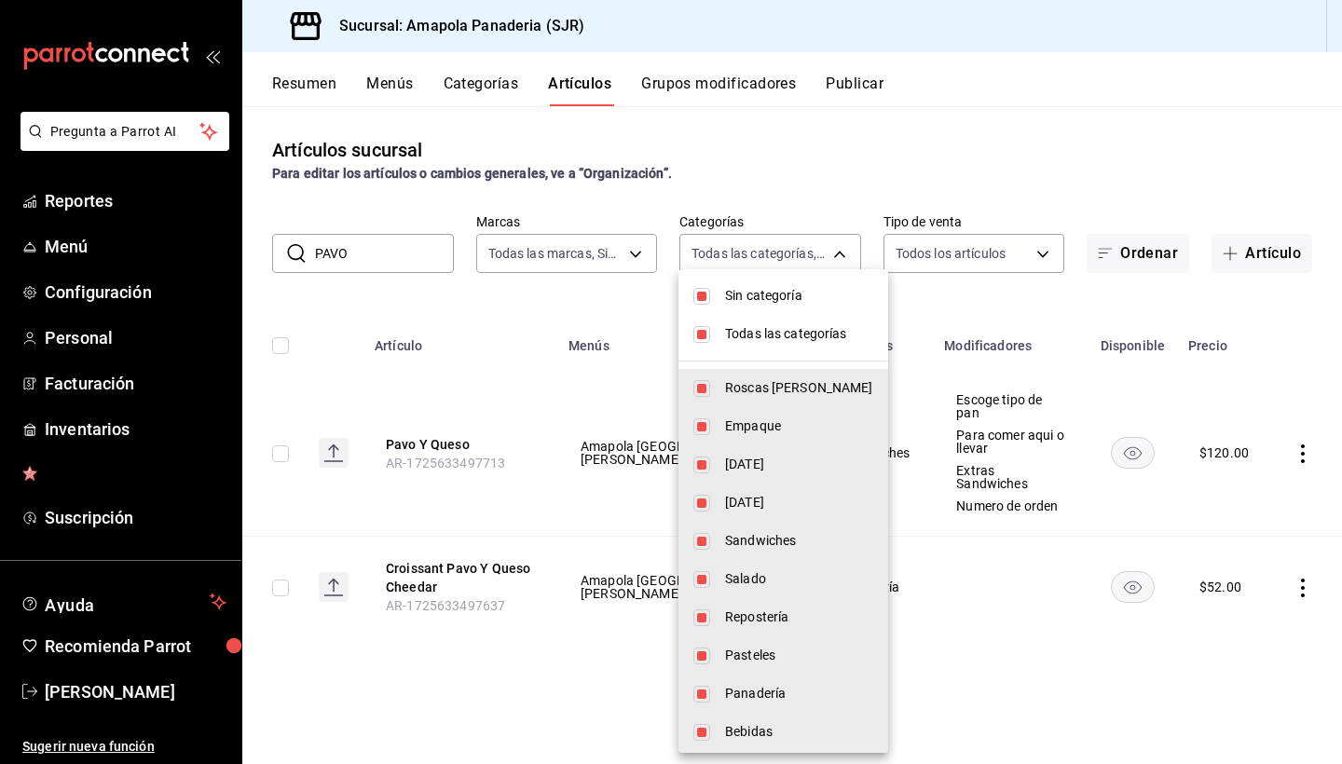
click at [763, 339] on span "Todas las categorías" at bounding box center [799, 334] width 148 height 20
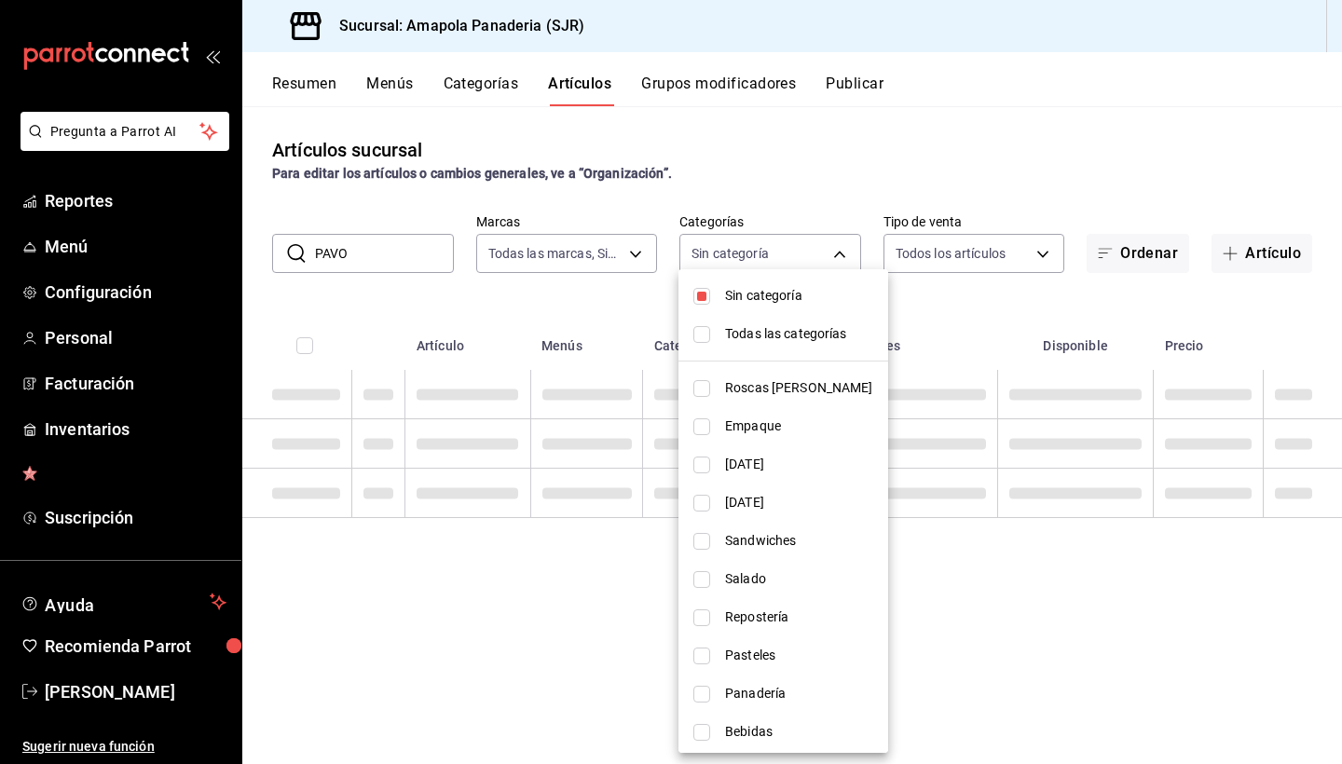
checkbox input "false"
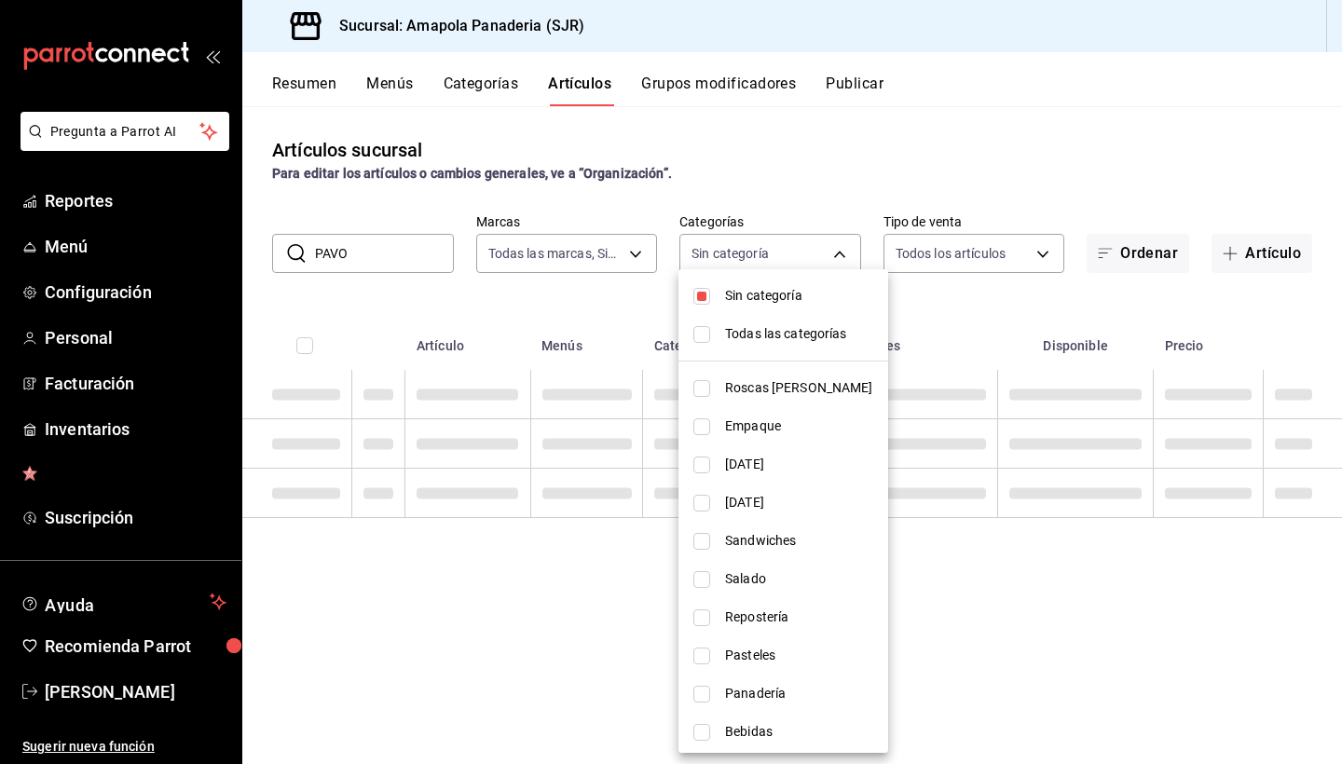
checkbox input "false"
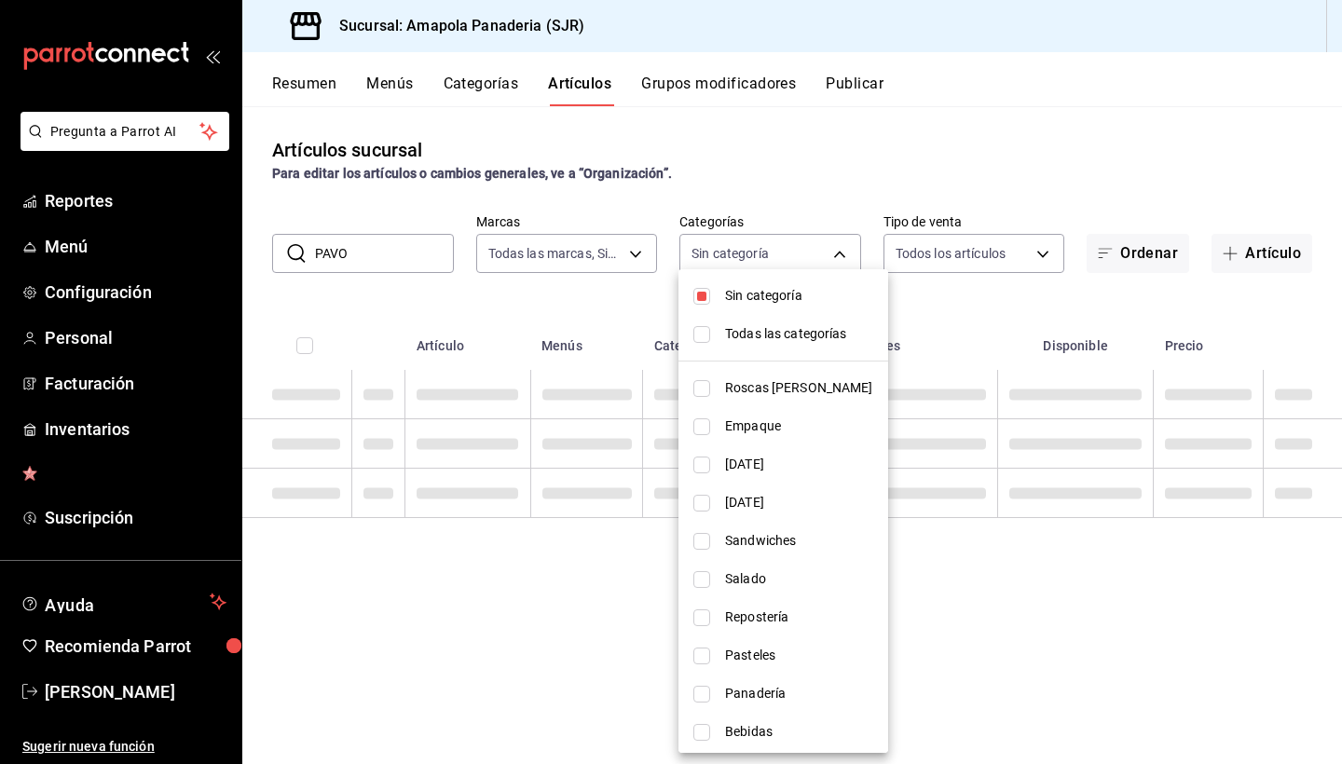
checkbox input "false"
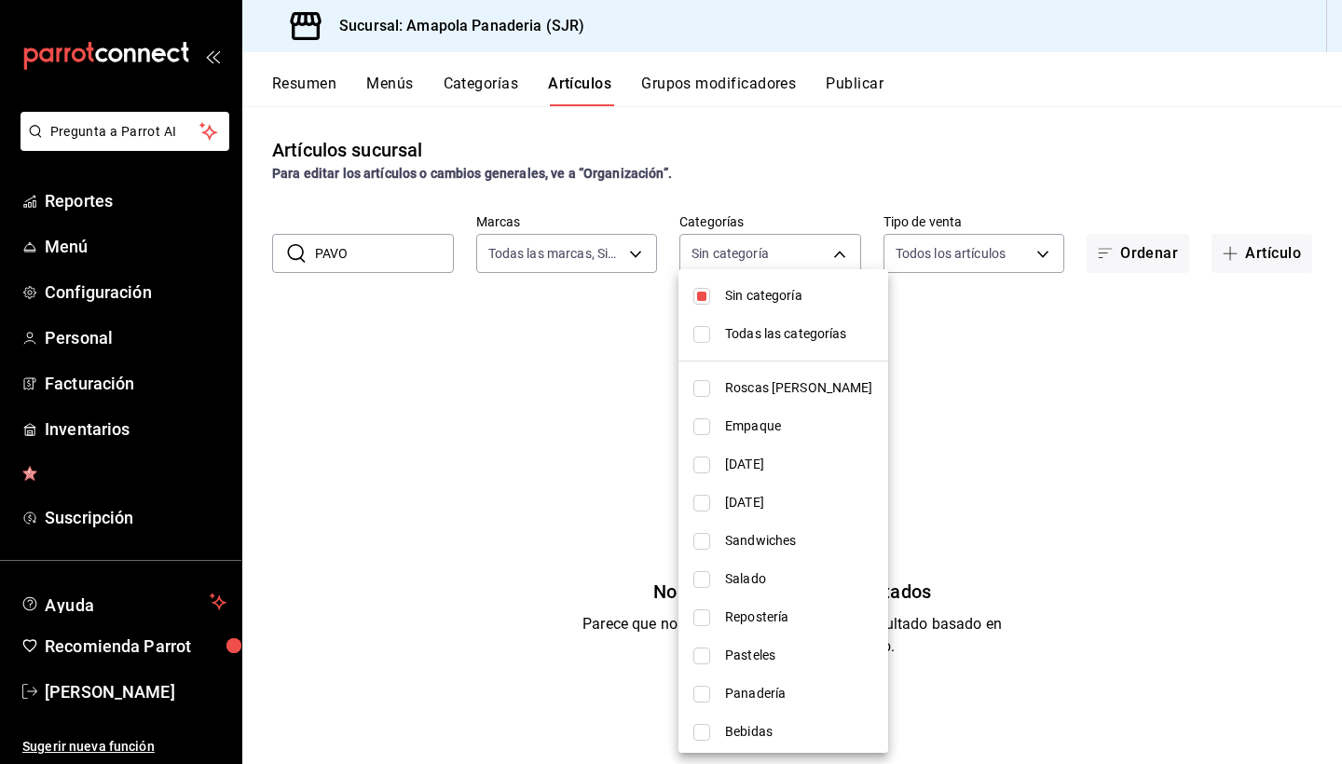
click at [764, 302] on span "Sin categoría" at bounding box center [799, 296] width 148 height 20
checkbox input "false"
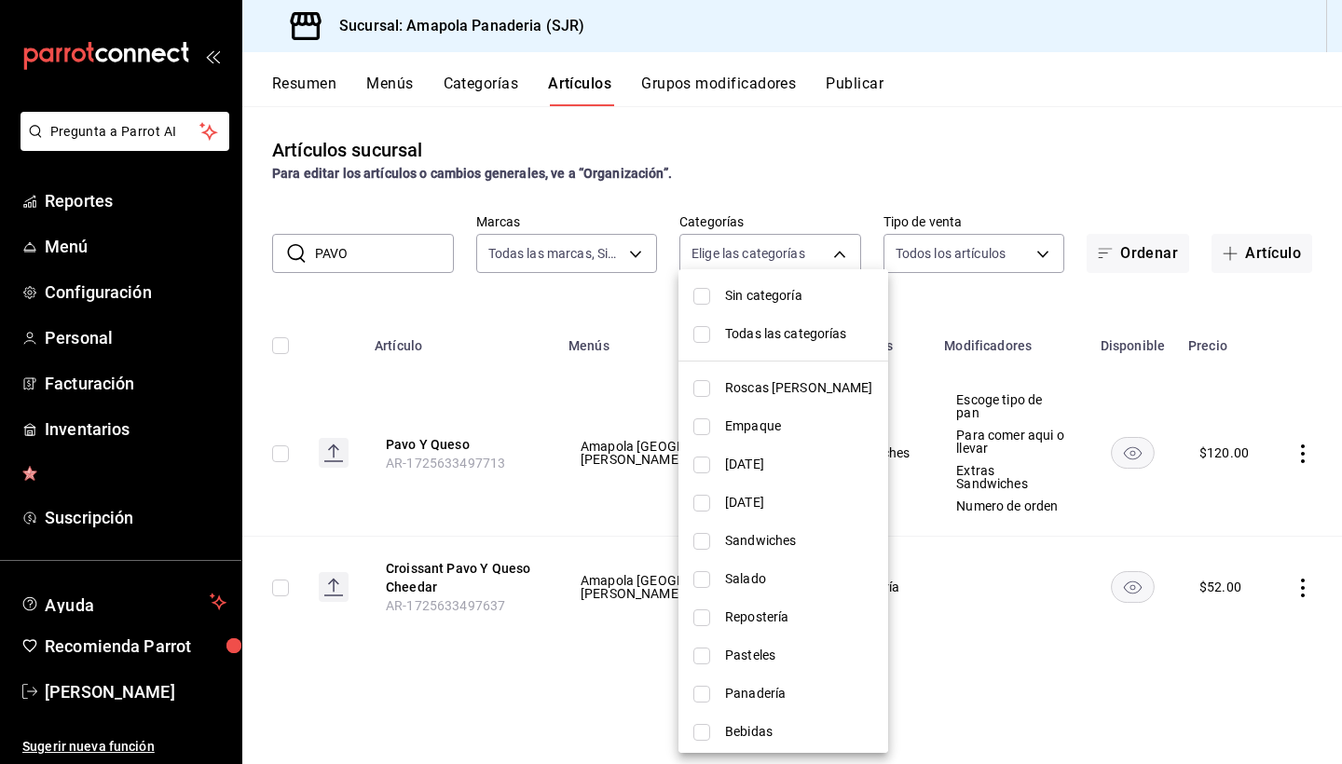
click at [761, 535] on span "Sandwiches" at bounding box center [799, 541] width 148 height 20
type input "2afd7bd3-b3f5-4dc4-bb24-d9b039189022"
checkbox input "true"
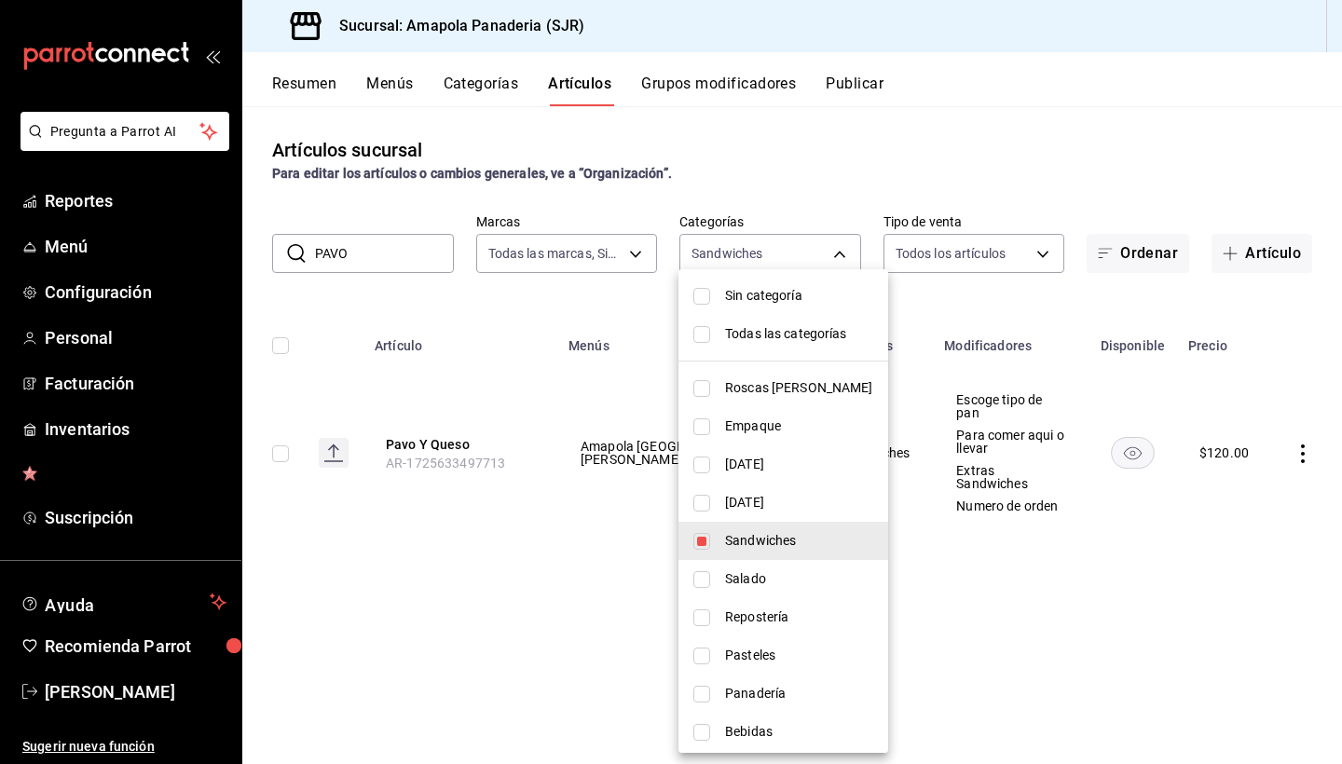
click at [325, 237] on div at bounding box center [671, 382] width 1342 height 764
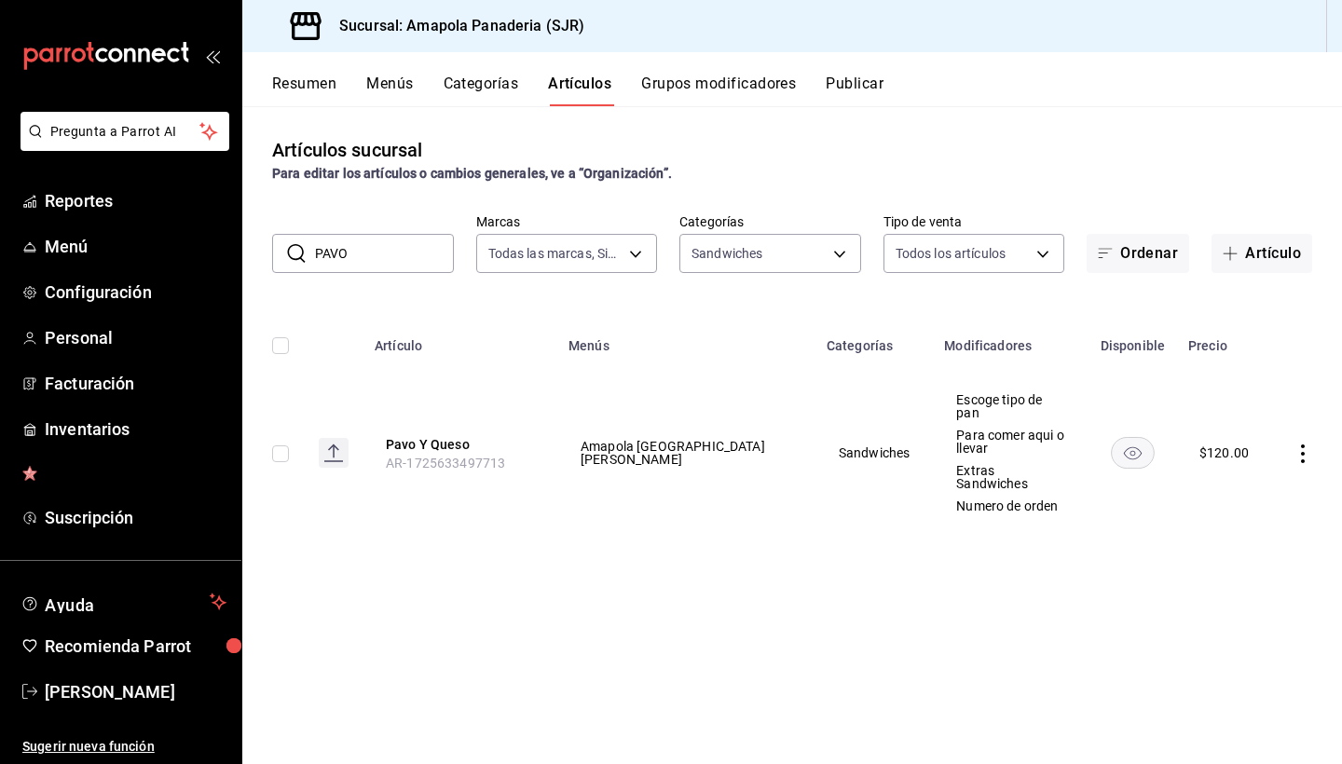
click at [325, 237] on div "Sin categoría Todas las categorías Roscas [PERSON_NAME] Empaque [DATE] [DATE] S…" at bounding box center [671, 382] width 1342 height 764
click at [328, 243] on input "PAVO" at bounding box center [384, 253] width 139 height 37
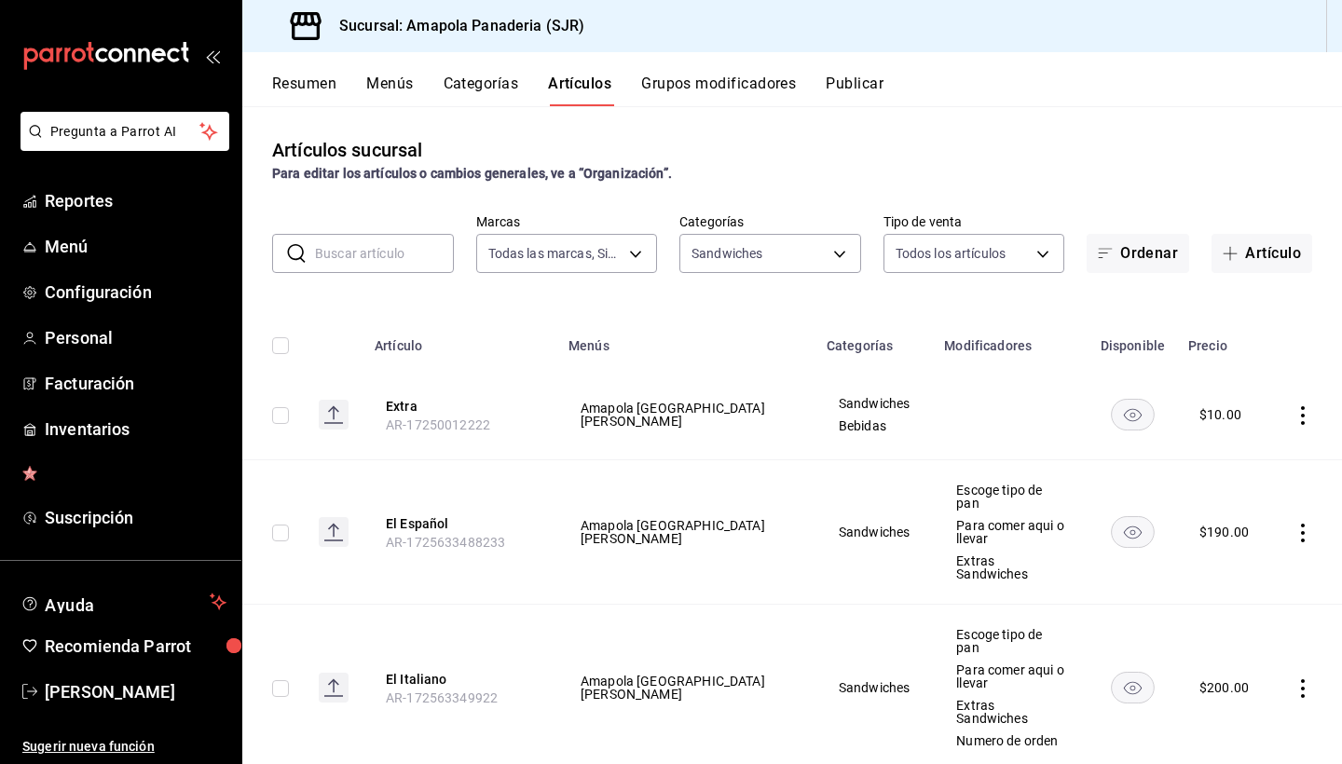
click at [735, 95] on button "Grupos modificadores" at bounding box center [718, 91] width 155 height 32
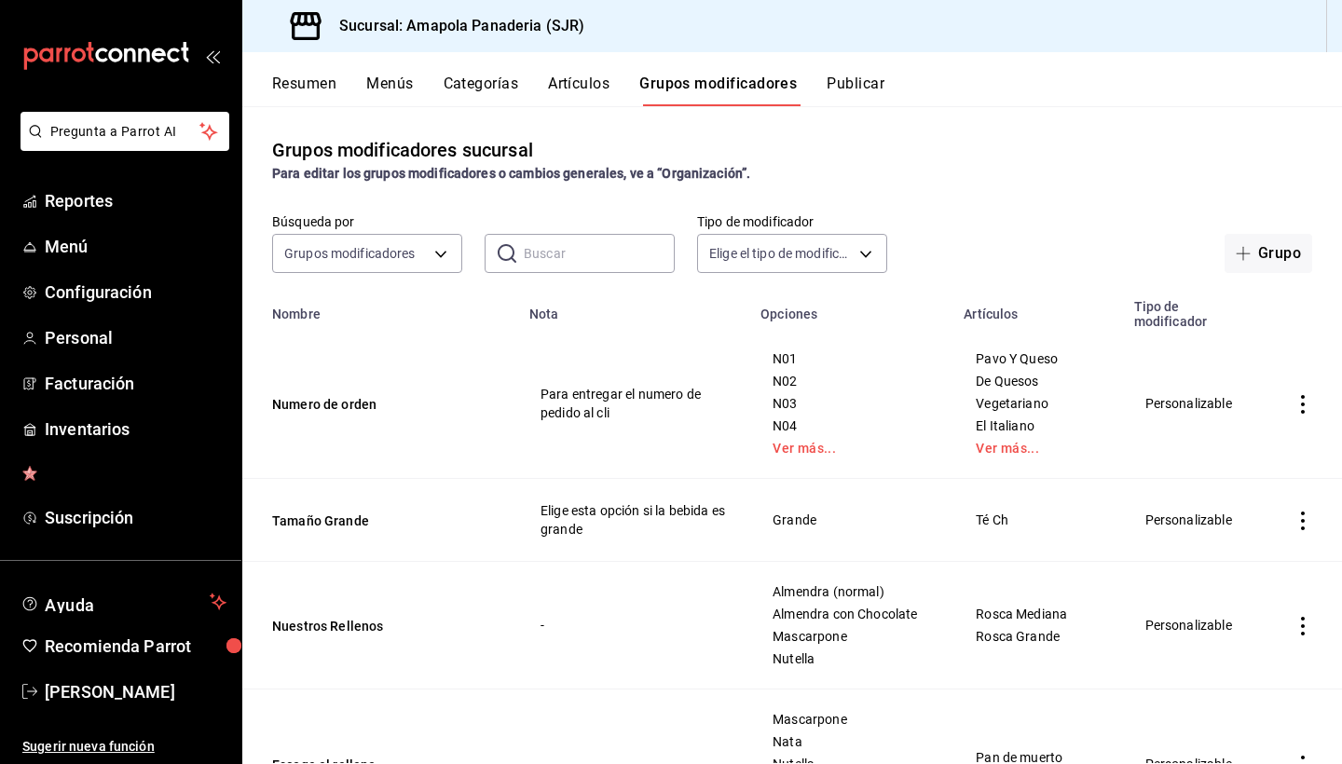
click at [1309, 403] on icon "actions" at bounding box center [1303, 404] width 19 height 19
click at [1229, 453] on span "Editar" at bounding box center [1247, 448] width 48 height 20
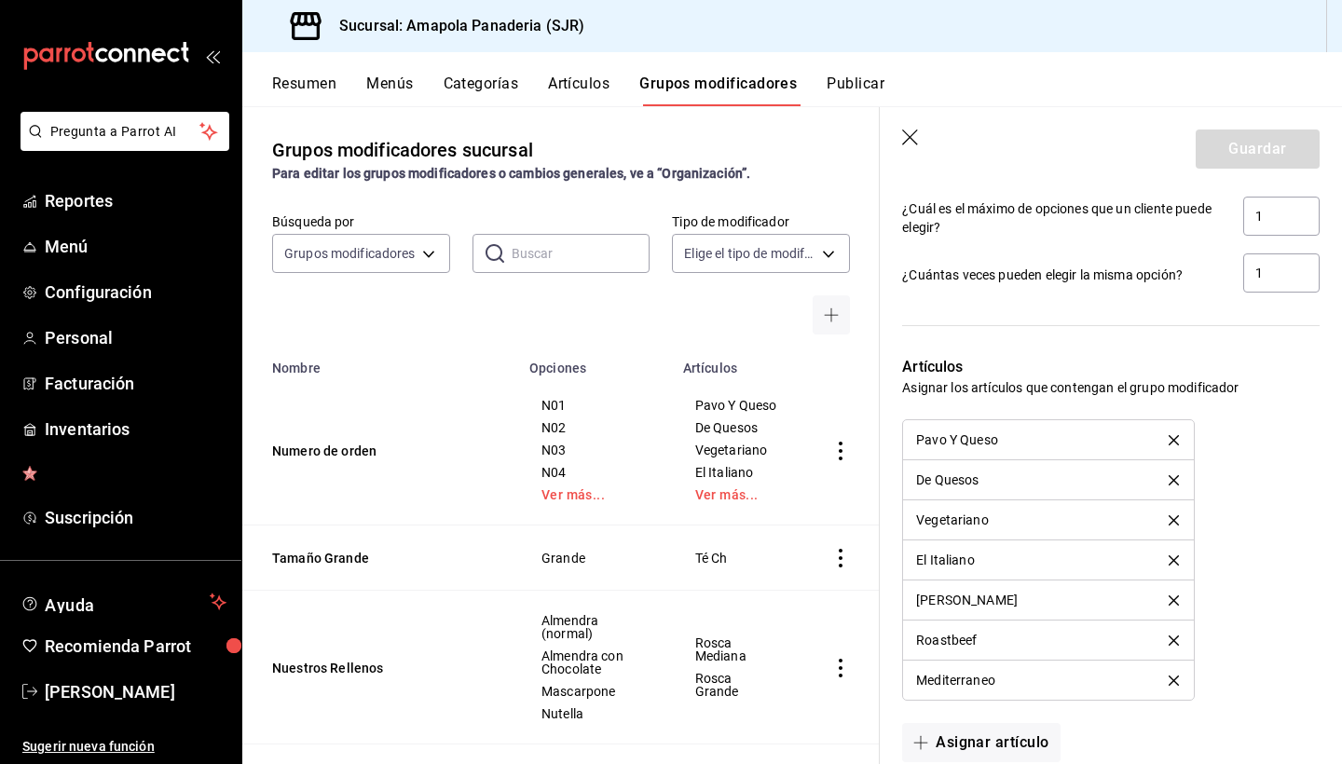
scroll to position [1624, 0]
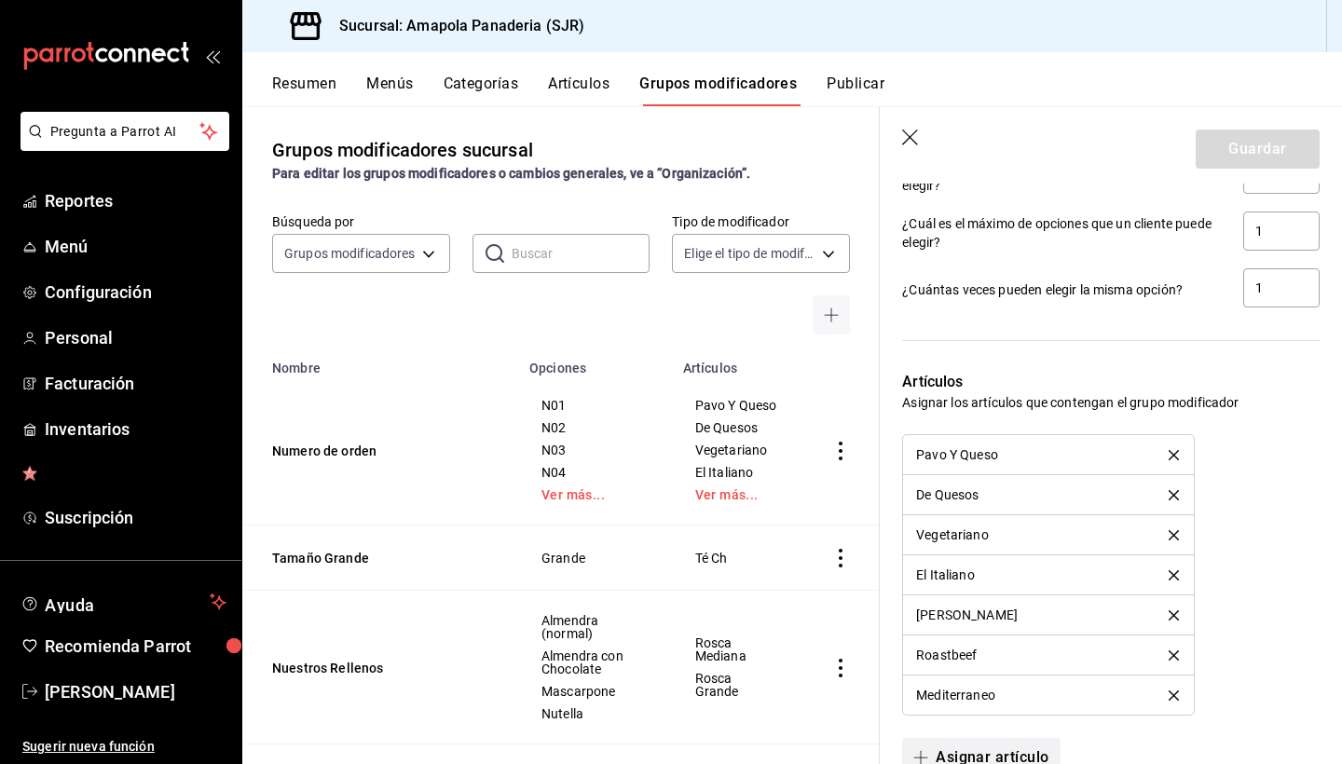
click at [966, 746] on button "Asignar artículo" at bounding box center [981, 757] width 158 height 39
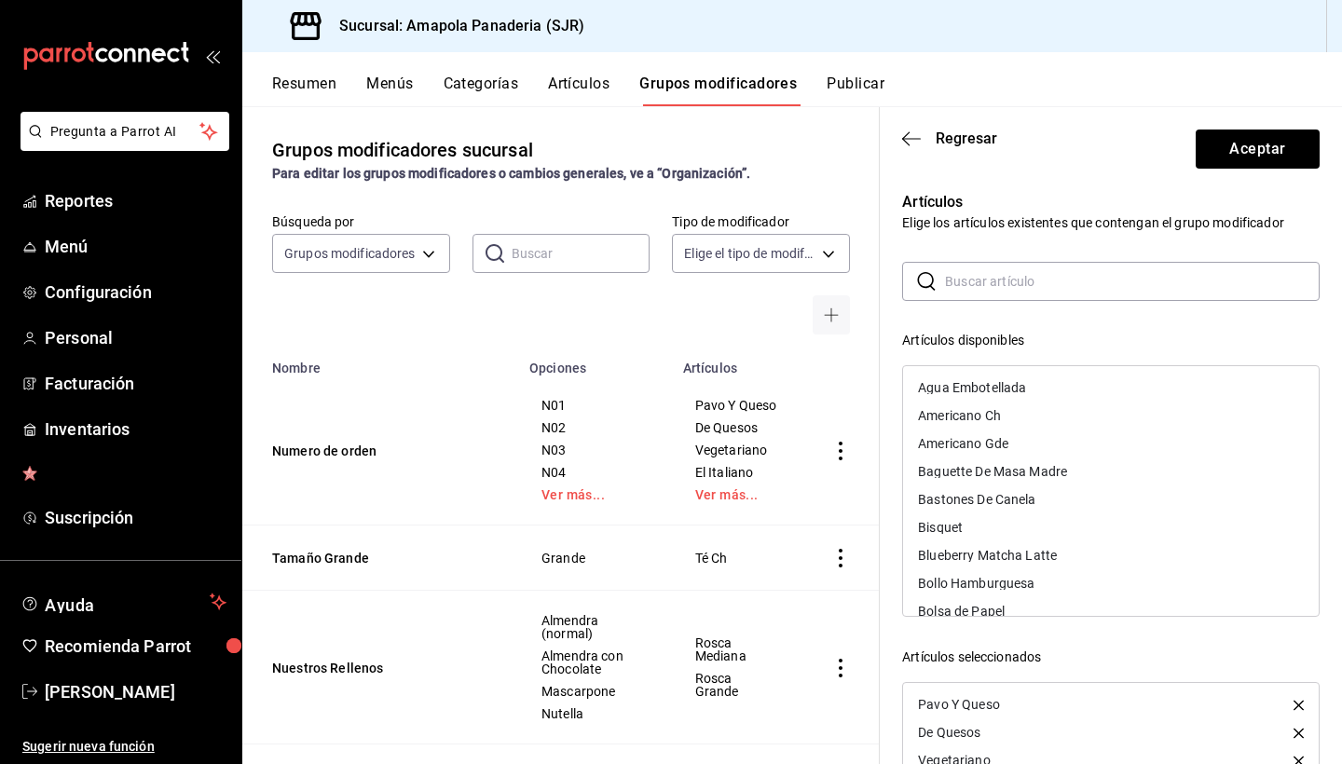
click at [999, 280] on input "text" at bounding box center [1132, 281] width 375 height 37
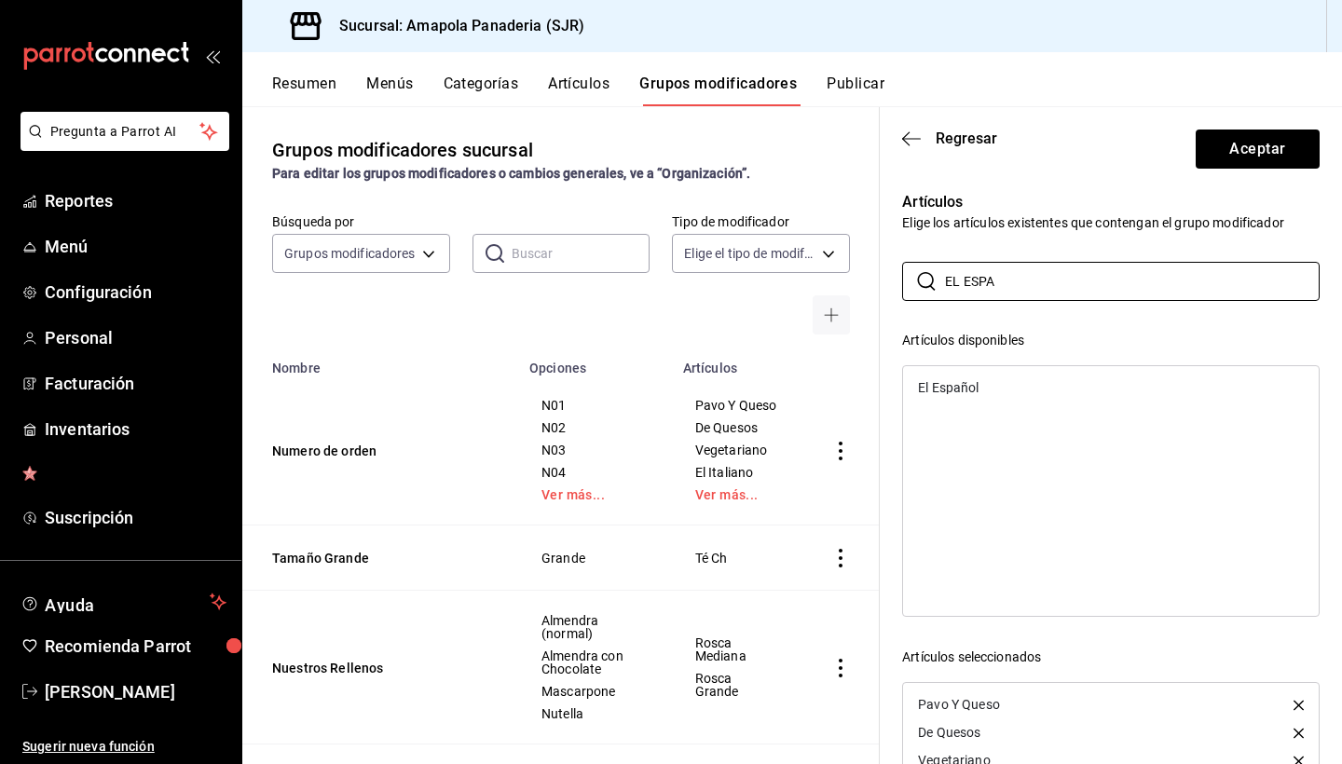
type input "EL ESPA"
click at [1033, 384] on div "El Español" at bounding box center [1111, 388] width 416 height 28
click at [1224, 159] on button "Aceptar" at bounding box center [1258, 149] width 124 height 39
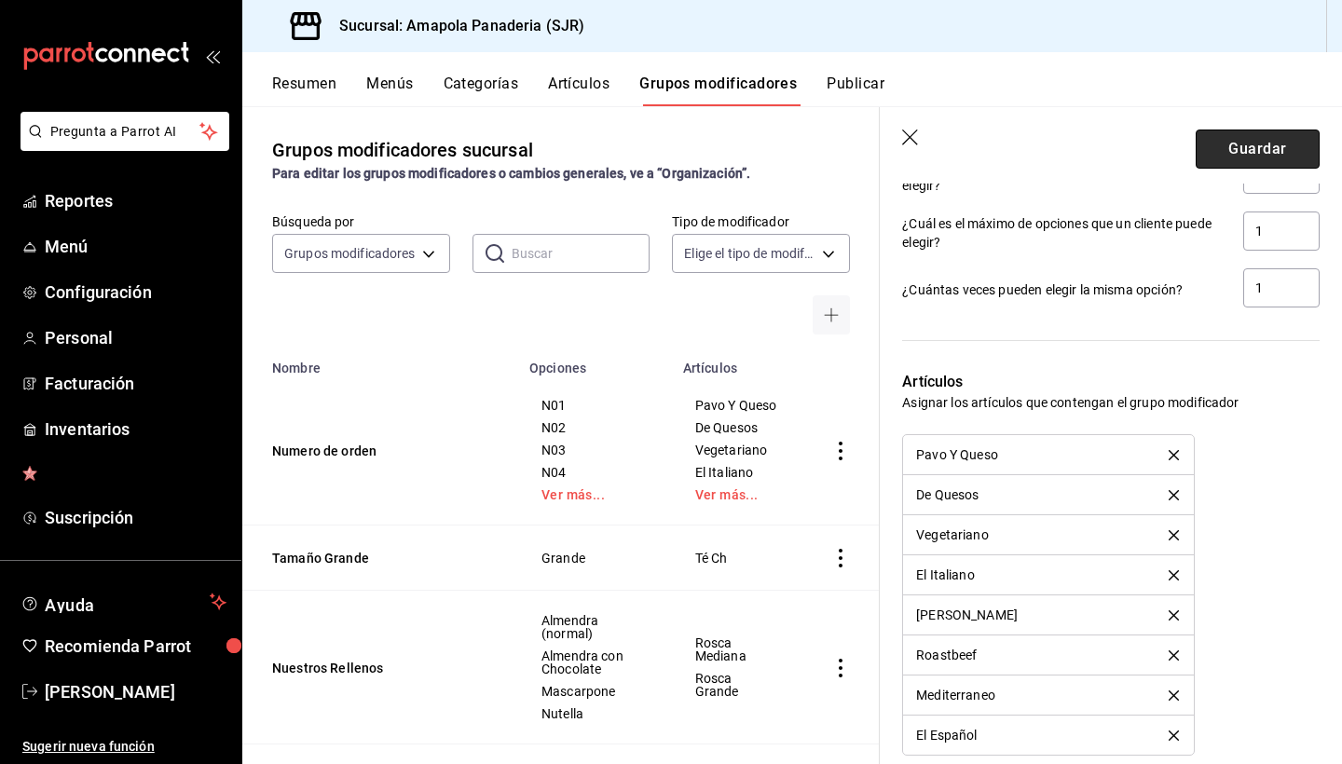
click at [1260, 157] on button "Guardar" at bounding box center [1258, 149] width 124 height 39
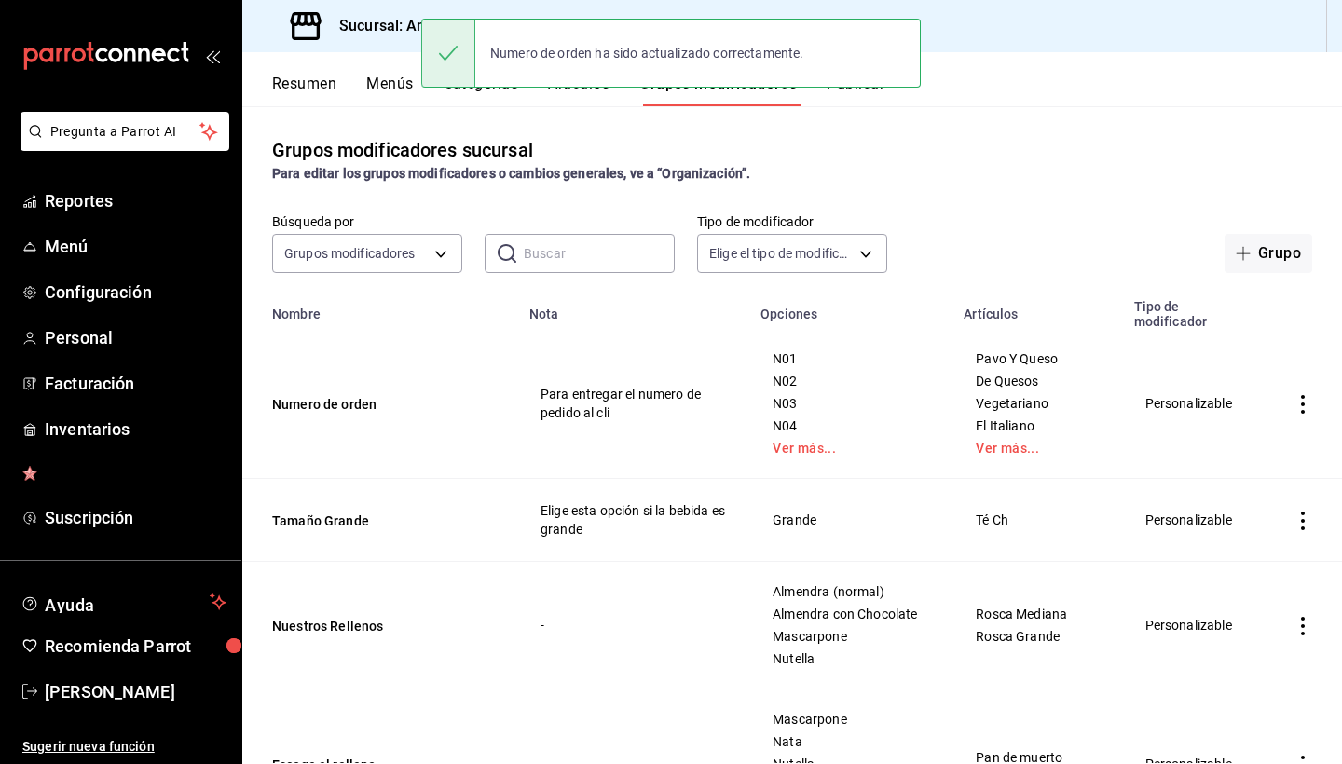
click at [882, 101] on button "Publicar" at bounding box center [856, 91] width 58 height 32
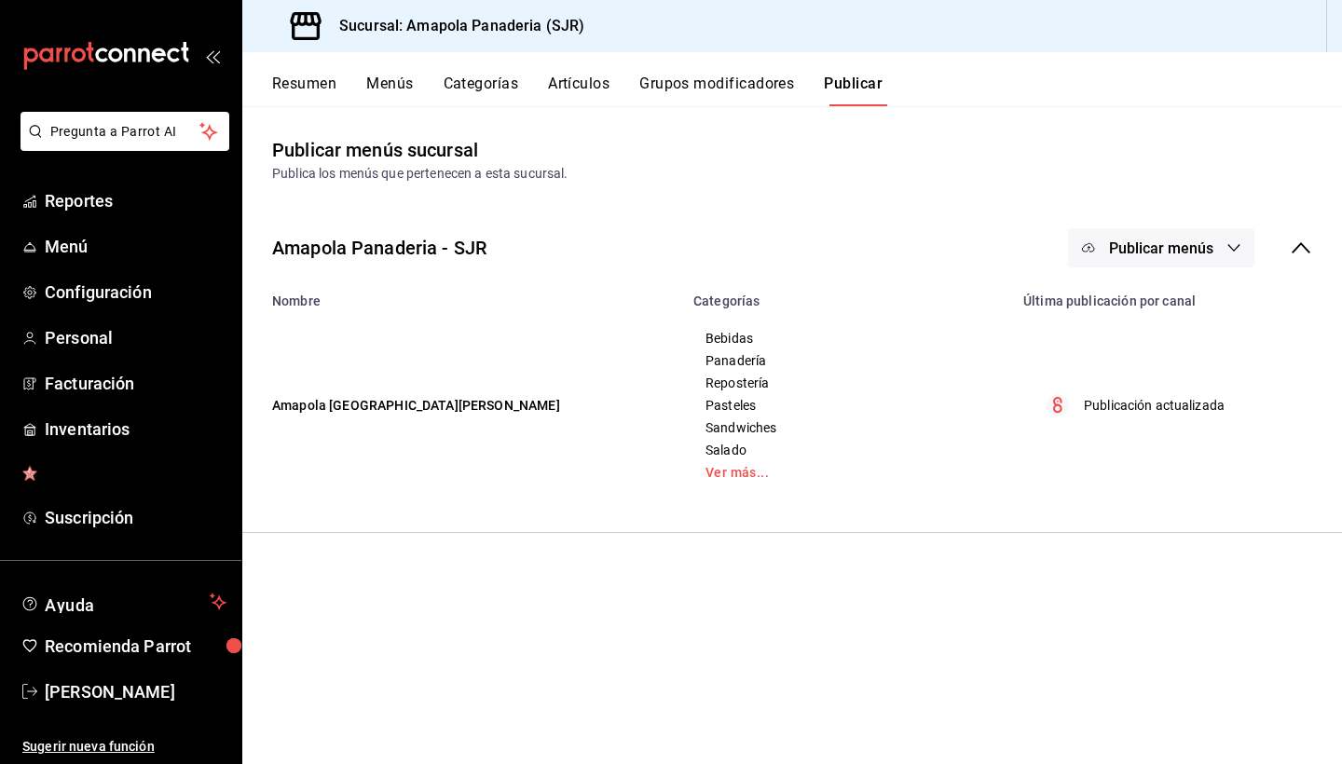
click at [1176, 240] on span "Publicar menús" at bounding box center [1161, 249] width 104 height 18
click at [1139, 163] on div at bounding box center [671, 382] width 1342 height 764
click at [1135, 396] on p "Publicación actualizada" at bounding box center [1154, 406] width 141 height 20
click at [573, 80] on button "Artículos" at bounding box center [579, 91] width 62 height 32
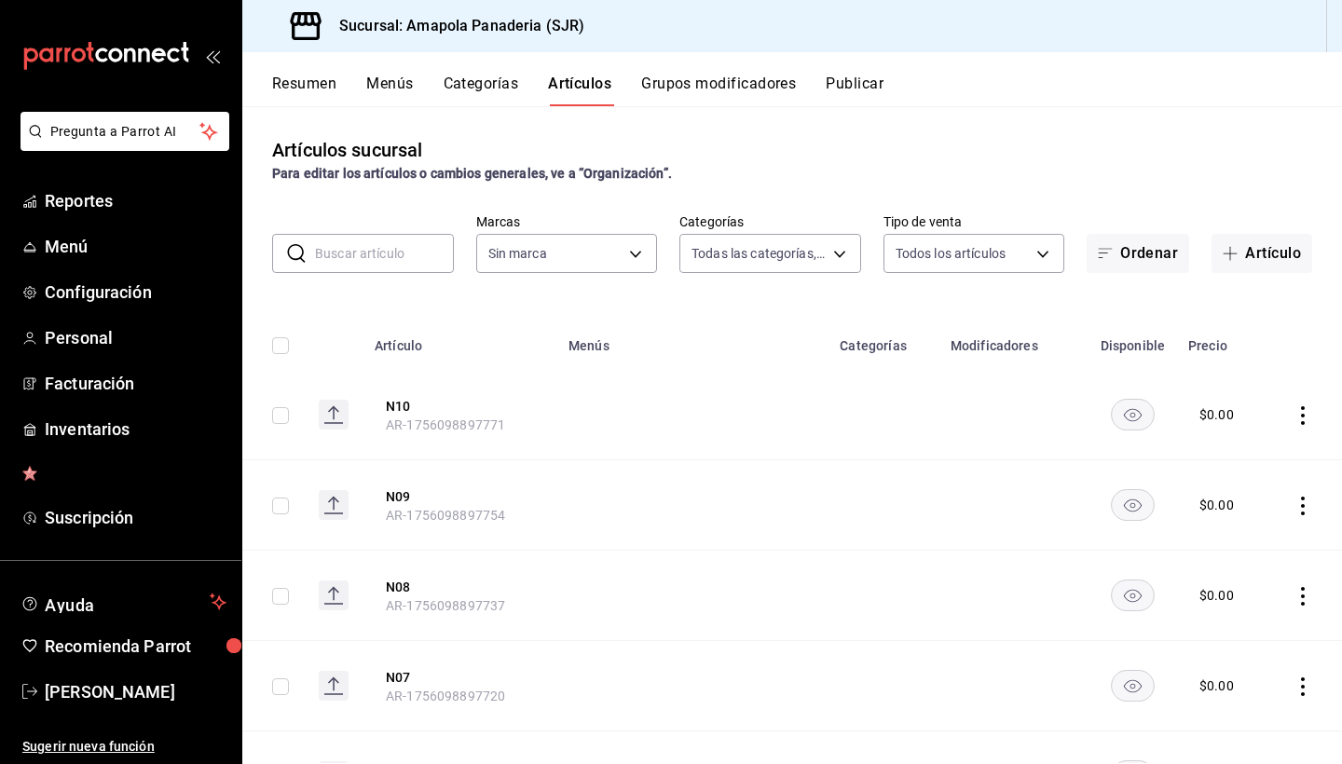
type input "ac31a8d4-025f-41b4-ba04-54bf76937bf8,34f4e928-a9cc-4c3e-8621-91ef47076e68,fafb4…"
type input "fd167ea7-7224-4c5b-[DATE]-e03c65ddd71c"
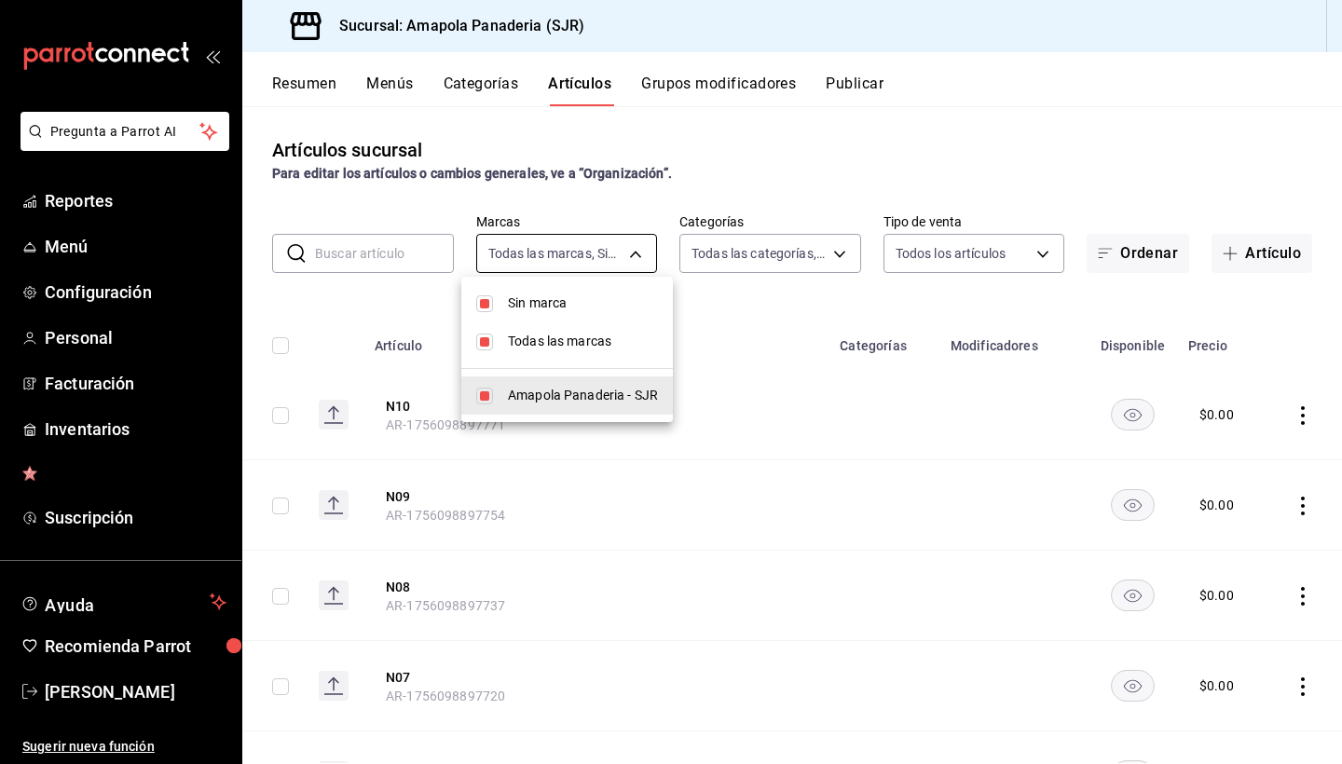
click at [539, 253] on body "Pregunta a Parrot AI Reportes Menú Configuración Personal Facturación Inventari…" at bounding box center [671, 382] width 1342 height 764
click at [547, 319] on li "Sin marca" at bounding box center [567, 303] width 212 height 38
checkbox input "false"
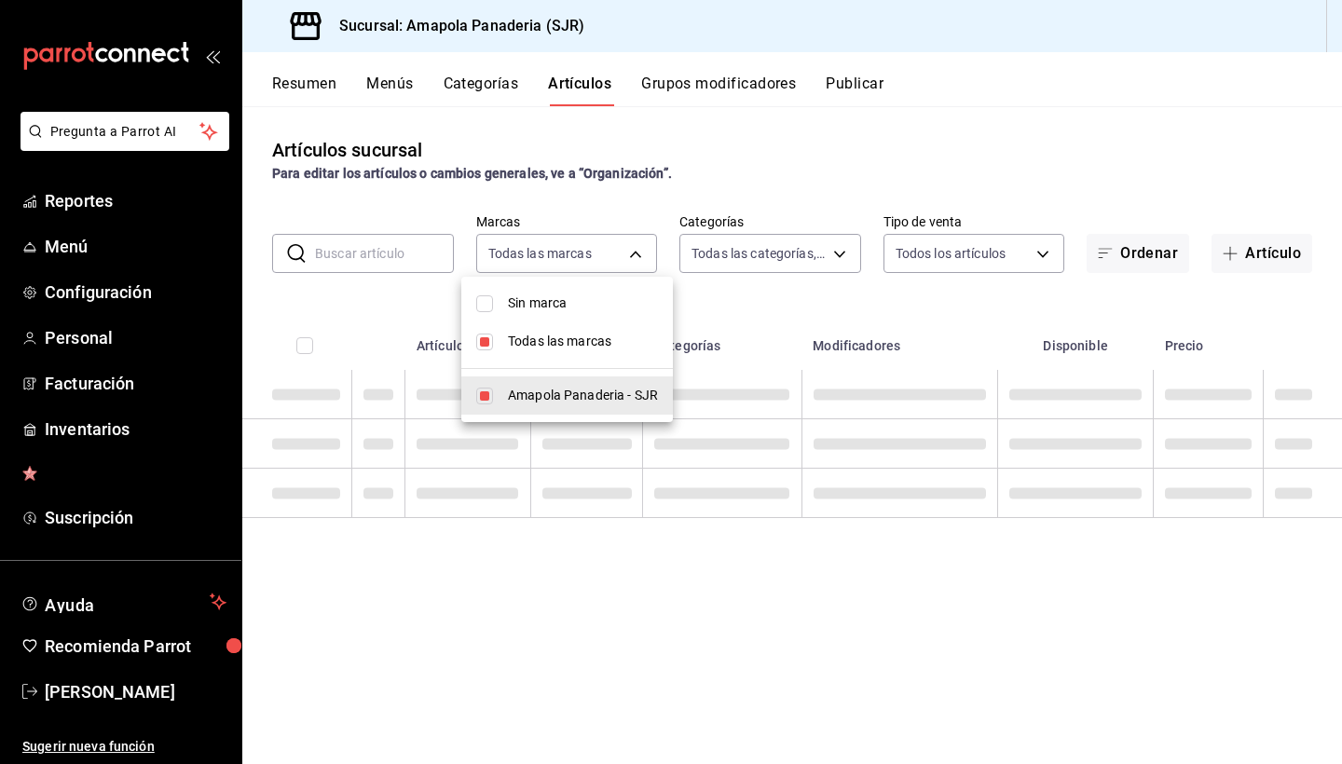
click at [547, 343] on span "Todas las marcas" at bounding box center [583, 342] width 150 height 20
checkbox input "false"
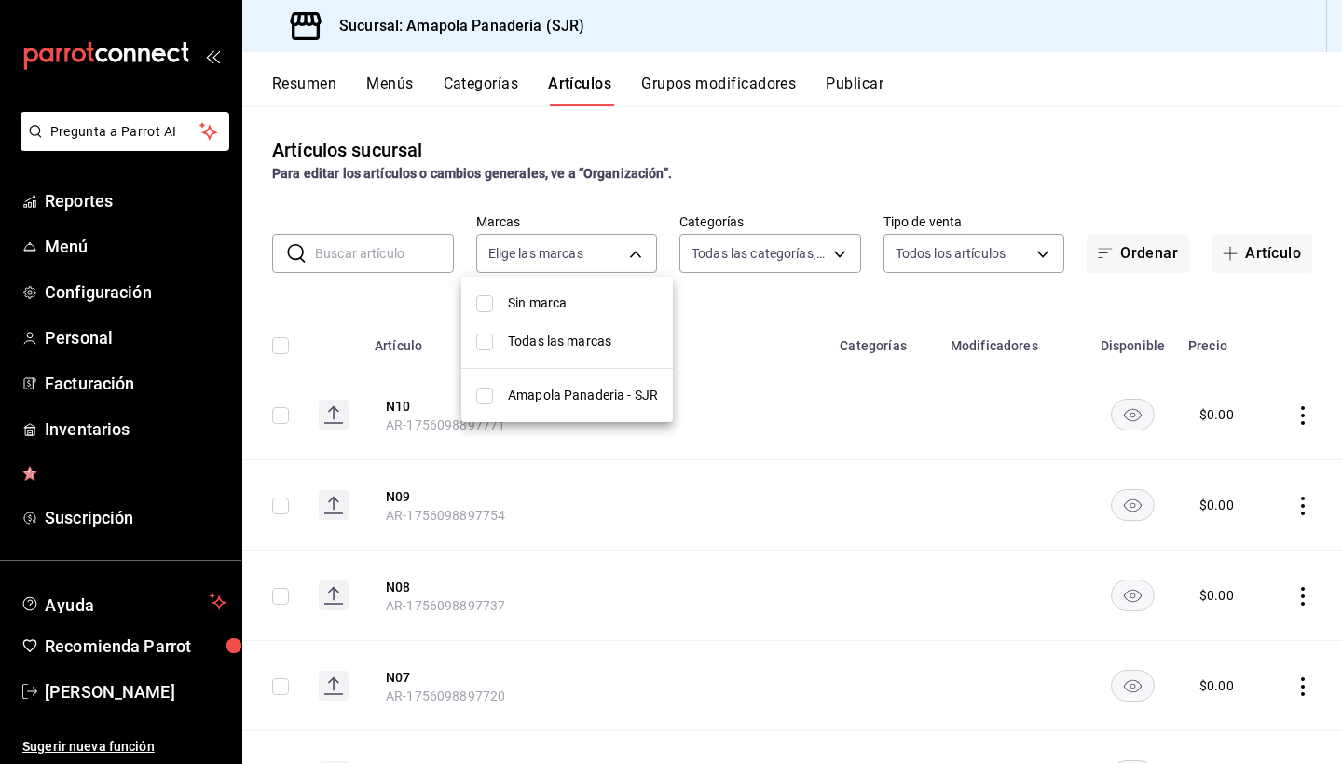
click at [713, 245] on div at bounding box center [671, 382] width 1342 height 764
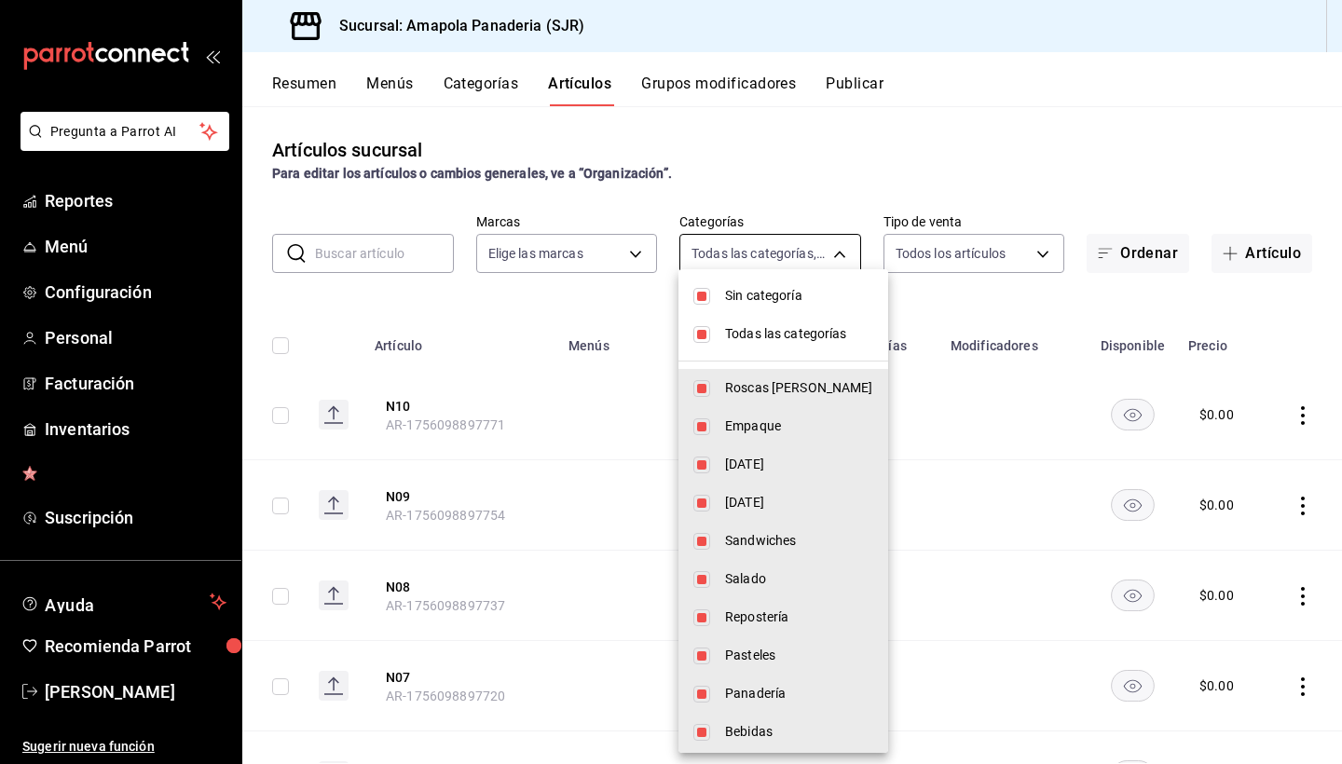
click at [727, 254] on body "Pregunta a Parrot AI Reportes Menú Configuración Personal Facturación Inventari…" at bounding box center [671, 382] width 1342 height 764
click at [727, 320] on li "Todas las categorías" at bounding box center [783, 334] width 210 height 38
checkbox input "false"
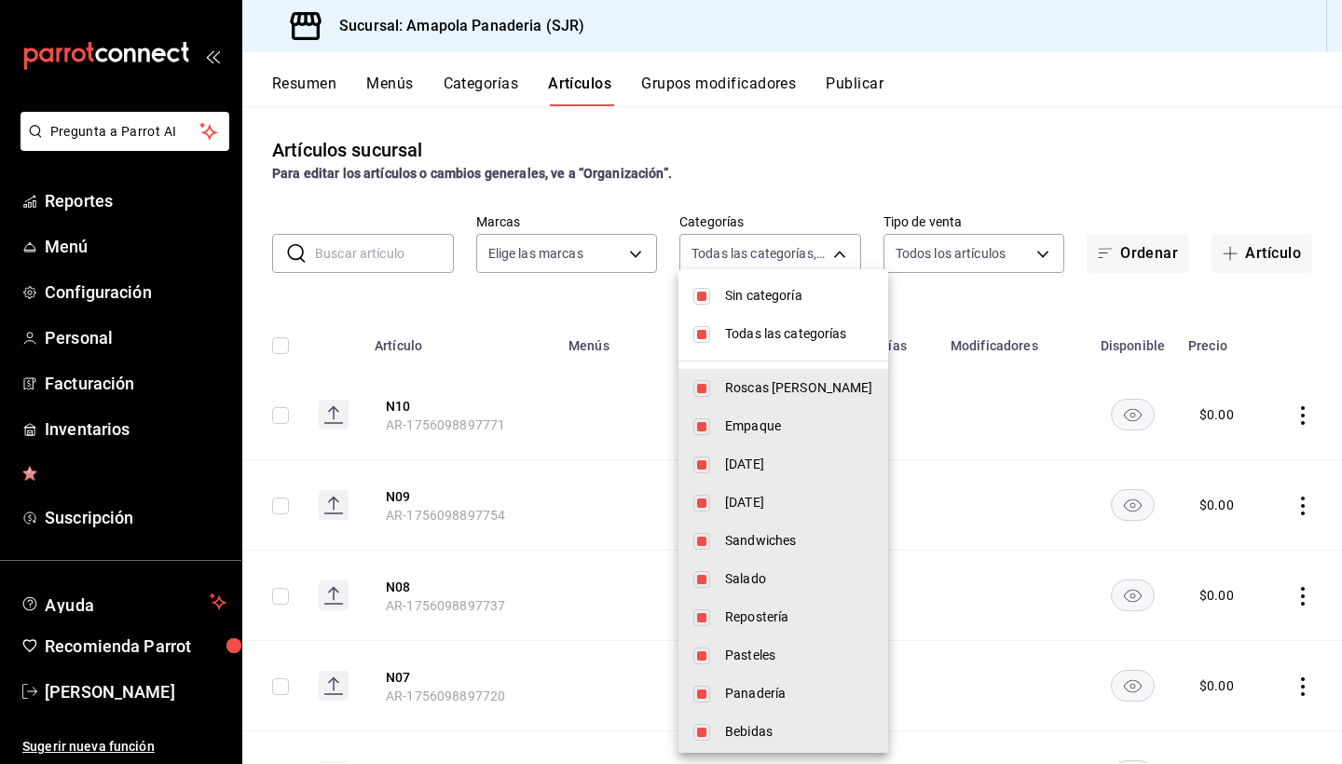
checkbox input "false"
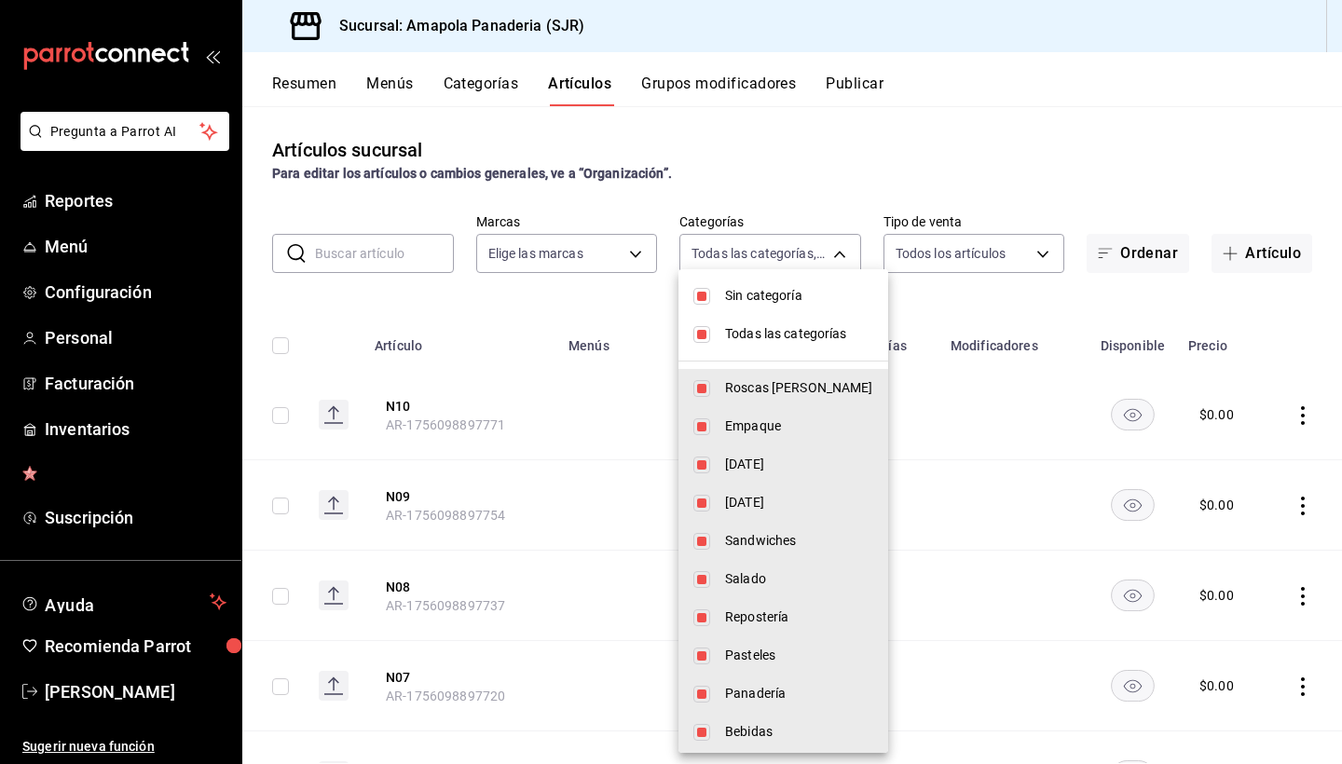
checkbox input "false"
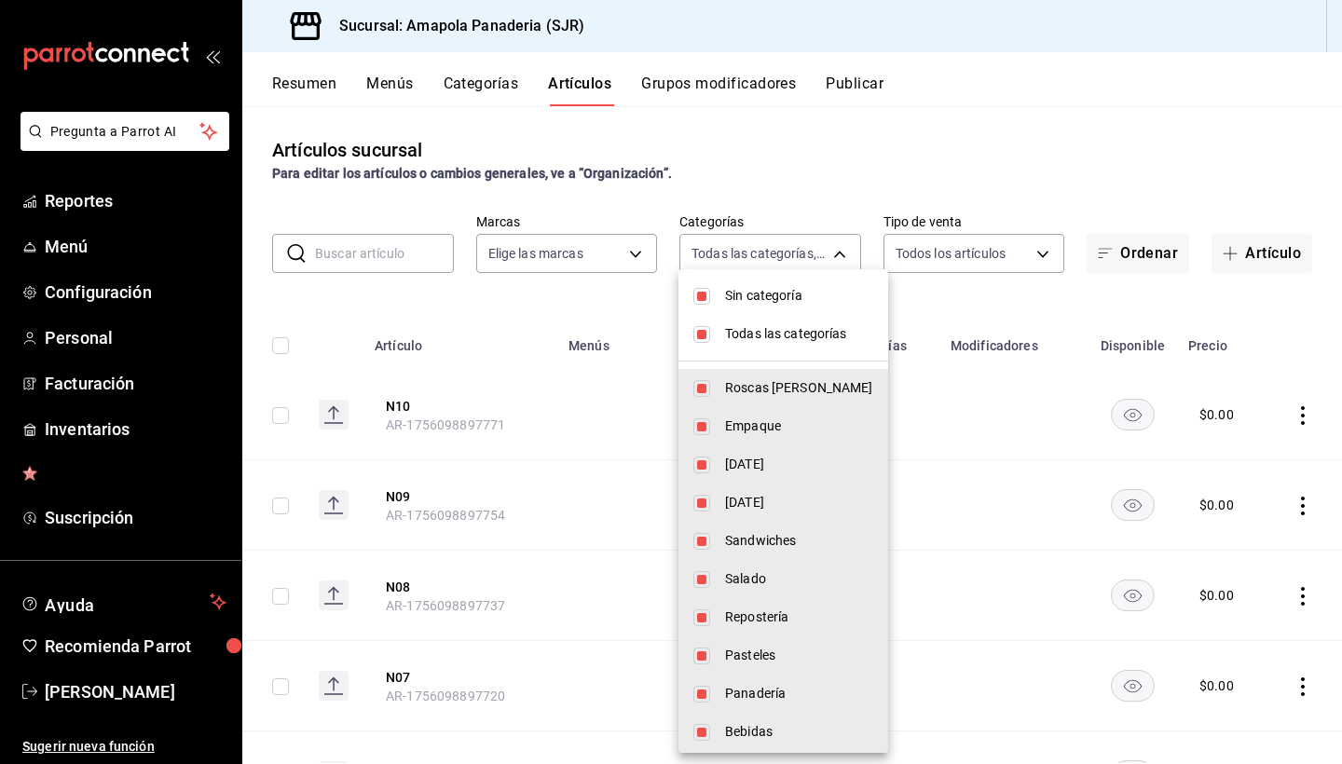
checkbox input "false"
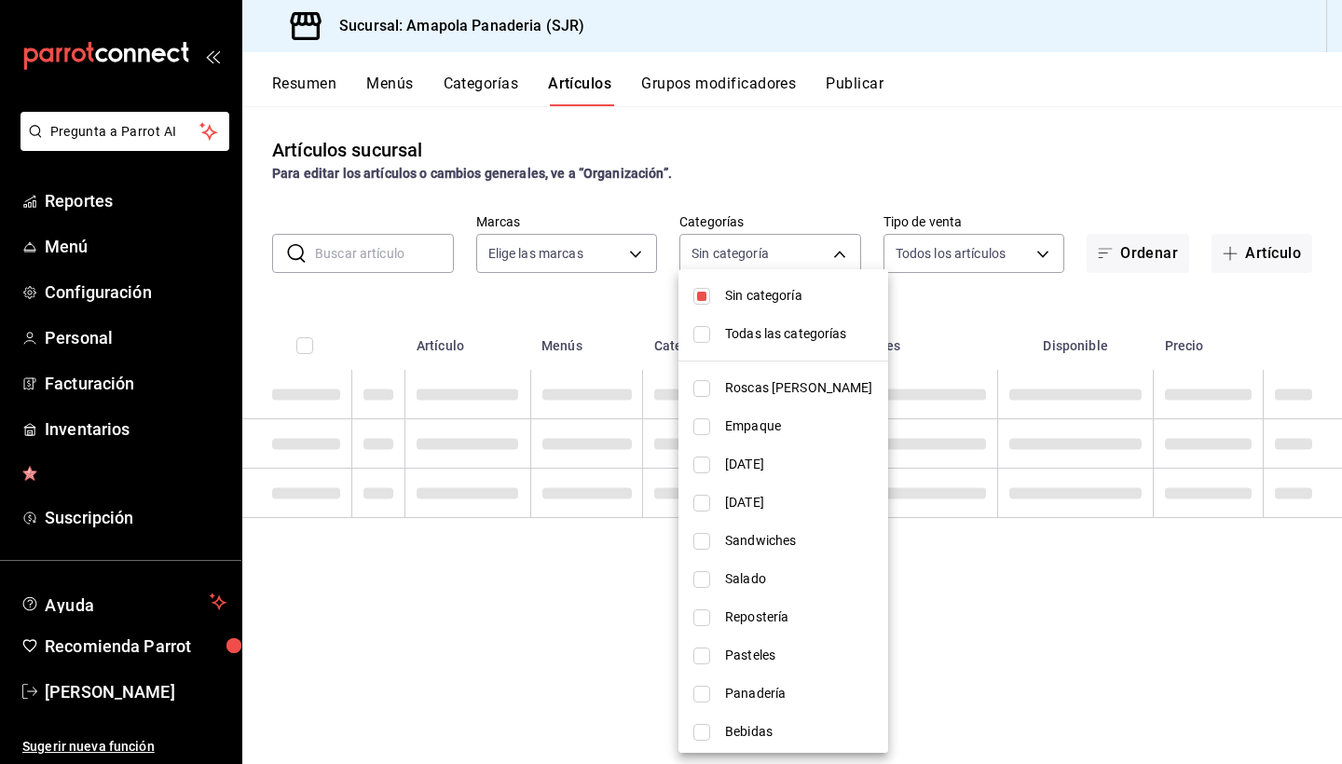
click at [727, 297] on span "Sin categoría" at bounding box center [799, 296] width 148 height 20
checkbox input "false"
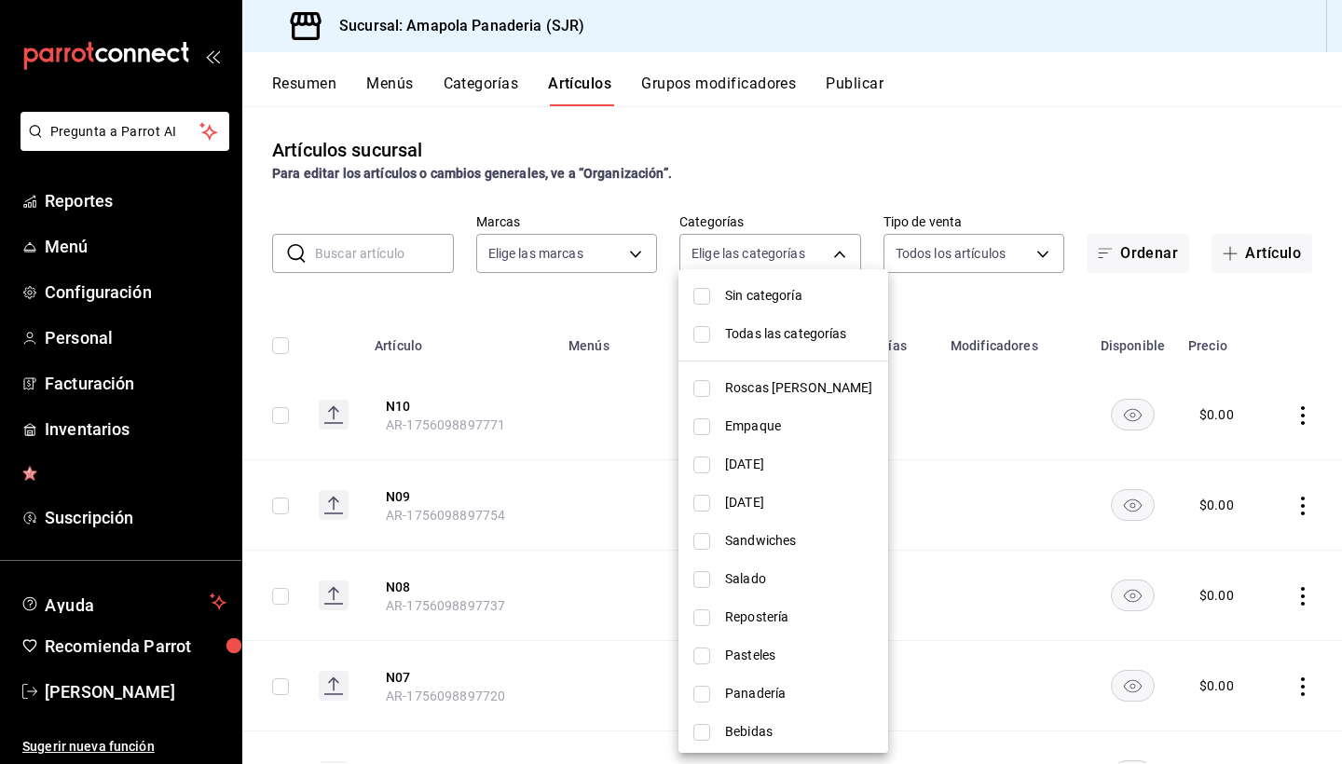
click at [744, 666] on li "Pasteles" at bounding box center [783, 656] width 210 height 38
type input "c756feec-b40a-4a63-9bd6-242aa9923203"
checkbox input "true"
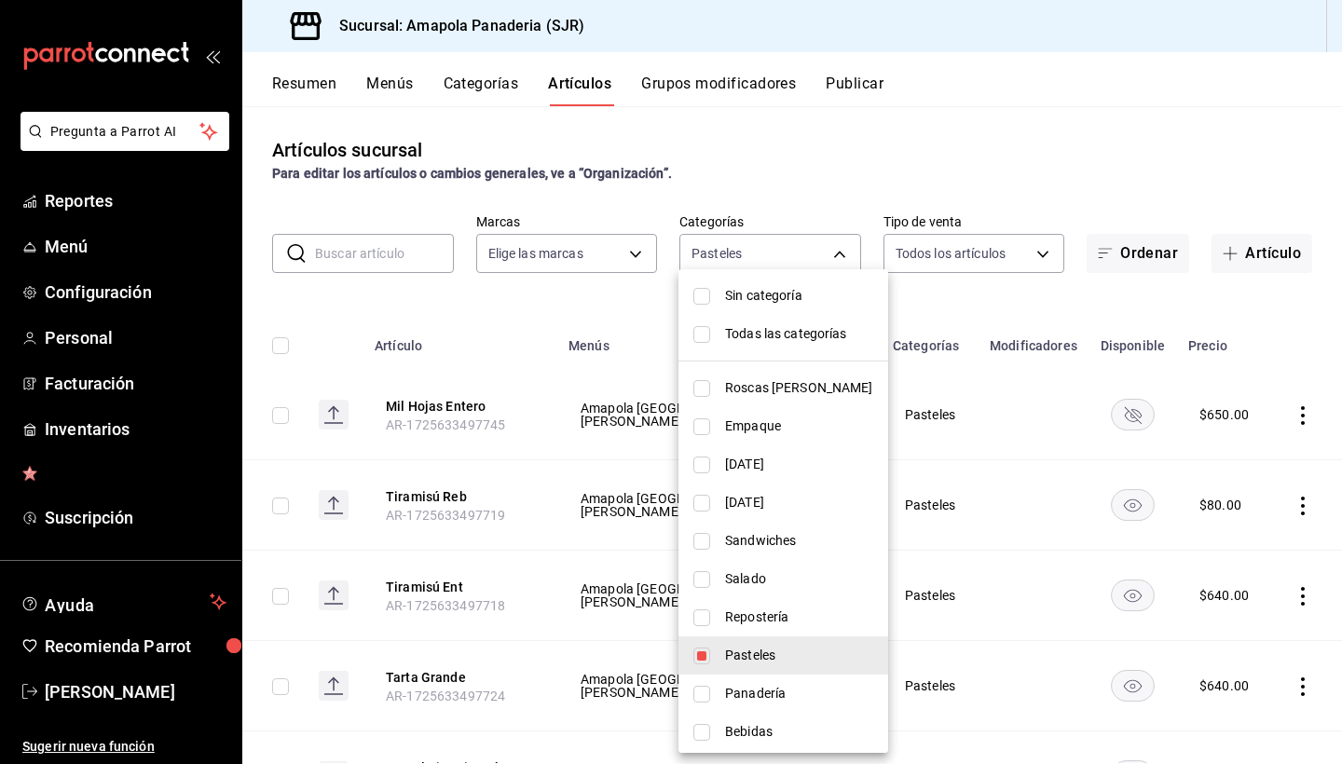
click at [1011, 372] on div at bounding box center [671, 382] width 1342 height 764
click at [762, 242] on body "Pregunta a Parrot AI Reportes Menú Configuración Personal Facturación Inventari…" at bounding box center [671, 382] width 1342 height 764
click at [741, 650] on span "Pasteles" at bounding box center [799, 656] width 148 height 20
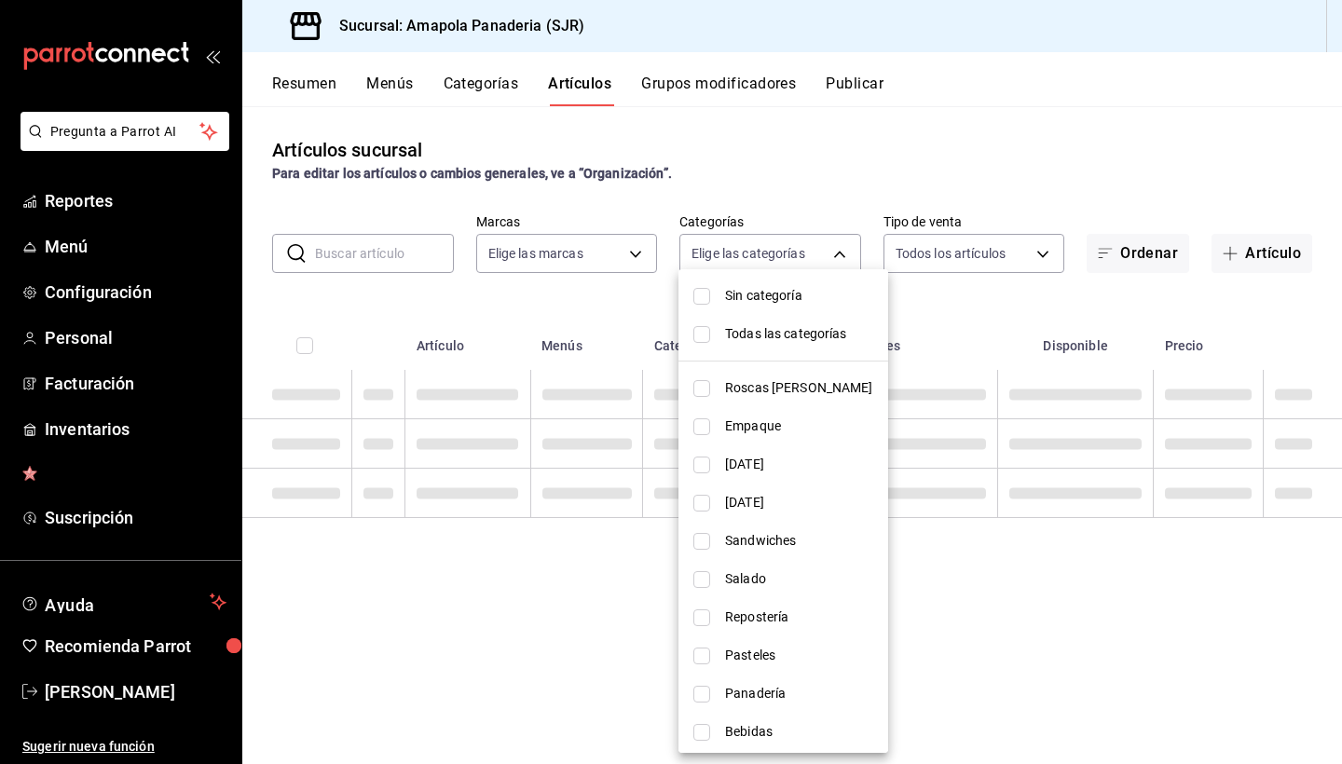
checkbox input "false"
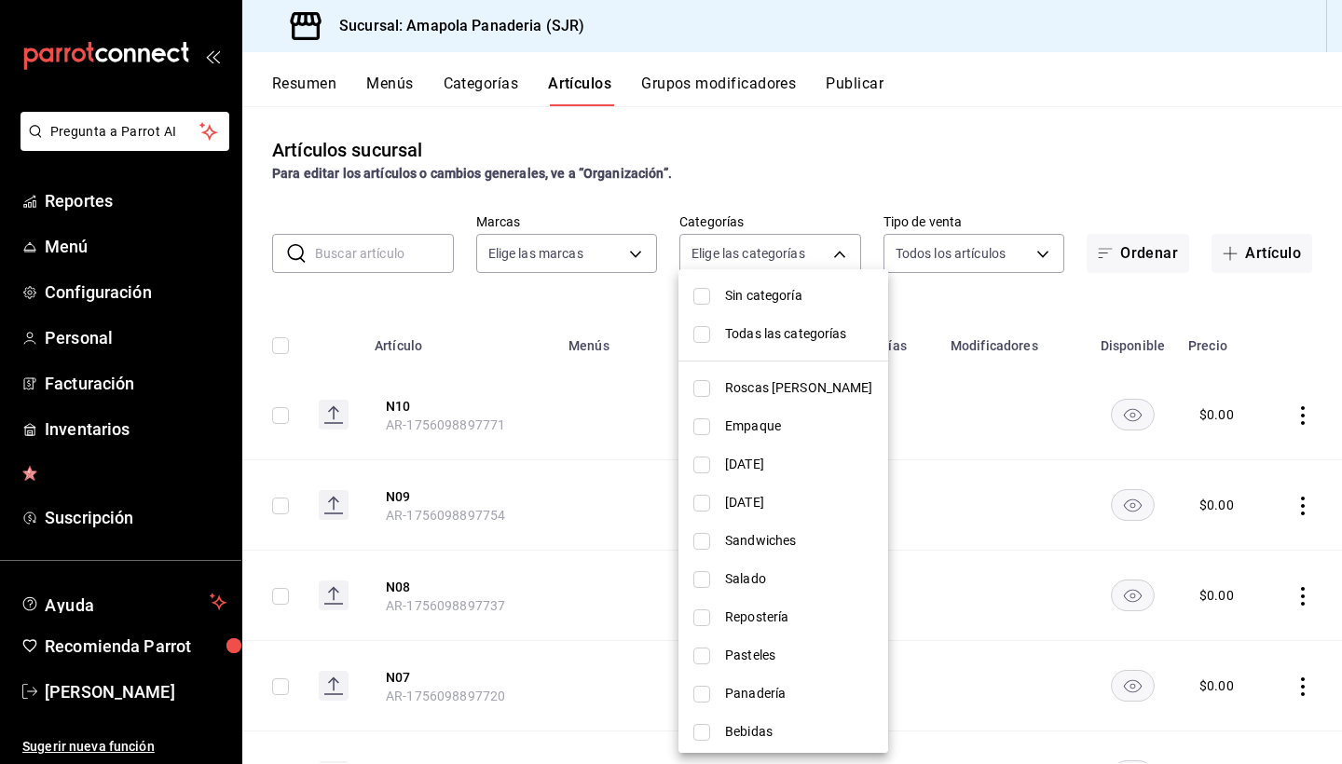
click at [747, 696] on span "Panadería" at bounding box center [799, 694] width 148 height 20
type input "879c2b56-0e34-47fd-b4a1-68a8f3d61abf"
checkbox input "true"
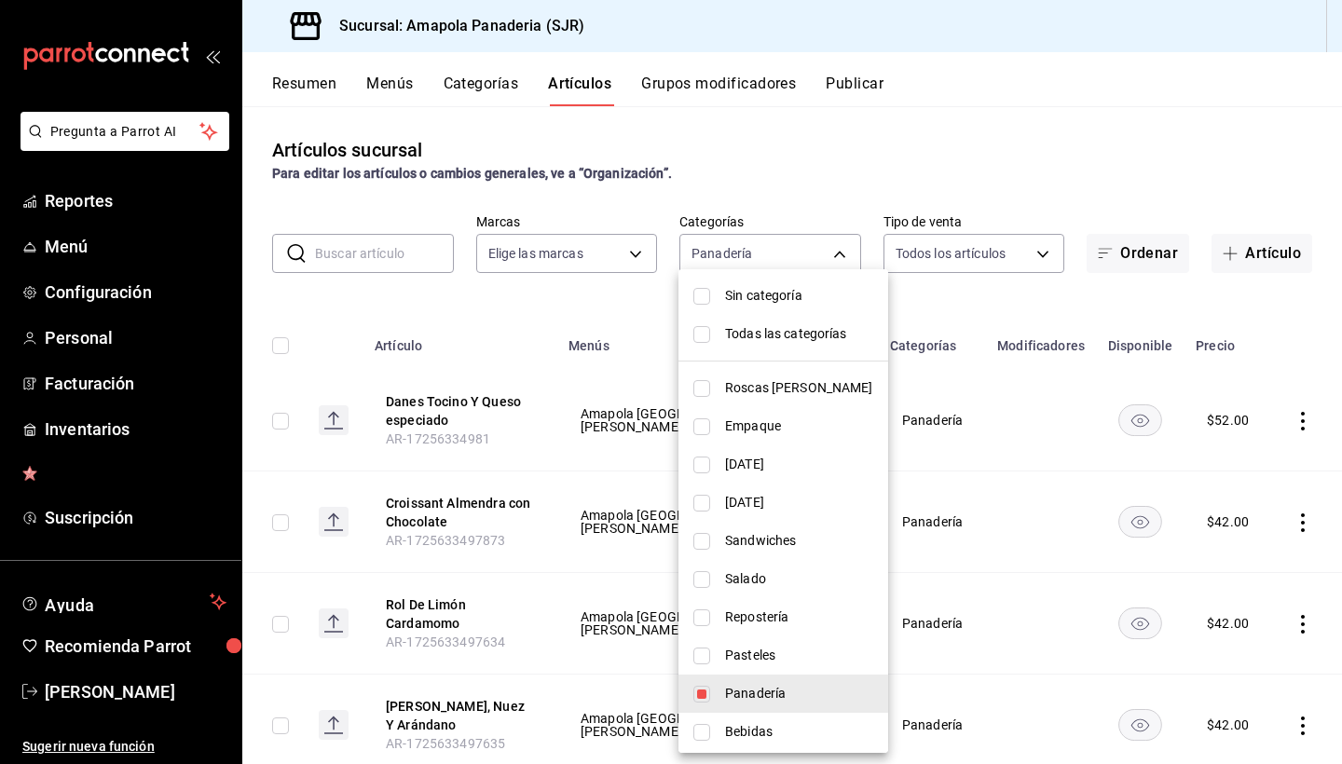
click at [1264, 325] on div at bounding box center [671, 382] width 1342 height 764
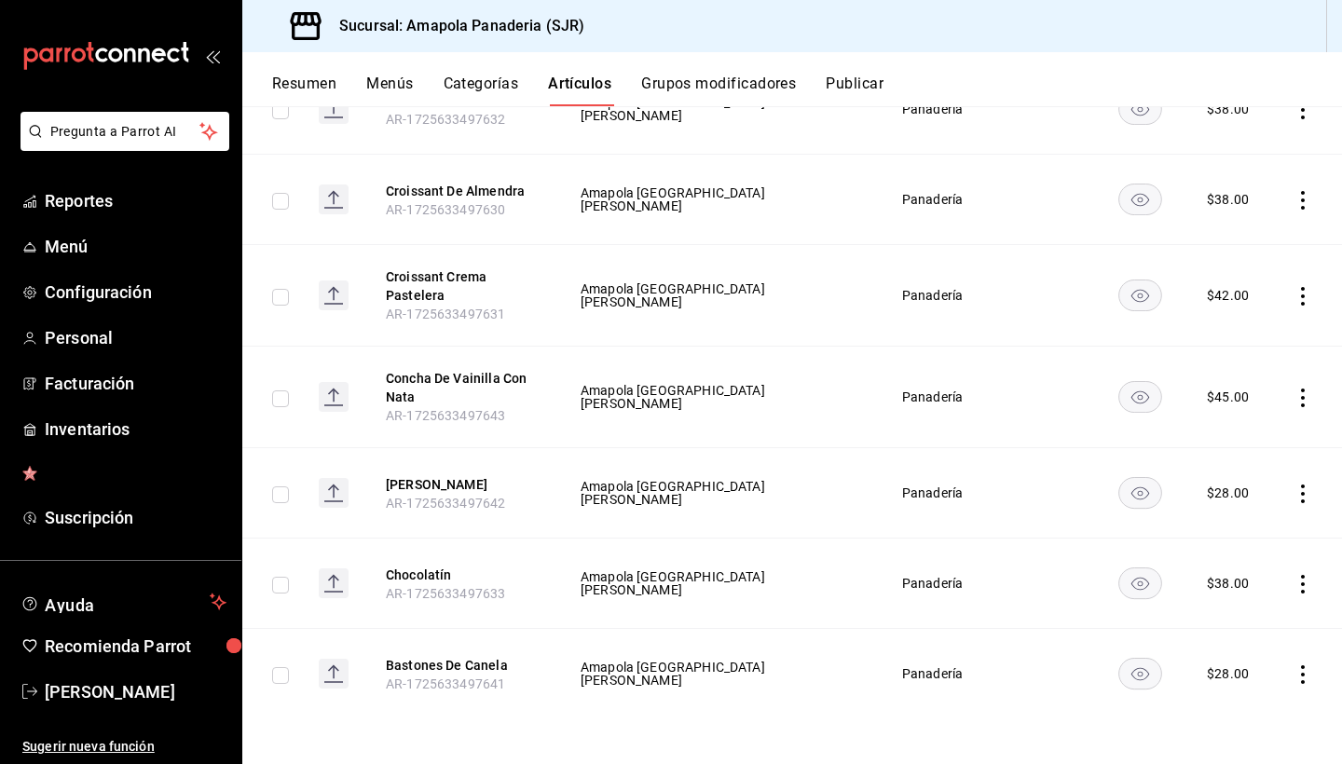
scroll to position [1751, 0]
